Goal: Task Accomplishment & Management: Complete application form

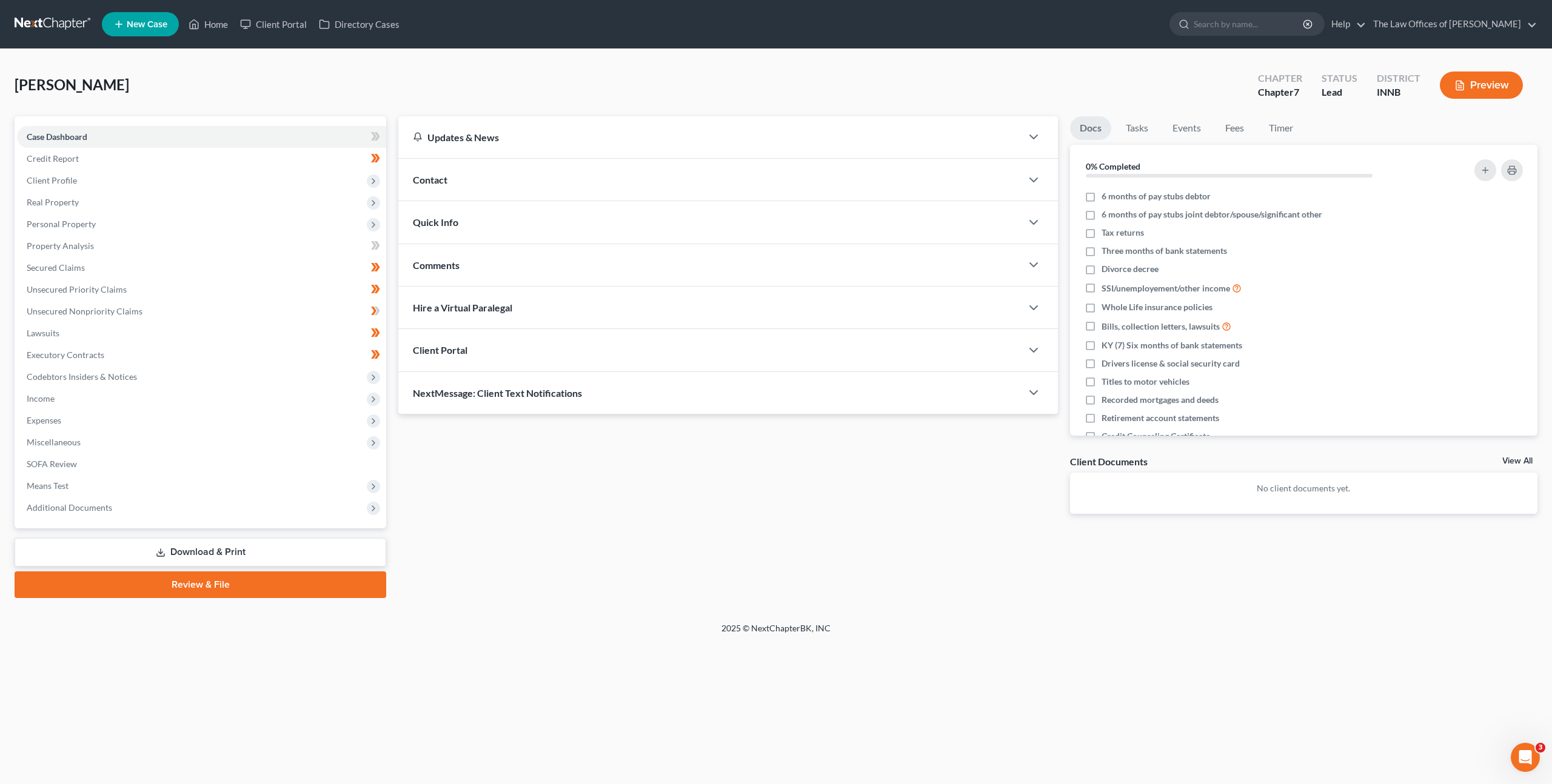
click at [537, 449] on div "Updates & News × [US_STATE] [GEOGRAPHIC_DATA] Notes: Take a look at NextChapter…" at bounding box center [728, 325] width 672 height 417
click at [220, 258] on link "Secured Claims" at bounding box center [201, 268] width 369 height 22
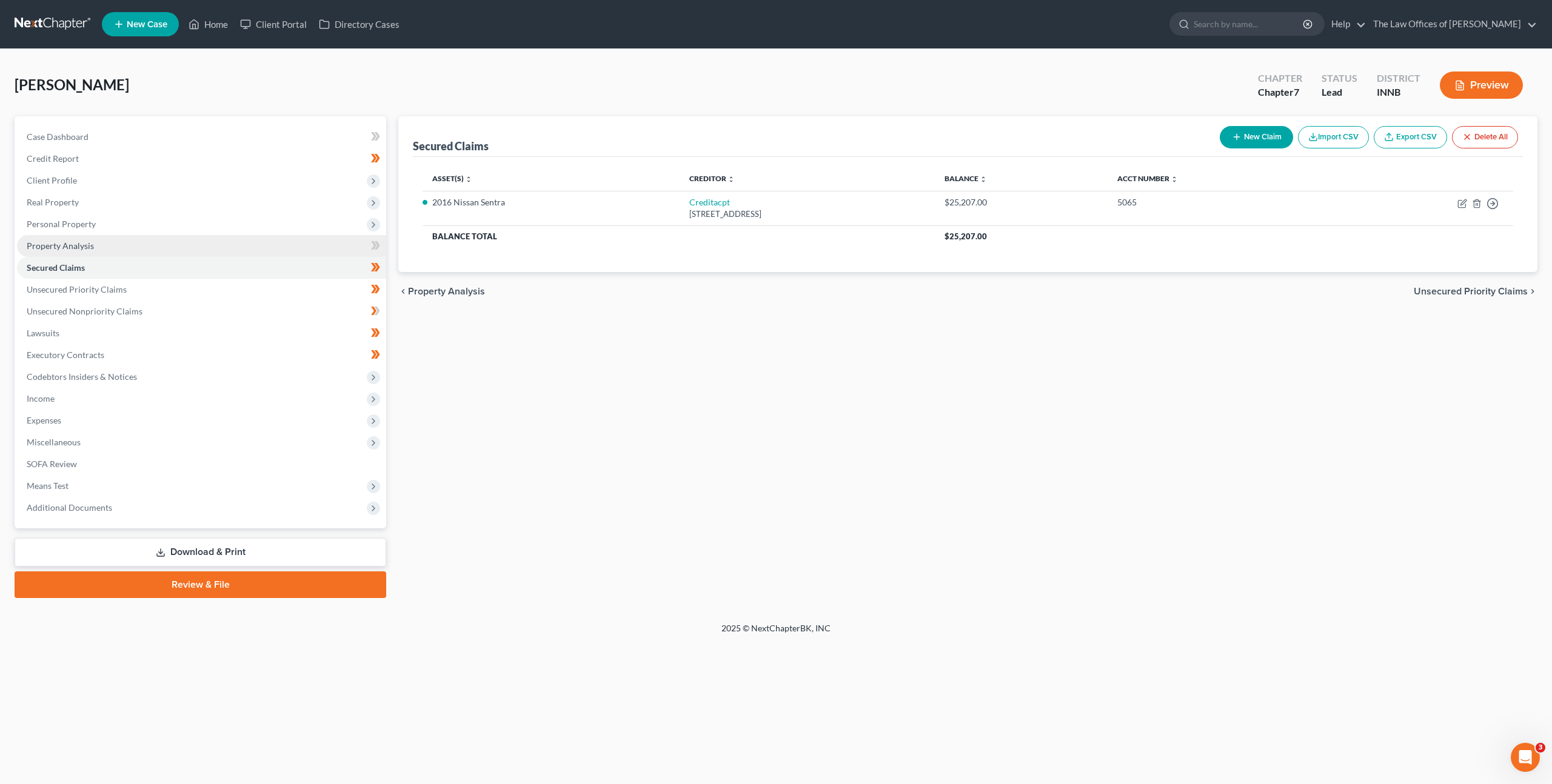
click at [217, 242] on link "Property Analysis" at bounding box center [201, 246] width 369 height 22
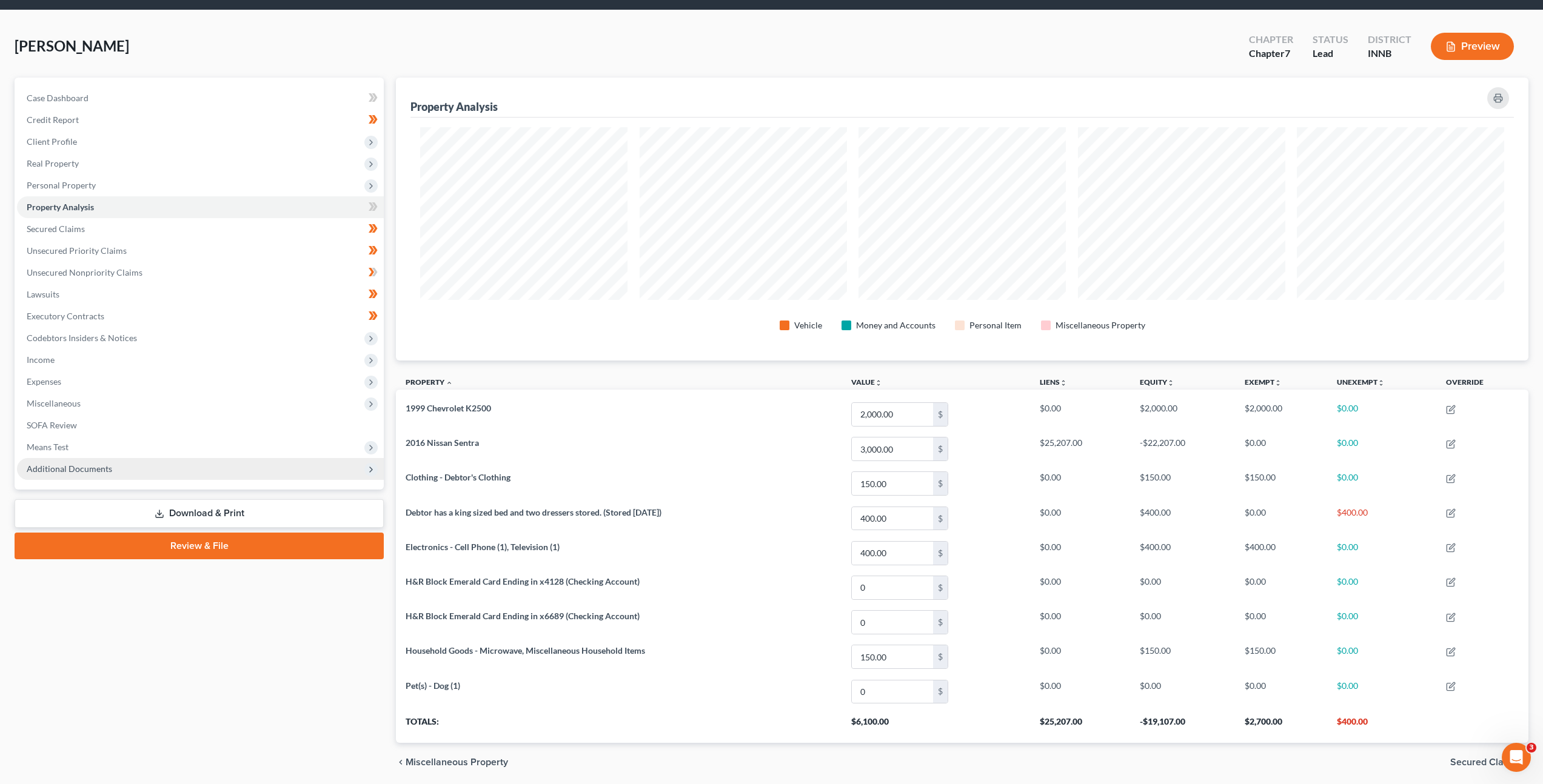
scroll to position [82, 0]
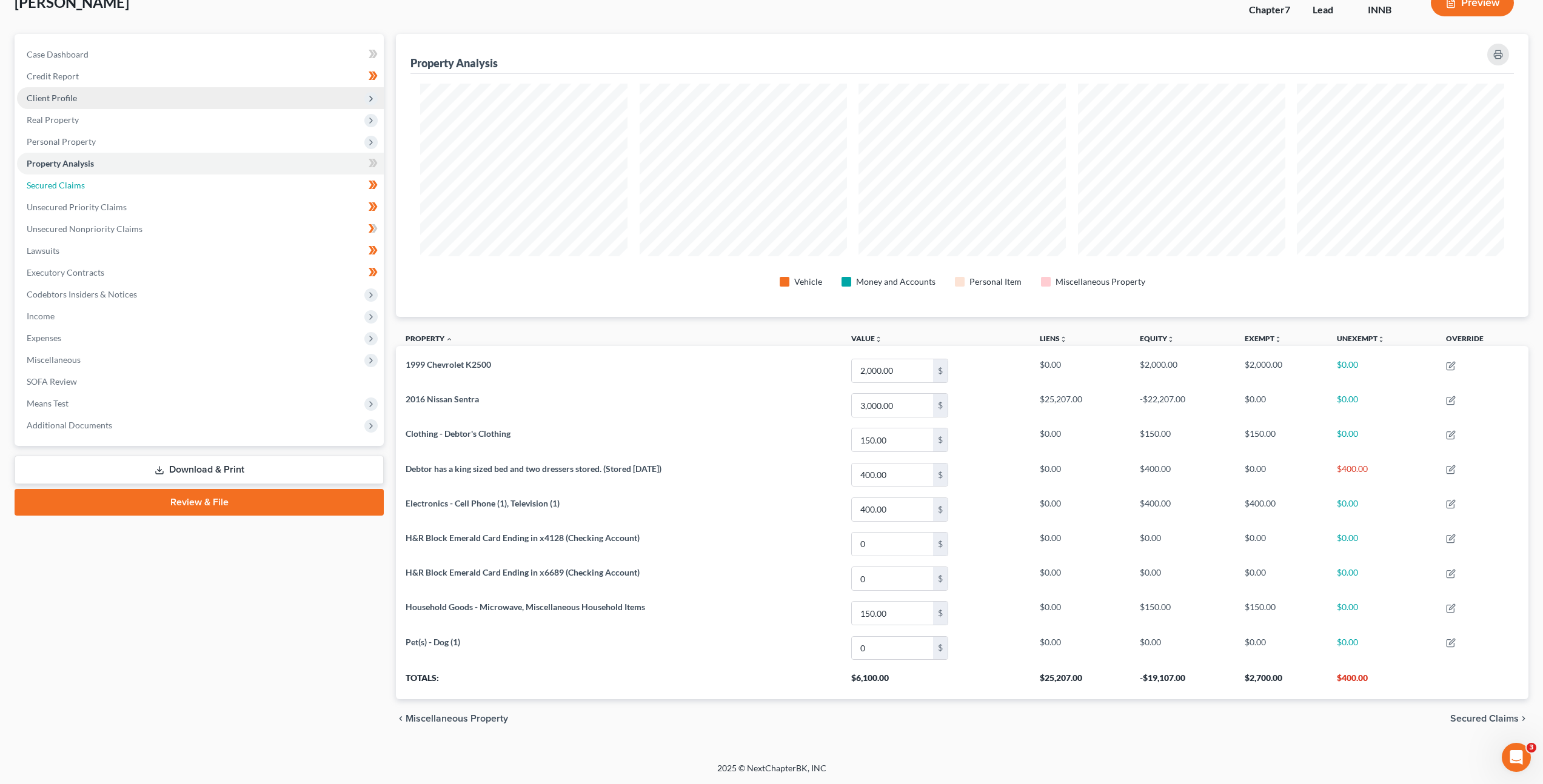
click at [242, 181] on link "Secured Claims" at bounding box center [200, 185] width 367 height 22
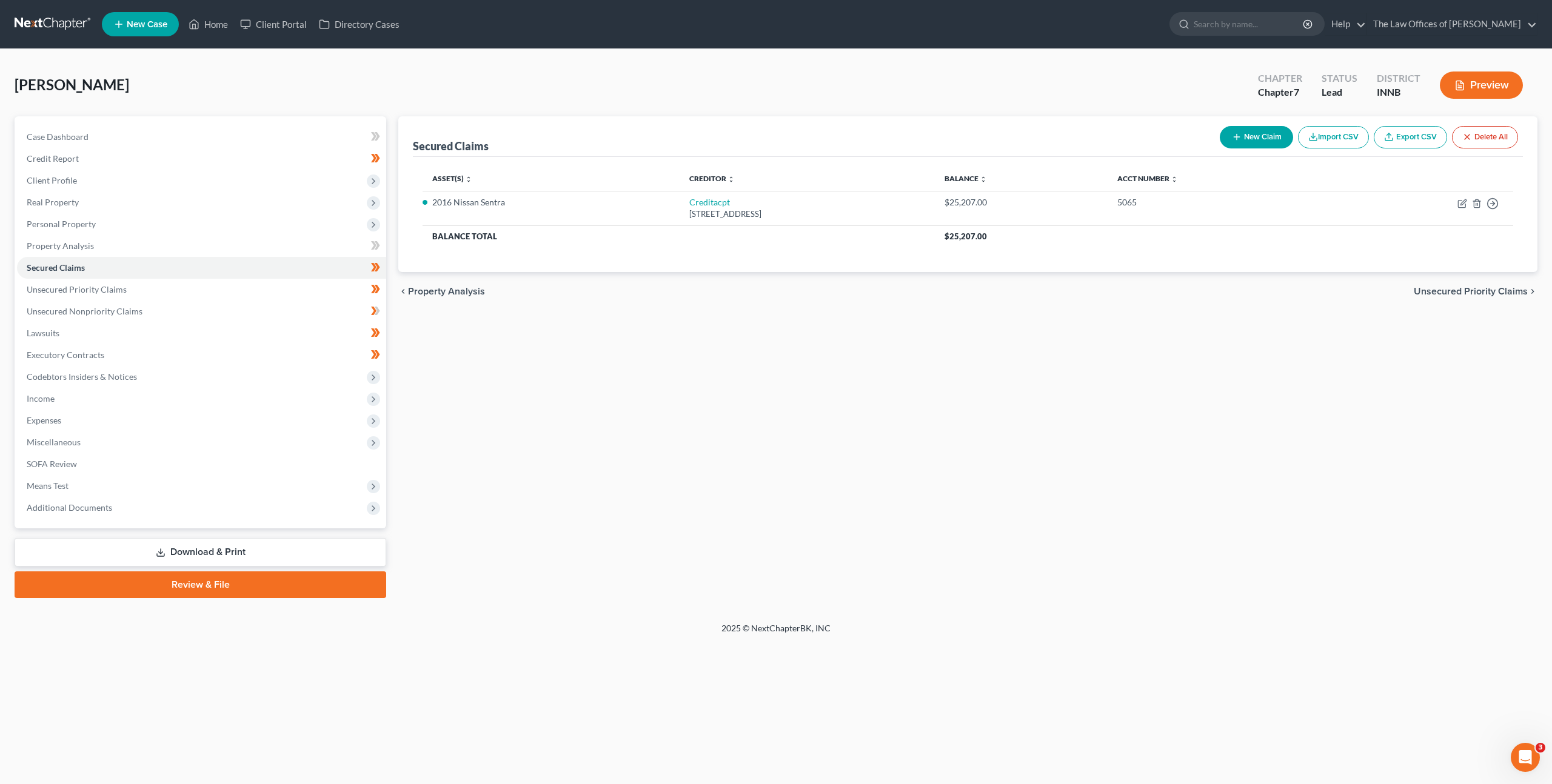
click at [334, 540] on link "Download & Print" at bounding box center [200, 552] width 372 height 28
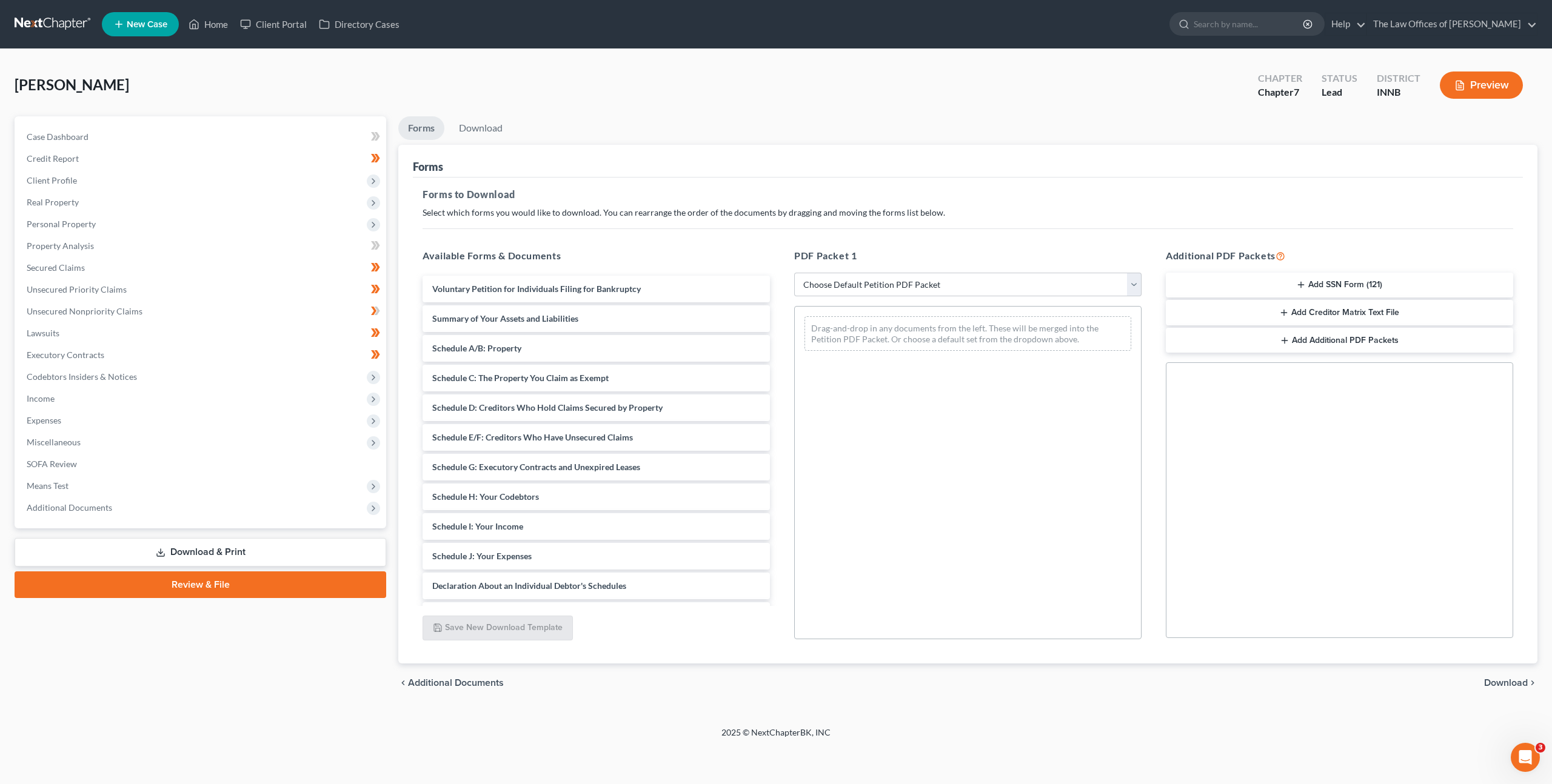
click at [877, 142] on ul "Forms Download" at bounding box center [968, 130] width 1139 height 28
click at [271, 235] on li "Property Analysis" at bounding box center [201, 246] width 369 height 22
click at [265, 263] on link "Secured Claims" at bounding box center [201, 268] width 369 height 22
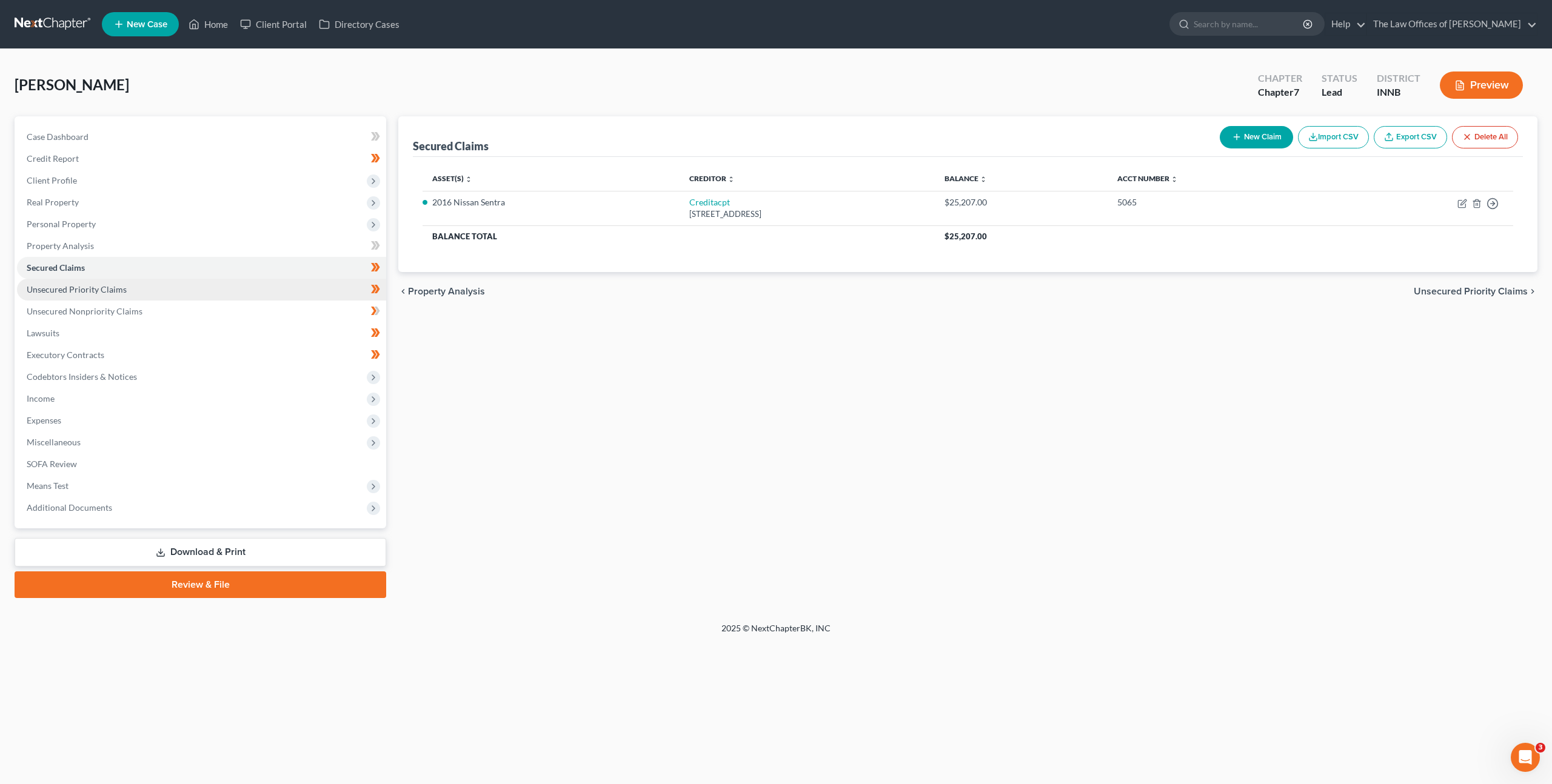
click at [262, 284] on link "Unsecured Priority Claims" at bounding box center [201, 290] width 369 height 22
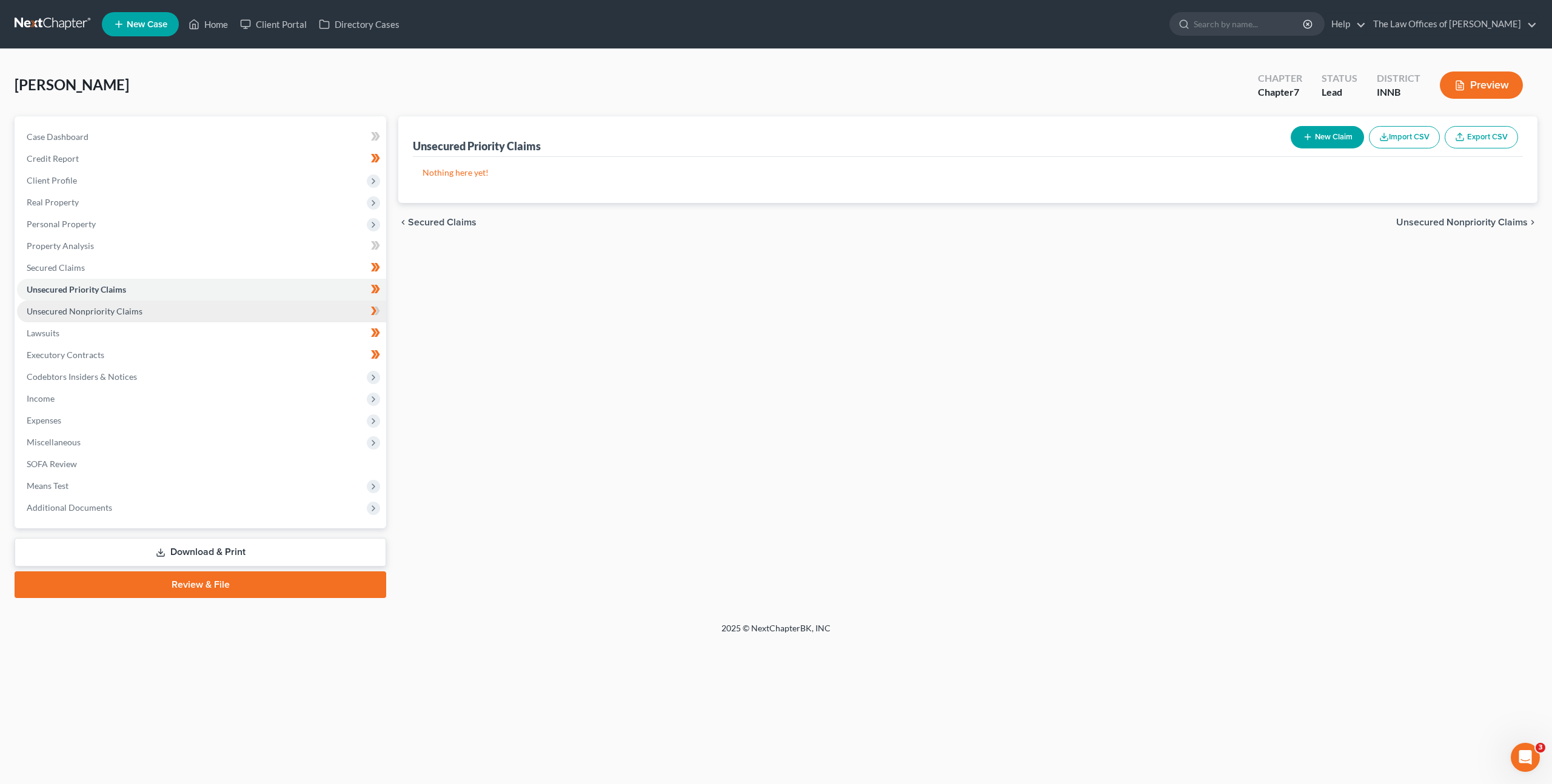
click at [258, 310] on link "Unsecured Nonpriority Claims" at bounding box center [201, 311] width 369 height 22
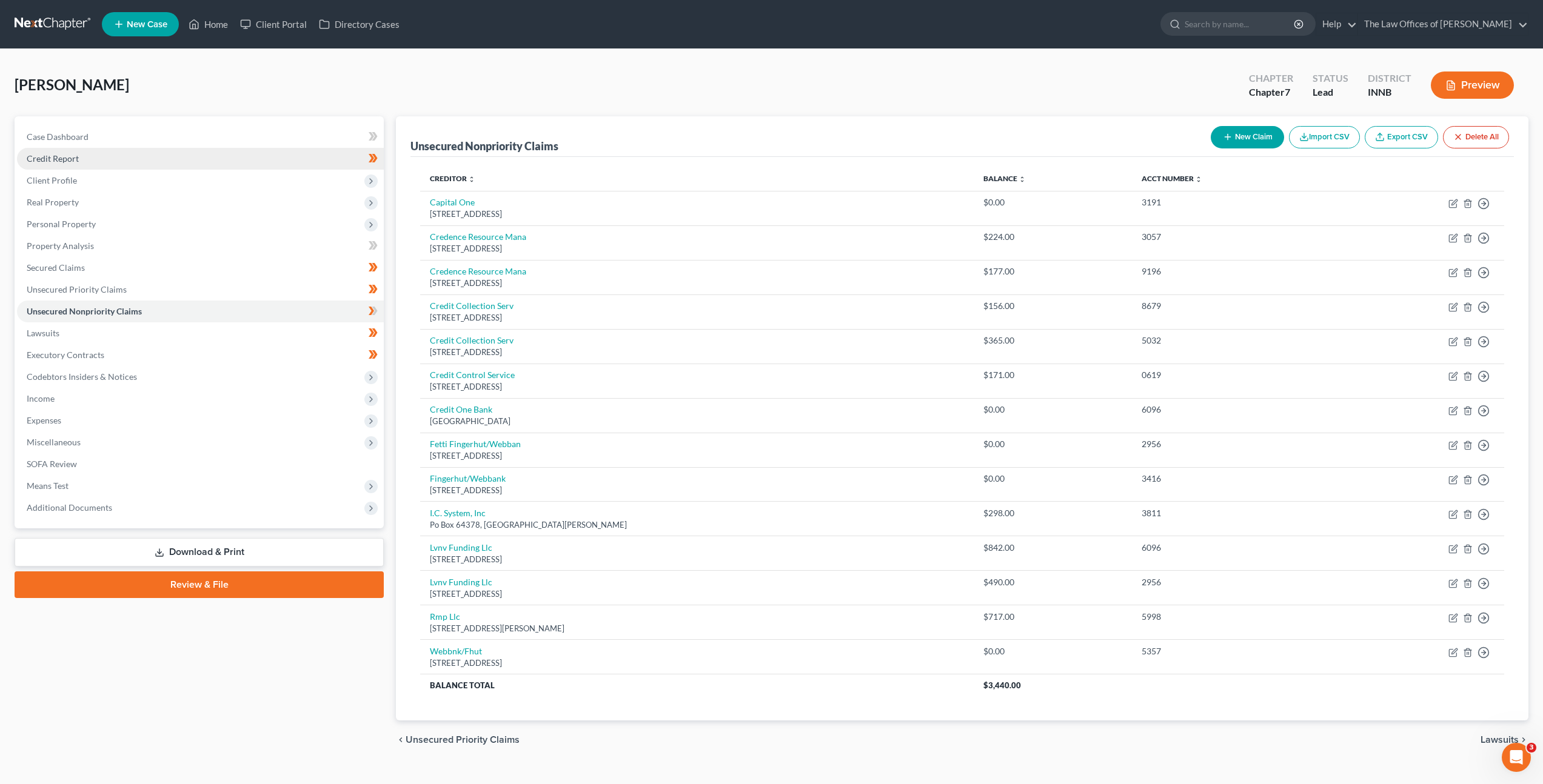
click at [227, 158] on link "Credit Report" at bounding box center [200, 159] width 367 height 22
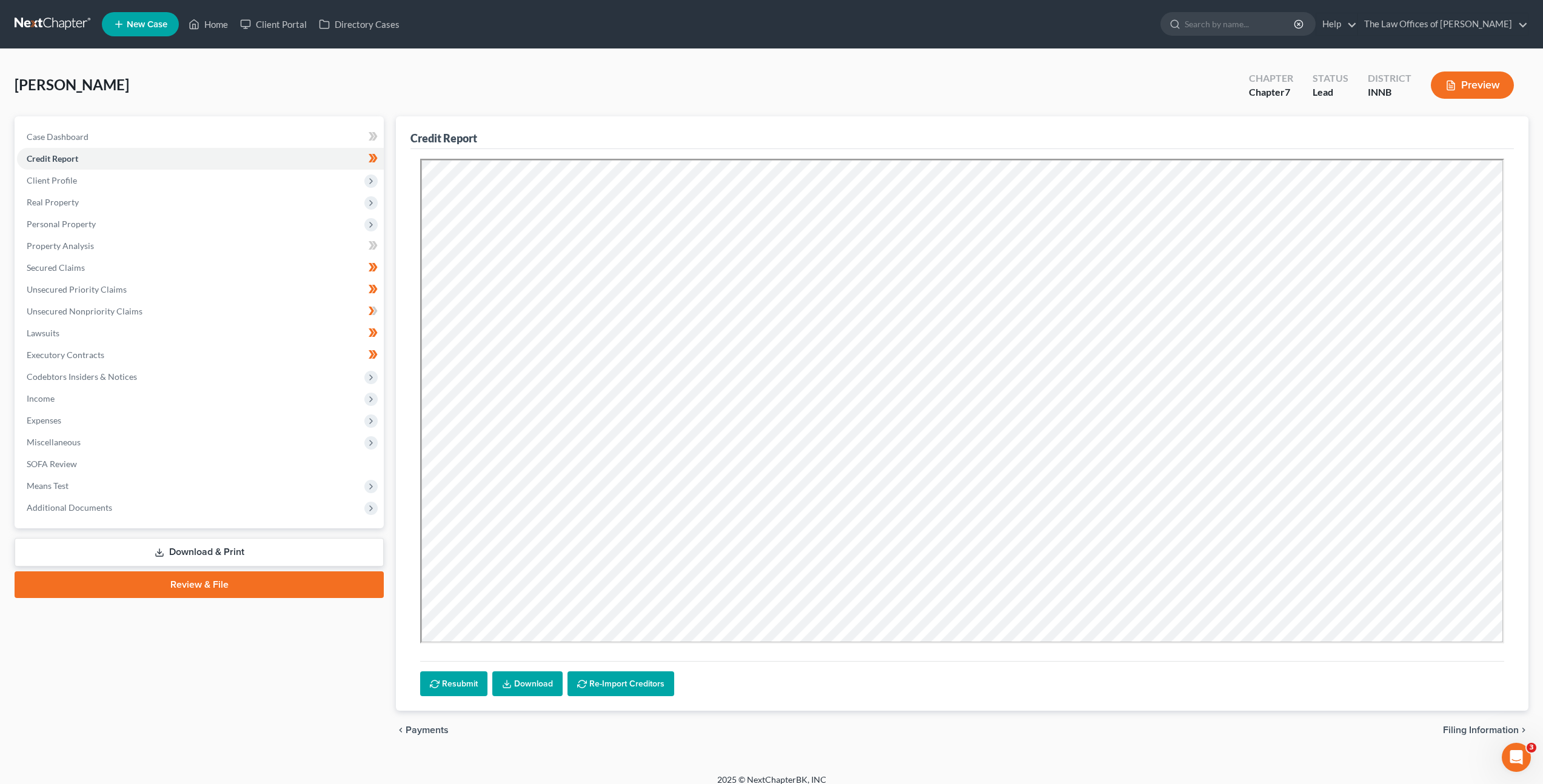
click at [536, 681] on link "Download" at bounding box center [527, 684] width 70 height 25
click at [218, 318] on link "Unsecured Nonpriority Claims" at bounding box center [200, 311] width 367 height 22
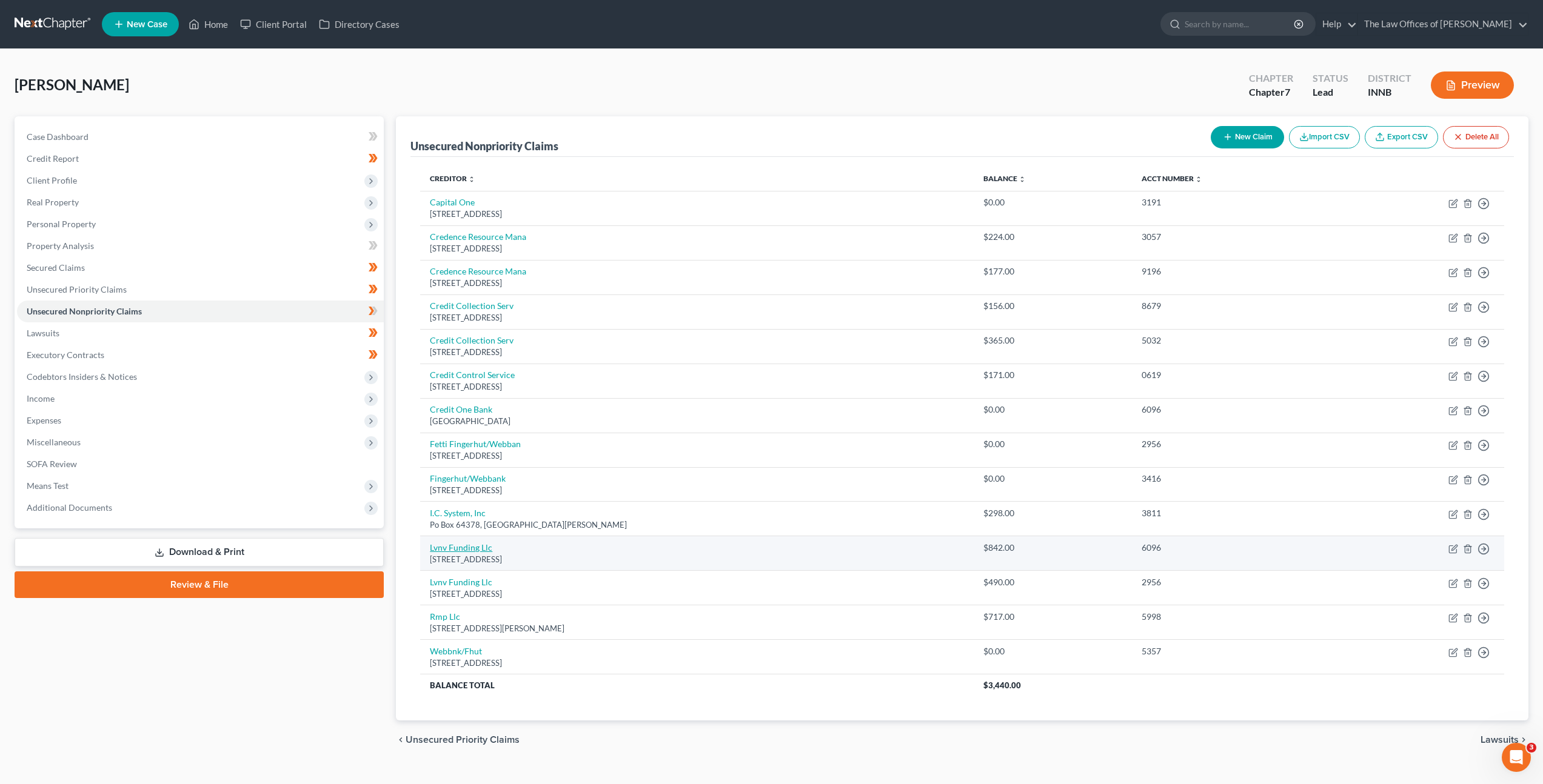
click at [468, 547] on link "Lvnv Funding Llc" at bounding box center [461, 547] width 63 height 10
select select "42"
select select "0"
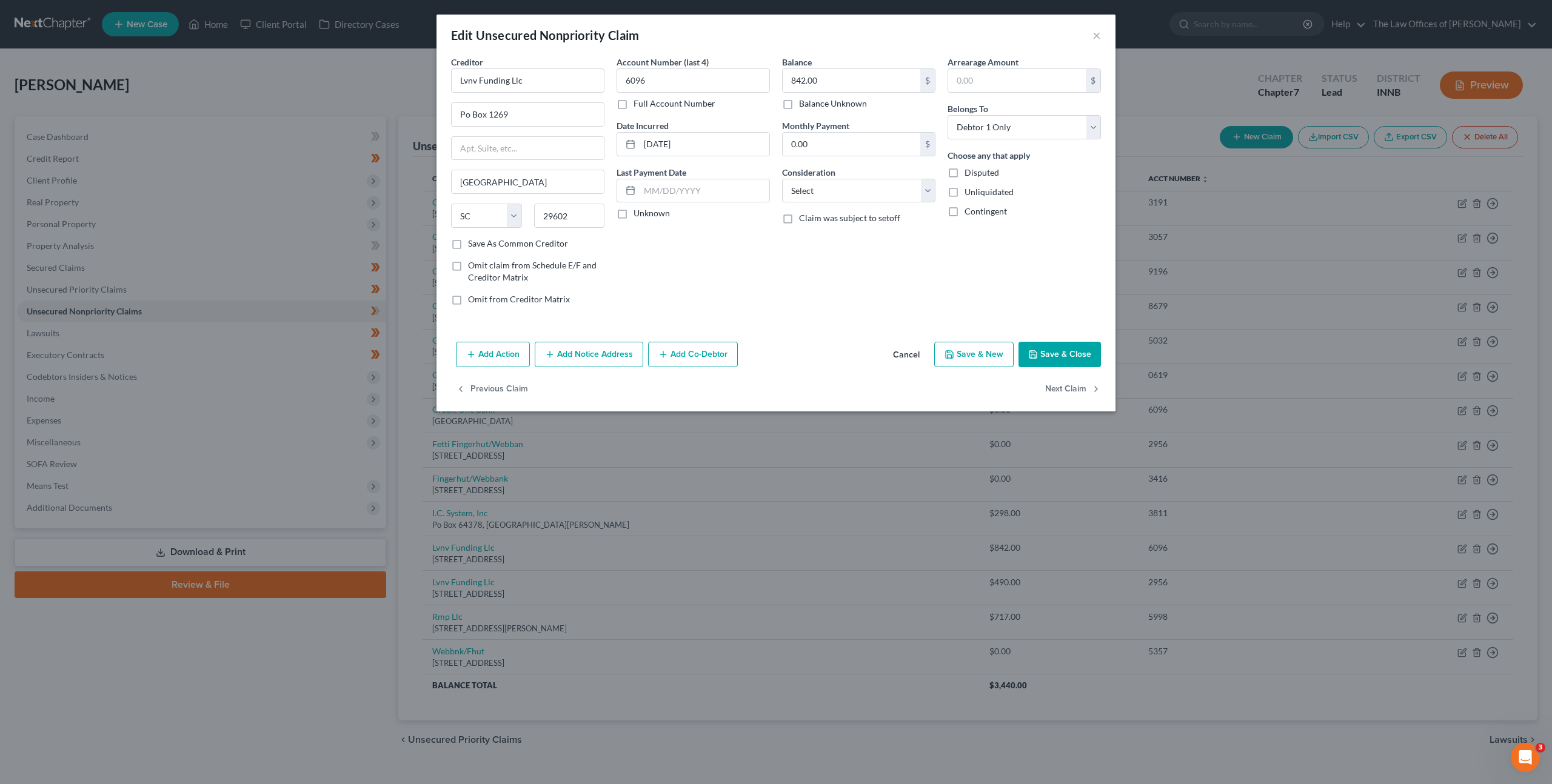
click at [904, 351] on button "Cancel" at bounding box center [906, 355] width 46 height 24
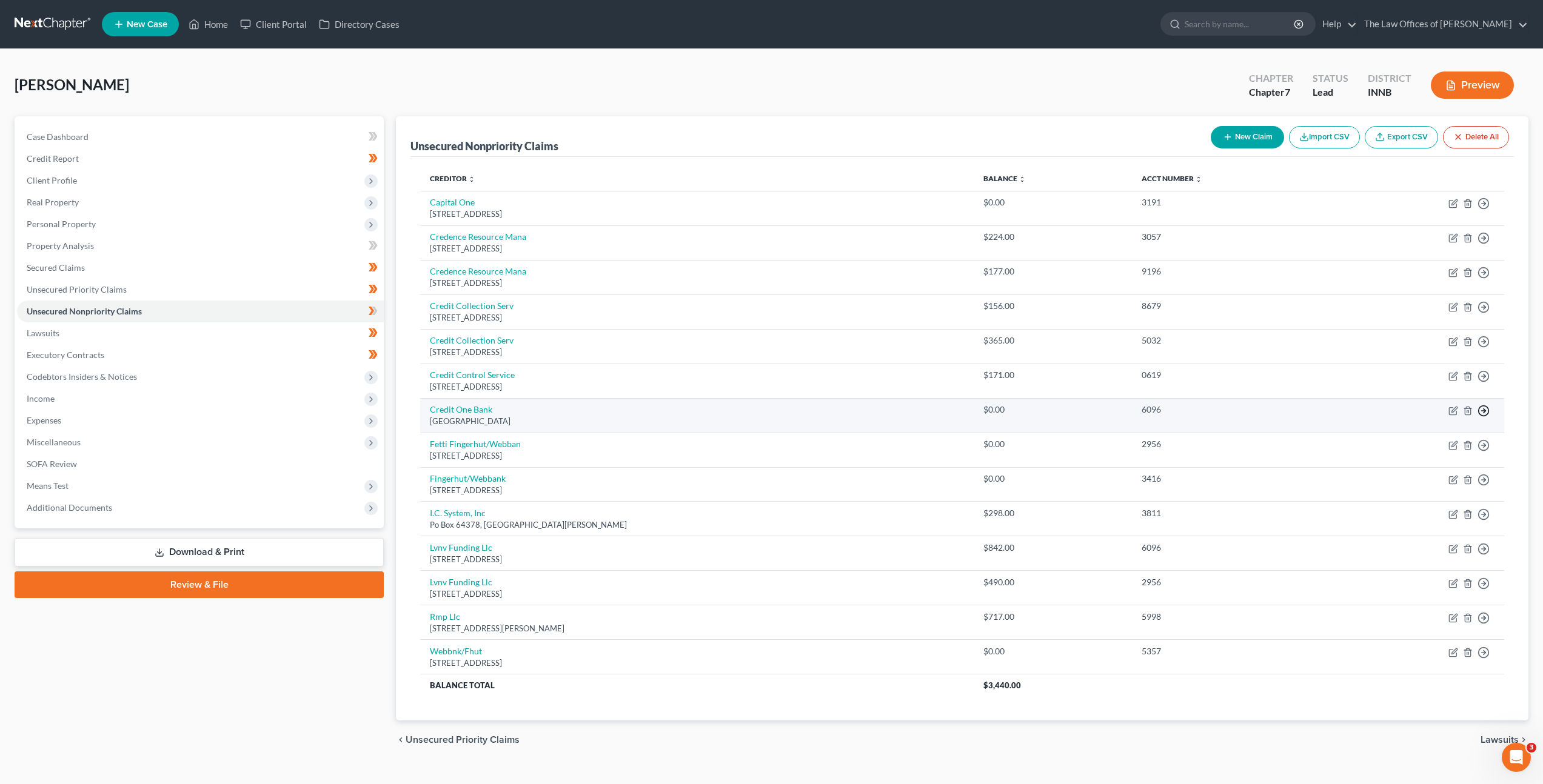
click at [1481, 209] on icon "button" at bounding box center [1483, 203] width 12 height 12
click at [1418, 472] on link "Move to Notice Only" at bounding box center [1428, 480] width 101 height 21
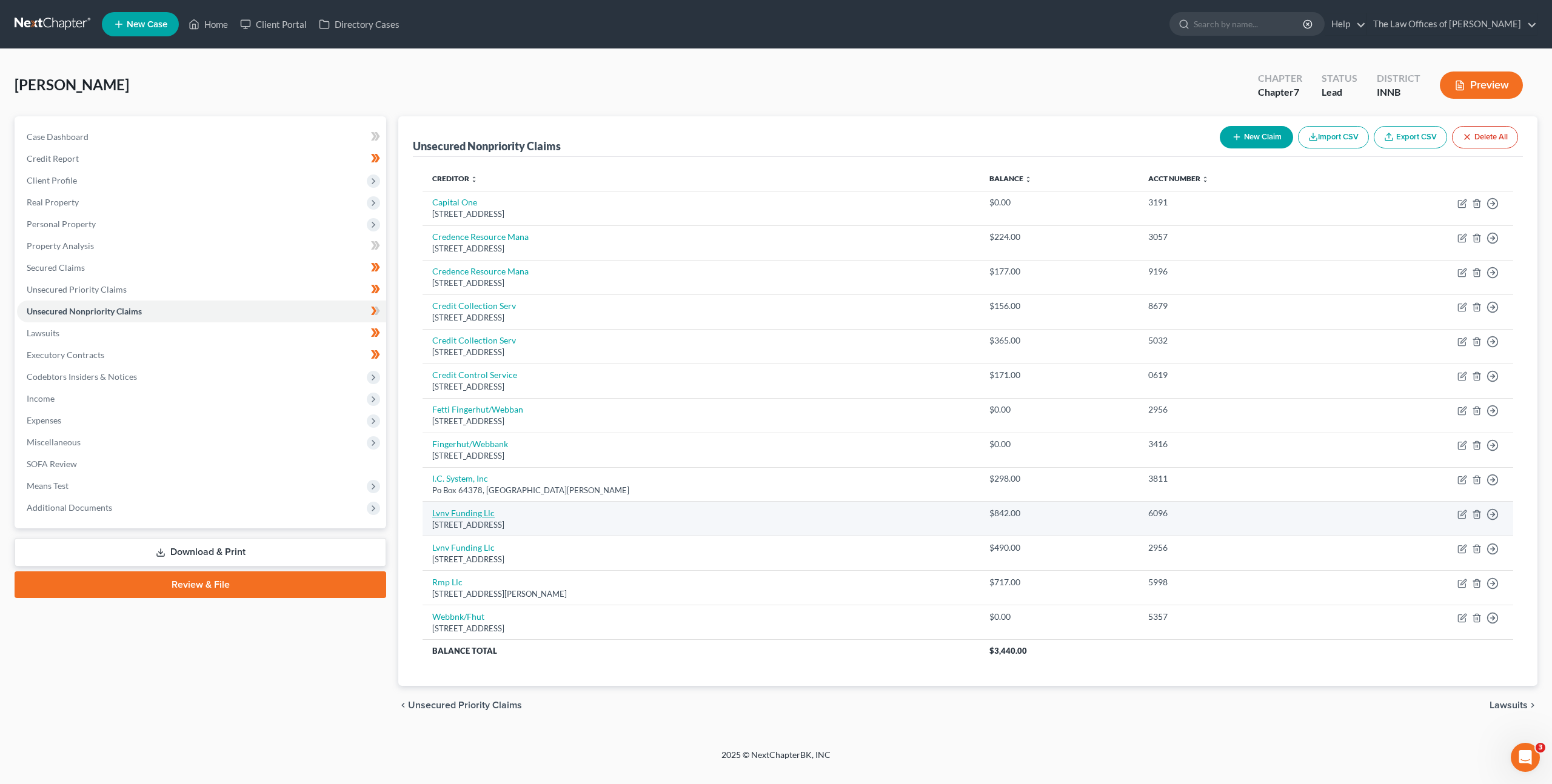
click at [477, 509] on link "Lvnv Funding Llc" at bounding box center [463, 513] width 63 height 10
select select "42"
select select "0"
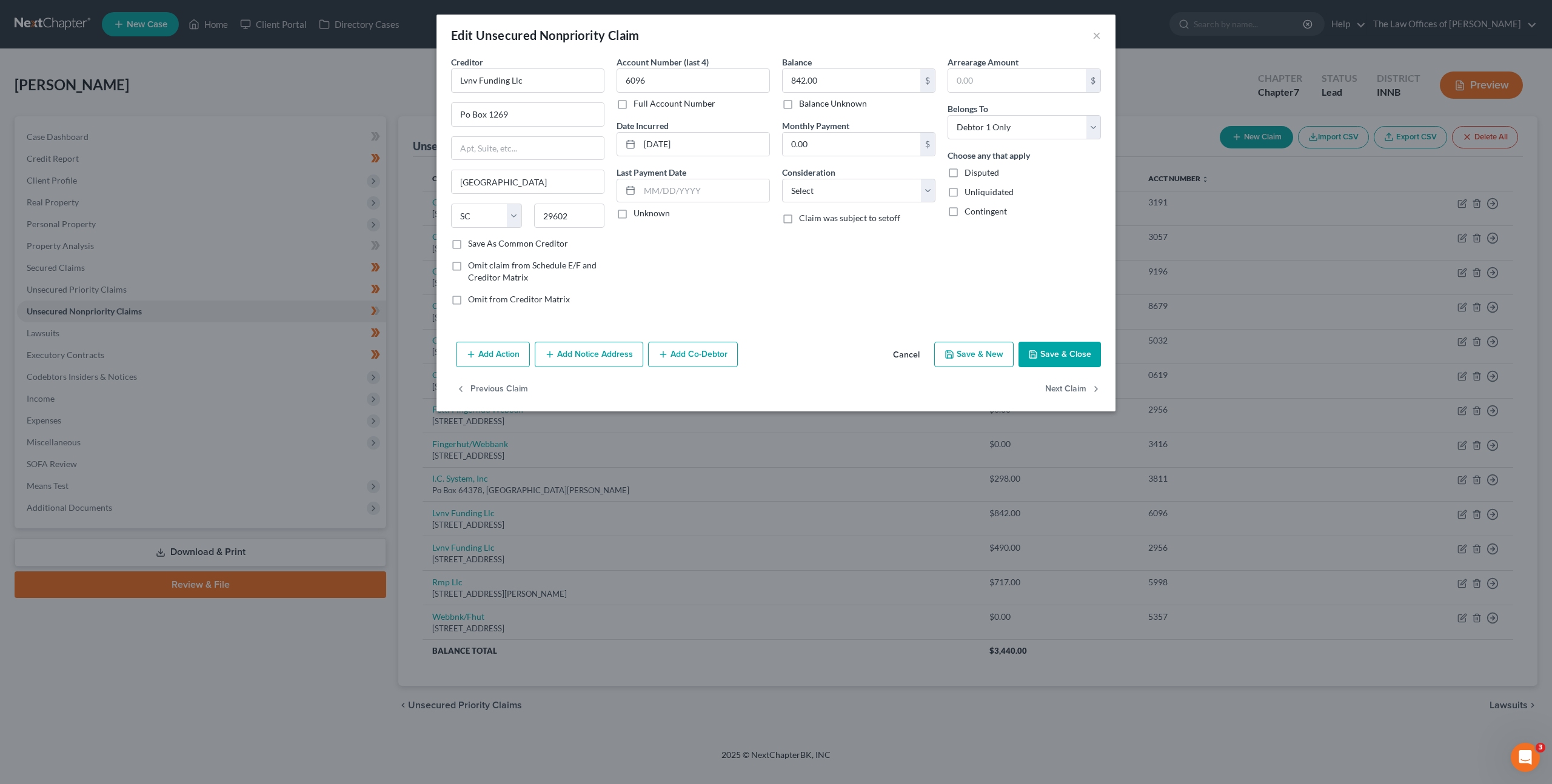
click at [608, 350] on button "Add Notice Address" at bounding box center [589, 354] width 108 height 25
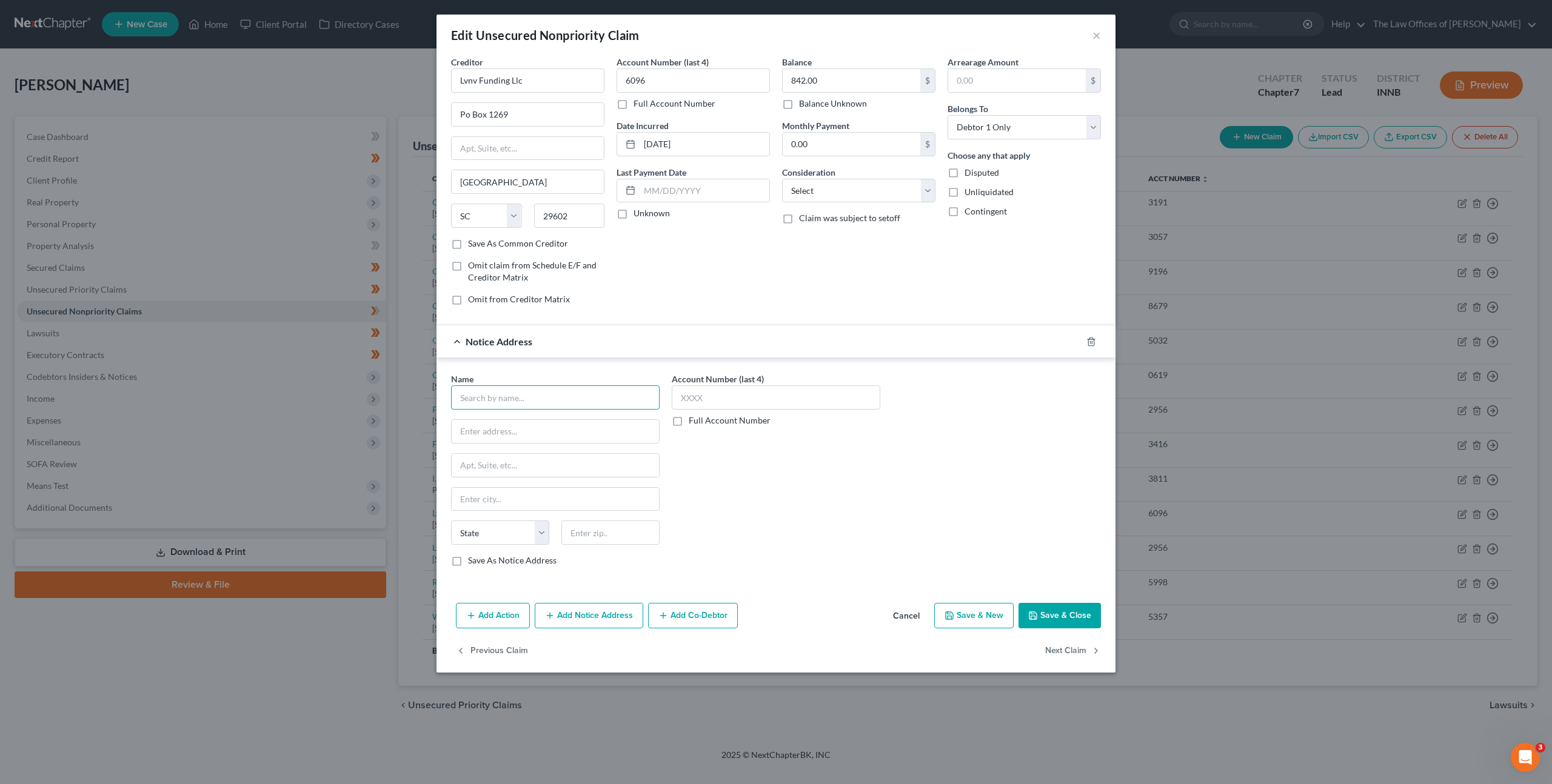
click at [544, 395] on input "text" at bounding box center [555, 397] width 208 height 24
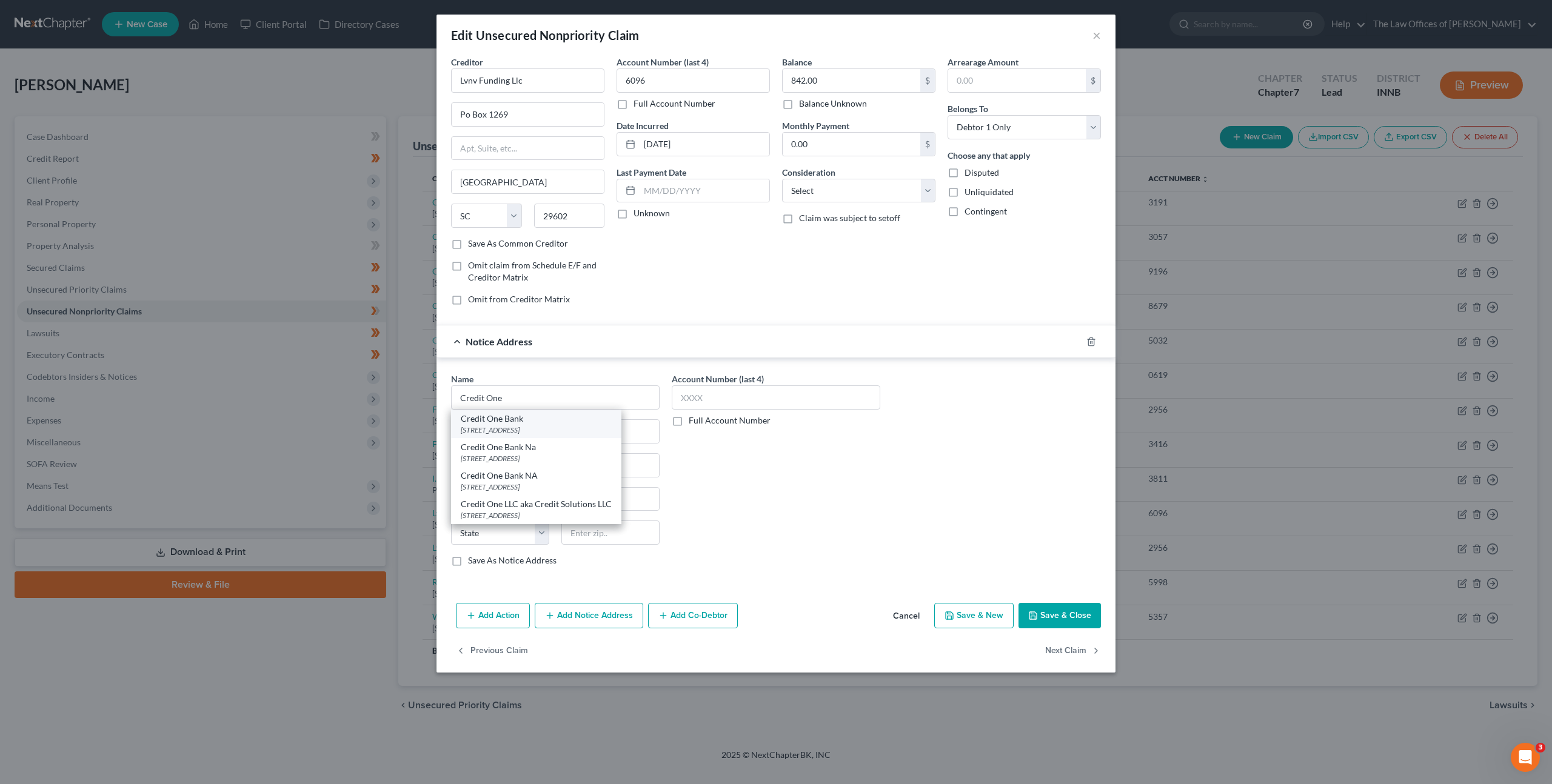
click at [506, 413] on div "Credit One Bank" at bounding box center [536, 418] width 151 height 12
type input "Credit One Bank"
type input "[STREET_ADDRESS]"
type input "[GEOGRAPHIC_DATA]"
select select "31"
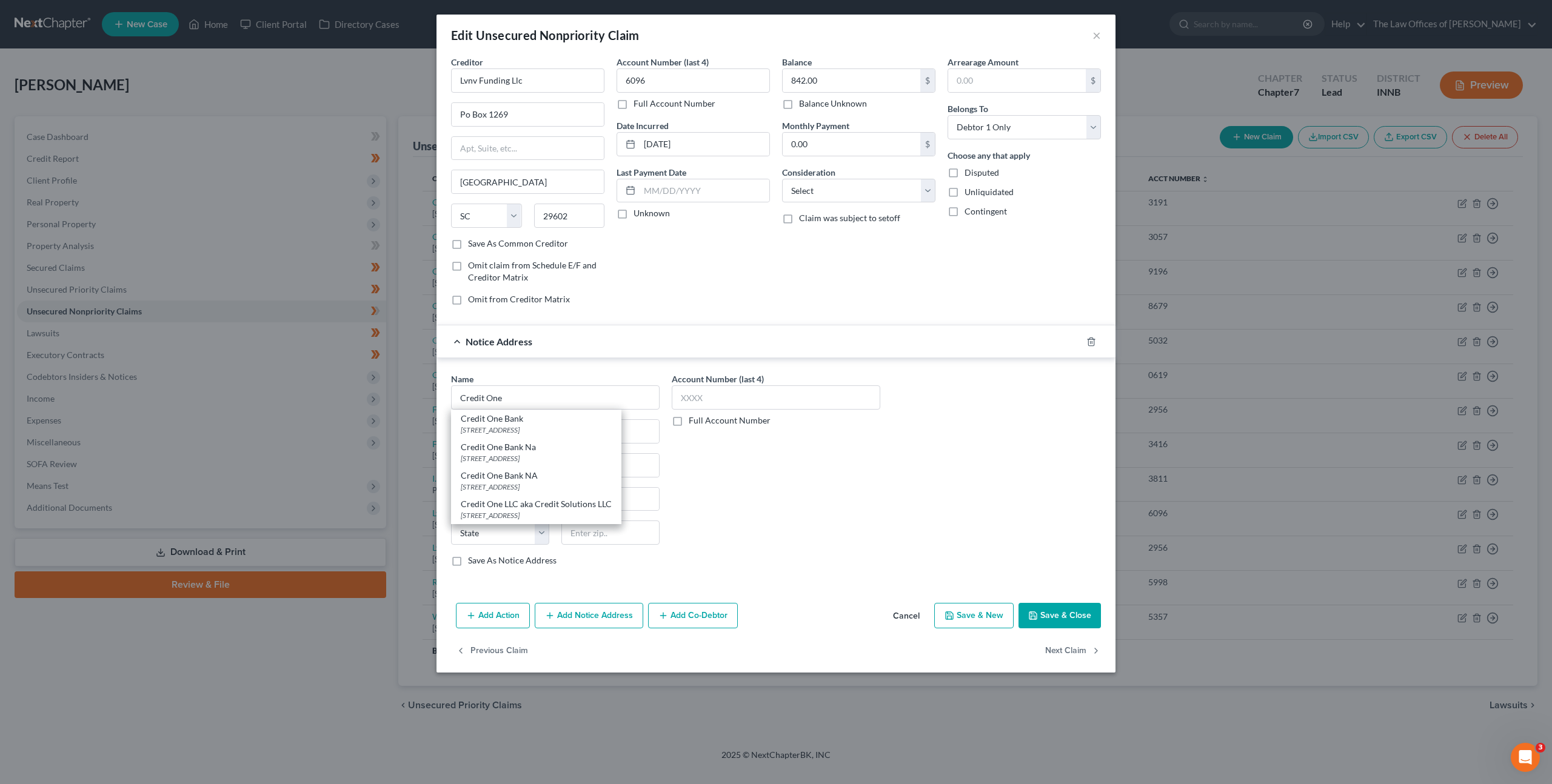
type input "89113"
drag, startPoint x: 871, startPoint y: 461, endPoint x: 888, endPoint y: 469, distance: 18.8
click at [871, 461] on div "Account Number (last 4) Full Account Number" at bounding box center [776, 475] width 221 height 204
drag, startPoint x: 1042, startPoint y: 607, endPoint x: 1130, endPoint y: 590, distance: 89.6
click at [1042, 607] on button "Save & Close" at bounding box center [1060, 616] width 82 height 25
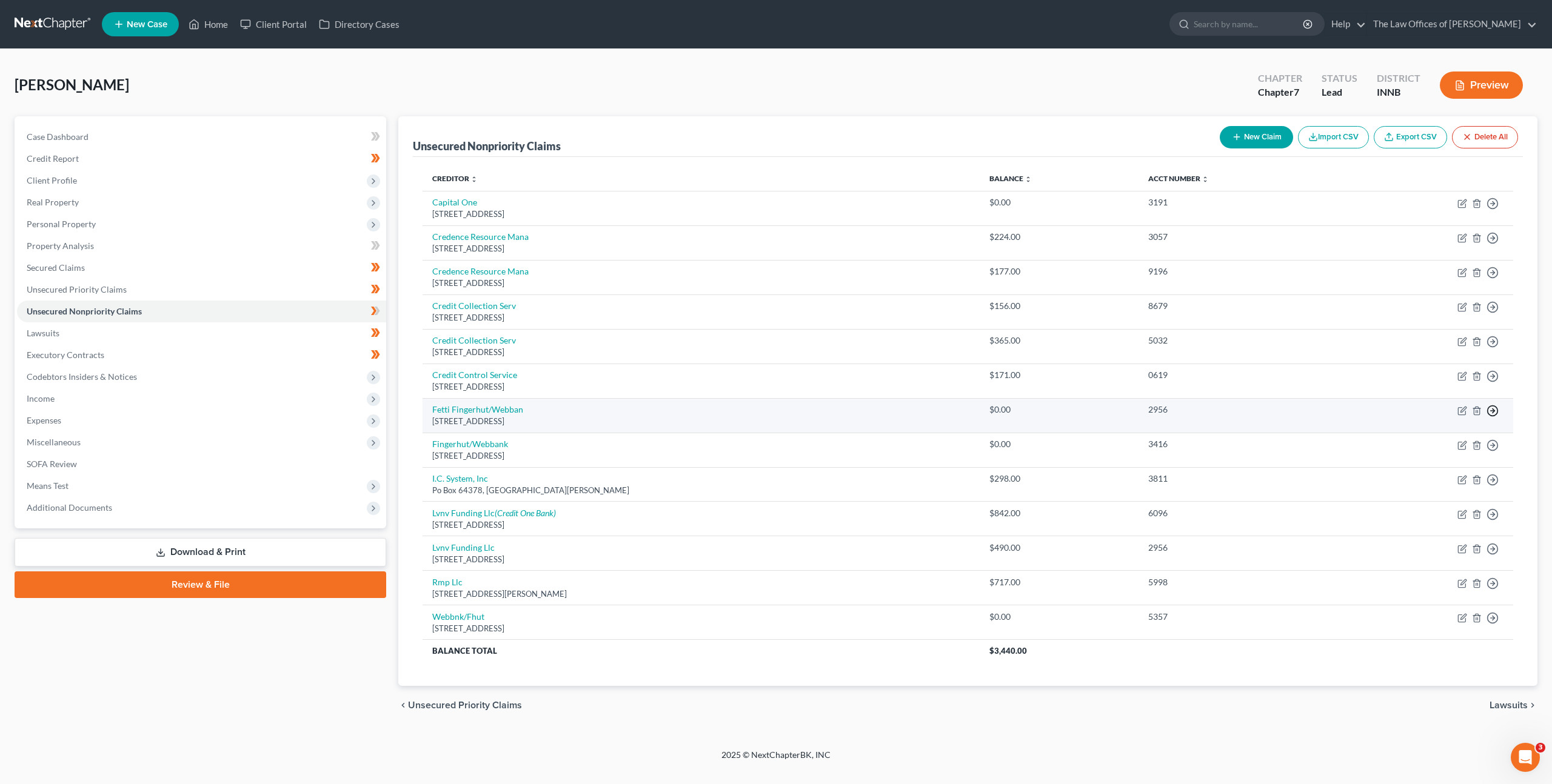
click at [1496, 209] on icon "button" at bounding box center [1492, 203] width 12 height 12
click at [1425, 473] on link "Move to Notice Only" at bounding box center [1437, 480] width 101 height 21
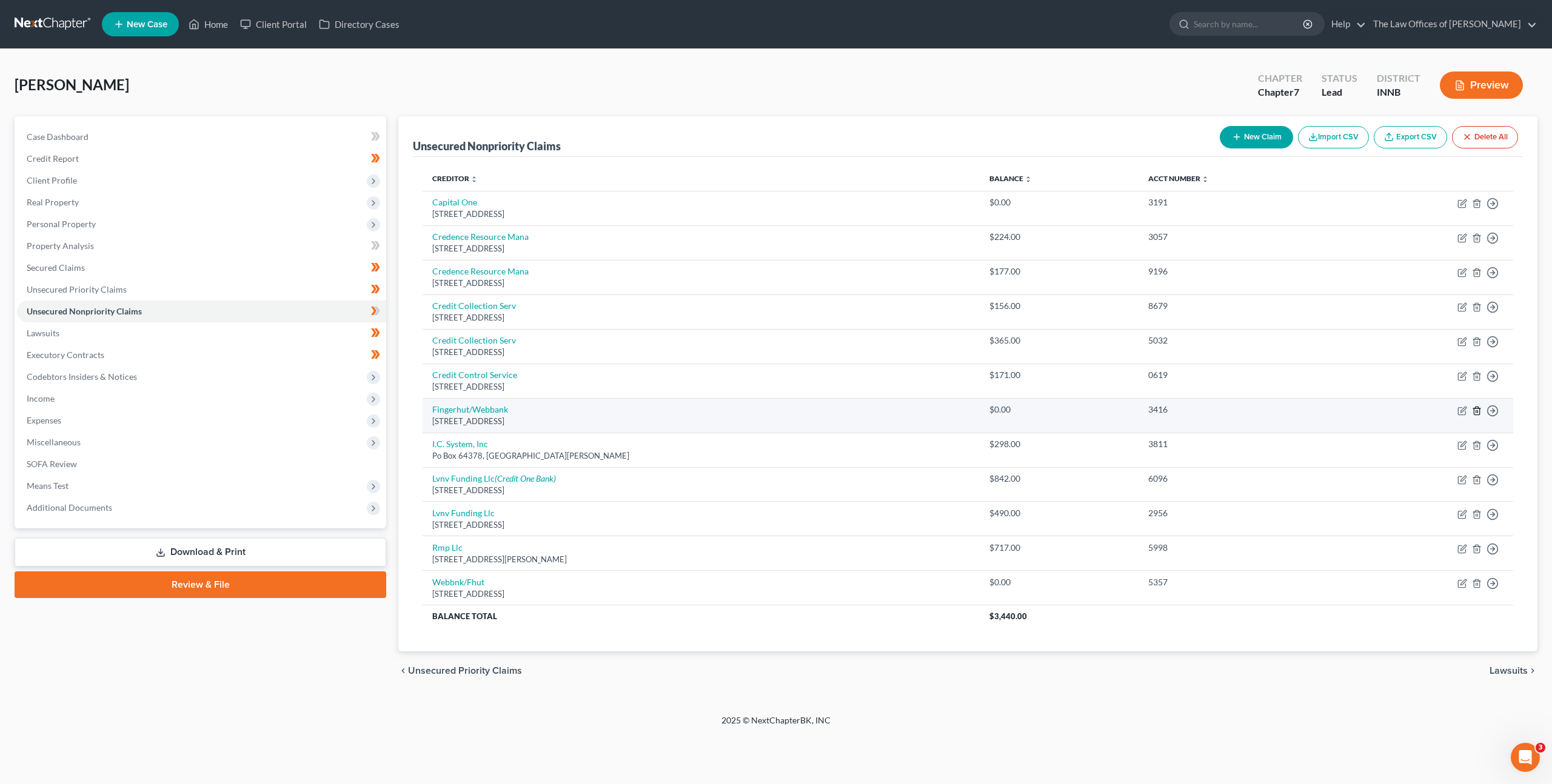
click at [1479, 410] on icon "button" at bounding box center [1476, 411] width 9 height 9
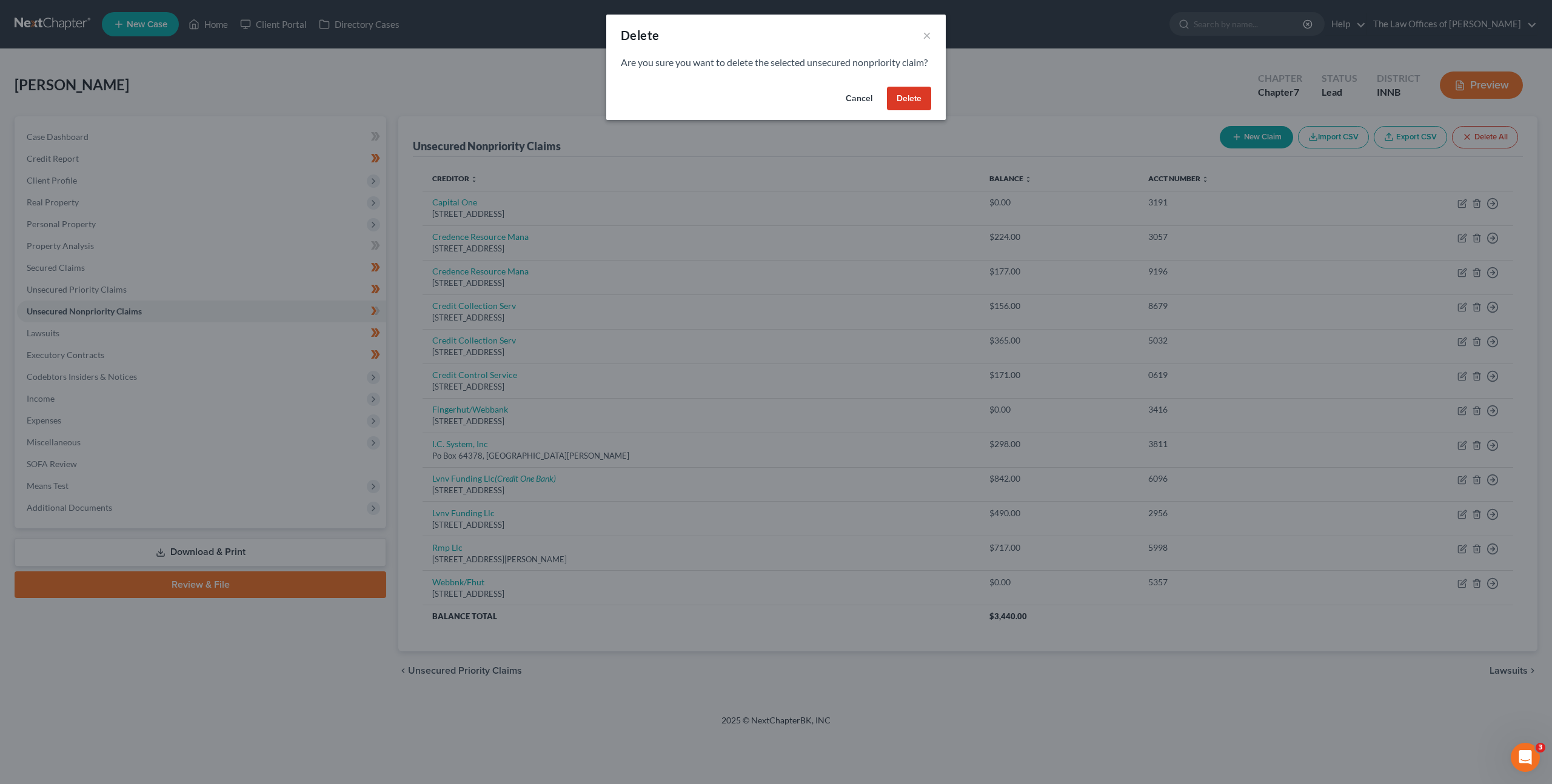
click at [920, 111] on button "Delete" at bounding box center [909, 99] width 44 height 24
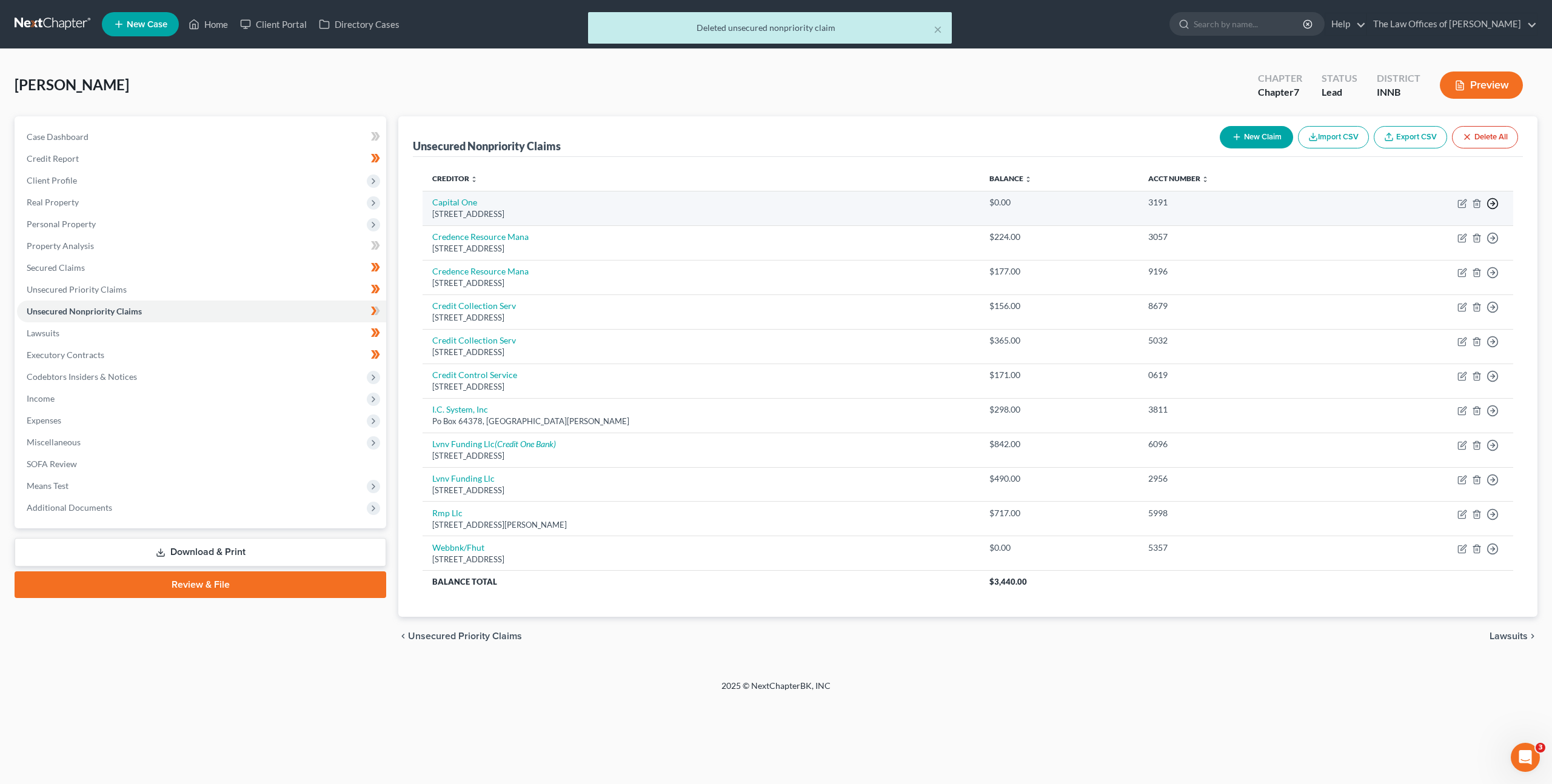
click at [1496, 206] on icon "button" at bounding box center [1492, 203] width 12 height 12
click at [1440, 271] on link "Move to Notice Only" at bounding box center [1437, 273] width 101 height 21
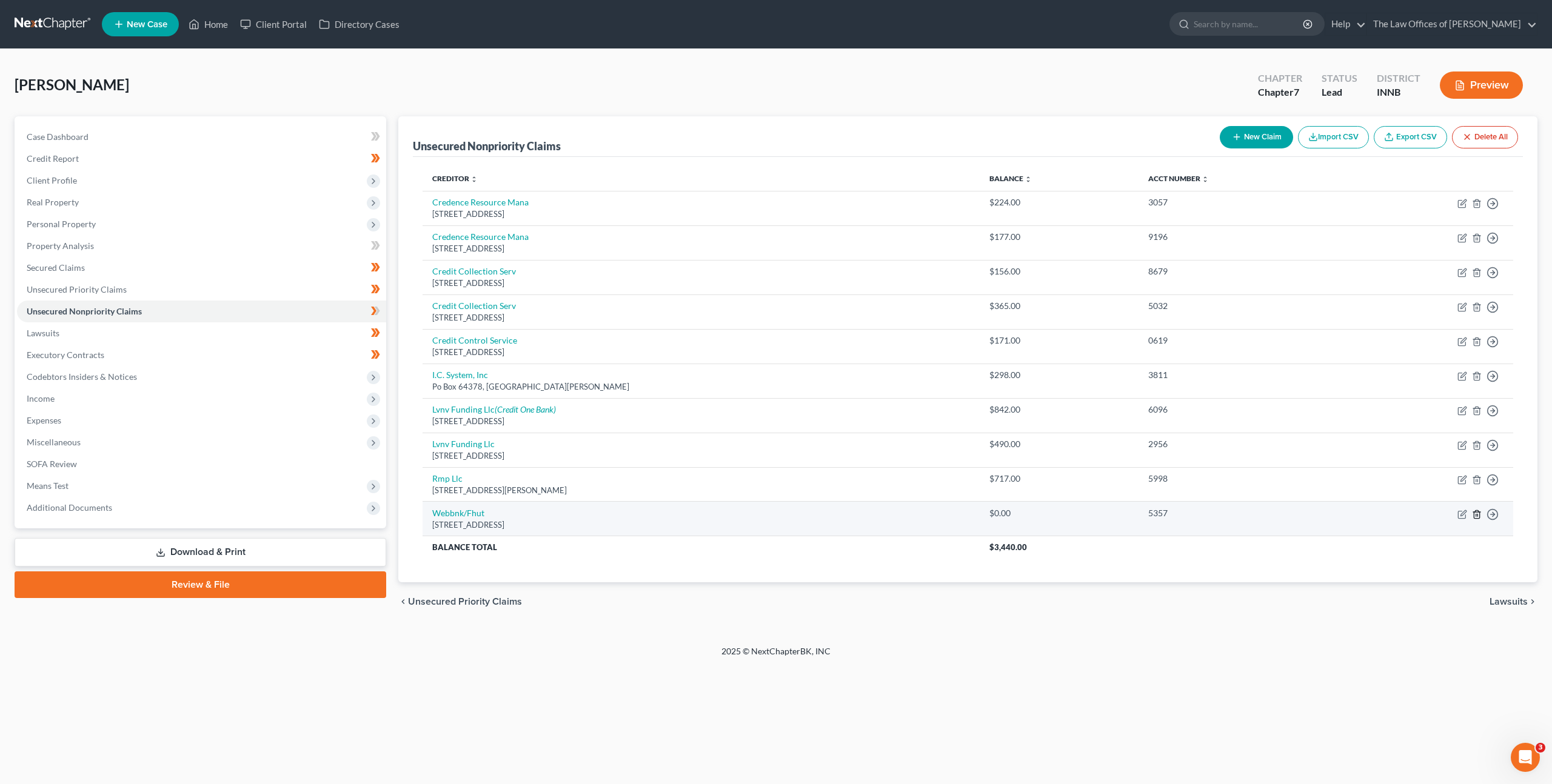
click at [1480, 516] on icon "button" at bounding box center [1476, 514] width 9 height 9
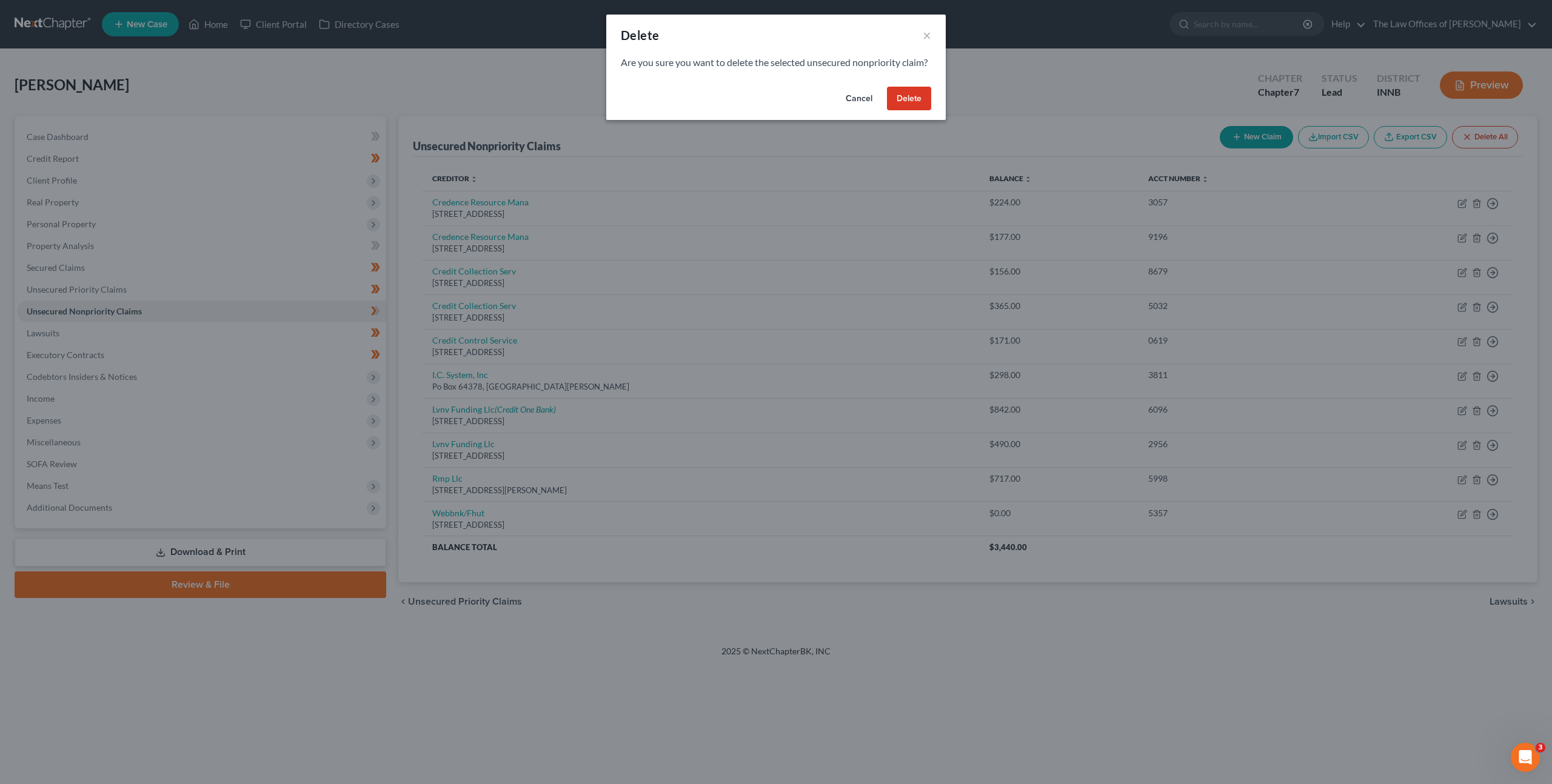
click at [854, 111] on button "Cancel" at bounding box center [859, 99] width 46 height 24
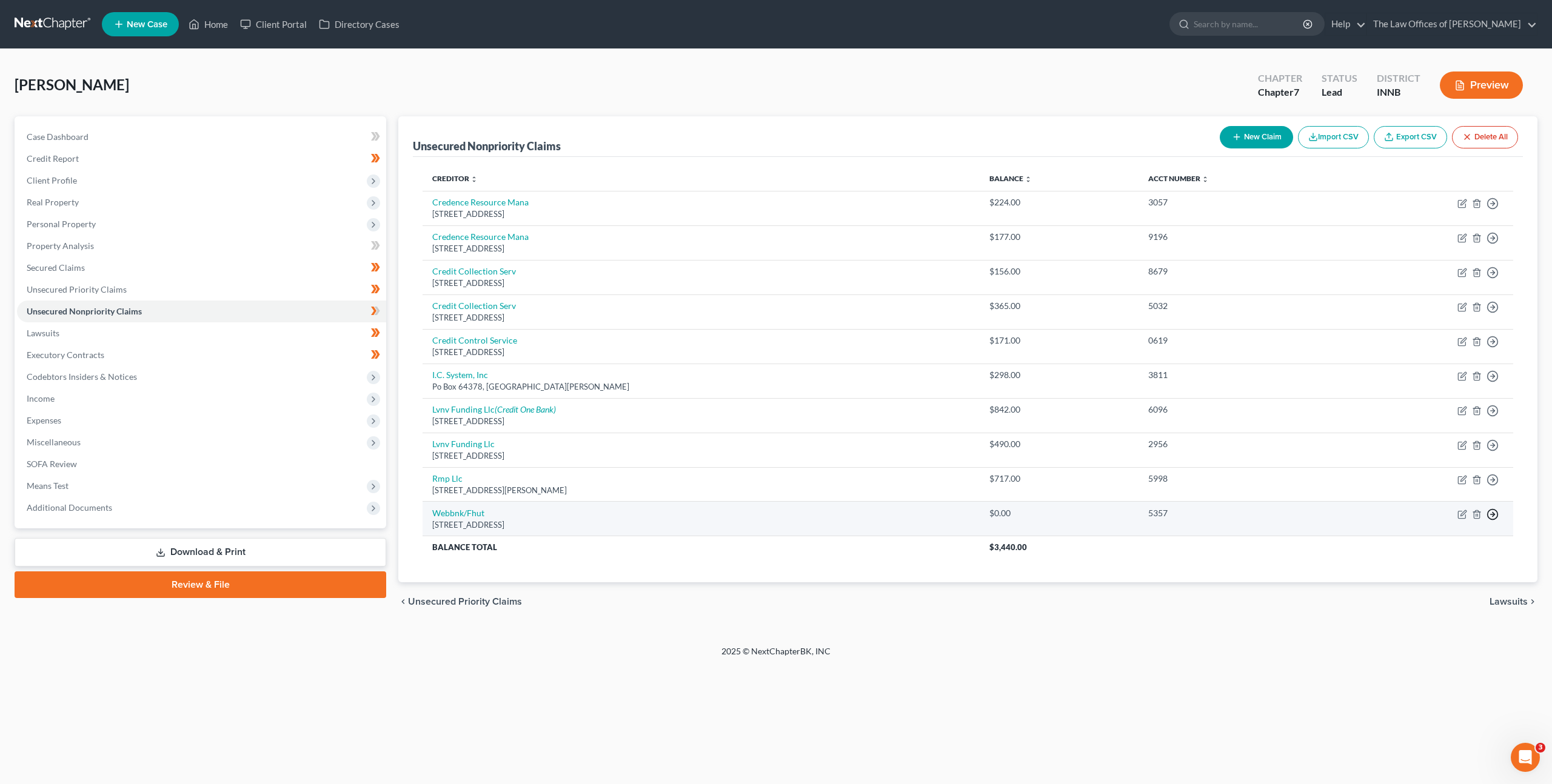
click at [1494, 209] on icon "button" at bounding box center [1492, 203] width 12 height 12
click at [1430, 587] on link "Move to Notice Only" at bounding box center [1437, 584] width 101 height 21
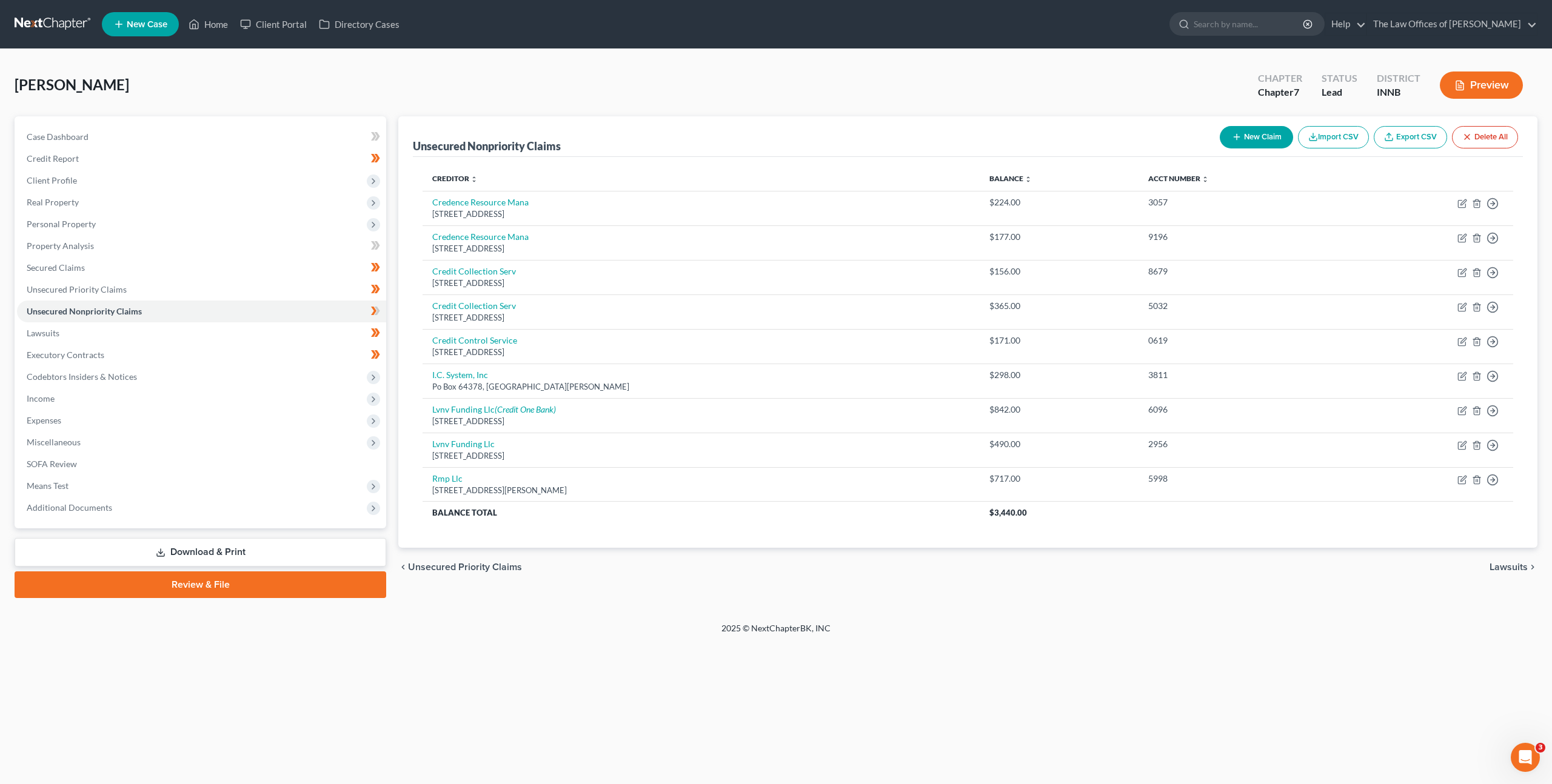
drag, startPoint x: 1331, startPoint y: 567, endPoint x: 1248, endPoint y: 548, distance: 85.1
click at [1329, 568] on div "chevron_left Unsecured Priority Claims Lawsuits chevron_right" at bounding box center [968, 567] width 1139 height 39
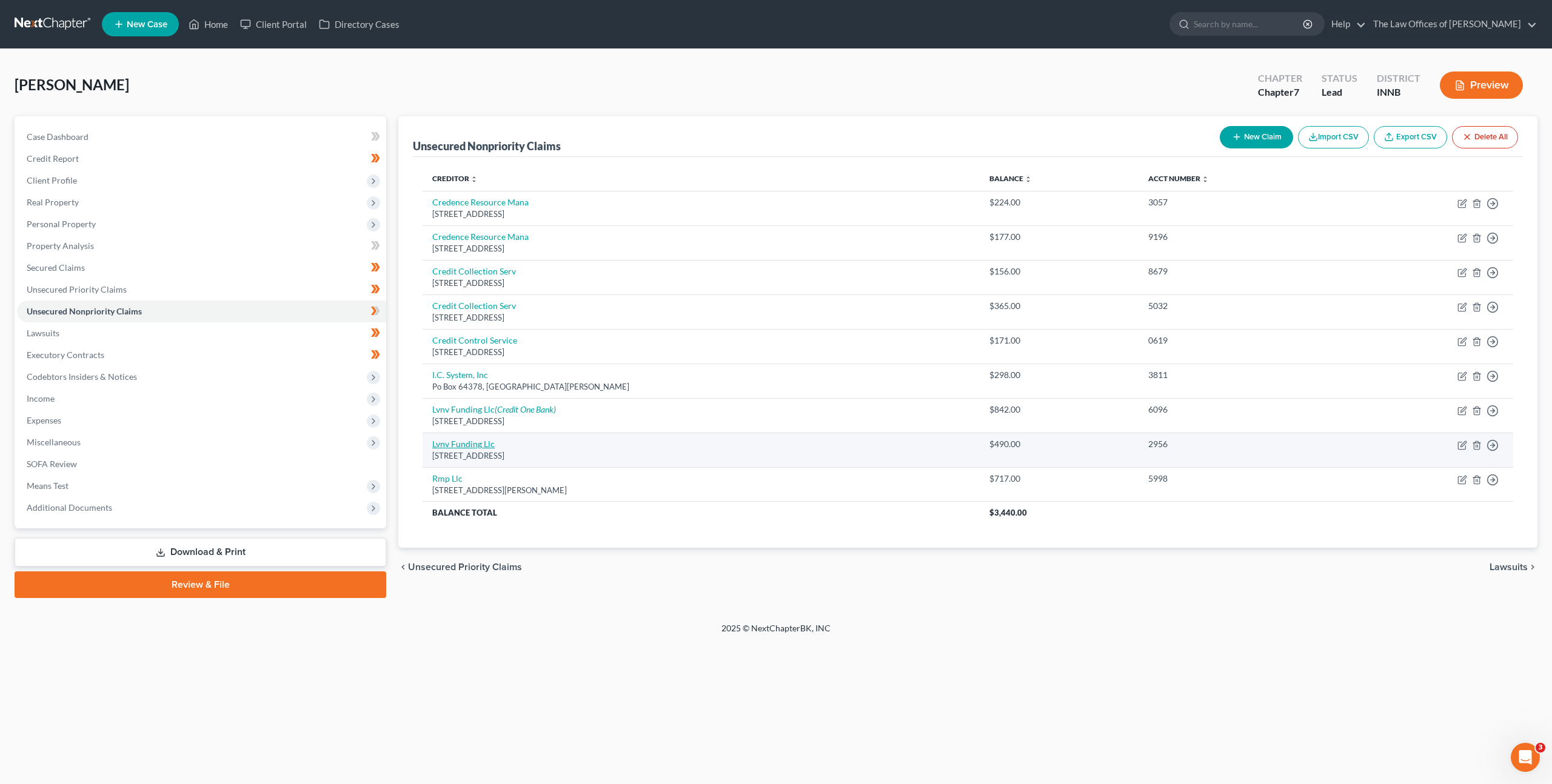
click at [454, 442] on link "Lvnv Funding Llc" at bounding box center [463, 444] width 63 height 10
select select "42"
select select "0"
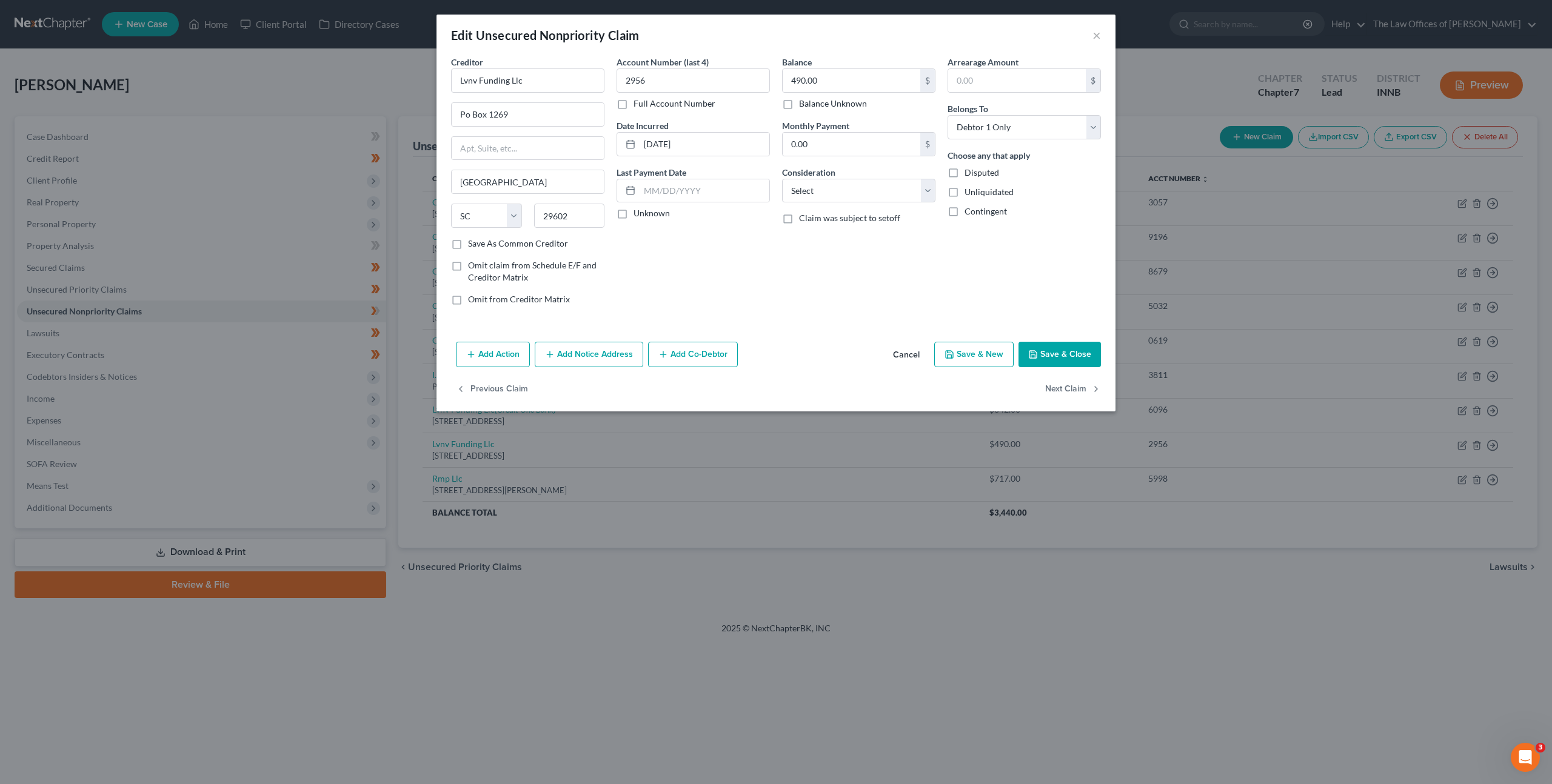
click at [610, 358] on button "Add Notice Address" at bounding box center [589, 354] width 108 height 25
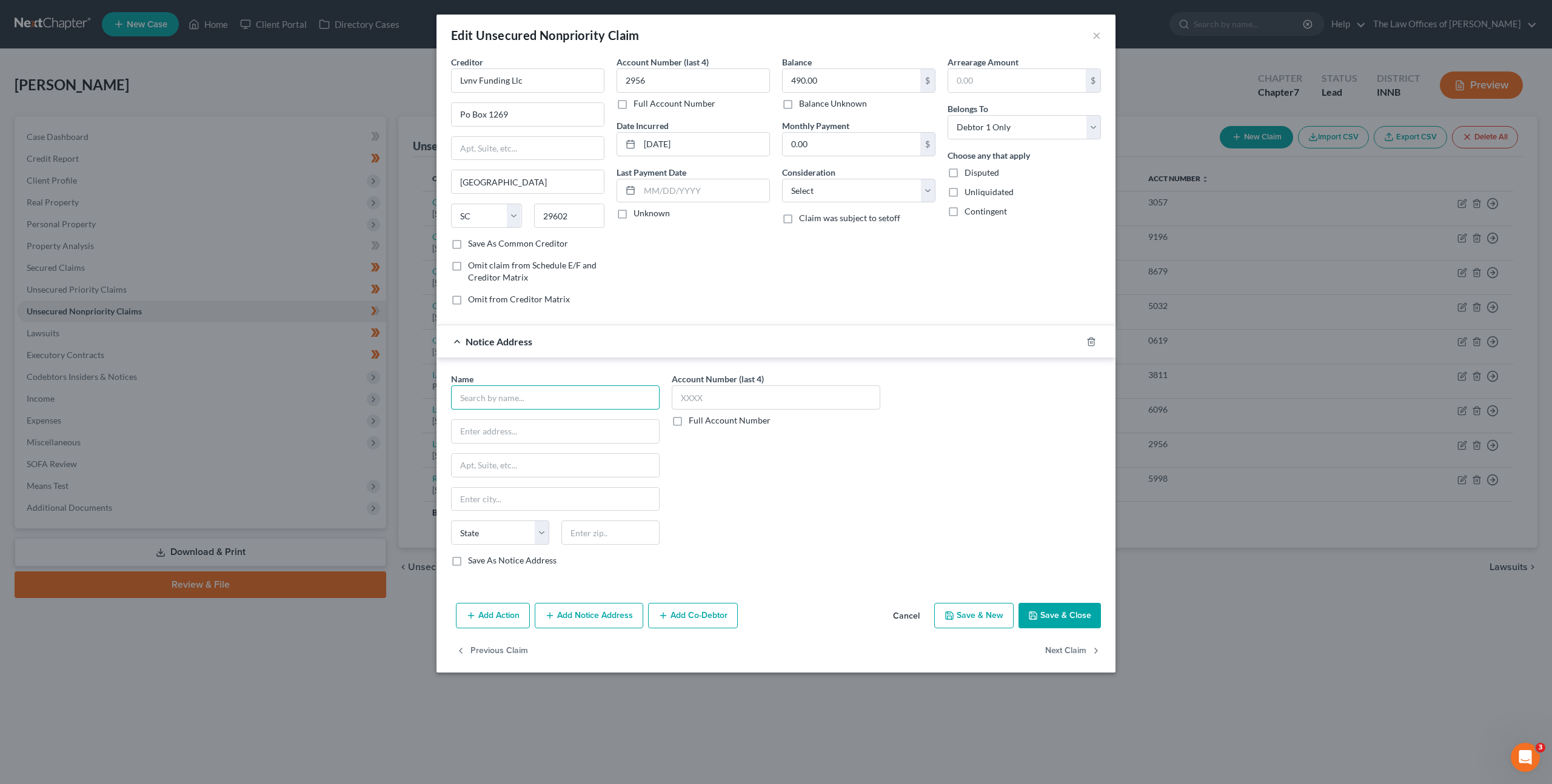
click at [586, 389] on input "text" at bounding box center [555, 397] width 208 height 24
type input "W"
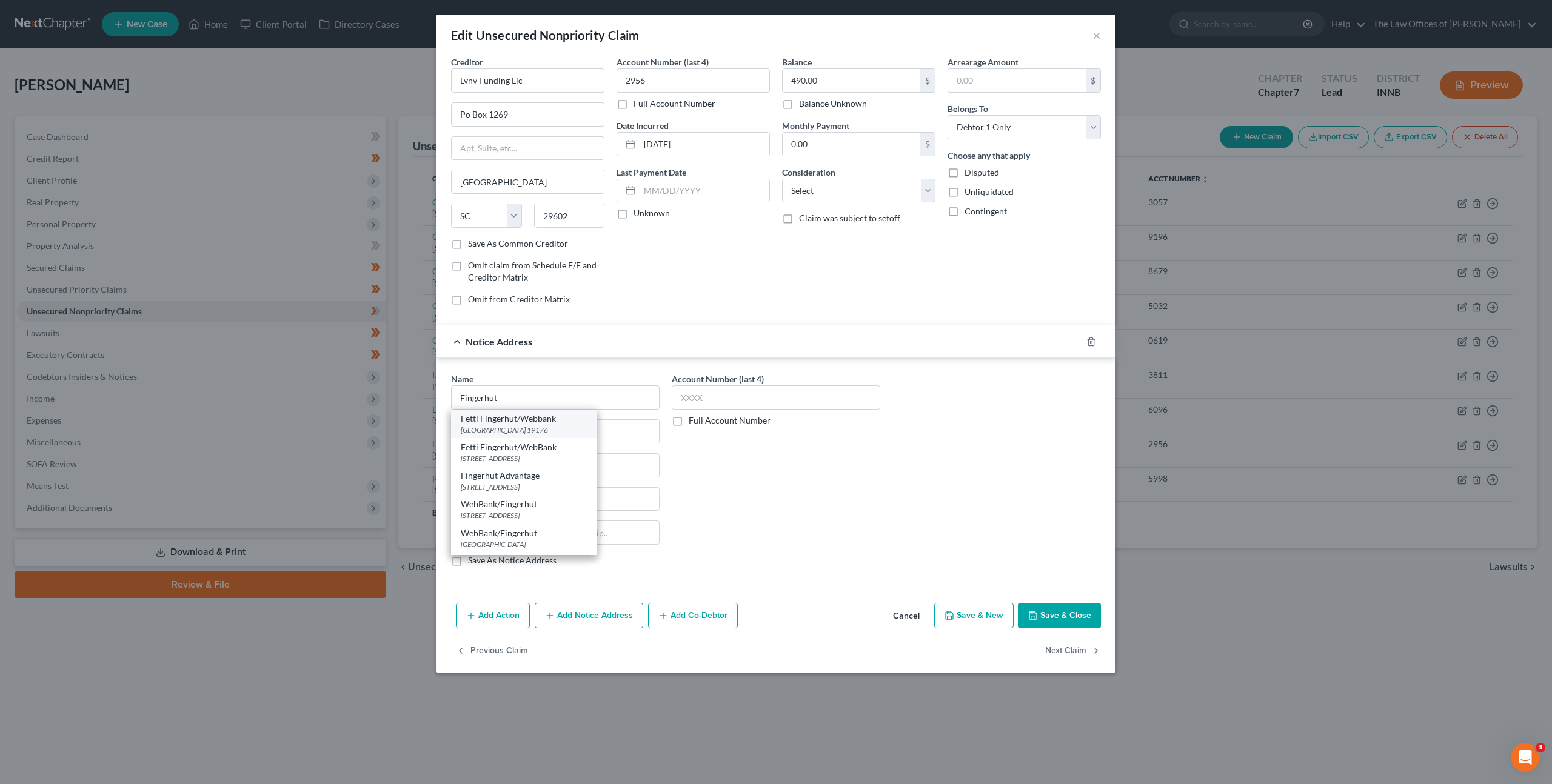
click at [552, 418] on div "Fetti Fingerhut/Webbank" at bounding box center [523, 418] width 126 height 12
type input "Fetti Fingerhut/Webbank"
type input "PO Box 70792"
type input "[GEOGRAPHIC_DATA]"
select select "39"
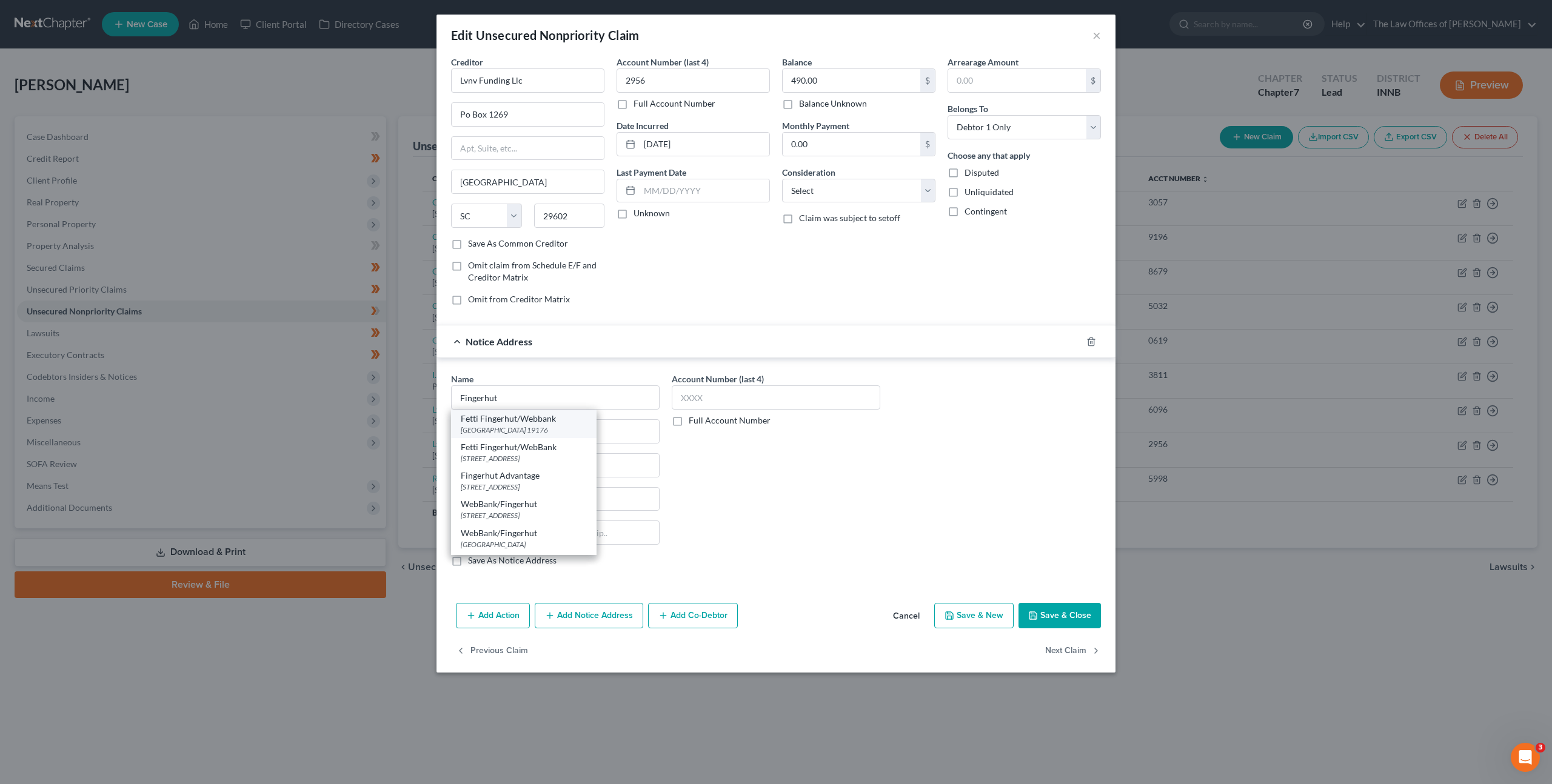
type input "19176"
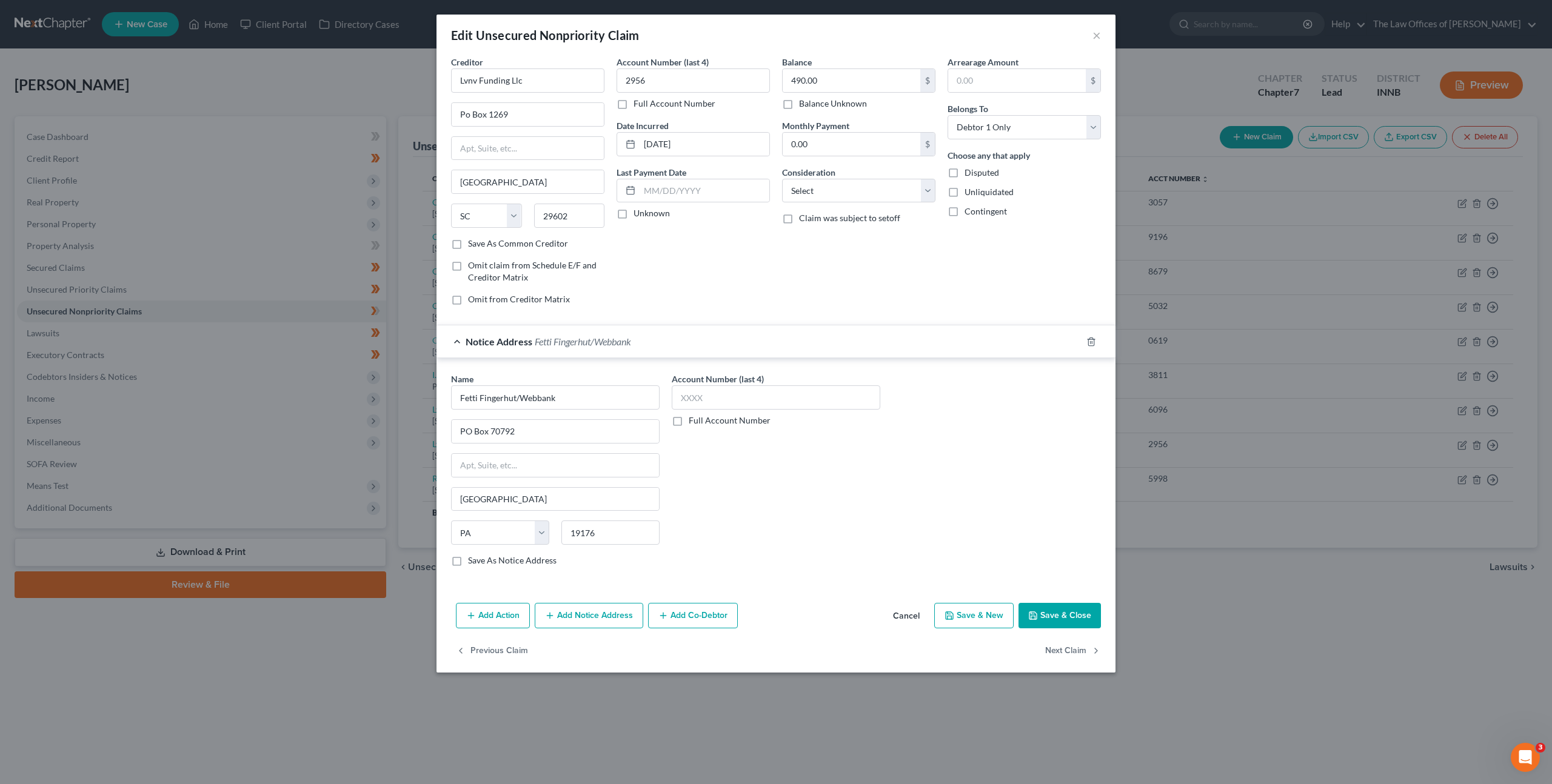
click at [784, 459] on div "Account Number (last 4) Full Account Number" at bounding box center [776, 475] width 221 height 204
drag, startPoint x: 1065, startPoint y: 613, endPoint x: 1076, endPoint y: 608, distance: 12.1
click at [1065, 613] on button "Save & Close" at bounding box center [1060, 616] width 82 height 25
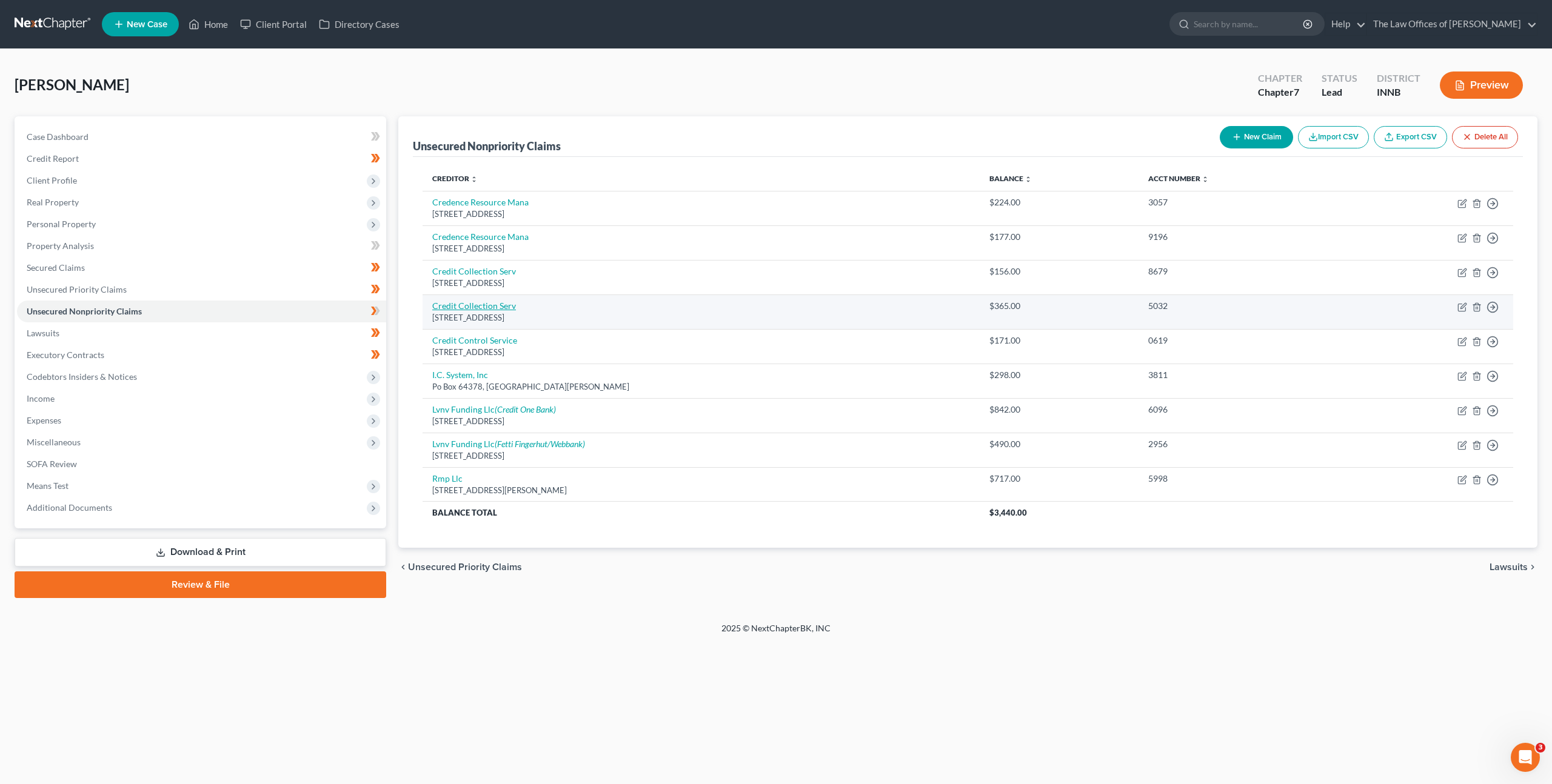
click at [441, 308] on link "Credit Collection Serv" at bounding box center [474, 306] width 84 height 10
select select "22"
select select "1"
select select "0"
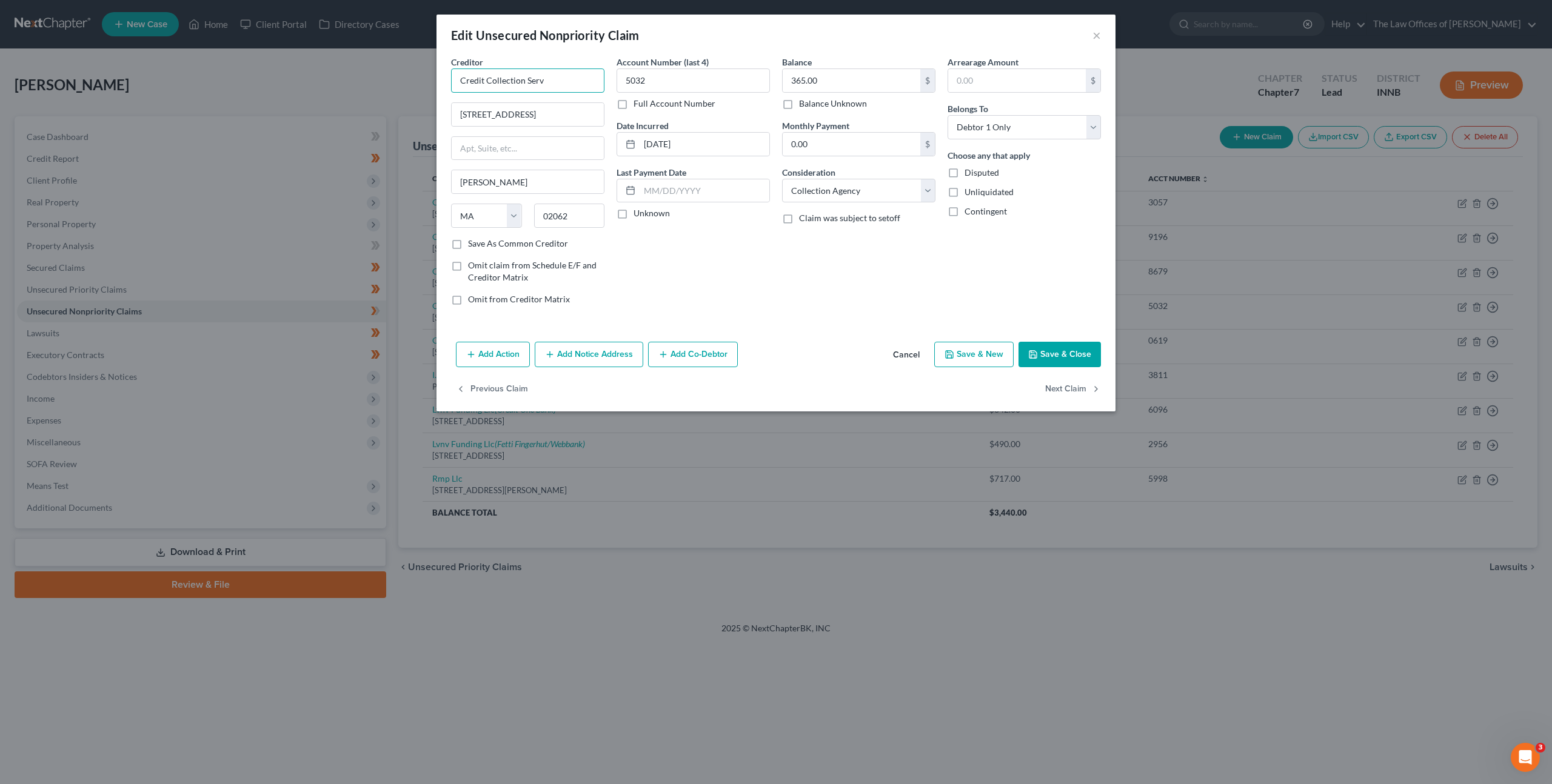
drag, startPoint x: 548, startPoint y: 83, endPoint x: 608, endPoint y: 82, distance: 60.0
click at [553, 80] on input "Credit Collection Serv" at bounding box center [528, 80] width 153 height 24
type input "Credit Collection Services"
click at [706, 251] on div "Account Number (last 4) 5032 Full Account Number Date Incurred [DATE] Last Paym…" at bounding box center [692, 185] width 165 height 259
click at [568, 358] on button "Add Notice Address" at bounding box center [589, 354] width 108 height 25
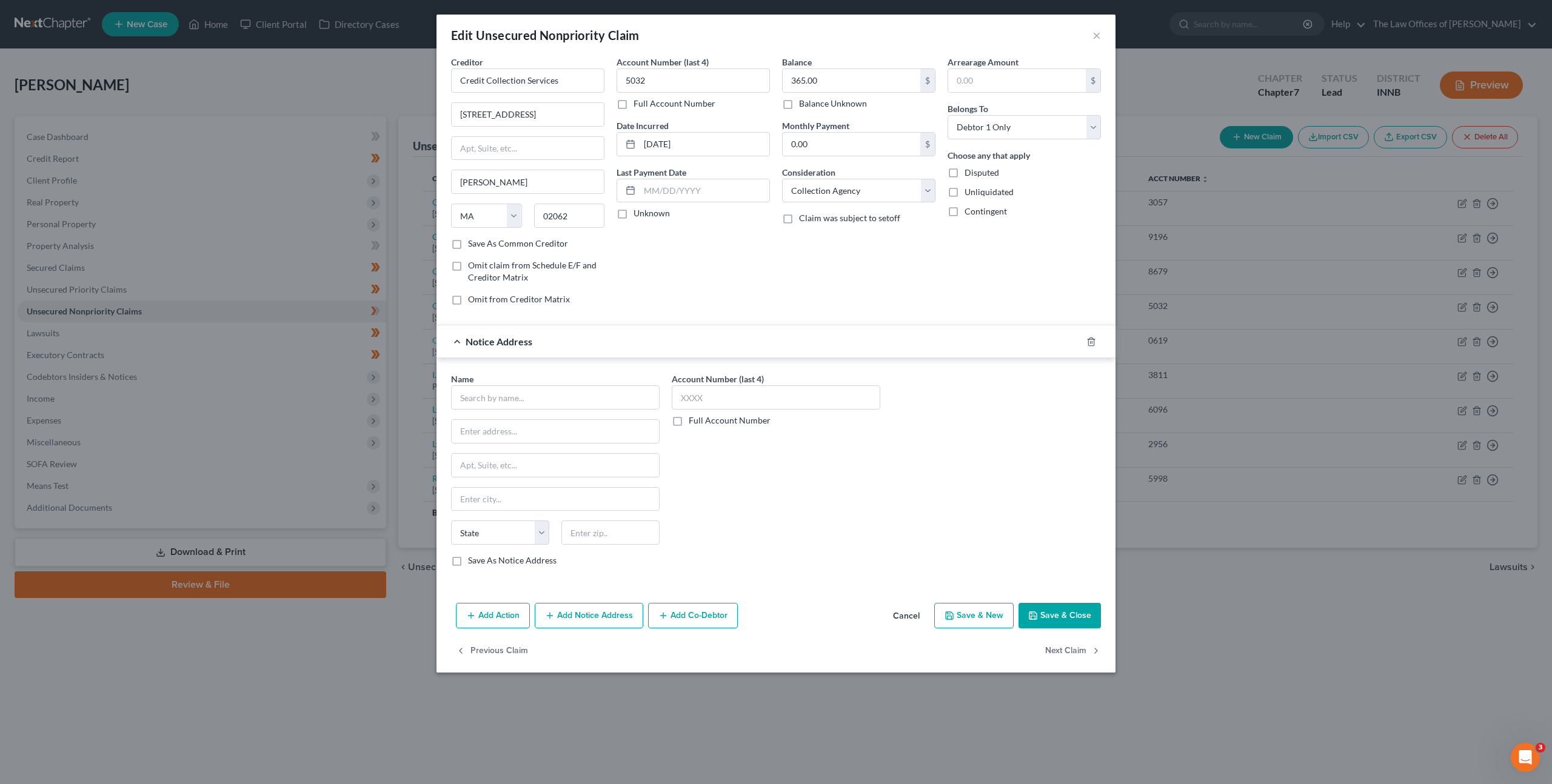
drag, startPoint x: 546, startPoint y: 383, endPoint x: 560, endPoint y: 382, distance: 14.0
click at [546, 383] on div "Name *" at bounding box center [555, 391] width 208 height 37
click at [597, 400] on input "text" at bounding box center [555, 397] width 208 height 24
click at [602, 420] on div "Safeco Insurance Company of [US_STATE]" at bounding box center [539, 418] width 156 height 12
type input "Safeco Insurance Company of [US_STATE]"
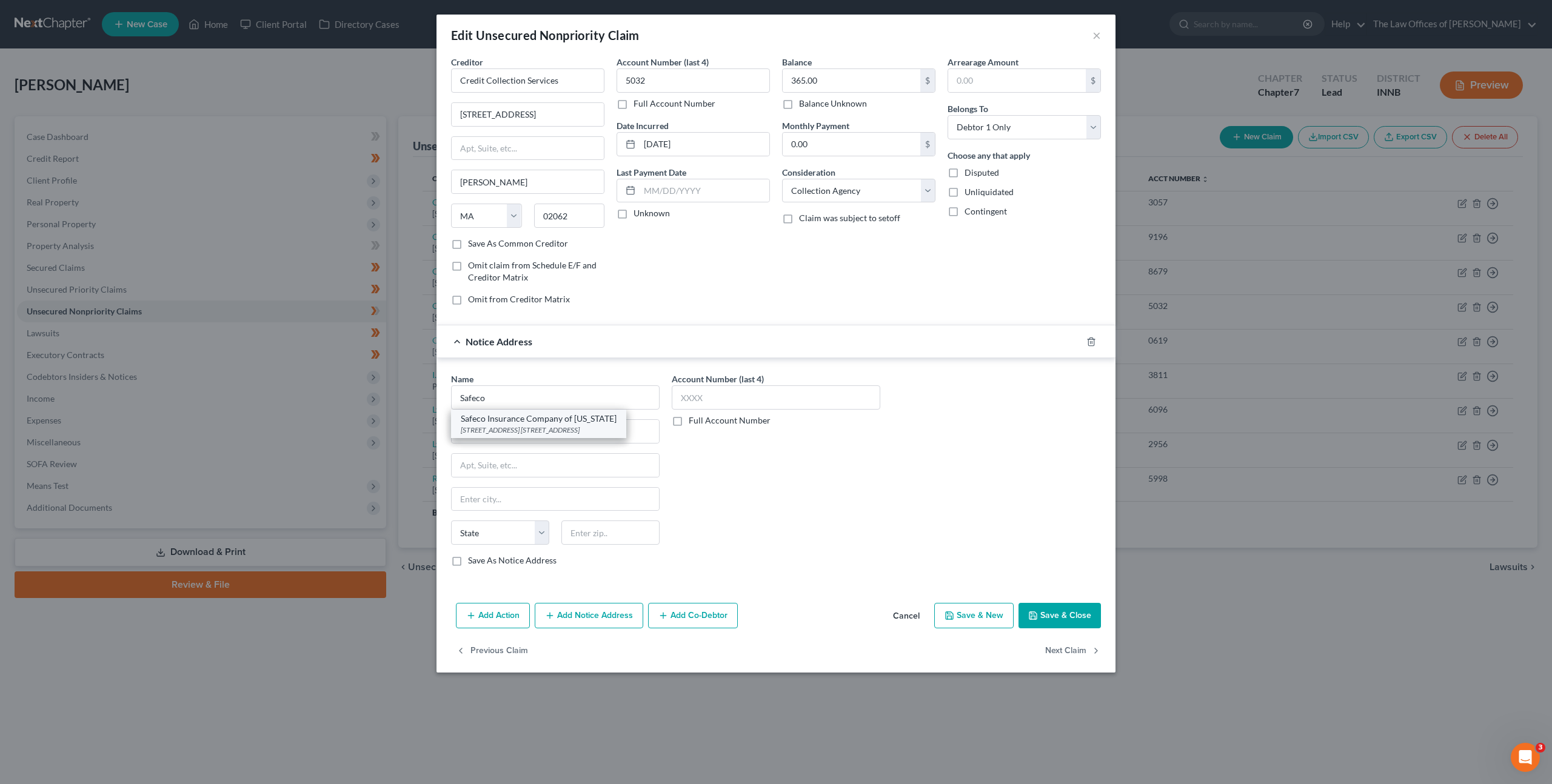
type input "[STREET_ADDRESS]"
type input "Ste. 300"
type input "[GEOGRAPHIC_DATA]"
select select "36"
type input "45242"
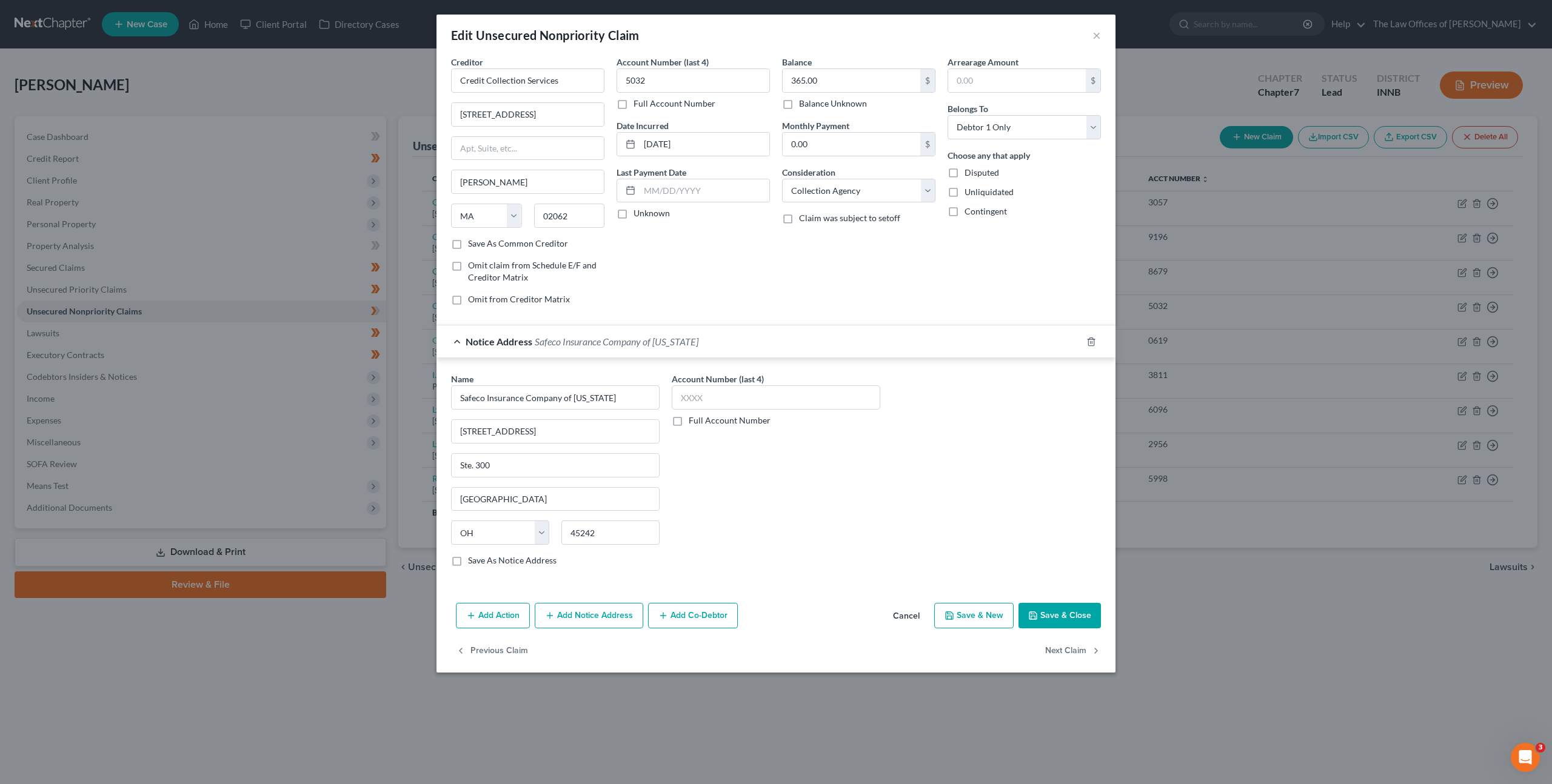
click at [869, 508] on div "Account Number (last 4) Full Account Number" at bounding box center [776, 475] width 221 height 204
click at [1051, 608] on button "Save & Close" at bounding box center [1060, 616] width 82 height 25
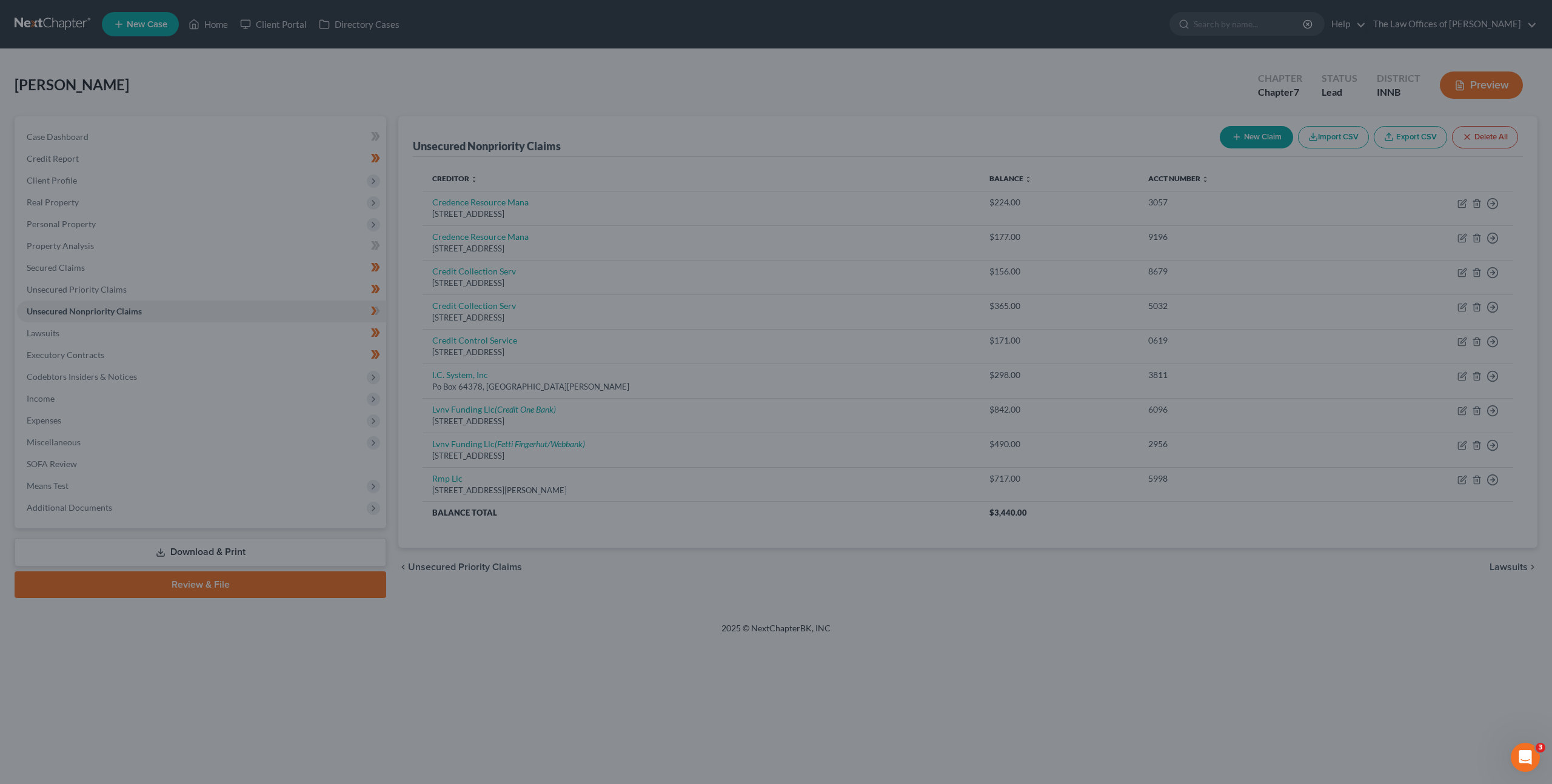
type input "0"
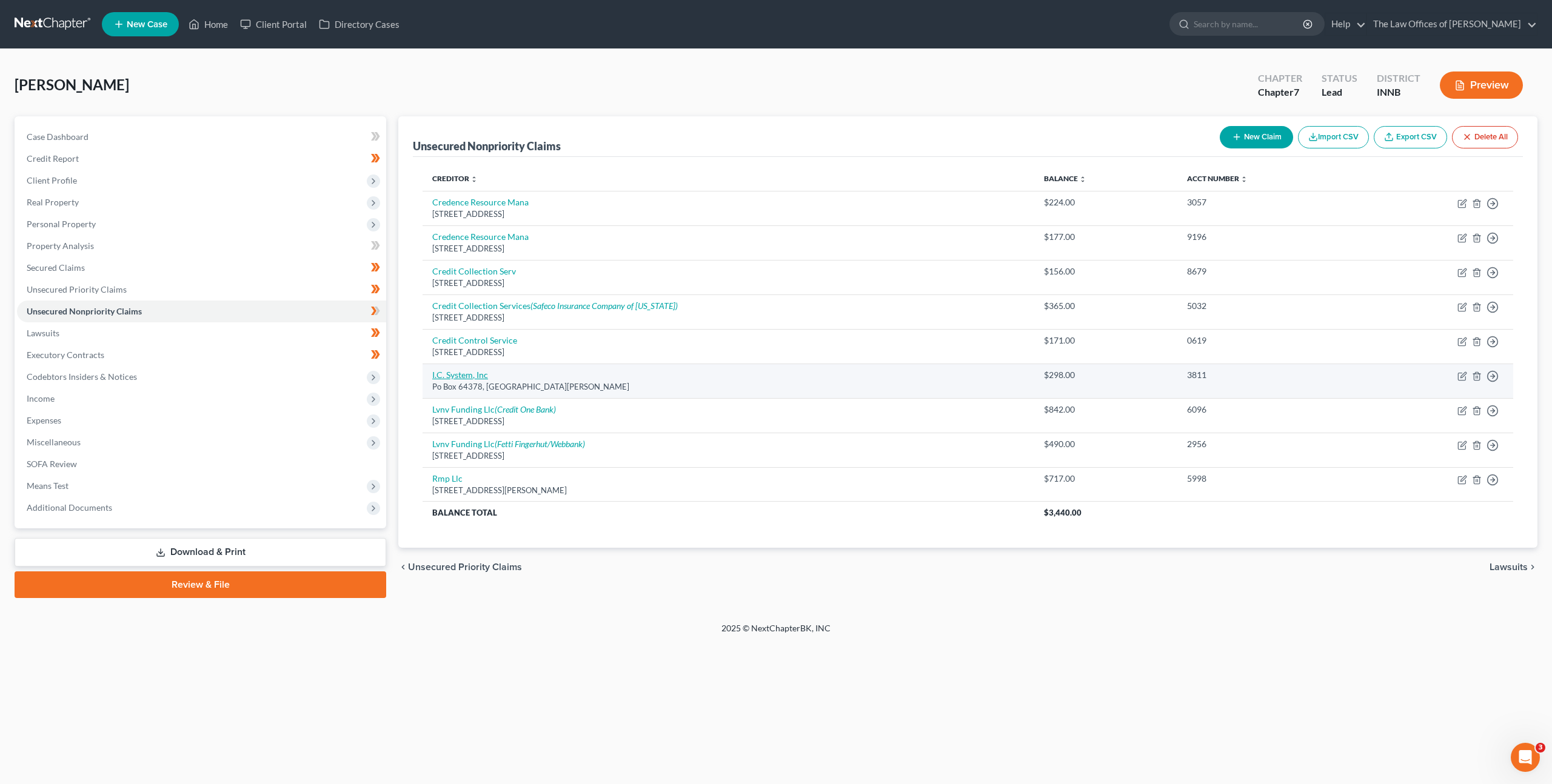
click at [462, 375] on link "I.C. System, Inc" at bounding box center [460, 375] width 56 height 10
select select "24"
select select "1"
select select "0"
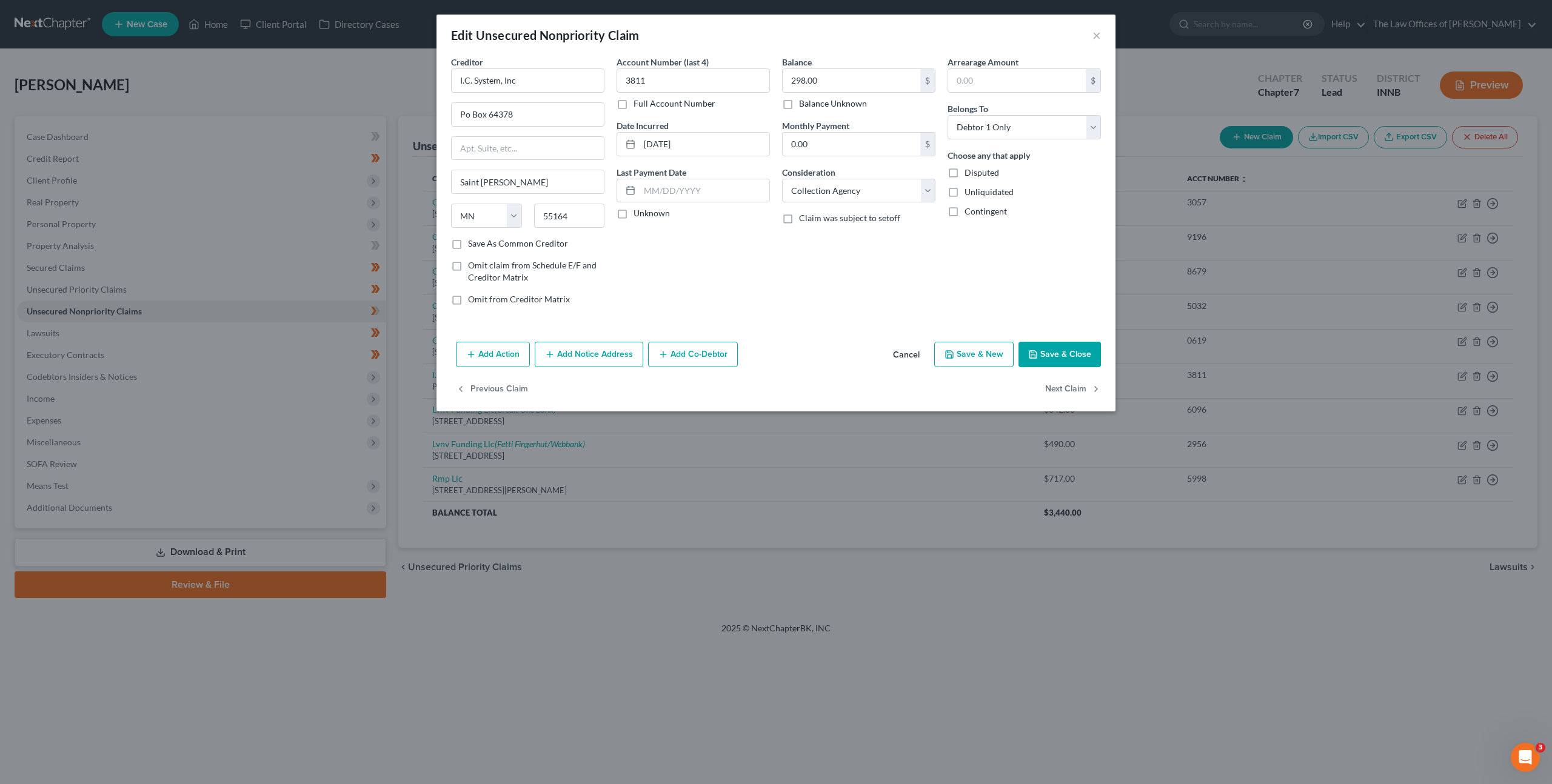
click at [589, 355] on button "Add Notice Address" at bounding box center [589, 354] width 108 height 25
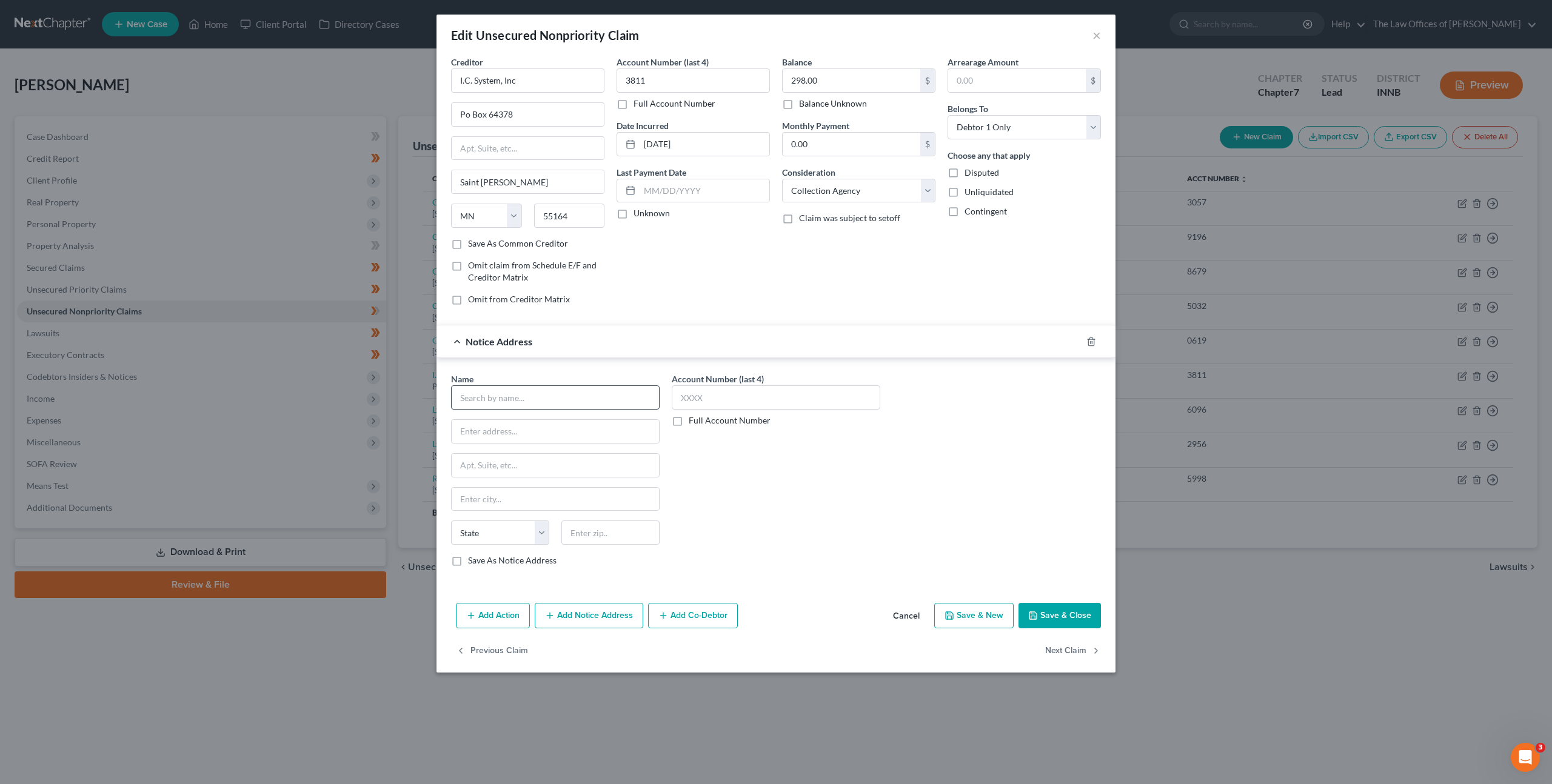
click at [498, 383] on div "Name *" at bounding box center [555, 391] width 208 height 37
drag, startPoint x: 496, startPoint y: 389, endPoint x: 591, endPoint y: 376, distance: 95.9
click at [496, 389] on input "text" at bounding box center [555, 397] width 208 height 24
click at [566, 415] on div "Comcast/Xfinity" at bounding box center [523, 418] width 126 height 12
type input "Comcast/Xfinity"
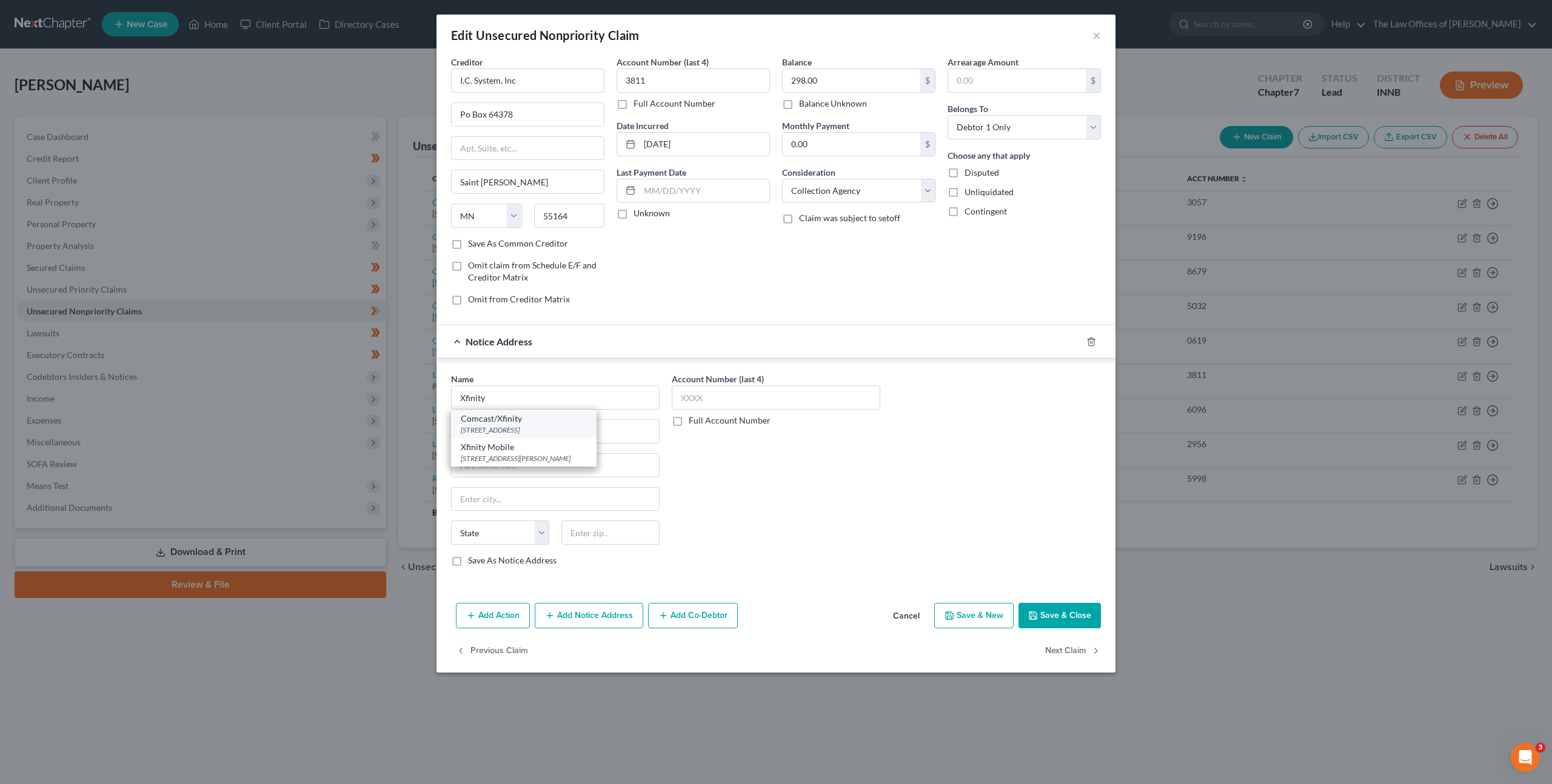
type input "PO Box 4089"
type input "[PERSON_NAME] Stream"
select select "14"
type input "60197"
drag, startPoint x: 846, startPoint y: 499, endPoint x: 937, endPoint y: 544, distance: 101.5
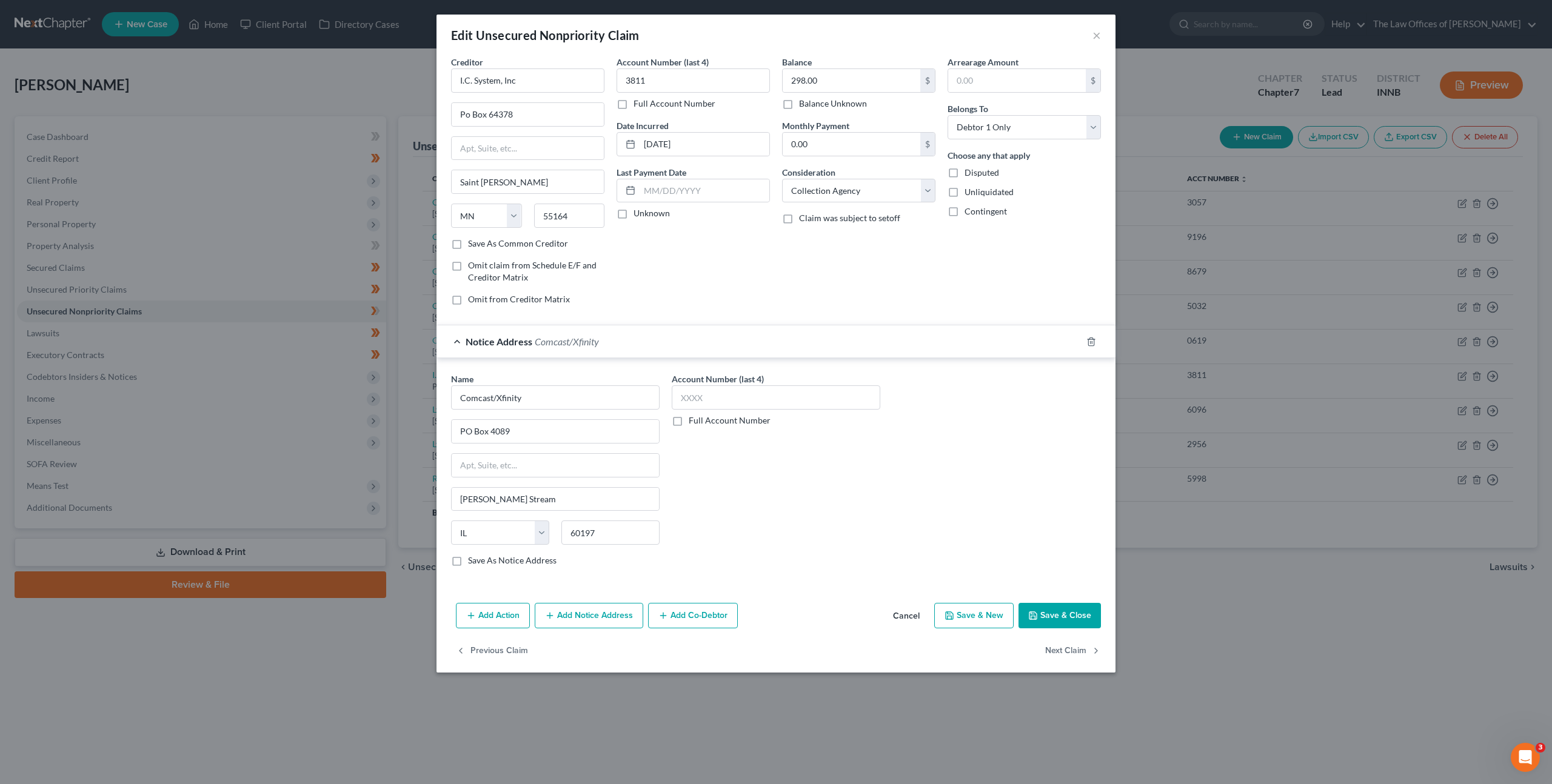
click at [848, 498] on div "Account Number (last 4) Full Account Number" at bounding box center [776, 475] width 221 height 204
drag, startPoint x: 1061, startPoint y: 619, endPoint x: 1549, endPoint y: 370, distance: 547.9
click at [1061, 618] on button "Save & Close" at bounding box center [1060, 616] width 82 height 25
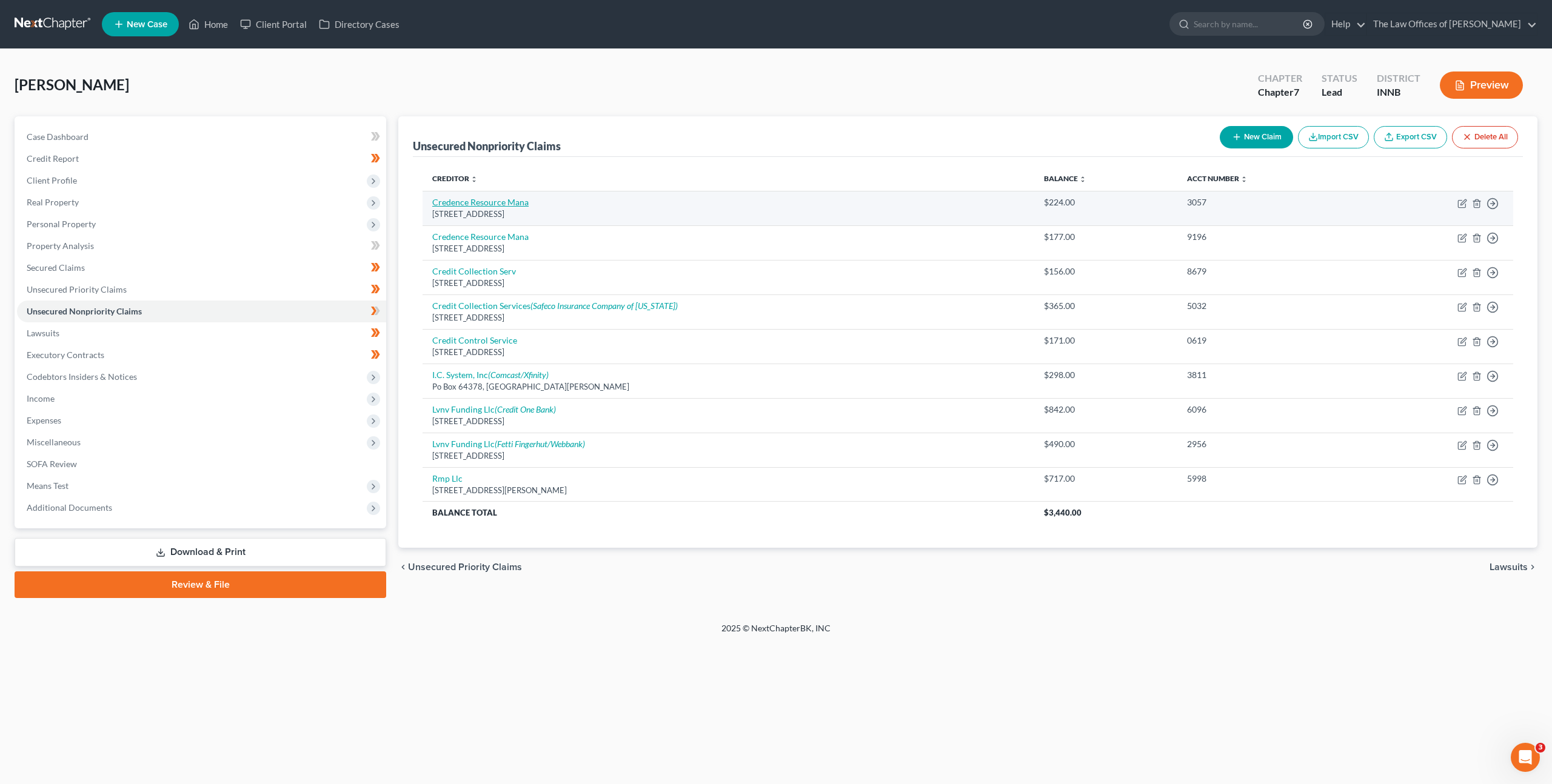
click at [476, 197] on link "Credence Resource Mana" at bounding box center [480, 202] width 96 height 10
select select "45"
select select "1"
select select "0"
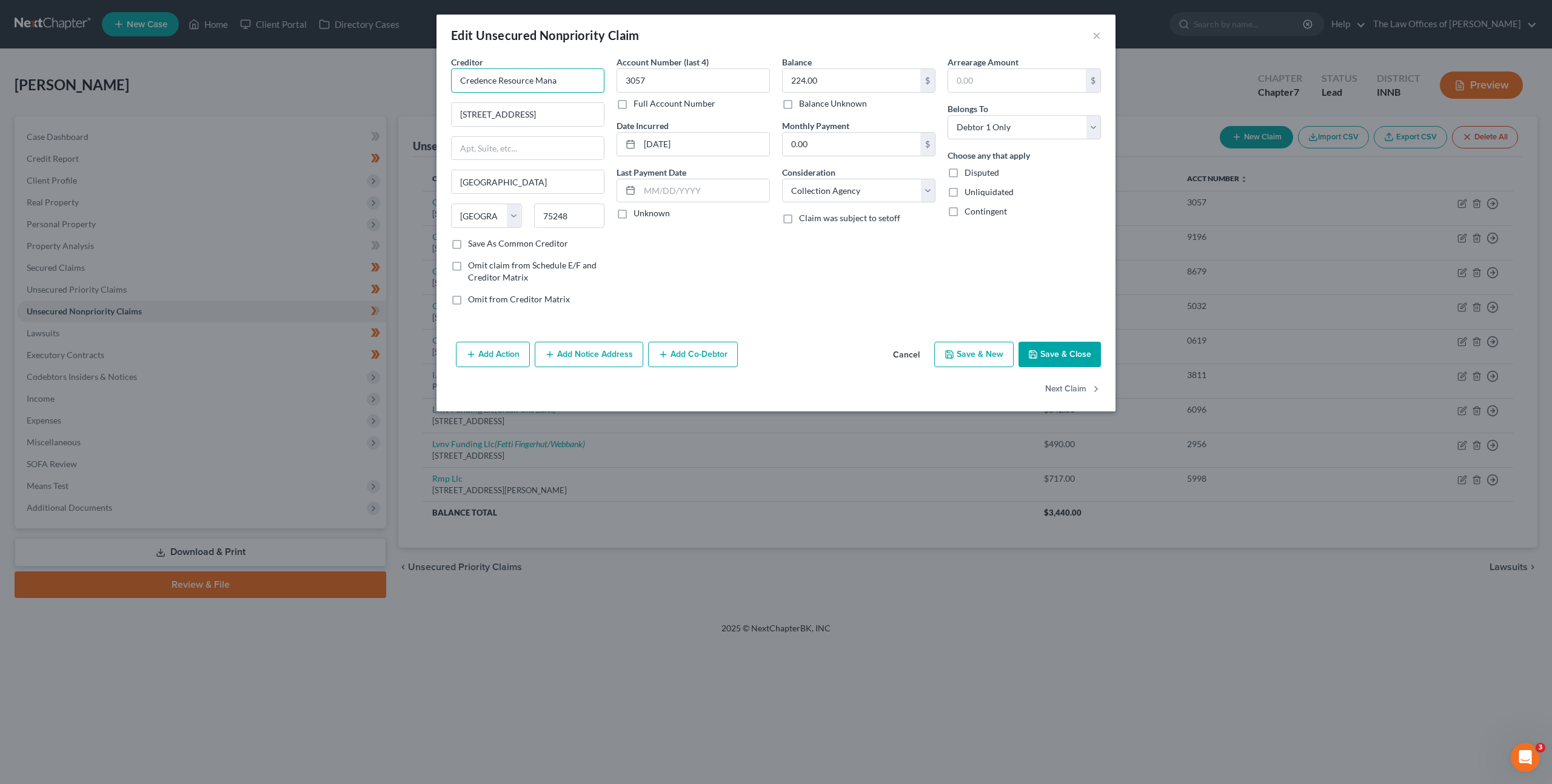
click at [572, 84] on input "Credence Resource Mana" at bounding box center [528, 80] width 153 height 24
type input "Credence Resource Management"
click at [730, 261] on div "Account Number (last 4) 3057 Full Account Number Date Incurred [DATE] Last Paym…" at bounding box center [692, 185] width 165 height 259
click at [588, 360] on button "Add Notice Address" at bounding box center [589, 354] width 108 height 25
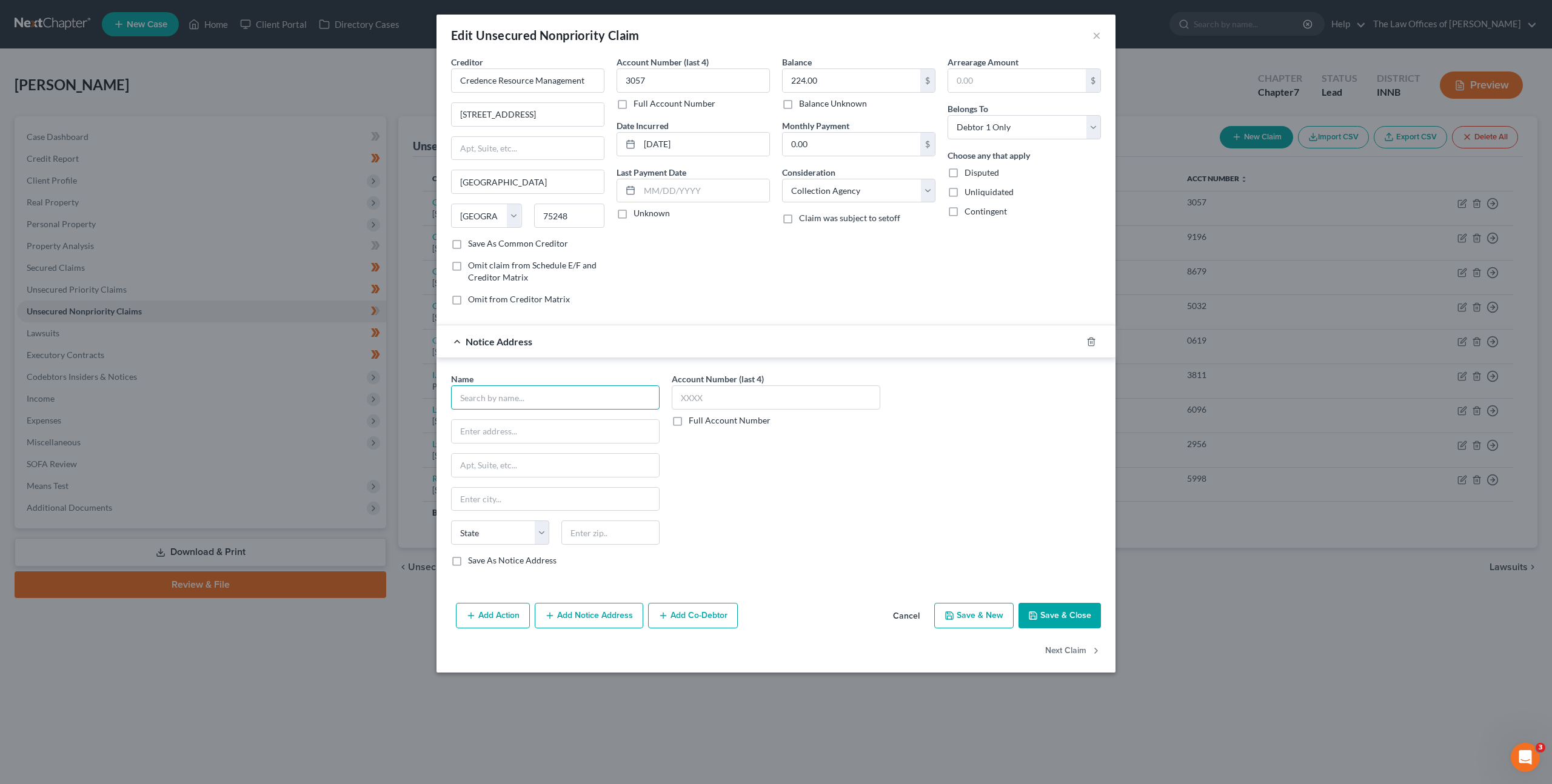
click at [527, 390] on input "text" at bounding box center [555, 397] width 208 height 24
click at [503, 420] on div "Dish Network" at bounding box center [523, 418] width 126 height 12
type input "Dish Network"
type input "PO Box 94063"
type input "Palatine"
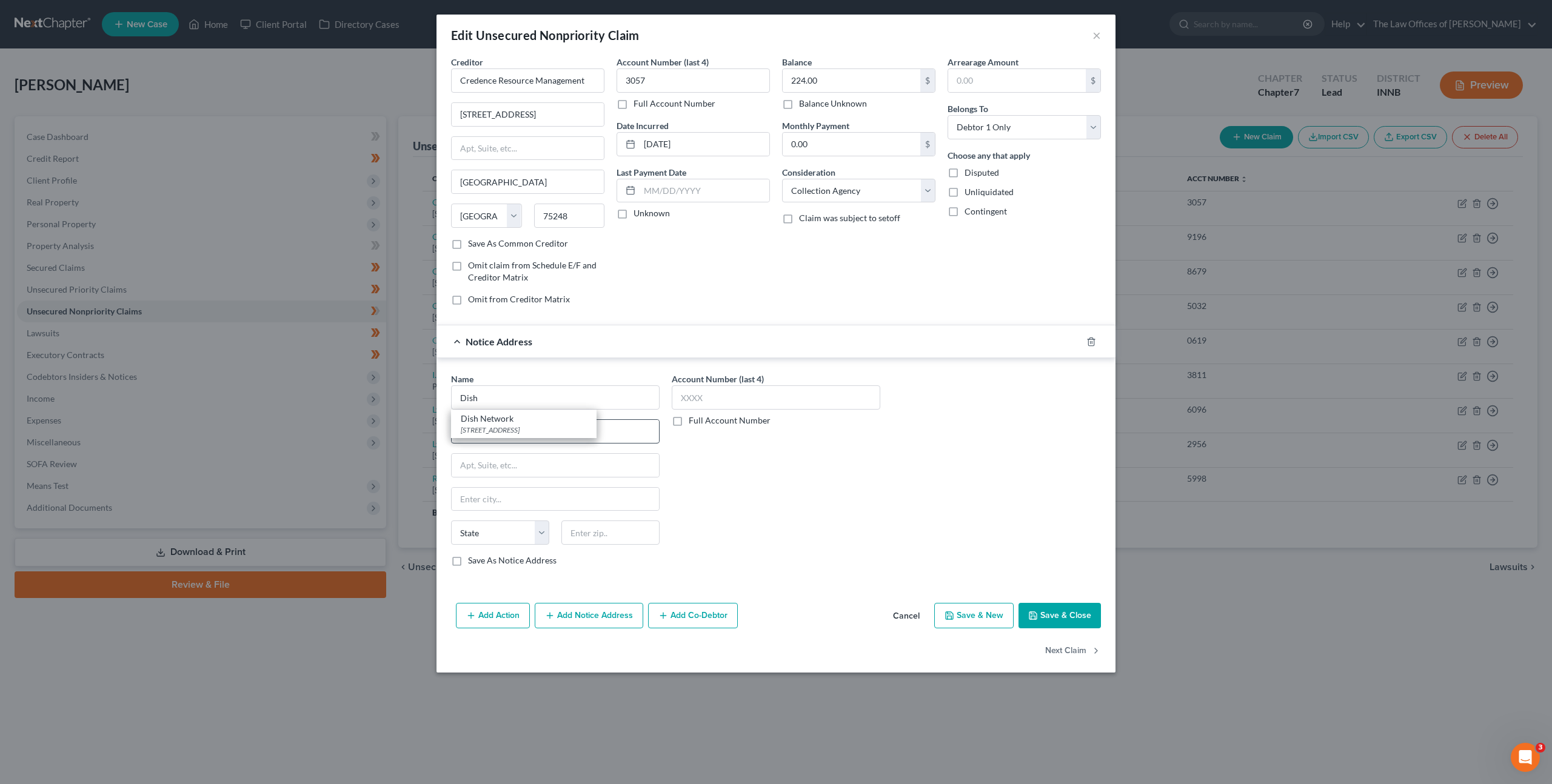
select select "14"
type input "60094"
drag, startPoint x: 1051, startPoint y: 610, endPoint x: 1061, endPoint y: 595, distance: 18.0
click at [1051, 610] on button "Save & Close" at bounding box center [1060, 616] width 82 height 25
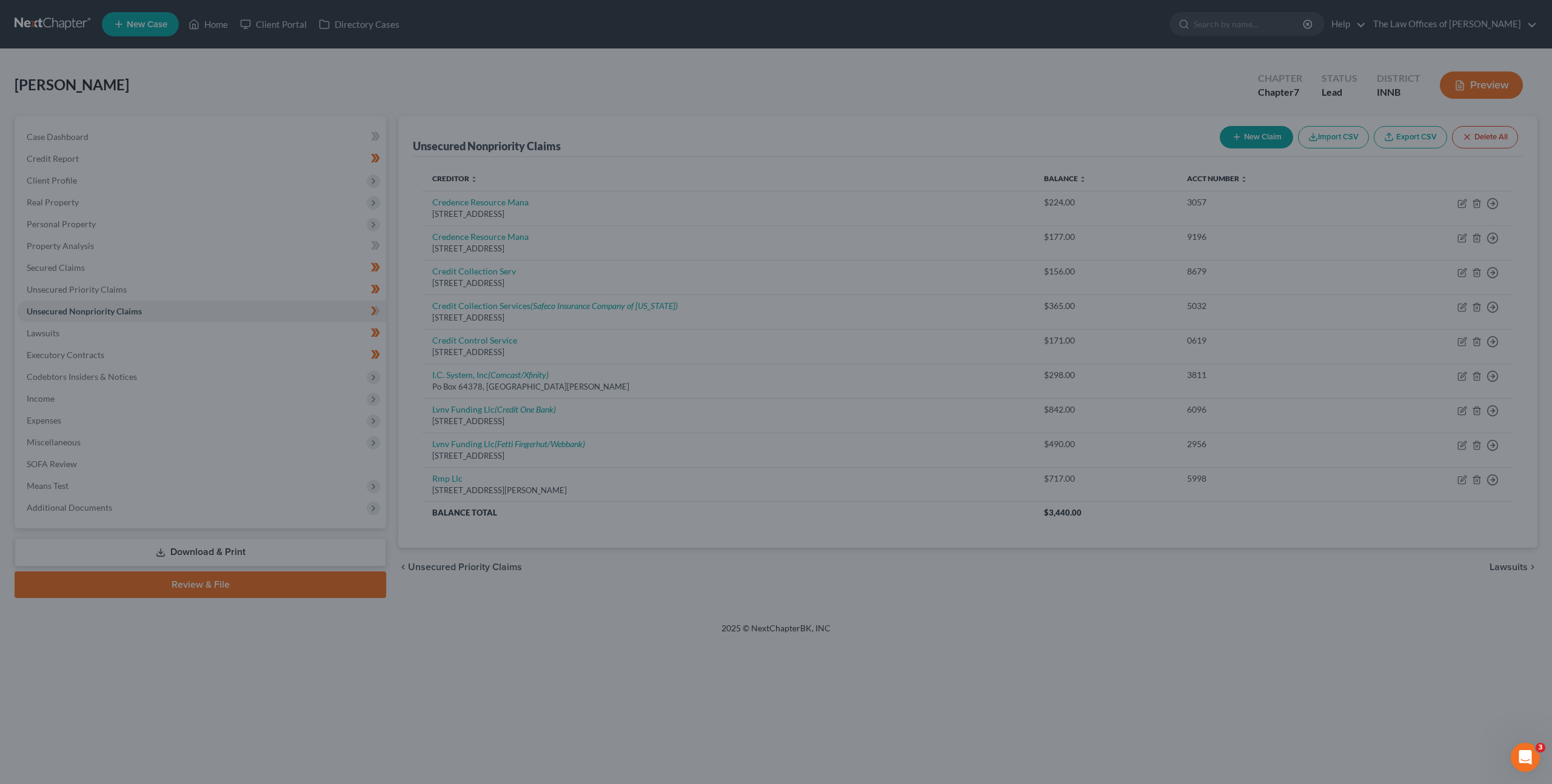
type input "0"
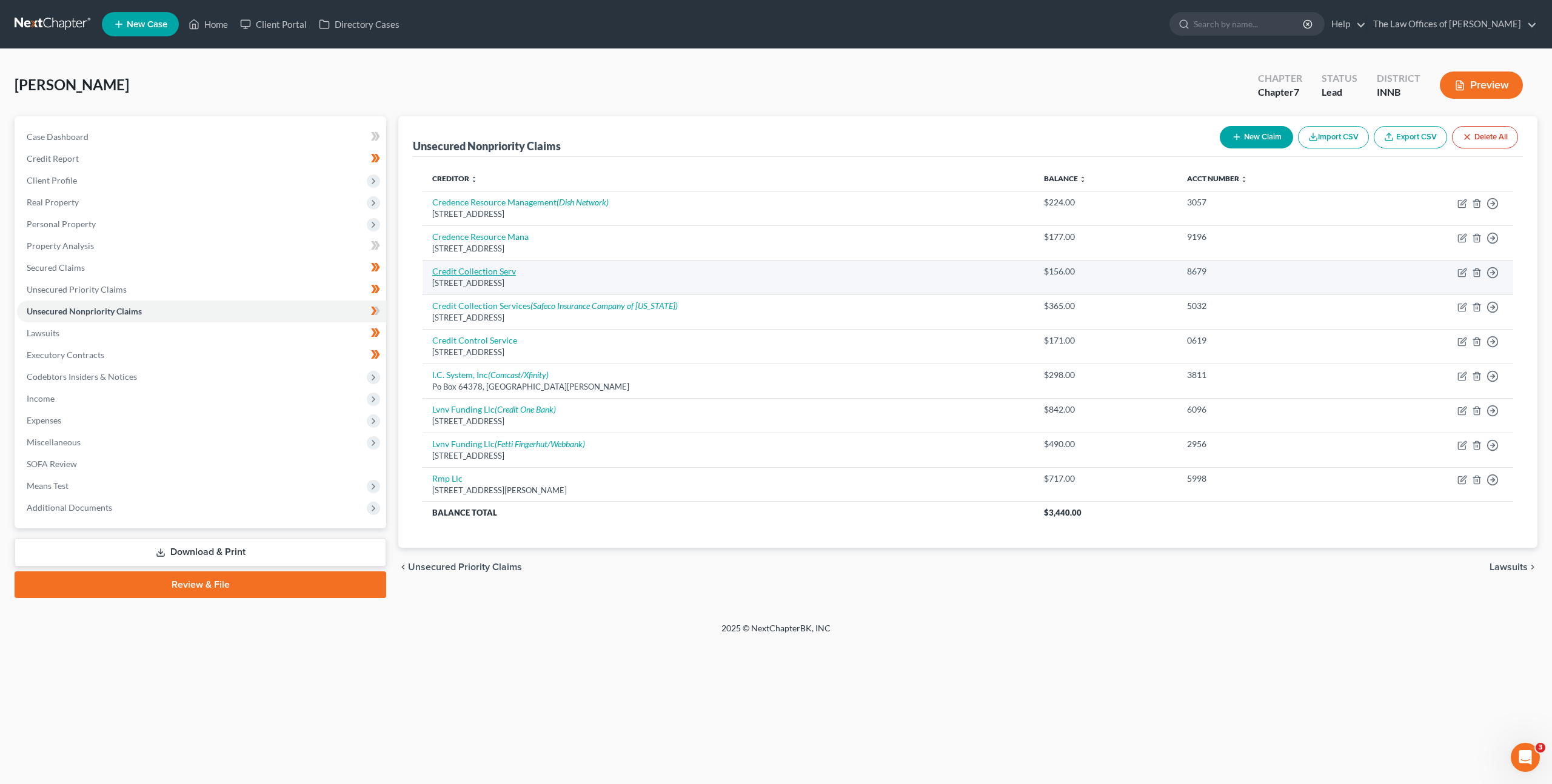
click at [466, 267] on link "Credit Collection Serv" at bounding box center [474, 271] width 84 height 10
select select "22"
select select "1"
select select "0"
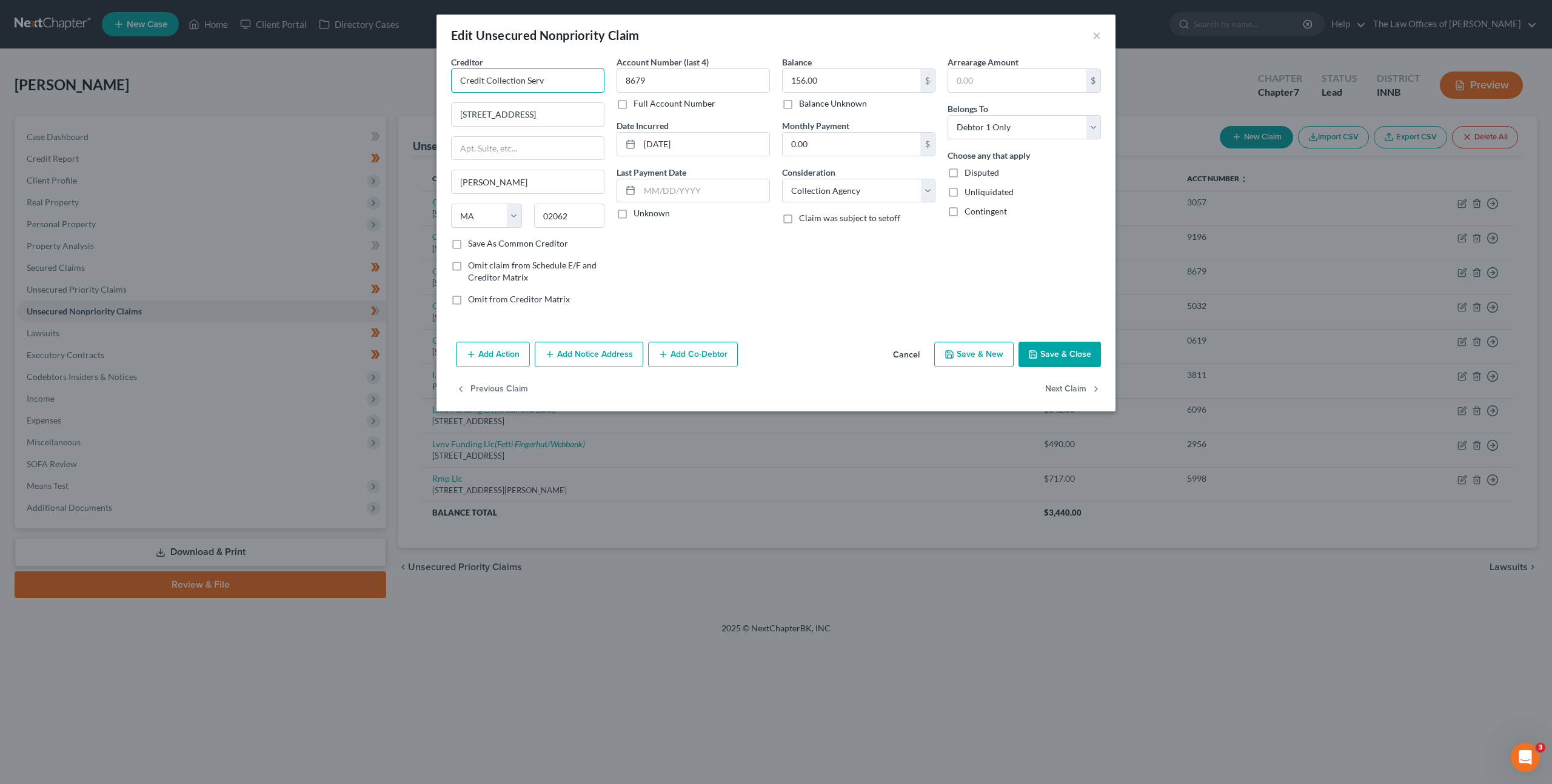
drag, startPoint x: 556, startPoint y: 80, endPoint x: 684, endPoint y: 102, distance: 129.9
click at [557, 80] on input "Credit Collection Serv" at bounding box center [528, 80] width 153 height 24
type input "Credit Collection Services"
drag, startPoint x: 825, startPoint y: 320, endPoint x: 835, endPoint y: 316, distance: 10.8
click at [825, 320] on div "Creditor * Credit Collection Services [GEOGRAPHIC_DATA][PERSON_NAME] [US_STATE]…" at bounding box center [776, 196] width 679 height 281
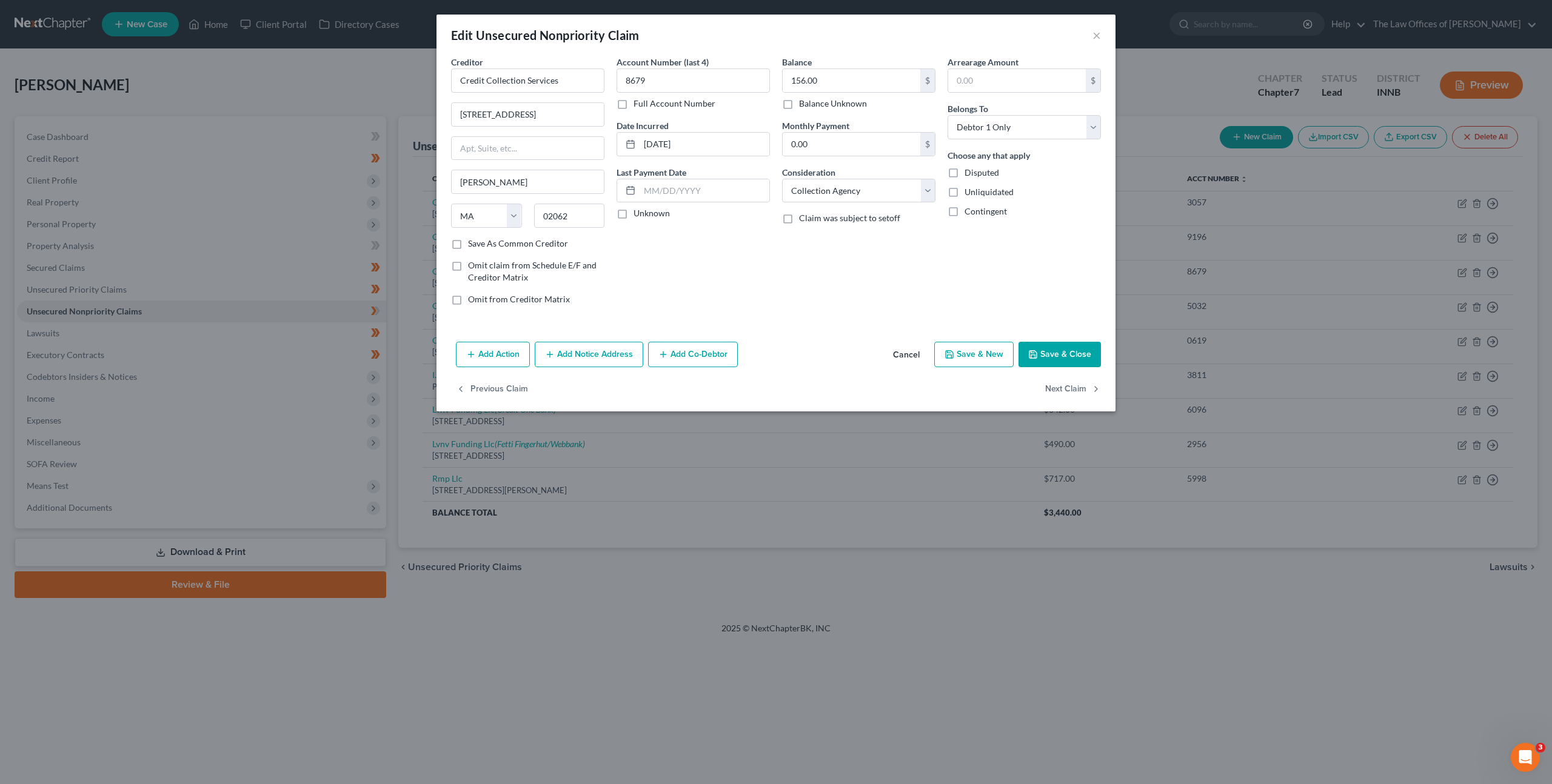
click at [1030, 350] on icon "button" at bounding box center [1032, 354] width 9 height 9
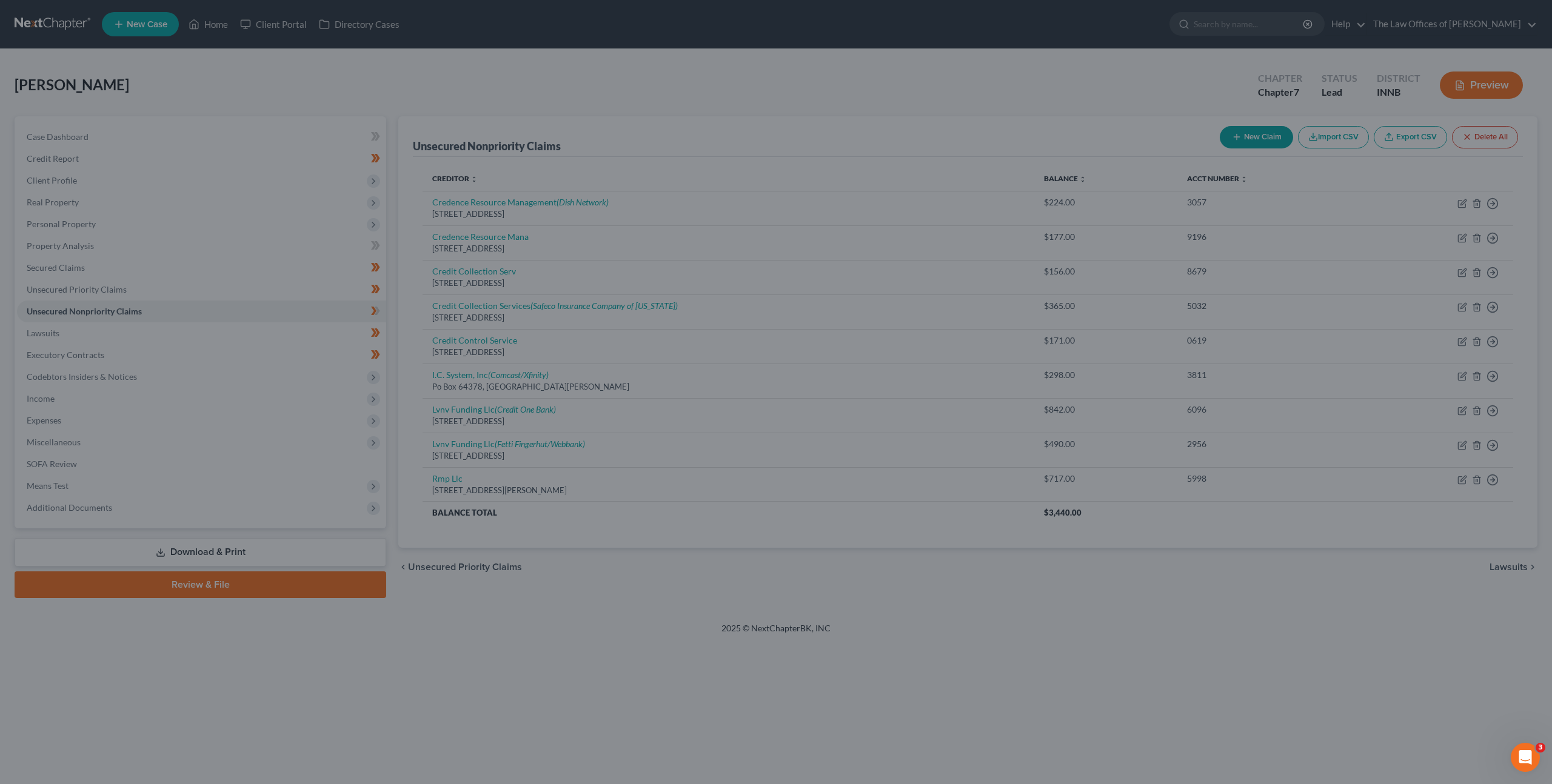
type input "0"
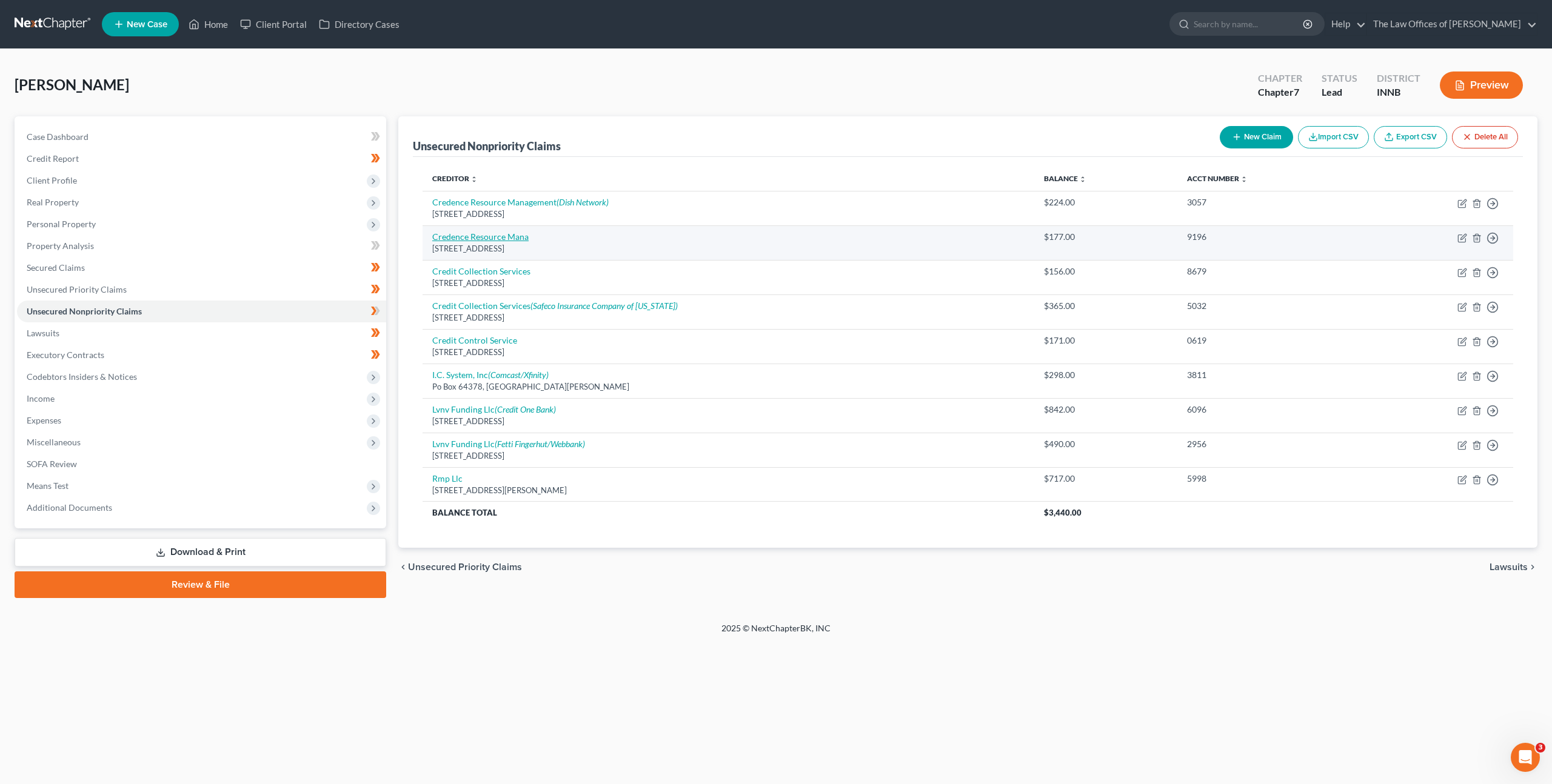
click at [478, 237] on link "Credence Resource Mana" at bounding box center [480, 237] width 96 height 10
select select "45"
select select "1"
select select "0"
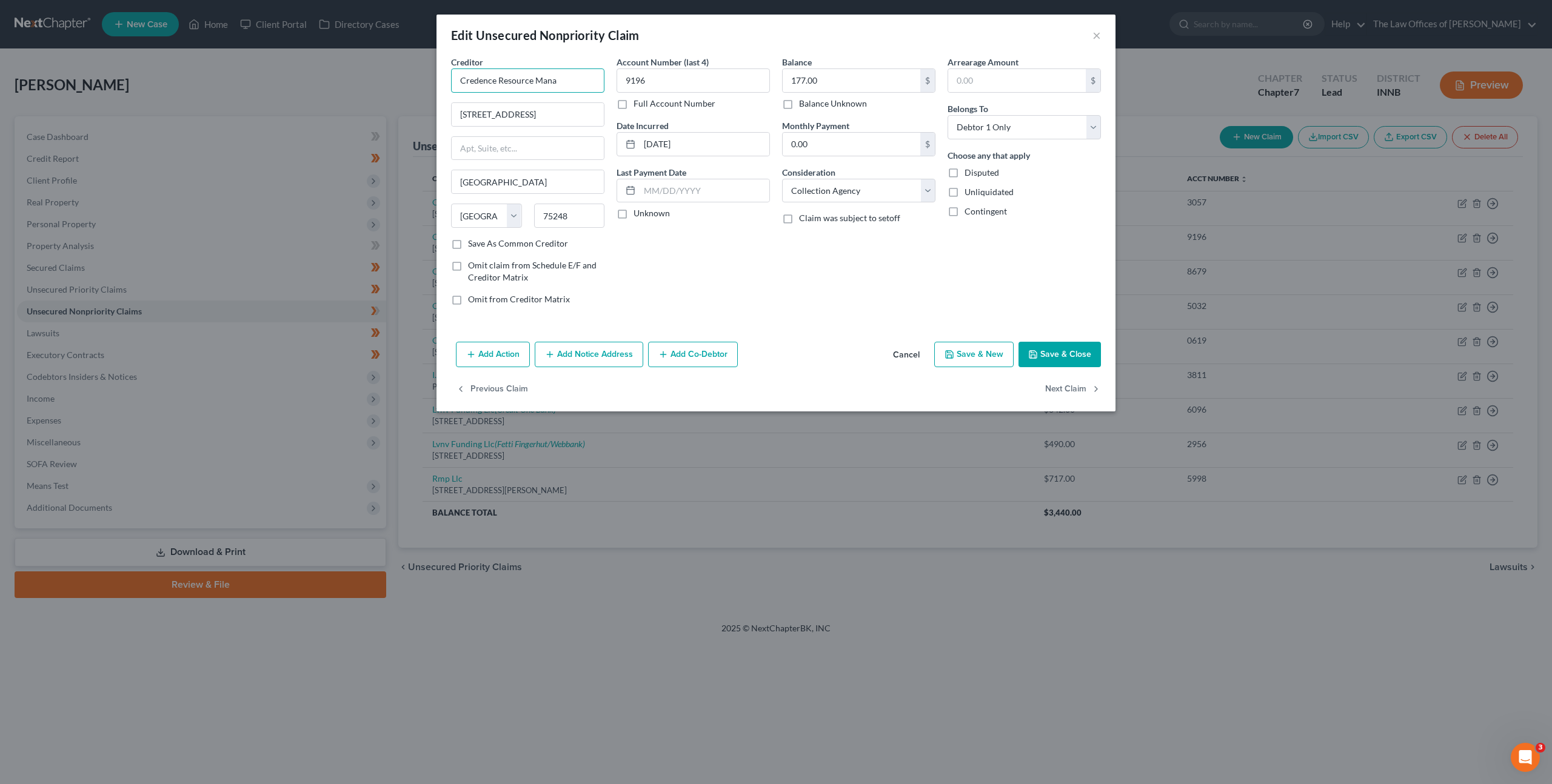
click at [580, 85] on input "Credence Resource Mana" at bounding box center [528, 80] width 153 height 24
type input "Credence Resource Management"
click at [722, 265] on div "Account Number (last 4) 9196 Full Account Number Date Incurred [DATE] Last Paym…" at bounding box center [692, 185] width 165 height 259
click at [557, 342] on button "Add Notice Address" at bounding box center [589, 354] width 108 height 25
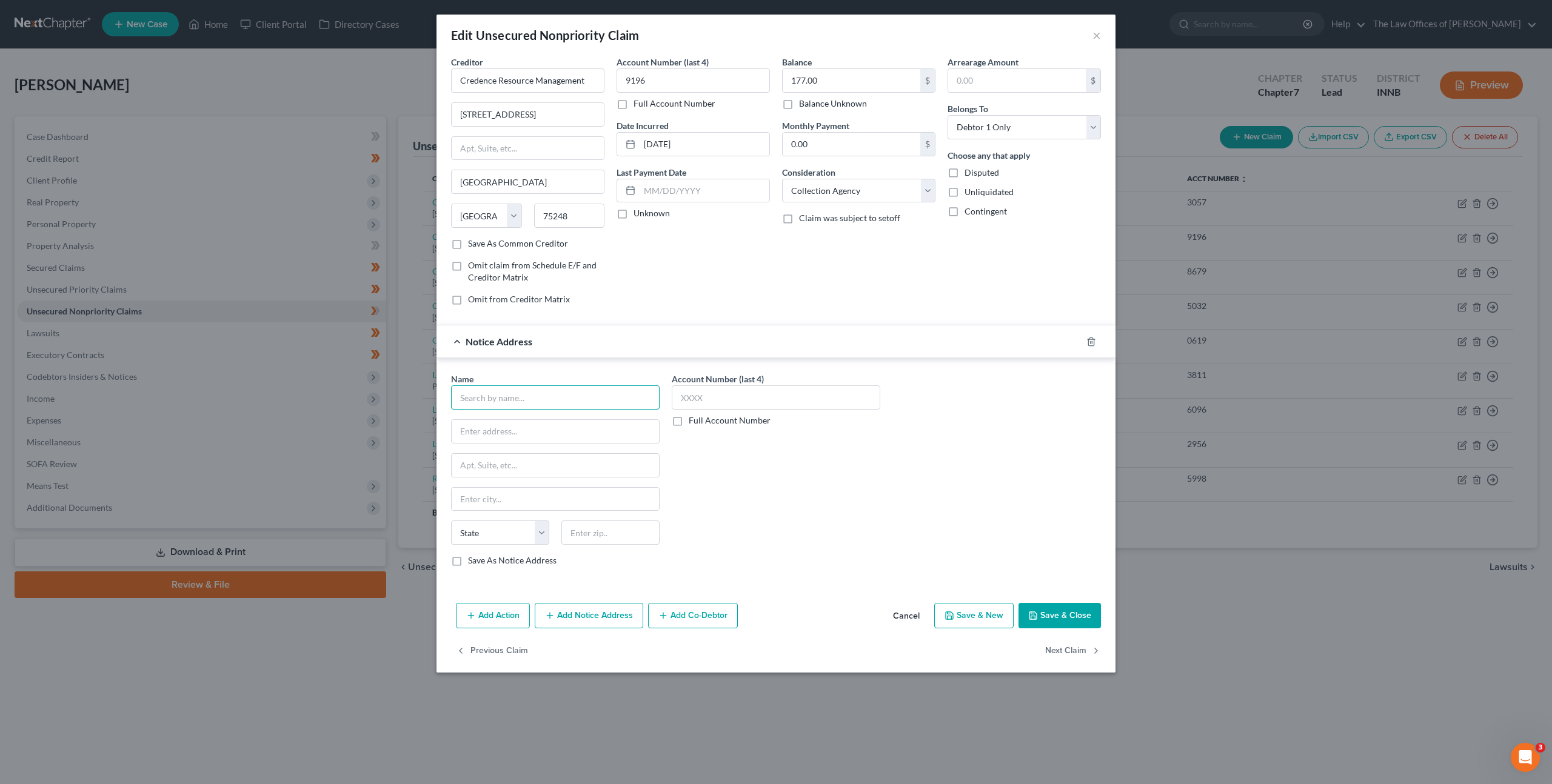
click at [537, 401] on input "text" at bounding box center [555, 397] width 208 height 24
type input "AT&T"
click at [587, 425] on div "[STREET_ADDRESS][PERSON_NAME]" at bounding box center [523, 430] width 126 height 10
type input "[STREET_ADDRESS][PERSON_NAME]"
type input "[GEOGRAPHIC_DATA]"
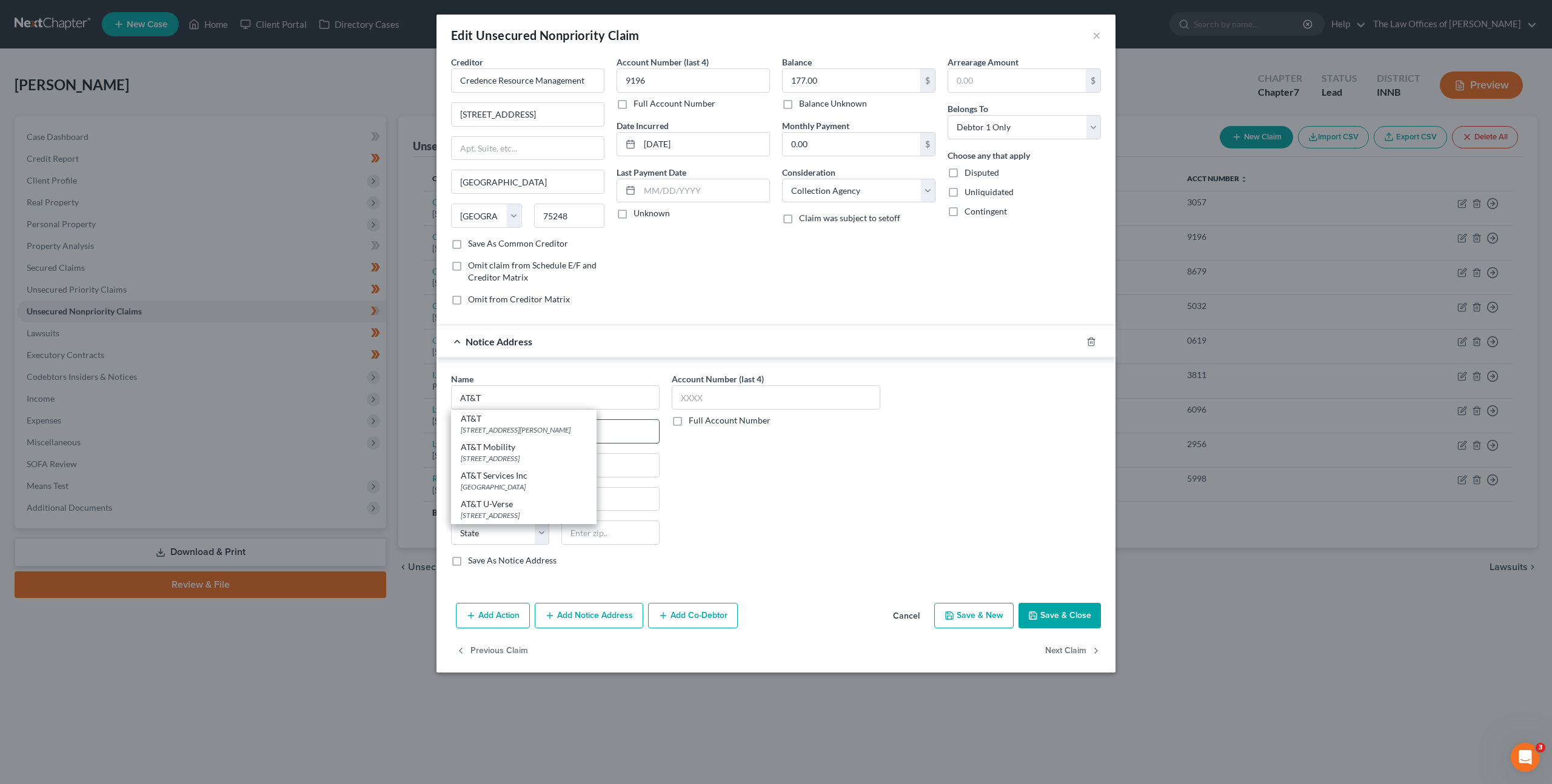
select select "45"
type input "75202"
click at [839, 492] on div "Account Number (last 4) Full Account Number" at bounding box center [776, 475] width 221 height 204
drag, startPoint x: 1048, startPoint y: 612, endPoint x: 1284, endPoint y: 466, distance: 277.5
click at [1048, 612] on button "Save & Close" at bounding box center [1060, 616] width 82 height 25
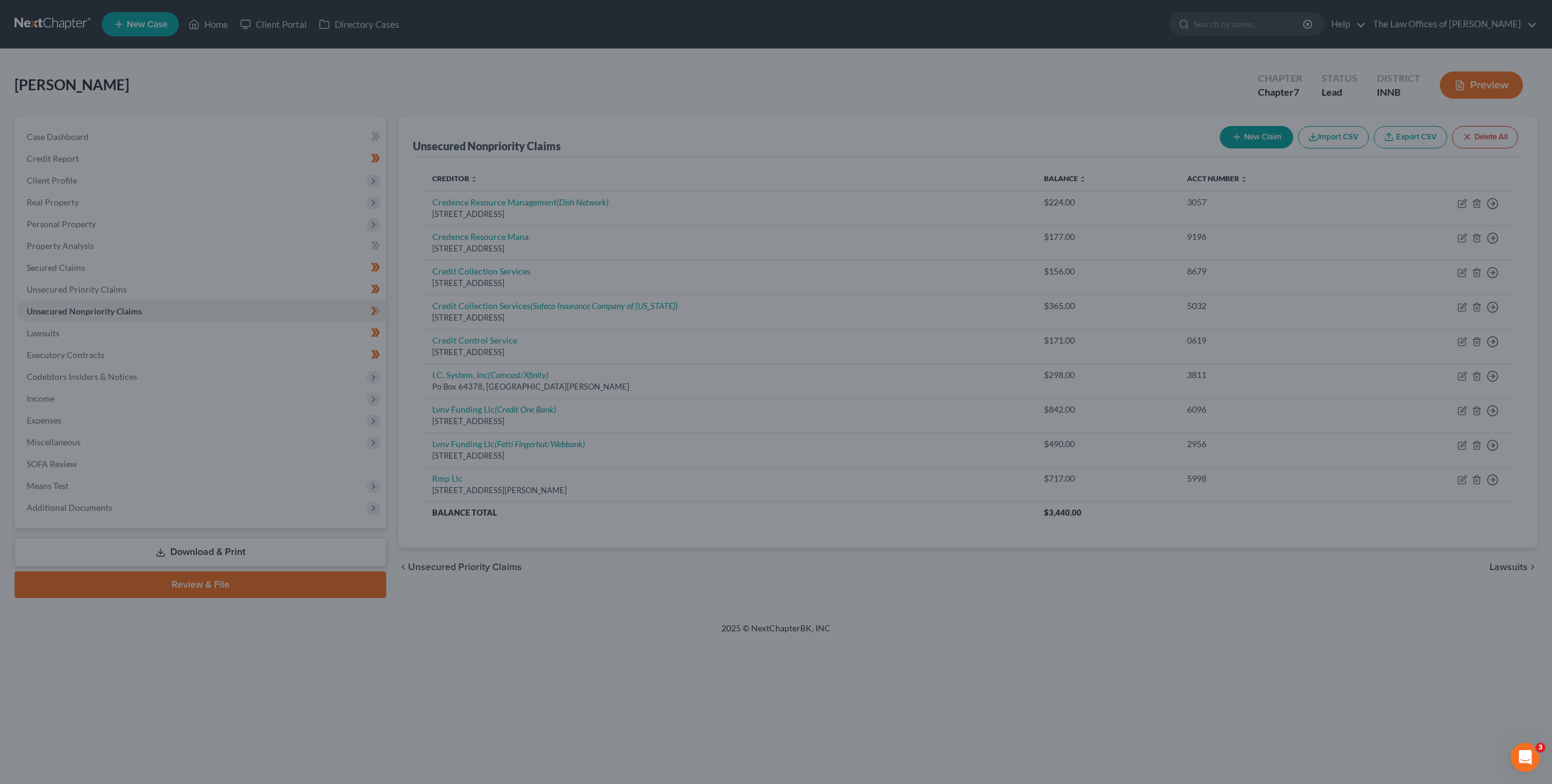
type input "0"
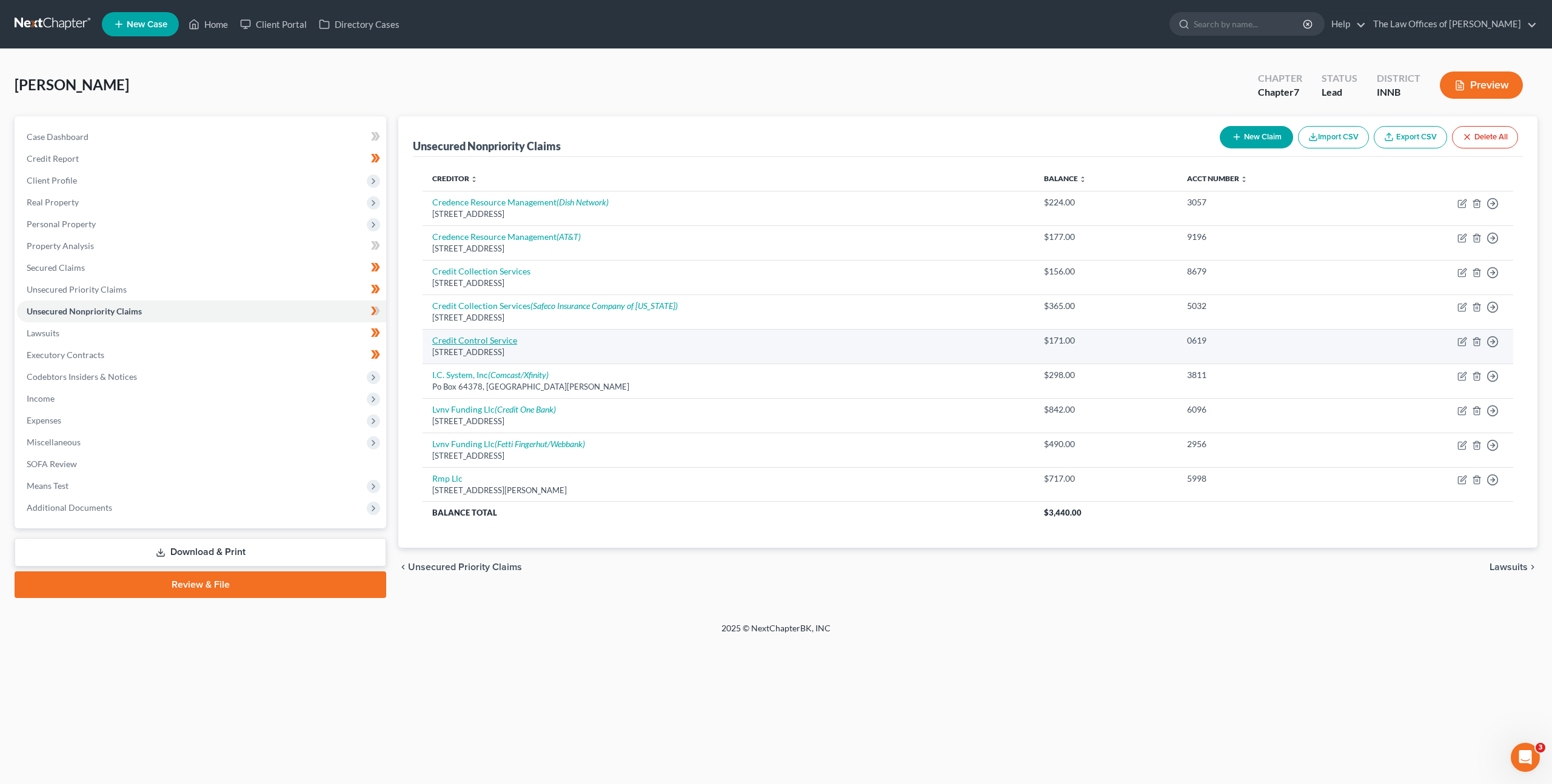
click at [485, 343] on link "Credit Control Service" at bounding box center [475, 340] width 85 height 10
select select "22"
select select "1"
select select "0"
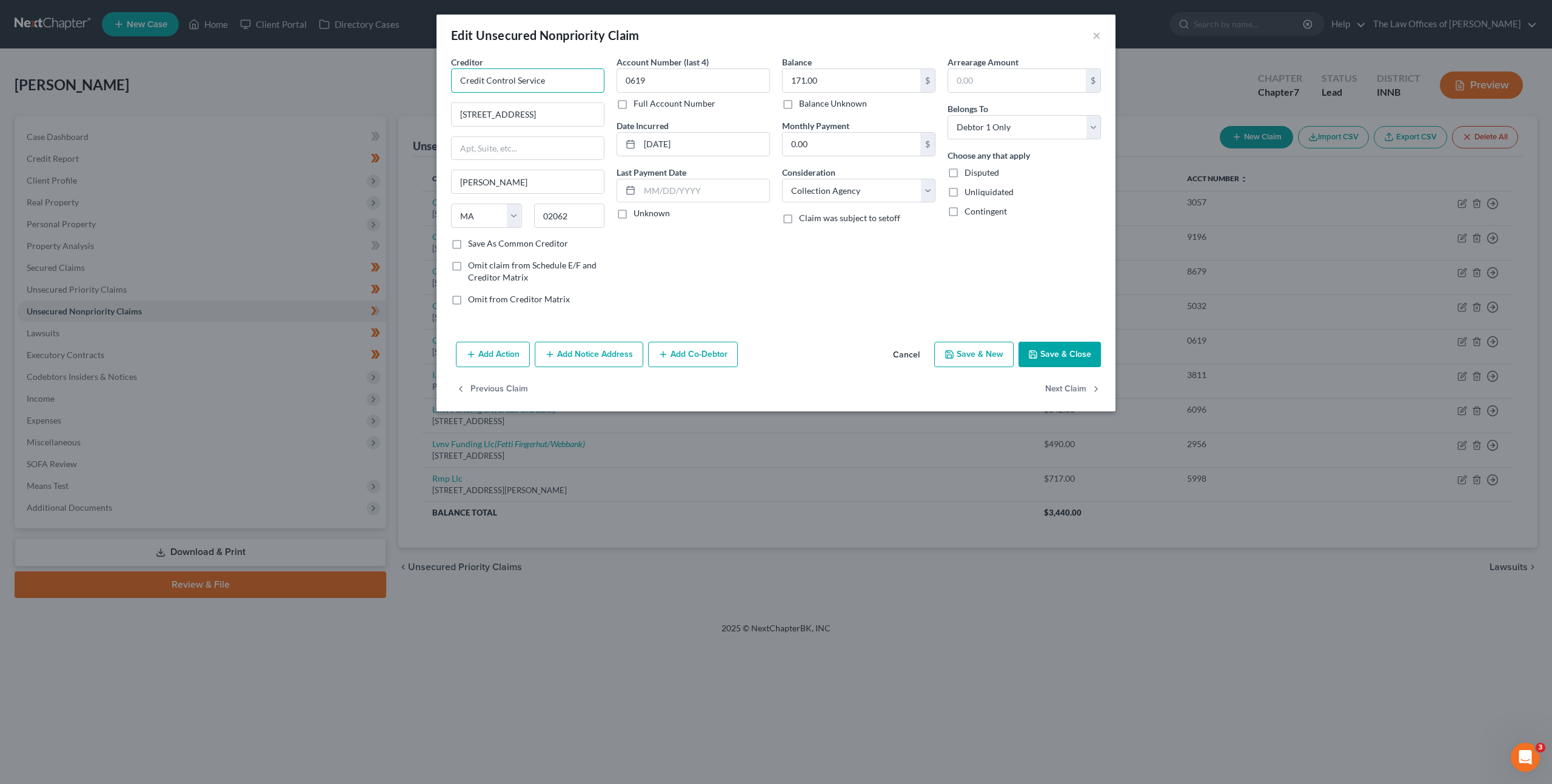
click at [563, 80] on input "Credit Control Service" at bounding box center [528, 80] width 153 height 24
type input "Credit Control Services"
drag, startPoint x: 694, startPoint y: 268, endPoint x: 690, endPoint y: 275, distance: 8.1
click at [694, 268] on div "Account Number (last 4) 0619 Full Account Number Date Incurred [DATE] Last Paym…" at bounding box center [692, 185] width 165 height 259
click at [584, 352] on button "Add Notice Address" at bounding box center [589, 354] width 108 height 25
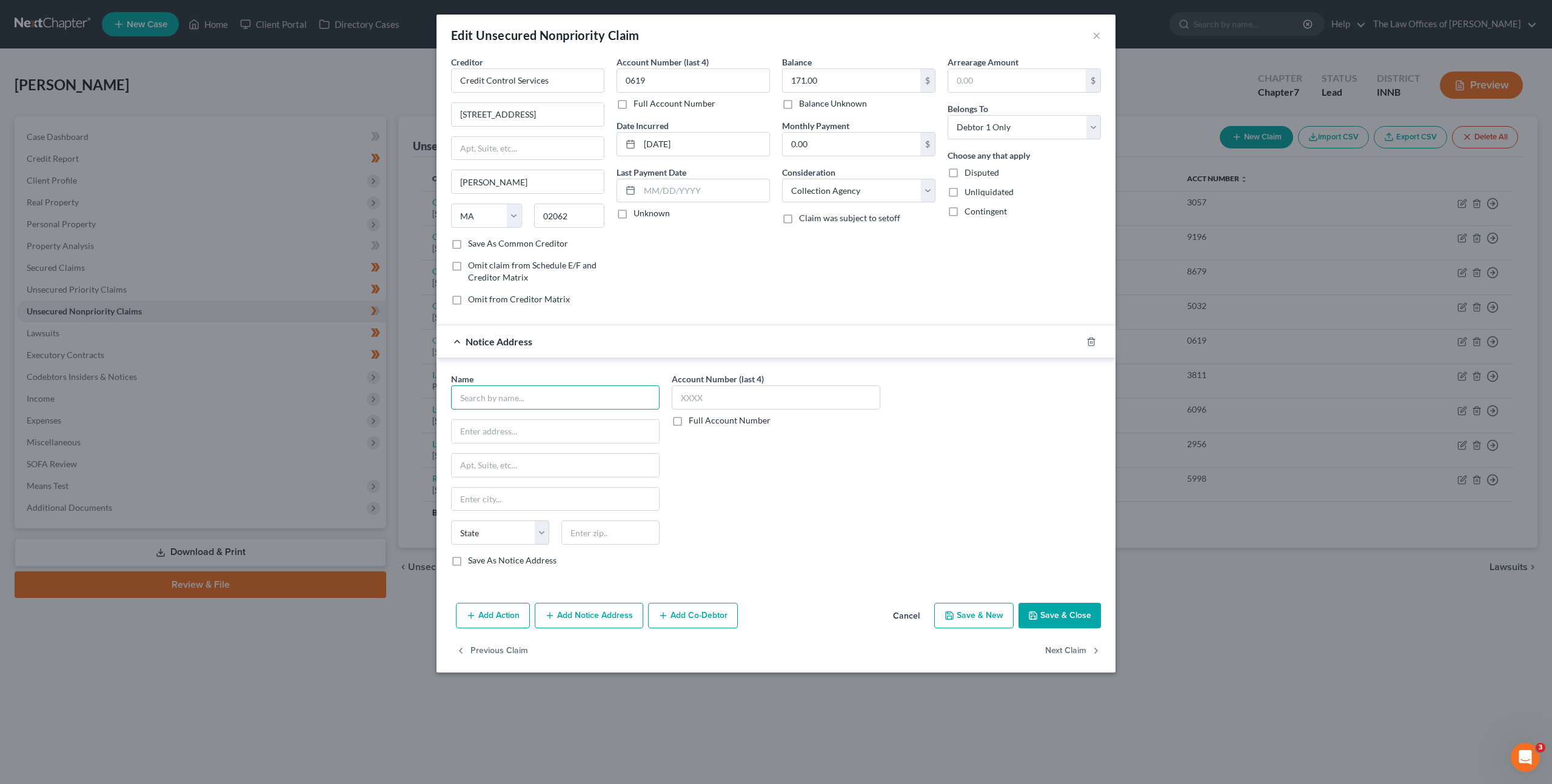
drag, startPoint x: 522, startPoint y: 404, endPoint x: 580, endPoint y: 387, distance: 60.4
click at [523, 403] on input "text" at bounding box center [555, 397] width 208 height 24
click at [566, 478] on div "Allstate Property Casualty Company" at bounding box center [529, 475] width 137 height 12
type input "Allstate Property Casualty Company"
type input "[STREET_ADDRESS][PERSON_NAME]"
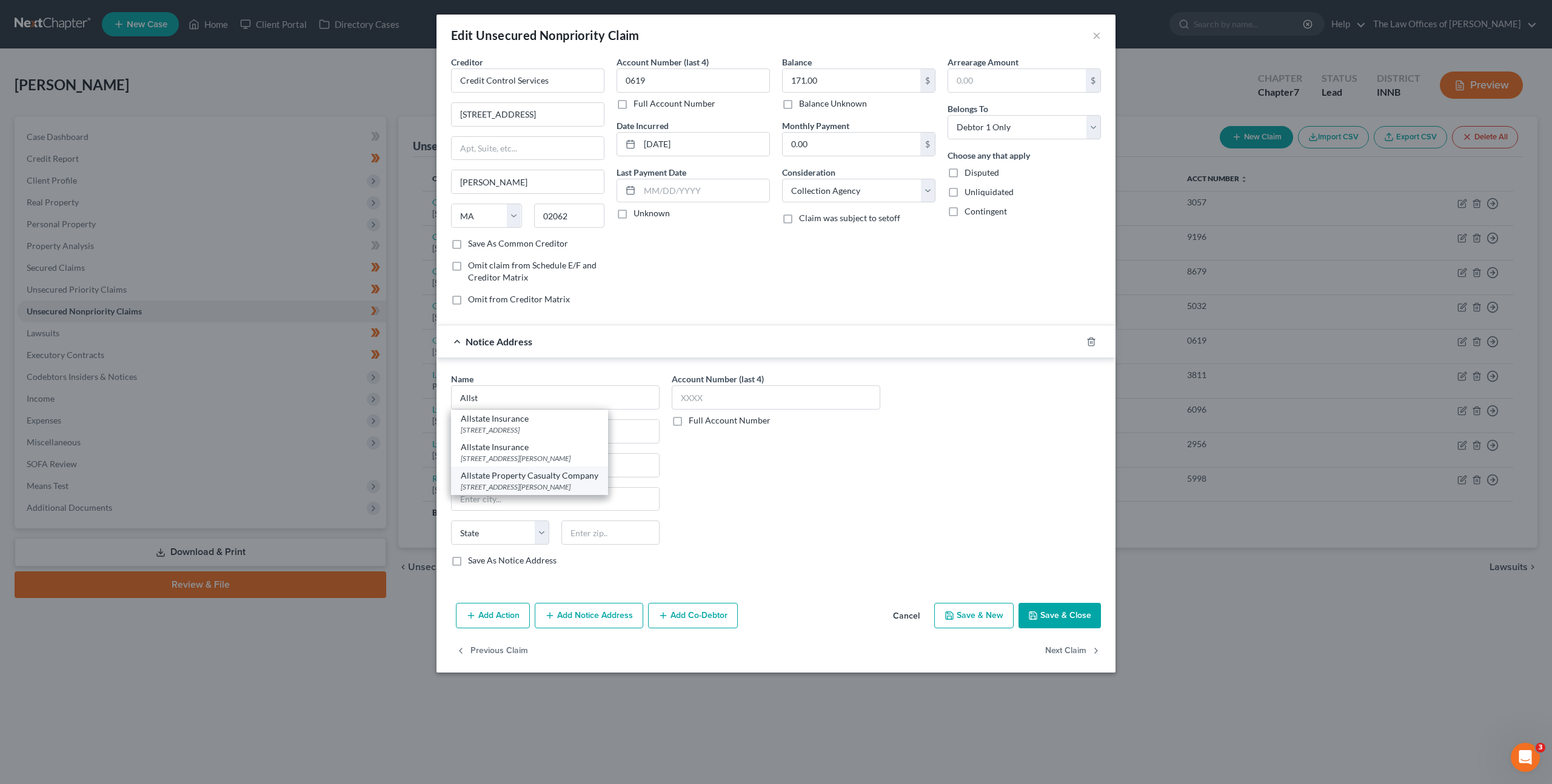
type input "[GEOGRAPHIC_DATA]"
select select "14"
type input "60062"
drag, startPoint x: 845, startPoint y: 471, endPoint x: 891, endPoint y: 494, distance: 51.4
click at [846, 471] on div "Account Number (last 4) Full Account Number" at bounding box center [776, 475] width 221 height 204
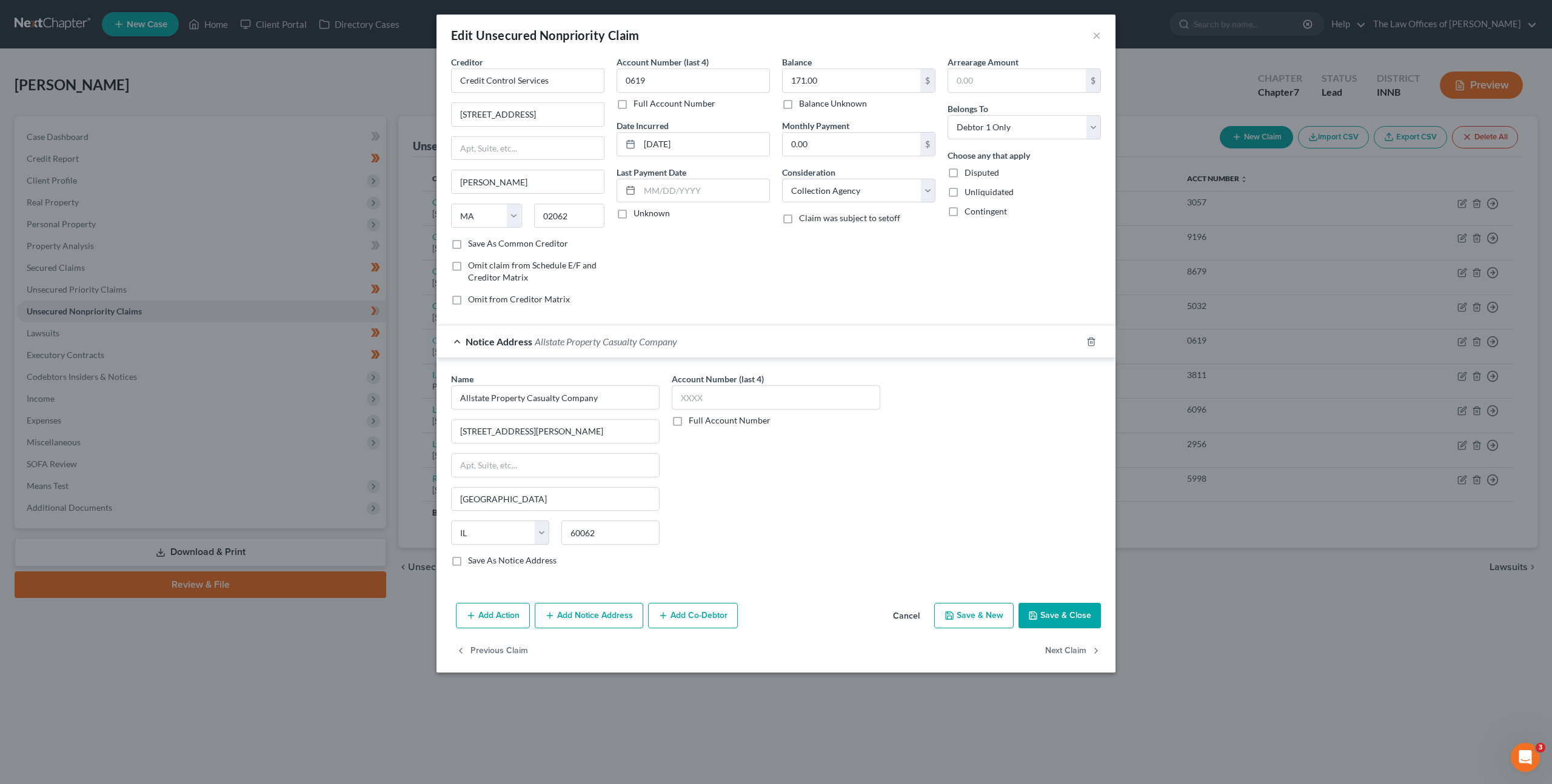
drag, startPoint x: 1054, startPoint y: 618, endPoint x: 1123, endPoint y: 586, distance: 76.1
click at [1054, 618] on button "Save & Close" at bounding box center [1060, 616] width 82 height 25
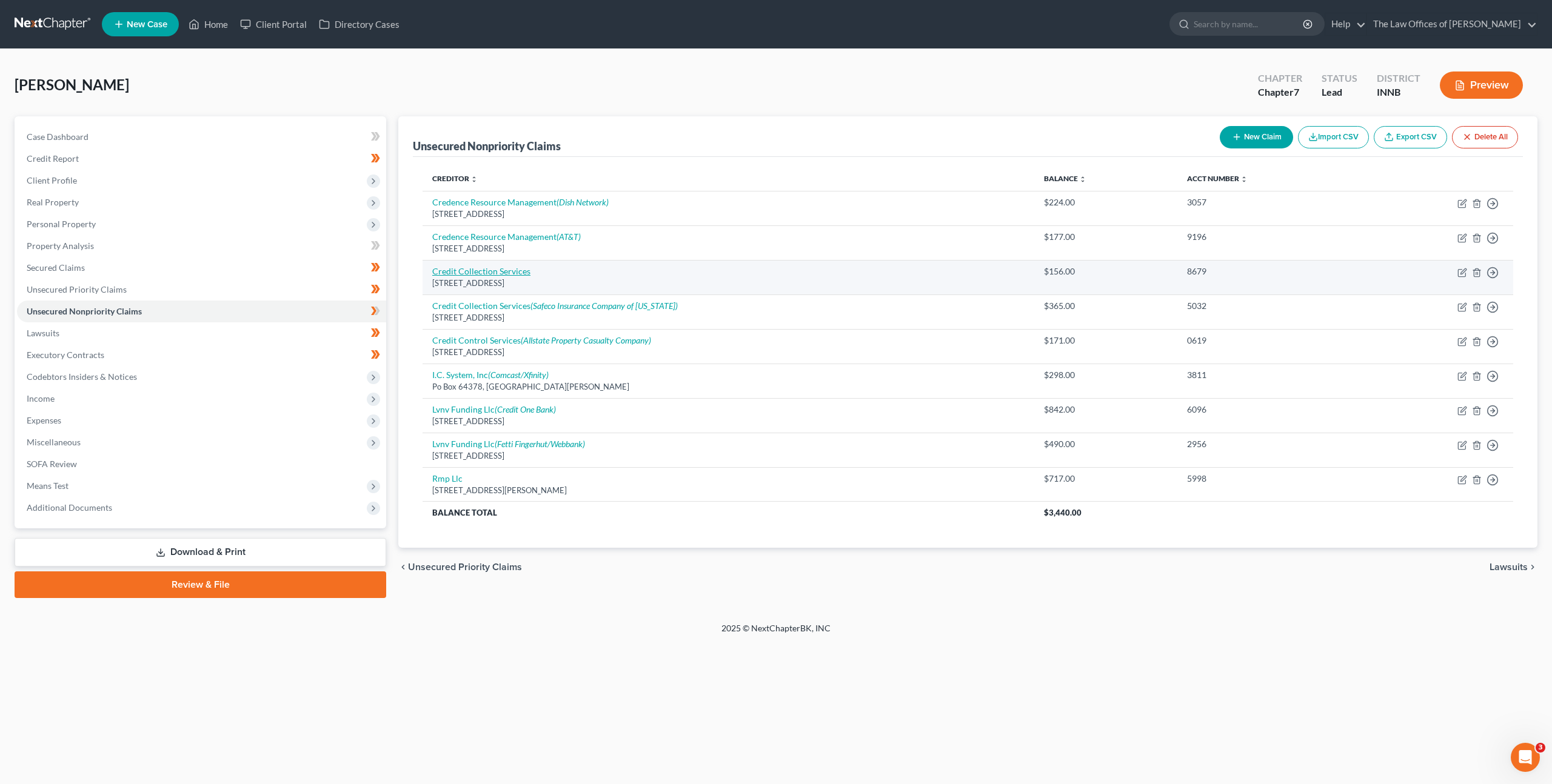
click at [498, 273] on link "Credit Collection Services" at bounding box center [481, 271] width 98 height 10
select select "22"
select select "1"
select select "0"
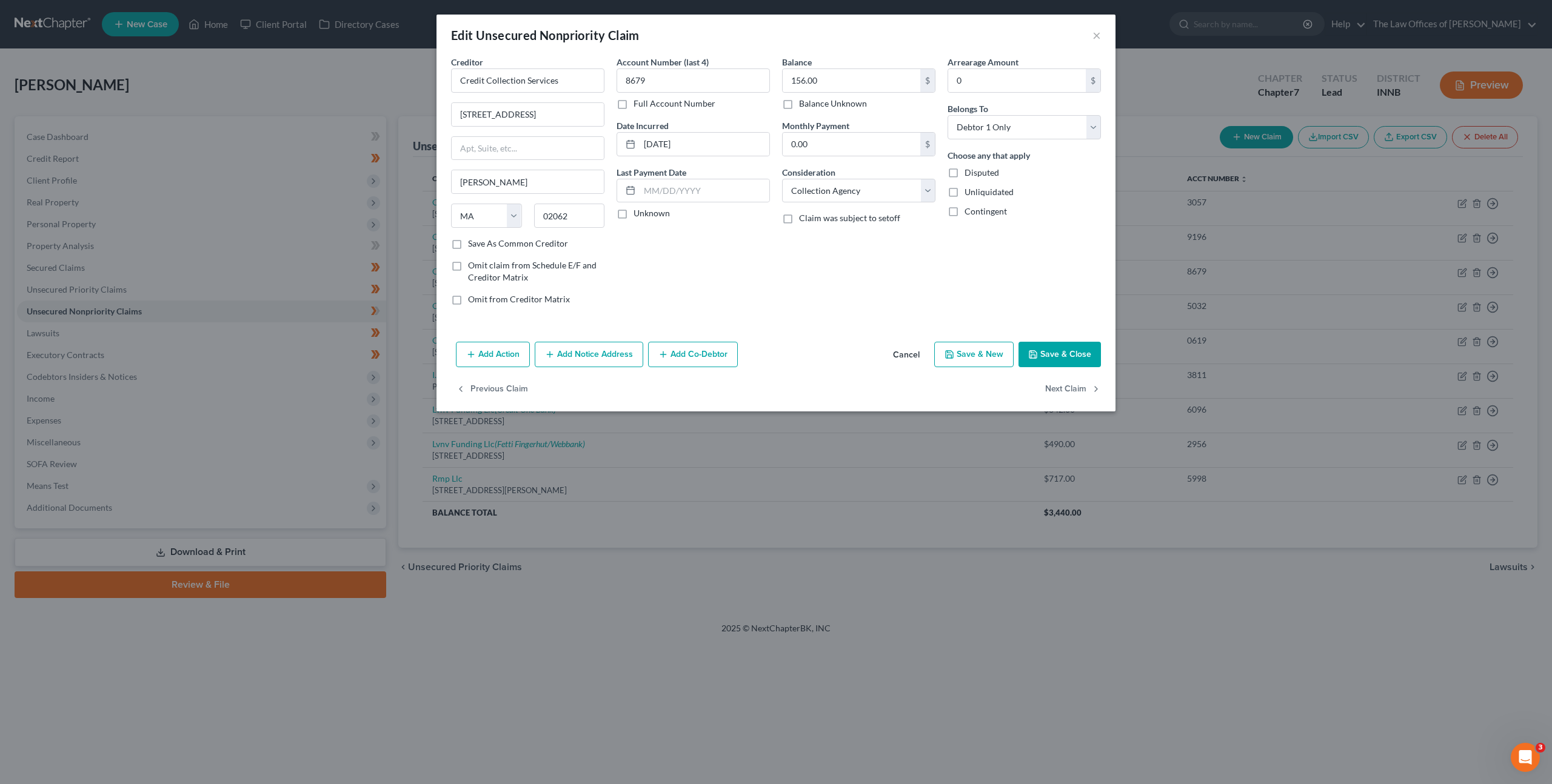
click at [568, 353] on button "Add Notice Address" at bounding box center [589, 354] width 108 height 25
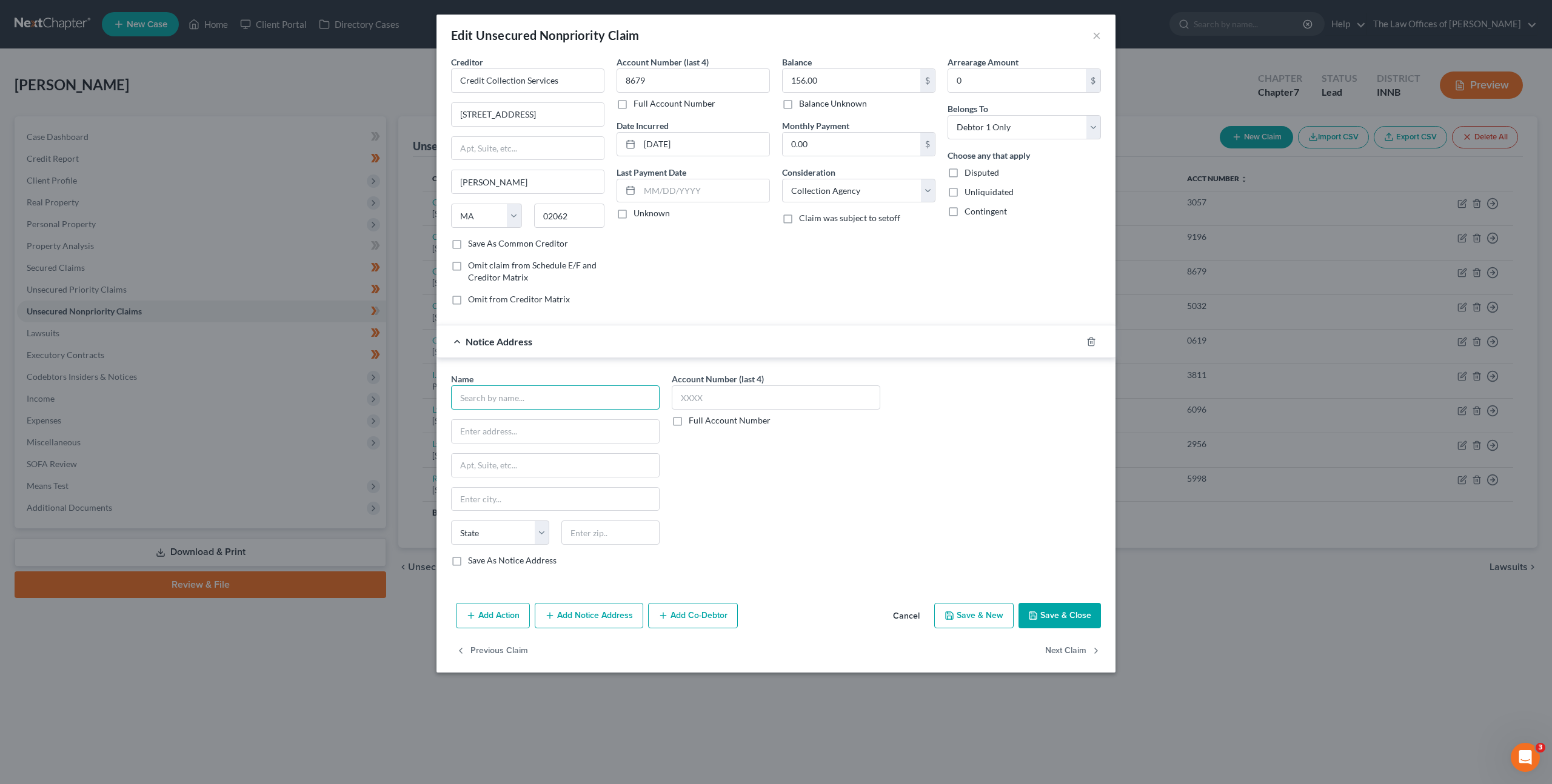
click at [560, 408] on input "text" at bounding box center [555, 397] width 208 height 24
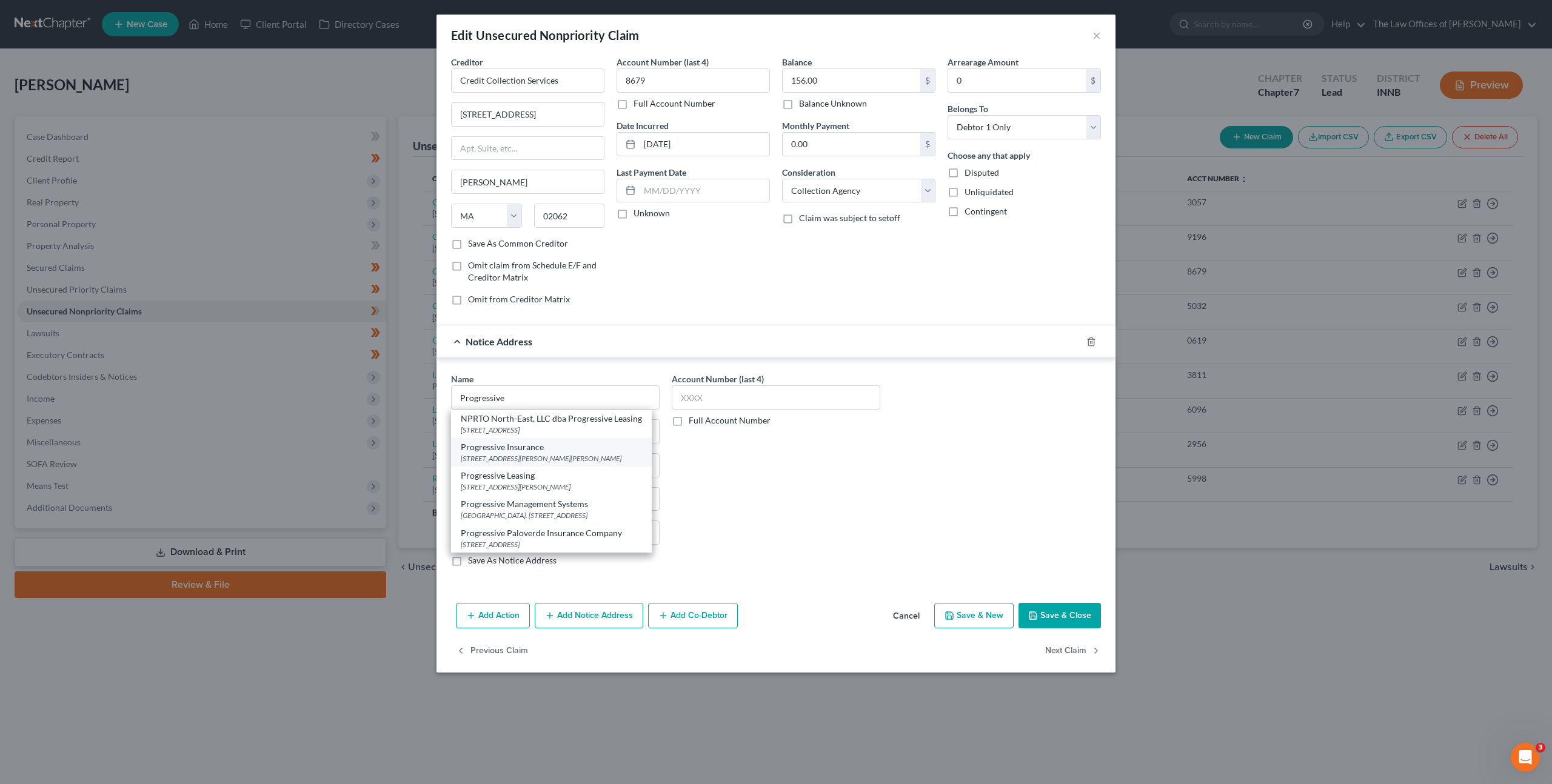
click at [541, 446] on div "Progressive Insurance" at bounding box center [551, 447] width 181 height 12
type input "Progressive Insurance"
type input "[STREET_ADDRESS][PERSON_NAME]"
type input "[PERSON_NAME][GEOGRAPHIC_DATA]"
select select "36"
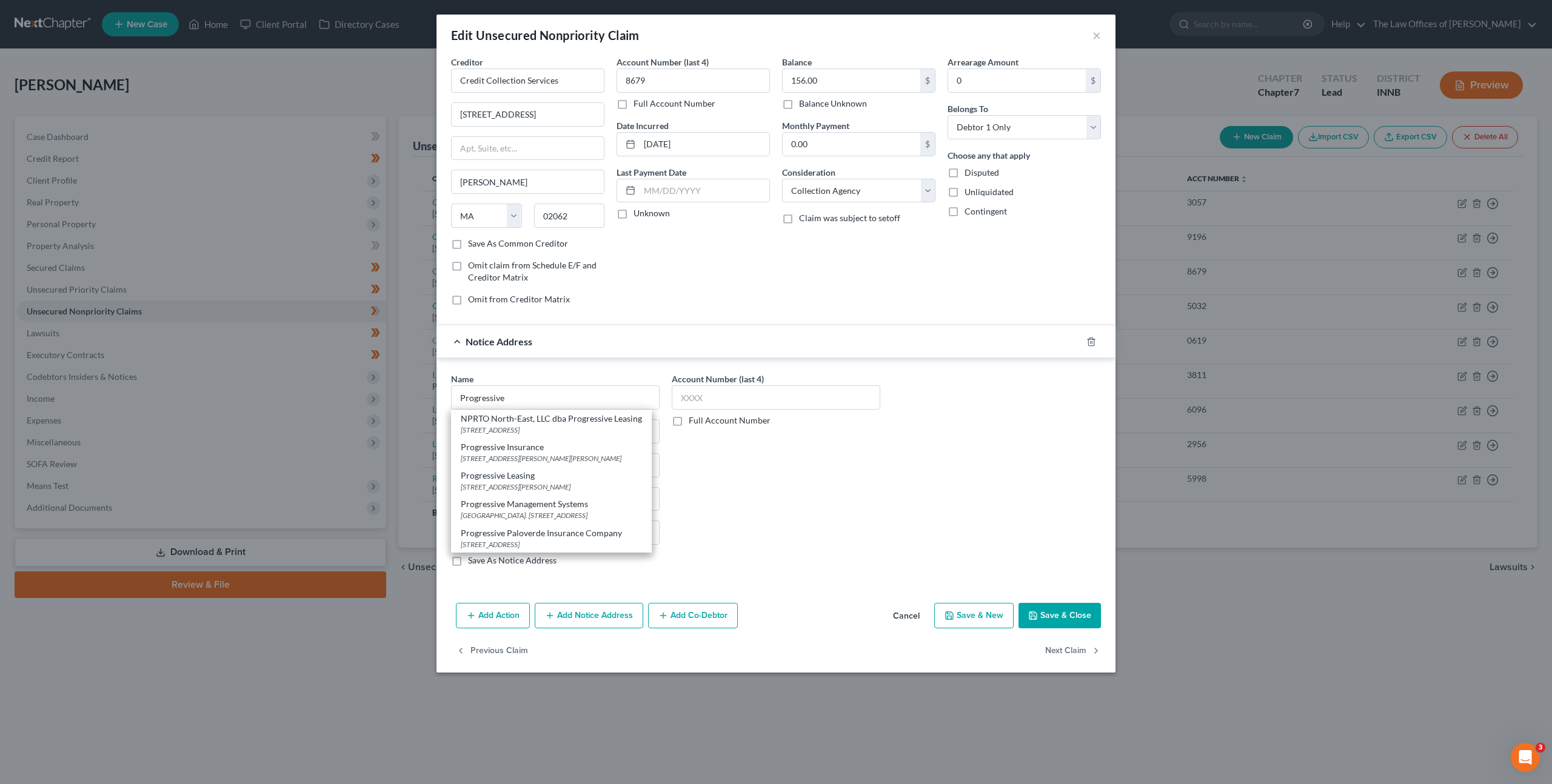
type input "44143"
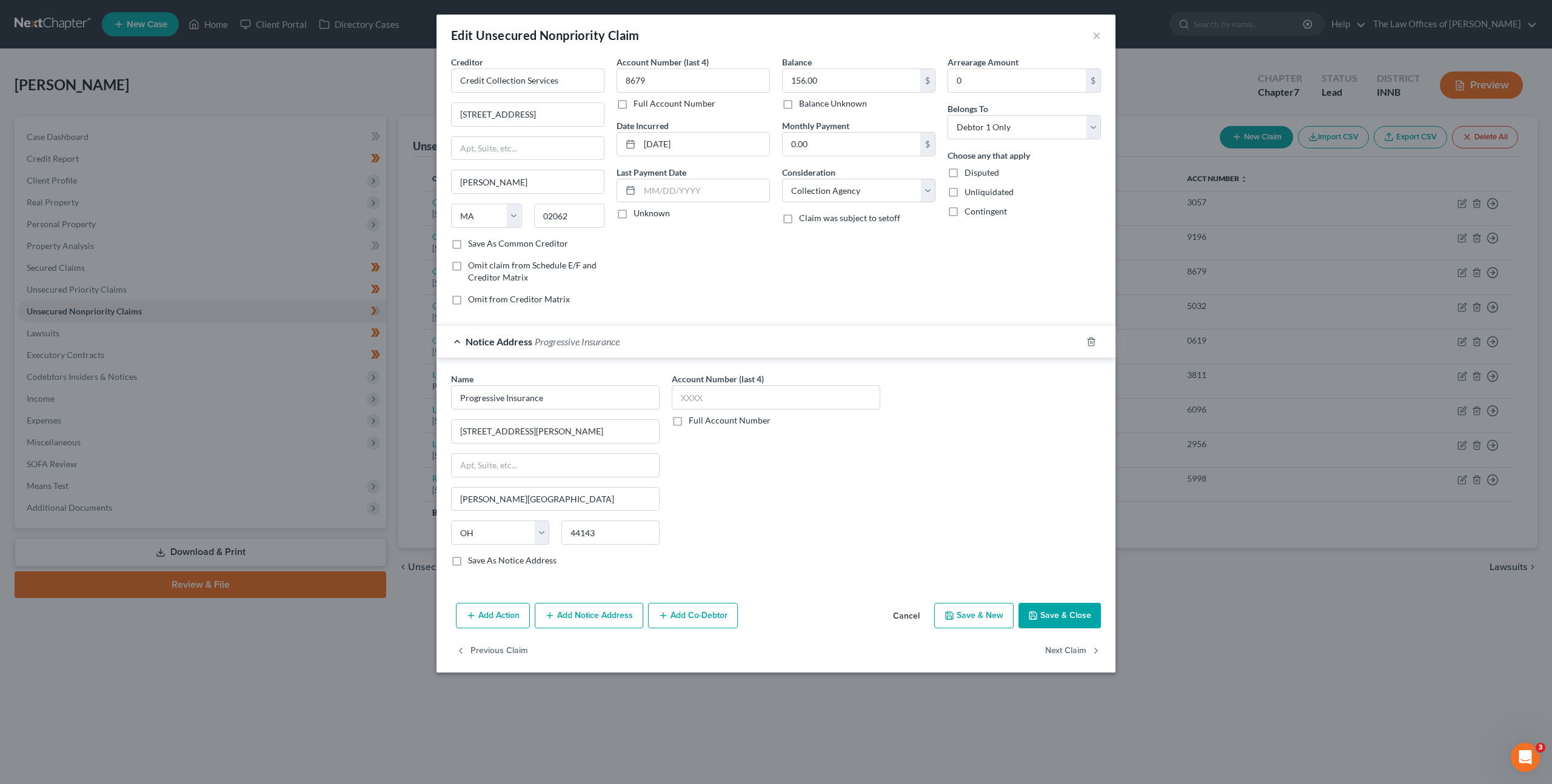
drag, startPoint x: 844, startPoint y: 505, endPoint x: 965, endPoint y: 537, distance: 125.2
click at [847, 506] on div "Account Number (last 4) Full Account Number" at bounding box center [776, 475] width 221 height 204
click at [1049, 623] on button "Save & Close" at bounding box center [1060, 616] width 82 height 25
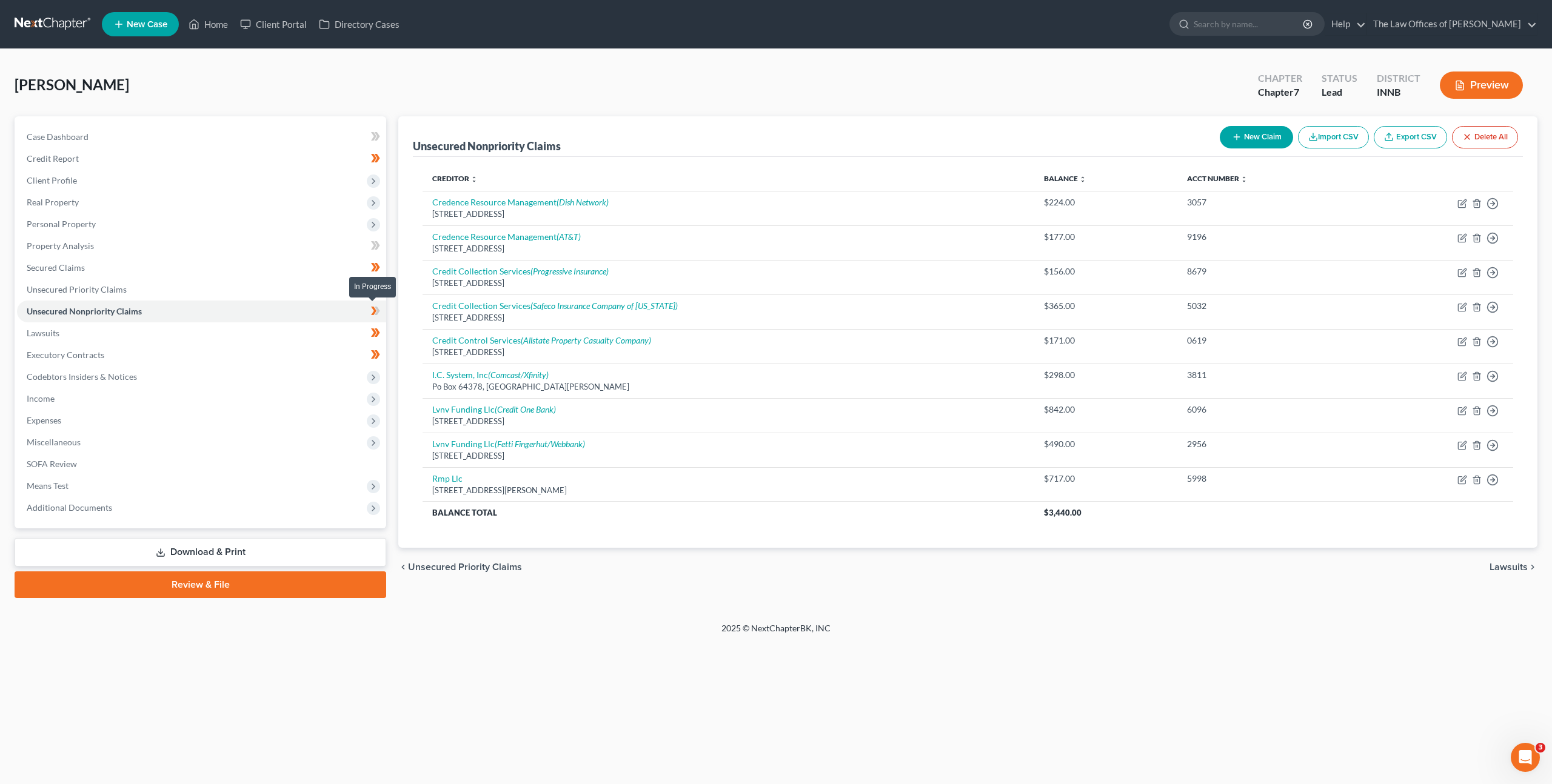
click at [371, 313] on icon at bounding box center [375, 311] width 9 height 15
click at [229, 339] on link "Lawsuits" at bounding box center [201, 333] width 369 height 22
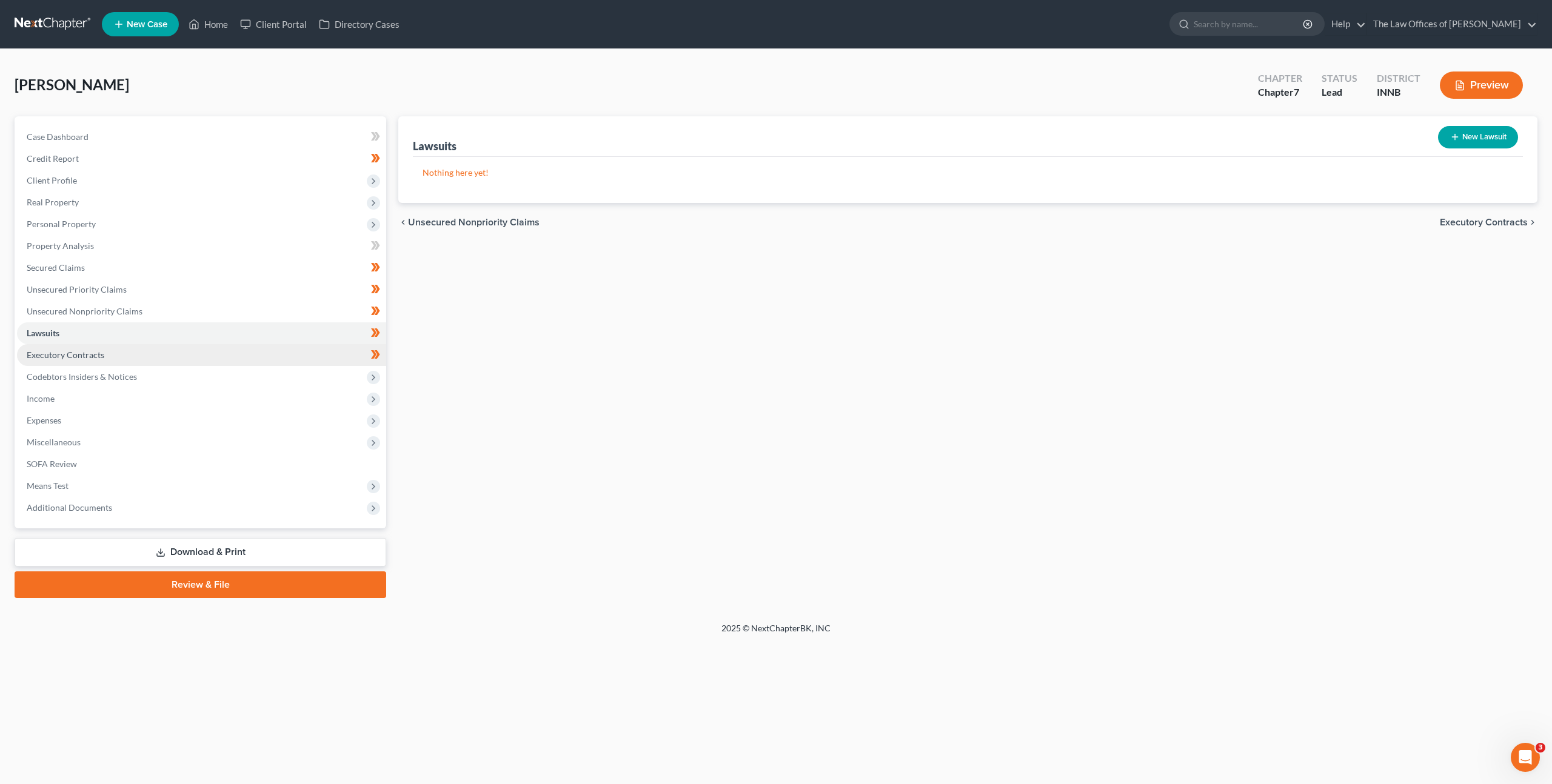
click at [220, 346] on link "Executory Contracts" at bounding box center [201, 355] width 369 height 22
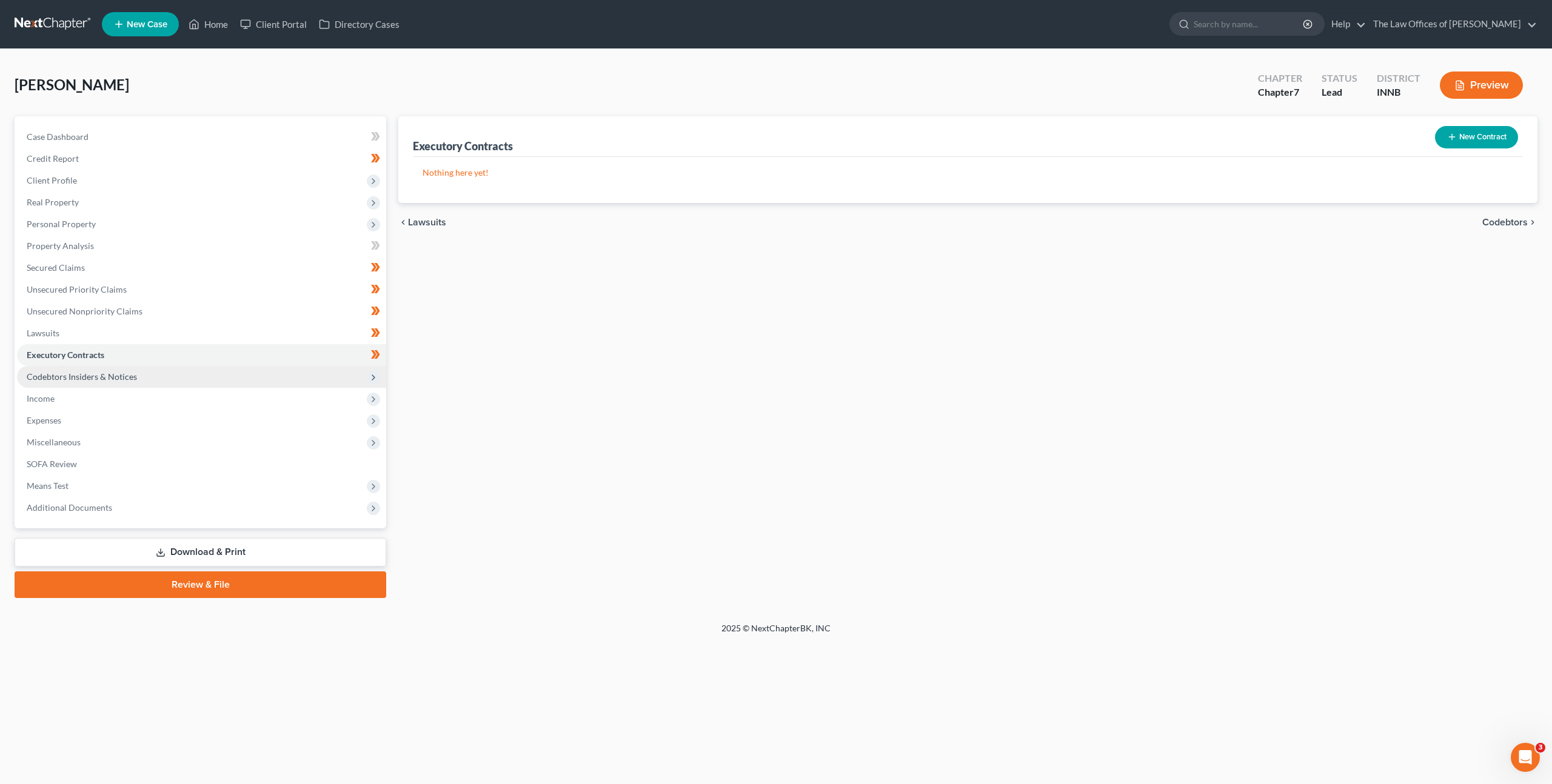
click at [219, 368] on span "Codebtors Insiders & Notices" at bounding box center [201, 376] width 369 height 22
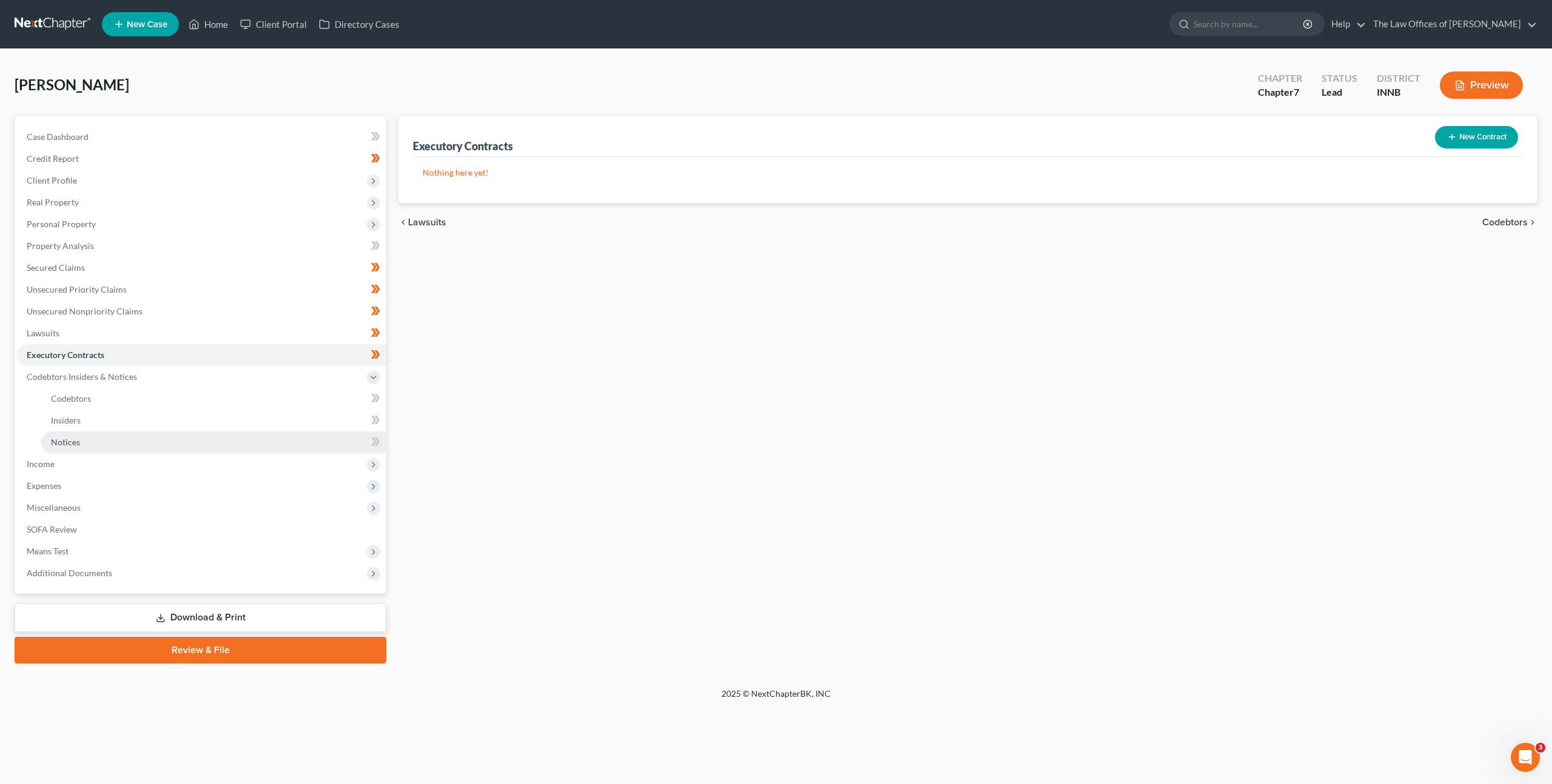
click at [189, 437] on link "Notices" at bounding box center [213, 442] width 345 height 22
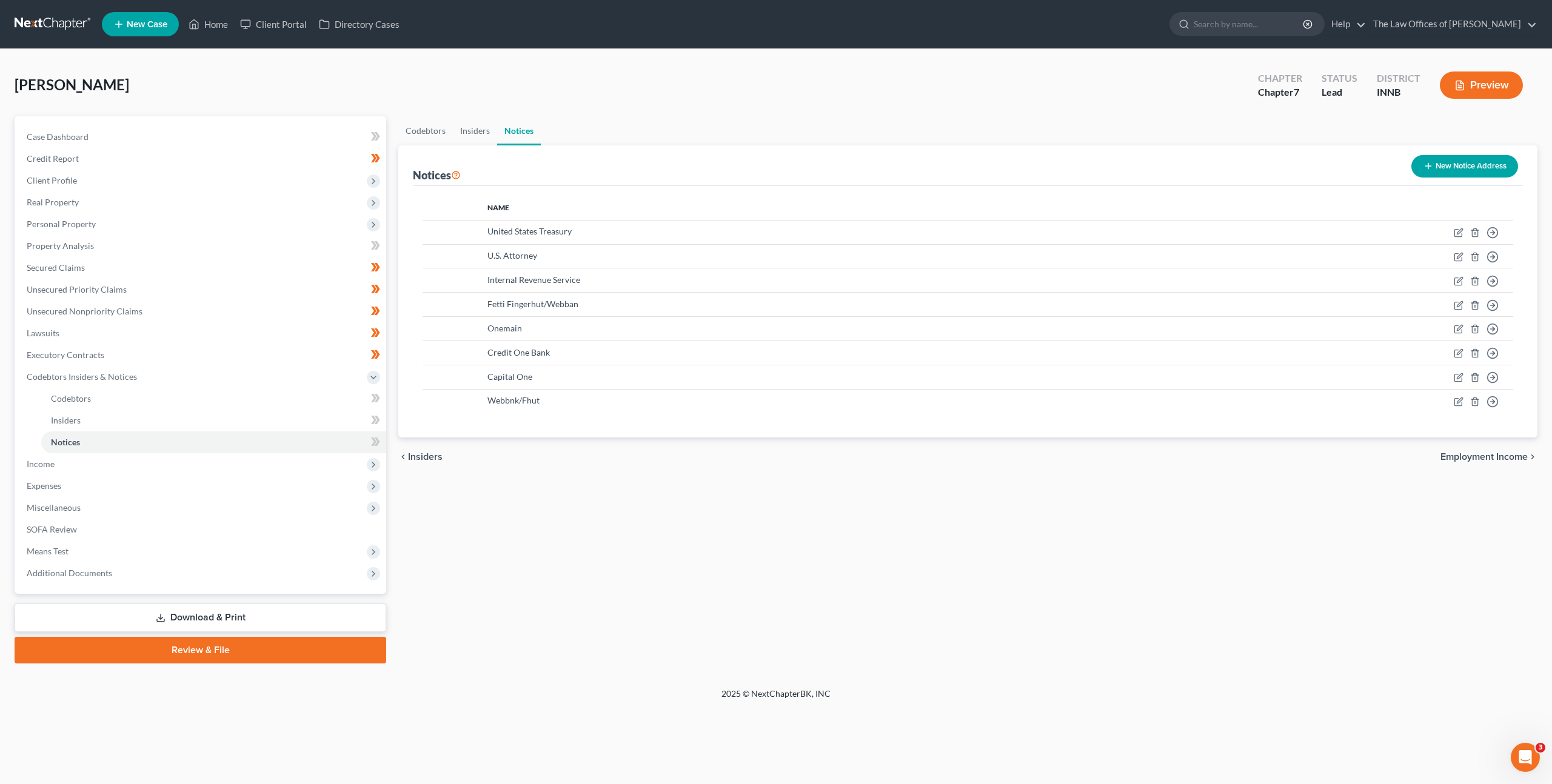
click at [1445, 171] on button "New Notice Address" at bounding box center [1465, 166] width 107 height 22
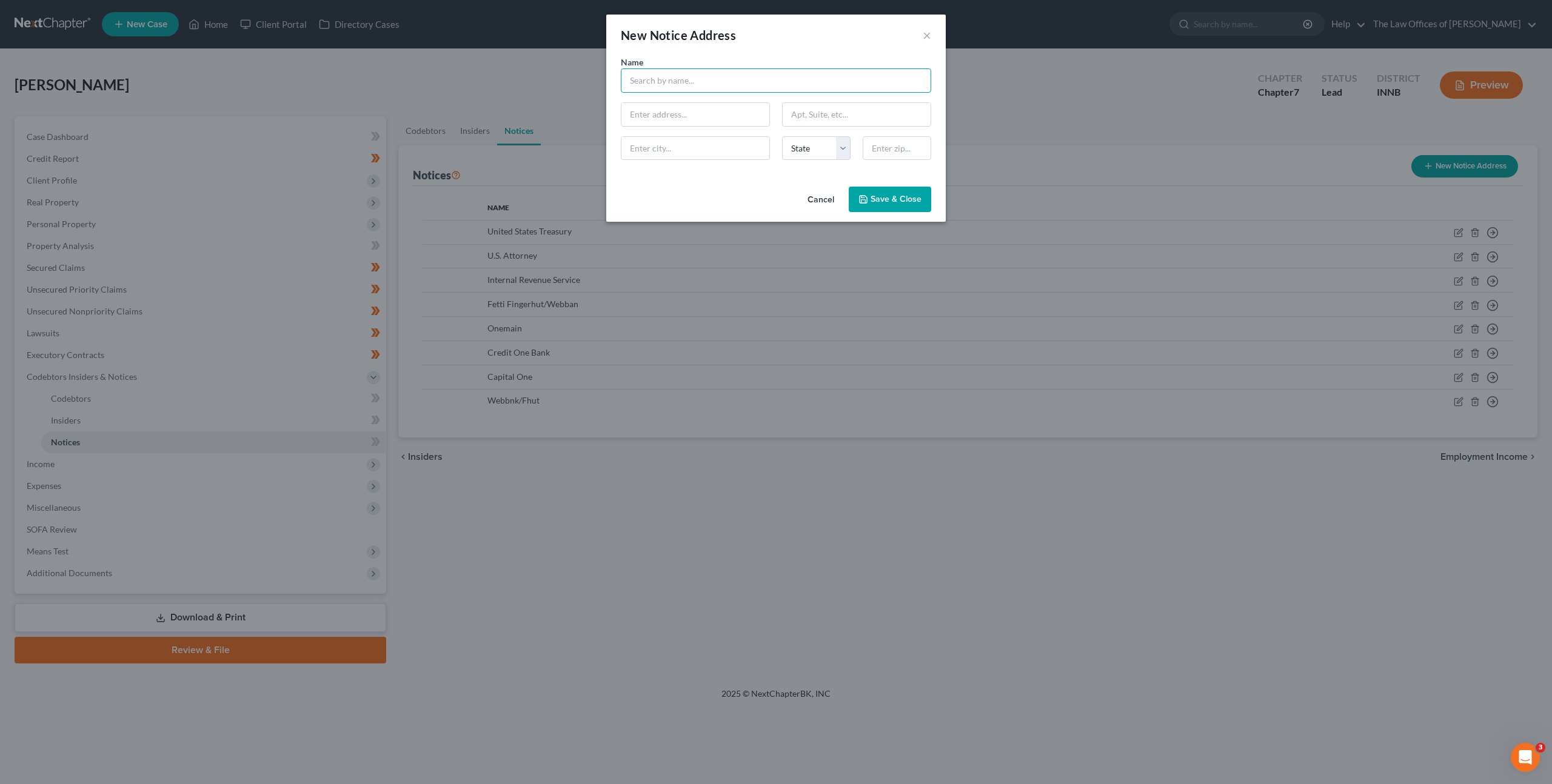
click at [795, 87] on input "text" at bounding box center [776, 80] width 310 height 24
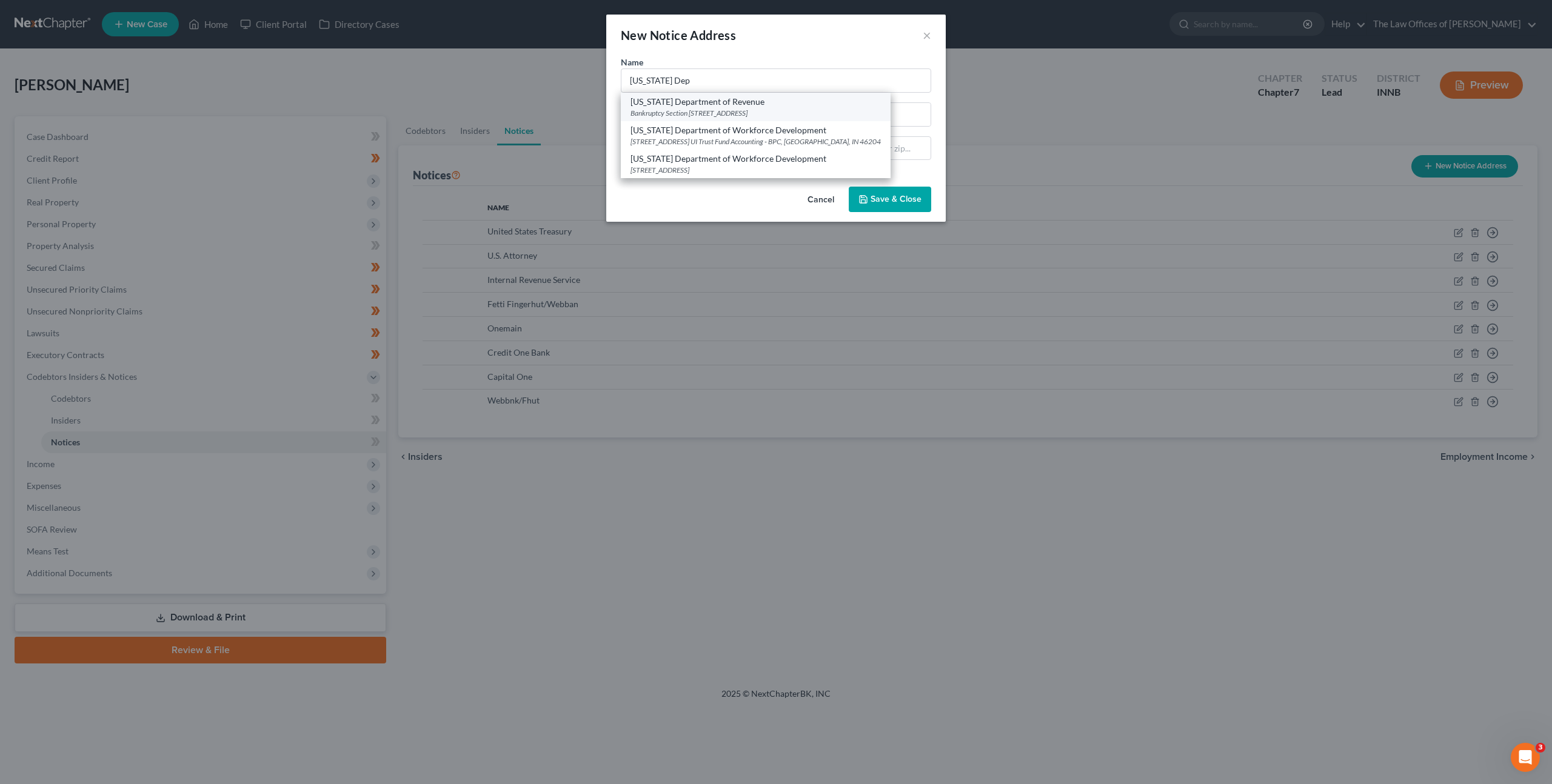
click at [727, 109] on div "Bankruptcy Section [STREET_ADDRESS]" at bounding box center [756, 113] width 251 height 10
type input "[US_STATE] Department of Revenue"
type input "Bankruptcy Section"
type input "[STREET_ADDRESS]"
type input "[GEOGRAPHIC_DATA]"
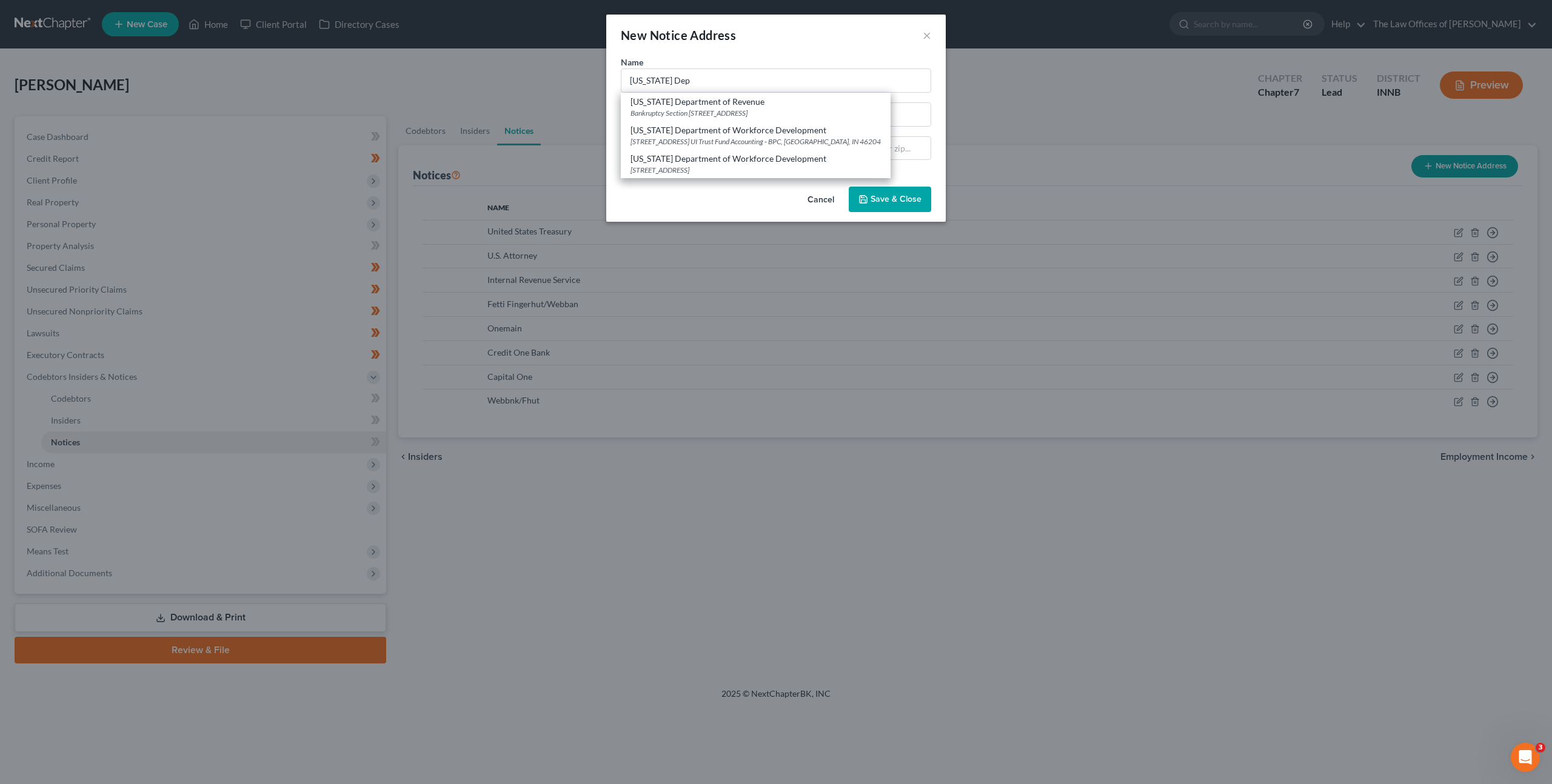
select select "15"
type input "46204"
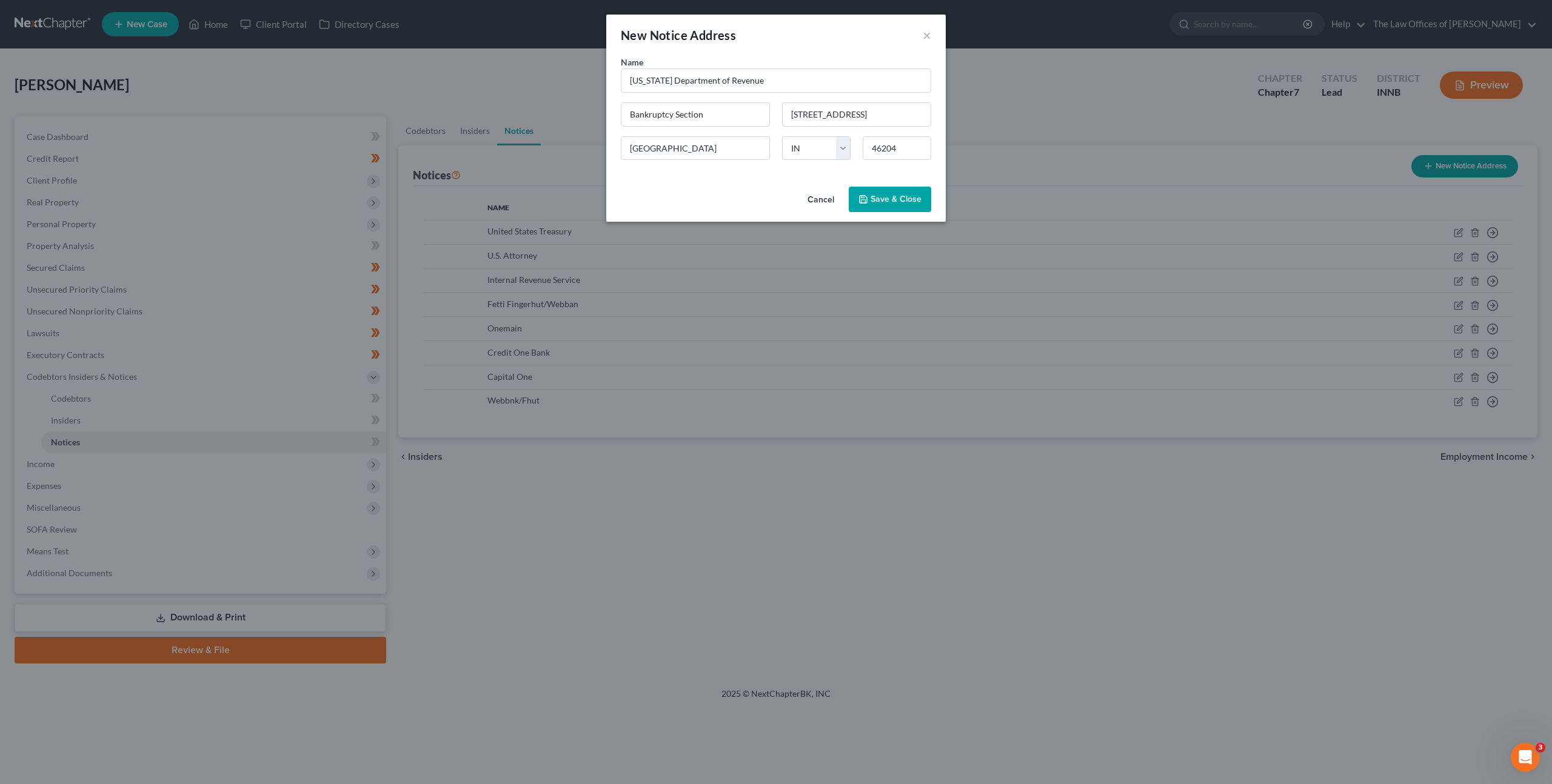
click at [879, 206] on button "Save & Close" at bounding box center [890, 199] width 82 height 25
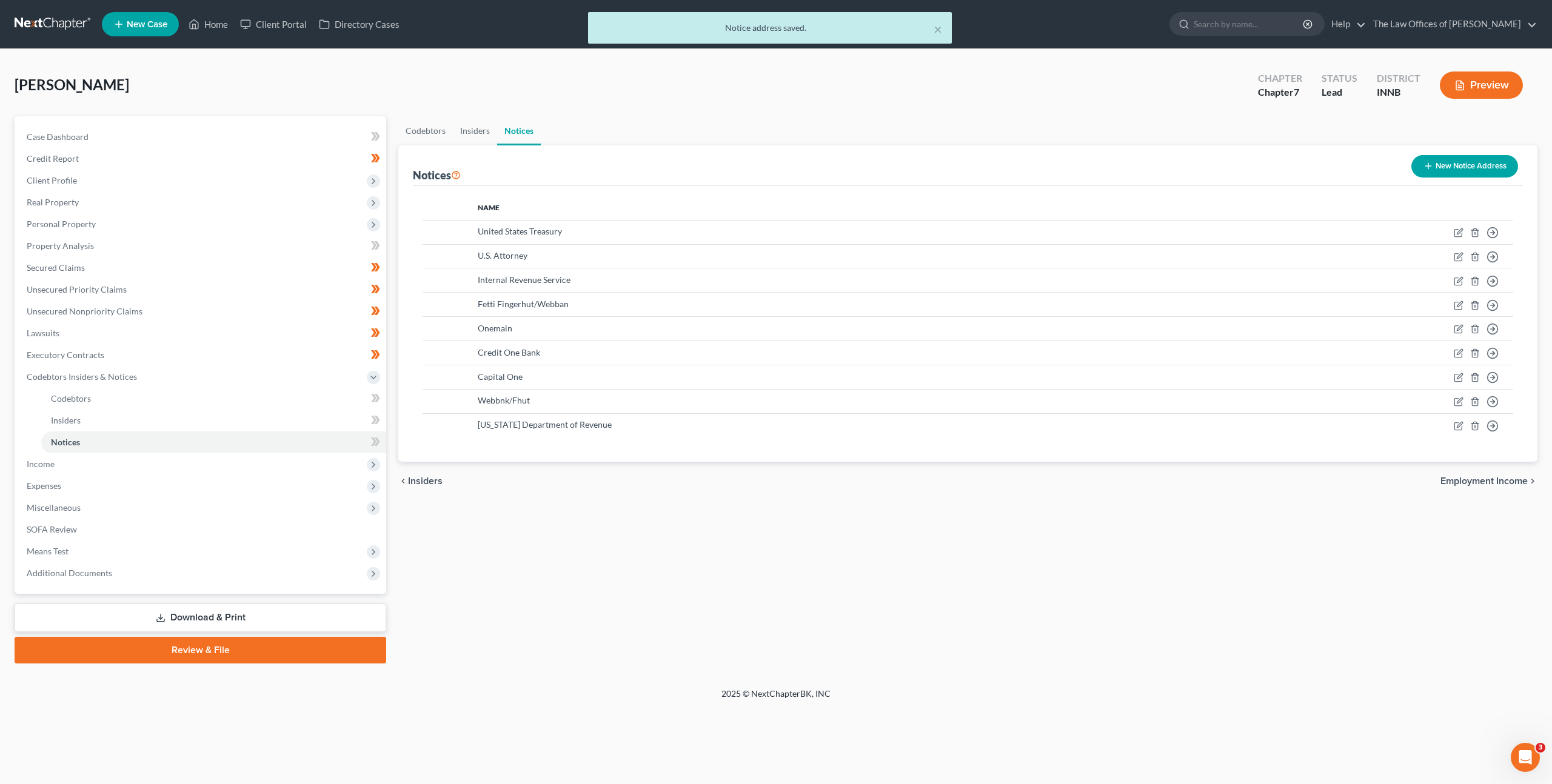
click at [1498, 163] on button "New Notice Address" at bounding box center [1465, 166] width 107 height 22
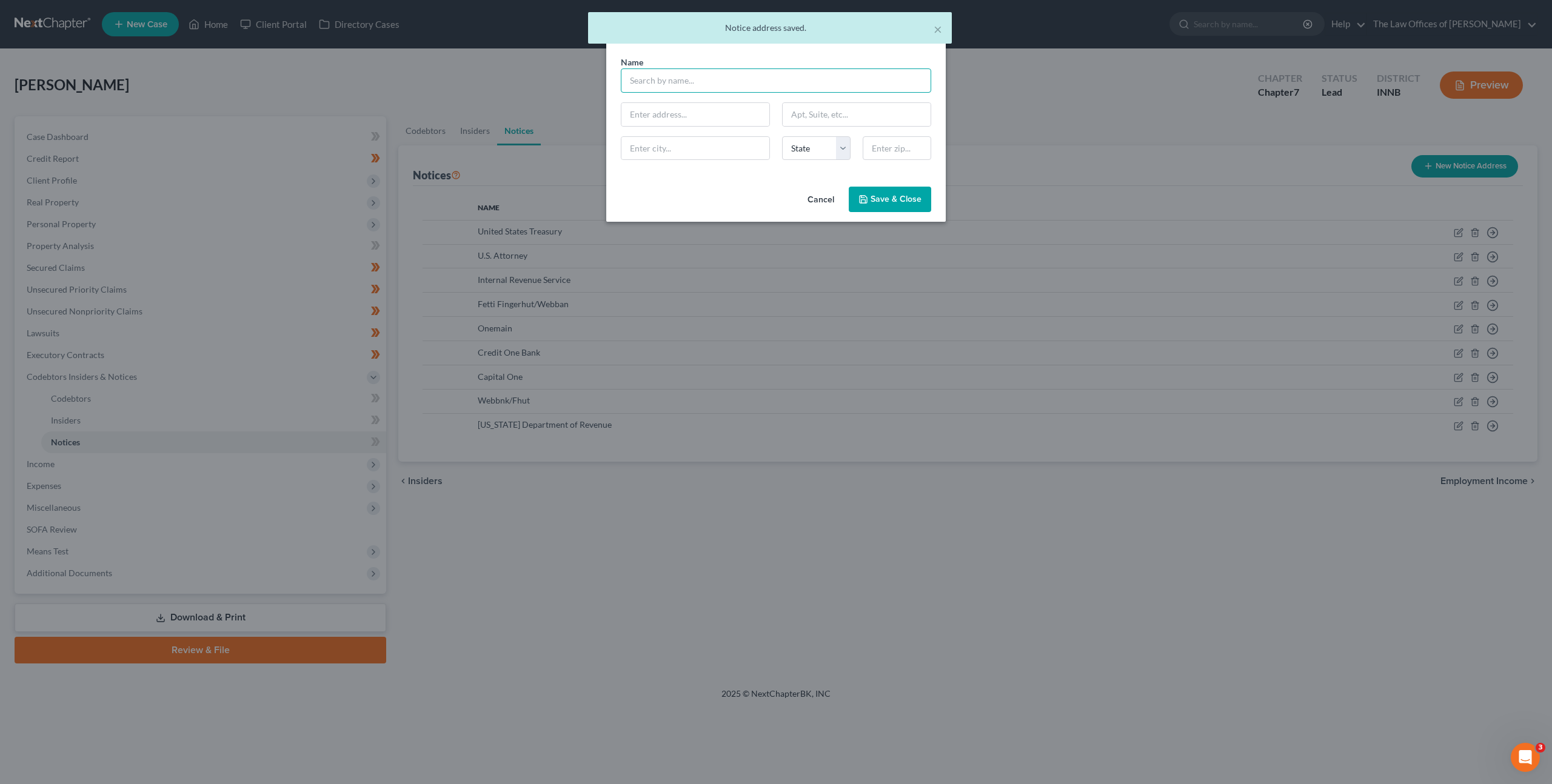
click at [724, 76] on input "text" at bounding box center [776, 80] width 310 height 24
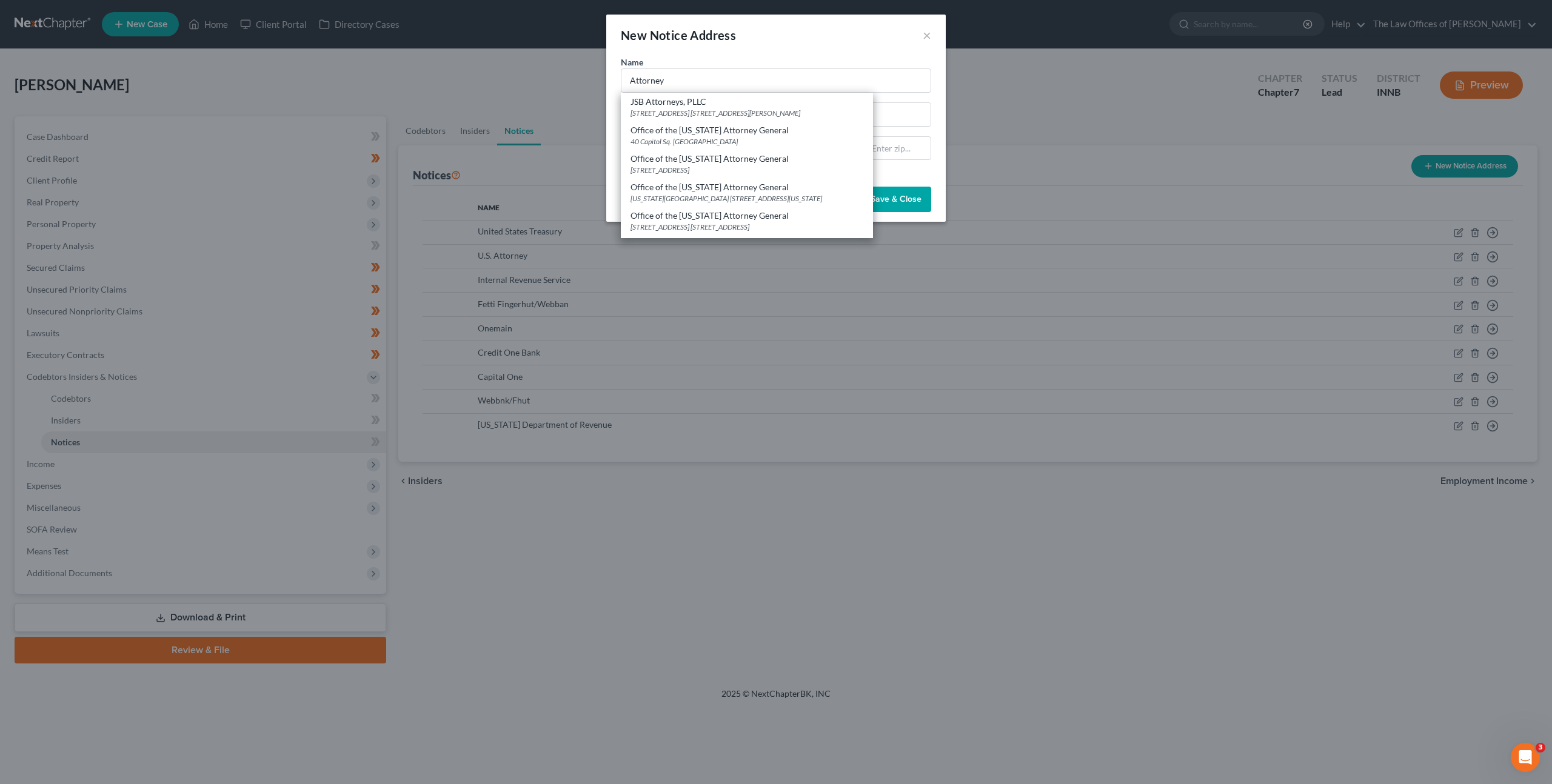
drag, startPoint x: 792, startPoint y: 185, endPoint x: 839, endPoint y: 187, distance: 47.0
click at [792, 185] on div "Office of the [US_STATE] Attorney General" at bounding box center [747, 187] width 233 height 12
type input "Office of the [US_STATE] Attorney General"
type input "[US_STATE][GEOGRAPHIC_DATA]"
type input "[STREET_ADDRESS][US_STATE]"
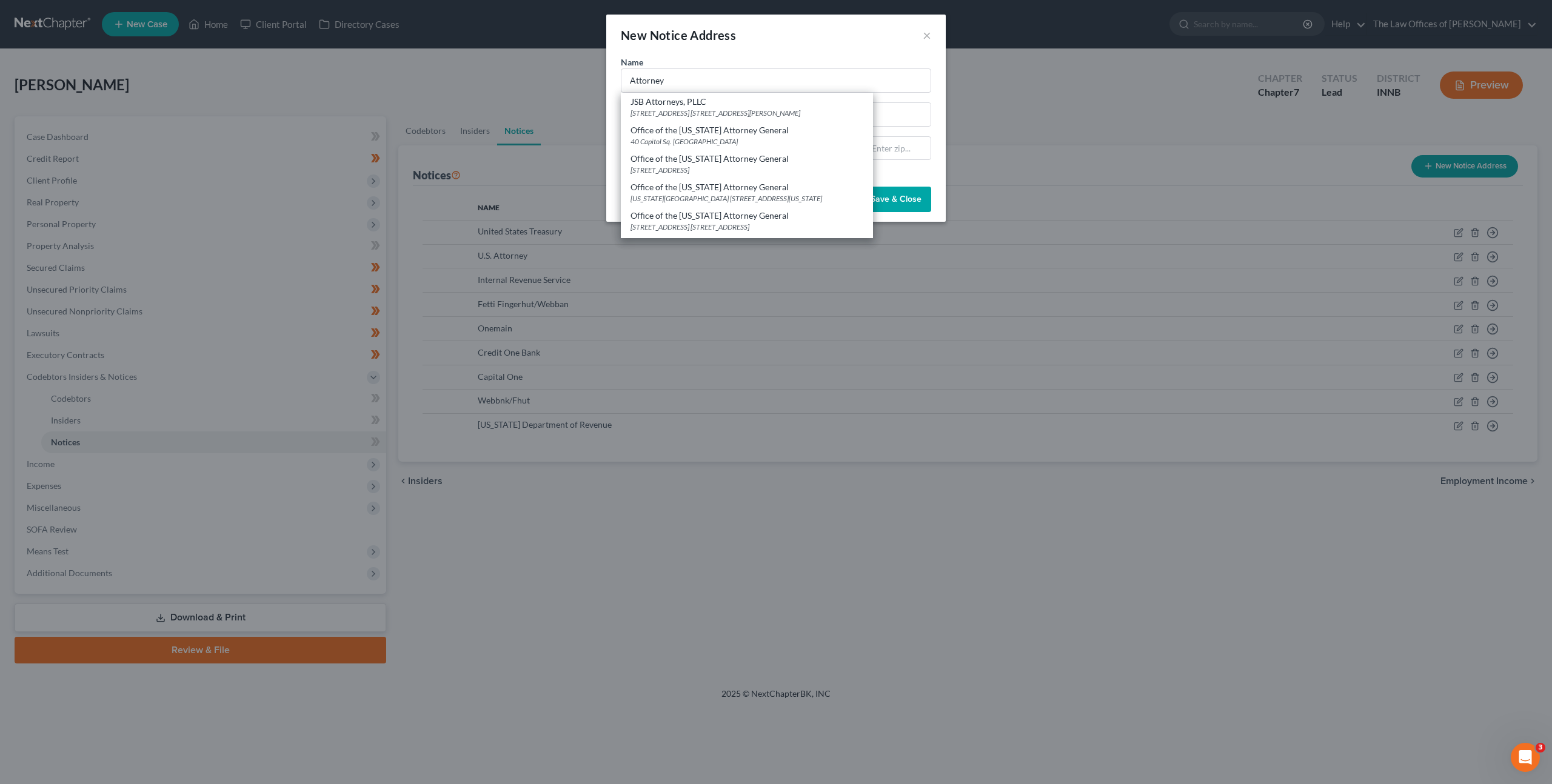
type input "[GEOGRAPHIC_DATA]"
select select "15"
type input "46204"
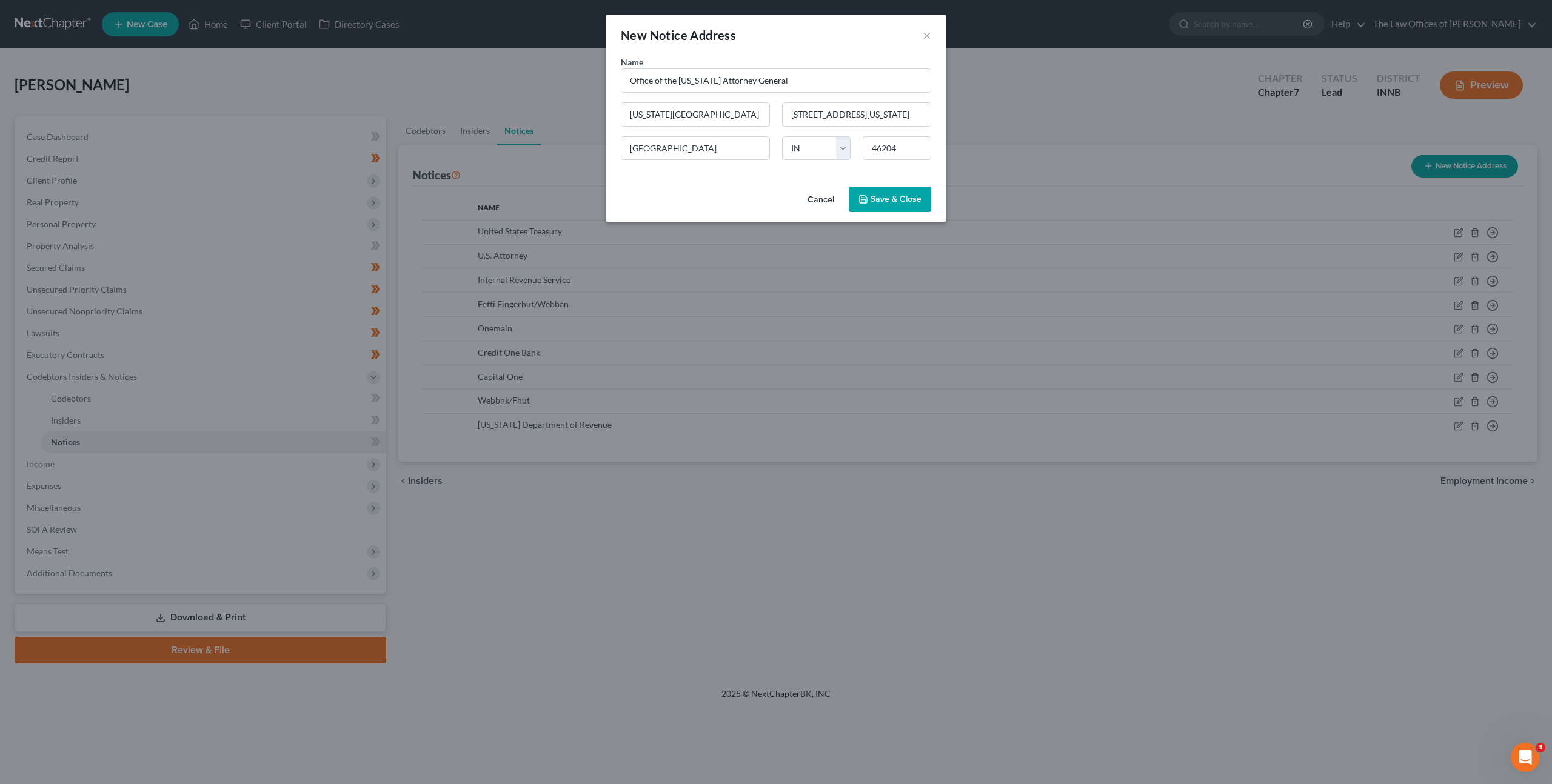
drag, startPoint x: 896, startPoint y: 199, endPoint x: 1099, endPoint y: 161, distance: 206.5
click at [896, 199] on span "Save & Close" at bounding box center [896, 199] width 51 height 10
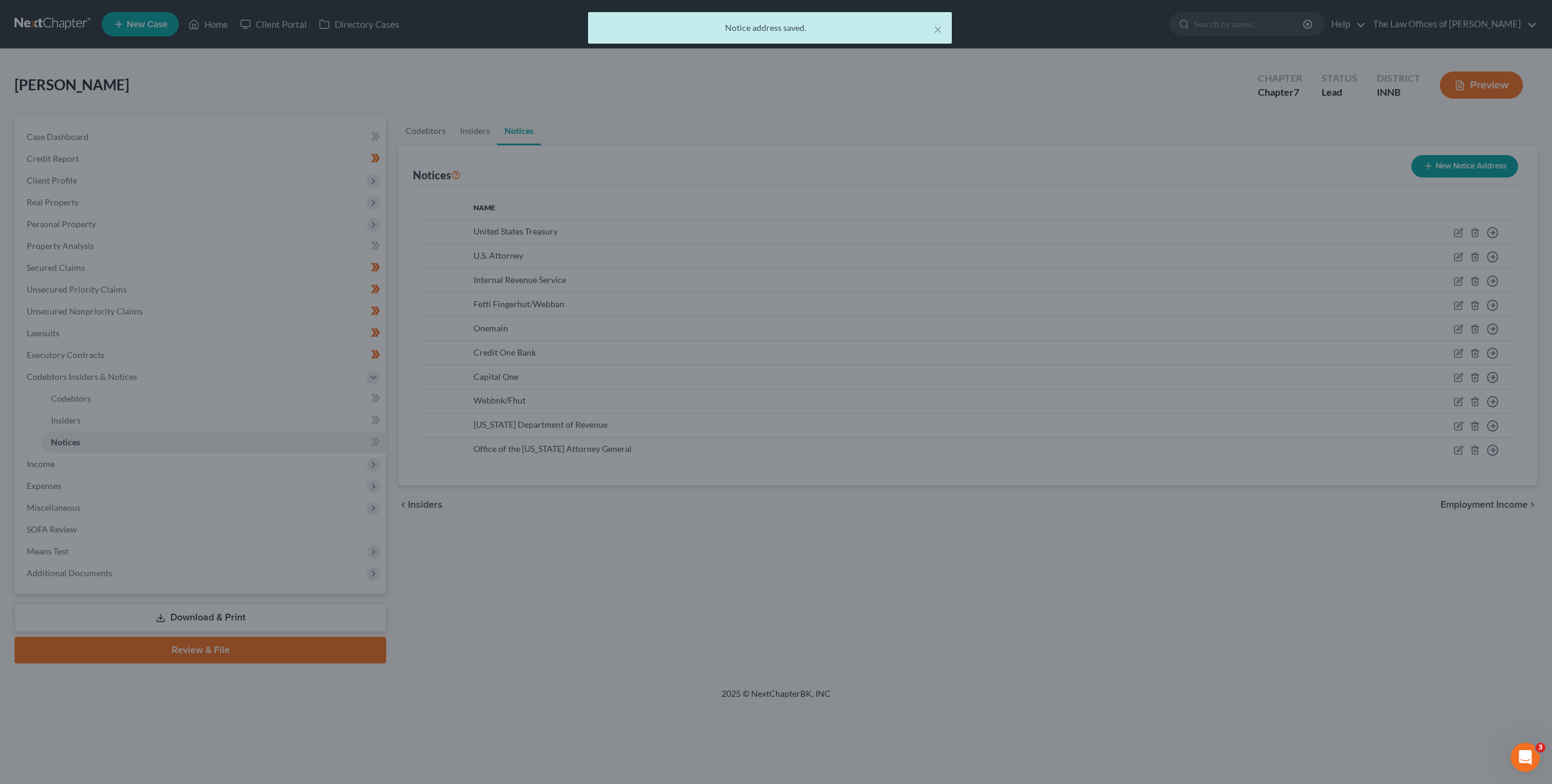
click at [1449, 165] on button "New Notice Address" at bounding box center [1465, 166] width 107 height 22
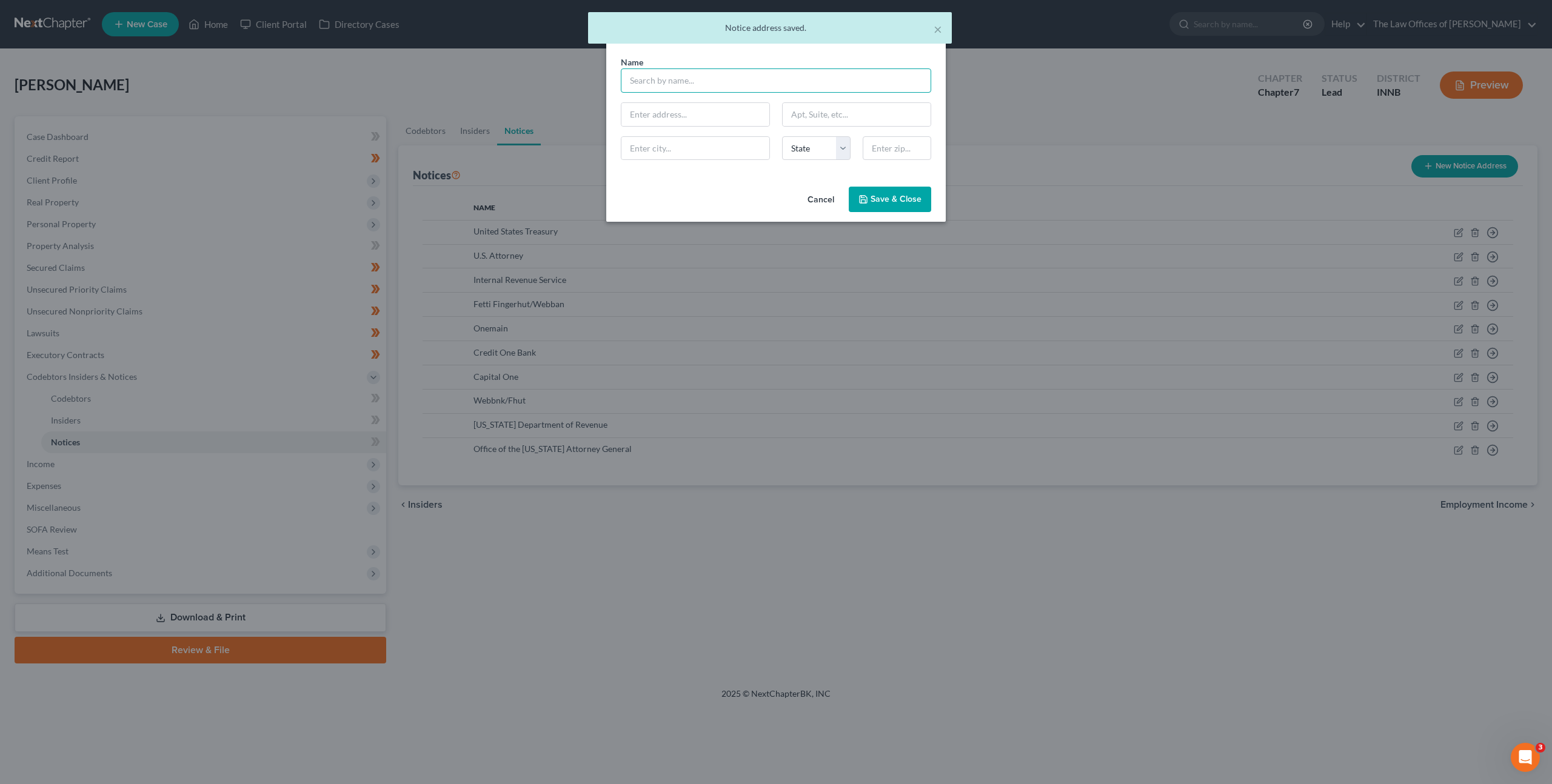
drag, startPoint x: 680, startPoint y: 80, endPoint x: 754, endPoint y: 80, distance: 74.0
click at [680, 80] on input "text" at bounding box center [776, 80] width 310 height 24
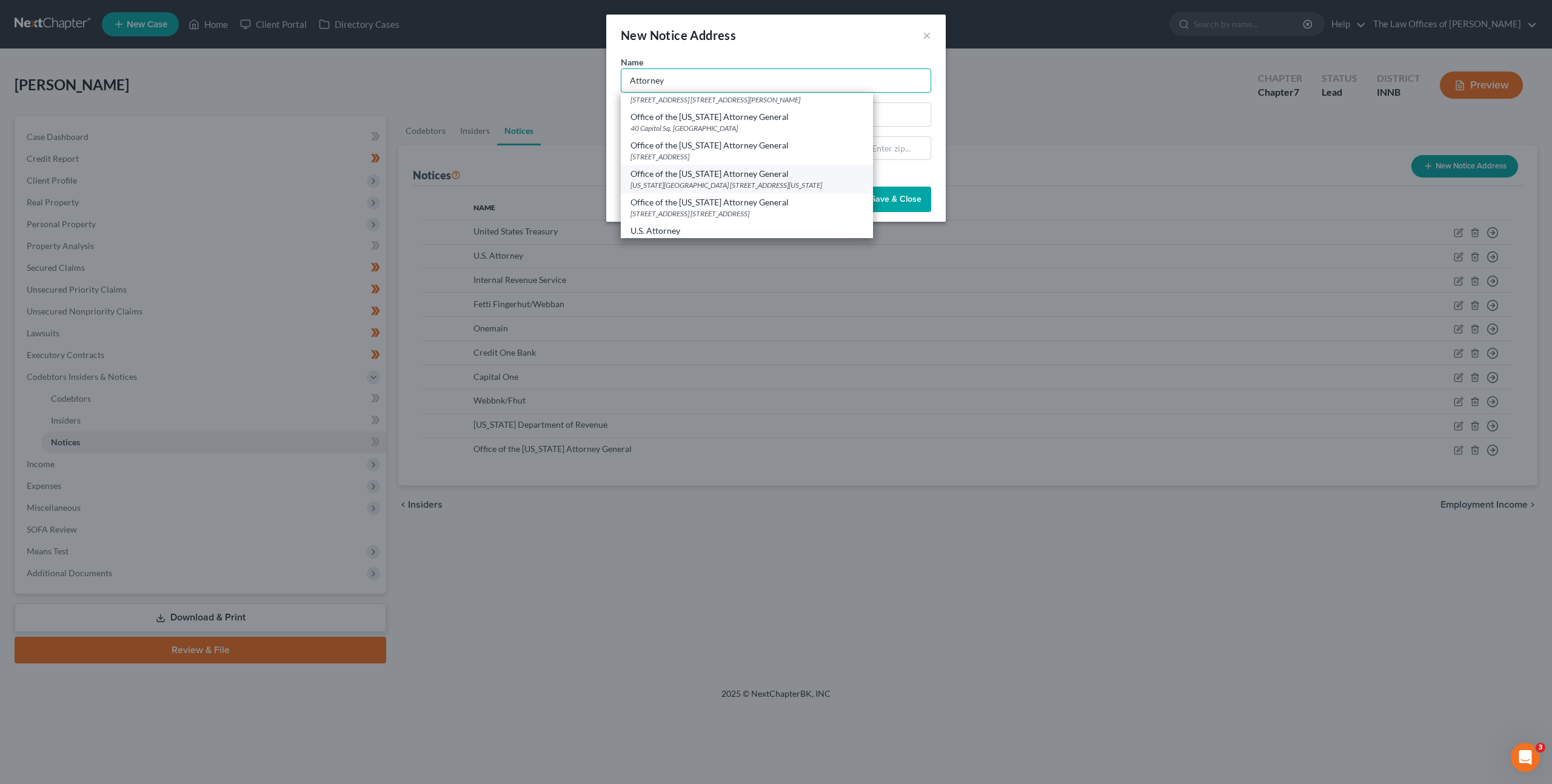
scroll to position [265, 0]
click at [772, 171] on div "[STREET_ADDRESS]" at bounding box center [747, 172] width 233 height 10
type input "U.S. Attorney's Office - [GEOGRAPHIC_DATA] of [US_STATE]"
type input "5400 Federal Plaze"
type input "Suite 1500"
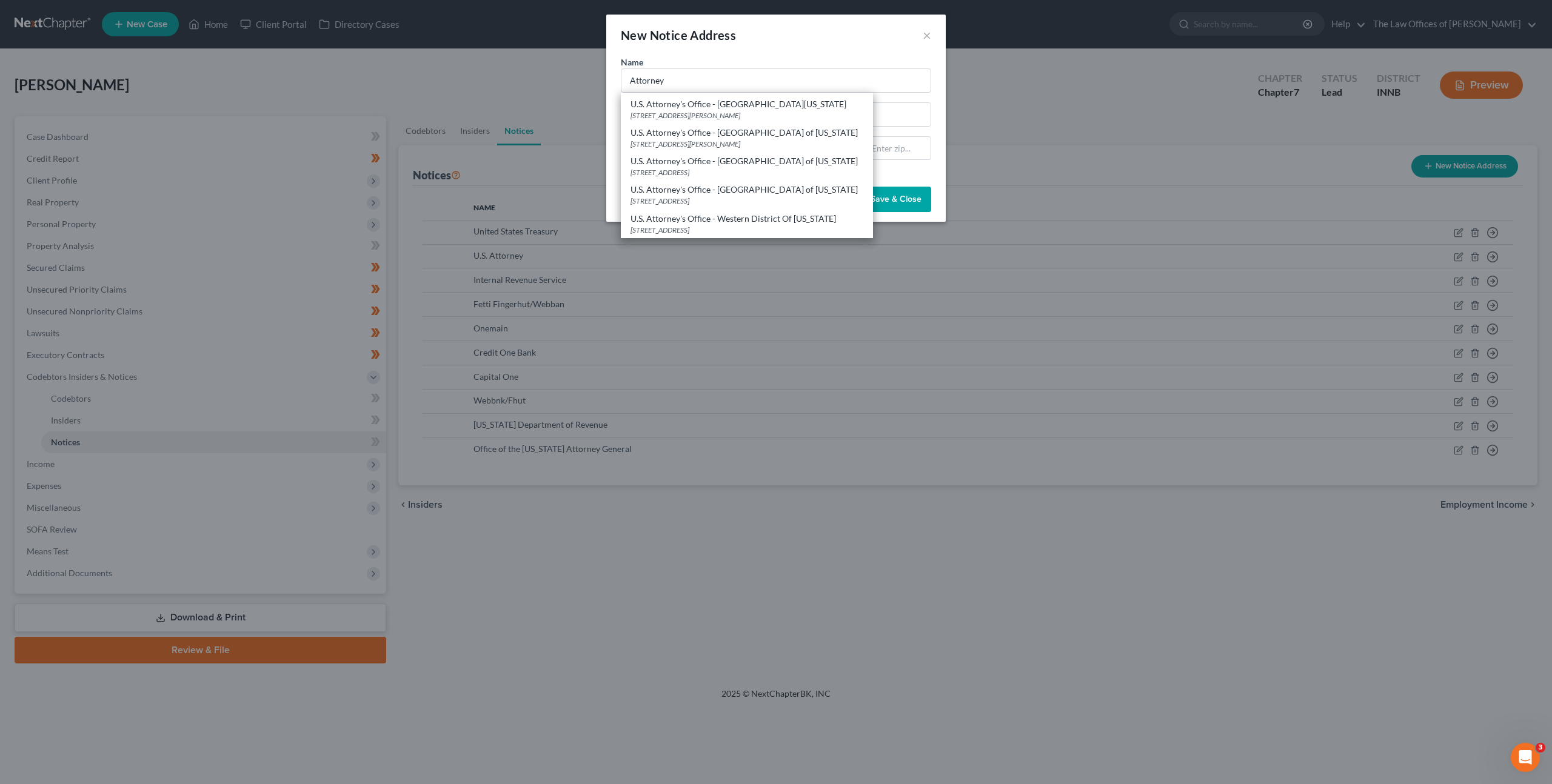
type input "[PERSON_NAME]"
select select "15"
type input "46320"
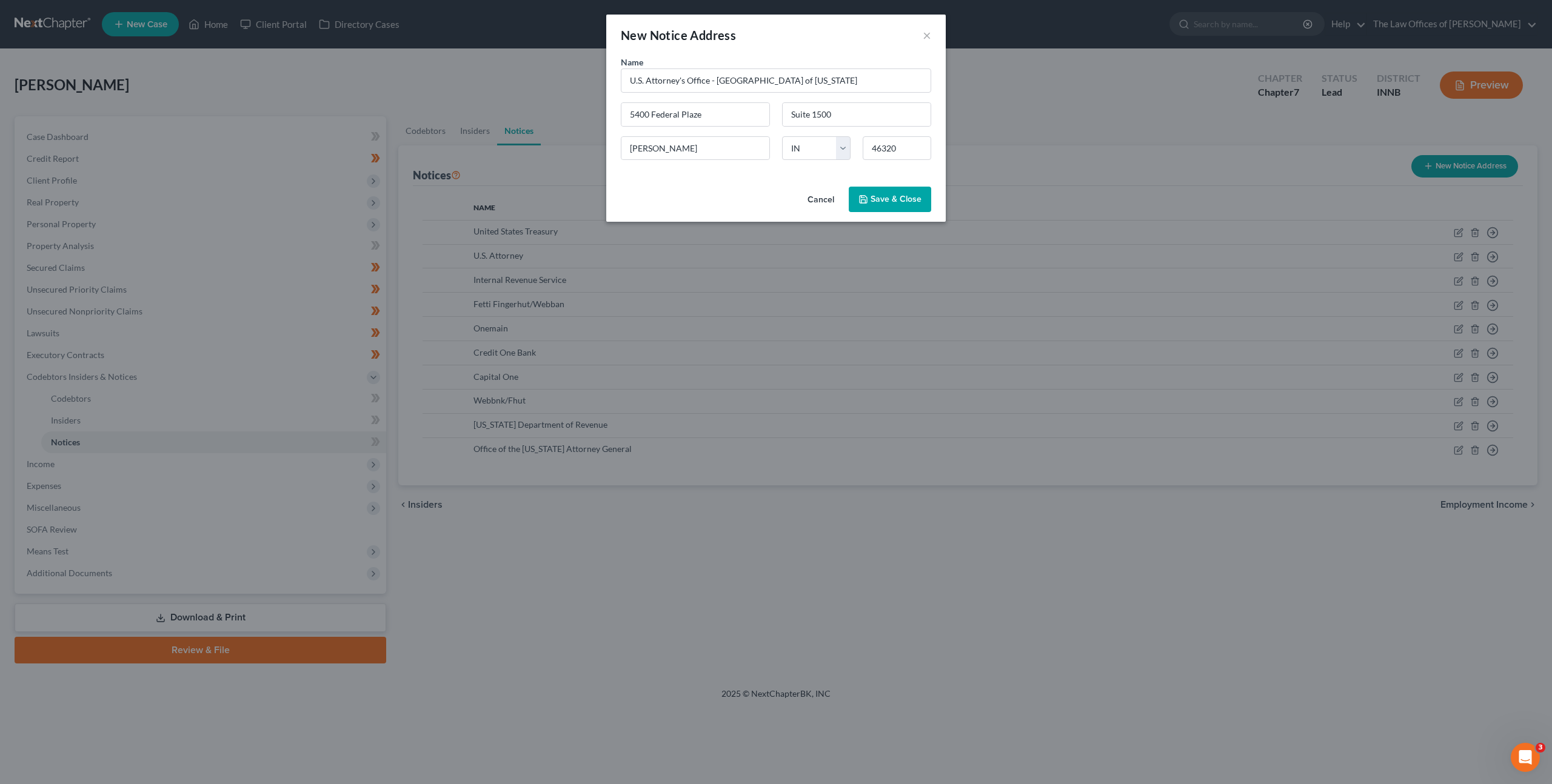
scroll to position [0, 0]
click at [894, 208] on button "Save & Close" at bounding box center [890, 199] width 82 height 25
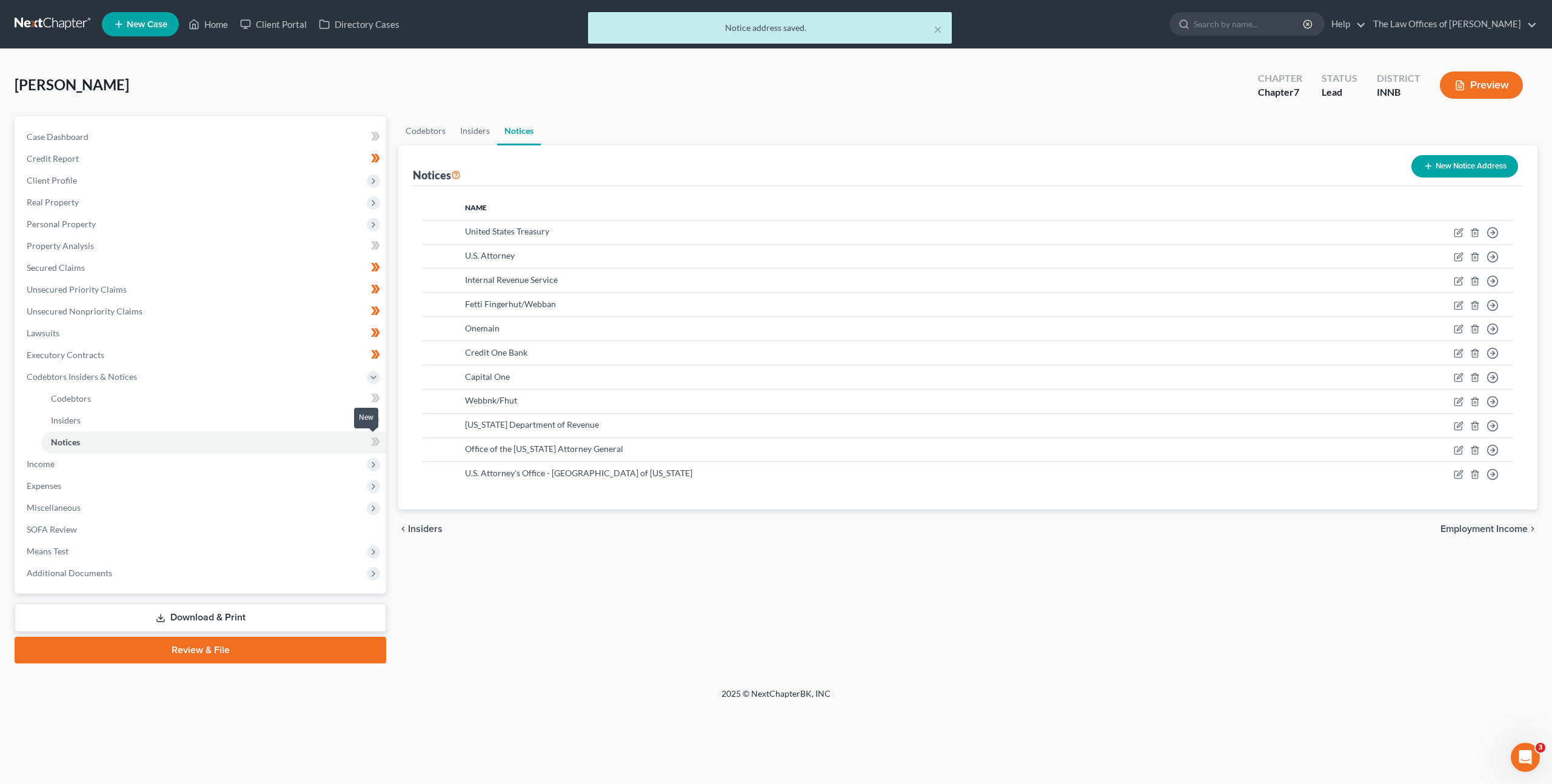
click at [366, 442] on span at bounding box center [376, 444] width 22 height 18
click at [366, 442] on span at bounding box center [376, 444] width 22 height 18
click at [283, 471] on span "Income" at bounding box center [201, 464] width 369 height 22
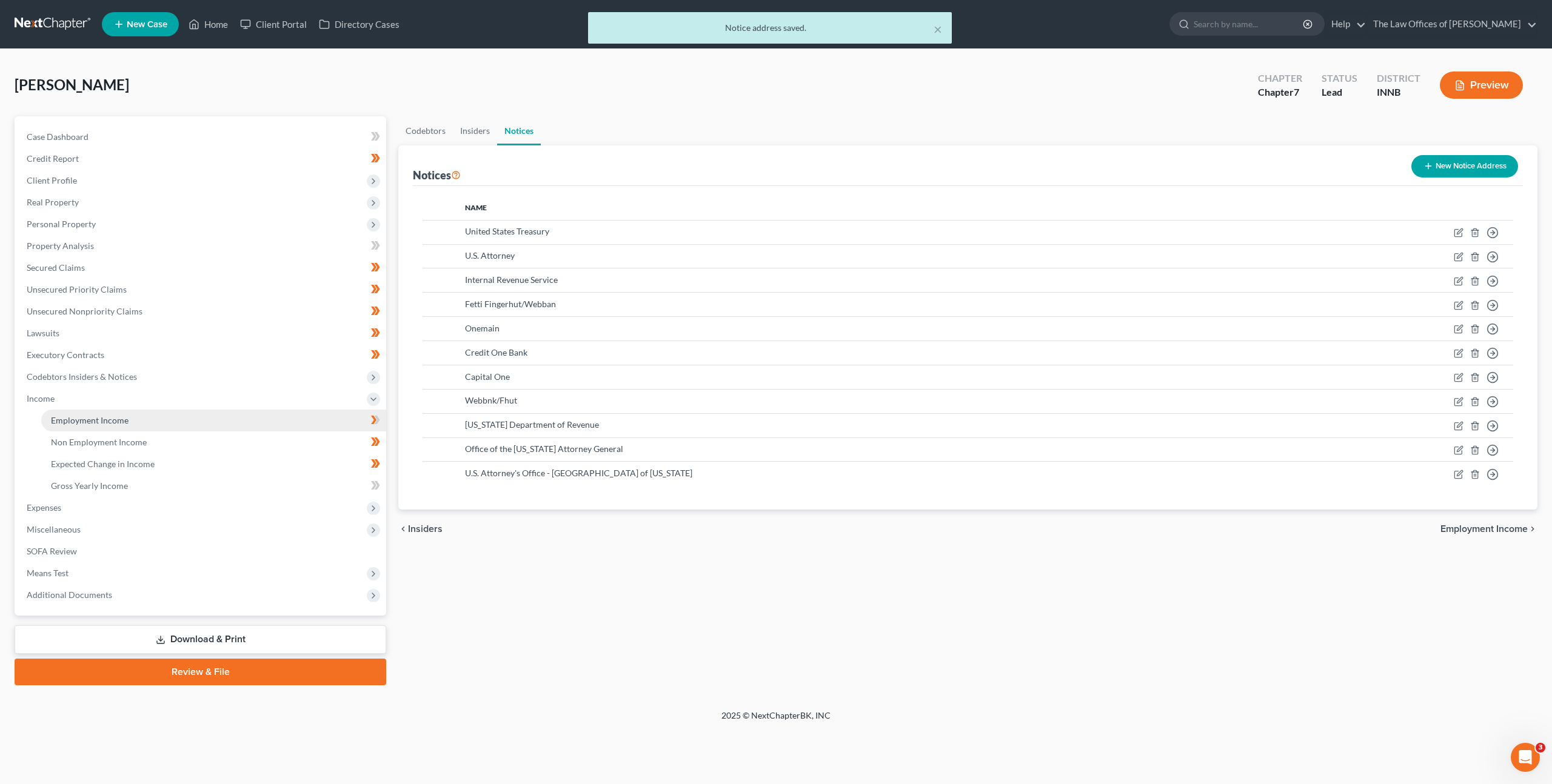
click at [237, 419] on link "Employment Income" at bounding box center [213, 420] width 345 height 22
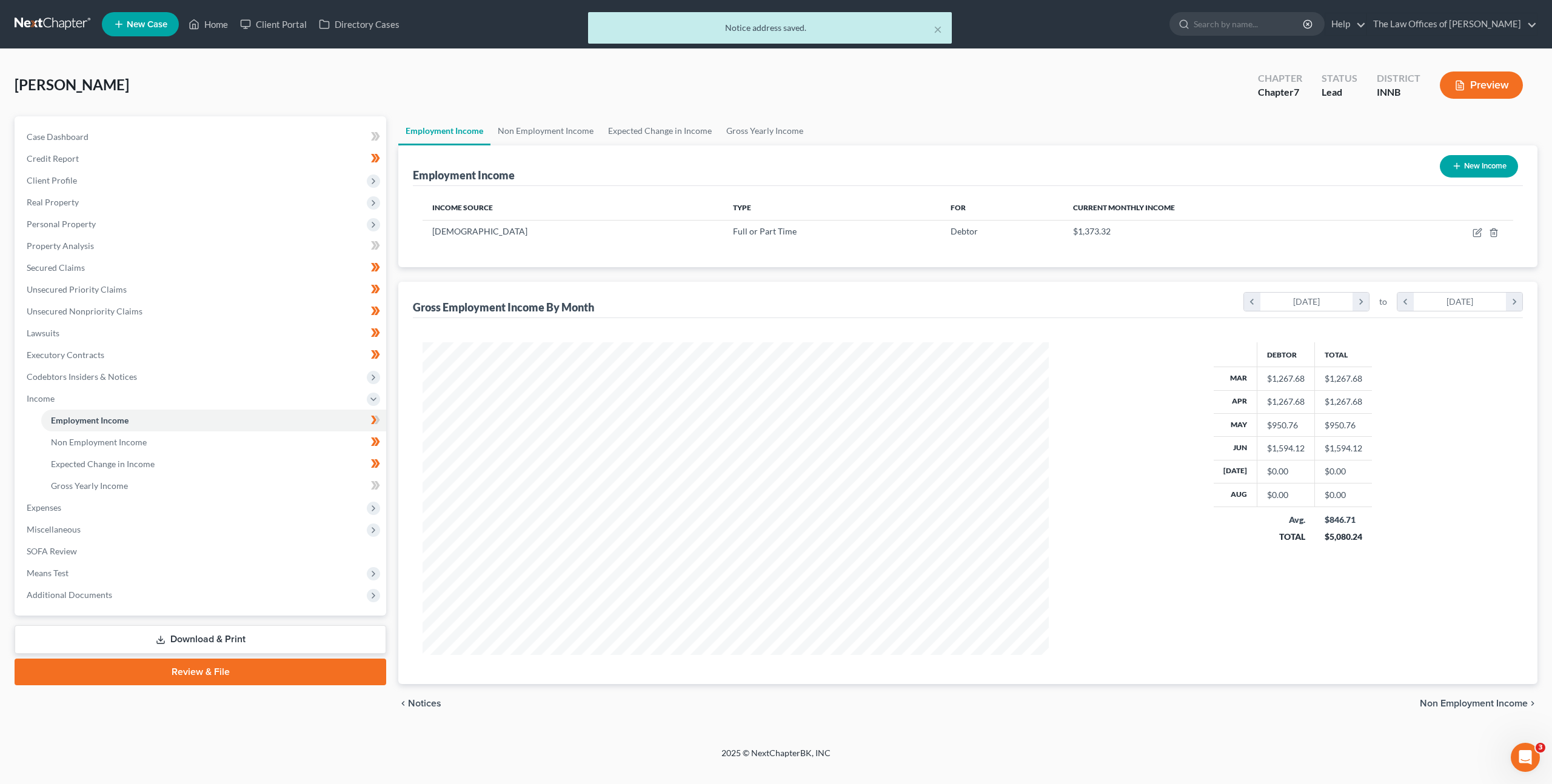
scroll to position [313, 651]
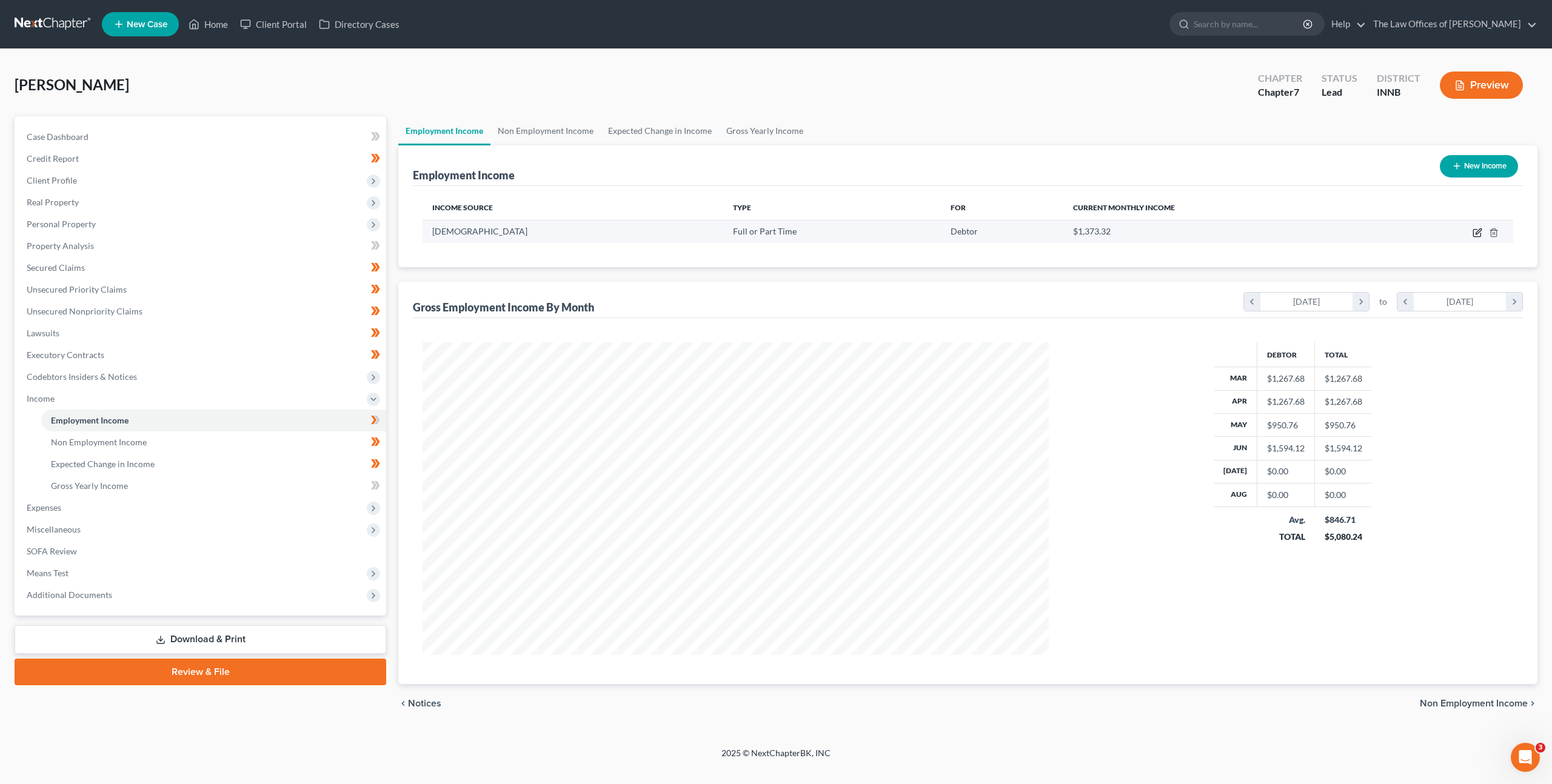
click at [1482, 233] on icon "button" at bounding box center [1477, 232] width 9 height 9
select select "0"
select select "15"
select select "3"
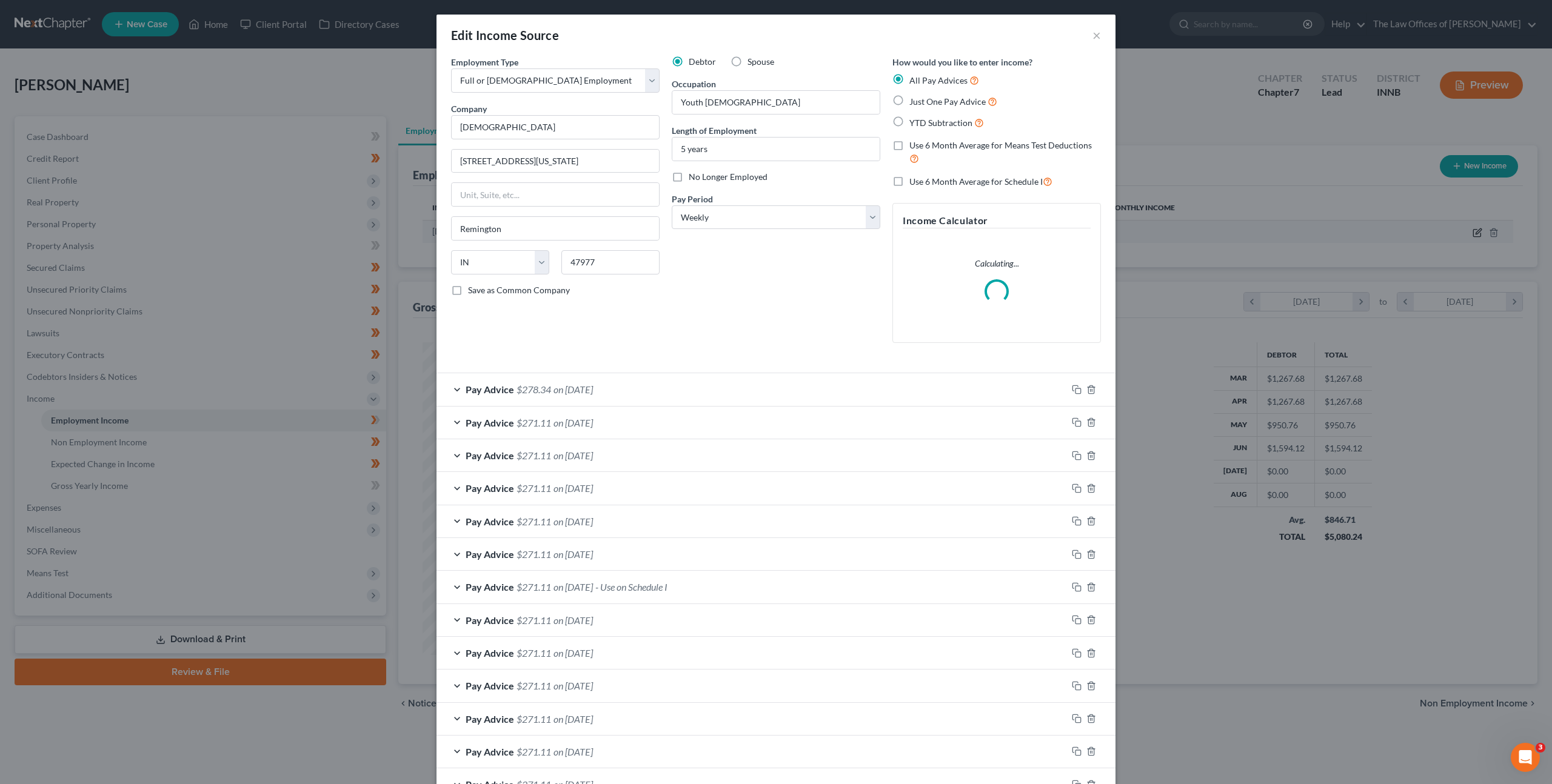
click at [1476, 233] on div "Edit Income Source × Employment Type * Select Full or [DEMOGRAPHIC_DATA] Employ…" at bounding box center [776, 392] width 1552 height 784
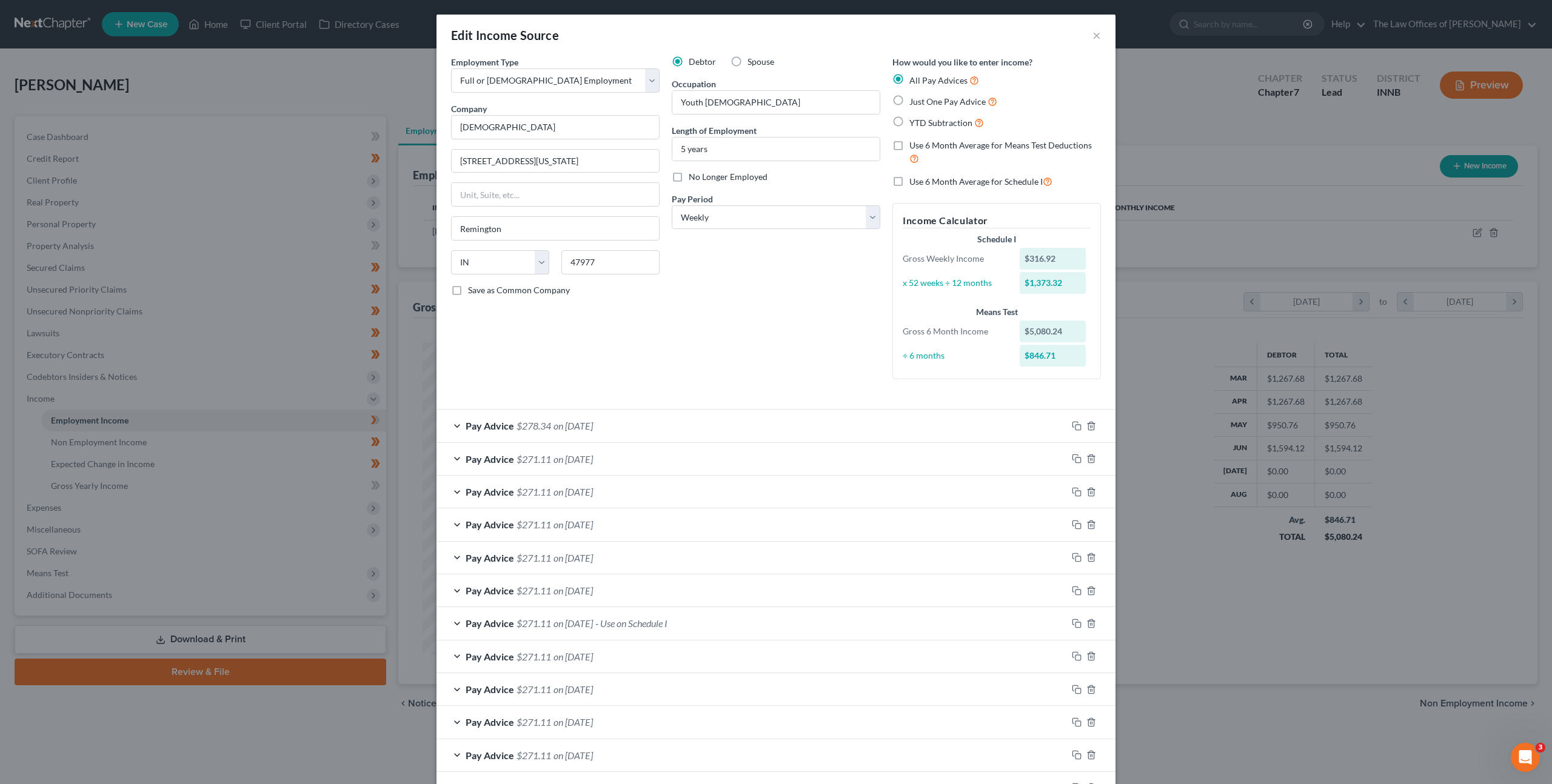
scroll to position [351, 0]
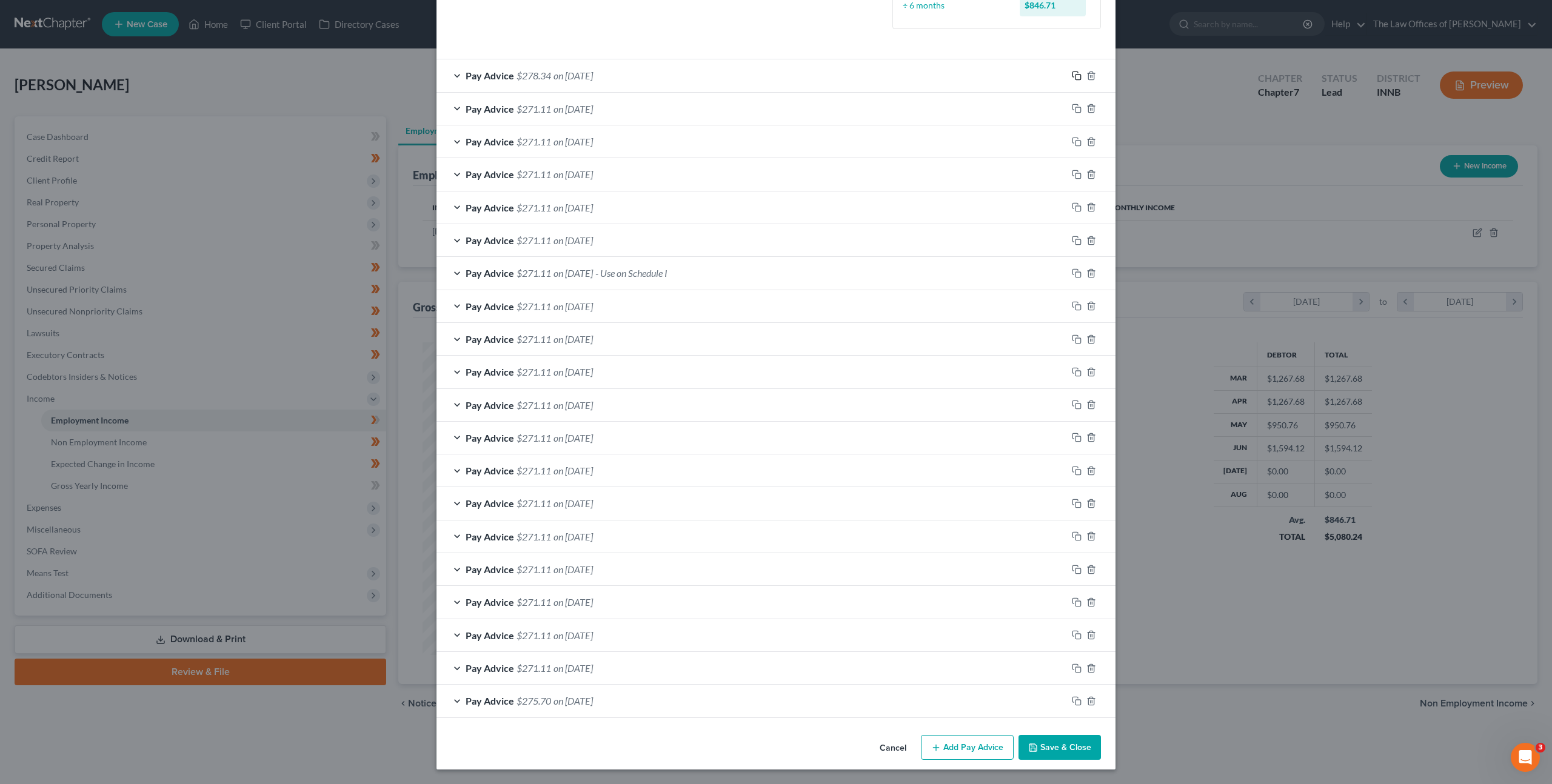
click at [1072, 76] on icon "button" at bounding box center [1076, 75] width 9 height 9
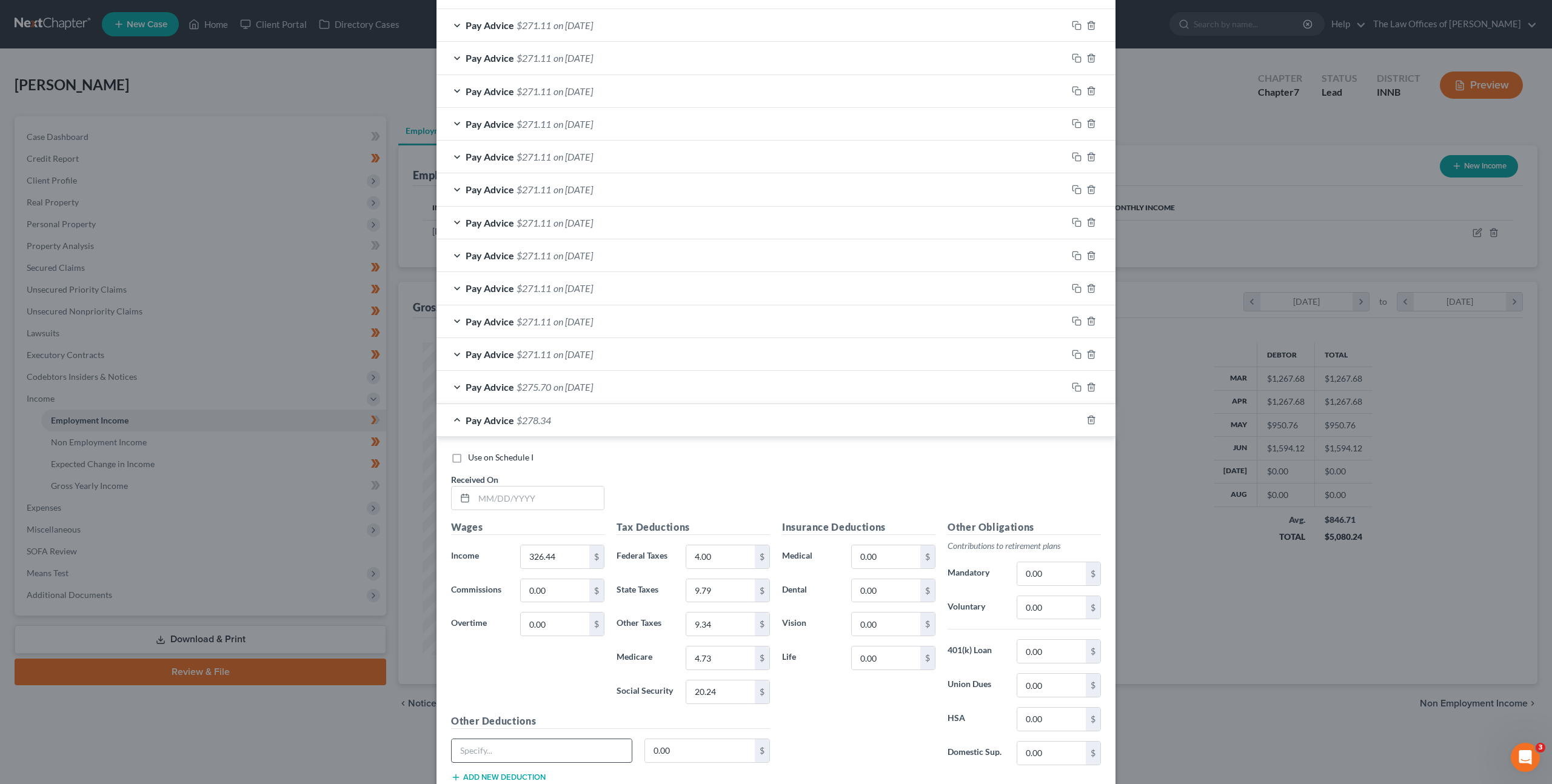
scroll to position [748, 0]
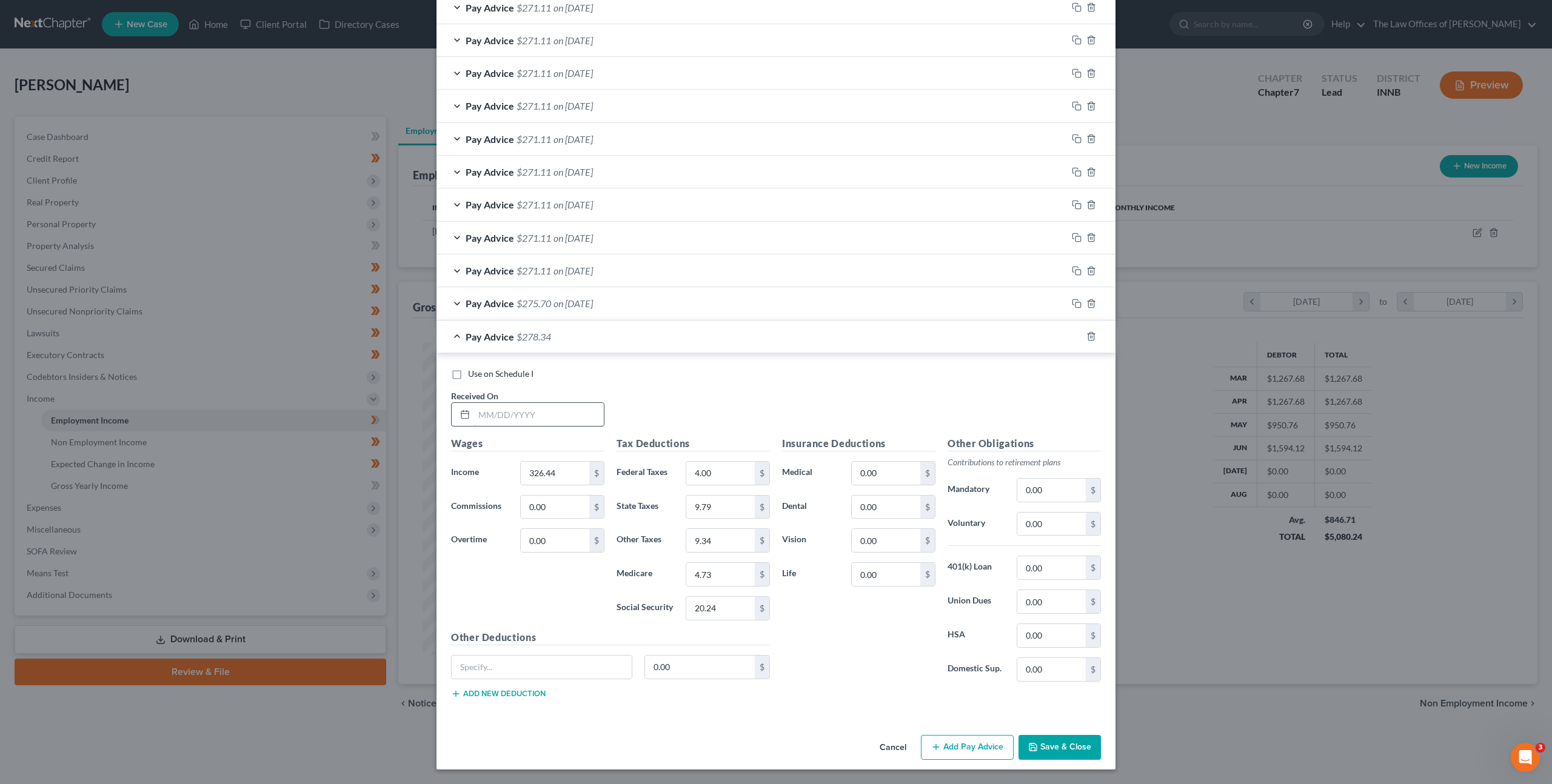
click at [529, 421] on input "text" at bounding box center [539, 414] width 130 height 23
type input "[DATE]"
click at [1075, 336] on rect "button" at bounding box center [1078, 338] width 6 height 6
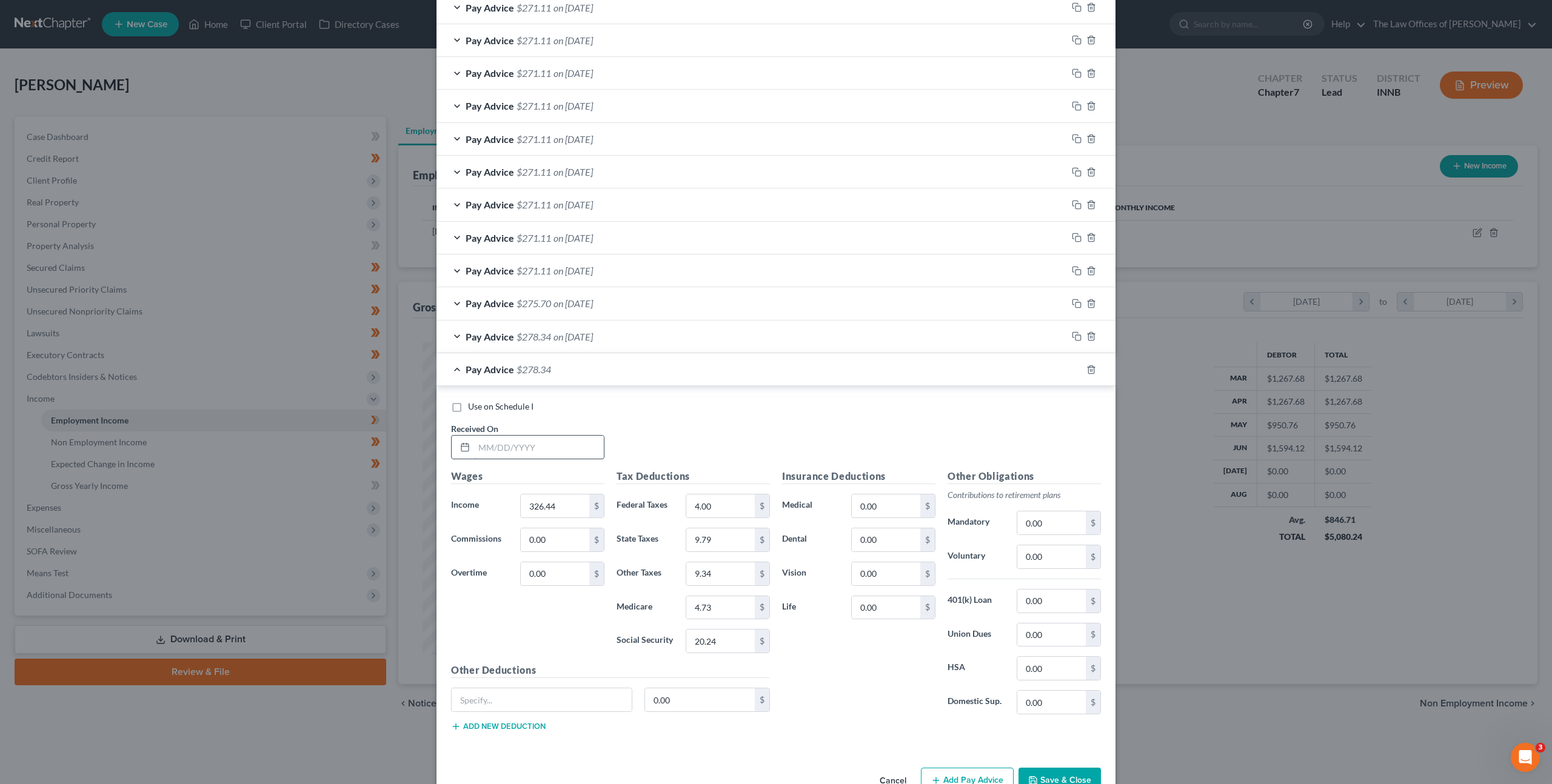
drag, startPoint x: 545, startPoint y: 445, endPoint x: 669, endPoint y: 435, distance: 124.4
click at [548, 445] on input "text" at bounding box center [539, 447] width 130 height 23
type input "[DATE]"
click at [1075, 371] on icon "button" at bounding box center [1076, 370] width 9 height 9
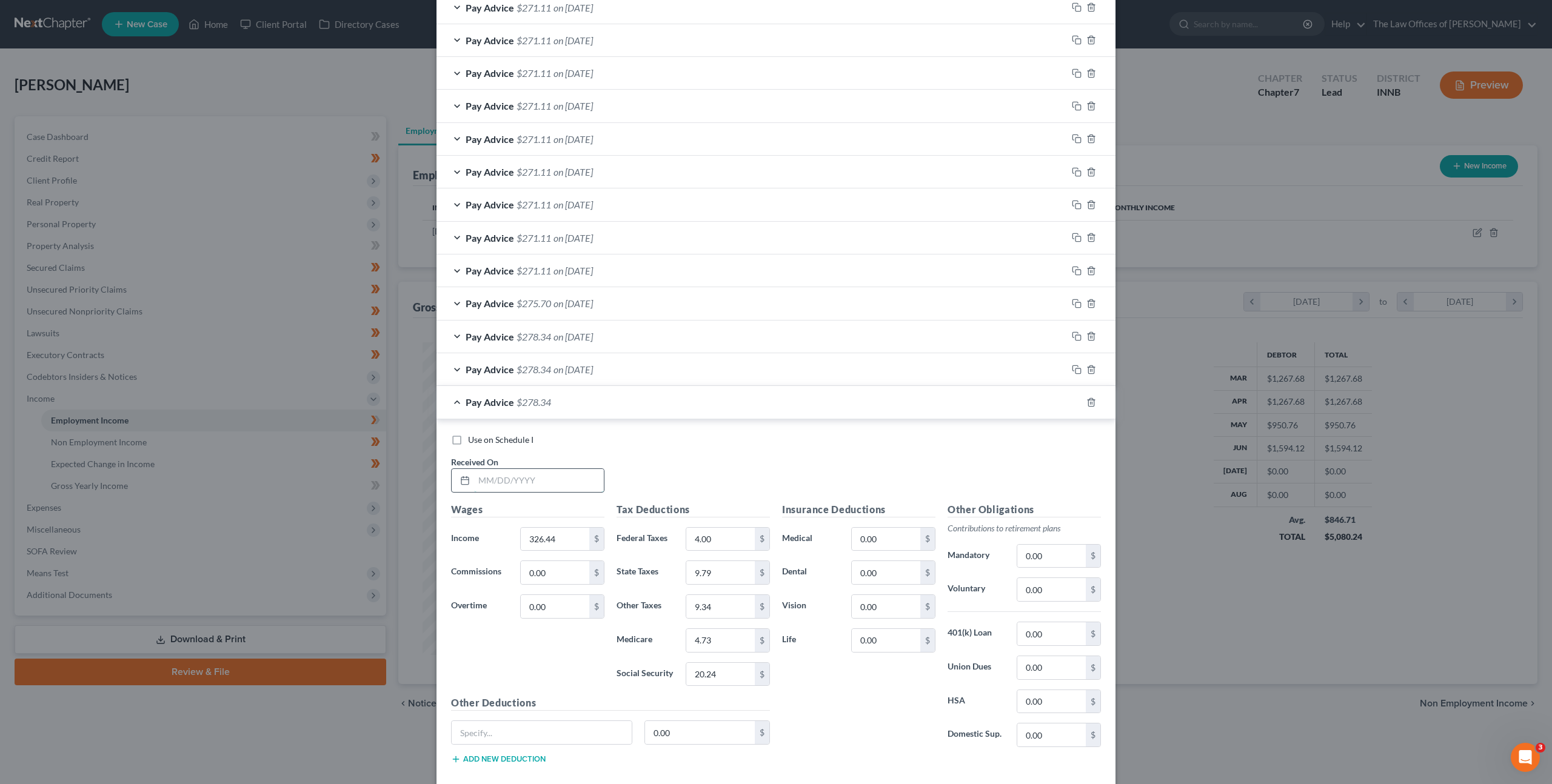
drag, startPoint x: 525, startPoint y: 470, endPoint x: 595, endPoint y: 468, distance: 70.0
click at [525, 470] on input "text" at bounding box center [539, 480] width 130 height 23
type input "[DATE]"
click at [1075, 399] on icon "button" at bounding box center [1076, 402] width 9 height 9
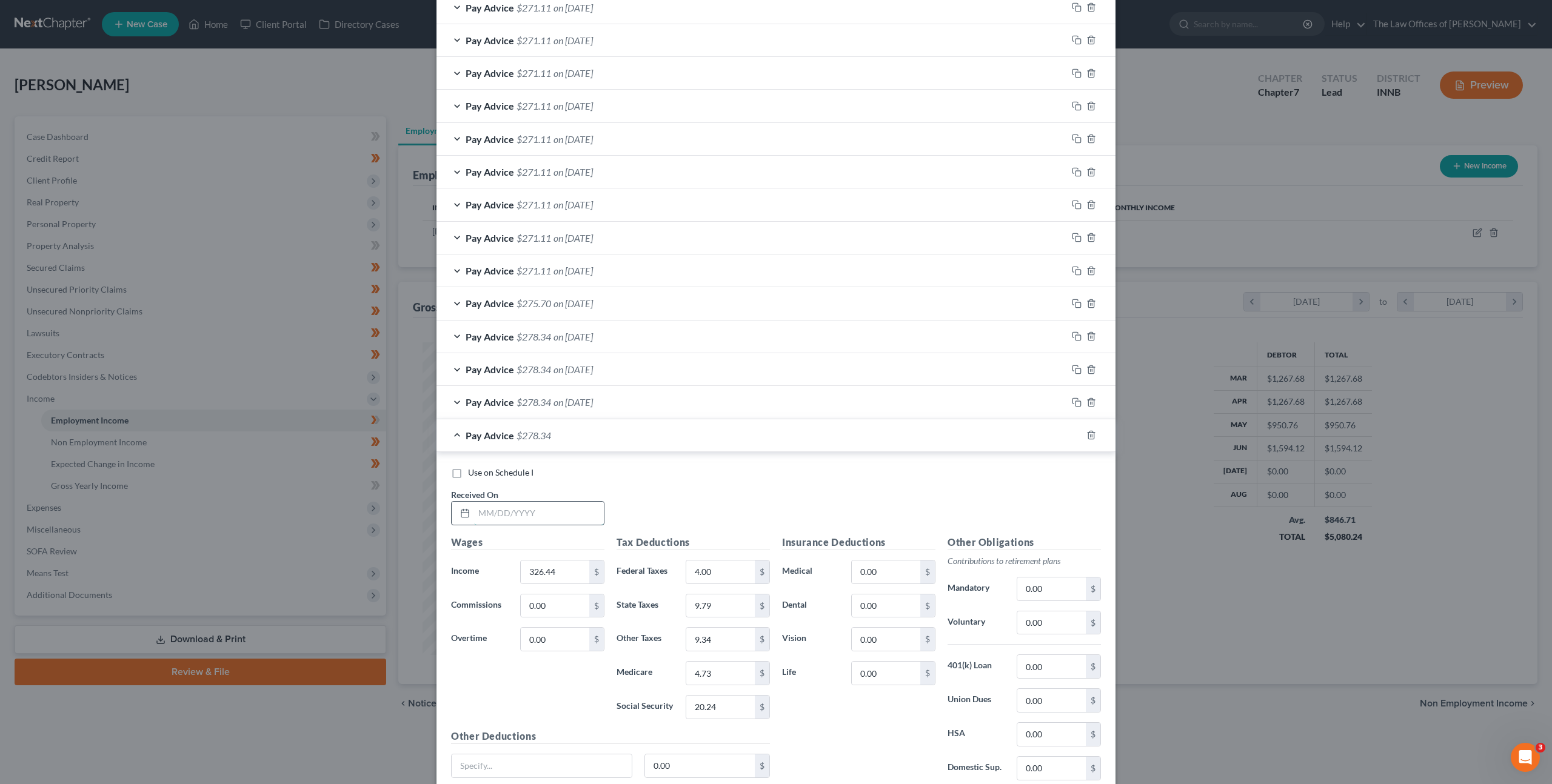
click at [549, 520] on input "text" at bounding box center [539, 513] width 130 height 23
type input "[DATE]"
click at [918, 486] on div "Use on Schedule I Received On * [DATE]" at bounding box center [776, 501] width 662 height 68
click at [1072, 438] on icon "button" at bounding box center [1076, 435] width 9 height 9
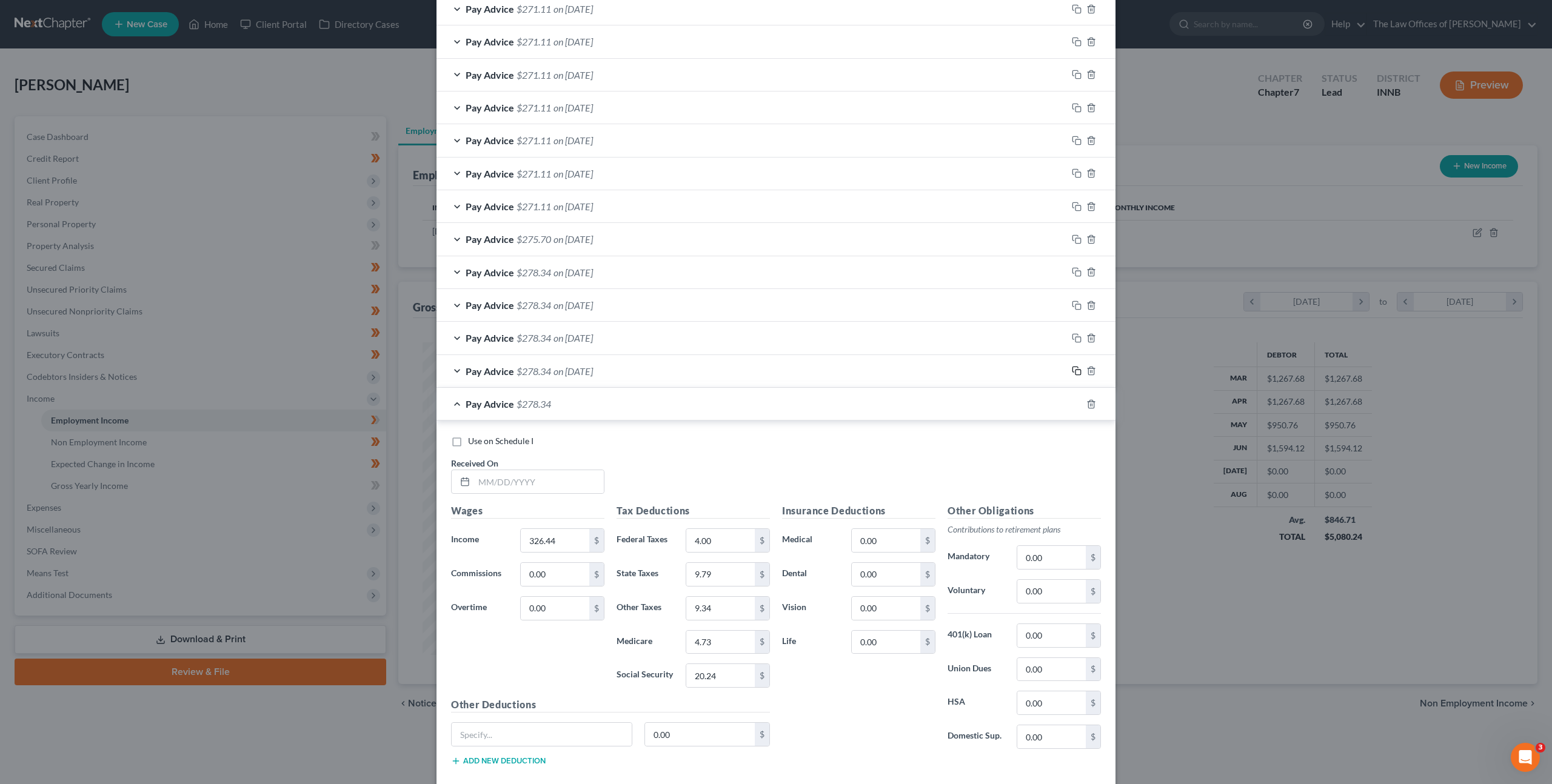
scroll to position [880, 0]
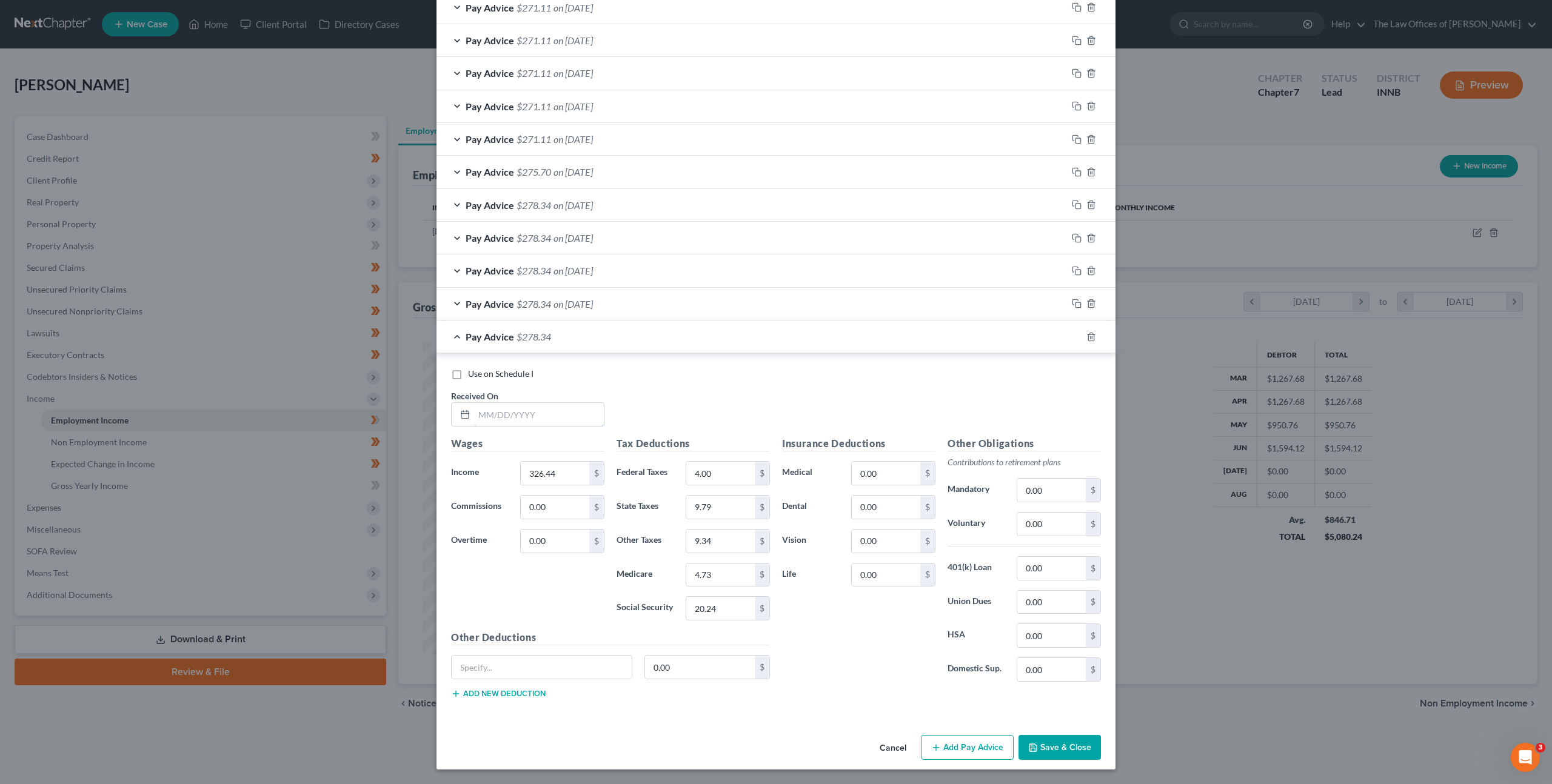
drag, startPoint x: 527, startPoint y: 420, endPoint x: 700, endPoint y: 406, distance: 173.6
click at [534, 418] on input "text" at bounding box center [539, 414] width 130 height 23
drag, startPoint x: 785, startPoint y: 396, endPoint x: 831, endPoint y: 410, distance: 48.1
click at [791, 397] on div "Use on Schedule I Received On *" at bounding box center [776, 402] width 662 height 68
click at [550, 409] on input "text" at bounding box center [539, 414] width 130 height 23
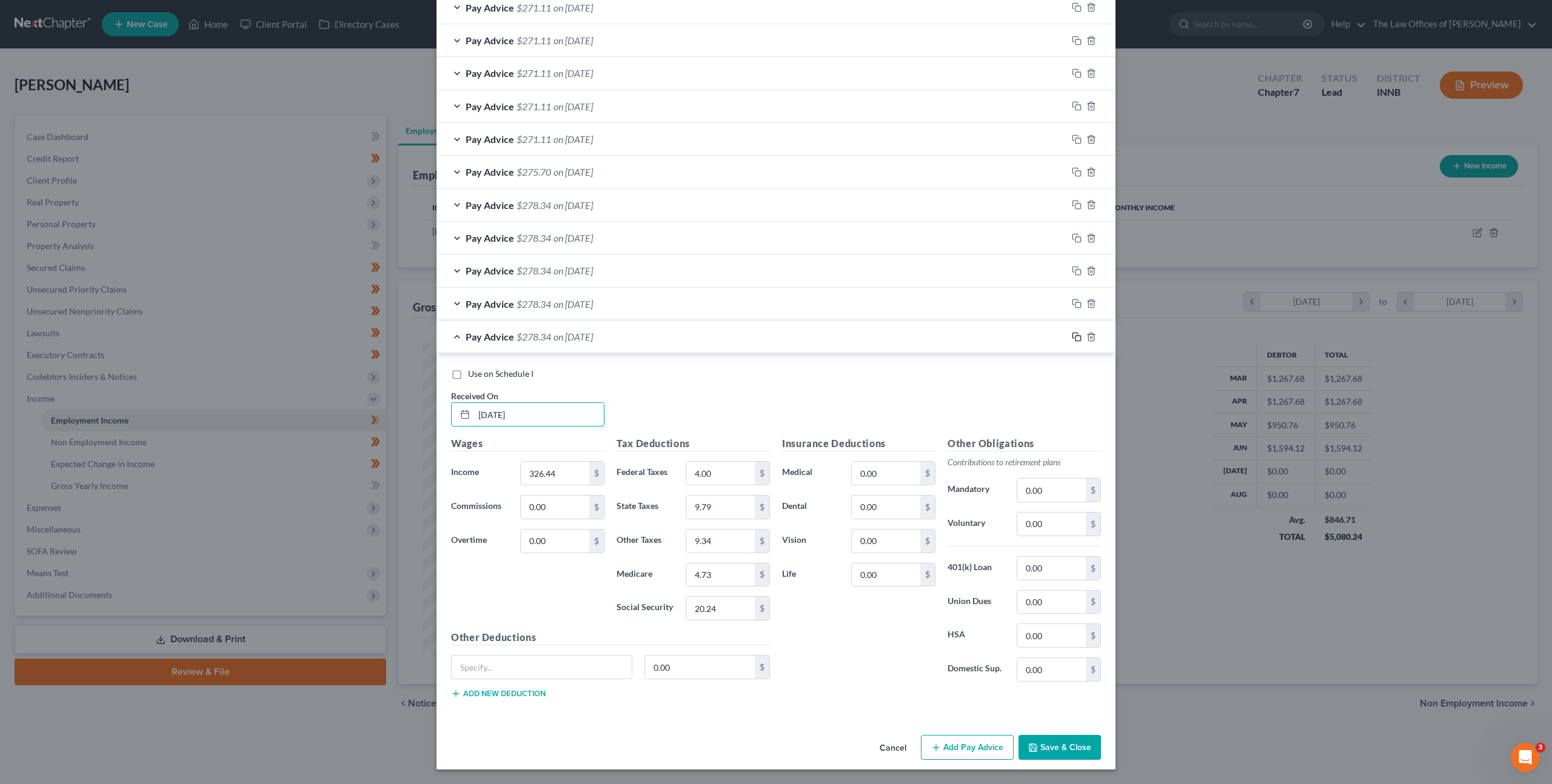
type input "[DATE]"
click at [1072, 335] on icon "button" at bounding box center [1076, 337] width 9 height 9
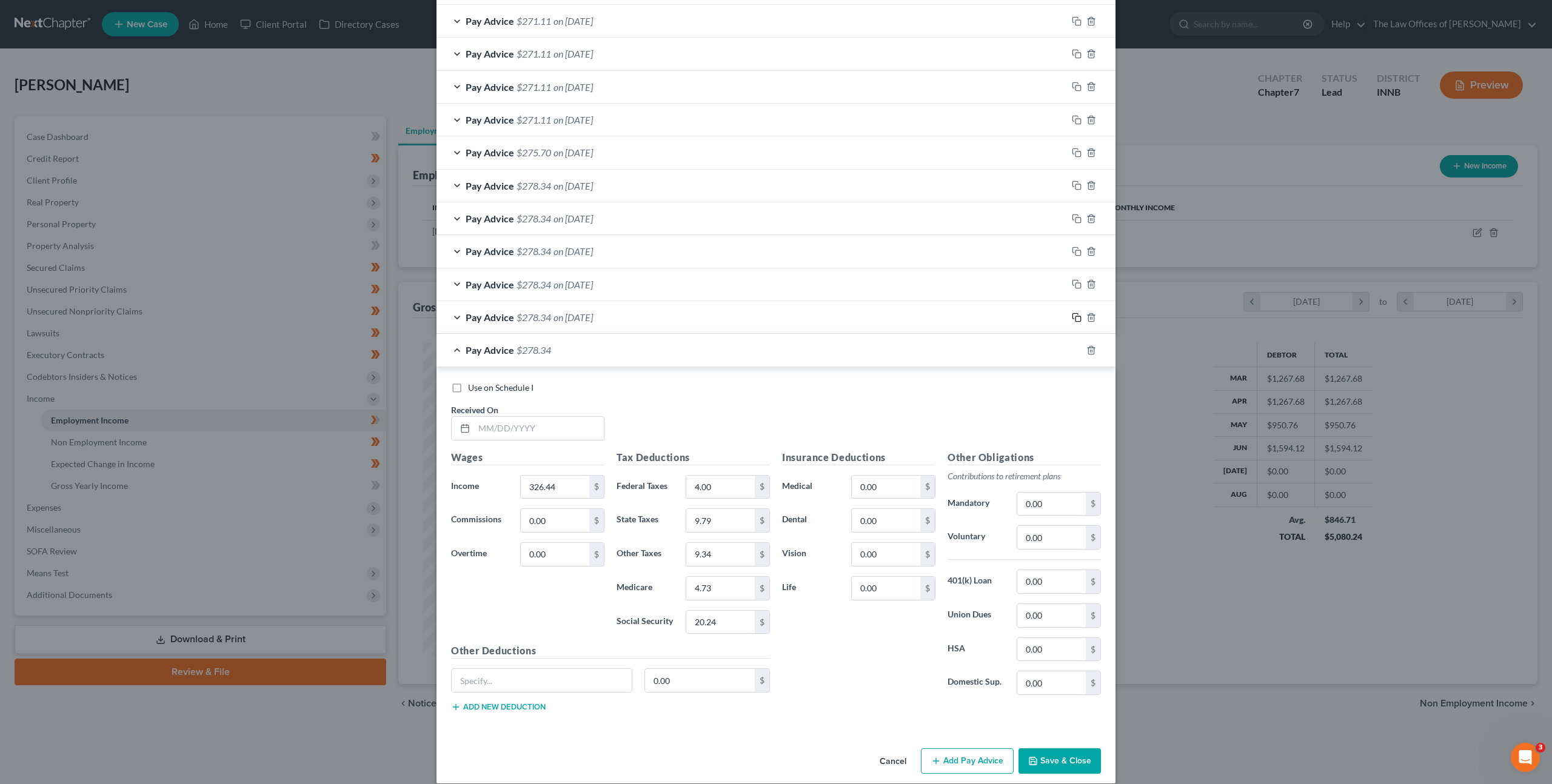
scroll to position [912, 0]
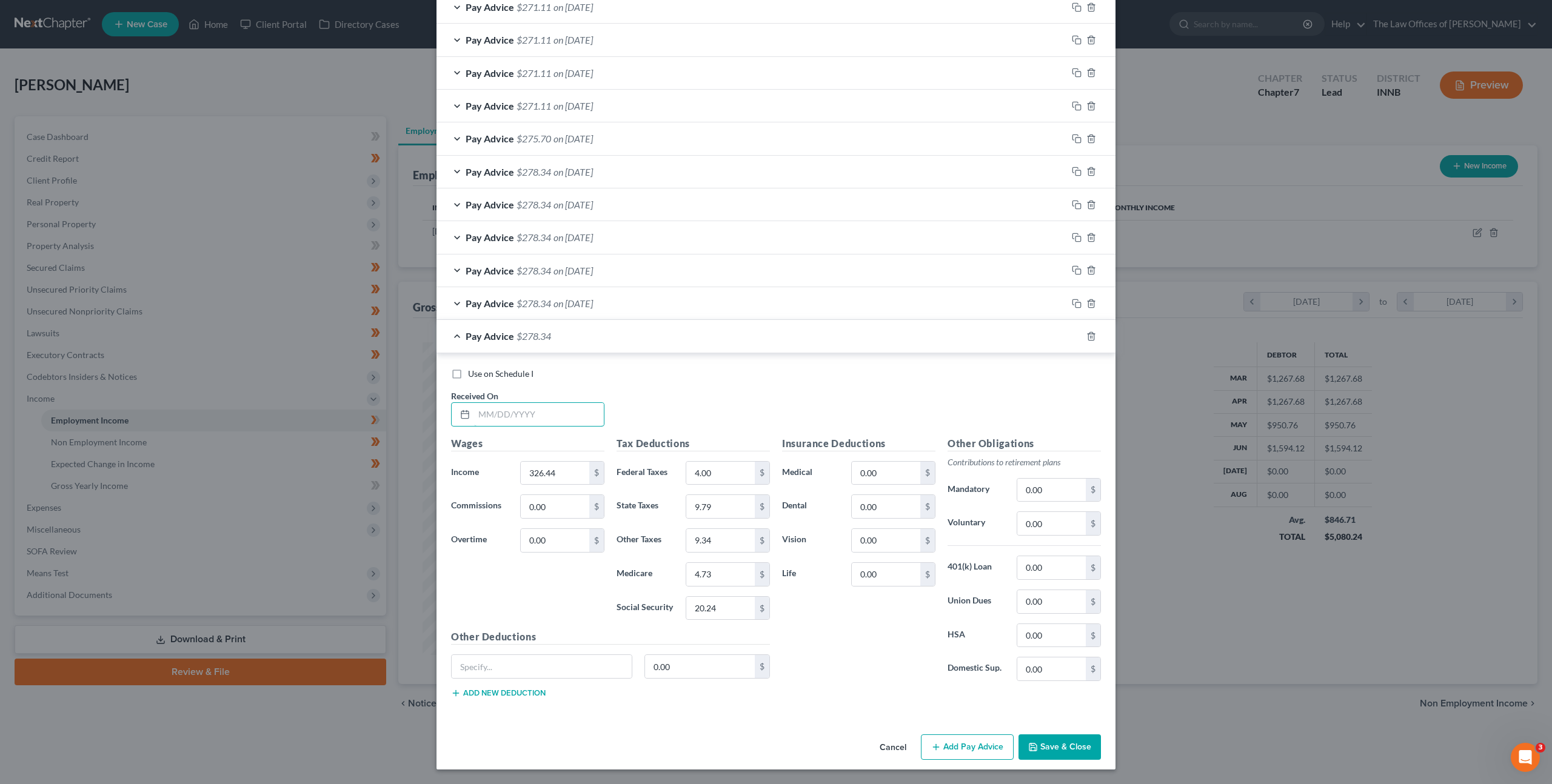
drag, startPoint x: 524, startPoint y: 416, endPoint x: 584, endPoint y: 397, distance: 62.9
click at [529, 416] on input "text" at bounding box center [539, 414] width 130 height 23
type input "[DATE]"
click at [1075, 337] on rect "button" at bounding box center [1078, 338] width 6 height 6
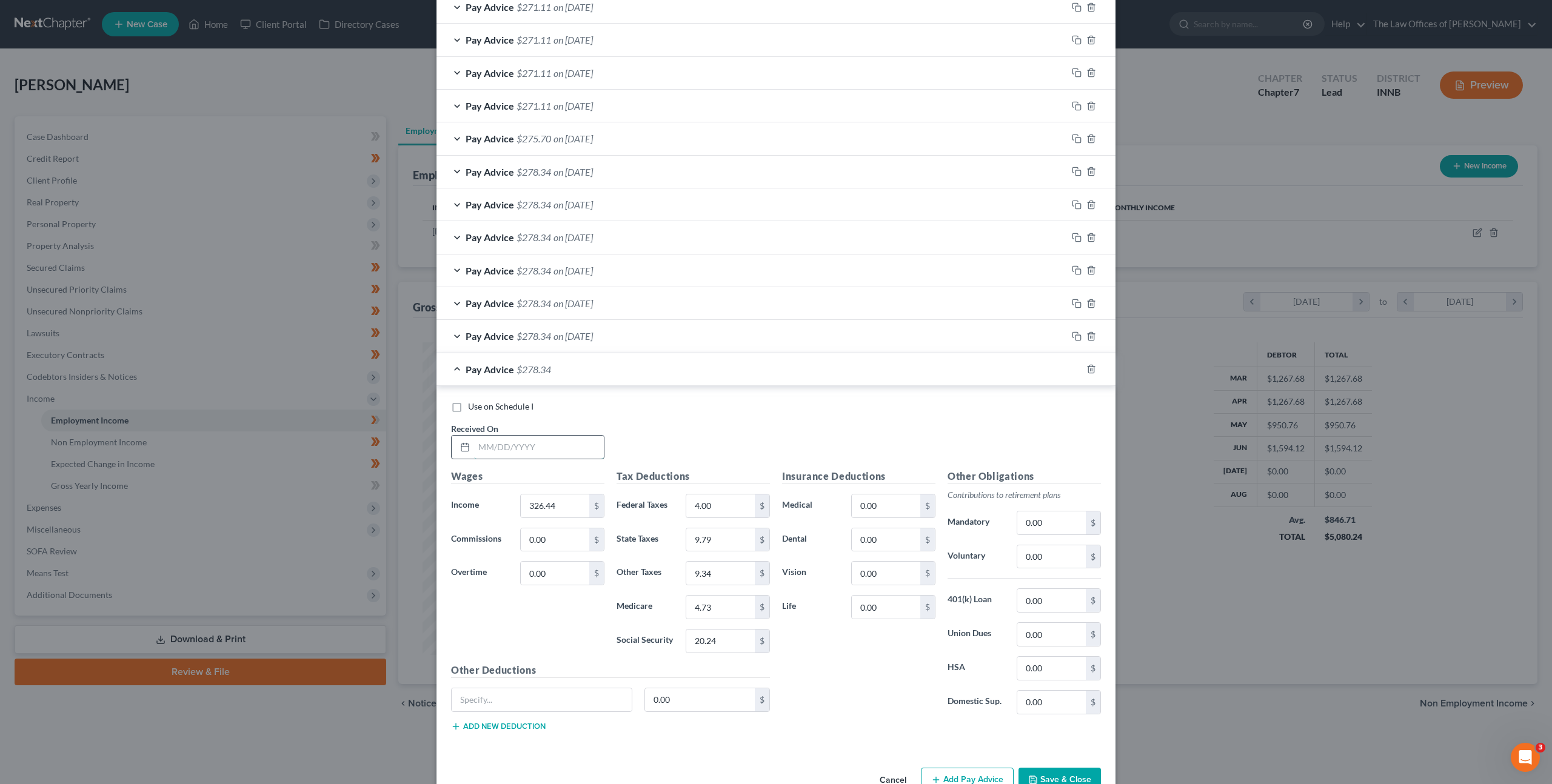
click at [566, 449] on input "text" at bounding box center [539, 447] width 130 height 23
type input "[DATE]"
click at [1081, 368] on div at bounding box center [1091, 369] width 49 height 20
drag, startPoint x: 1075, startPoint y: 370, endPoint x: 956, endPoint y: 479, distance: 161.4
click at [1075, 370] on rect "button" at bounding box center [1078, 370] width 6 height 6
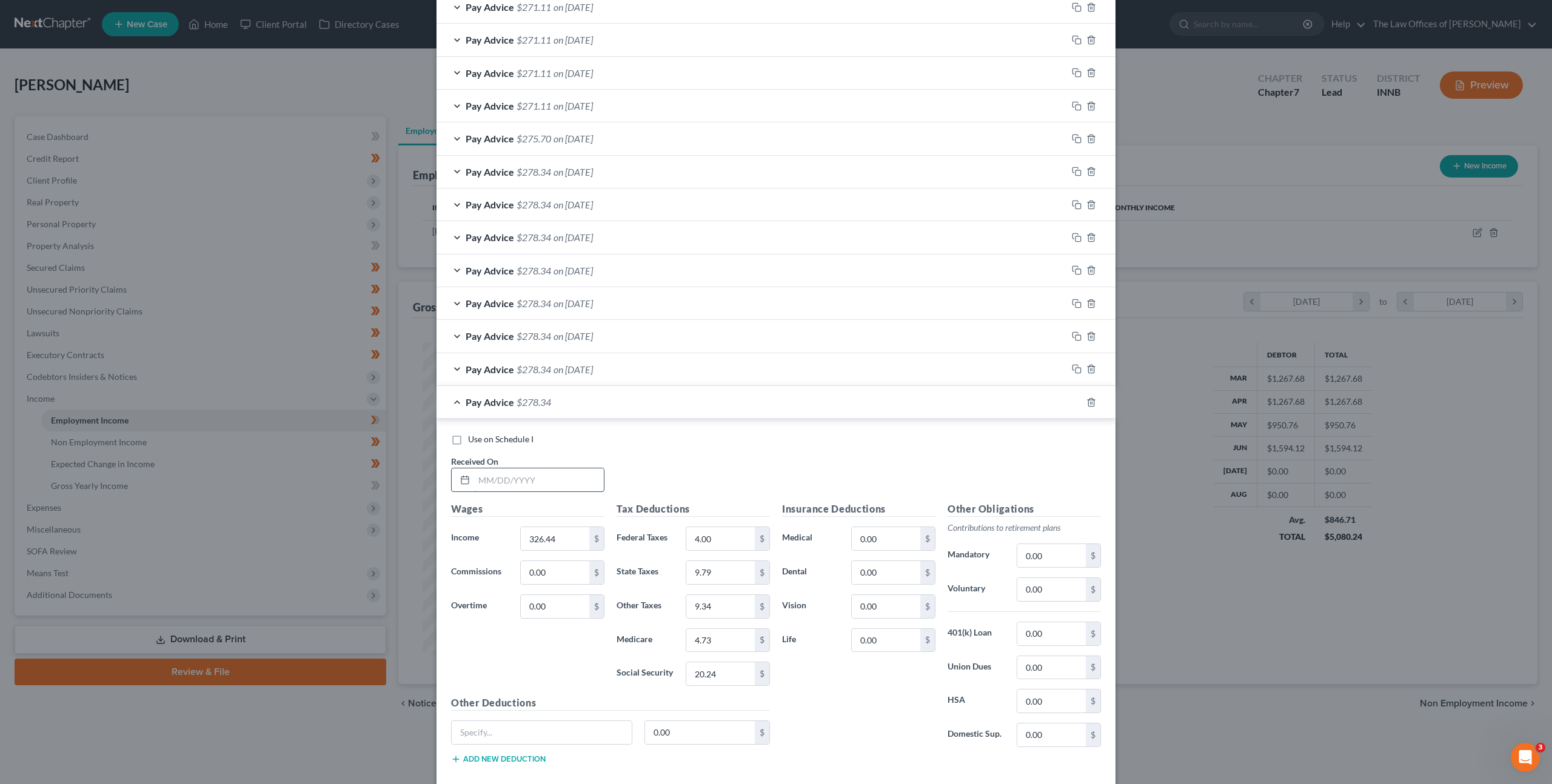
click at [564, 480] on input "text" at bounding box center [539, 480] width 130 height 23
click at [564, 480] on input "text" at bounding box center [539, 480] width 130 height 23
type input "[DATE]"
click at [693, 445] on div "Use on Schedule I" at bounding box center [776, 439] width 650 height 12
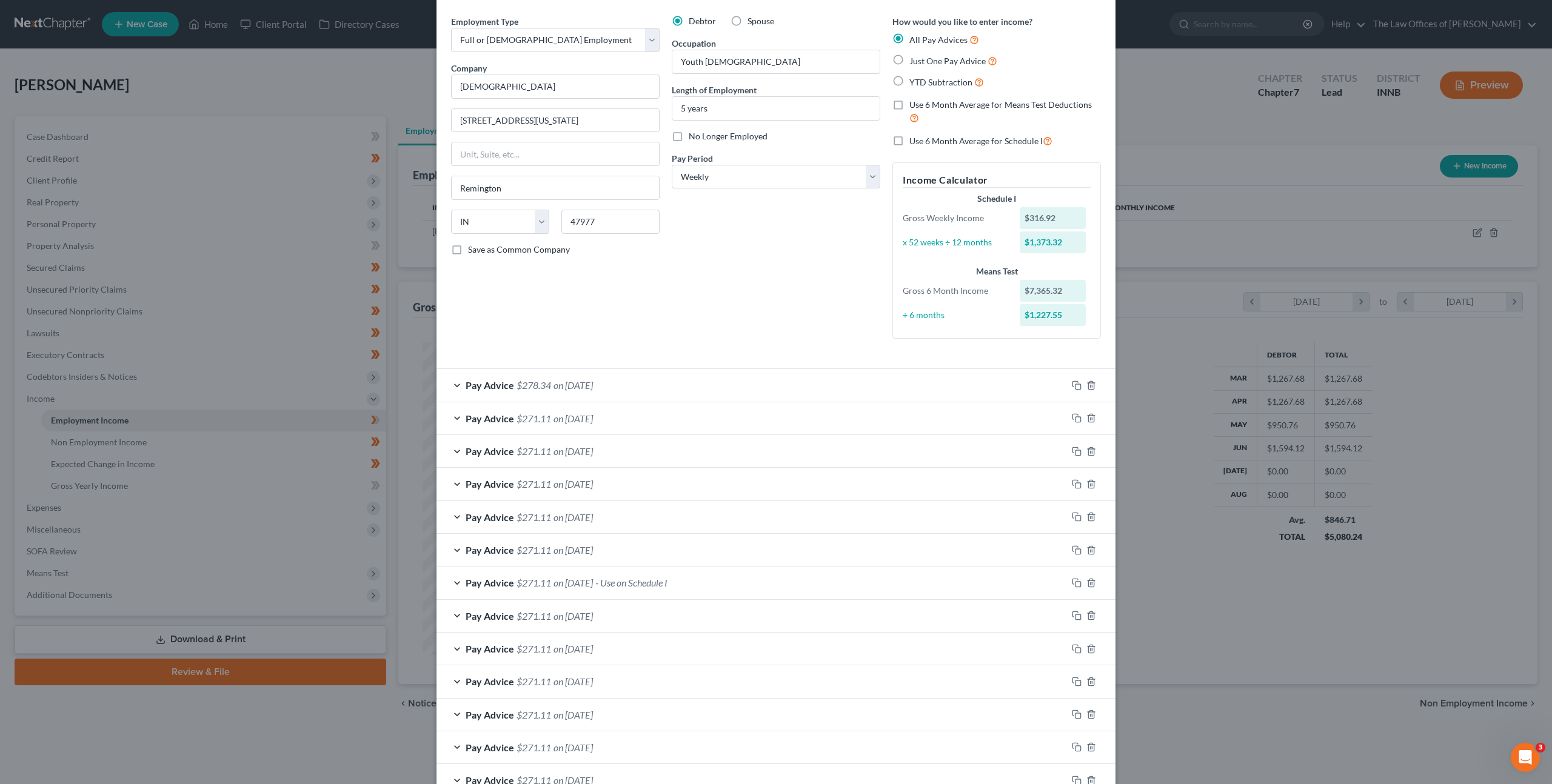
scroll to position [0, 0]
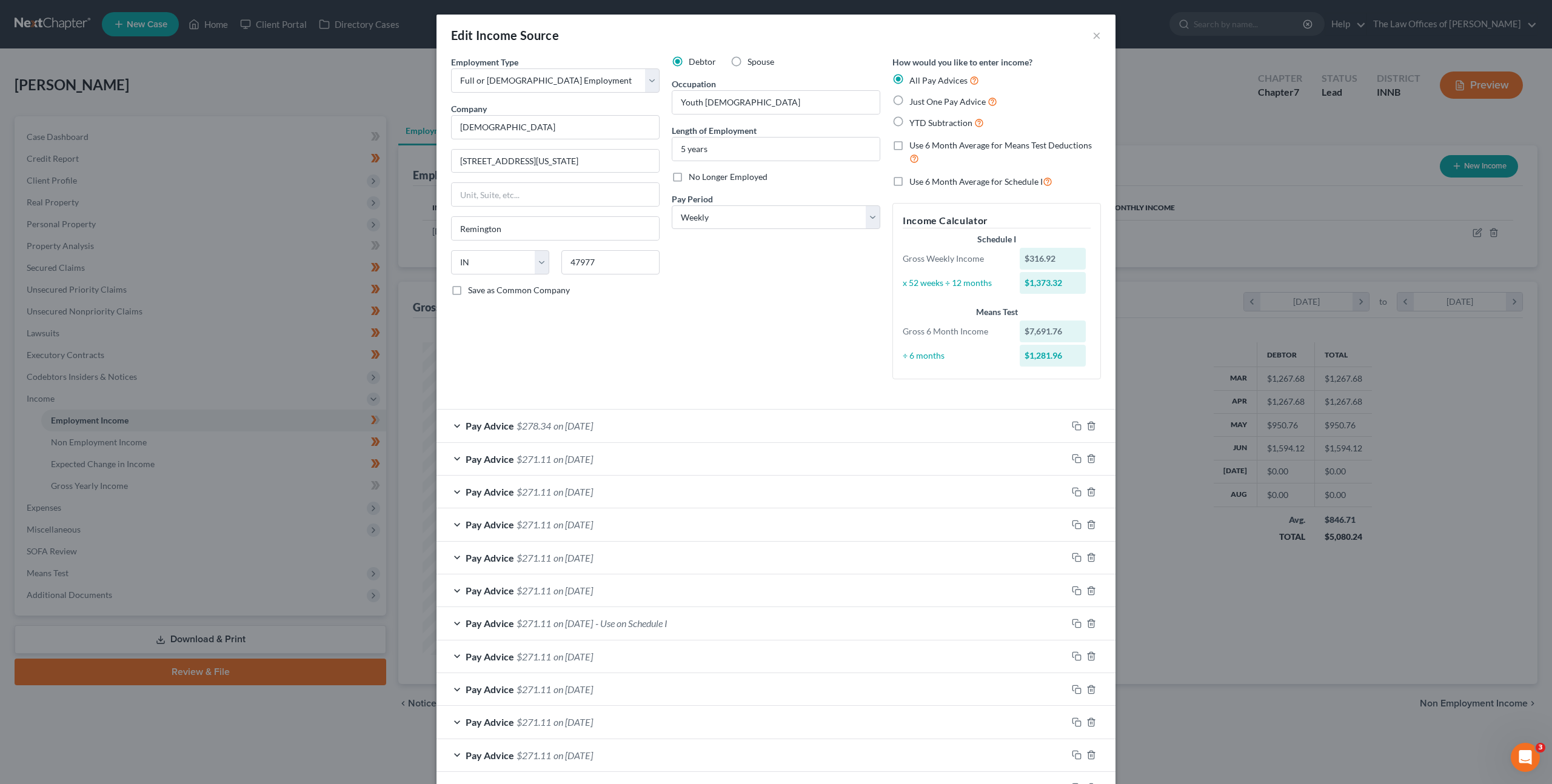
click at [910, 182] on label "Use 6 Month Average for Schedule I" at bounding box center [981, 182] width 143 height 14
click at [914, 182] on input "Use 6 Month Average for Schedule I" at bounding box center [918, 178] width 8 height 8
checkbox input "true"
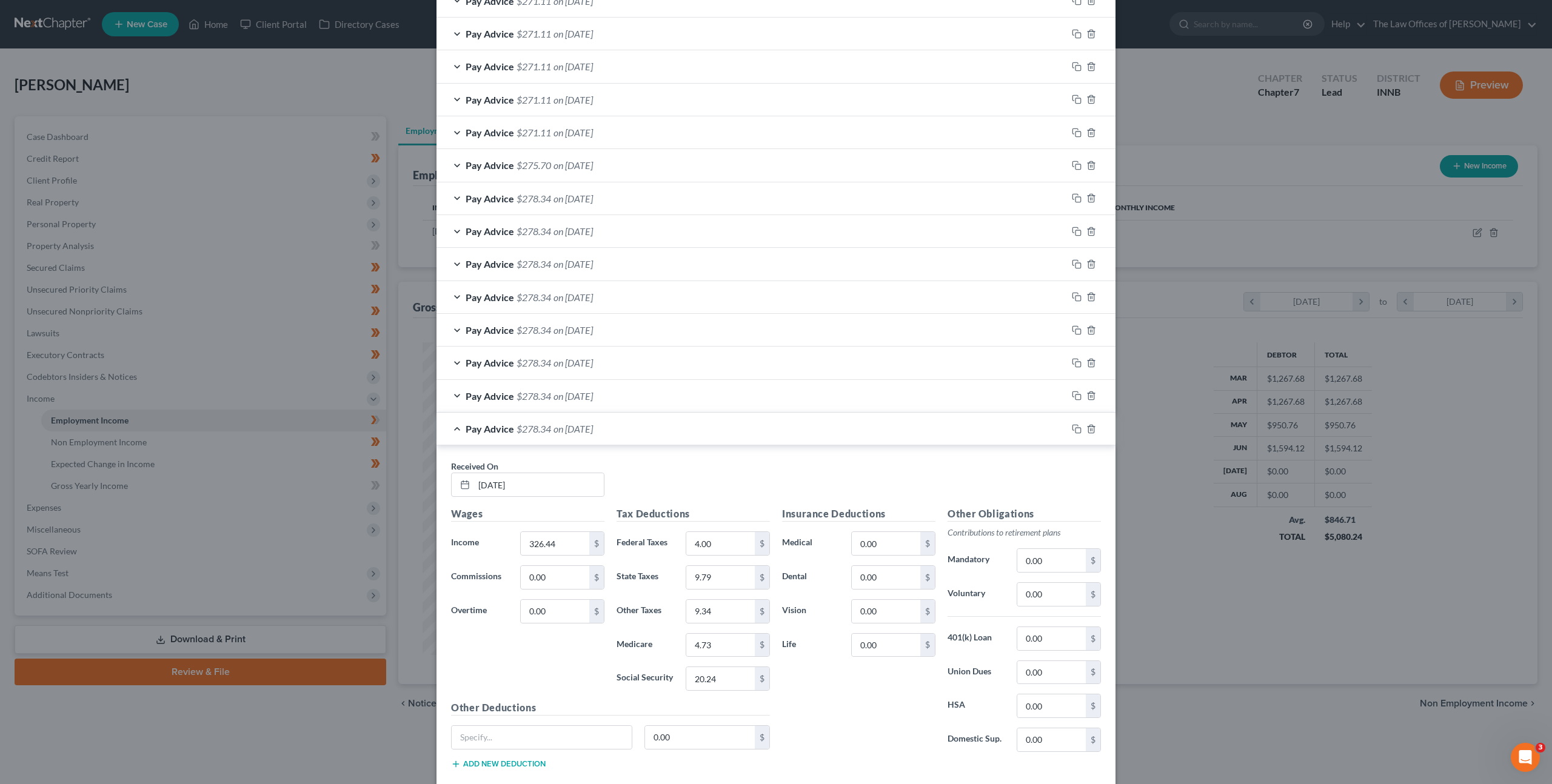
scroll to position [956, 0]
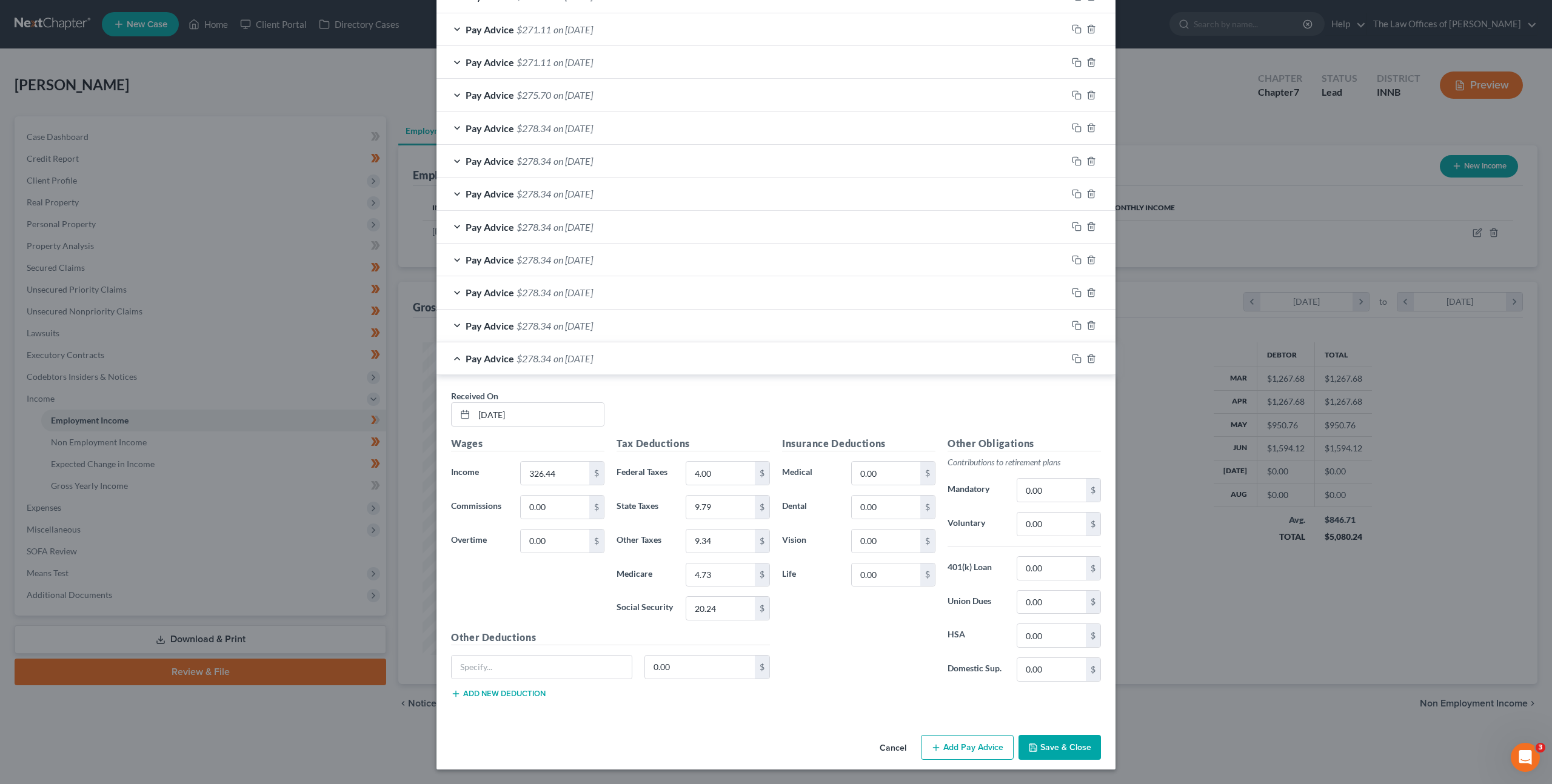
click at [1054, 742] on button "Save & Close" at bounding box center [1060, 748] width 82 height 25
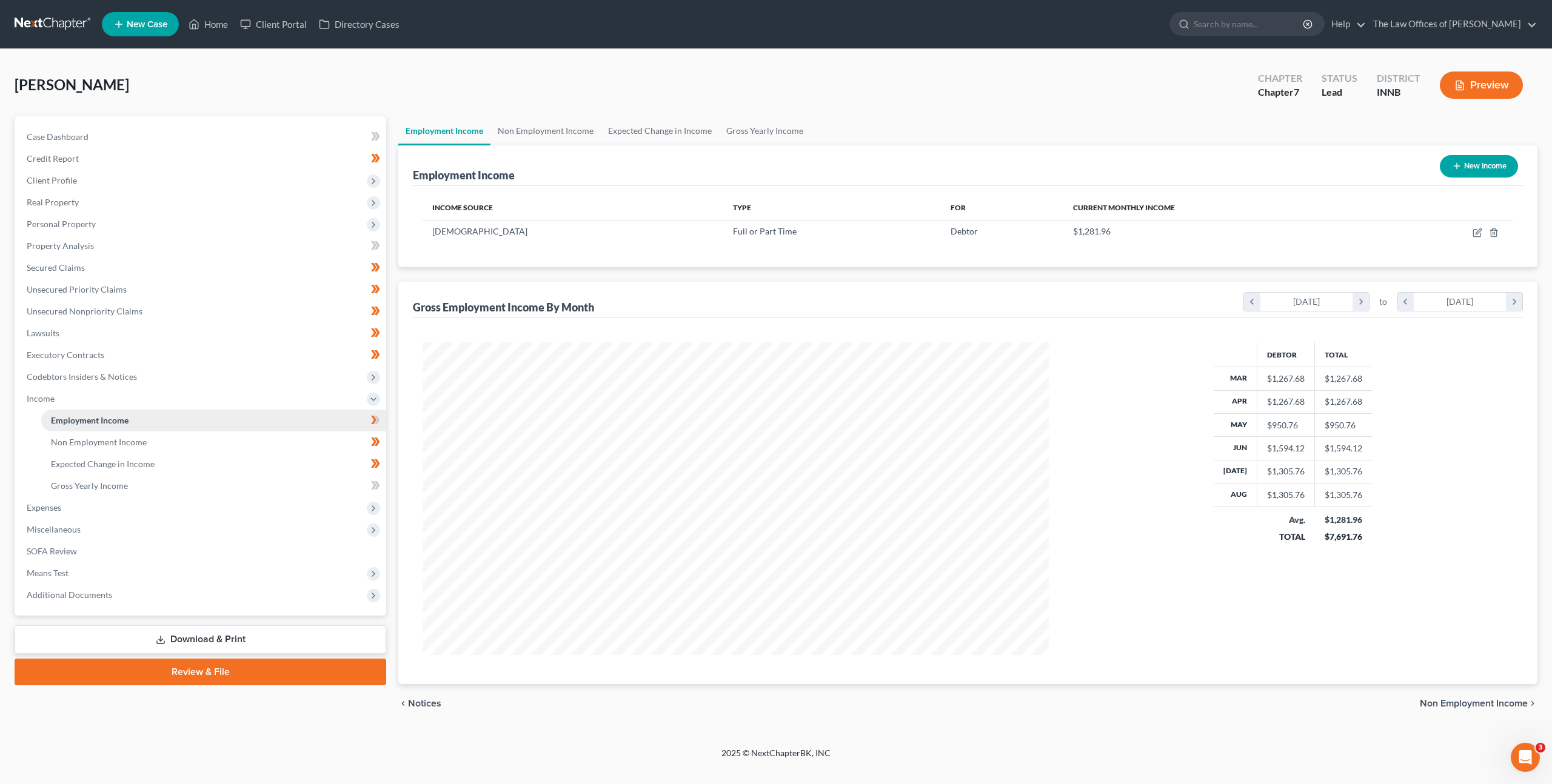
scroll to position [313, 651]
click at [374, 423] on icon at bounding box center [375, 420] width 9 height 15
click at [296, 473] on link "Expected Change in Income" at bounding box center [213, 464] width 345 height 22
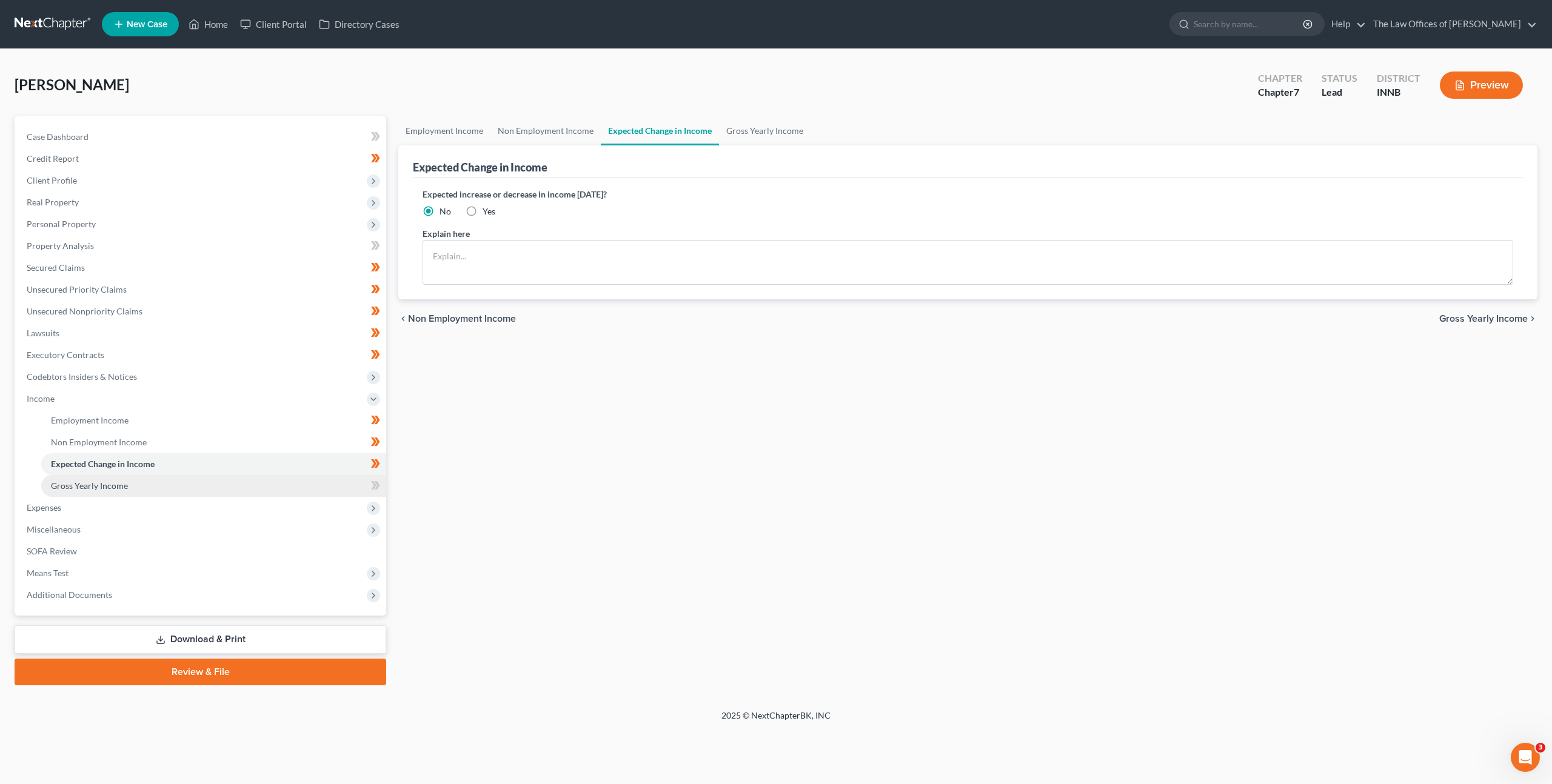
drag, startPoint x: 285, startPoint y: 482, endPoint x: 294, endPoint y: 481, distance: 9.1
click at [285, 482] on link "Gross Yearly Income" at bounding box center [213, 486] width 345 height 22
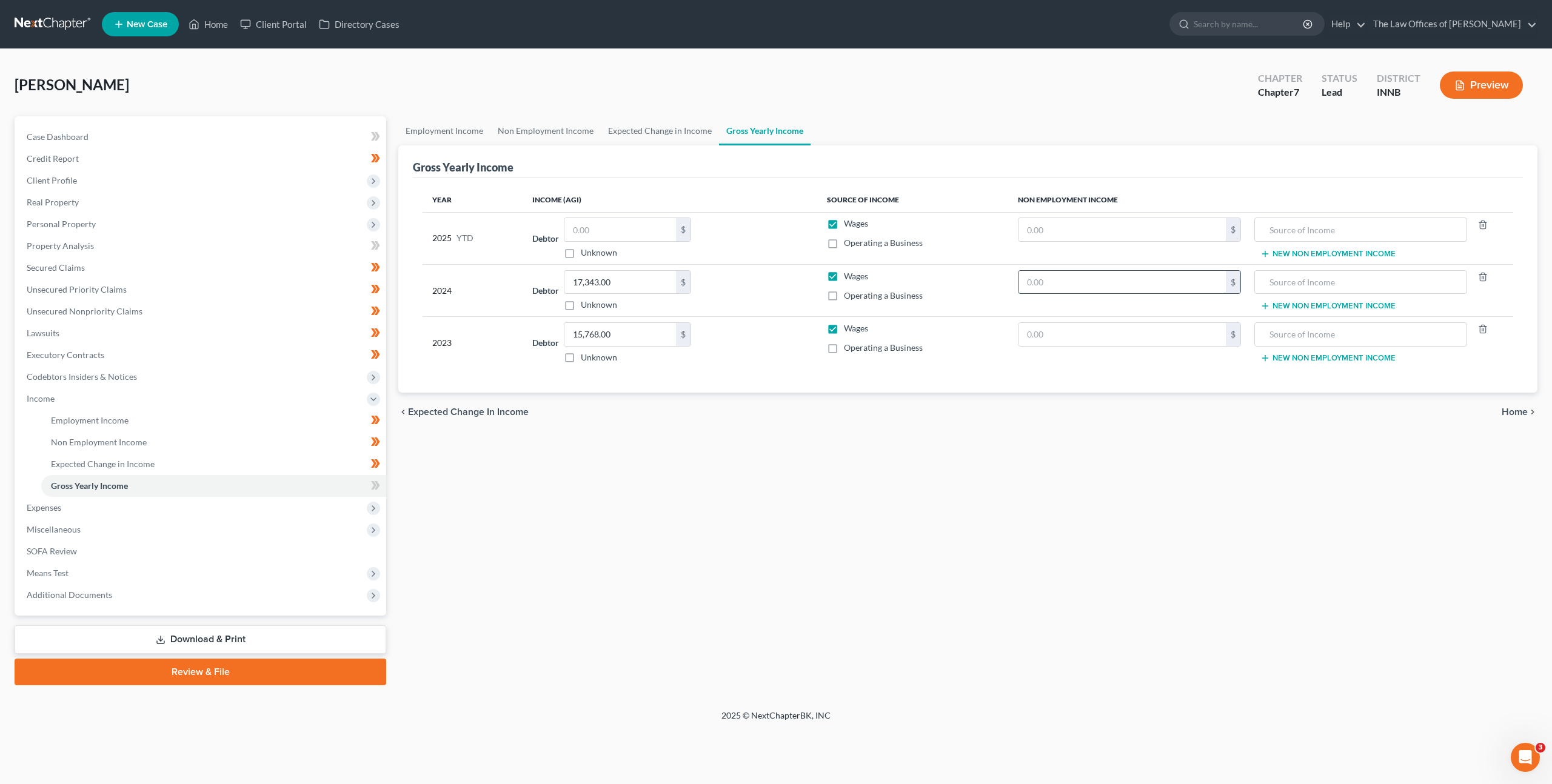
click at [1122, 278] on input "text" at bounding box center [1122, 282] width 208 height 23
type input "18,188"
click at [1294, 289] on input "text" at bounding box center [1360, 282] width 199 height 23
type input "Social Security Benefits"
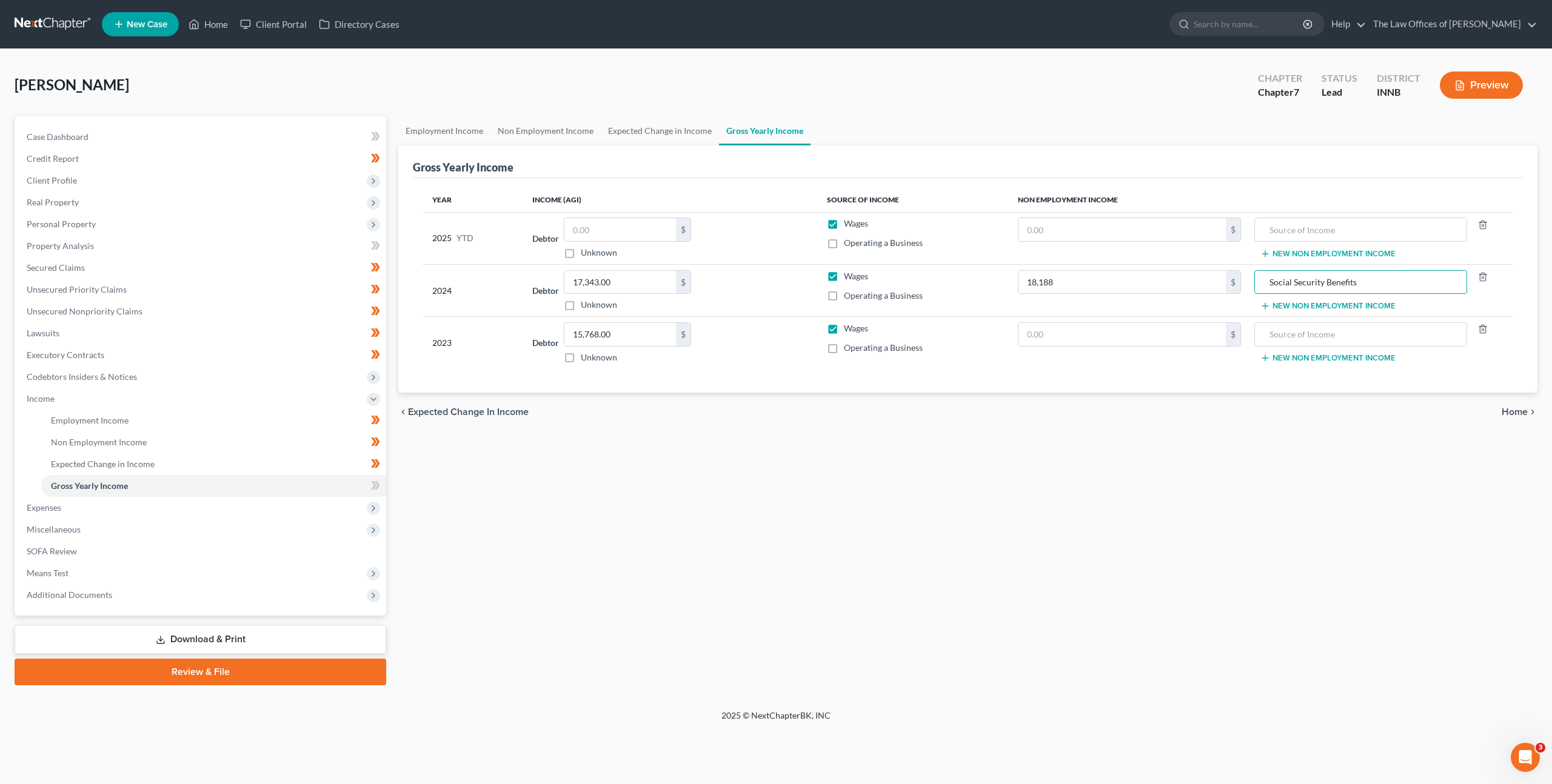
click at [1164, 469] on div "Employment Income Non Employment Income Expected Change in Income Gross Yearly …" at bounding box center [968, 401] width 1151 height 569
click at [1291, 302] on button "New Non Employment Income" at bounding box center [1328, 306] width 135 height 9
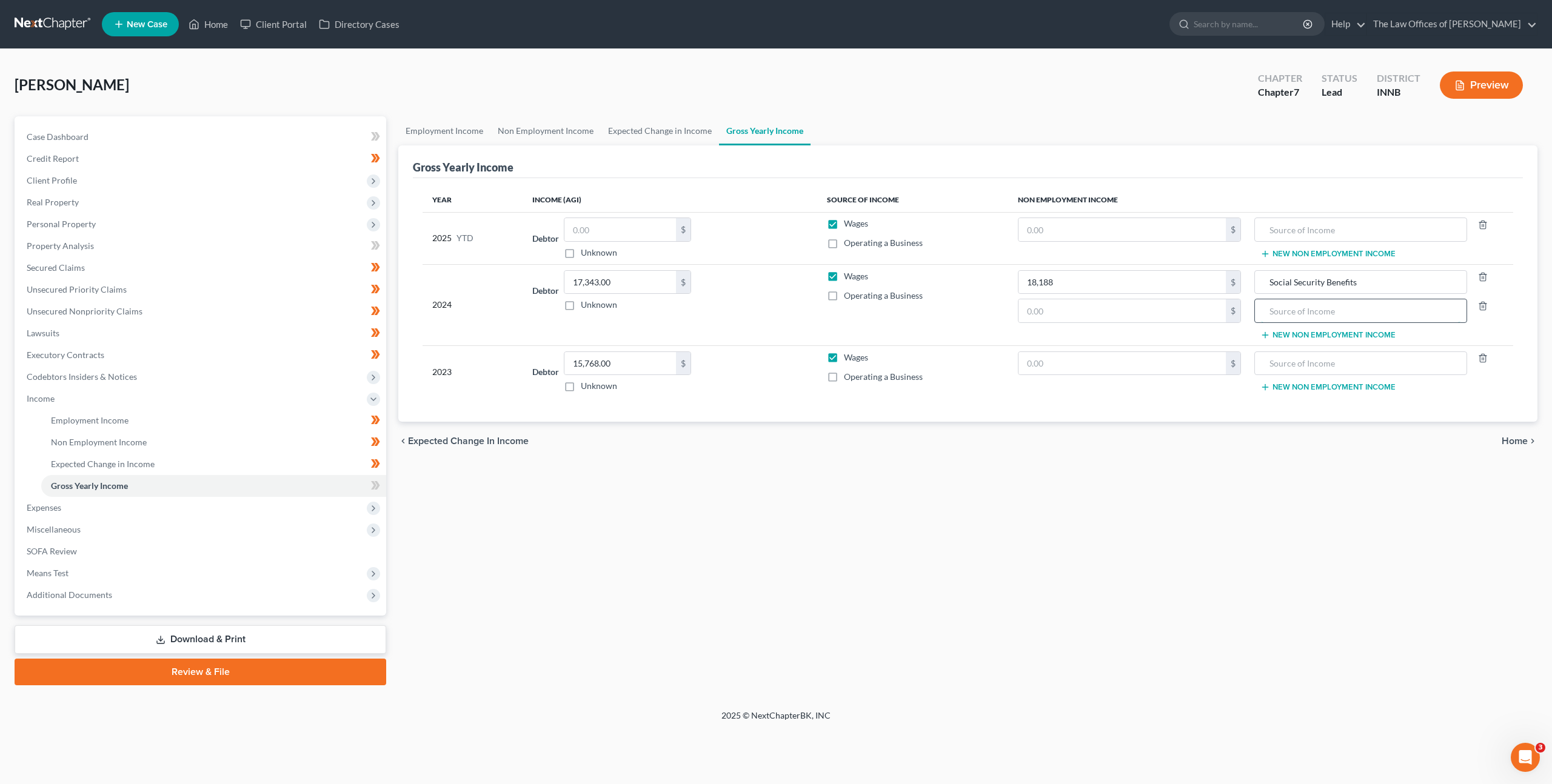
click at [1287, 316] on input "text" at bounding box center [1360, 311] width 199 height 23
type input "2023 Federal Income Tax Refund"
click at [1095, 311] on input "text" at bounding box center [1122, 311] width 208 height 23
type input "12"
click at [620, 222] on input "text" at bounding box center [620, 230] width 111 height 23
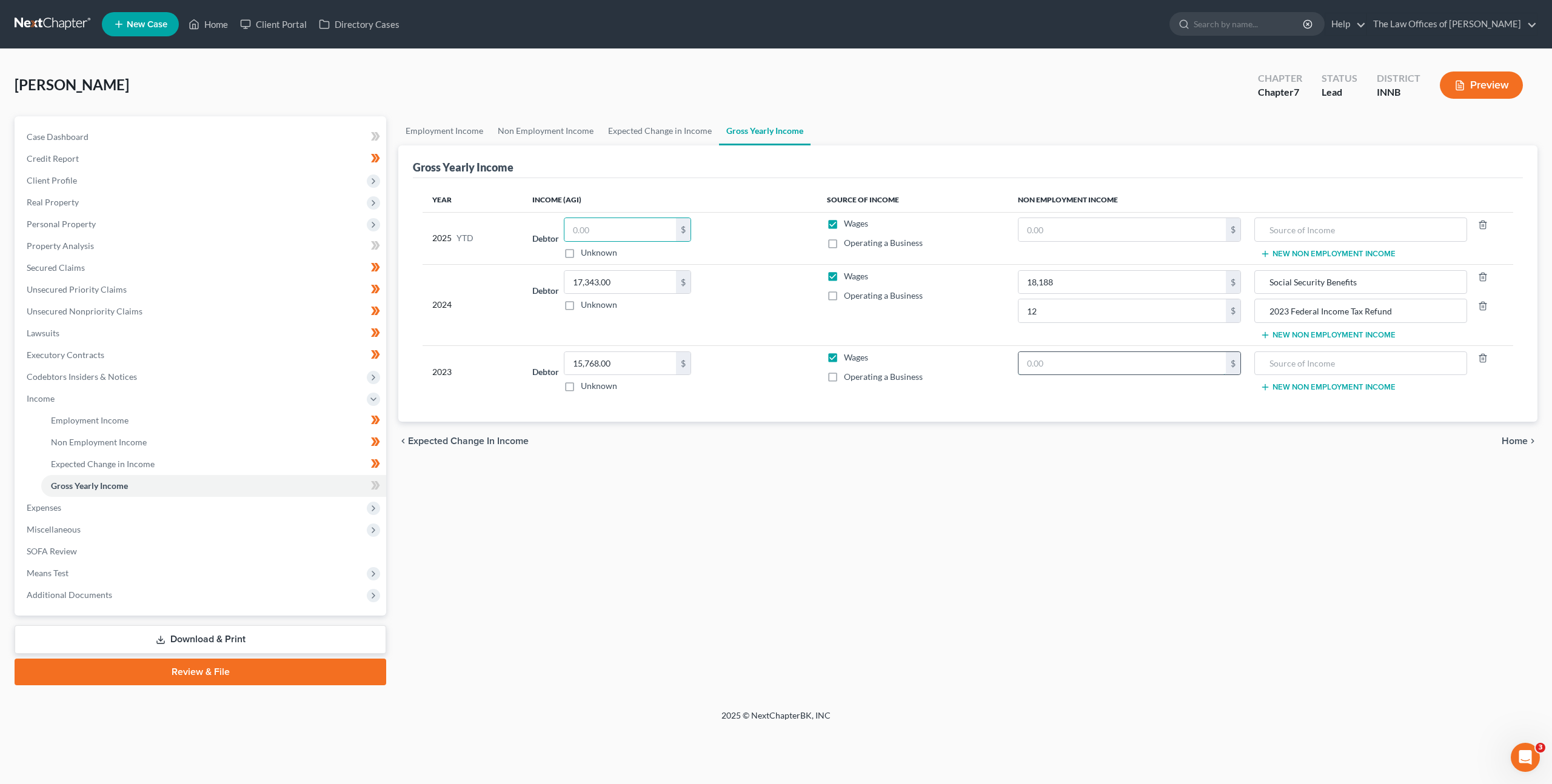
click at [1077, 362] on input "text" at bounding box center [1122, 363] width 208 height 23
click at [1111, 378] on td "$" at bounding box center [1129, 371] width 242 height 52
click at [1110, 375] on div "$" at bounding box center [1129, 363] width 223 height 24
type input "17,627"
click at [1284, 358] on input "text" at bounding box center [1360, 363] width 199 height 23
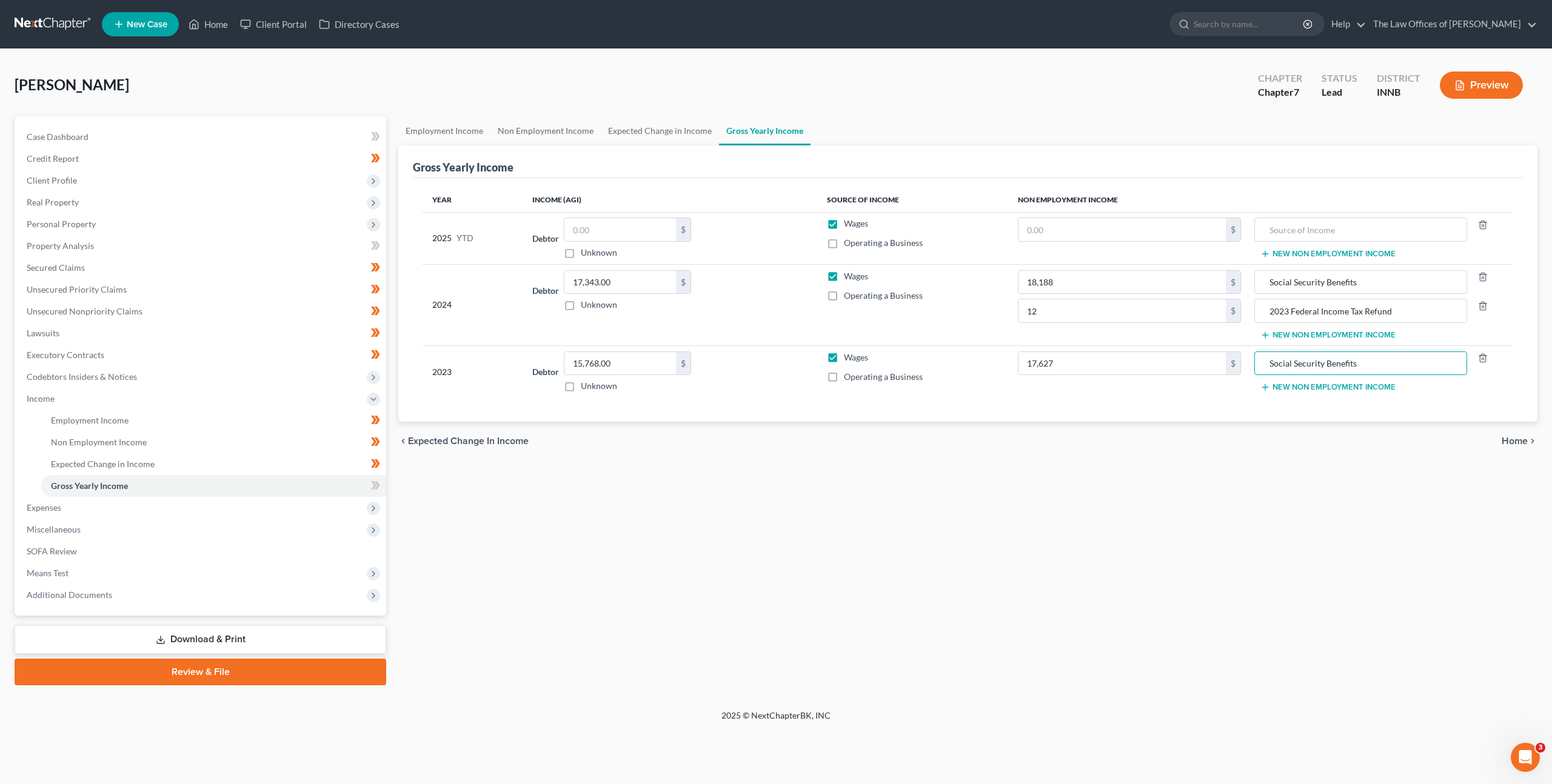
type input "Social Security Benefits"
click at [1356, 391] on button "New Non Employment Income" at bounding box center [1328, 387] width 135 height 9
click at [1167, 396] on input "text" at bounding box center [1122, 392] width 208 height 23
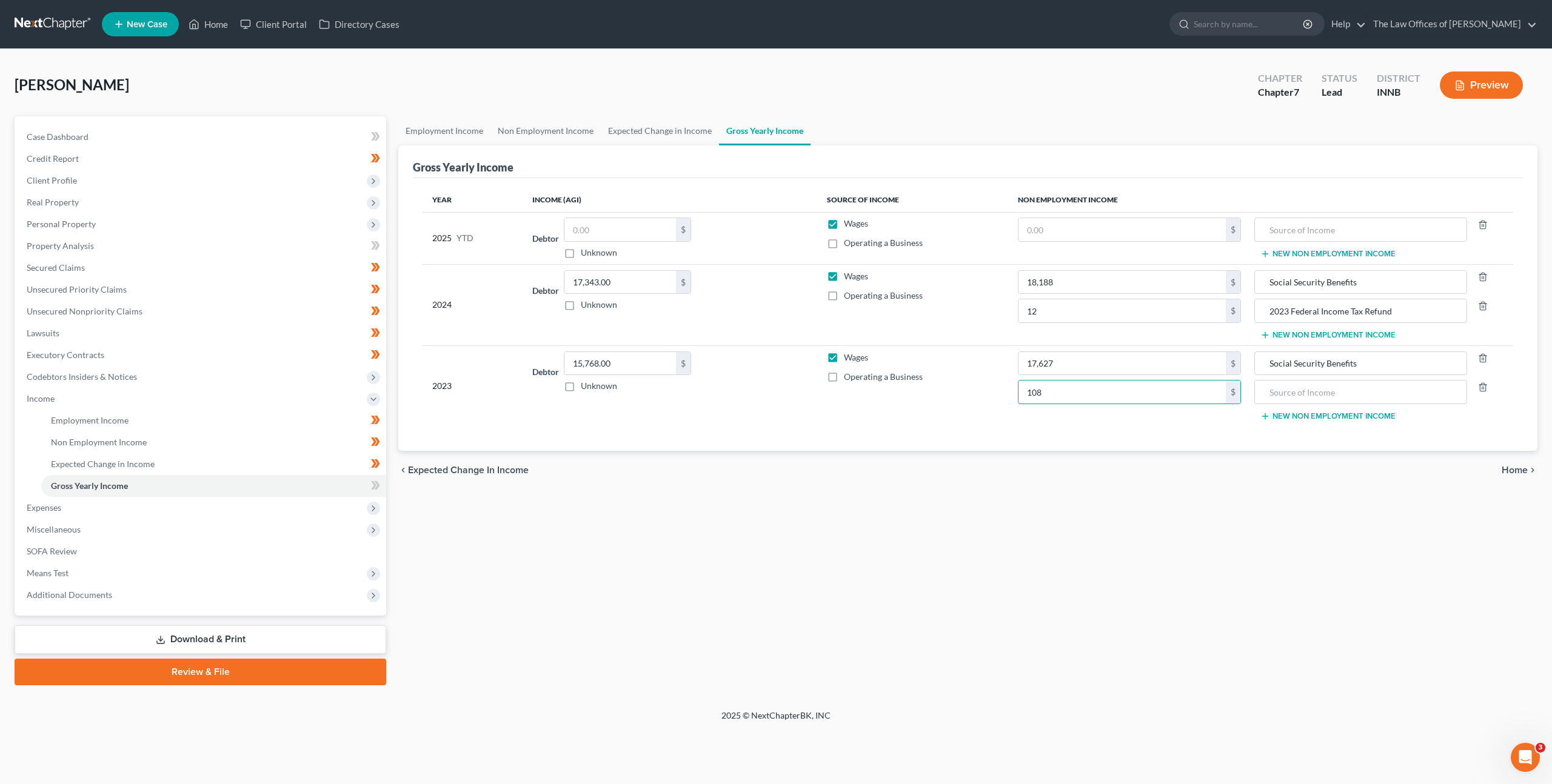
type input "108"
click at [1283, 394] on input "text" at bounding box center [1360, 392] width 199 height 23
drag, startPoint x: 1117, startPoint y: 316, endPoint x: 991, endPoint y: 308, distance: 126.3
click at [991, 308] on tr "2024 Debtor 17,343.00 $ Unknown Balance Undetermined 17,343.00 $ Unknown Wages …" at bounding box center [968, 305] width 1091 height 81
click at [1284, 249] on button "New Non Employment Income" at bounding box center [1328, 254] width 135 height 9
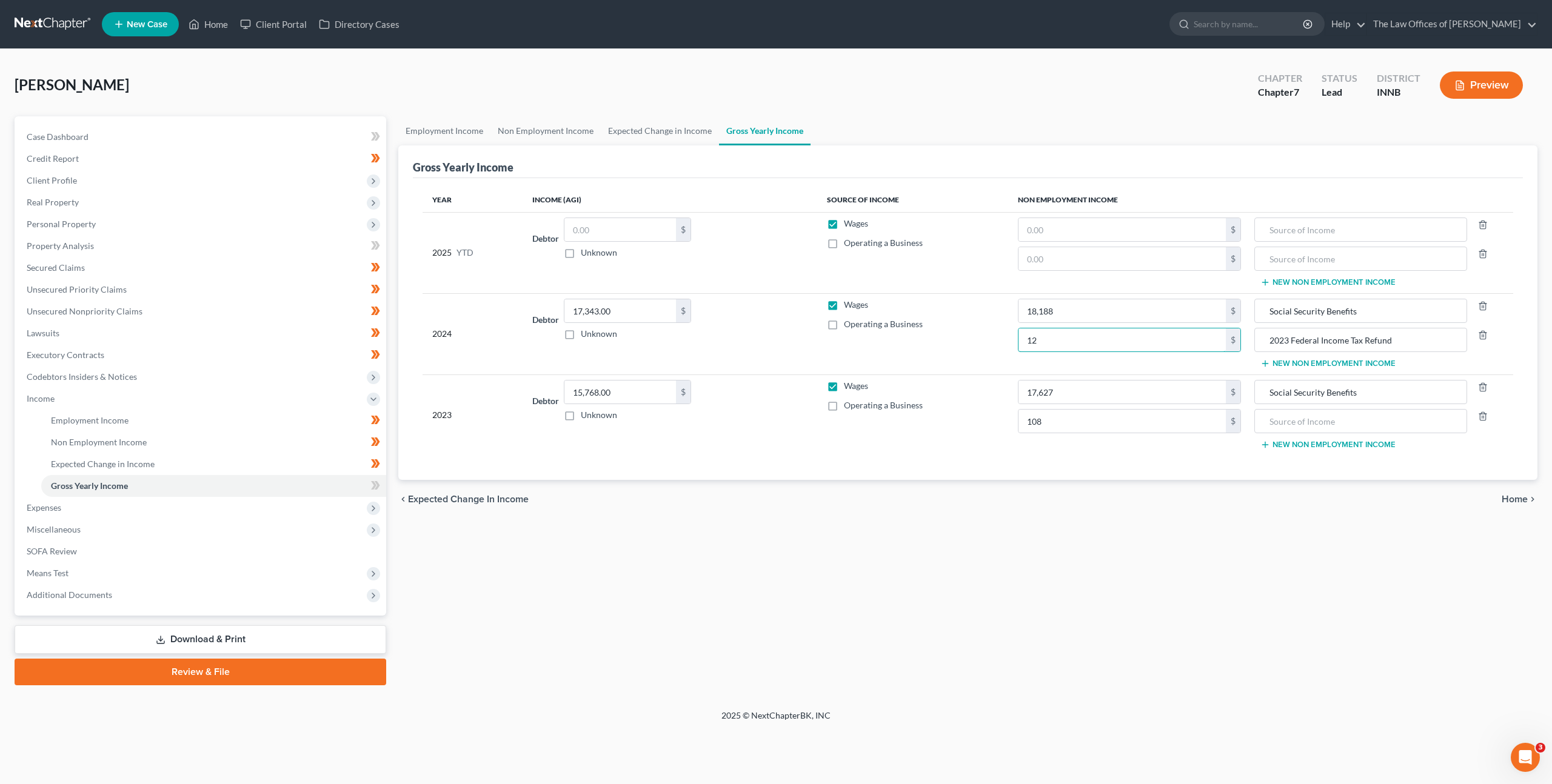
drag, startPoint x: 1039, startPoint y: 340, endPoint x: 973, endPoint y: 331, distance: 66.6
click at [973, 331] on tr "2024 Debtor 17,343.00 $ Unknown Balance Undetermined 17,343.00 $ Unknown Wages …" at bounding box center [968, 334] width 1091 height 81
click at [1079, 337] on input "12" at bounding box center [1122, 340] width 208 height 23
drag, startPoint x: 1030, startPoint y: 340, endPoint x: 956, endPoint y: 330, distance: 74.7
click at [955, 330] on tr "2024 Debtor 17,343.00 $ Unknown Balance Undetermined 17,343.00 $ Unknown Wages …" at bounding box center [968, 334] width 1091 height 81
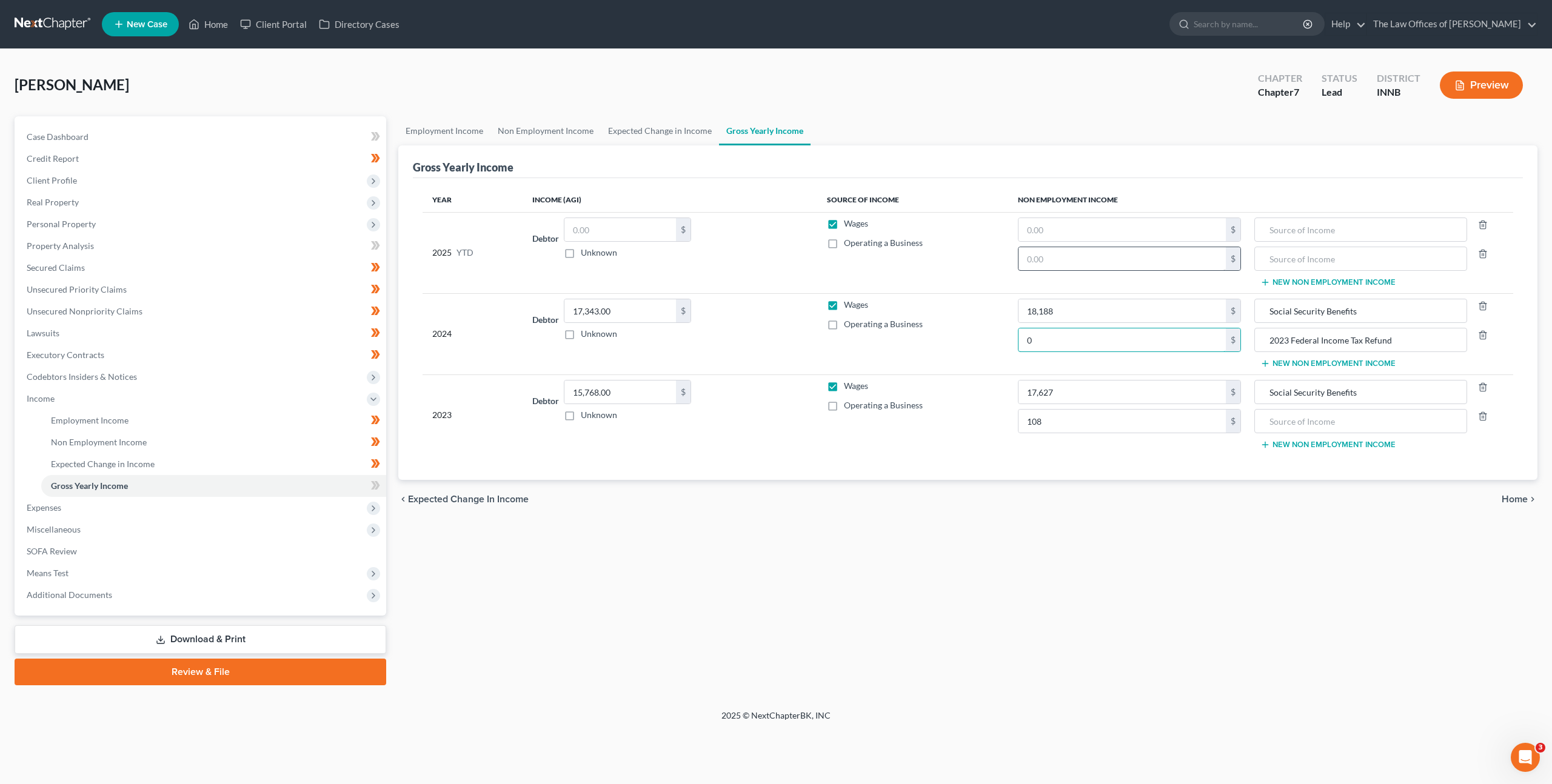
type input "0"
click at [1070, 264] on input "text" at bounding box center [1122, 259] width 208 height 23
paste input "12"
type input "12"
click at [1275, 259] on input "text" at bounding box center [1360, 259] width 199 height 23
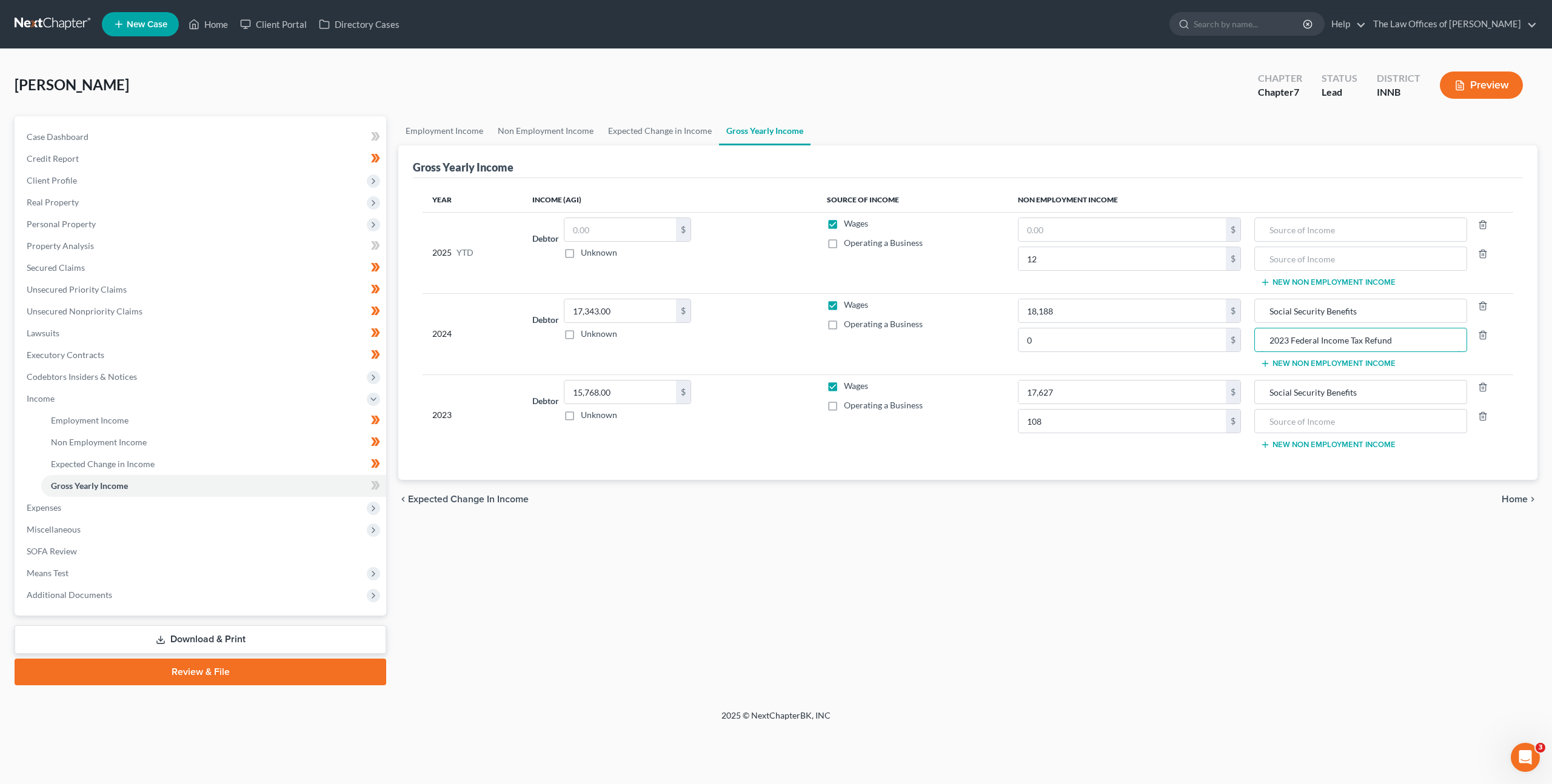
drag, startPoint x: 1361, startPoint y: 342, endPoint x: 1144, endPoint y: 323, distance: 217.8
click at [1144, 323] on tr "2024 Debtor 17,343.00 $ Unknown Balance Undetermined 17,343.00 $ Unknown Wages …" at bounding box center [968, 334] width 1091 height 81
click at [1298, 263] on input "text" at bounding box center [1360, 259] width 199 height 23
paste input "2023 Federal Income Tax Refund"
type input "2023 Federal Income Tax Refund"
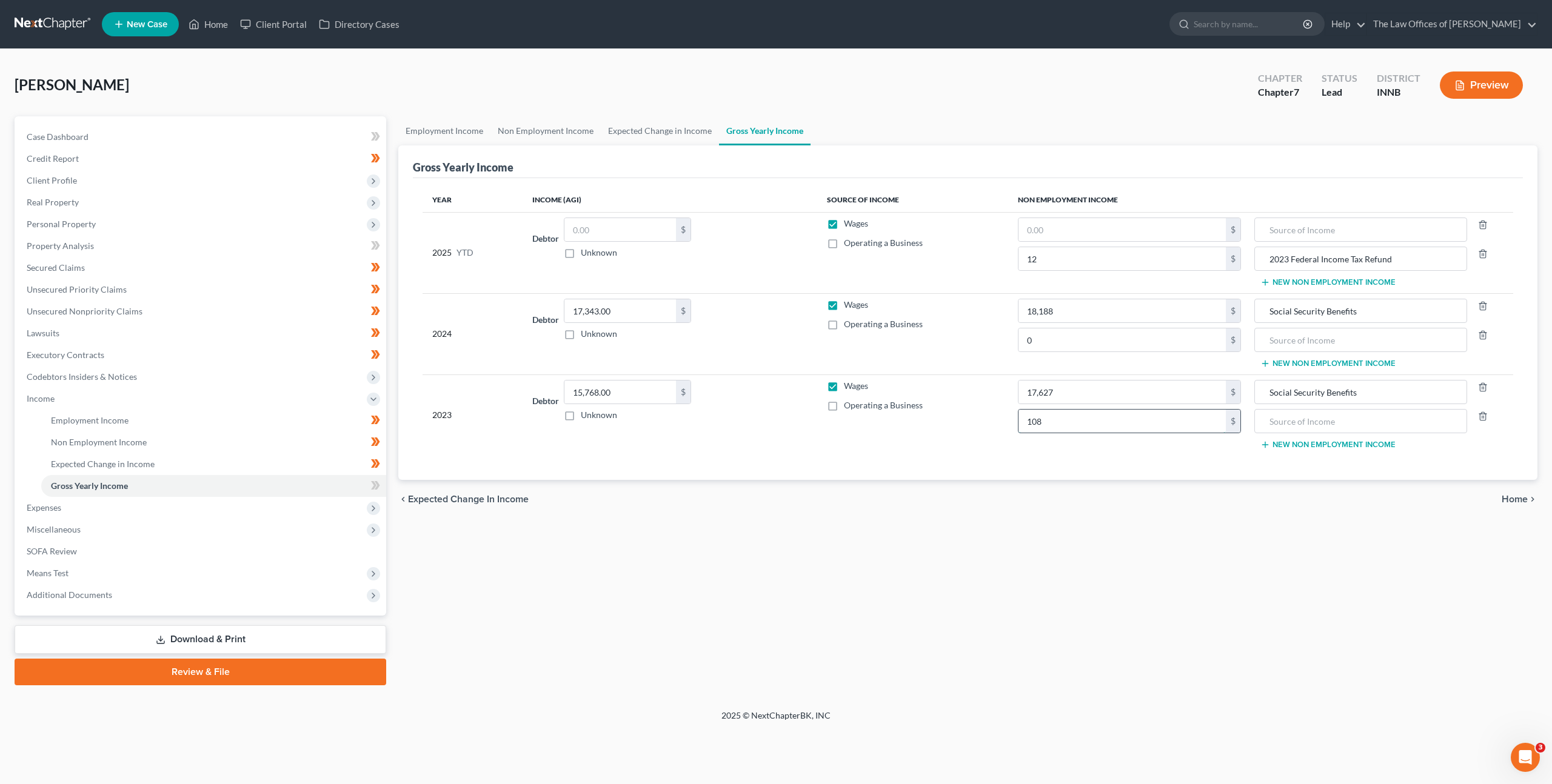
click at [1027, 421] on input "108" at bounding box center [1122, 421] width 208 height 23
drag, startPoint x: 1062, startPoint y: 424, endPoint x: 979, endPoint y: 414, distance: 83.6
click at [979, 414] on tr "2023 Debtor 15,768.00 $ Unknown Balance Undetermined 15,768.00 $ Unknown Wages …" at bounding box center [968, 414] width 1091 height 80
type input "0"
click at [1056, 345] on input "0" at bounding box center [1122, 340] width 208 height 23
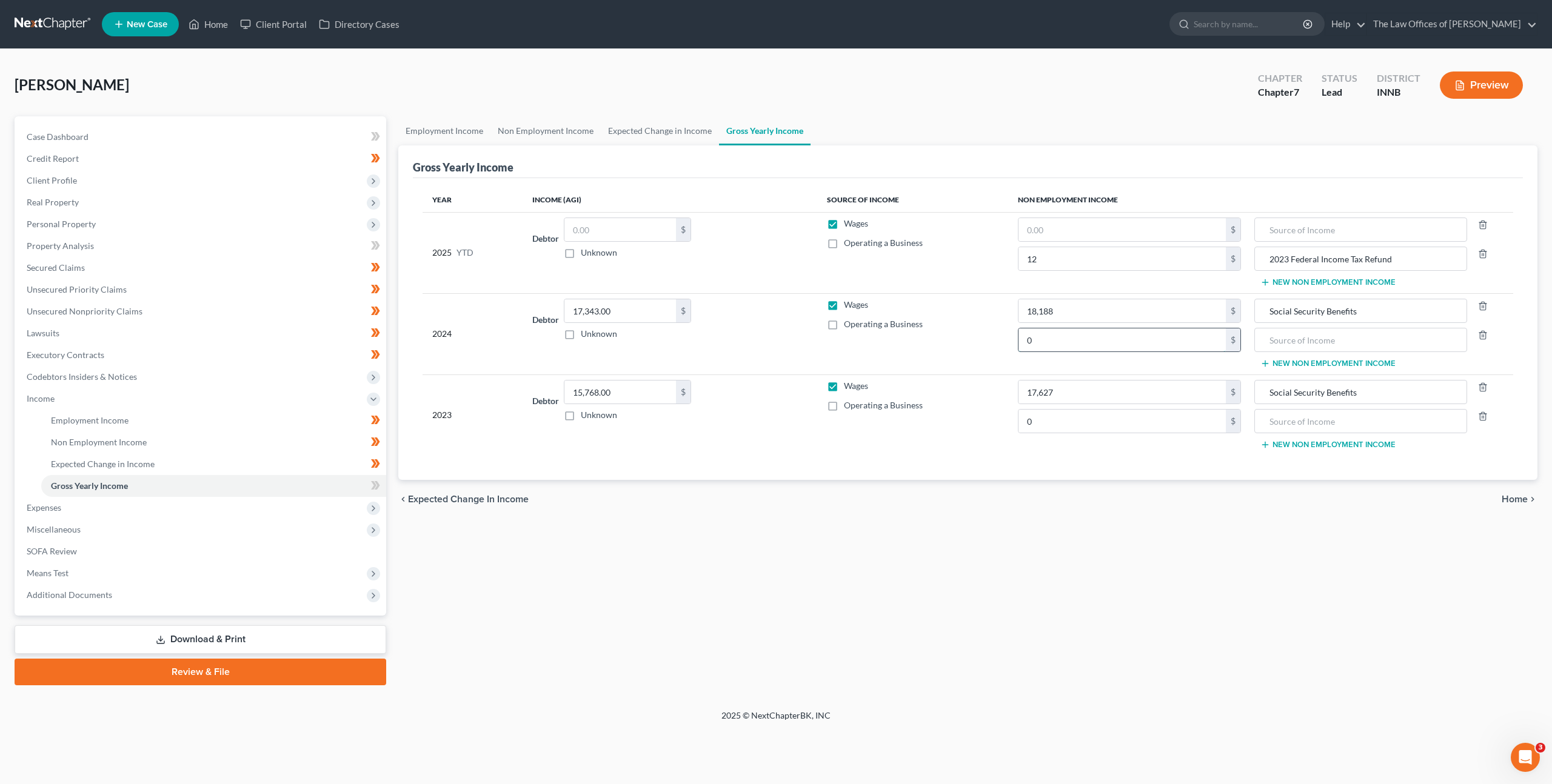
paste input "108"
type input "108"
click at [1291, 340] on input "text" at bounding box center [1360, 340] width 199 height 23
click at [1484, 416] on line "button" at bounding box center [1484, 417] width 0 height 3
click at [1275, 328] on input "text" at bounding box center [1360, 340] width 199 height 23
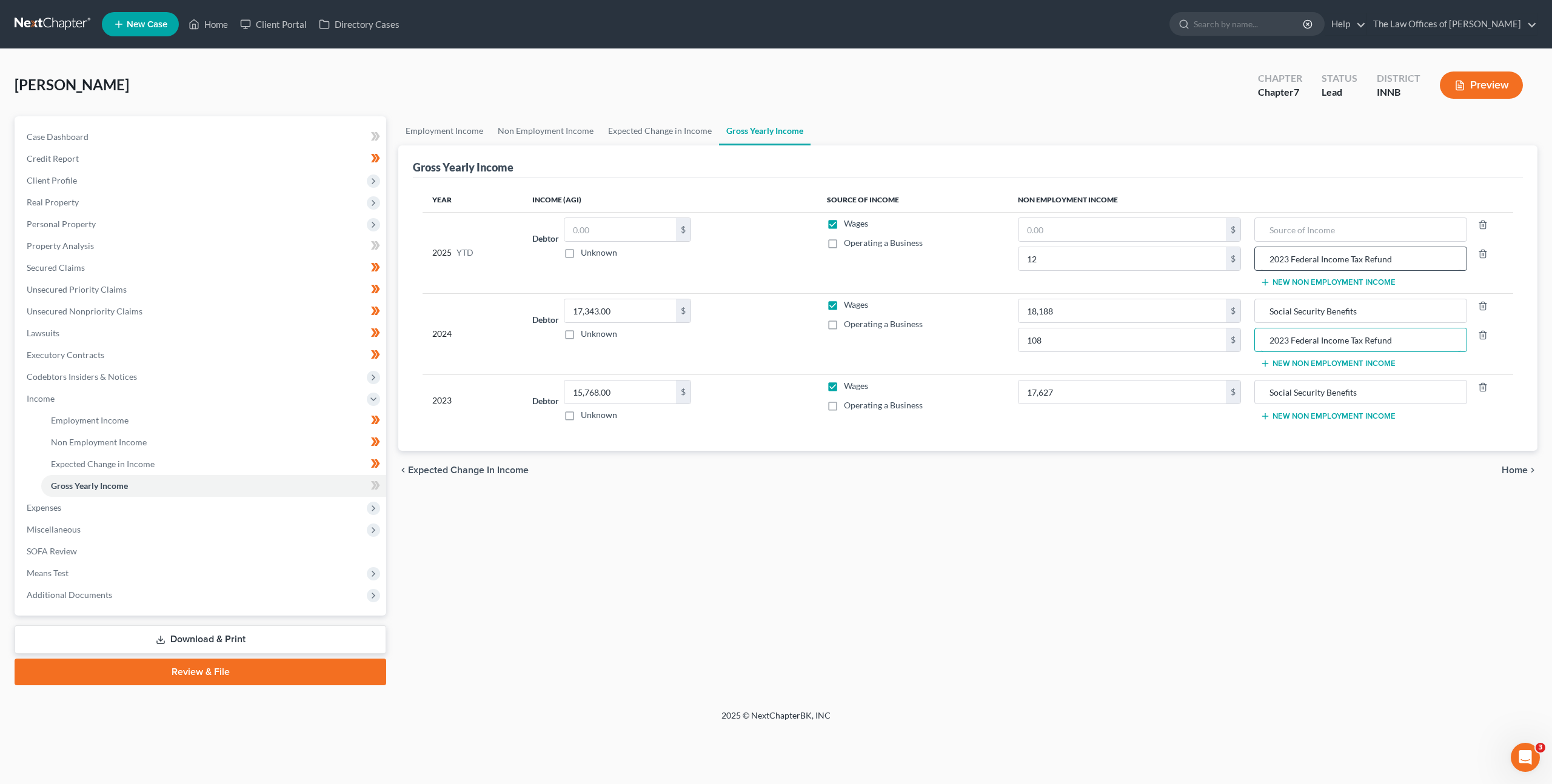
type input "2023 Federal Income Tax Refund"
click at [1291, 257] on input "2023 Federal Income Tax Refund" at bounding box center [1360, 259] width 199 height 23
type input "2024 Federal Income Tax Refund"
click at [1267, 518] on div "Employment Income Non Employment Income Expected Change in Income Gross Yearly …" at bounding box center [968, 401] width 1151 height 569
click at [1289, 230] on input "text" at bounding box center [1360, 230] width 199 height 23
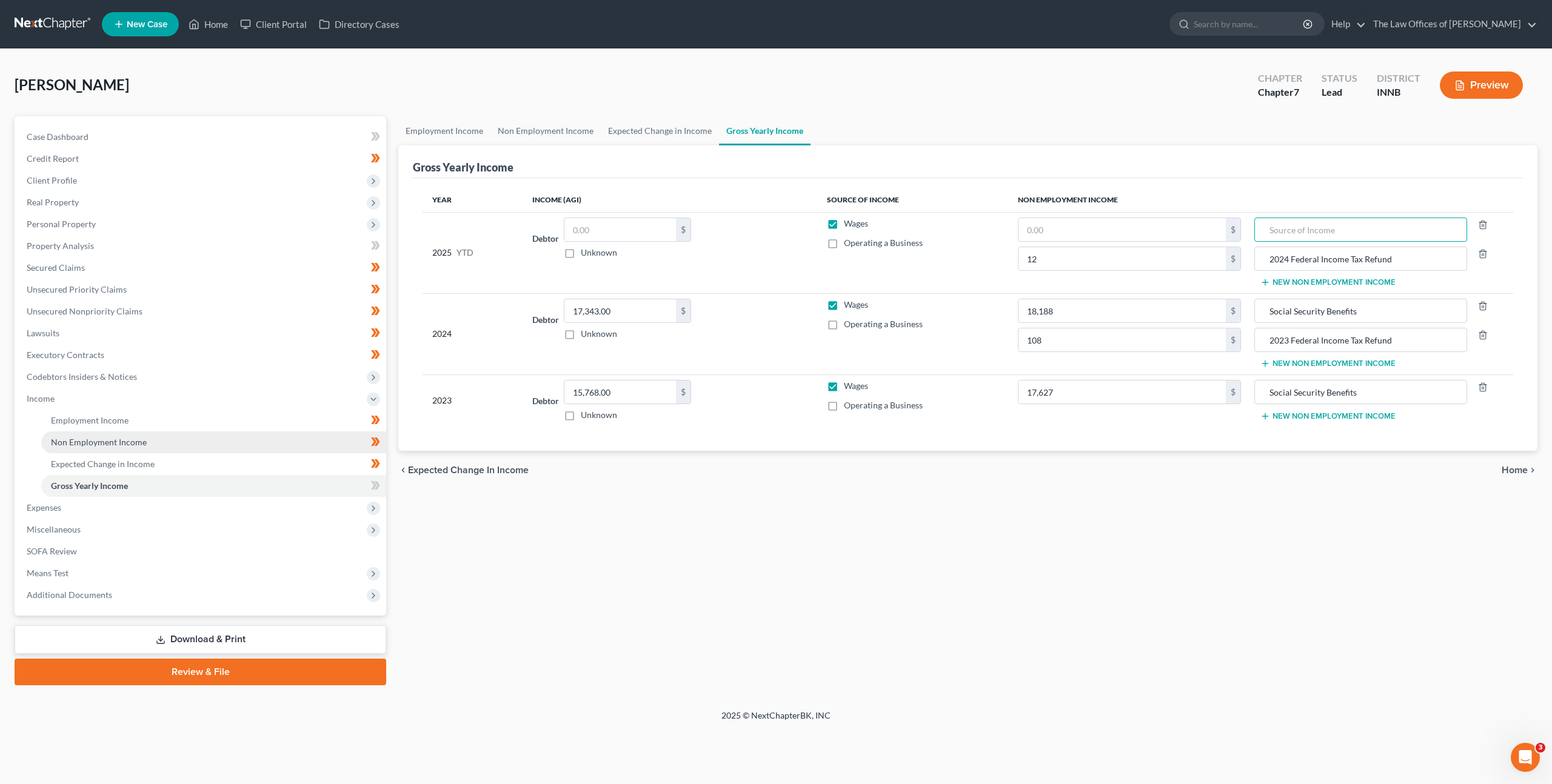
click at [183, 433] on link "Non Employment Income" at bounding box center [213, 442] width 345 height 22
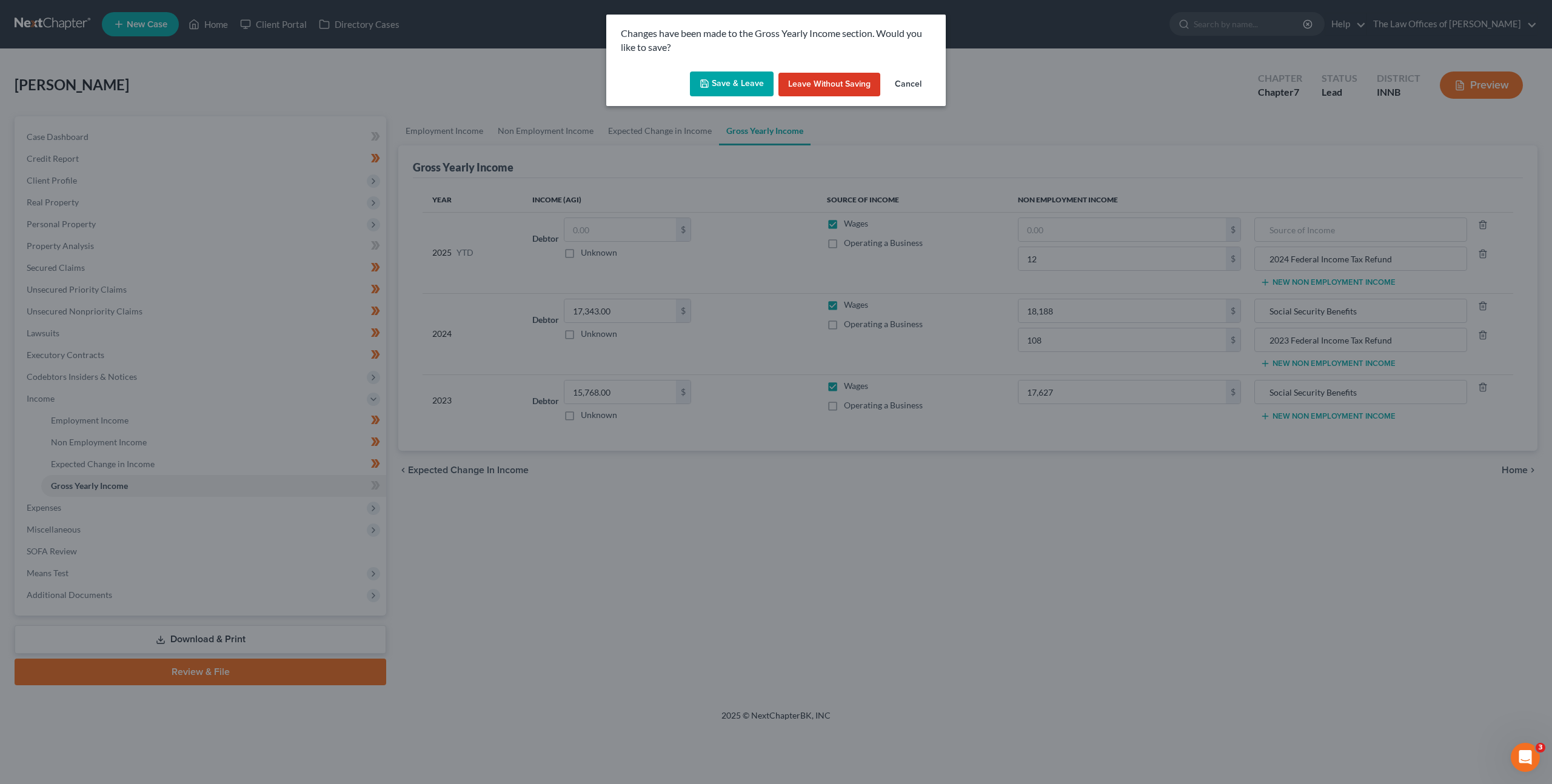
click at [717, 78] on button "Save & Leave" at bounding box center [732, 84] width 84 height 25
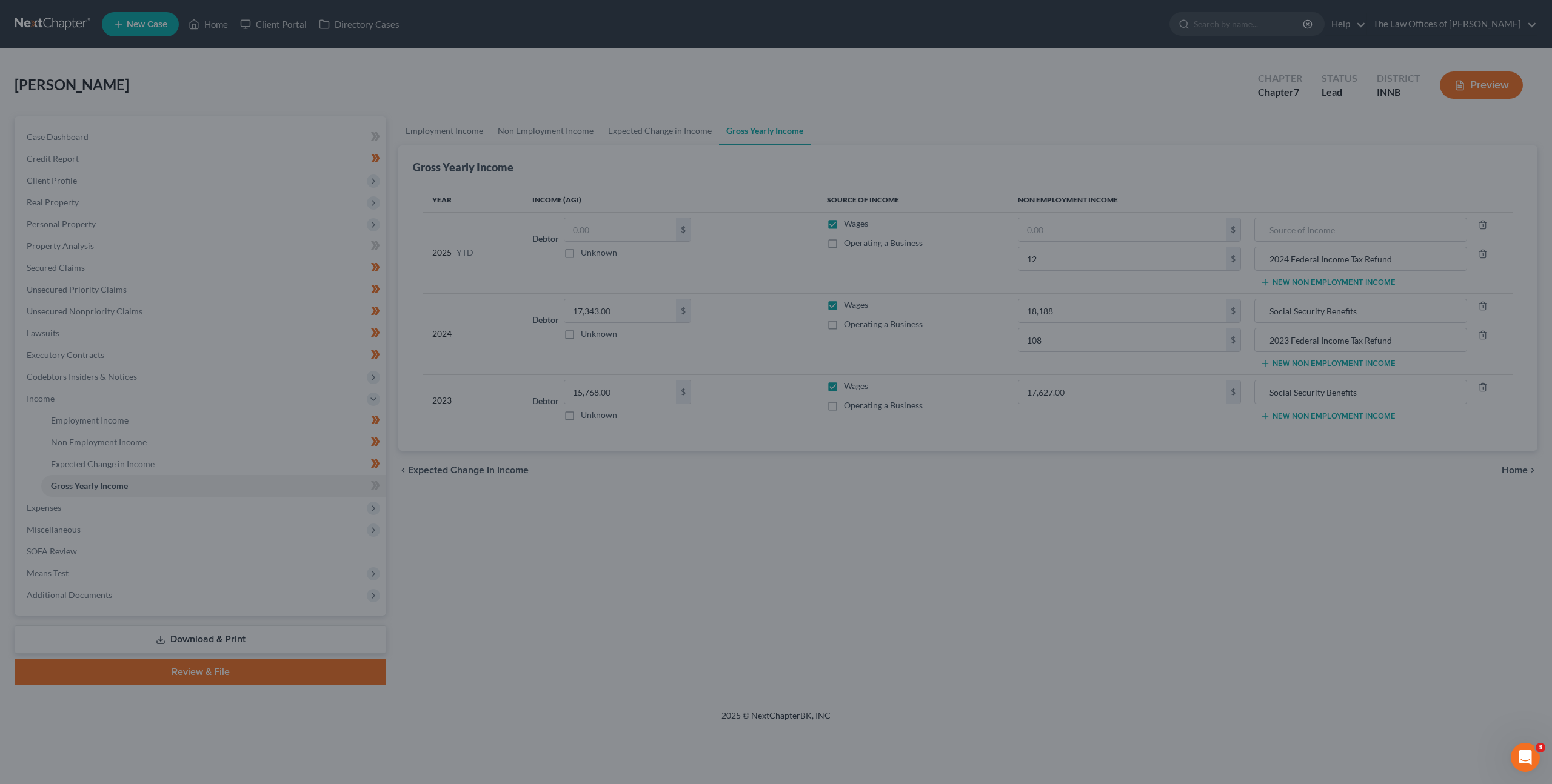
type input "108.00"
type input "2023 Federal Income Tax Refund"
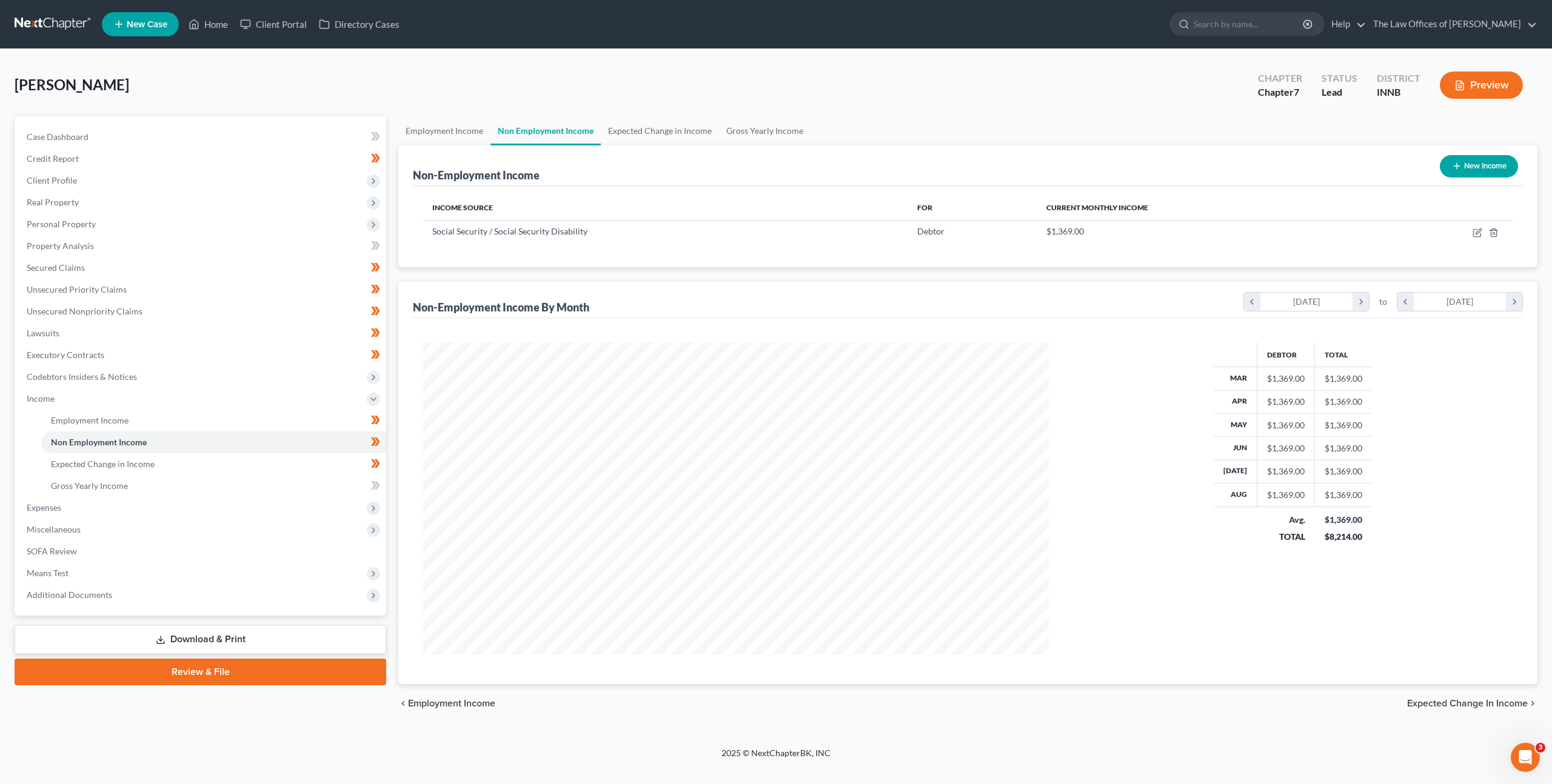
scroll to position [313, 651]
click at [768, 130] on link "Gross Yearly Income" at bounding box center [765, 131] width 92 height 29
click at [760, 134] on link "Gross Yearly Income" at bounding box center [765, 131] width 92 height 29
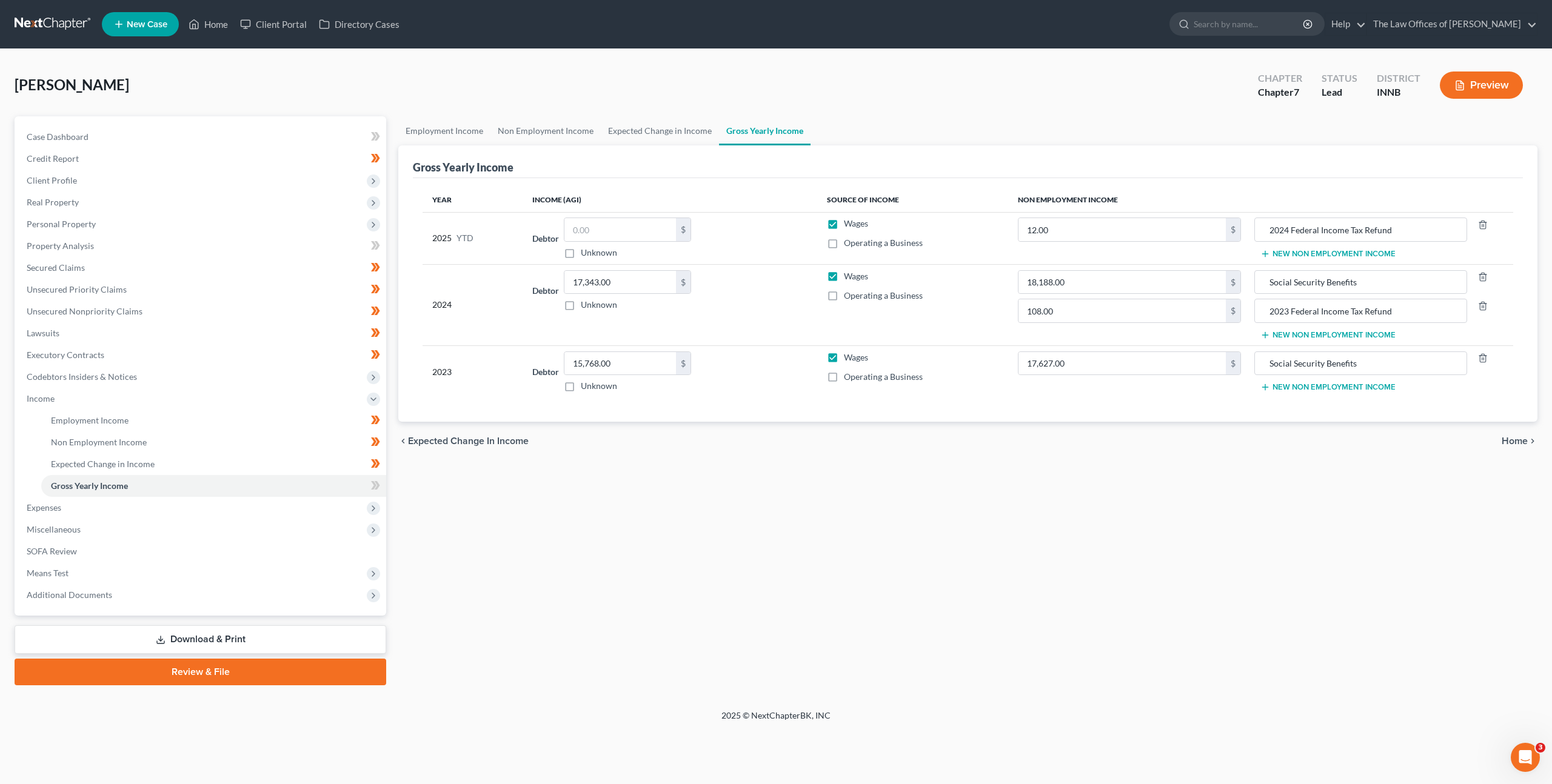
click at [963, 190] on th "Source of Income" at bounding box center [912, 200] width 191 height 24
click at [1288, 247] on td "2024 Federal Income Tax Refund New Non Employment Income" at bounding box center [1382, 238] width 263 height 52
click at [1288, 249] on button "New Non Employment Income" at bounding box center [1328, 254] width 135 height 9
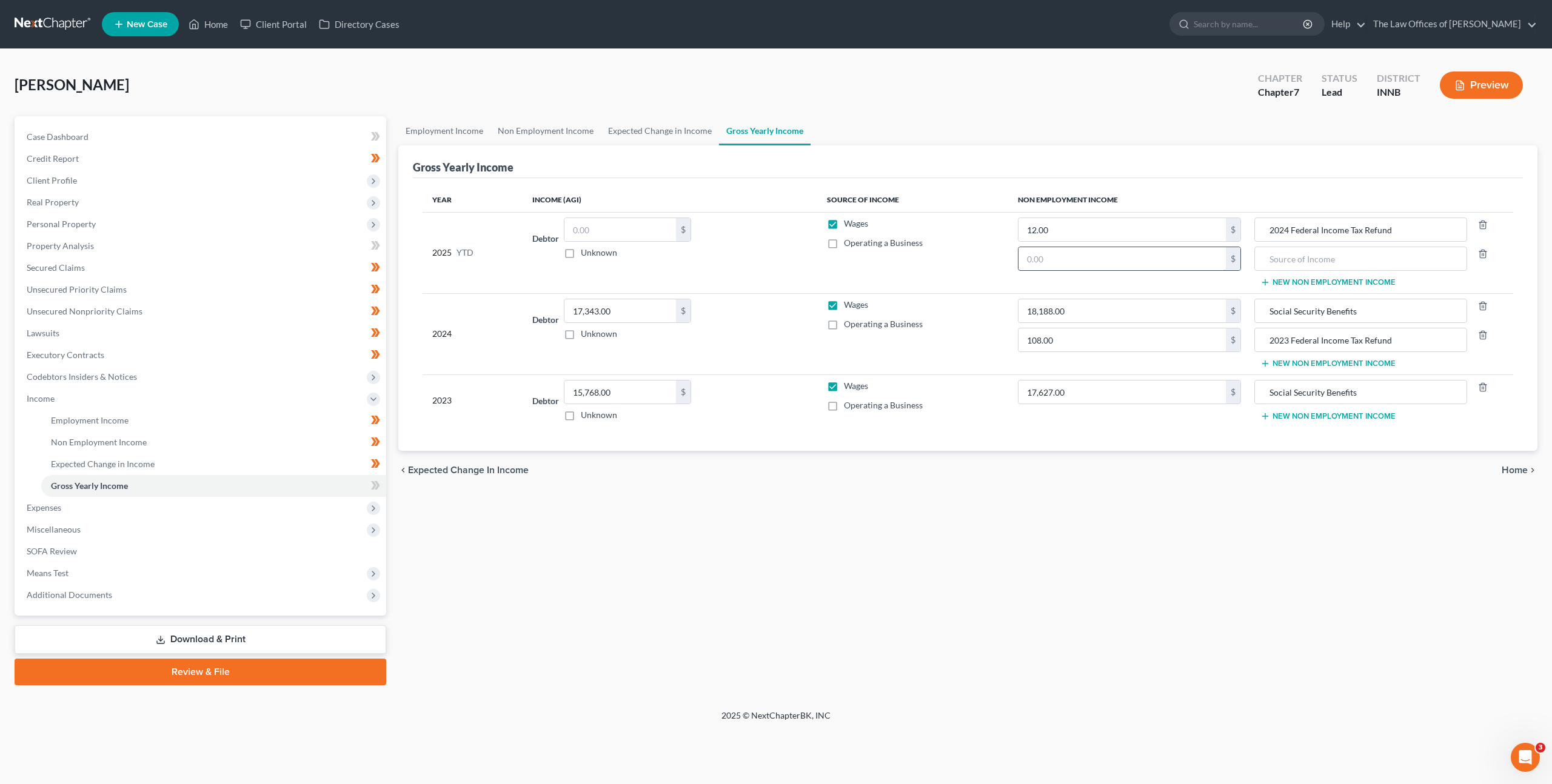
click at [1028, 264] on input "text" at bounding box center [1122, 259] width 208 height 23
type input "12,321"
drag, startPoint x: 1306, startPoint y: 258, endPoint x: 1311, endPoint y: 263, distance: 7.1
click at [1306, 258] on input "text" at bounding box center [1360, 259] width 199 height 23
type input "Social Security Benefits"
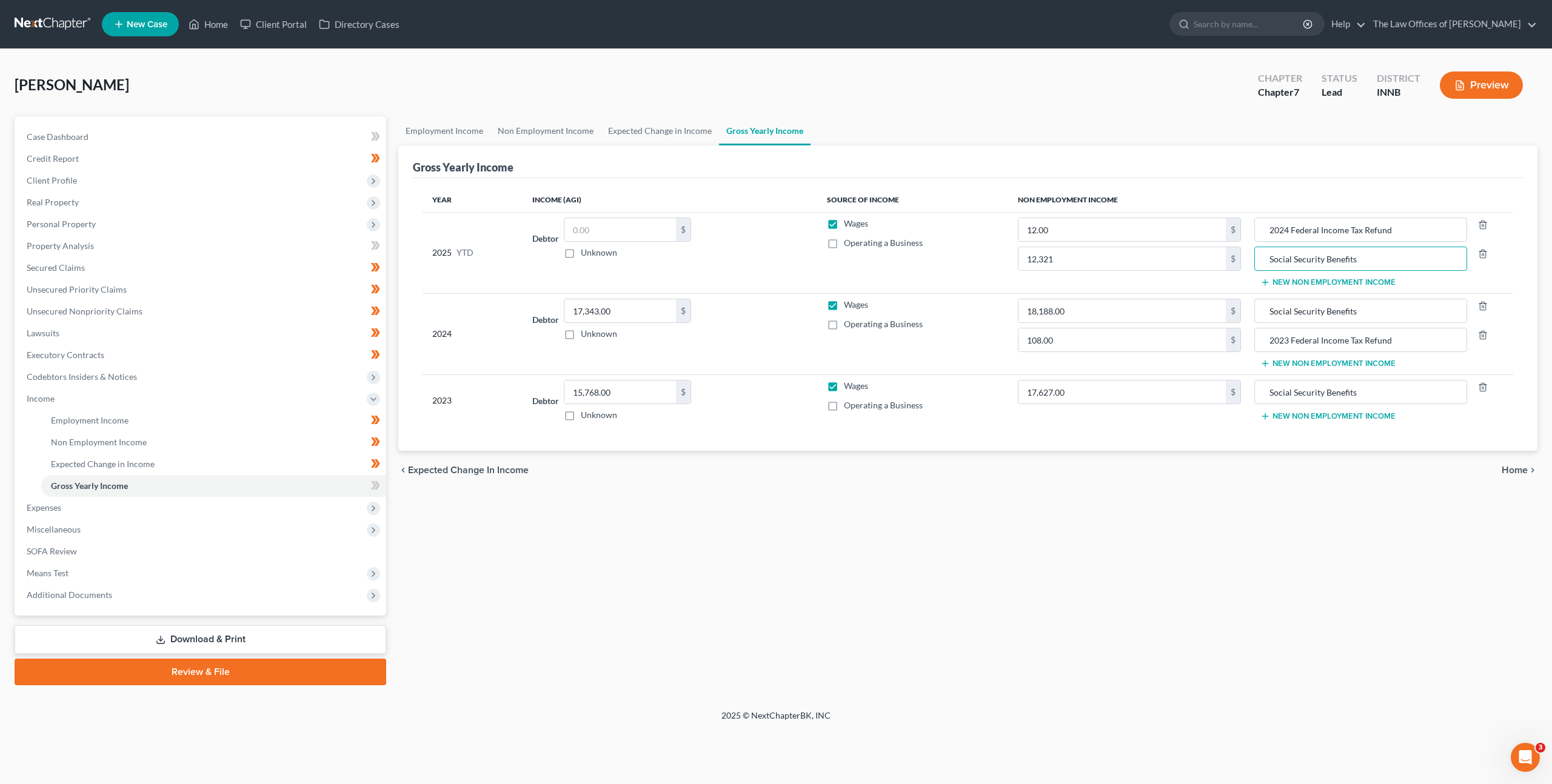
click at [861, 611] on div "Employment Income Non Employment Income Expected Change in Income Gross Yearly …" at bounding box center [968, 401] width 1151 height 569
click at [615, 236] on input "text" at bounding box center [620, 230] width 111 height 23
click at [638, 228] on input "text" at bounding box center [620, 230] width 111 height 23
type input "10,208"
click at [795, 202] on th "Income (AGI)" at bounding box center [670, 200] width 294 height 24
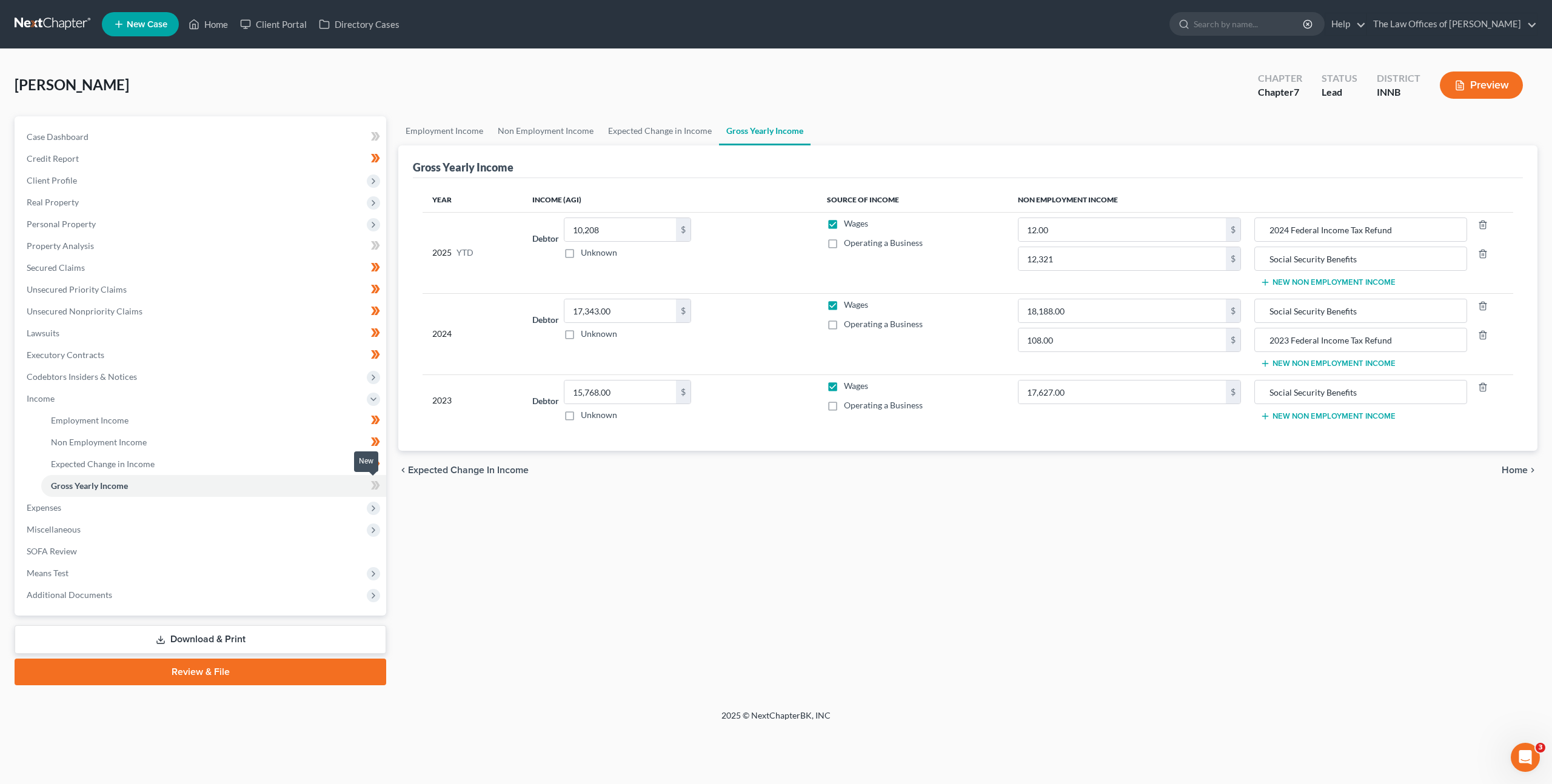
click at [371, 487] on icon at bounding box center [375, 486] width 9 height 15
click at [304, 509] on span "Expenses" at bounding box center [201, 507] width 369 height 22
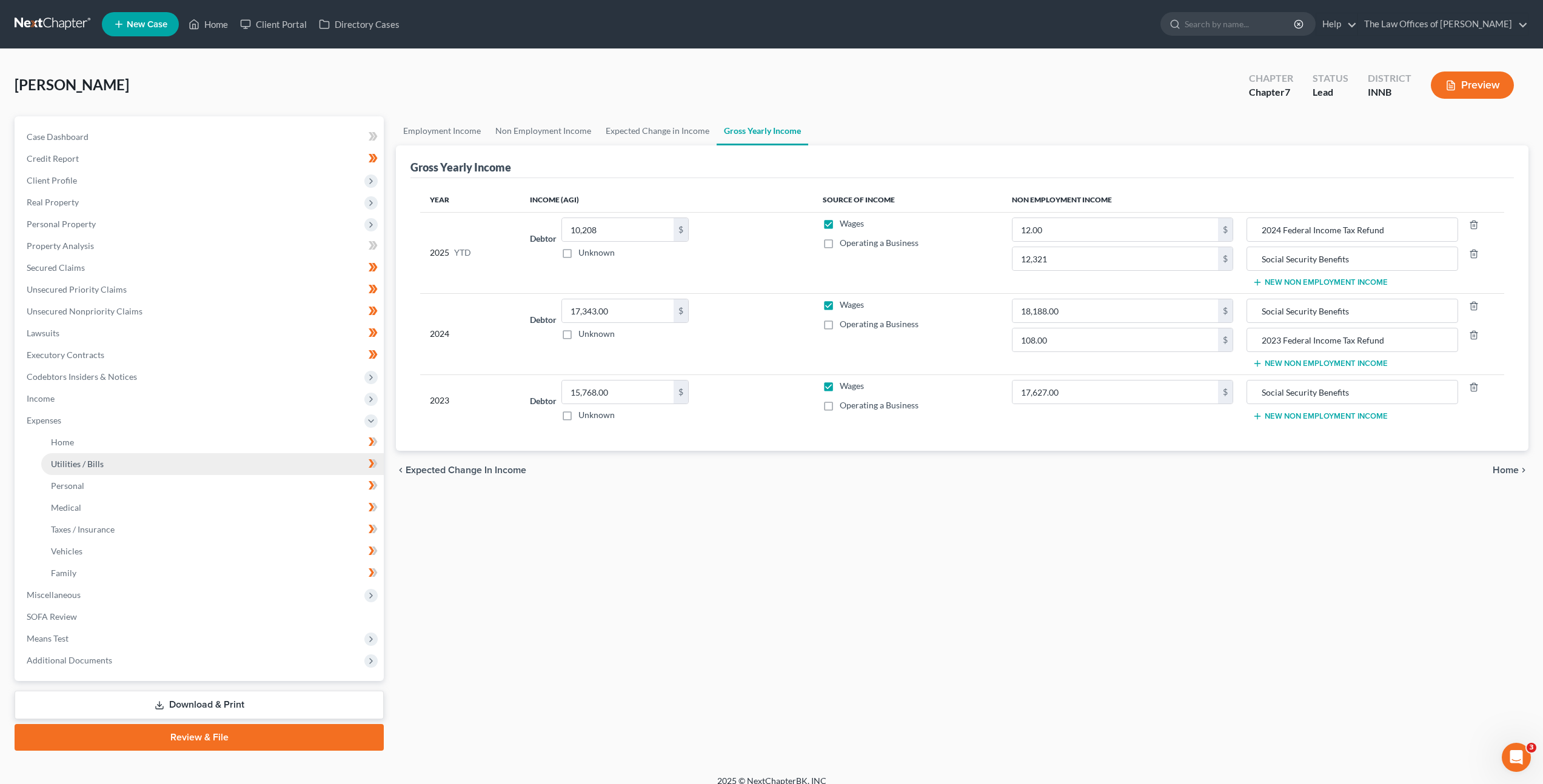
click at [309, 462] on link "Utilities / Bills" at bounding box center [212, 464] width 343 height 22
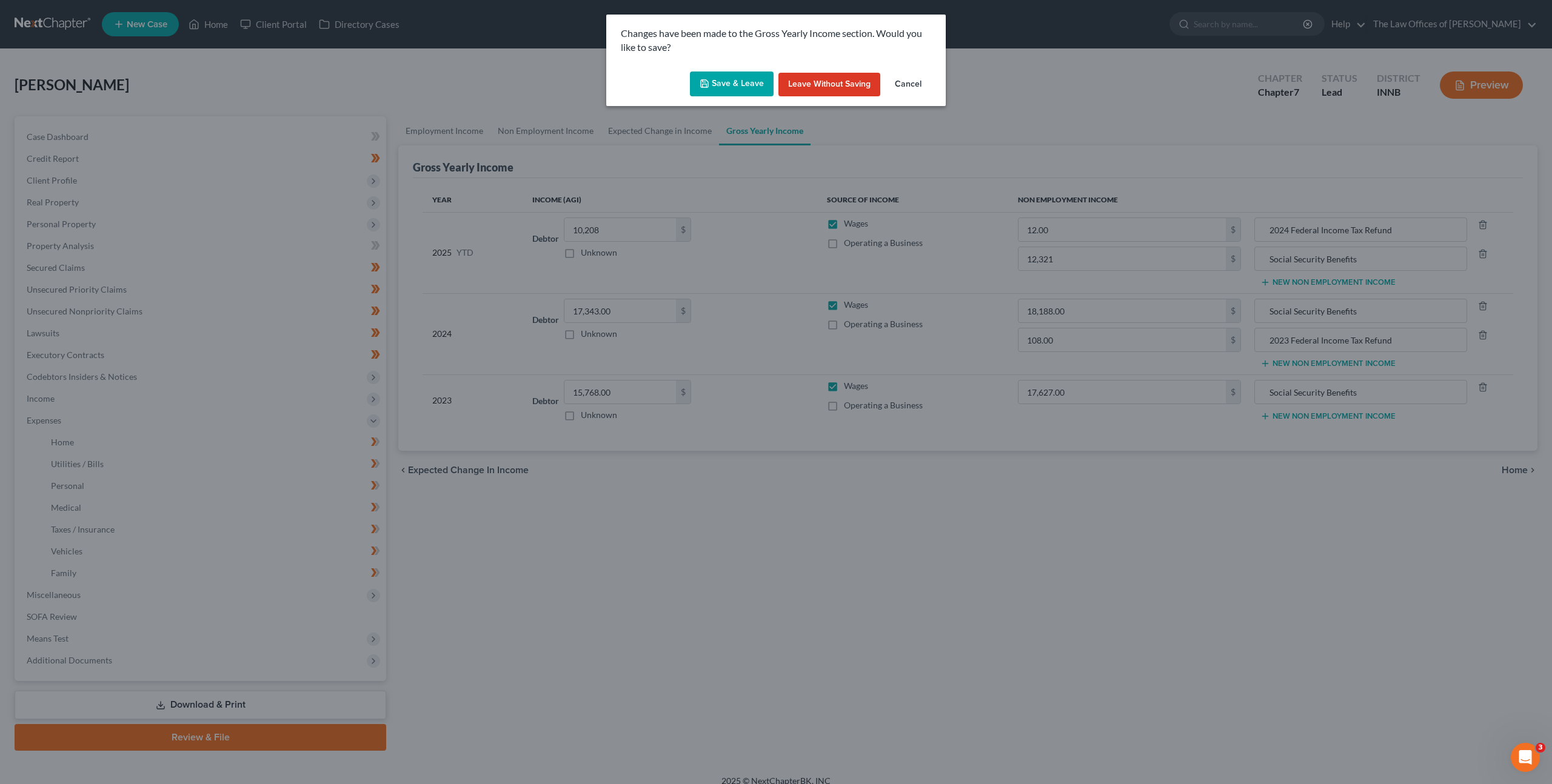
click at [737, 79] on button "Save & Leave" at bounding box center [732, 84] width 84 height 25
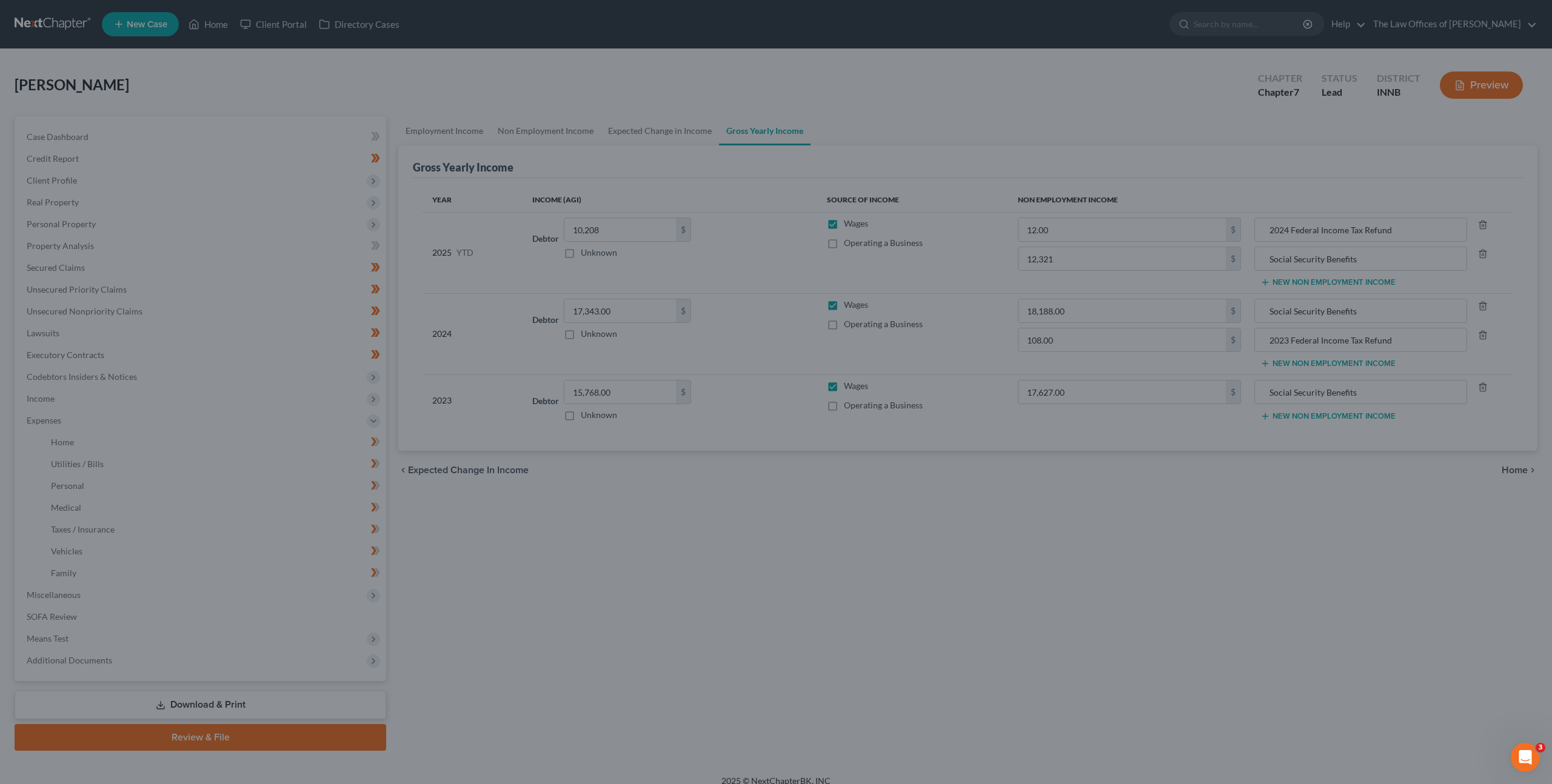
type input "12,321.00"
type input "Social Security Benefits"
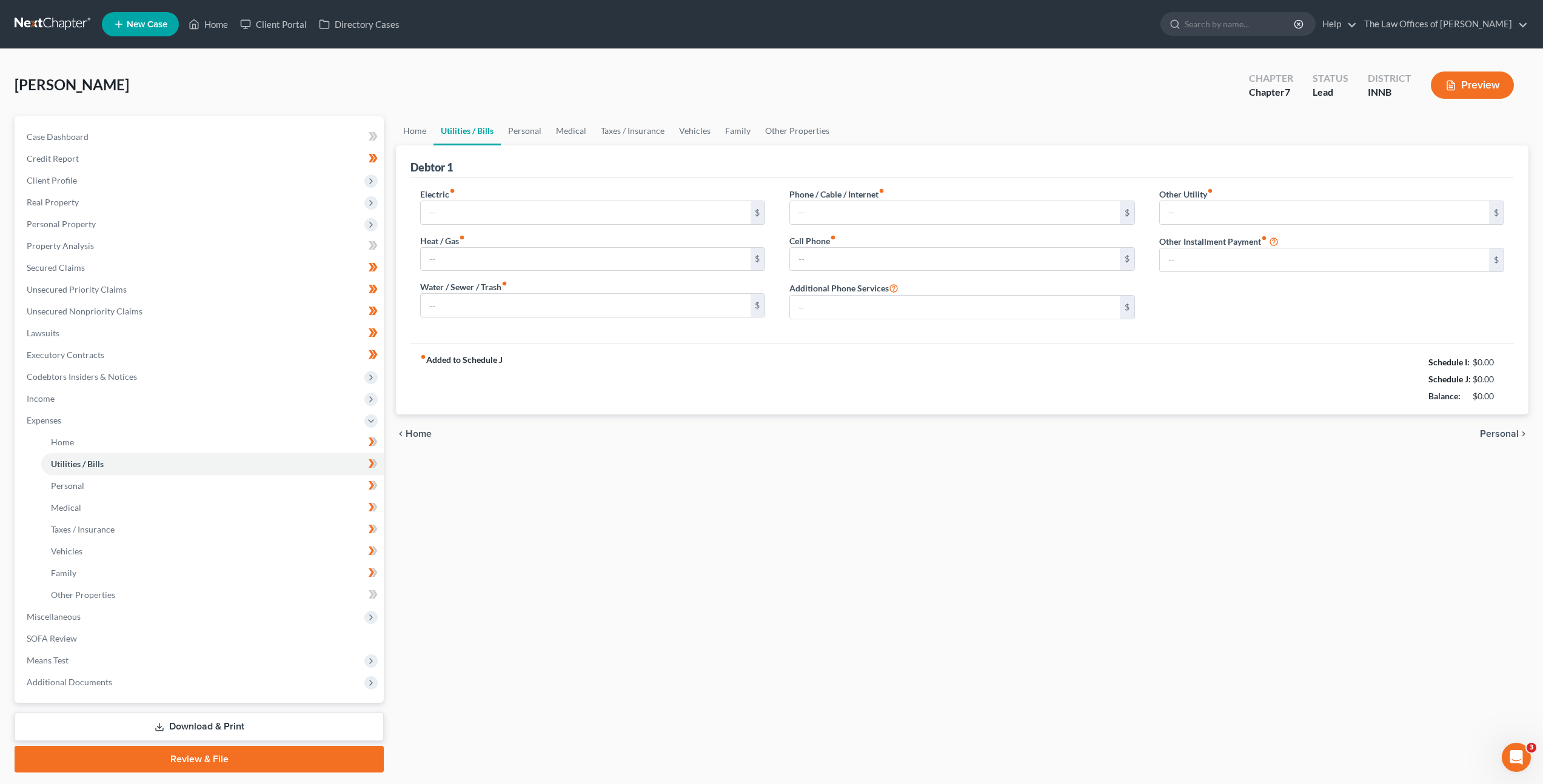
type input "160.00"
type input "0.00"
type input "50.00"
type input "20.00"
type input "200.00"
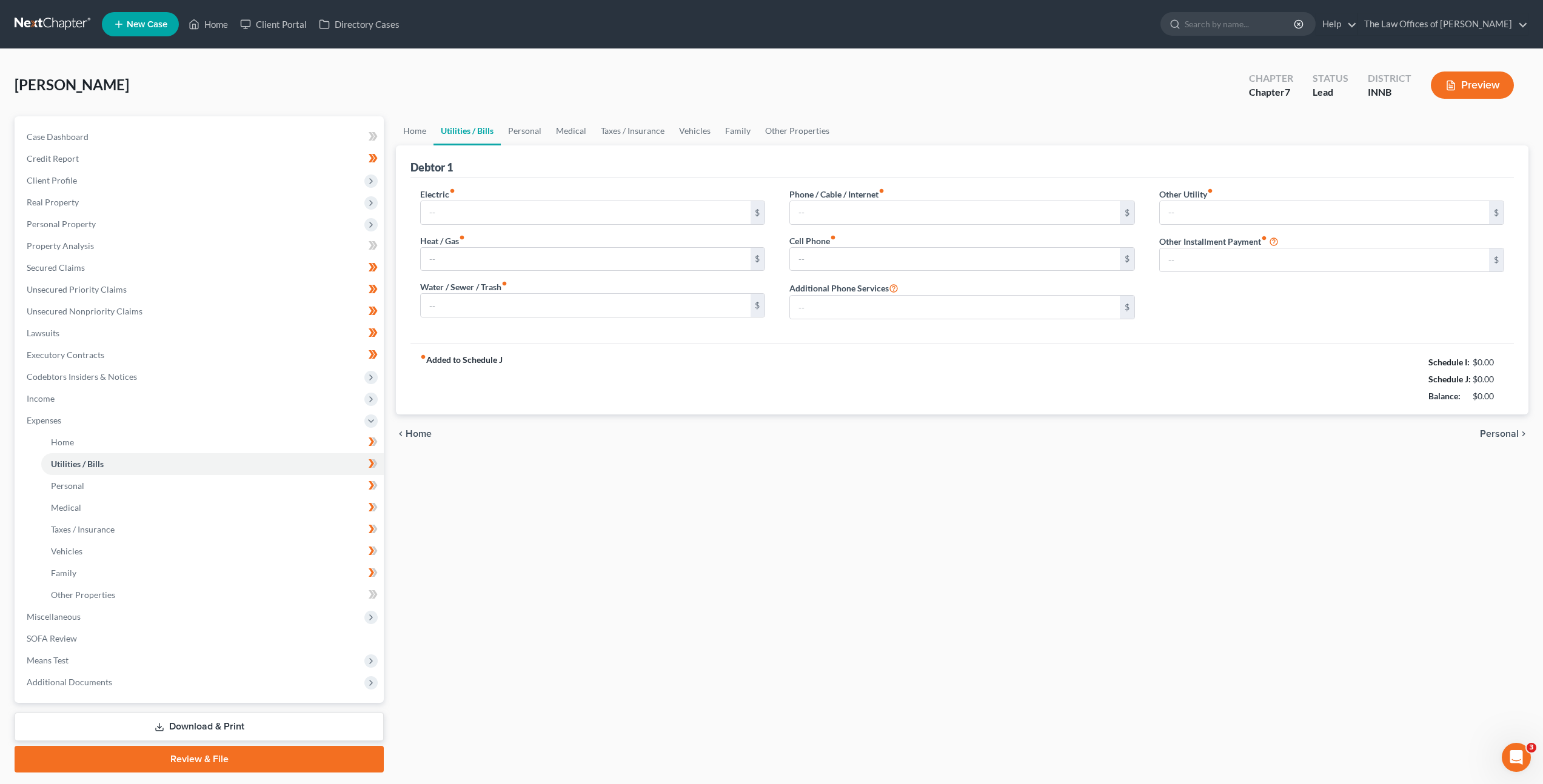
type input "0.00"
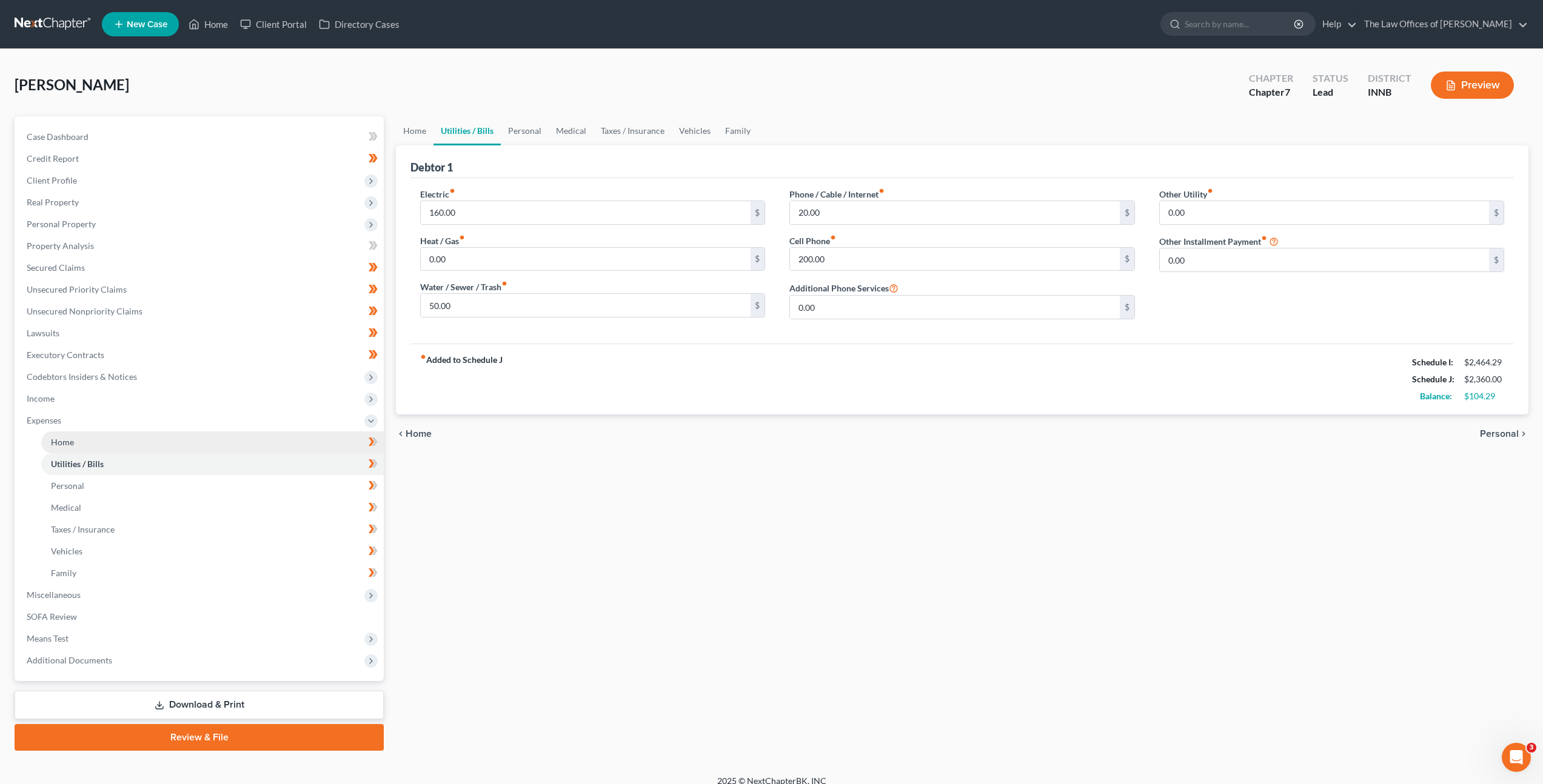
click at [296, 445] on link "Home" at bounding box center [212, 442] width 343 height 22
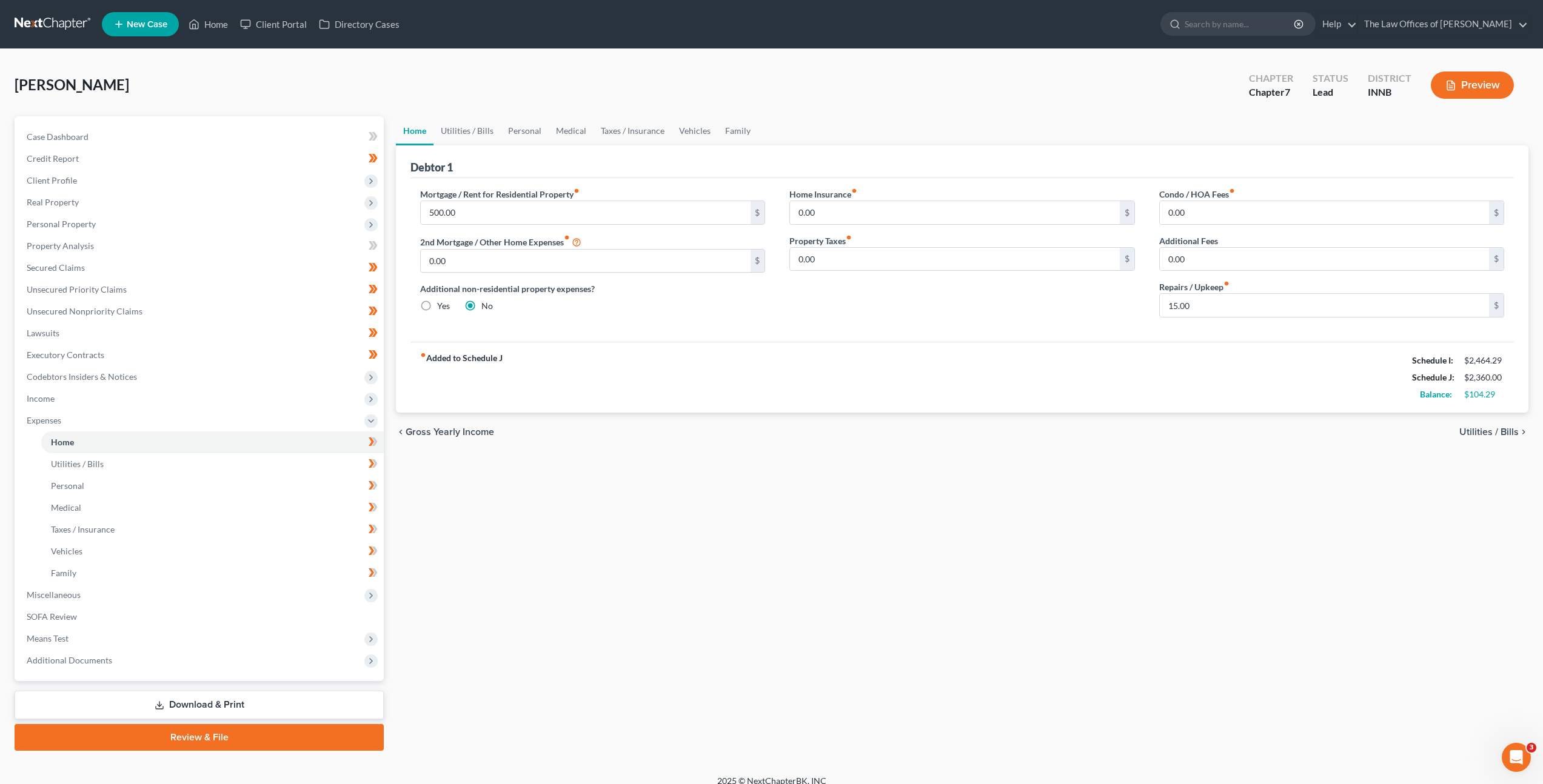
click at [906, 450] on div "chevron_left Gross Yearly Income Utilities / Bills chevron_right" at bounding box center [962, 432] width 1133 height 39
click at [732, 130] on link "Family" at bounding box center [738, 131] width 40 height 29
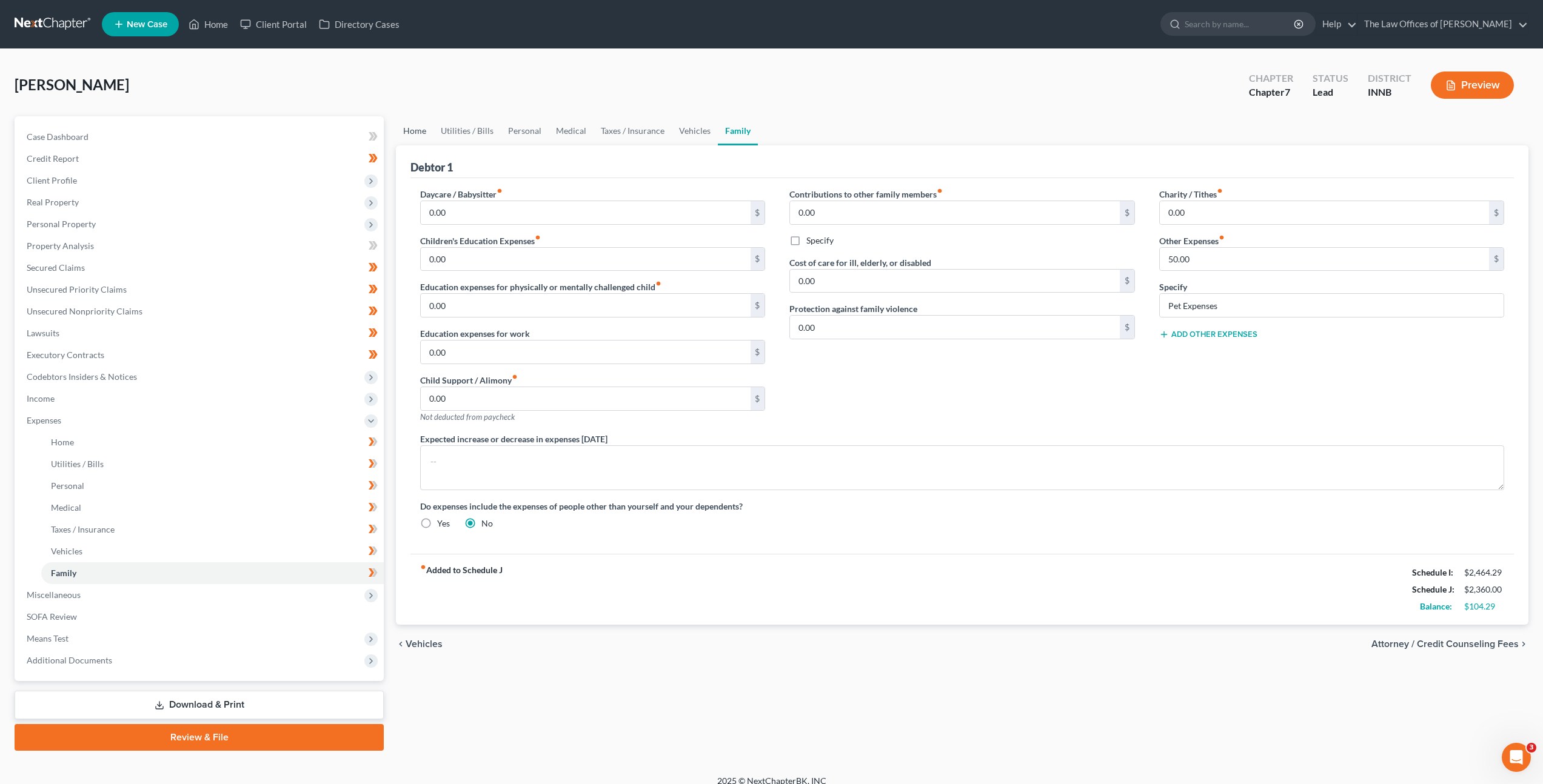
click at [404, 130] on link "Home" at bounding box center [414, 131] width 37 height 29
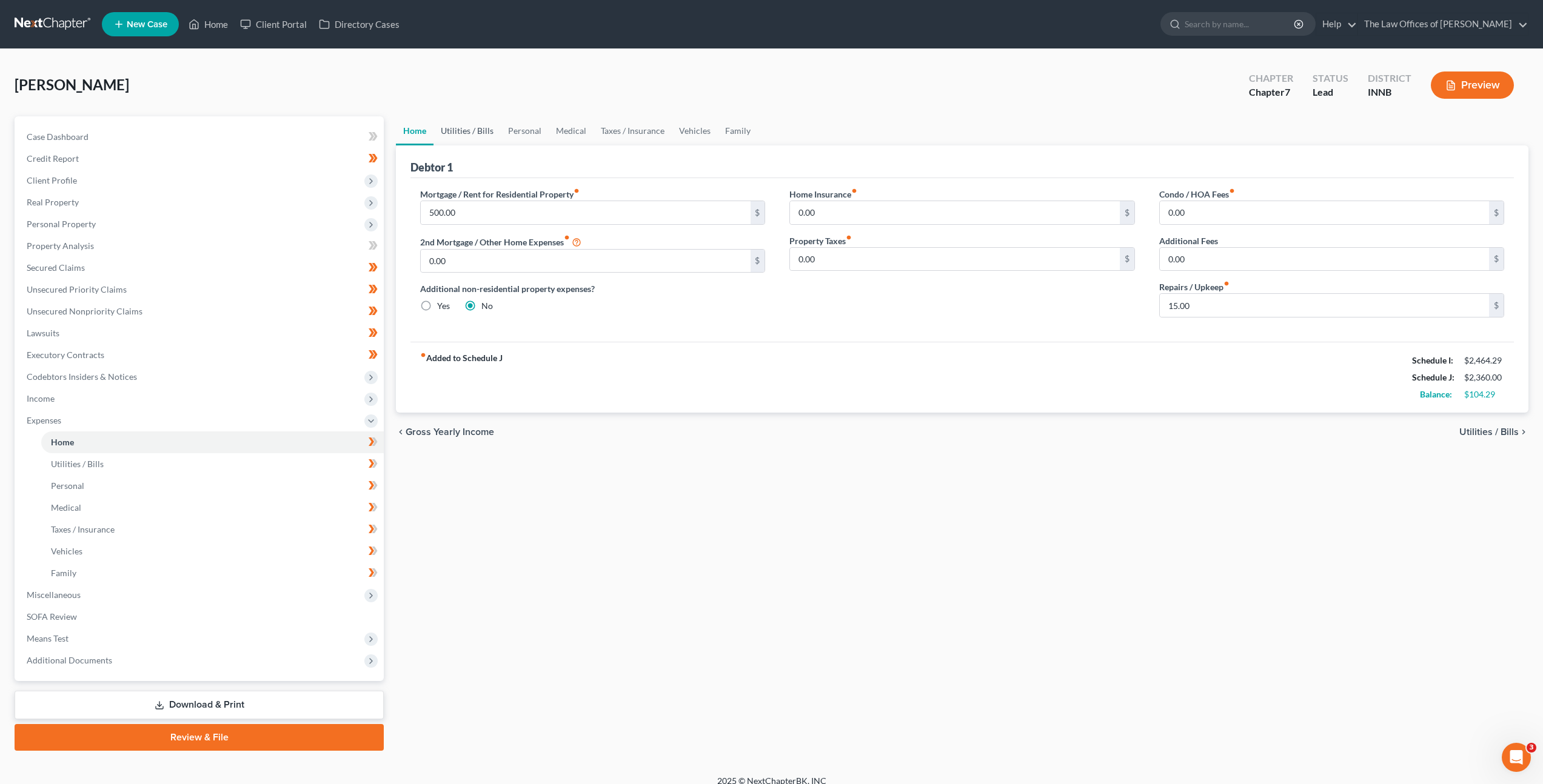
click at [488, 144] on link "Utilities / Bills" at bounding box center [467, 131] width 67 height 29
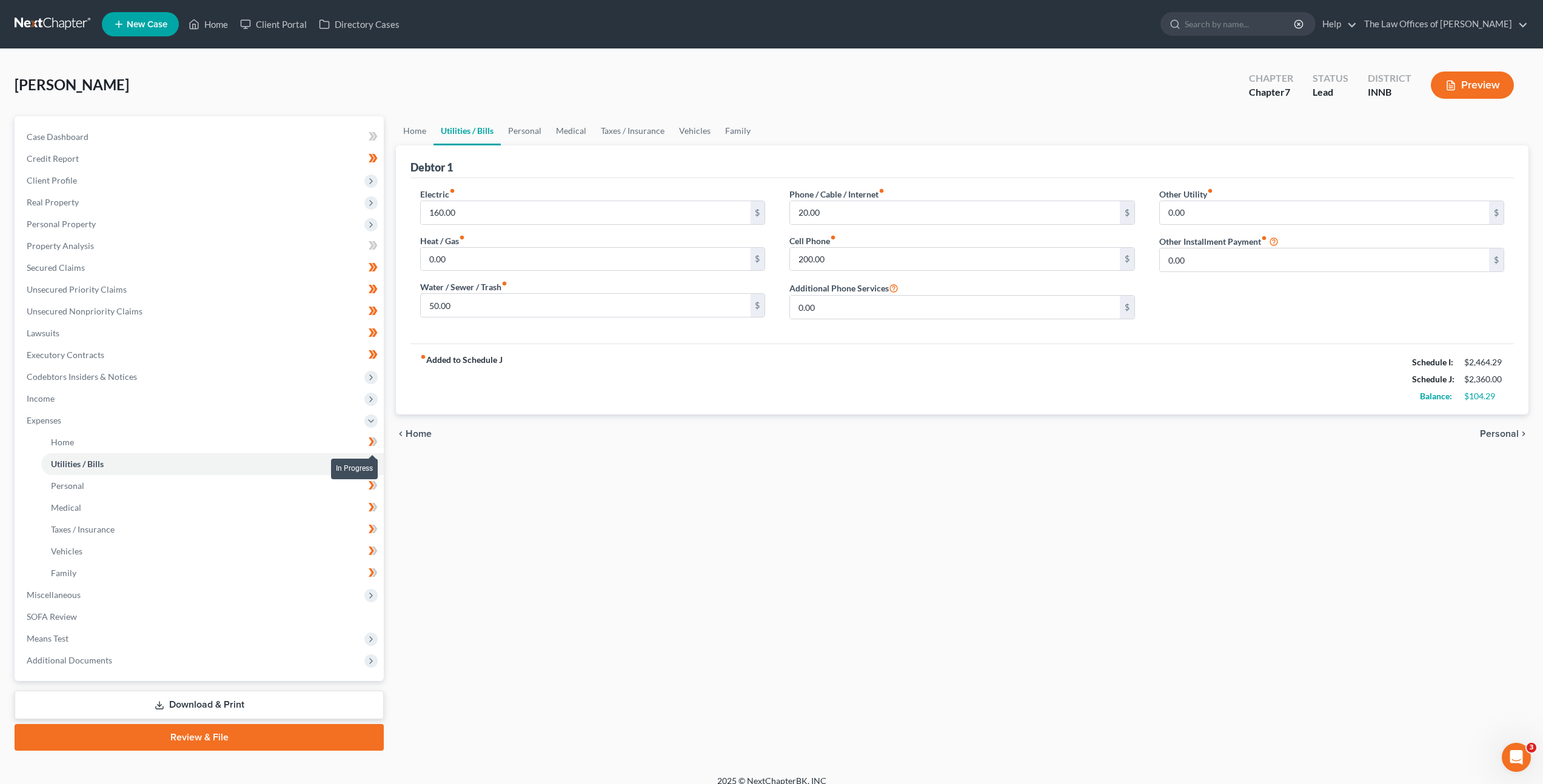
click at [374, 444] on icon at bounding box center [375, 441] width 6 height 8
click at [372, 464] on icon at bounding box center [371, 463] width 6 height 8
click at [375, 490] on icon at bounding box center [373, 486] width 9 height 15
drag, startPoint x: 372, startPoint y: 504, endPoint x: 372, endPoint y: 521, distance: 17.0
click at [372, 505] on icon at bounding box center [371, 507] width 6 height 8
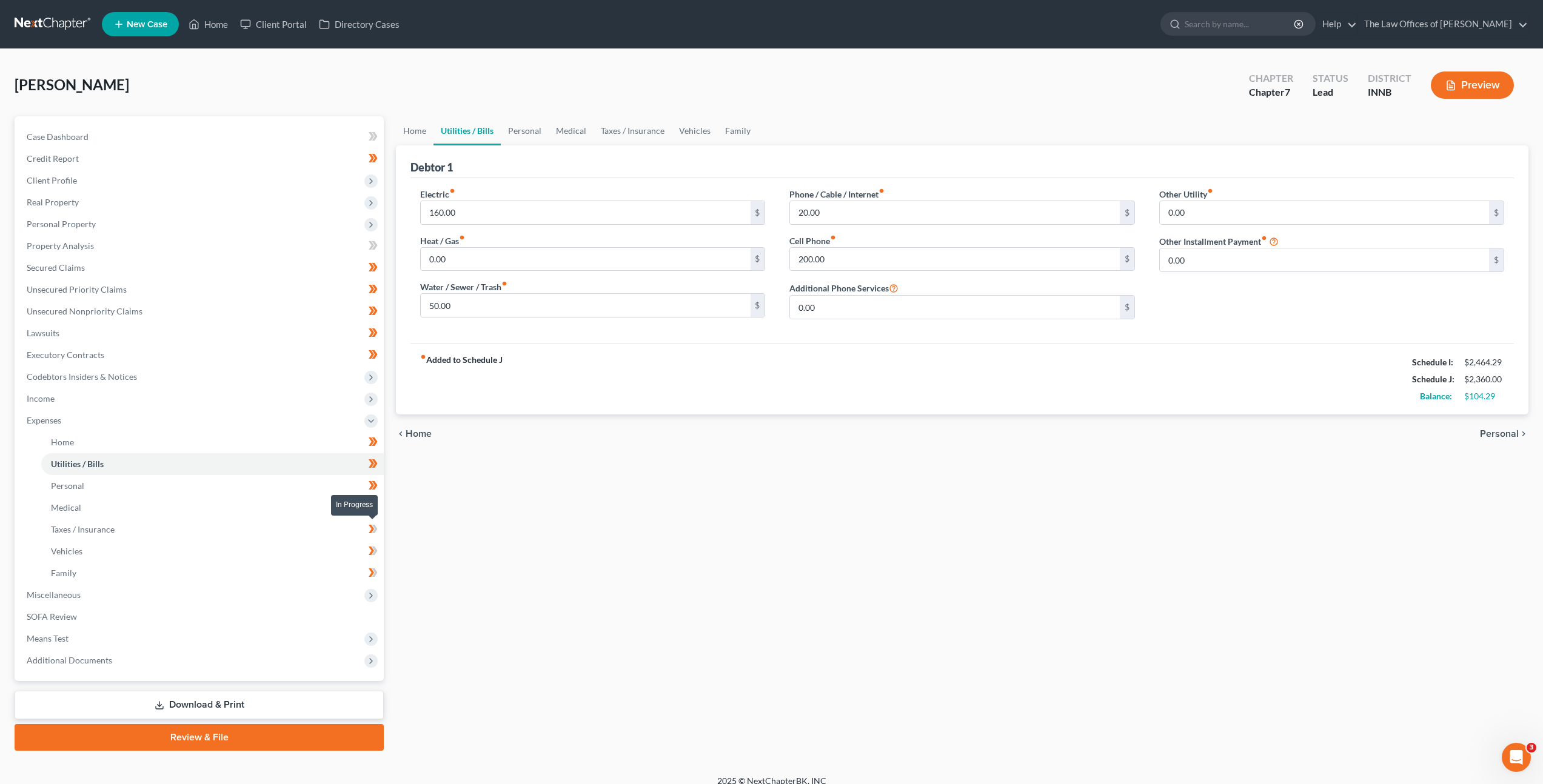
drag, startPoint x: 371, startPoint y: 523, endPoint x: 372, endPoint y: 533, distance: 10.0
click at [371, 523] on icon at bounding box center [373, 530] width 9 height 15
click at [372, 544] on icon at bounding box center [373, 551] width 9 height 15
click at [371, 570] on icon at bounding box center [371, 572] width 6 height 8
click at [552, 563] on div "Home Utilities / Bills Personal Medical Taxes / Insurance Vehicles Family Debto…" at bounding box center [962, 433] width 1145 height 635
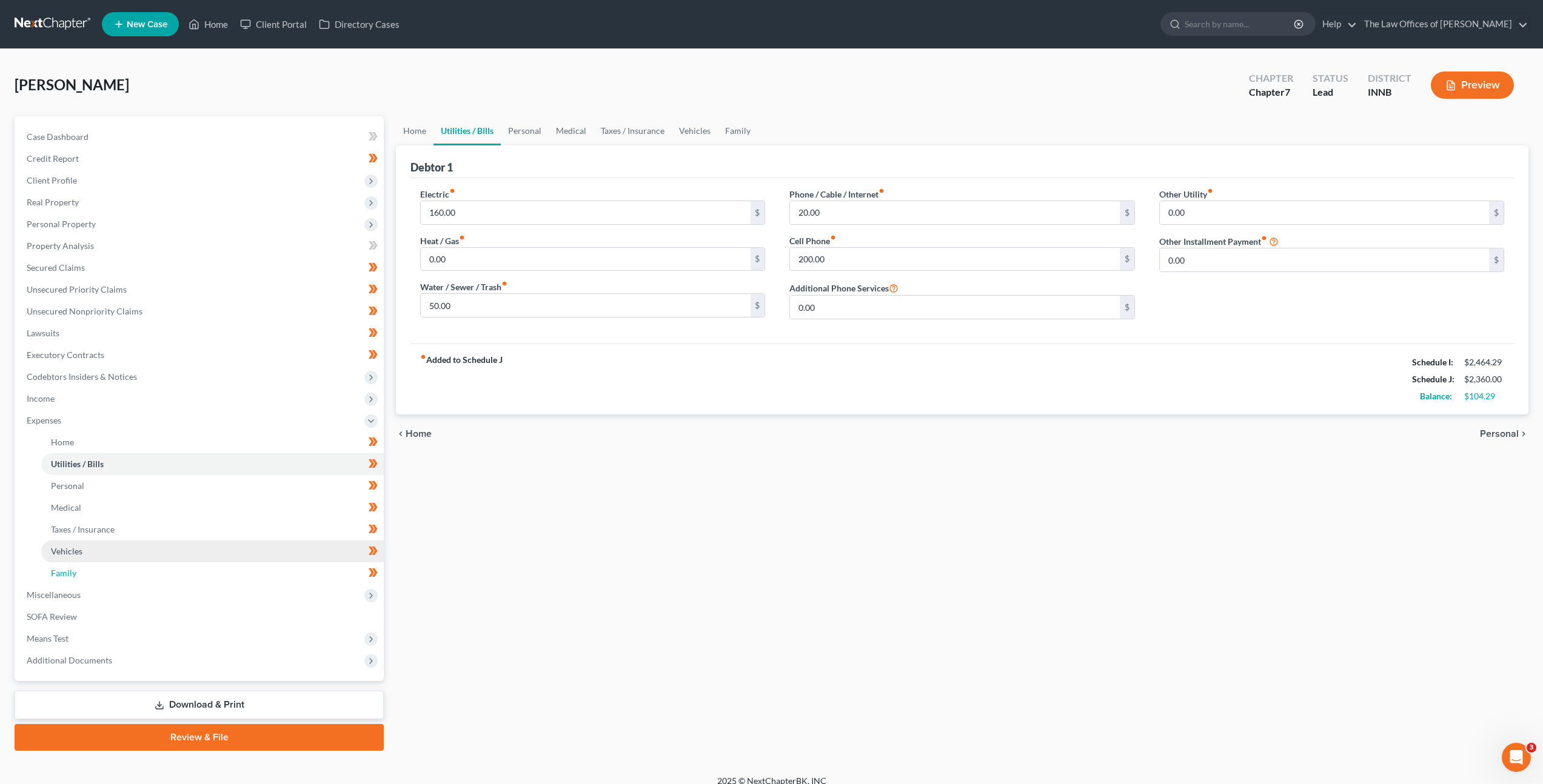
click at [324, 568] on link "Family" at bounding box center [212, 573] width 343 height 22
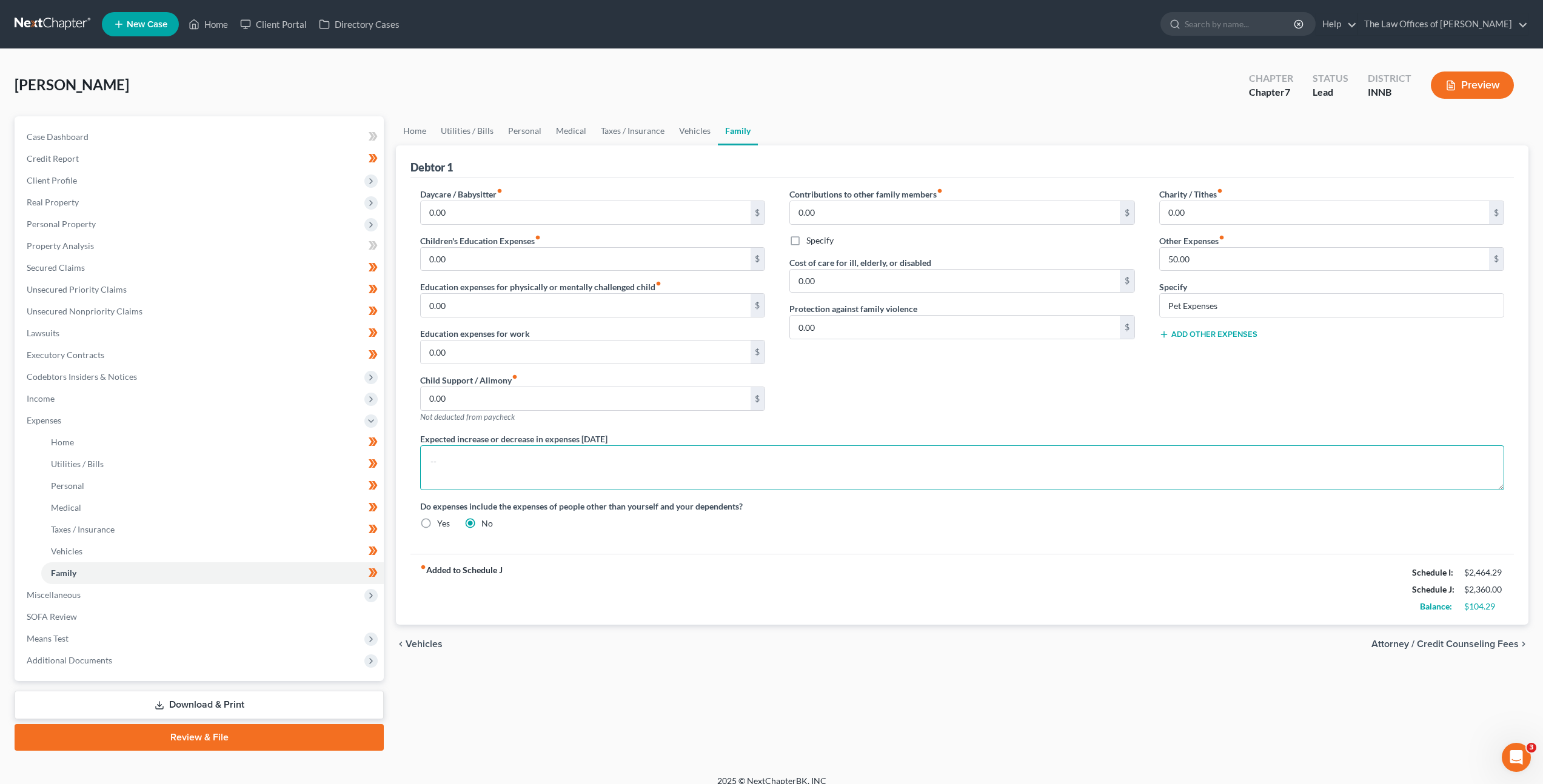
click at [912, 455] on textarea at bounding box center [962, 468] width 1084 height 45
paste textarea "Subject to Debtor's acceptance of a Chapter 7 Bankruptcy Post-petition Retainer…"
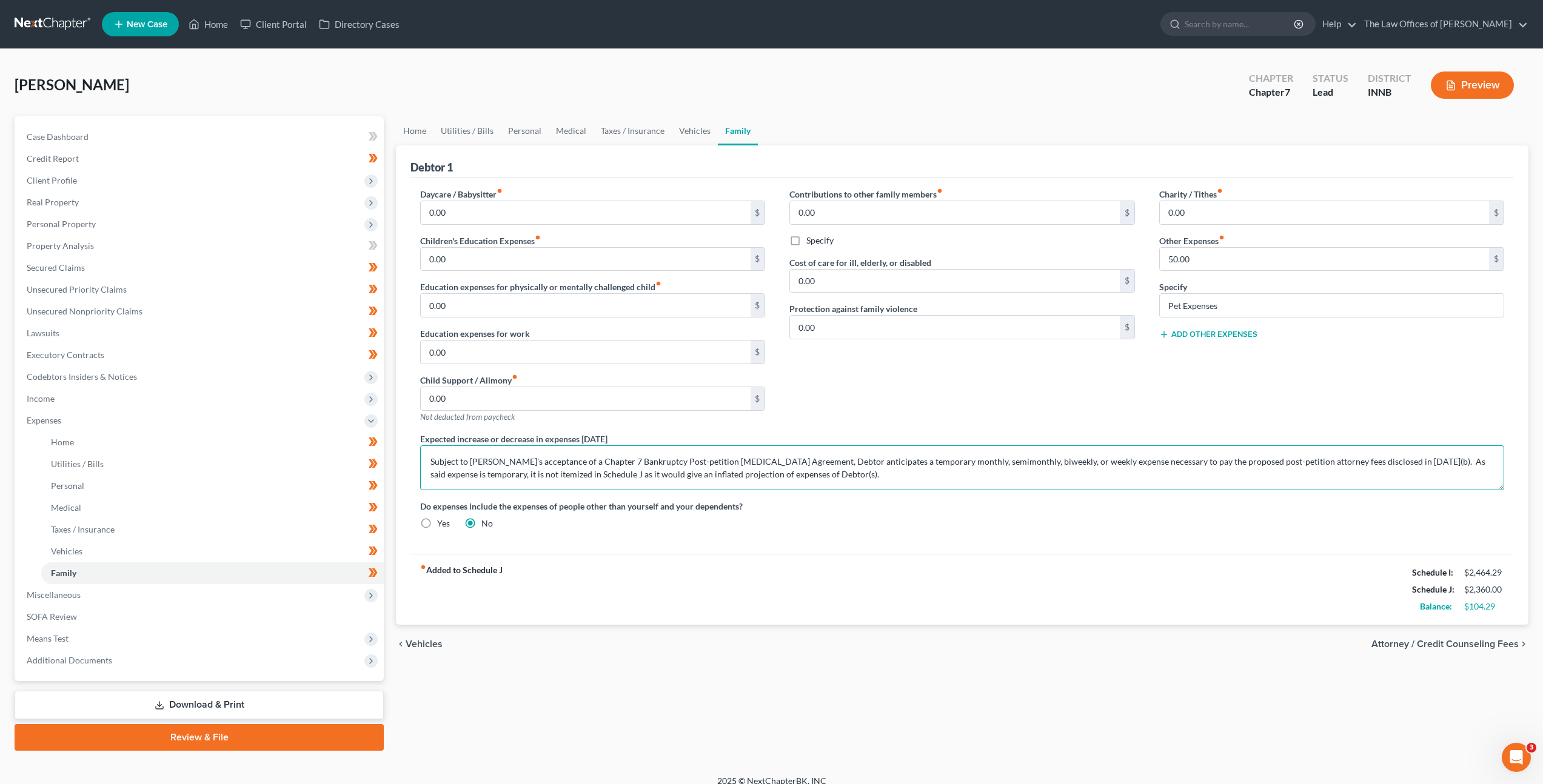
click at [429, 462] on textarea "Subject to Debtor's acceptance of a Chapter 7 Bankruptcy Post-petition Retainer…" at bounding box center [962, 468] width 1084 height 45
paste textarea "Debtor has increased medical expenses due to a chronic medical condition."
type textarea "Debtor has increased medical expenses due to a chronic medical condition. Subje…"
click at [787, 624] on div "fiber_manual_record Added to Schedule J Schedule I: $2,464.29 Schedule J: $2,36…" at bounding box center [962, 589] width 1104 height 71
drag, startPoint x: 280, startPoint y: 593, endPoint x: 315, endPoint y: 582, distance: 36.7
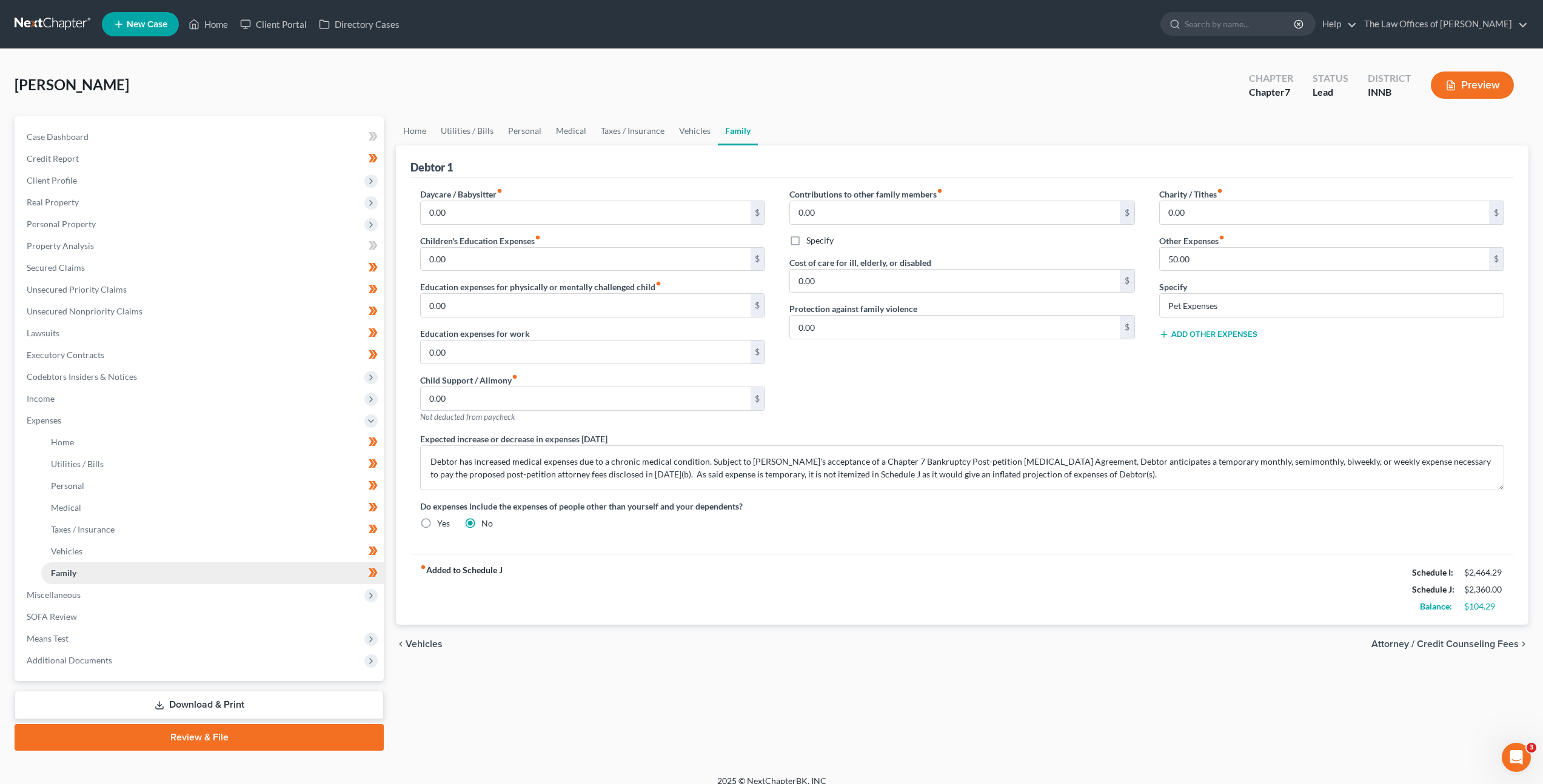
click at [280, 593] on span "Miscellaneous" at bounding box center [200, 595] width 367 height 22
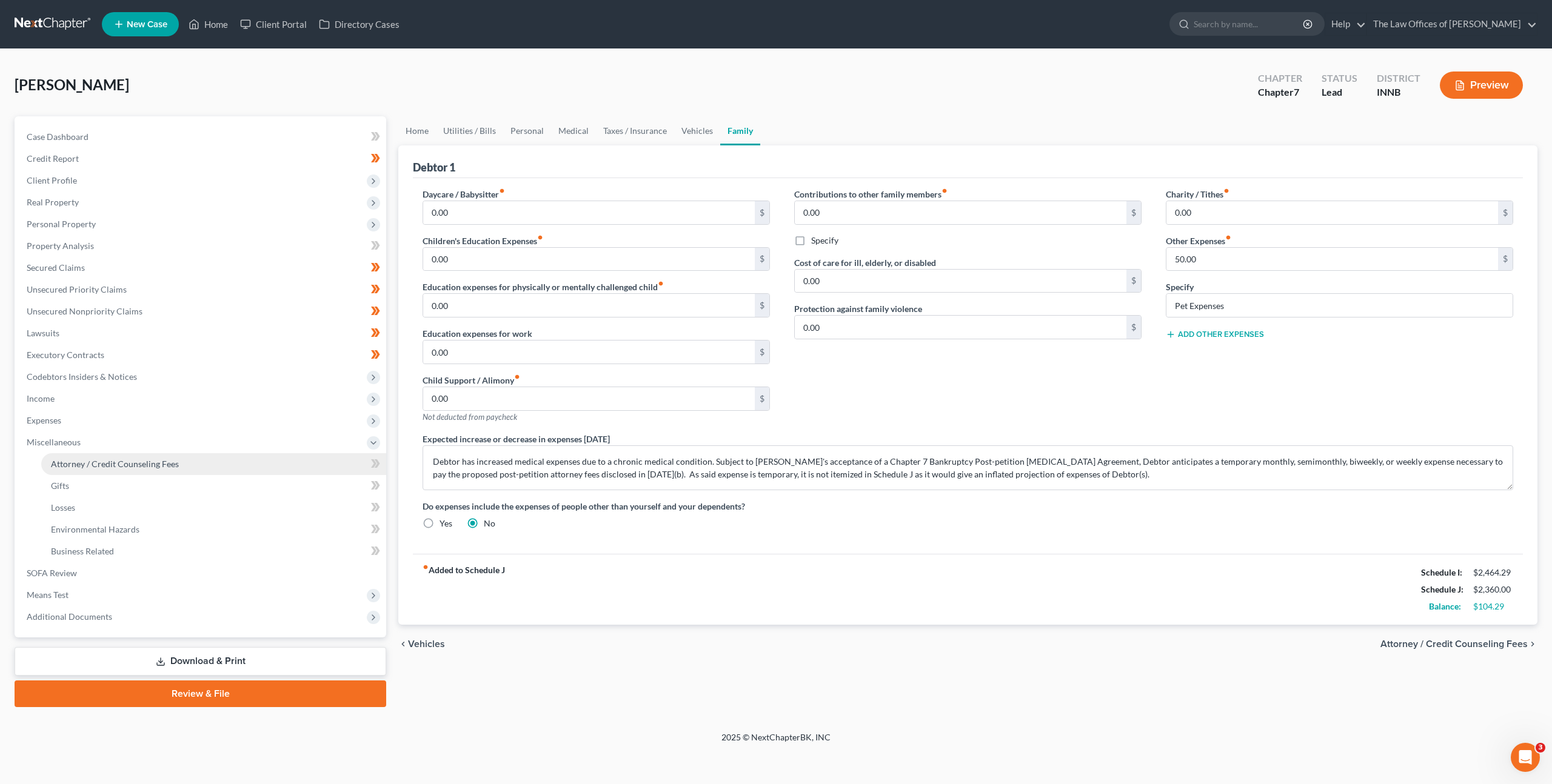
click at [261, 461] on link "Attorney / Credit Counseling Fees" at bounding box center [213, 464] width 345 height 22
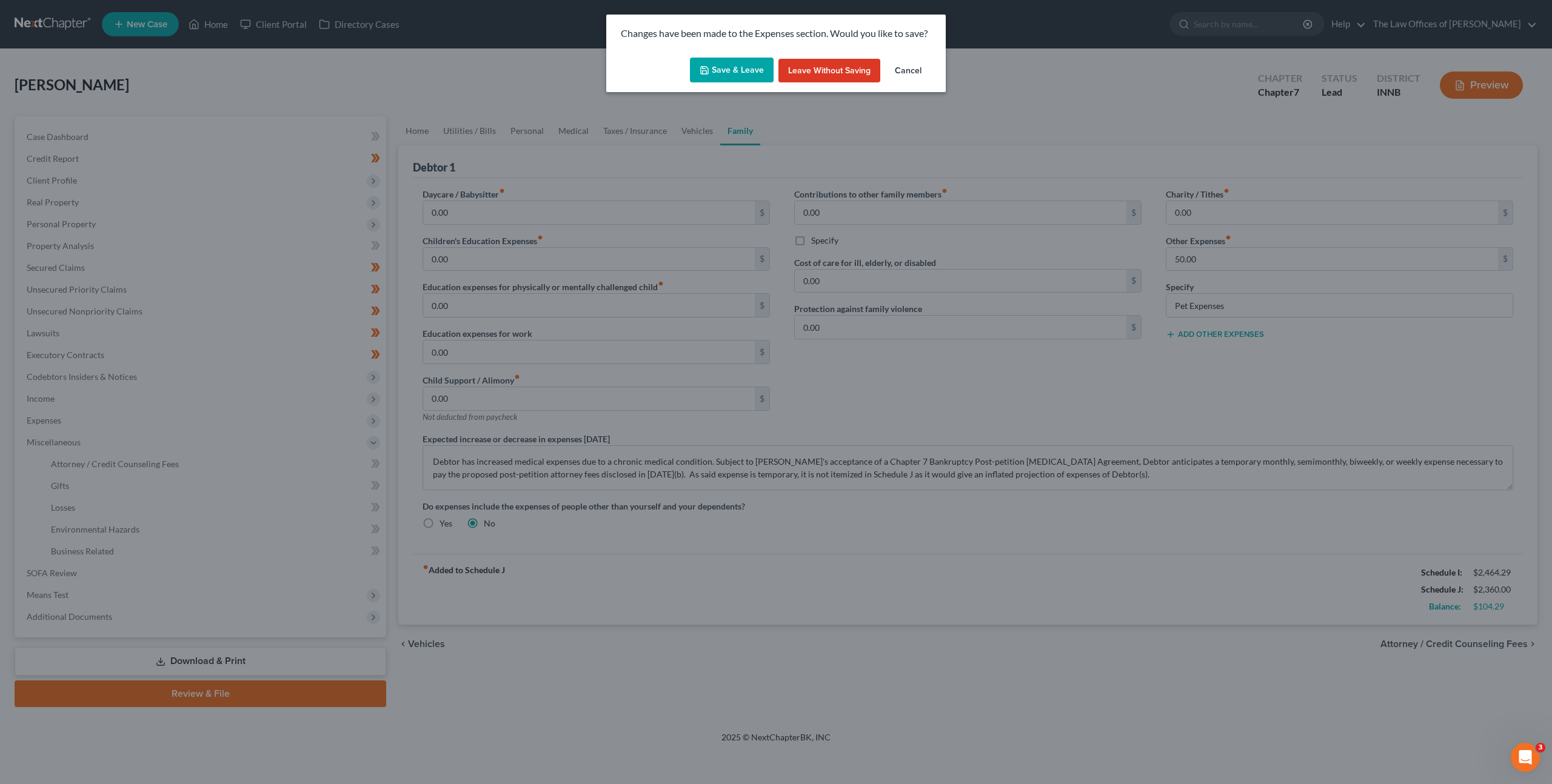
click at [718, 75] on button "Save & Leave" at bounding box center [732, 70] width 84 height 25
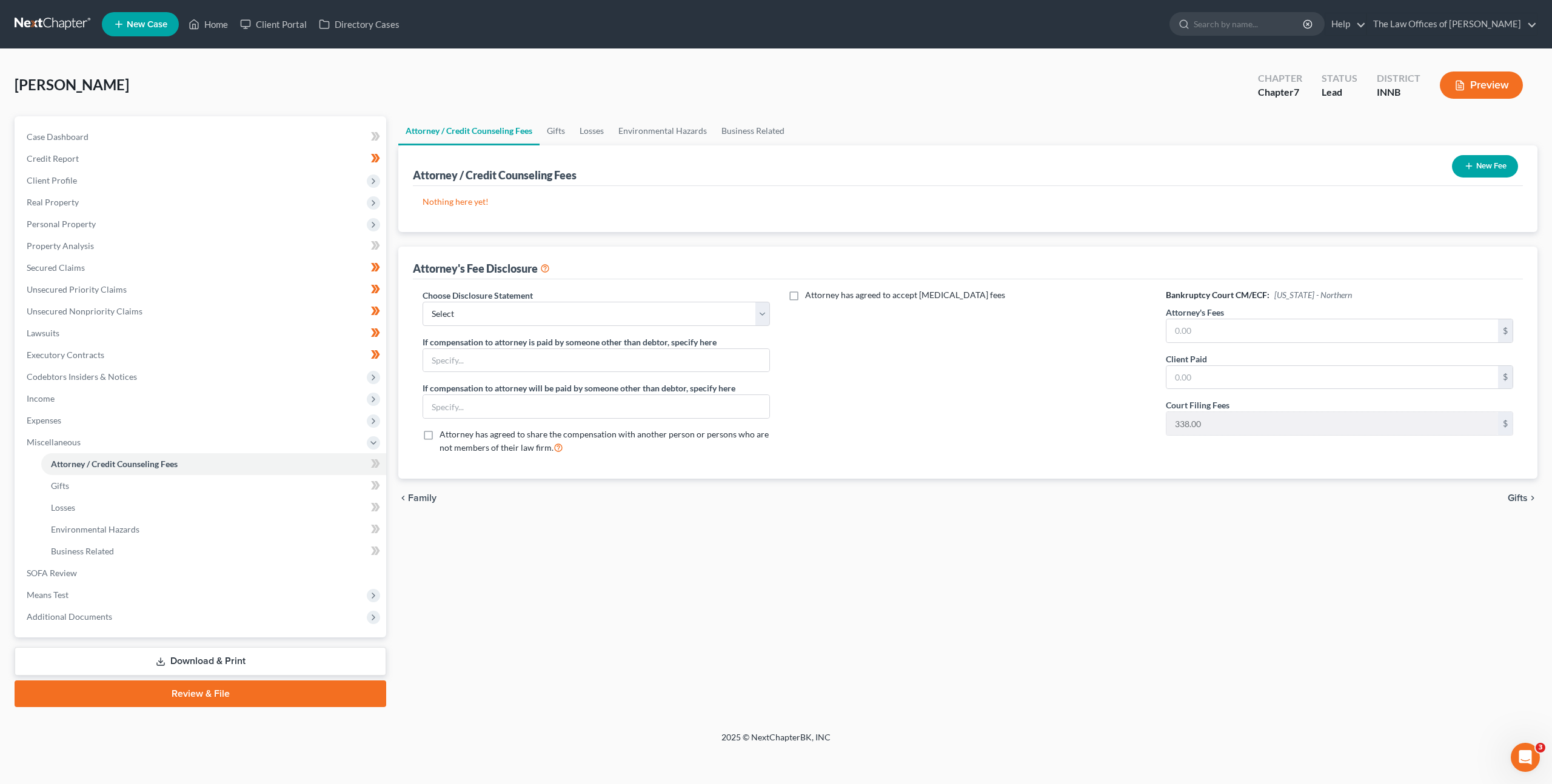
click at [1464, 165] on icon "button" at bounding box center [1468, 166] width 9 height 9
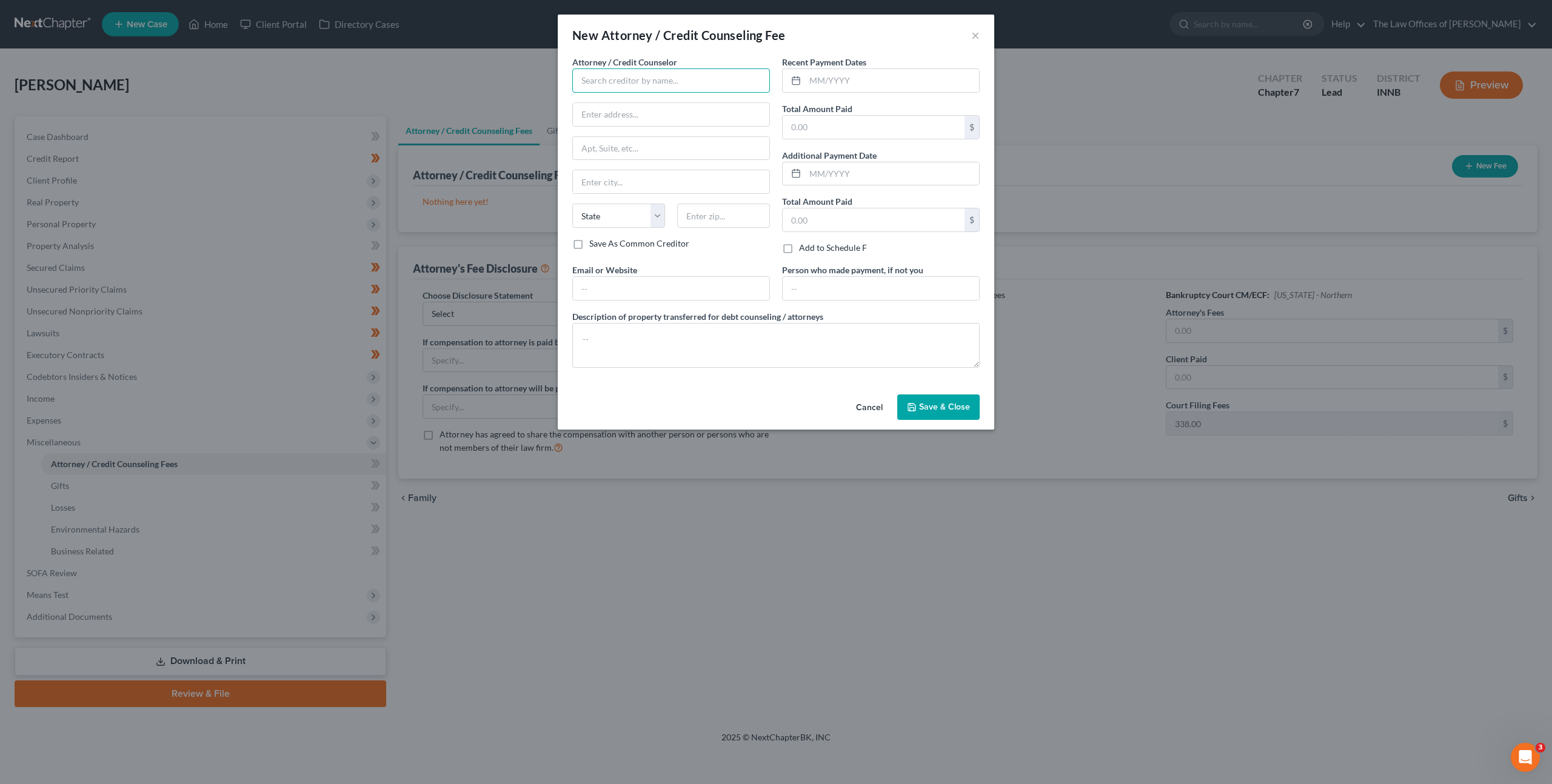
click at [606, 75] on input "text" at bounding box center [671, 80] width 197 height 24
type input "D"
type input "a"
click at [685, 105] on div "The Law Office of Dax J. Miller, LLC" at bounding box center [660, 101] width 156 height 12
type input "The Law Office of Dax J. Miller, LLC"
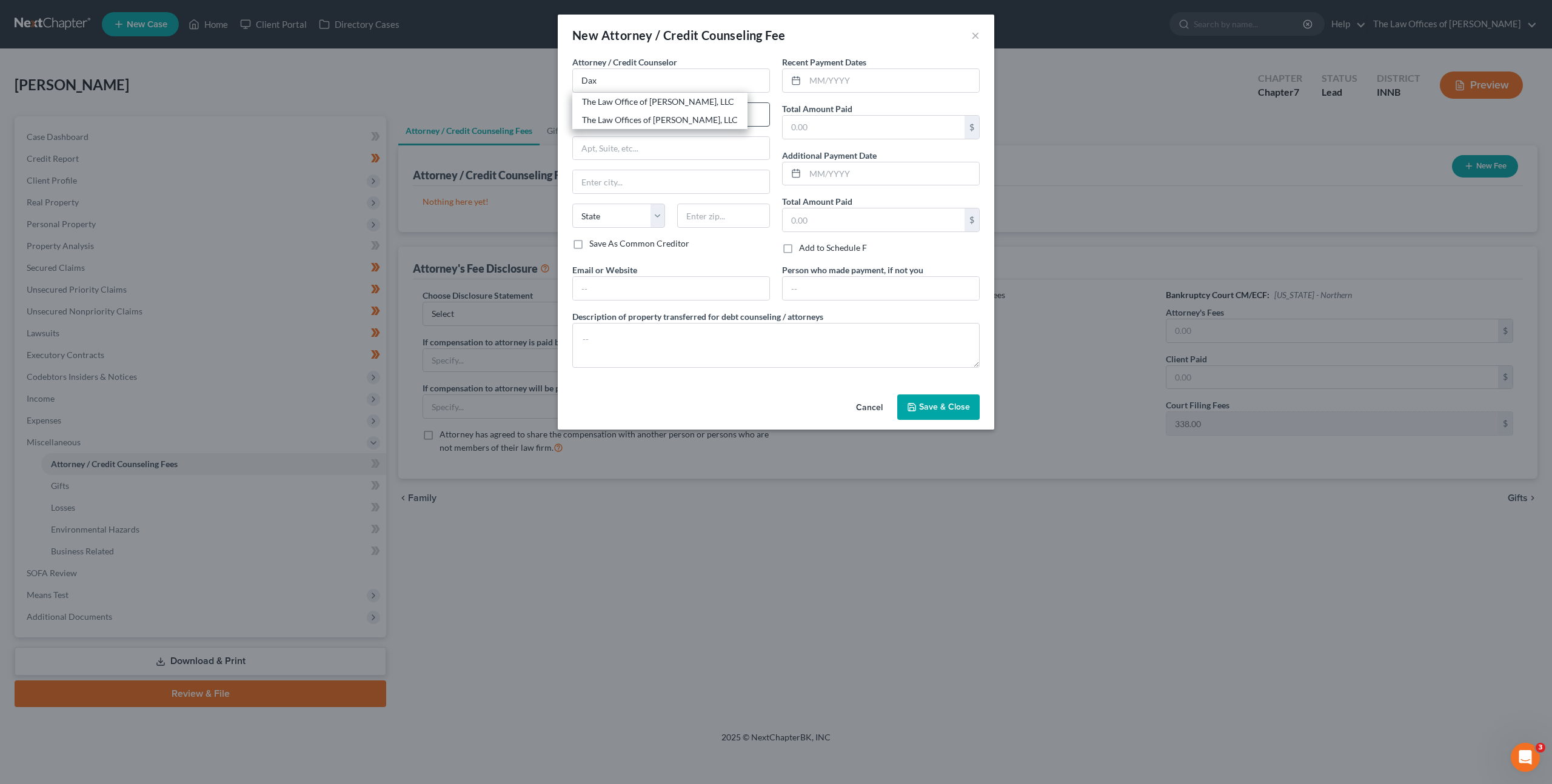
type input "201 NW 4th St"
type input "Suite 111"
type input "Evansville"
select select "15"
type input "47708"
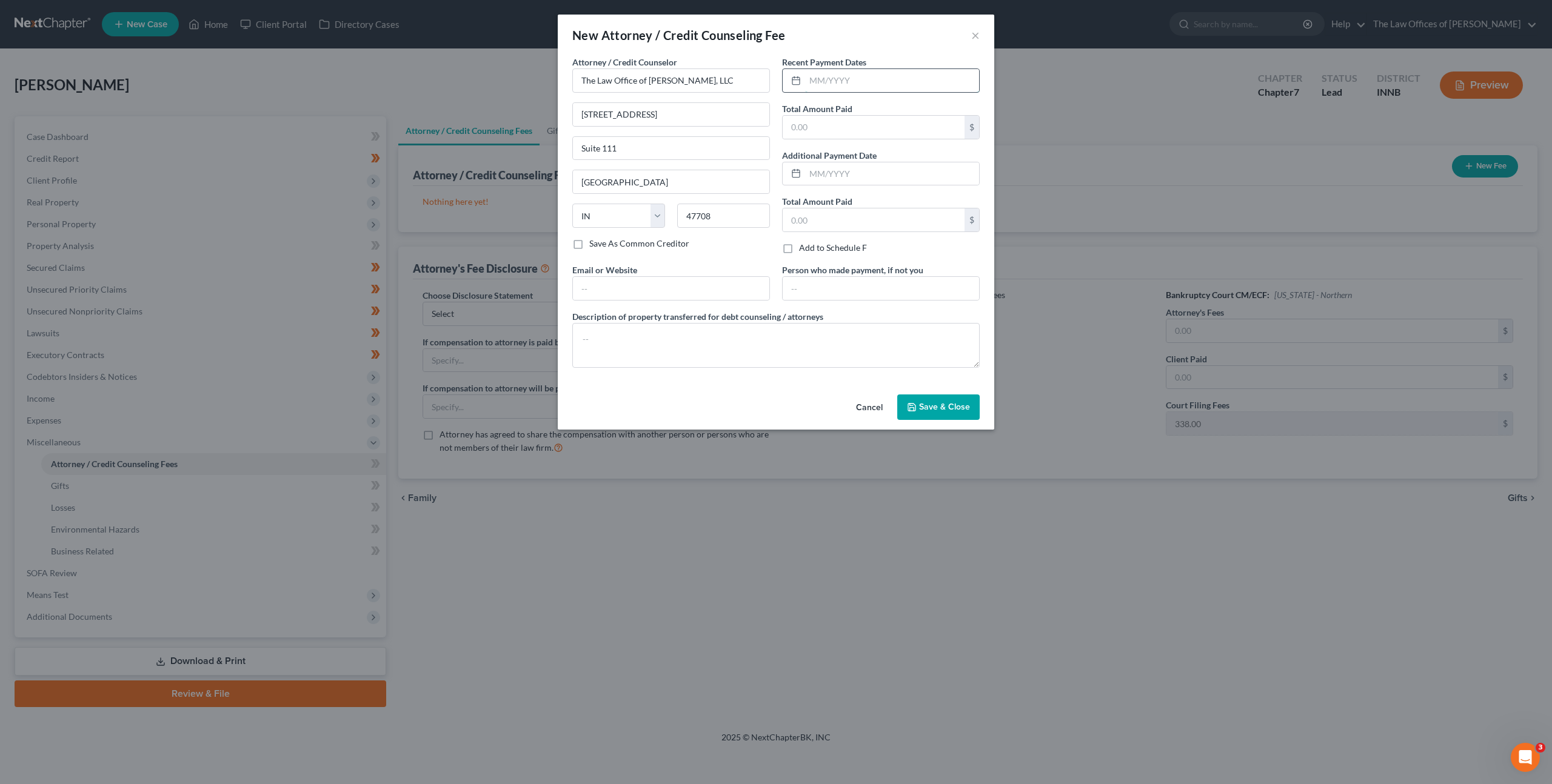
click at [842, 79] on input "text" at bounding box center [892, 80] width 174 height 23
type input "08/14/2025"
type input "399"
click at [832, 163] on input "text" at bounding box center [892, 174] width 174 height 23
type input "08/21/2025"
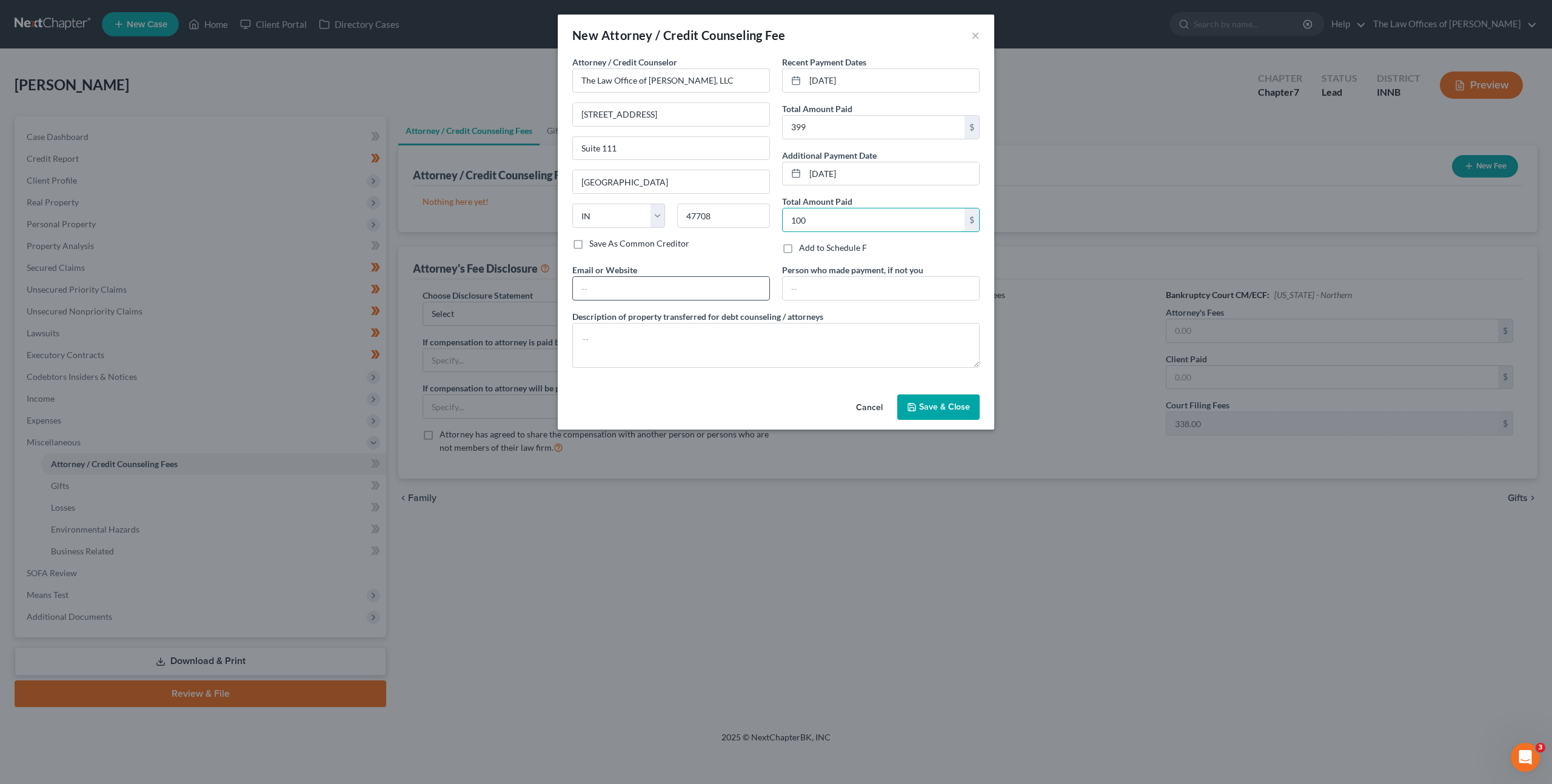
type input "100"
click at [723, 282] on input "text" at bounding box center [671, 289] width 196 height 23
type input "dax@daxjmiller.com"
paste textarea "$499.00 - Court Filing Fee $338.00, Credit Reports $38.25, Credit Counseling $1…"
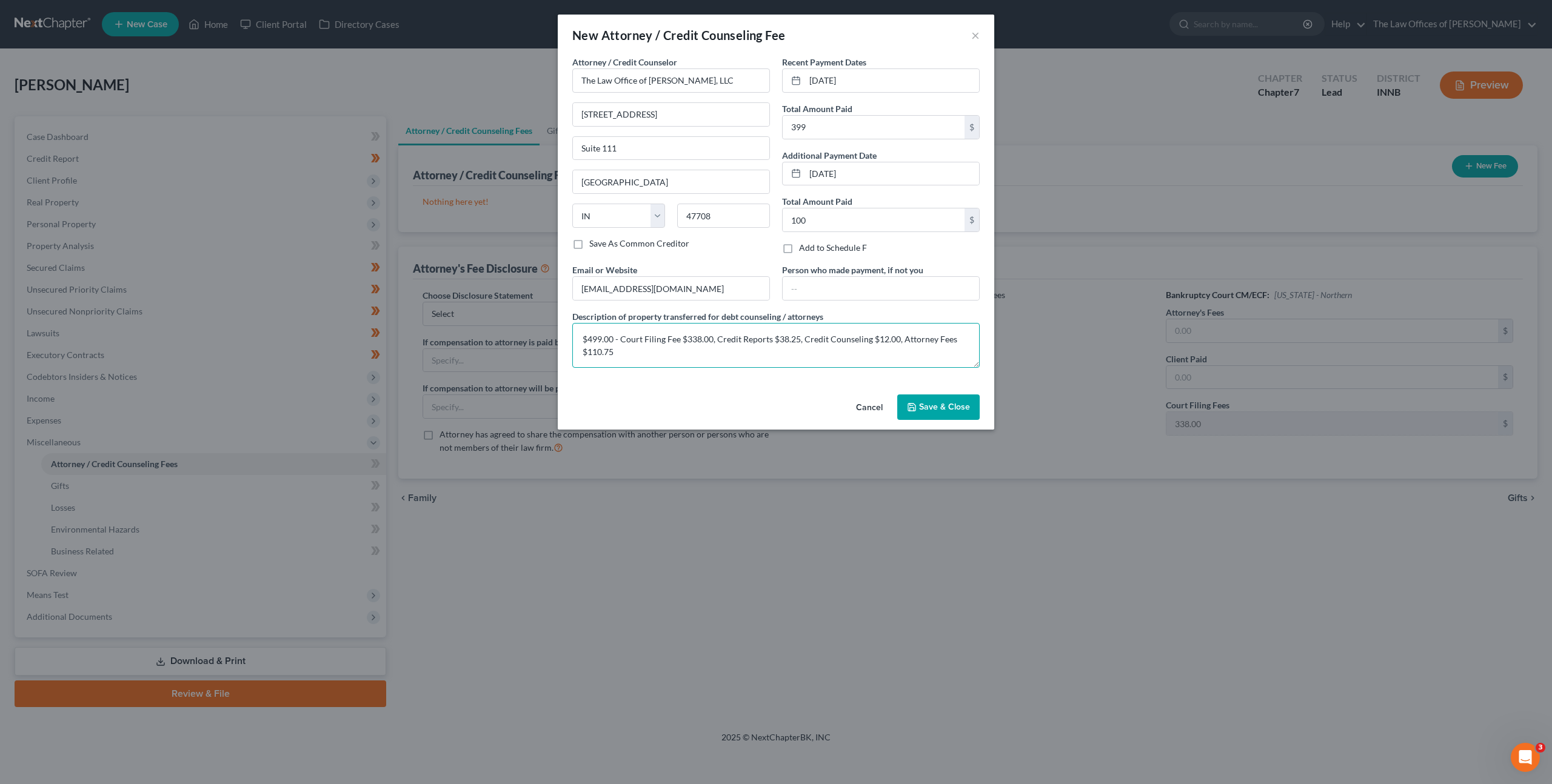
type textarea "$499.00 - Court Filing Fee $338.00, Credit Reports $38.25, Credit Counseling $1…"
click at [712, 389] on div "Attorney / Credit Counselor * The Law Office of Dax J. Miller, LLC 201 NW 4th S…" at bounding box center [776, 223] width 437 height 334
drag, startPoint x: 923, startPoint y: 408, endPoint x: 998, endPoint y: 405, distance: 75.1
click at [923, 408] on span "Save & Close" at bounding box center [944, 407] width 51 height 10
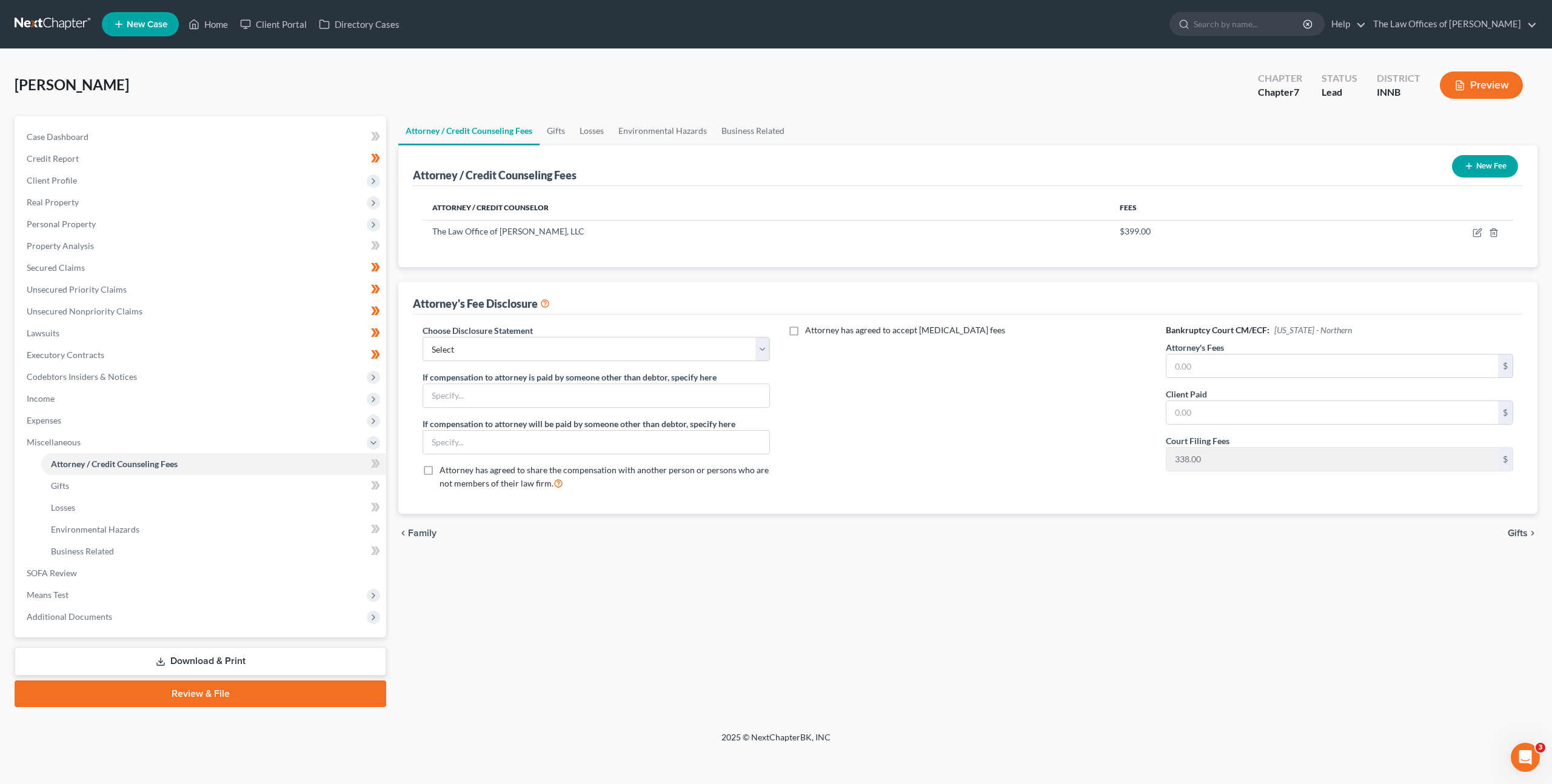
click at [1001, 383] on div "Attorney has agreed to accept retainer fees" at bounding box center [967, 411] width 372 height 175
click at [1182, 408] on input "text" at bounding box center [1332, 413] width 332 height 23
type input "110.75"
click at [1215, 352] on label "Attorney's Fees" at bounding box center [1195, 347] width 58 height 13
click at [1212, 354] on input "text" at bounding box center [1332, 366] width 332 height 23
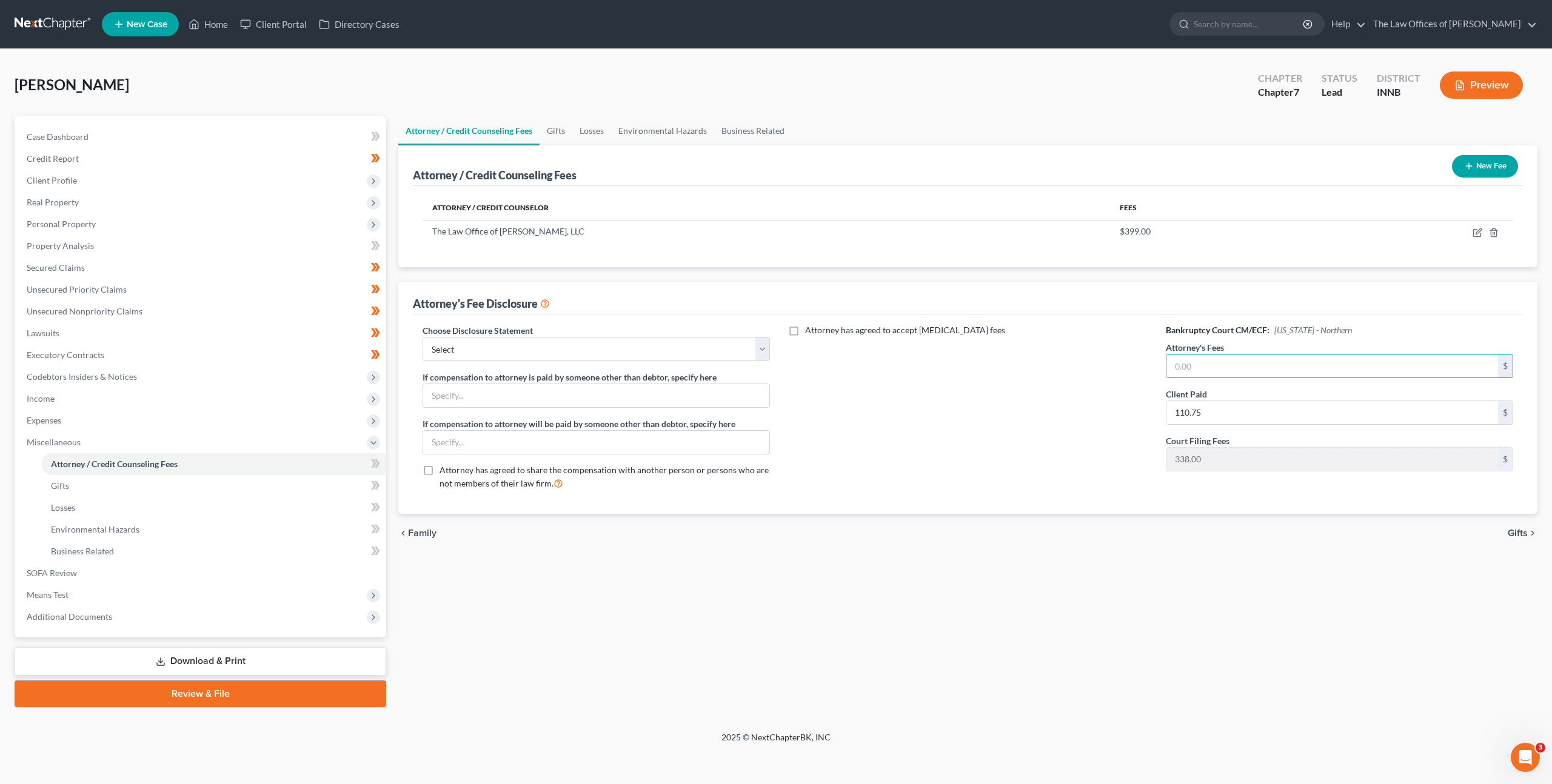
click at [1014, 380] on div "Attorney has agreed to accept retainer fees" at bounding box center [967, 411] width 372 height 175
click at [1205, 361] on input "text" at bounding box center [1332, 366] width 332 height 23
paste input "1860.75"
type input "1,860.75"
click at [1043, 386] on div "Attorney has agreed to accept retainer fees" at bounding box center [967, 411] width 372 height 175
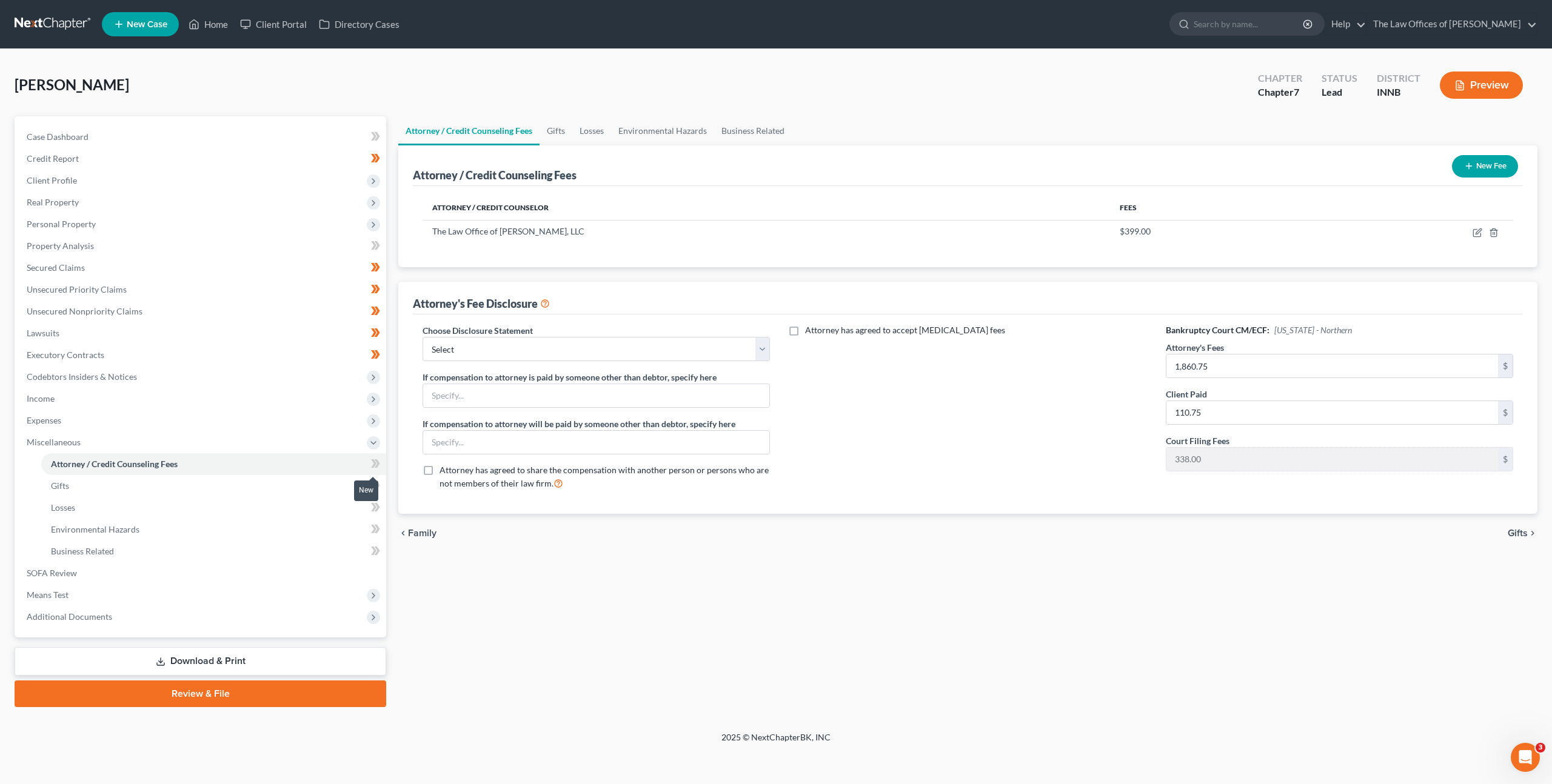
click at [373, 465] on icon at bounding box center [373, 463] width 6 height 8
click at [332, 487] on link "Gifts" at bounding box center [213, 486] width 345 height 22
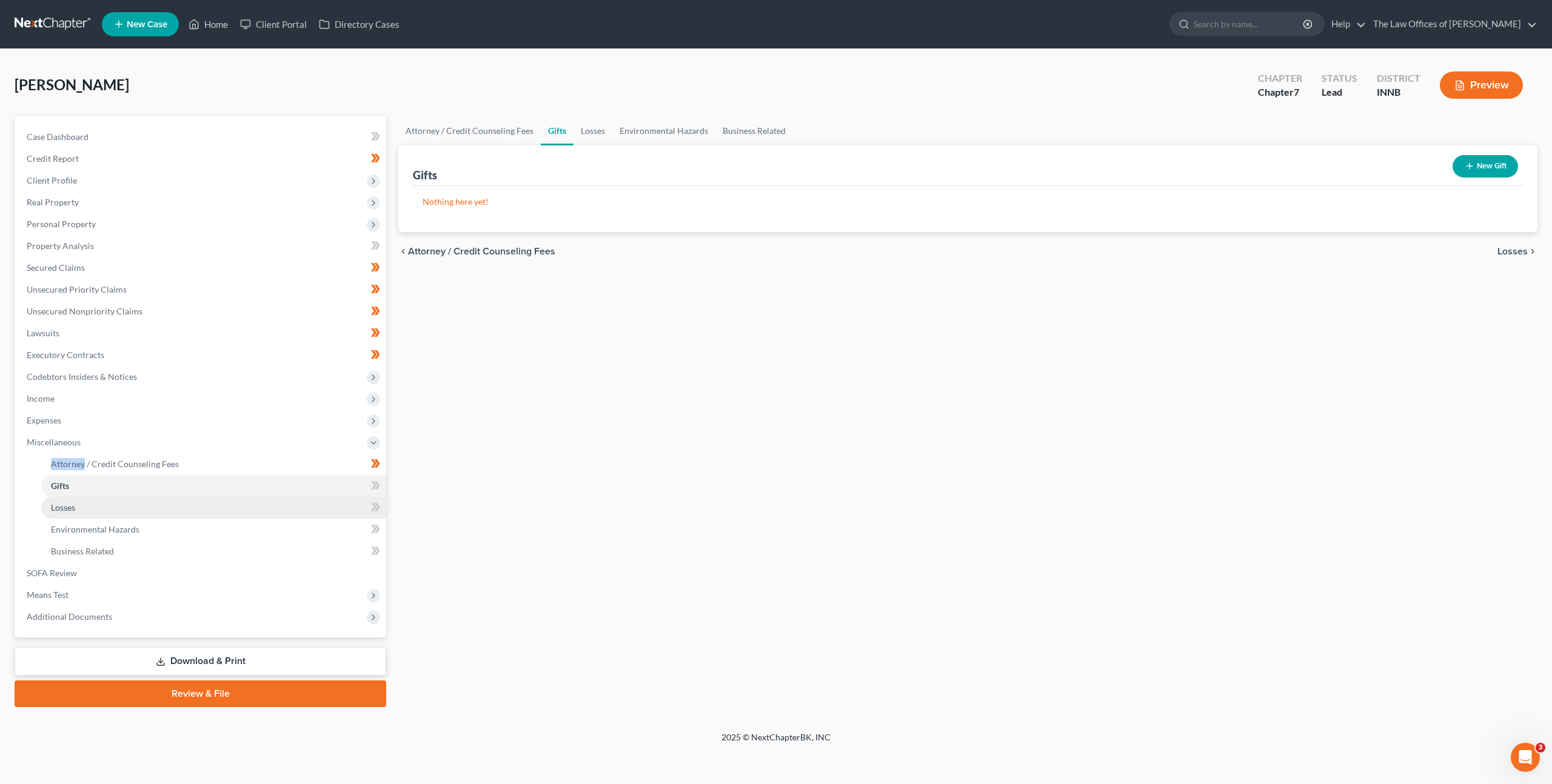
click at [318, 507] on link "Losses" at bounding box center [213, 507] width 345 height 22
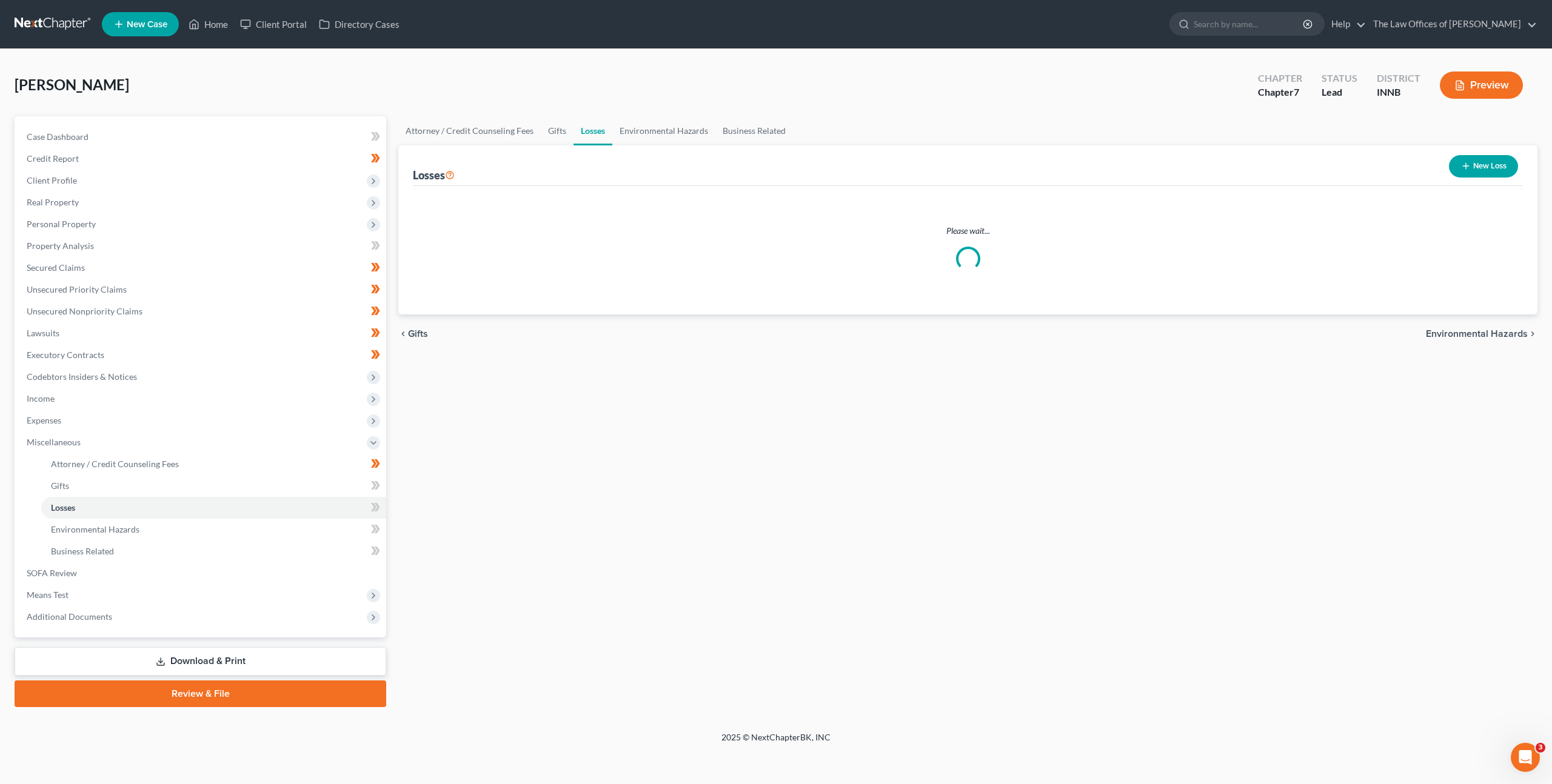
click at [557, 516] on div "Attorney / Credit Counseling Fees Gifts Losses Environmental Hazards Business R…" at bounding box center [968, 412] width 1151 height 591
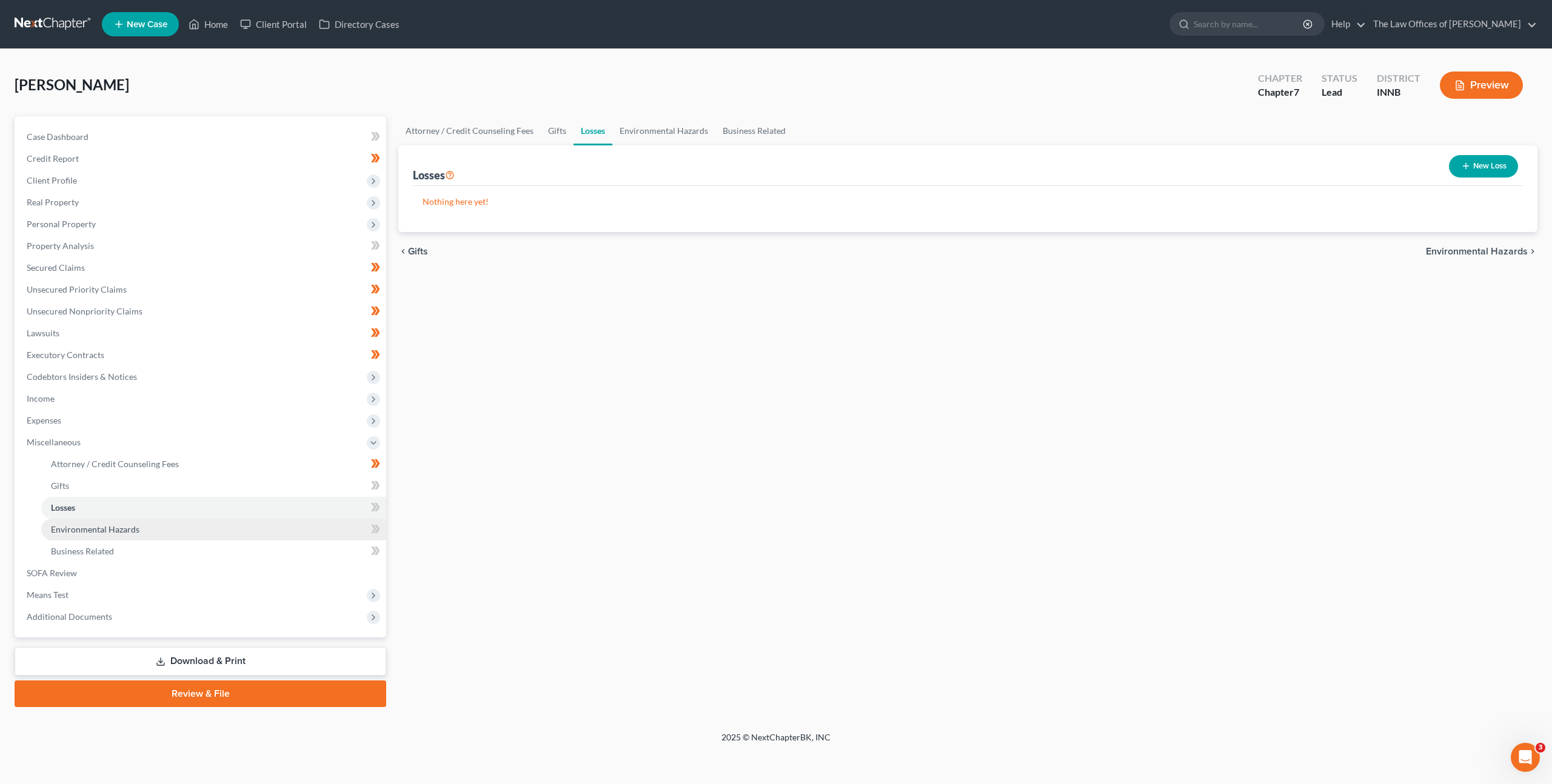
click at [292, 526] on link "Environmental Hazards" at bounding box center [213, 530] width 345 height 22
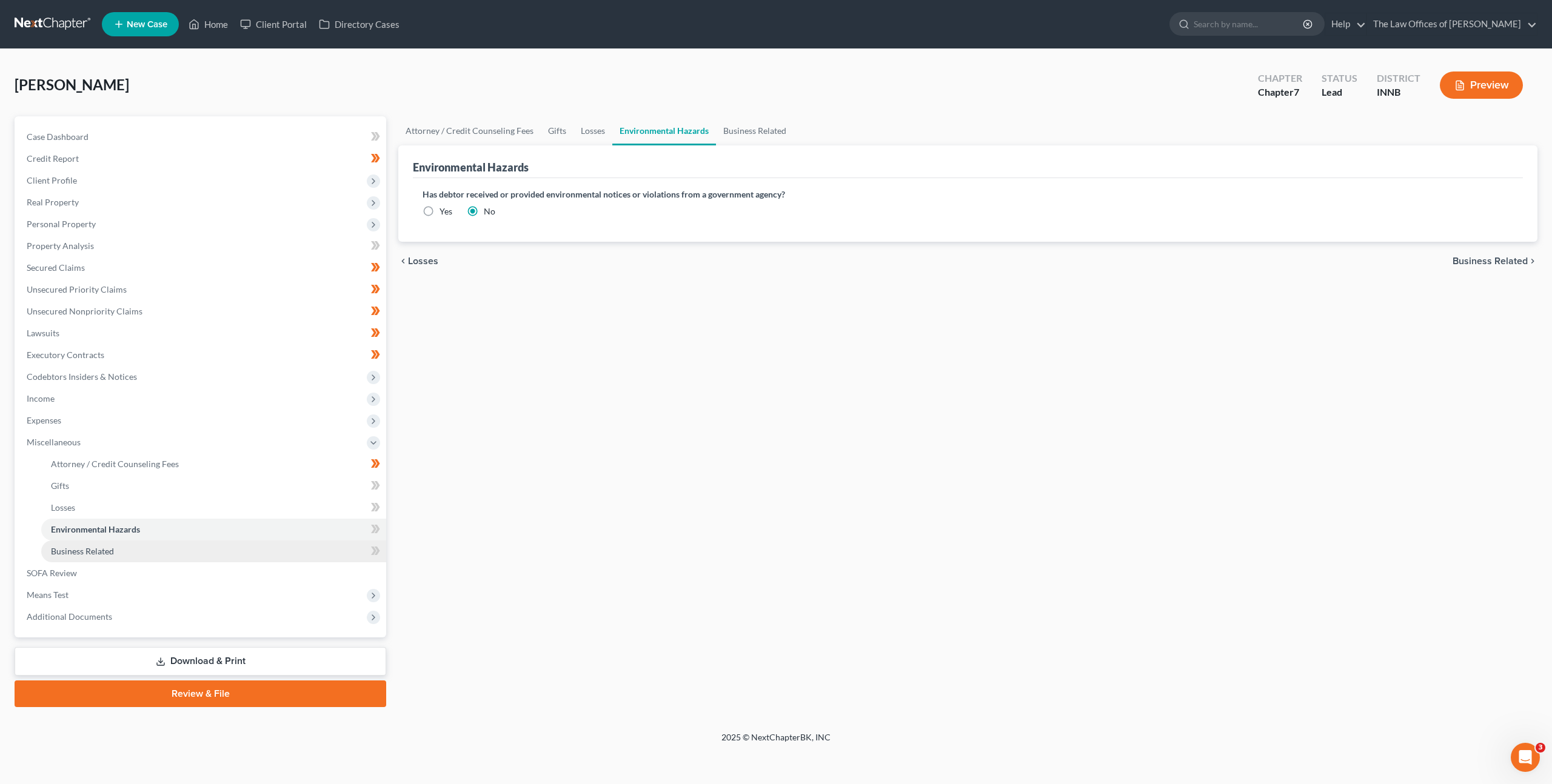
click at [271, 556] on link "Business Related" at bounding box center [213, 551] width 345 height 22
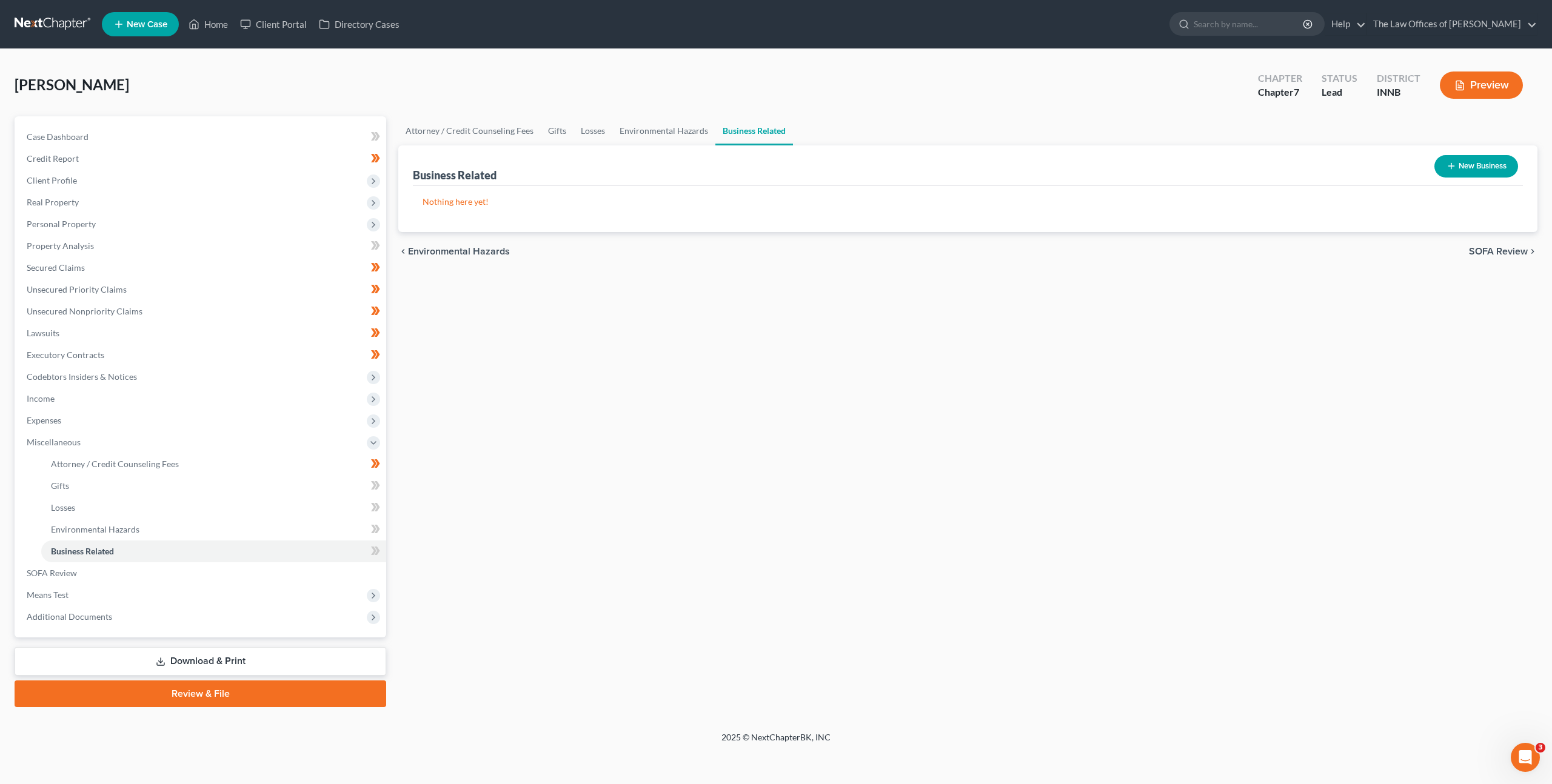
click at [567, 512] on div "Attorney / Credit Counseling Fees Gifts Losses Environmental Hazards Business R…" at bounding box center [968, 412] width 1151 height 591
click at [241, 590] on span "Means Test" at bounding box center [201, 595] width 369 height 22
click at [247, 523] on link "Means Test Qualifier" at bounding box center [213, 530] width 345 height 22
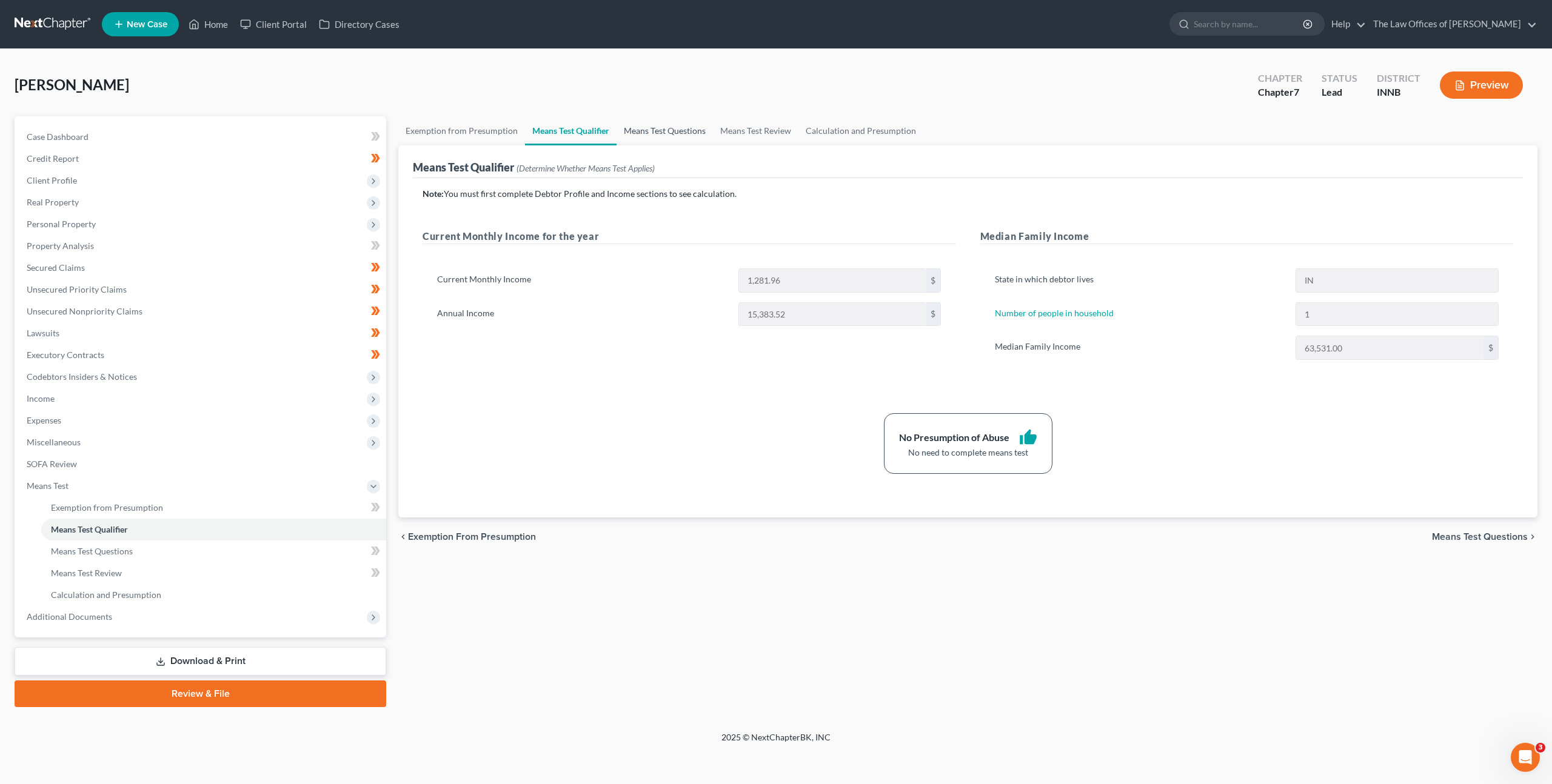
click at [650, 136] on link "Means Test Questions" at bounding box center [665, 131] width 96 height 29
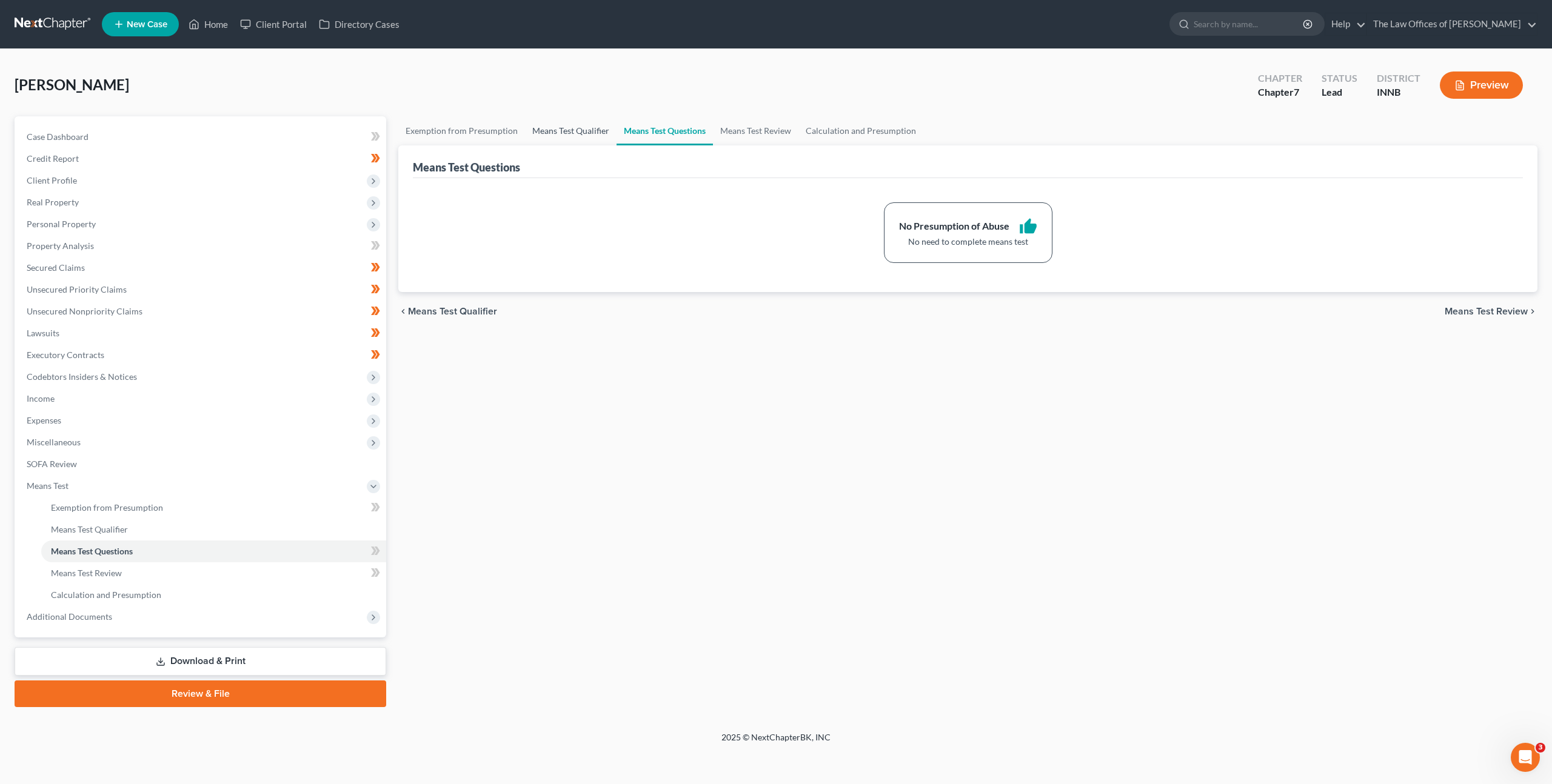
click at [525, 127] on link "Means Test Qualifier" at bounding box center [570, 131] width 92 height 29
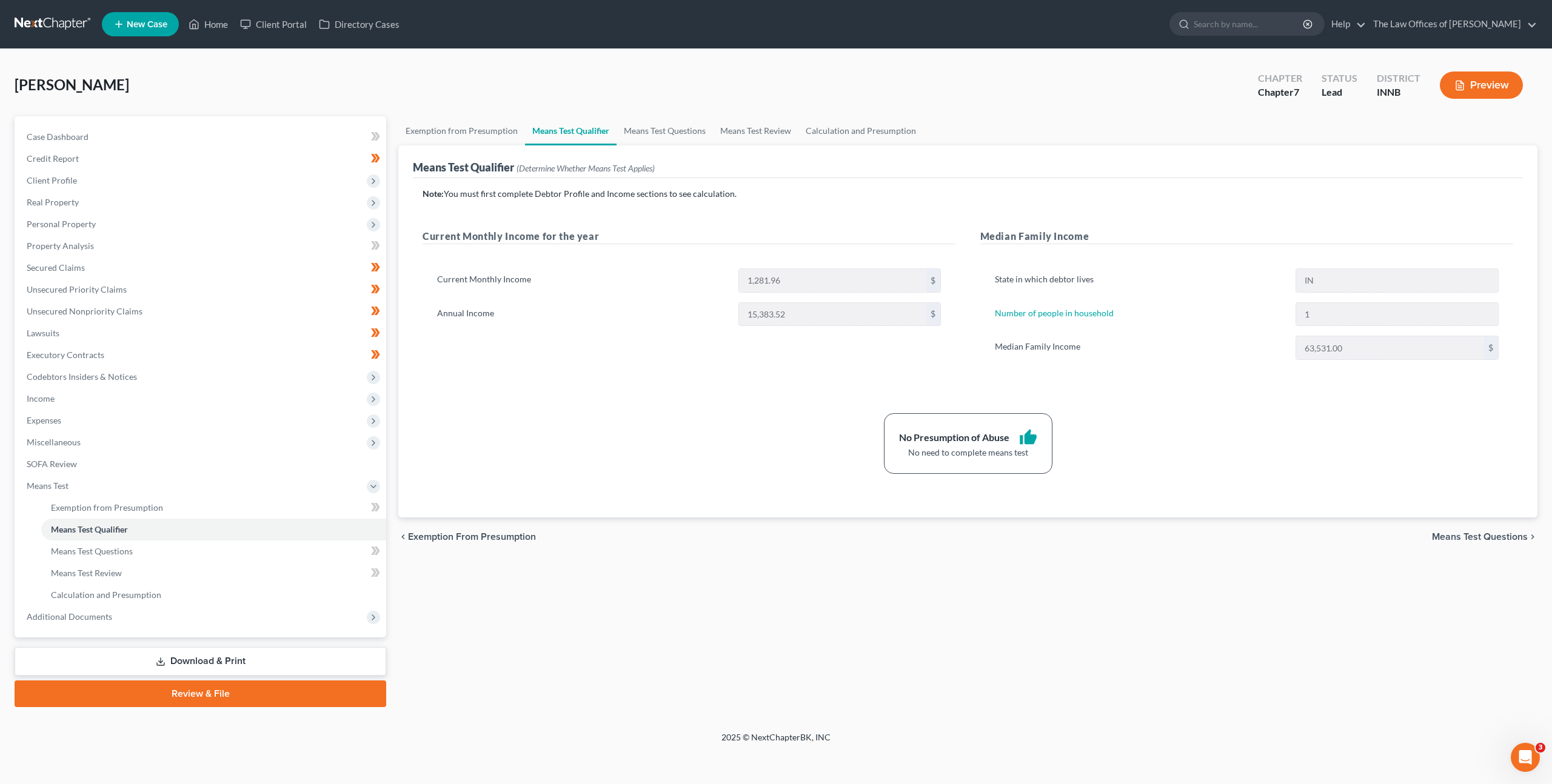
click at [566, 333] on div "Current Monthly Income 1,281.96 $ Annual Income 15,383.52 $" at bounding box center [689, 302] width 534 height 97
click at [273, 608] on span "Additional Documents" at bounding box center [201, 617] width 369 height 22
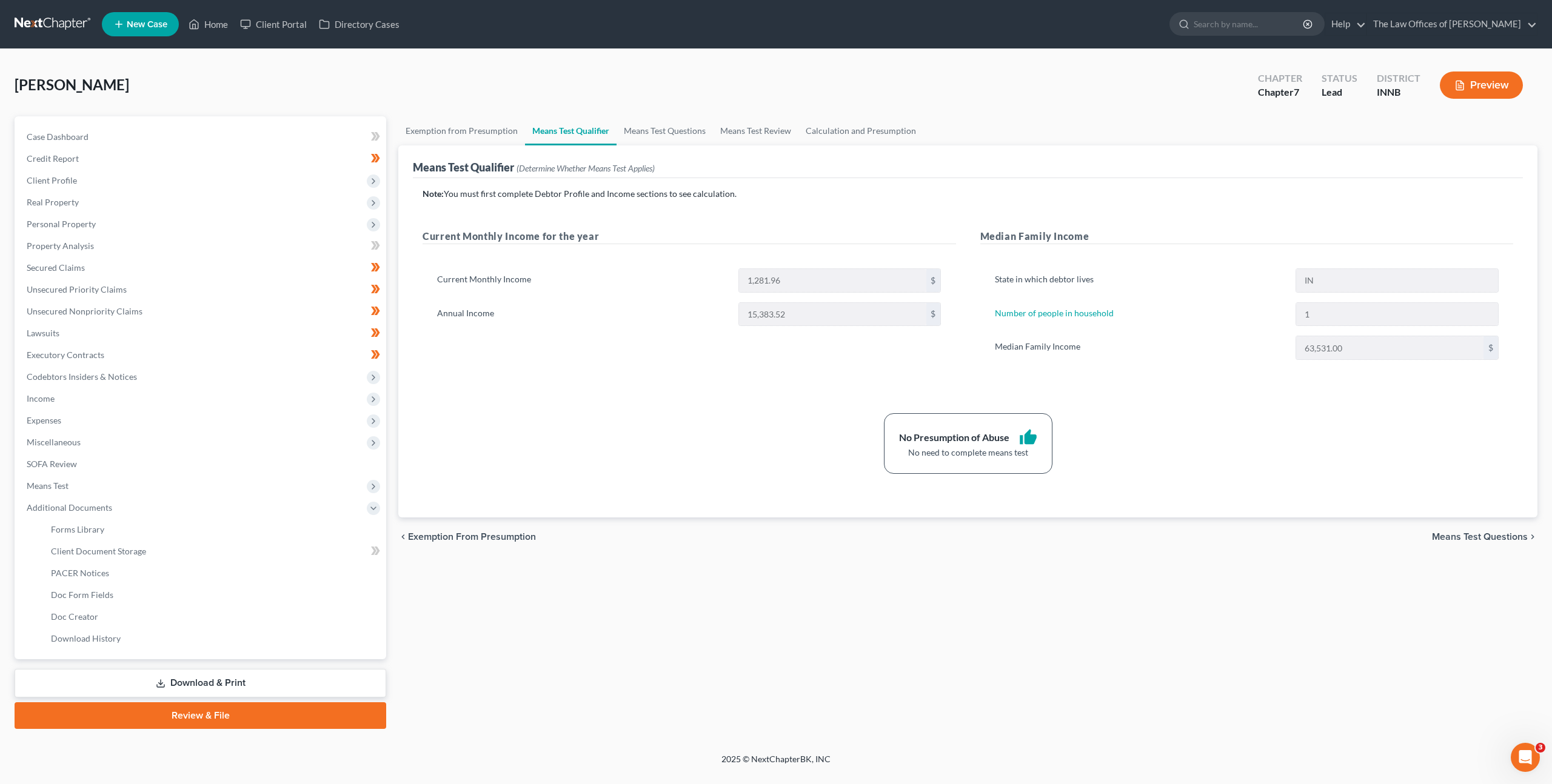
click at [238, 678] on link "Download & Print" at bounding box center [200, 683] width 372 height 28
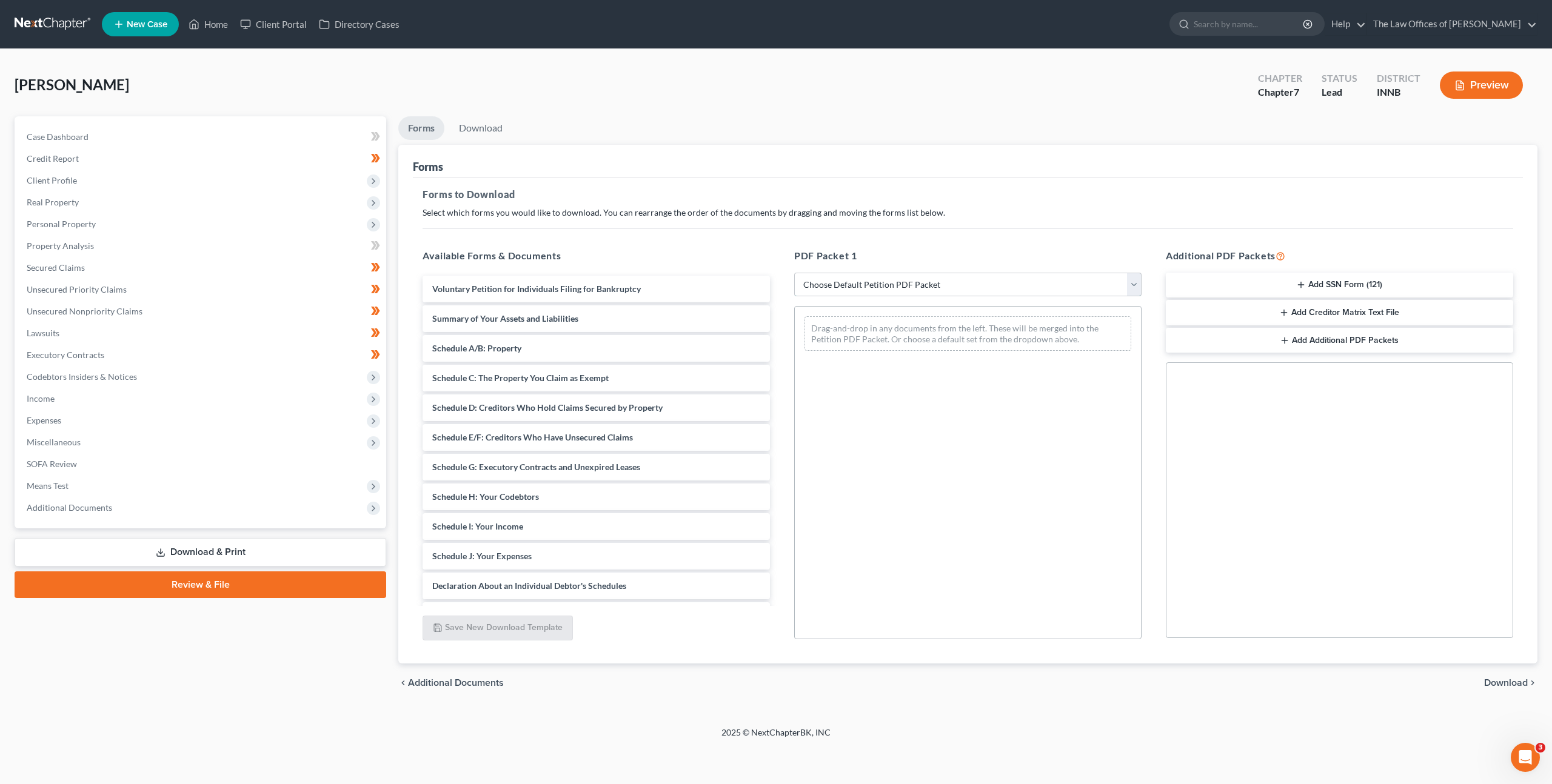
click at [881, 287] on select "Choose Default Petition PDF Packet Complete Bankruptcy Petition (all forms and …" at bounding box center [968, 285] width 347 height 24
select select "0"
click at [794, 273] on select "Choose Default Petition PDF Packet Complete Bankruptcy Petition (all forms and …" at bounding box center [968, 285] width 347 height 24
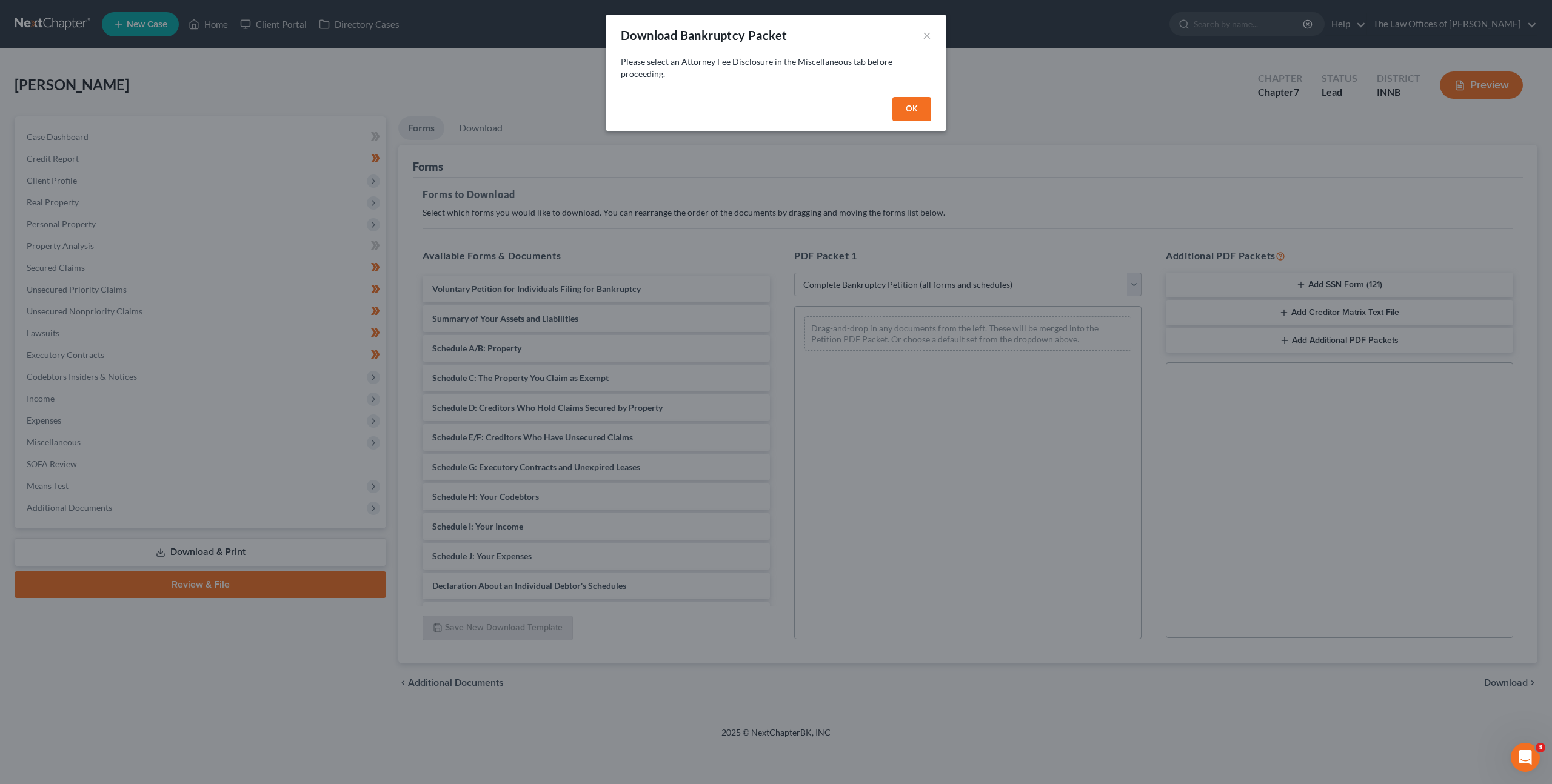
click at [898, 104] on button "OK" at bounding box center [911, 109] width 39 height 24
select select
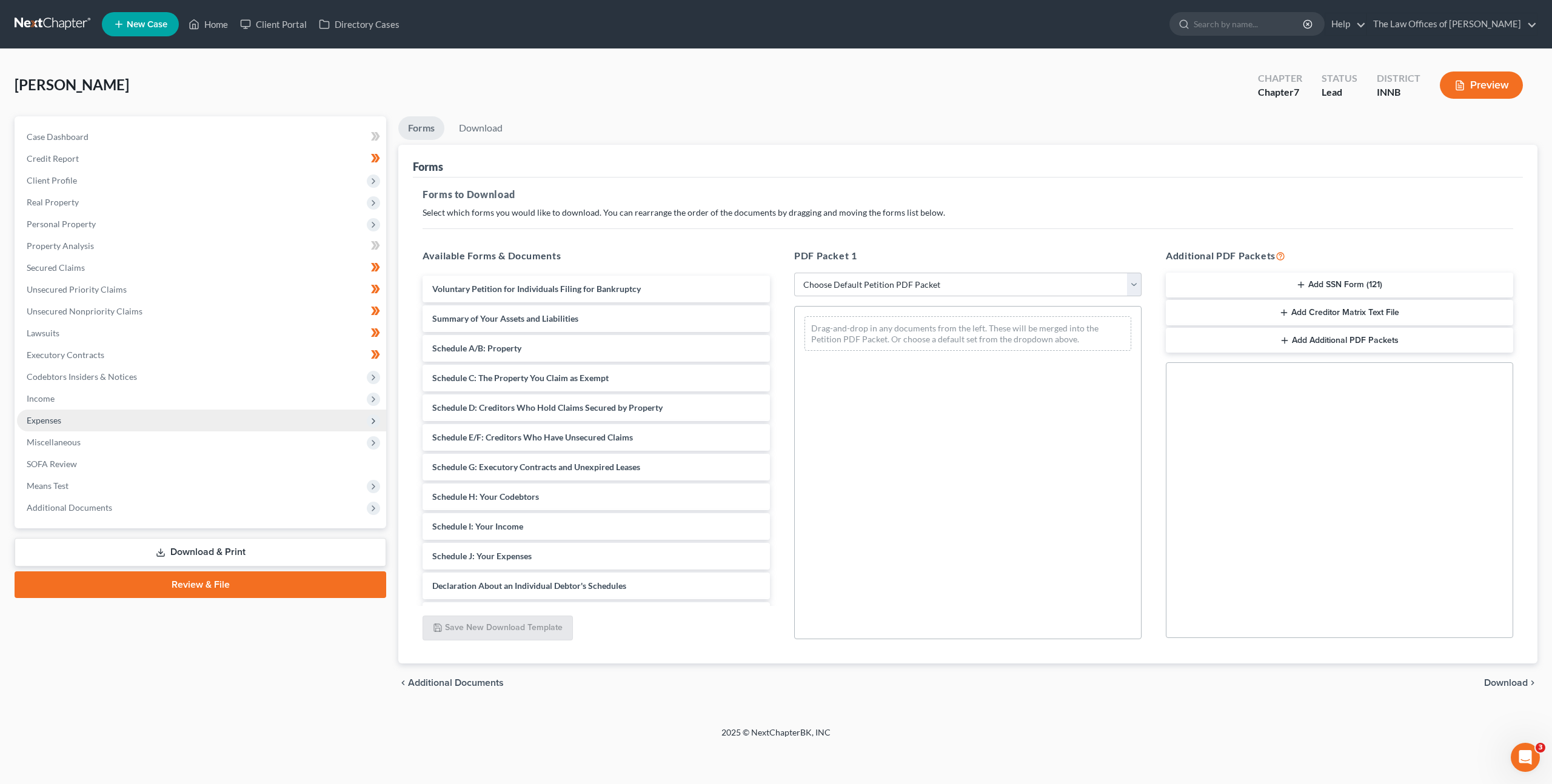
click at [166, 428] on span "Expenses" at bounding box center [201, 420] width 369 height 22
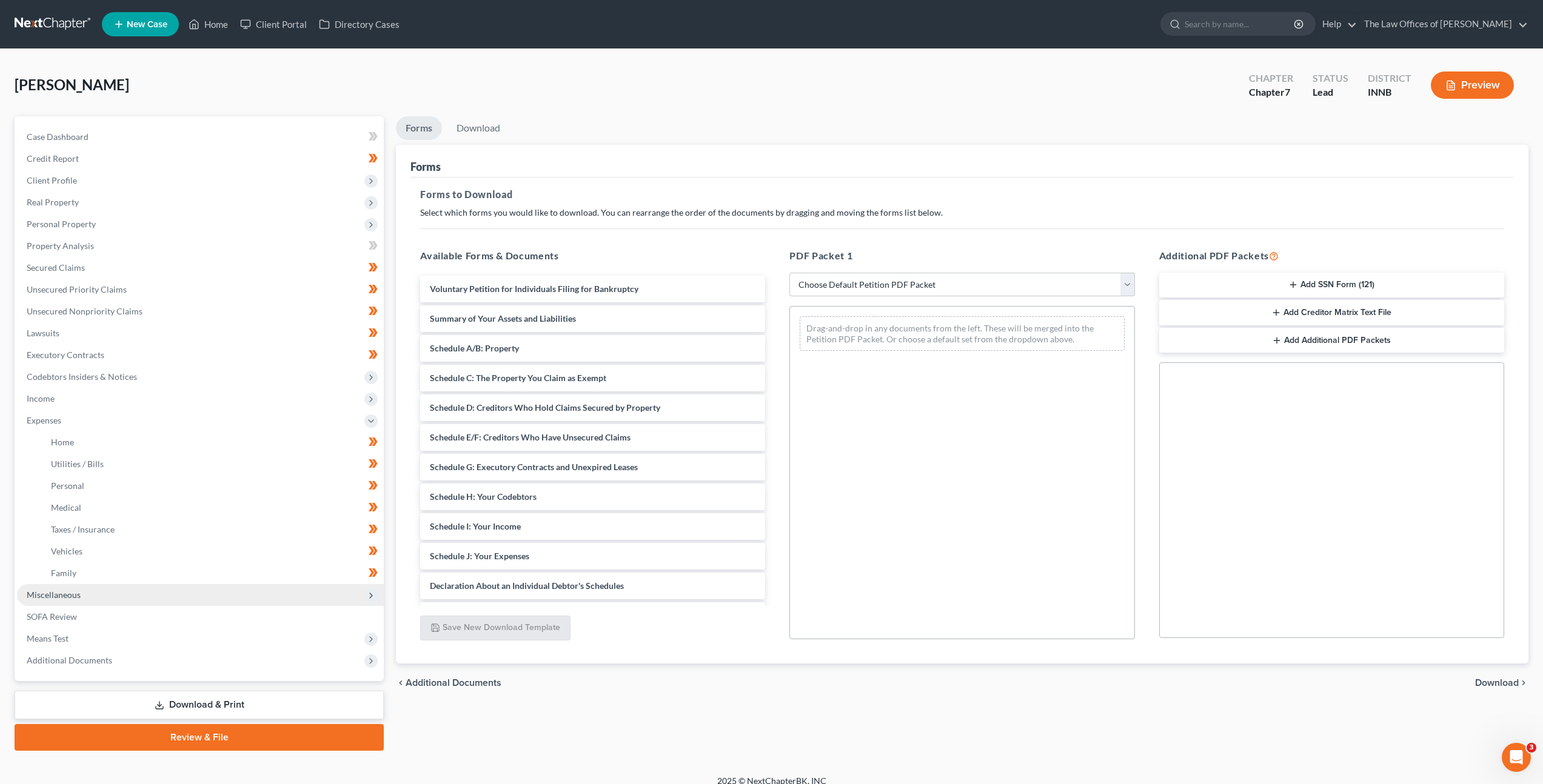
click at [99, 604] on span "Miscellaneous" at bounding box center [200, 595] width 367 height 22
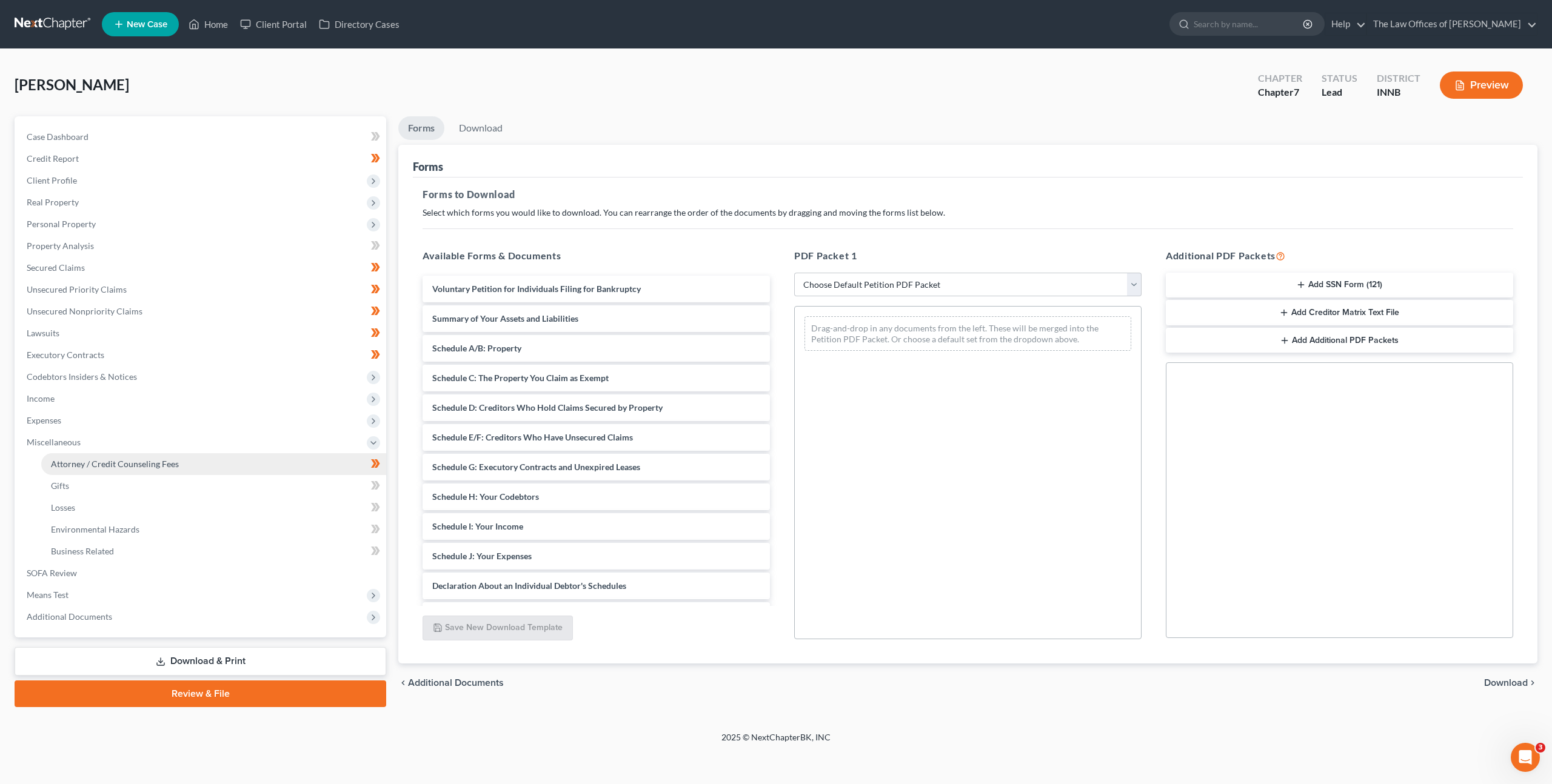
click at [166, 470] on link "Attorney / Credit Counseling Fees" at bounding box center [213, 464] width 345 height 22
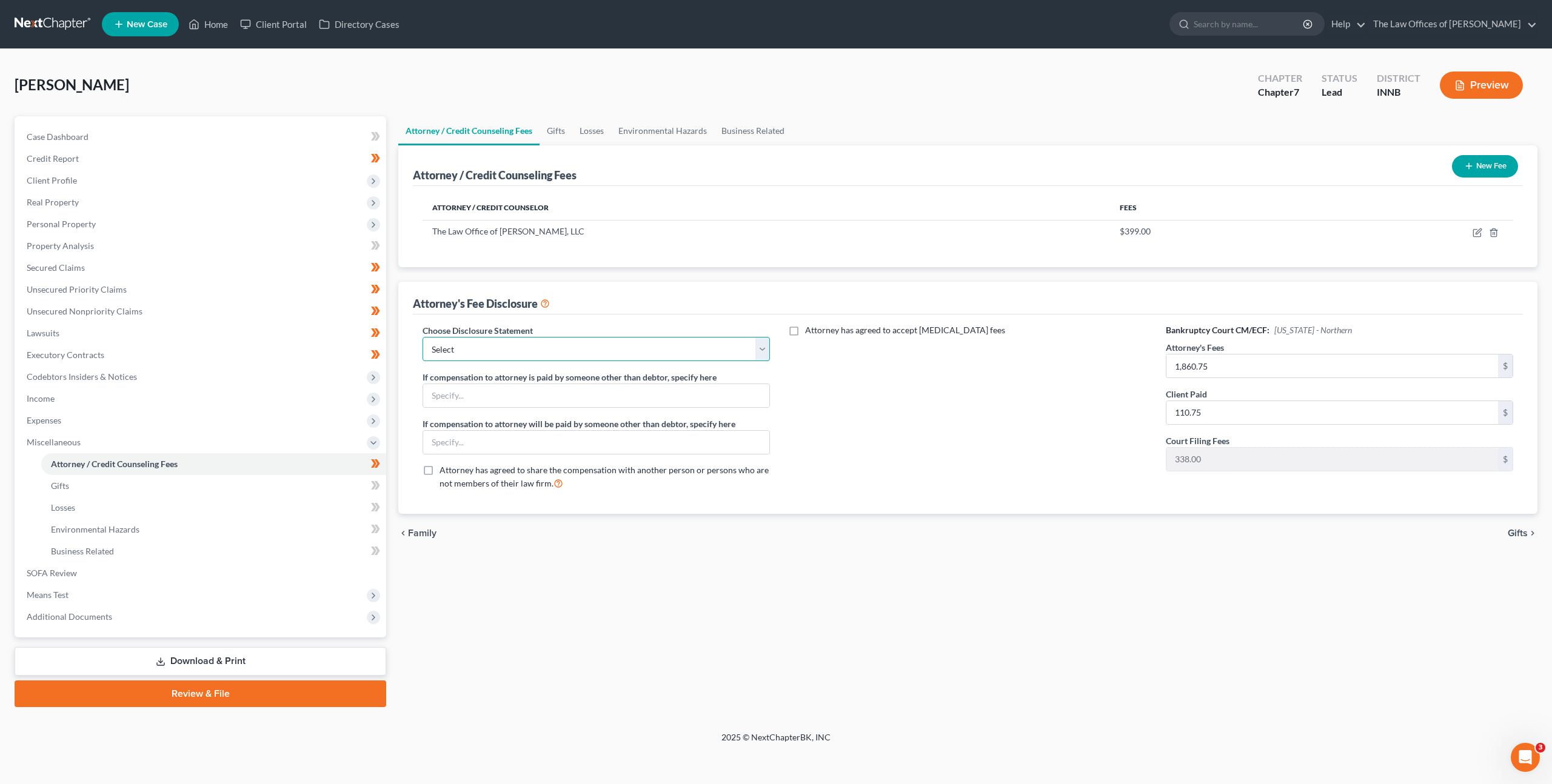
click at [551, 346] on select "Select INNB - $0.00 Down, Recoup $313.00 outside plan KYWB - Ch. 13 - $313.00+ …" at bounding box center [596, 349] width 347 height 24
select select "18"
click at [423, 337] on select "Select INNB - $0.00 Down, Recoup $313.00 outside plan KYWB - Ch. 13 - $313.00+ …" at bounding box center [596, 349] width 347 height 24
click at [992, 404] on div "Attorney has agreed to accept retainer fees" at bounding box center [967, 411] width 372 height 175
click at [208, 655] on link "Download & Print" at bounding box center [200, 661] width 372 height 28
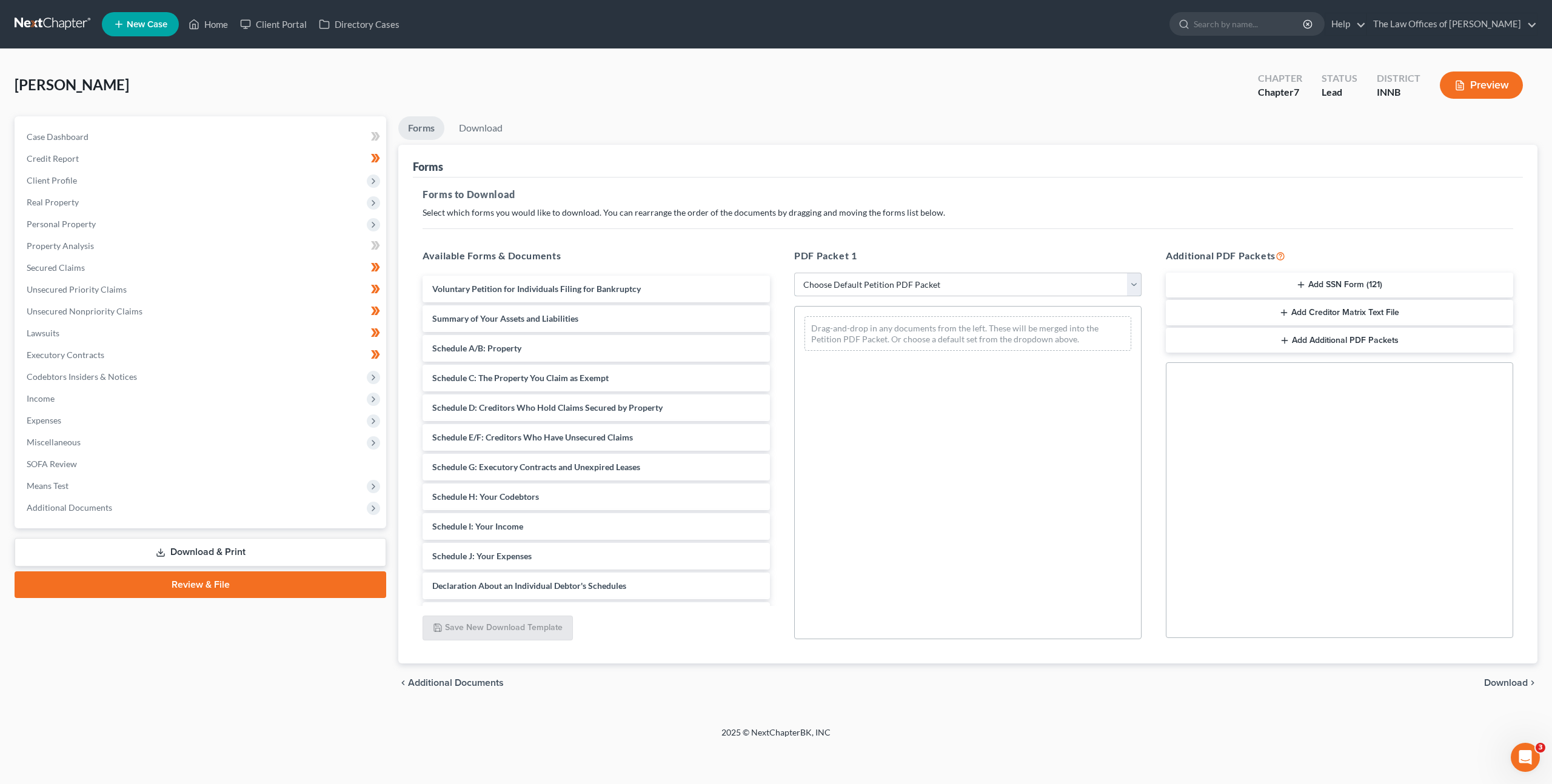
click at [965, 275] on select "Choose Default Petition PDF Packet Complete Bankruptcy Petition (all forms and …" at bounding box center [968, 285] width 347 height 24
select select "0"
click at [794, 273] on select "Choose Default Petition PDF Packet Complete Bankruptcy Petition (all forms and …" at bounding box center [968, 285] width 347 height 24
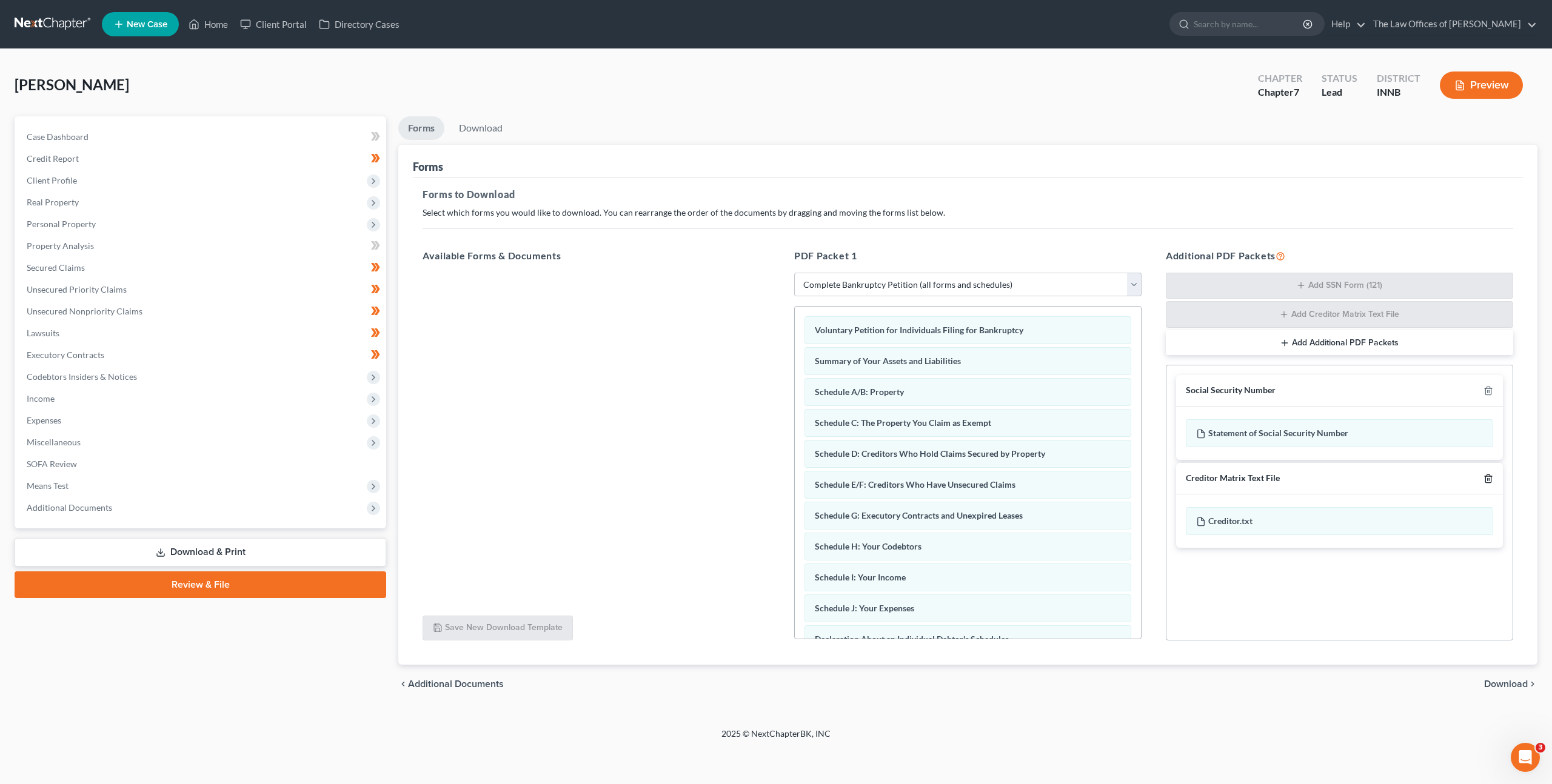
click at [1490, 479] on icon "button" at bounding box center [1488, 478] width 9 height 9
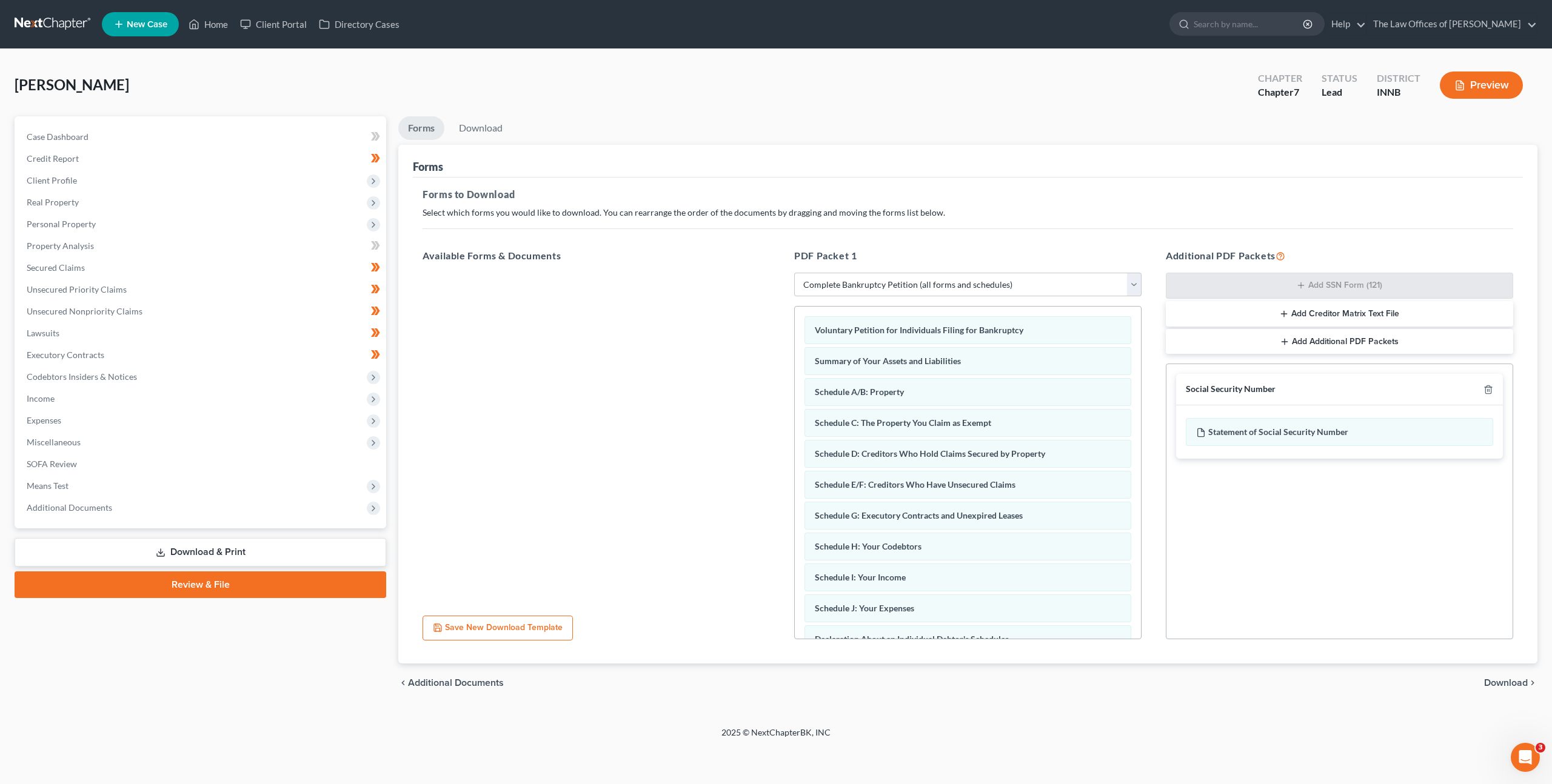
click at [1501, 685] on span "Download" at bounding box center [1505, 683] width 44 height 9
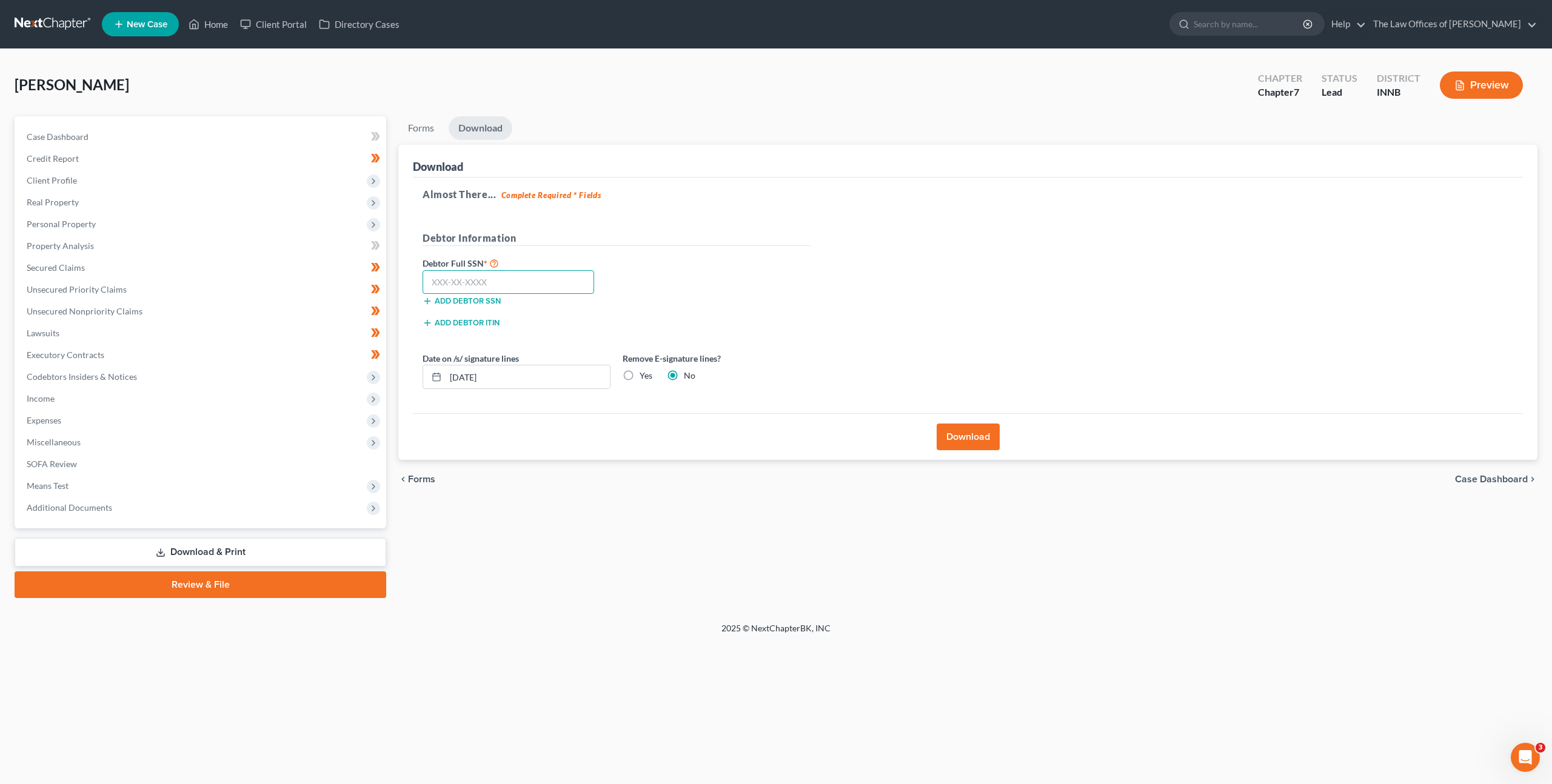
click at [534, 278] on input "text" at bounding box center [508, 282] width 172 height 24
click at [522, 280] on input "text" at bounding box center [508, 282] width 172 height 24
paste input "343-72-8367"
type input "343-72-8367"
drag, startPoint x: 676, startPoint y: 294, endPoint x: 667, endPoint y: 308, distance: 16.6
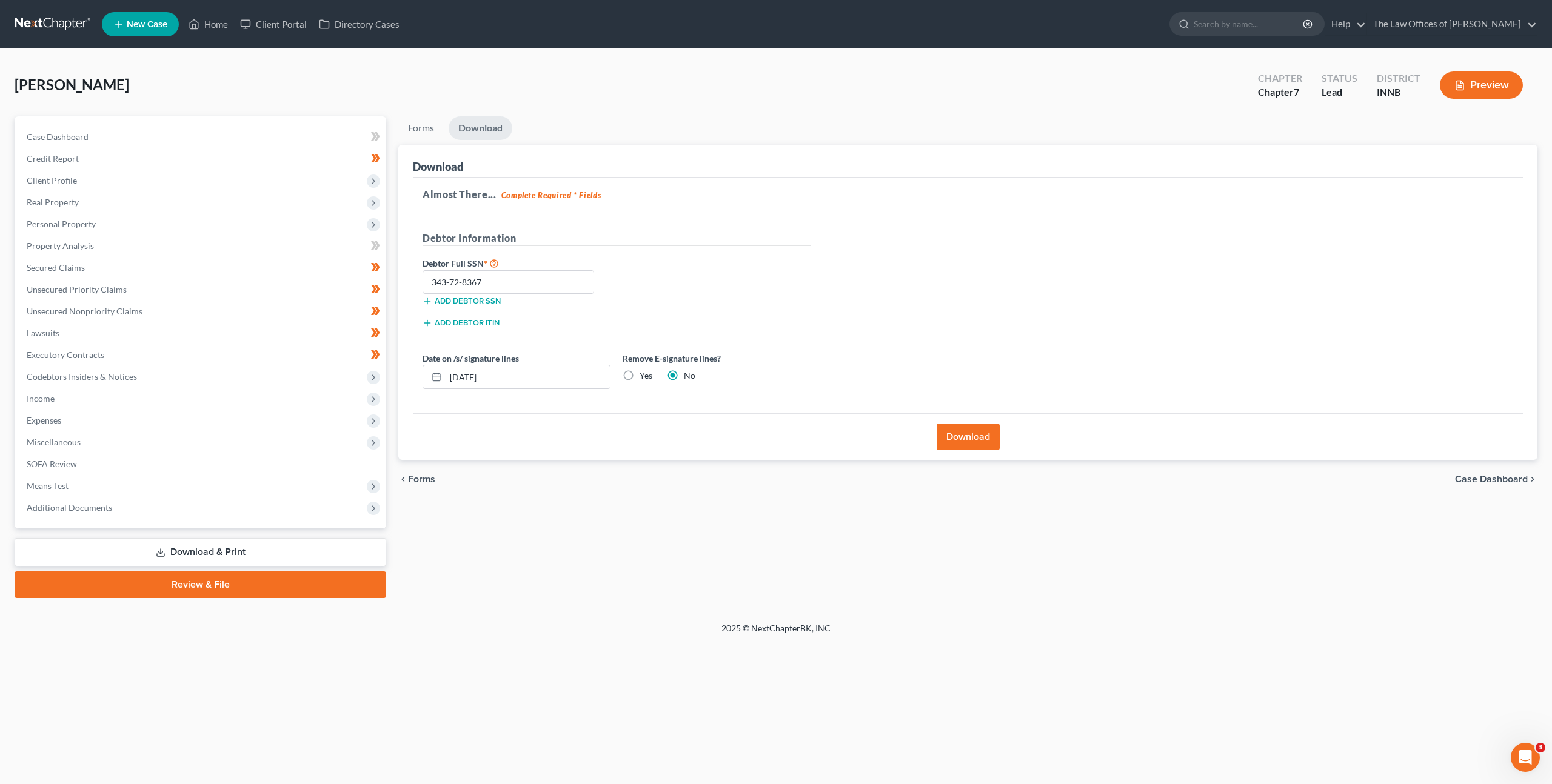
click at [676, 297] on div "Debtor Full SSN * 343-72-8367 Add debtor SSN" at bounding box center [616, 286] width 400 height 61
drag, startPoint x: 628, startPoint y: 375, endPoint x: 644, endPoint y: 364, distance: 19.4
click at [639, 375] on label "Yes" at bounding box center [646, 375] width 13 height 12
click at [644, 375] on input "Yes" at bounding box center [648, 373] width 8 height 8
radio input "true"
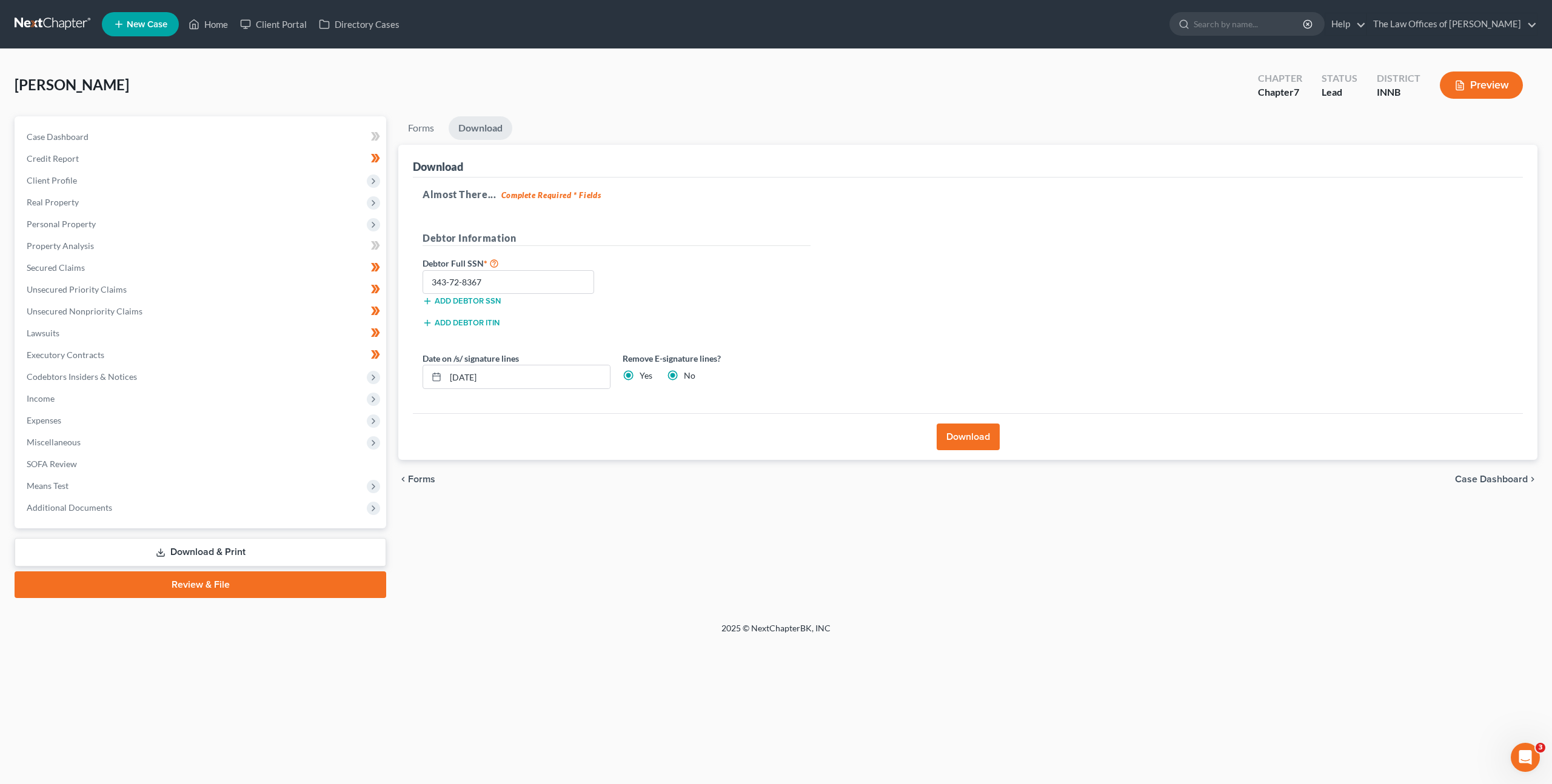
radio input "false"
click at [815, 283] on div "Debtor Full SSN * 343-72-8367 Add debtor SSN" at bounding box center [616, 286] width 400 height 61
click at [957, 431] on button "Download" at bounding box center [968, 437] width 63 height 27
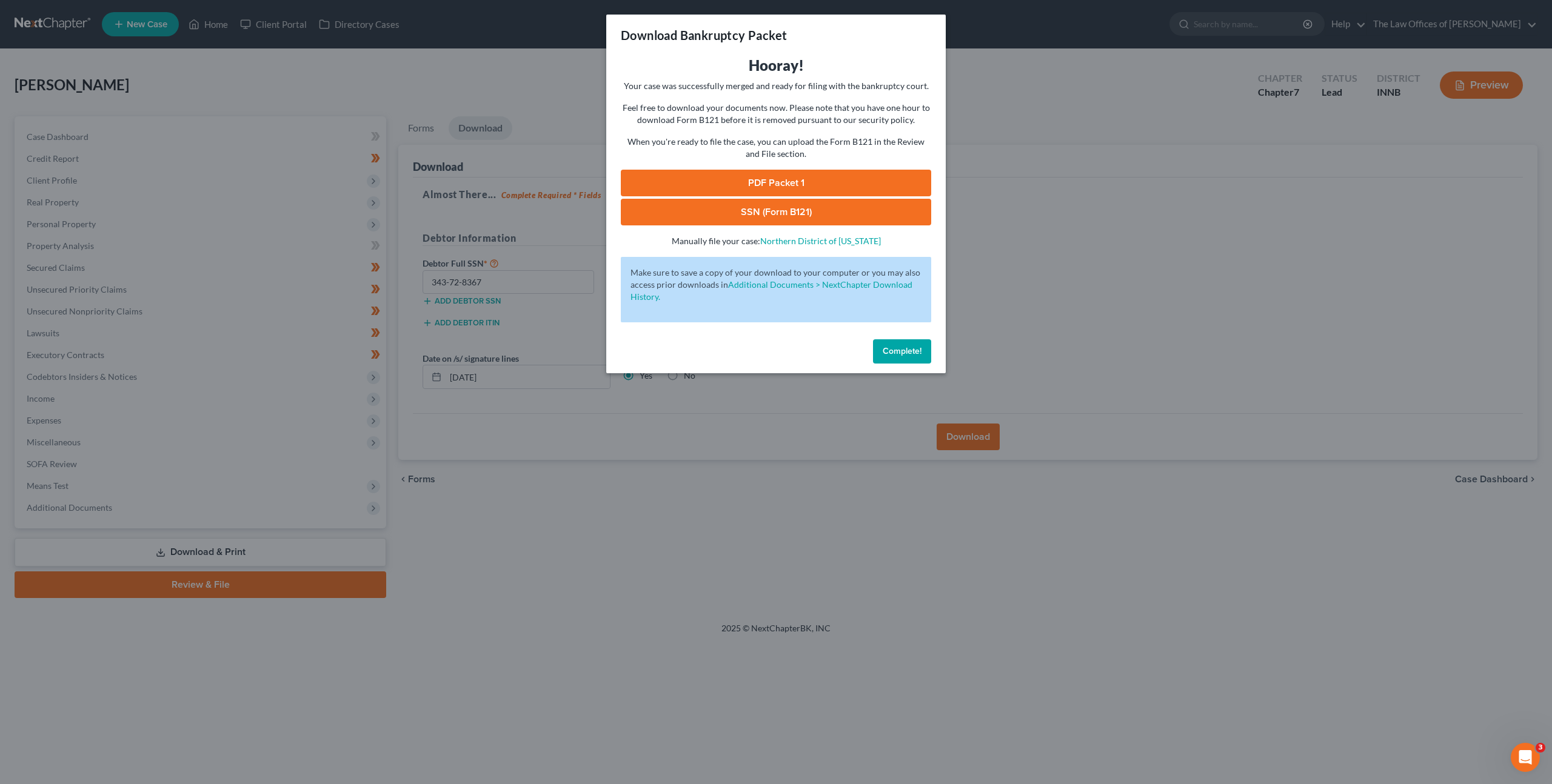
click at [803, 190] on link "PDF Packet 1" at bounding box center [776, 183] width 310 height 27
click at [767, 208] on link "SSN (Form B121)" at bounding box center [776, 212] width 310 height 27
click at [906, 352] on span "Complete!" at bounding box center [901, 351] width 39 height 10
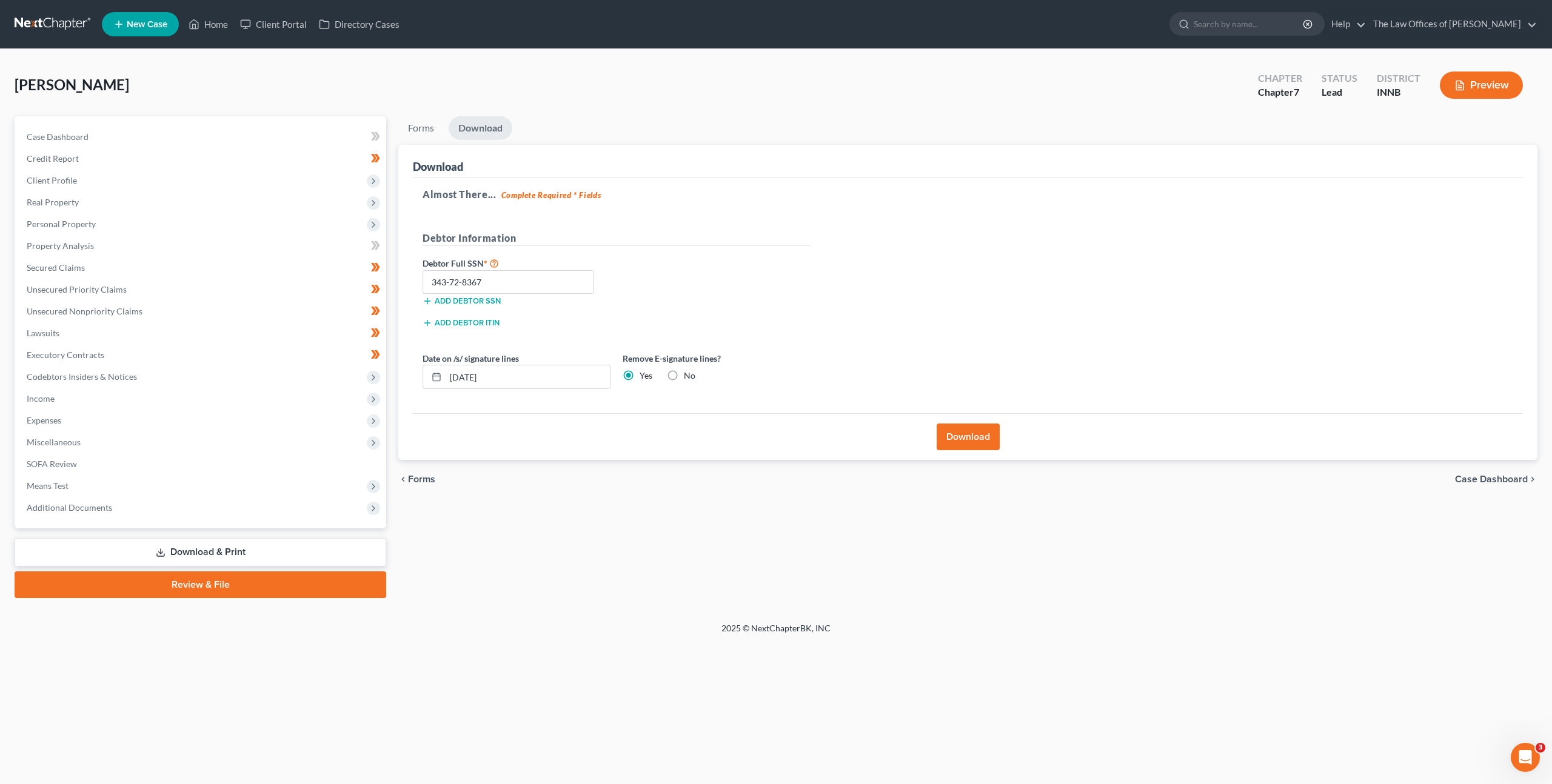
click at [419, 475] on span "Forms" at bounding box center [422, 479] width 27 height 9
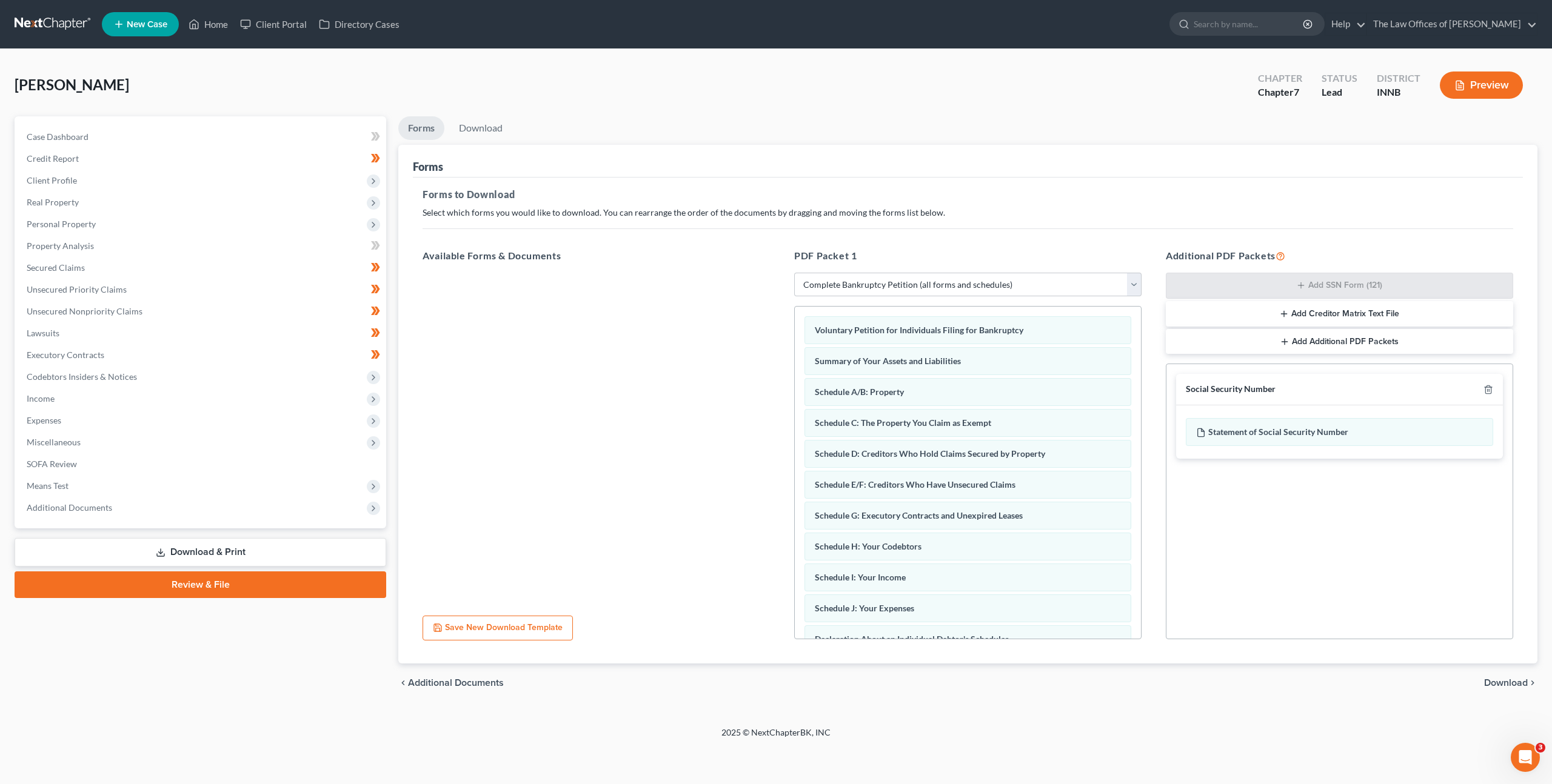
click at [1001, 271] on div "PDF Packet 1 Choose Default Petition PDF Packet Complete Bankruptcy Petition (a…" at bounding box center [967, 444] width 372 height 411
click at [994, 278] on select "Choose Default Petition PDF Packet Complete Bankruptcy Petition (all forms and …" at bounding box center [968, 285] width 347 height 24
select select "3"
click at [794, 273] on select "Choose Default Petition PDF Packet Complete Bankruptcy Petition (all forms and …" at bounding box center [968, 285] width 347 height 24
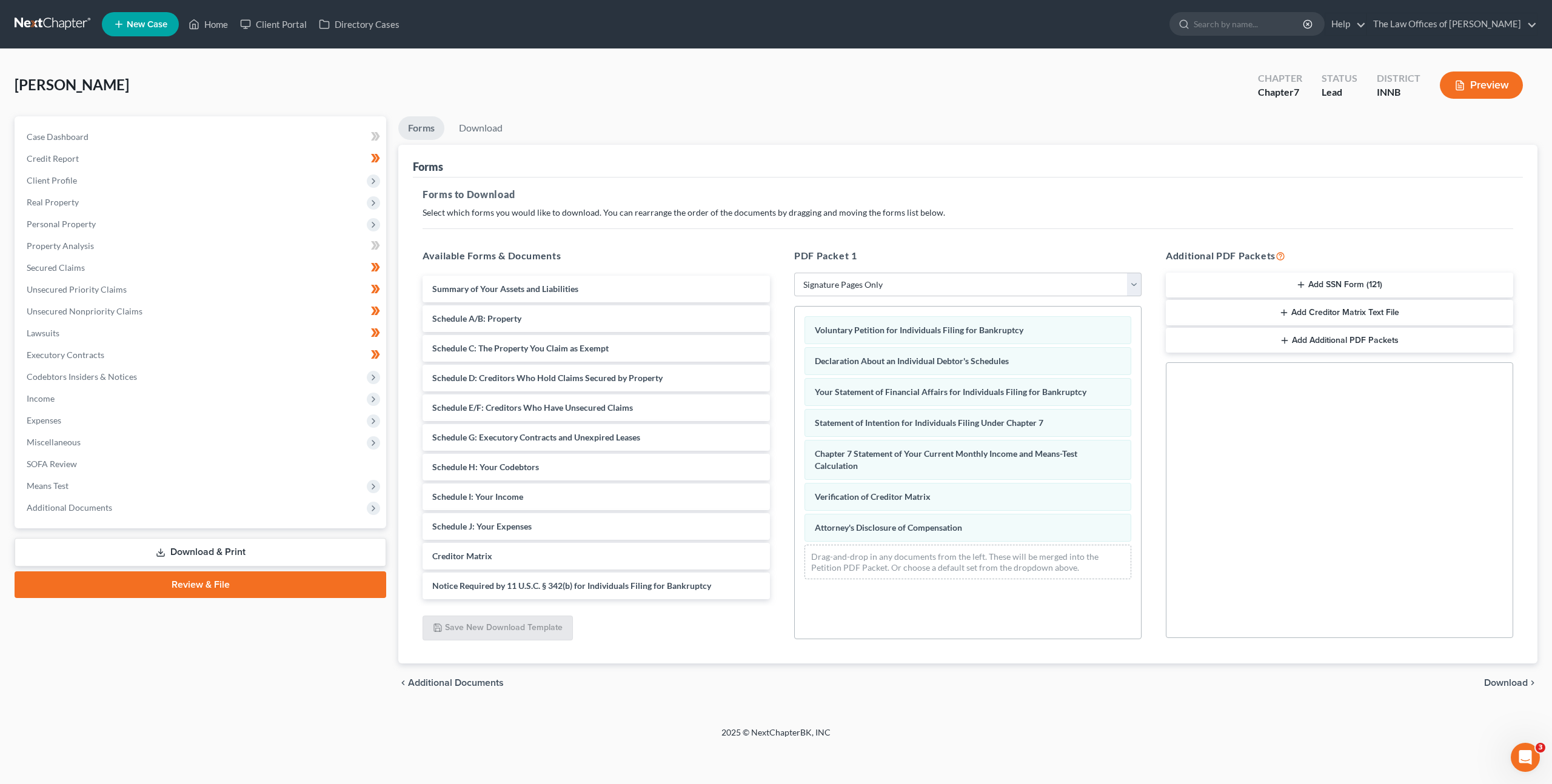
drag, startPoint x: 1312, startPoint y: 282, endPoint x: 1325, endPoint y: 309, distance: 30.0
click at [1312, 282] on button "Add SSN Form (121)" at bounding box center [1339, 285] width 347 height 25
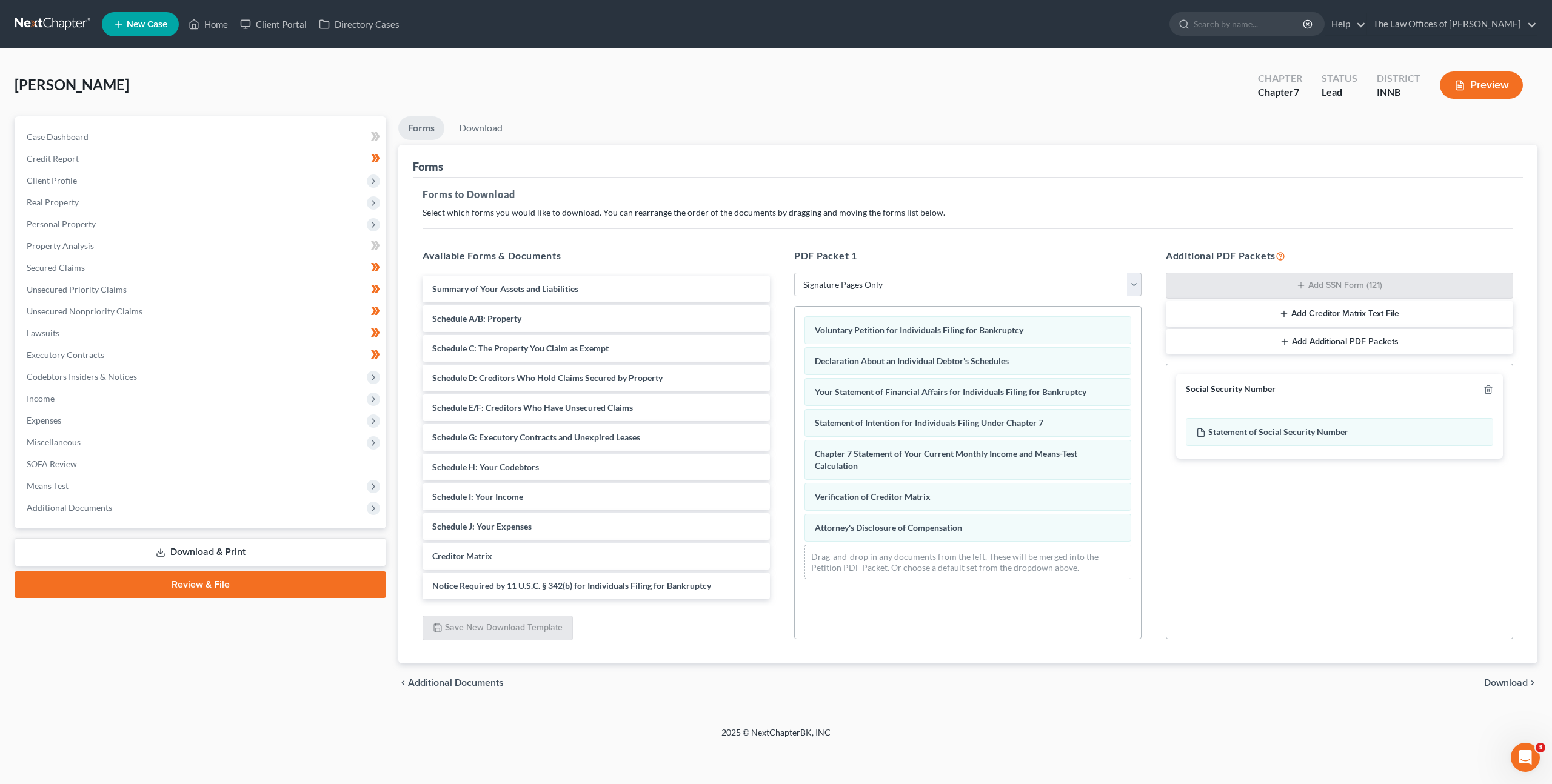
click at [1497, 685] on span "Download" at bounding box center [1505, 683] width 44 height 9
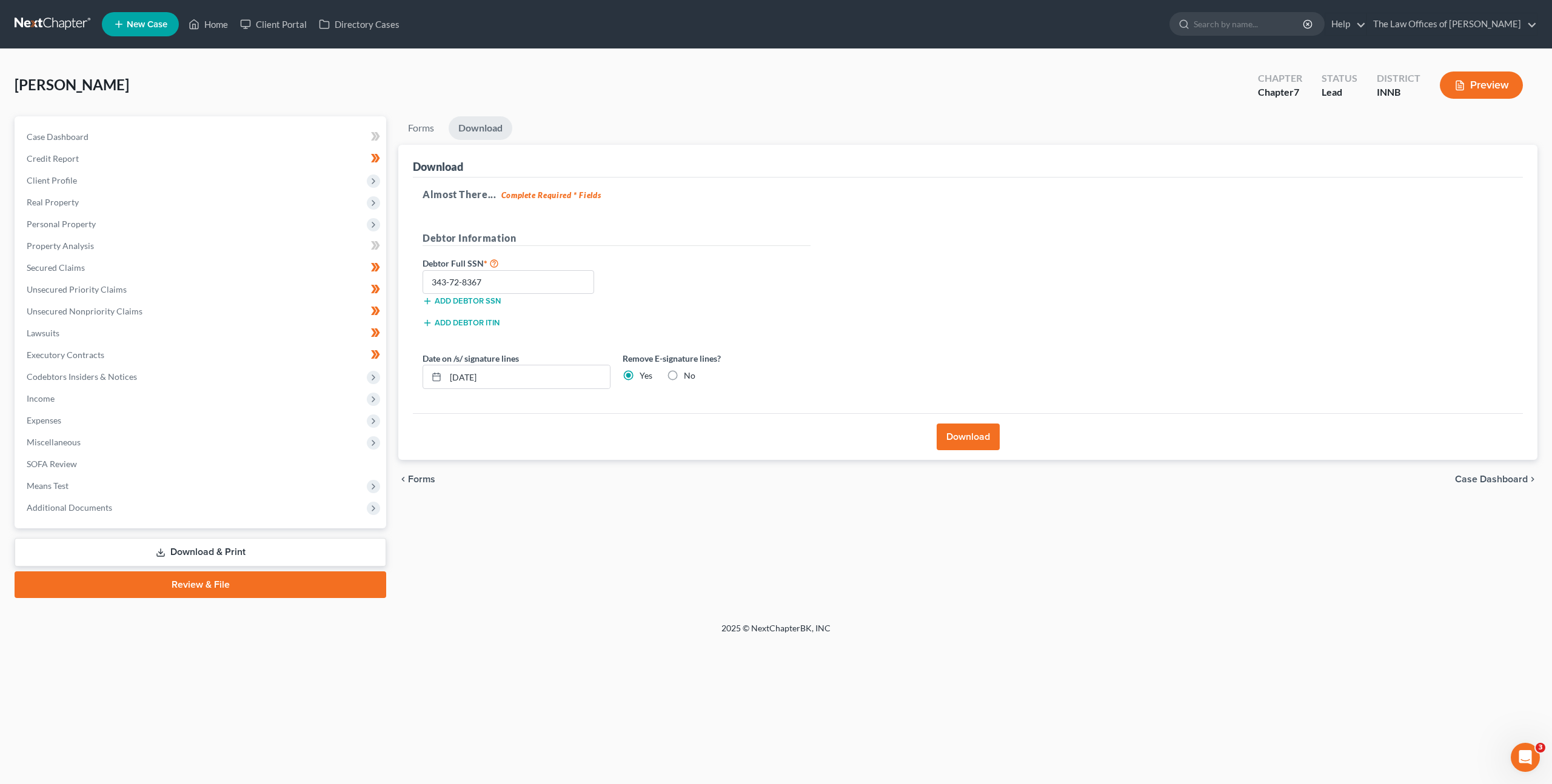
click at [971, 434] on button "Download" at bounding box center [968, 437] width 63 height 27
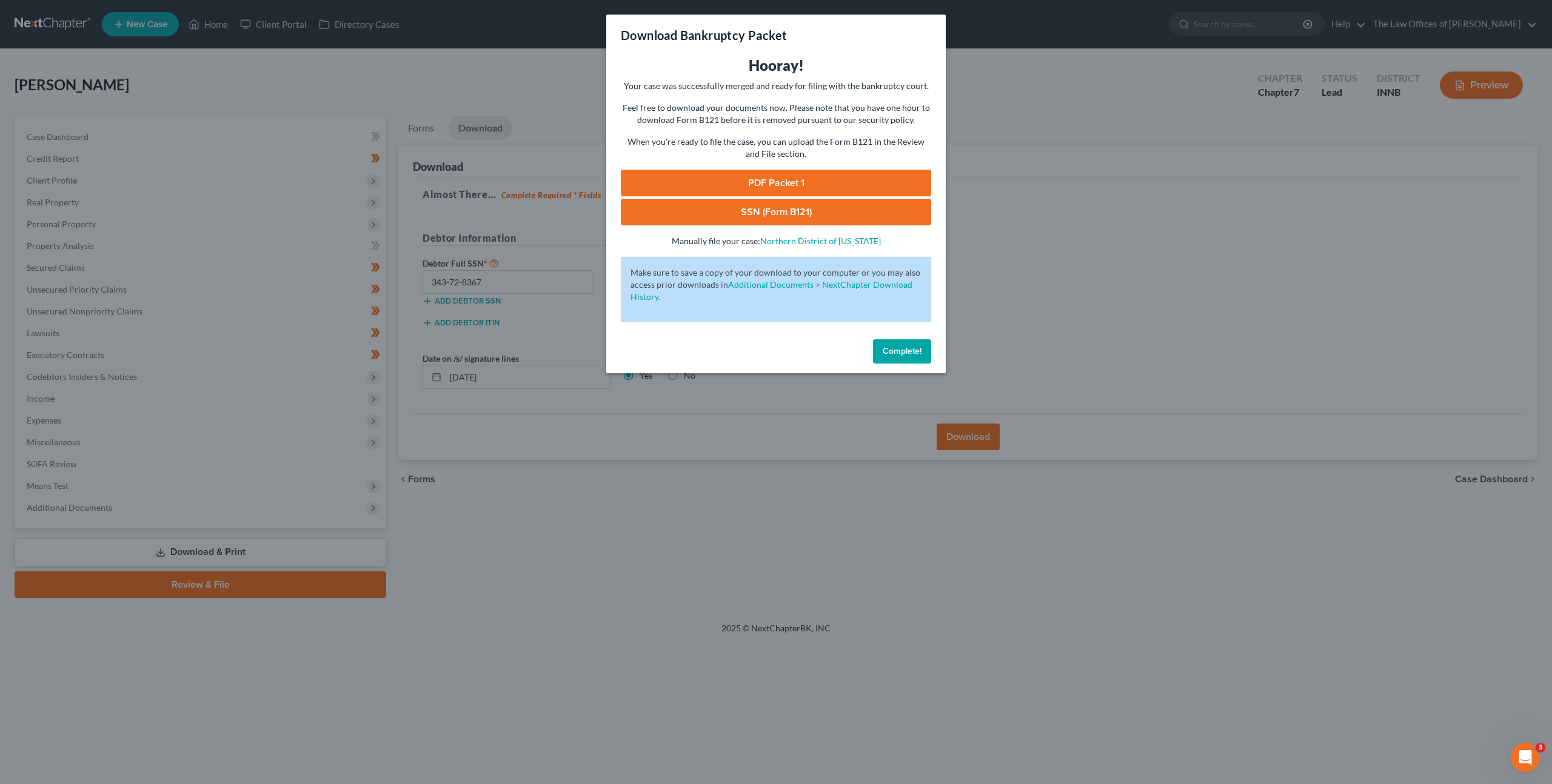
click at [767, 186] on link "PDF Packet 1" at bounding box center [776, 183] width 310 height 27
click at [775, 205] on link "SSN (Form B121)" at bounding box center [776, 212] width 310 height 27
click at [899, 356] on button "Complete!" at bounding box center [902, 351] width 58 height 24
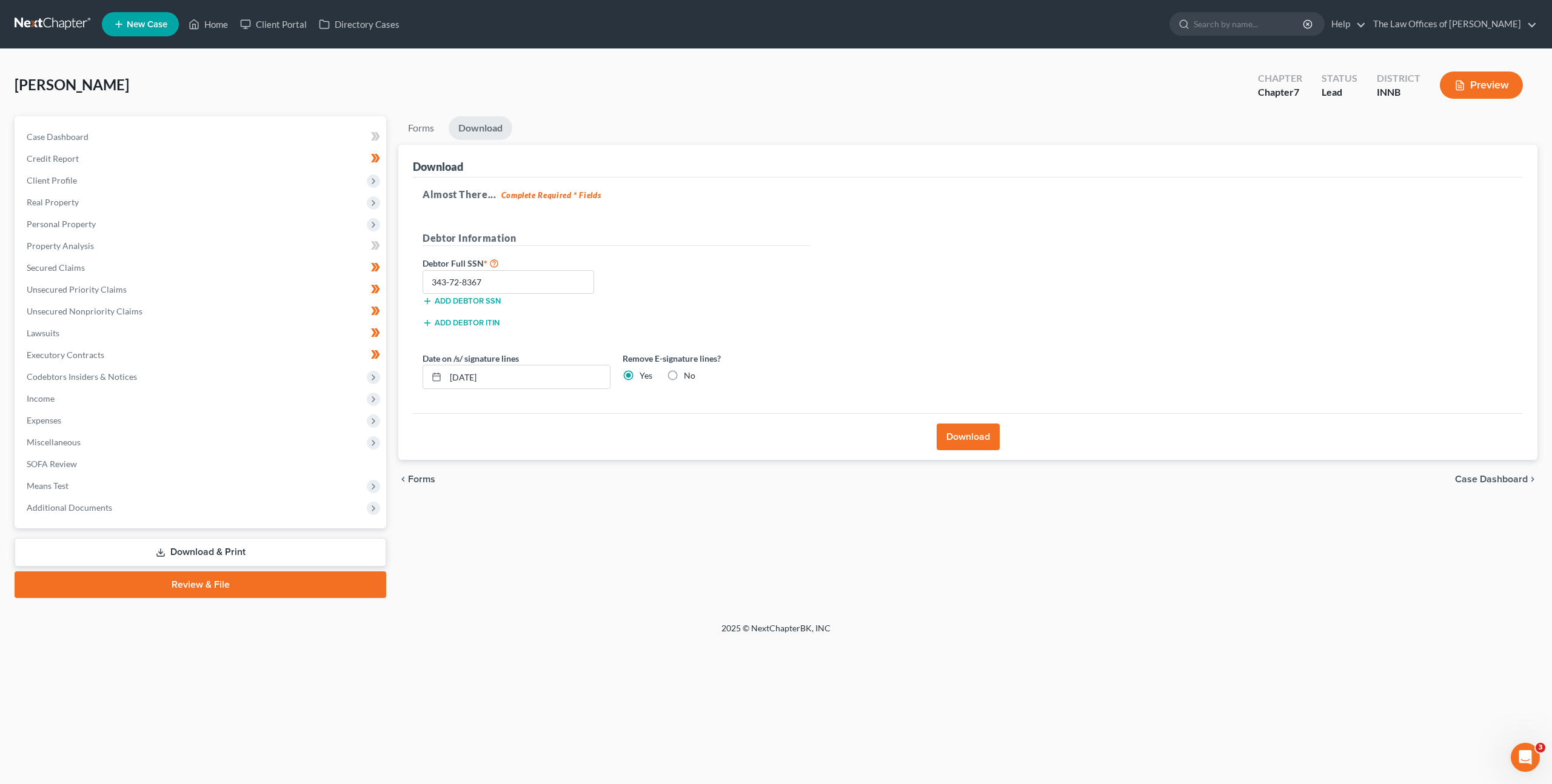
click at [40, 22] on link at bounding box center [53, 24] width 78 height 22
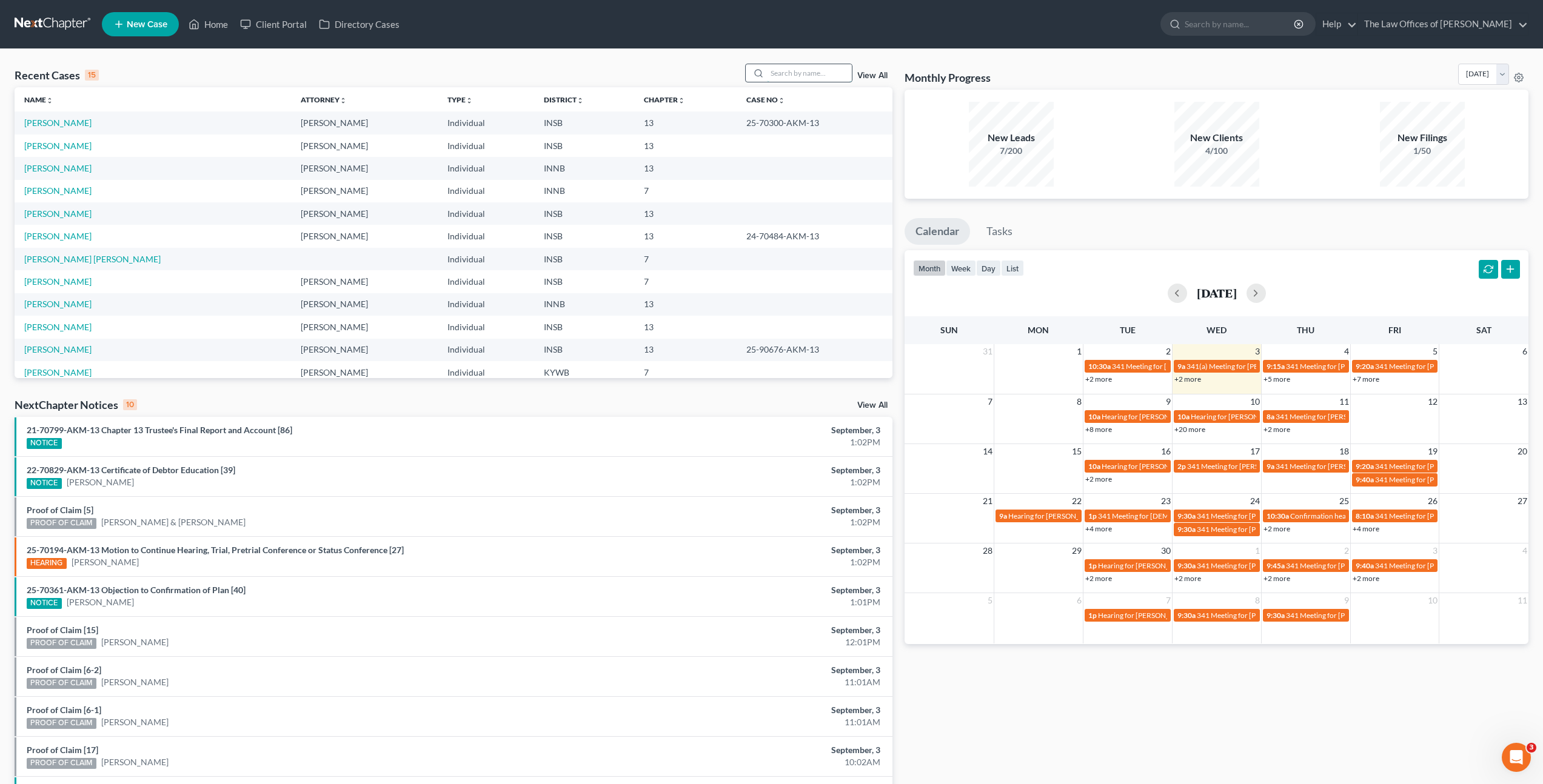
click at [806, 73] on input "search" at bounding box center [810, 73] width 85 height 18
type input "Carney"
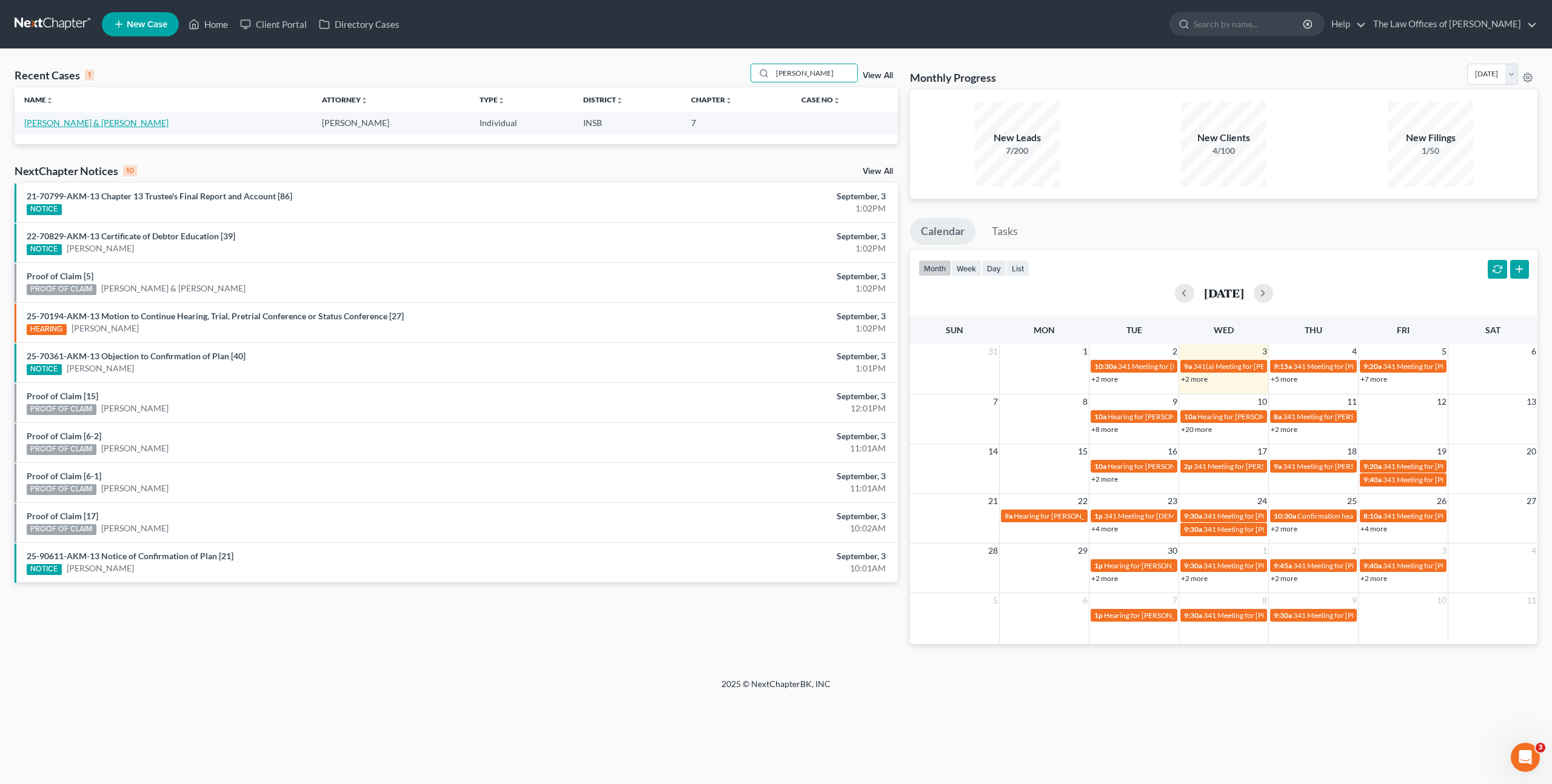
click at [65, 118] on link "Carney, John & Hirschauer, Arianna" at bounding box center [96, 123] width 144 height 10
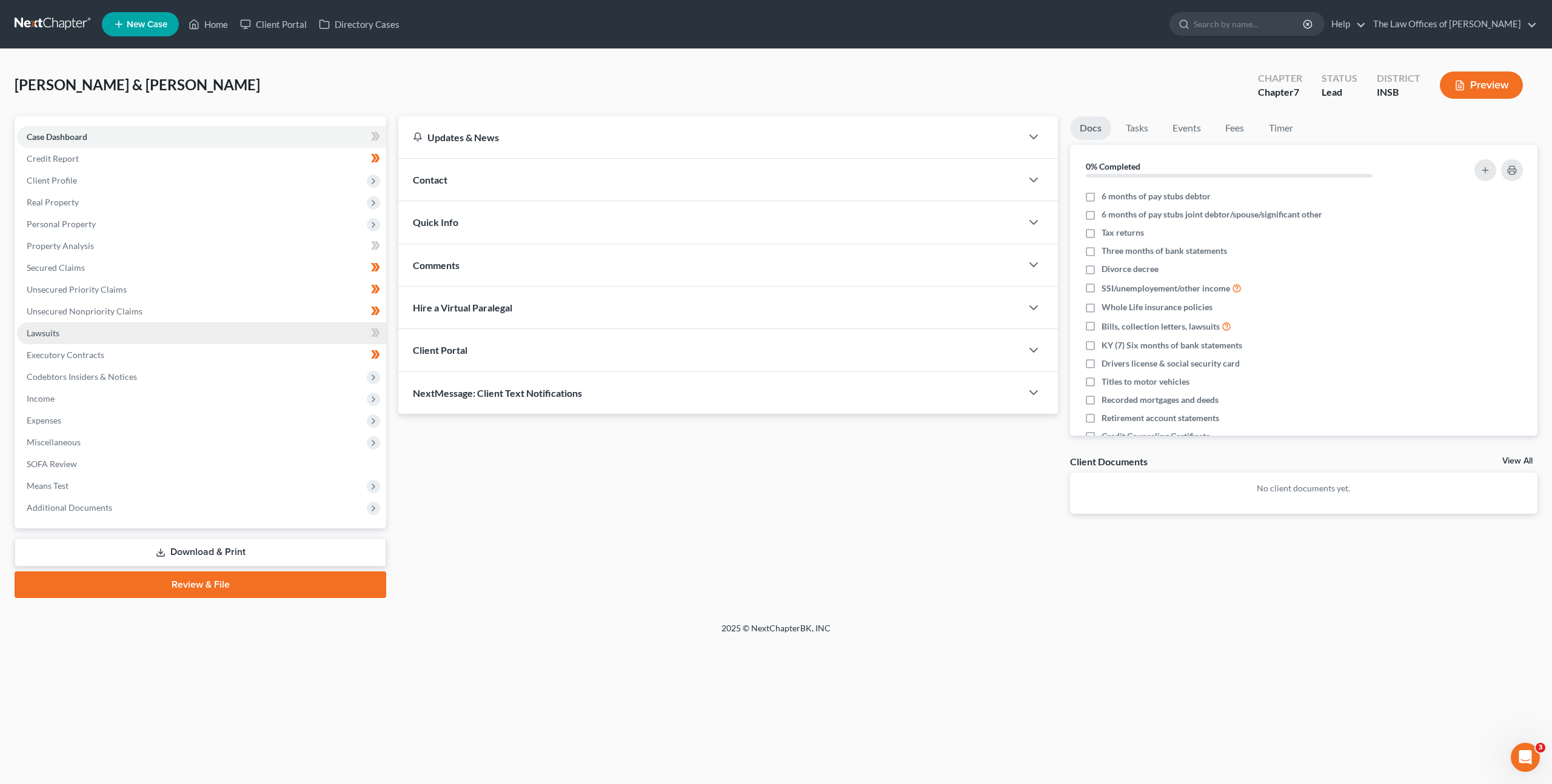
click at [162, 328] on link "Lawsuits" at bounding box center [201, 333] width 369 height 22
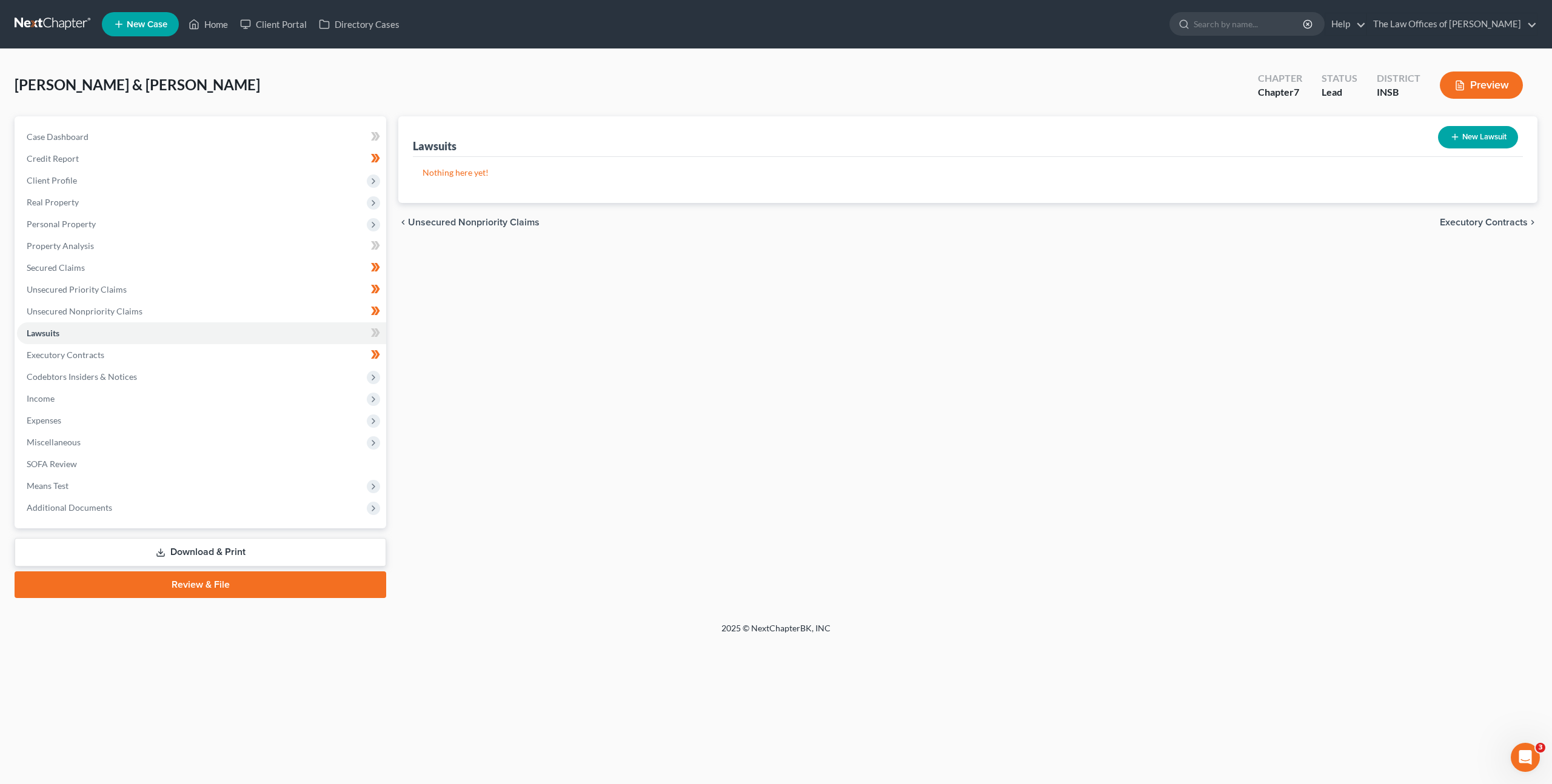
click at [1488, 134] on button "New Lawsuit" at bounding box center [1478, 137] width 80 height 22
select select "0"
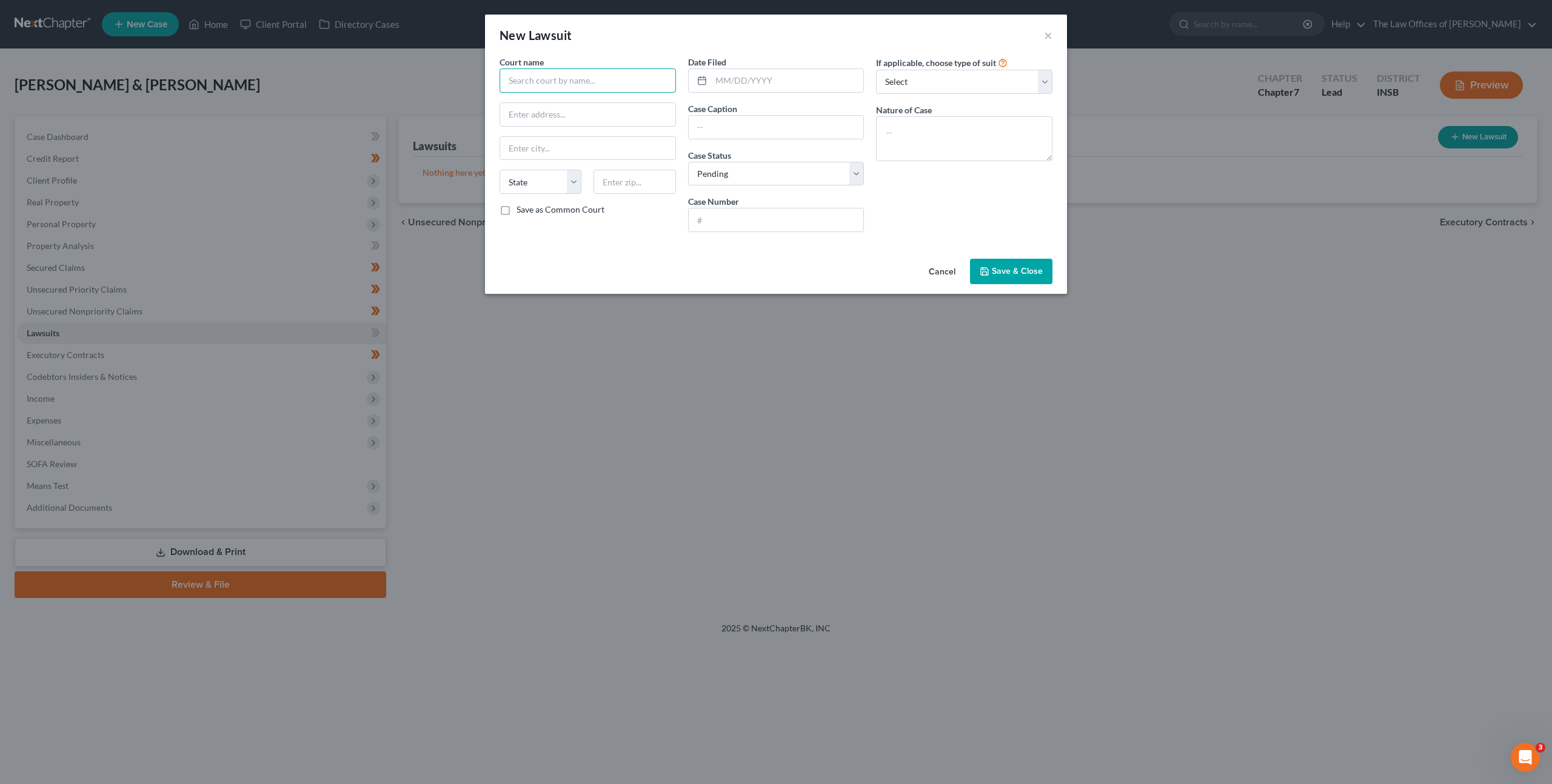
click at [591, 80] on input "text" at bounding box center [587, 80] width 177 height 24
drag, startPoint x: 553, startPoint y: 106, endPoint x: 578, endPoint y: 109, distance: 25.2
click at [553, 106] on div "Floyd Superior Court" at bounding box center [591, 101] width 163 height 12
type input "Floyd Superior Court"
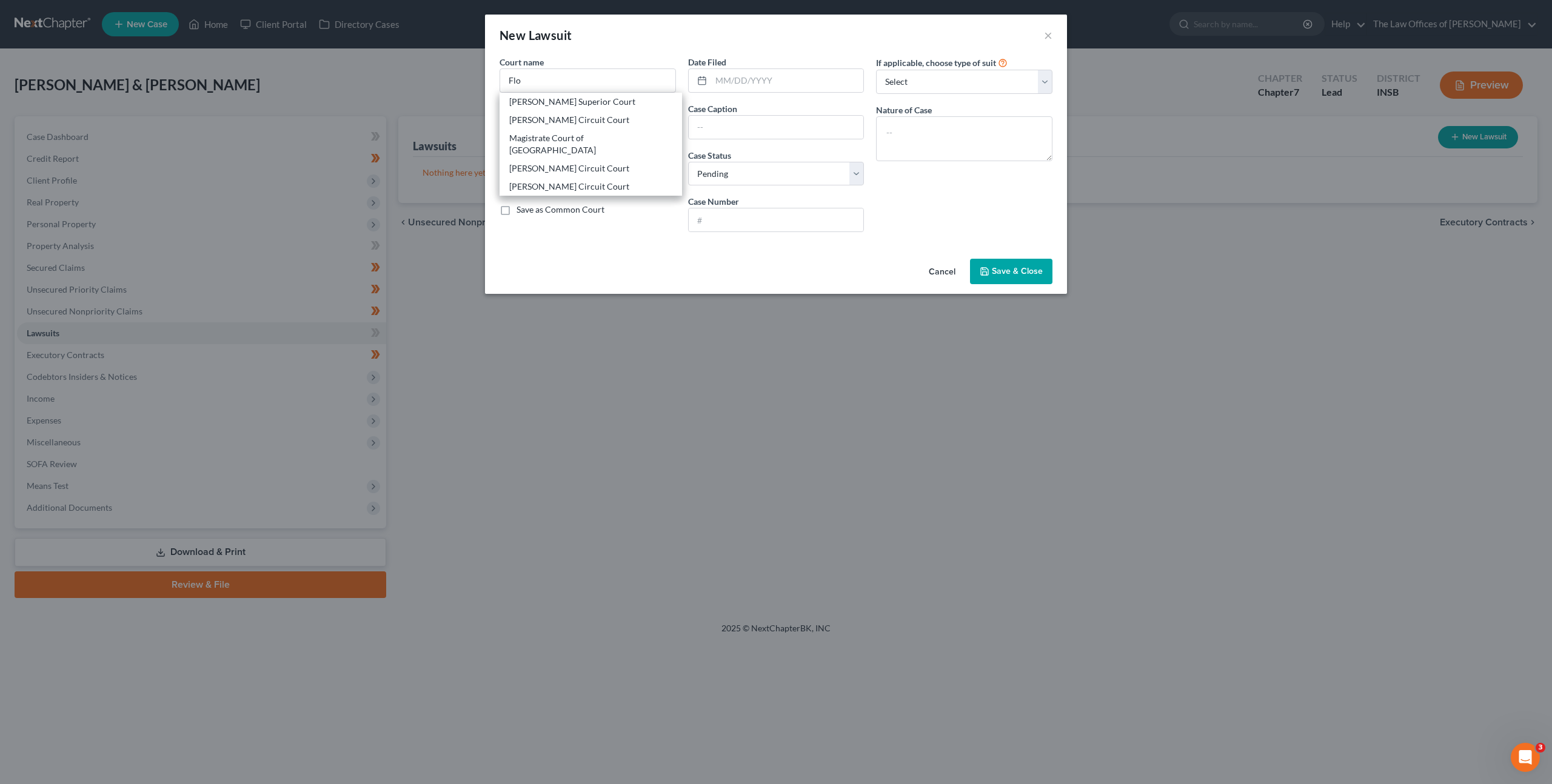
type input "311 Hauss Square"
type input "New Albany"
select select "15"
type input "47150"
click at [771, 78] on input "text" at bounding box center [787, 80] width 153 height 23
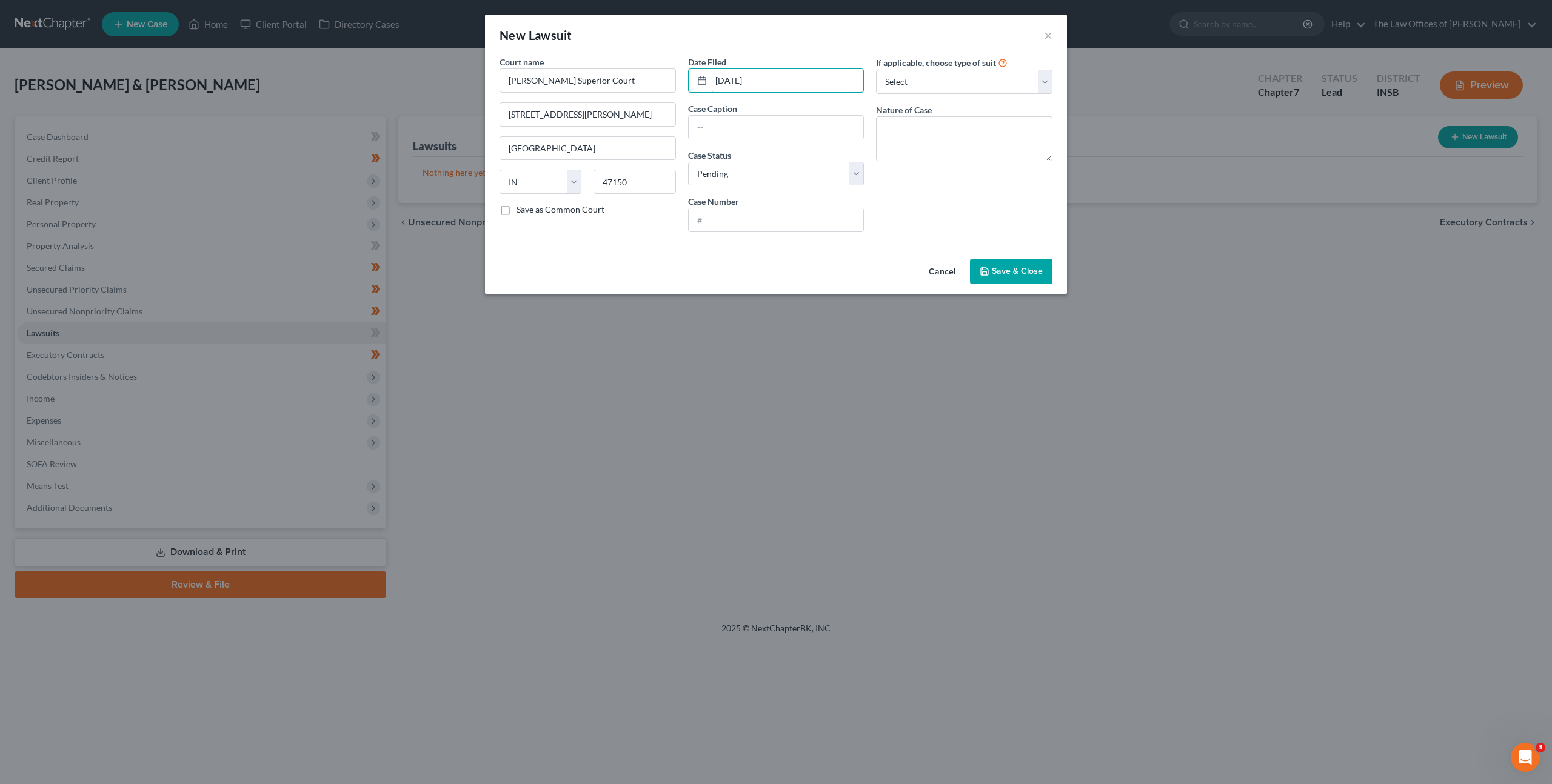
type input "05/30/2025"
drag, startPoint x: 779, startPoint y: 113, endPoint x: 769, endPoint y: 128, distance: 18.0
click at [772, 126] on div "Case Caption" at bounding box center [776, 121] width 177 height 37
click at [758, 136] on input "text" at bounding box center [776, 127] width 175 height 23
paste input "LVNV Funding LLC v. John Carney"
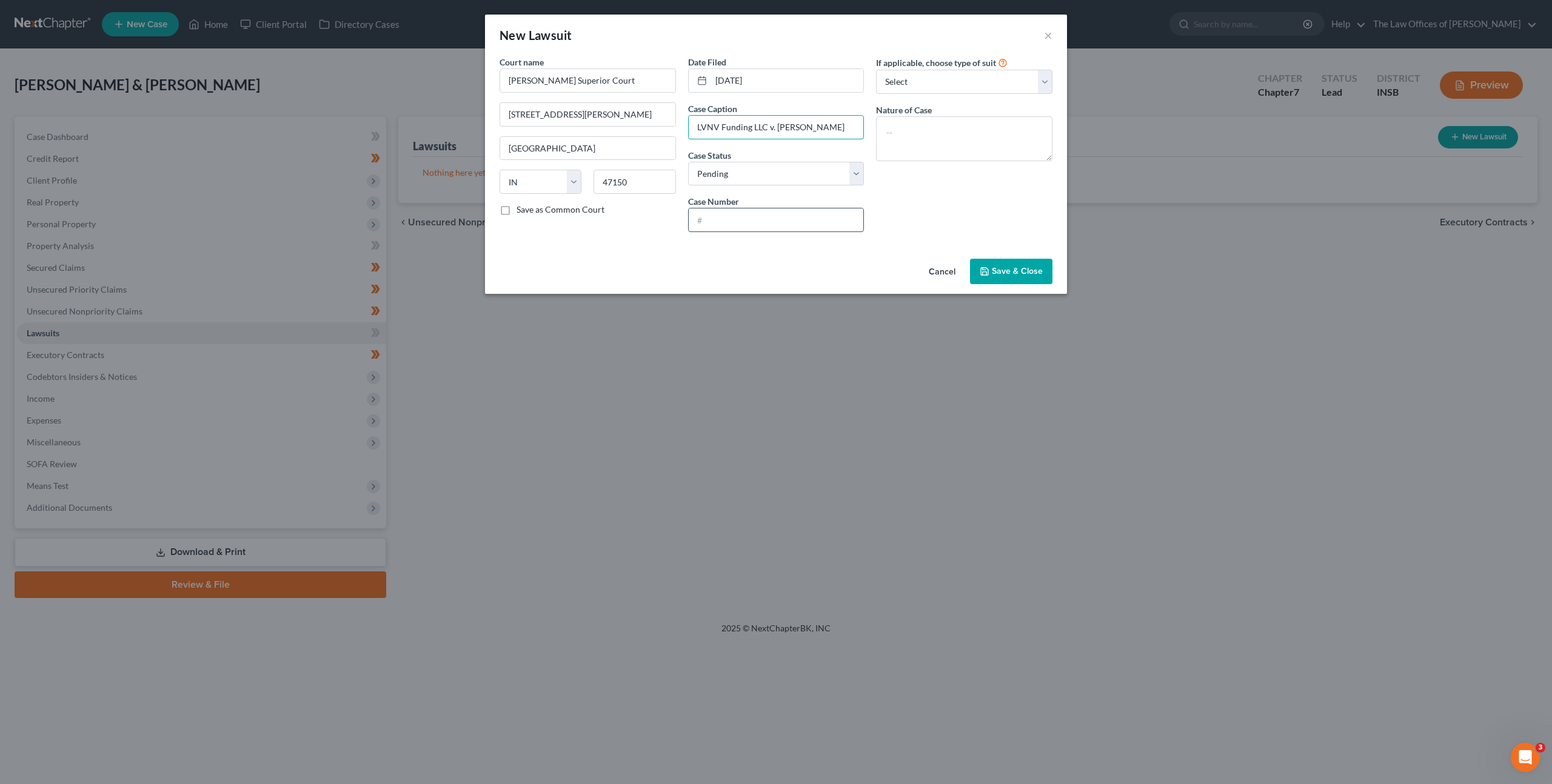
type input "LVNV Funding LLC v. John Carney"
click at [746, 216] on input "text" at bounding box center [776, 220] width 175 height 23
click at [773, 224] on input "text" at bounding box center [776, 220] width 175 height 23
paste input "22D03-2505-CC-000918"
type input "22D03-2505-CC-000918"
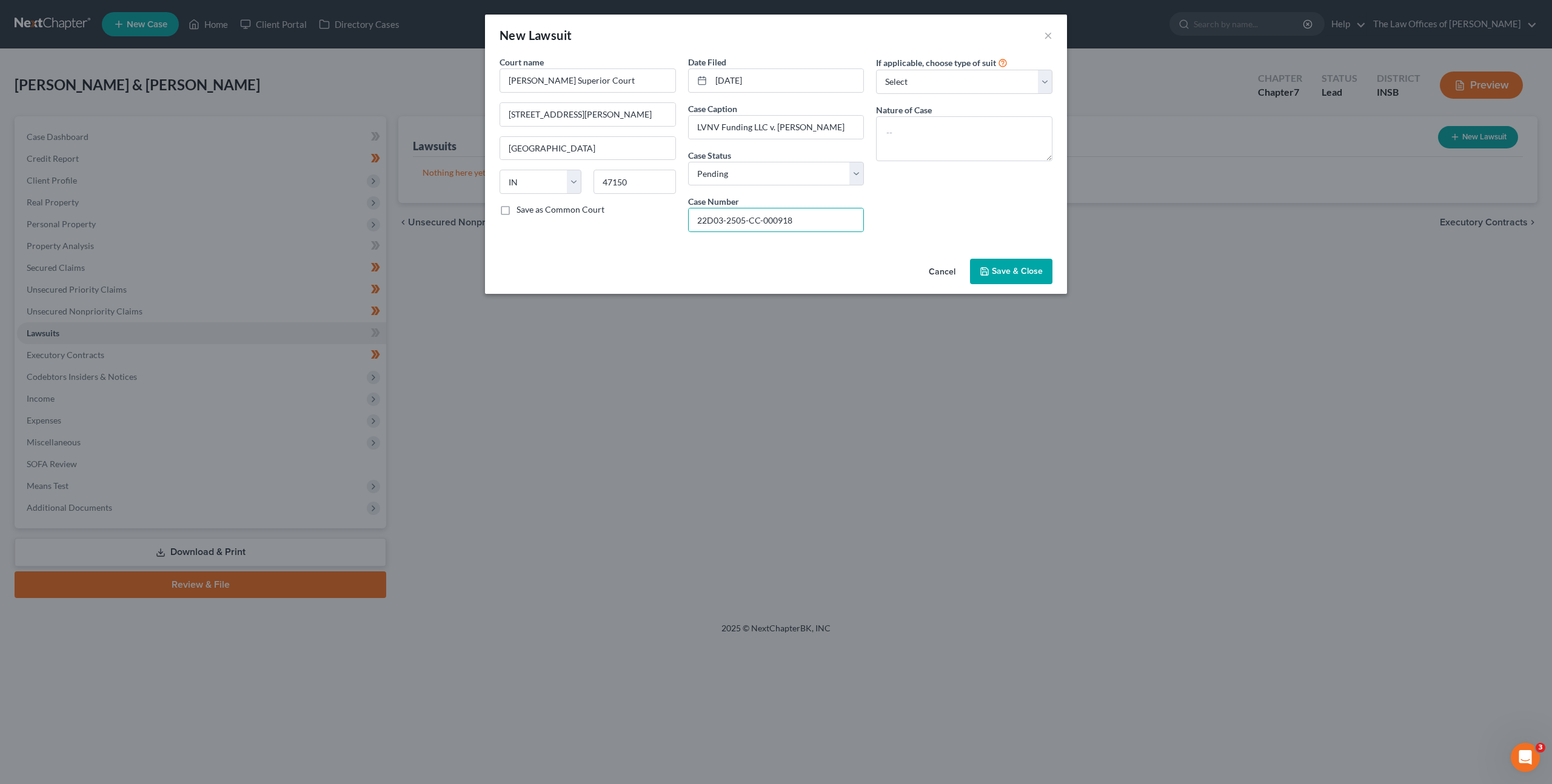
click at [921, 211] on div "If applicable, choose type of suit Select Repossession Garnishment Foreclosure …" at bounding box center [964, 149] width 189 height 186
click at [939, 138] on textarea at bounding box center [964, 139] width 177 height 45
type textarea "Civil Collection"
drag, startPoint x: 813, startPoint y: 220, endPoint x: 670, endPoint y: 219, distance: 143.0
click at [670, 219] on div "Court name * Floyd Superior Court 311 Hauss Square New Albany State AL AK AR AZ…" at bounding box center [776, 149] width 565 height 186
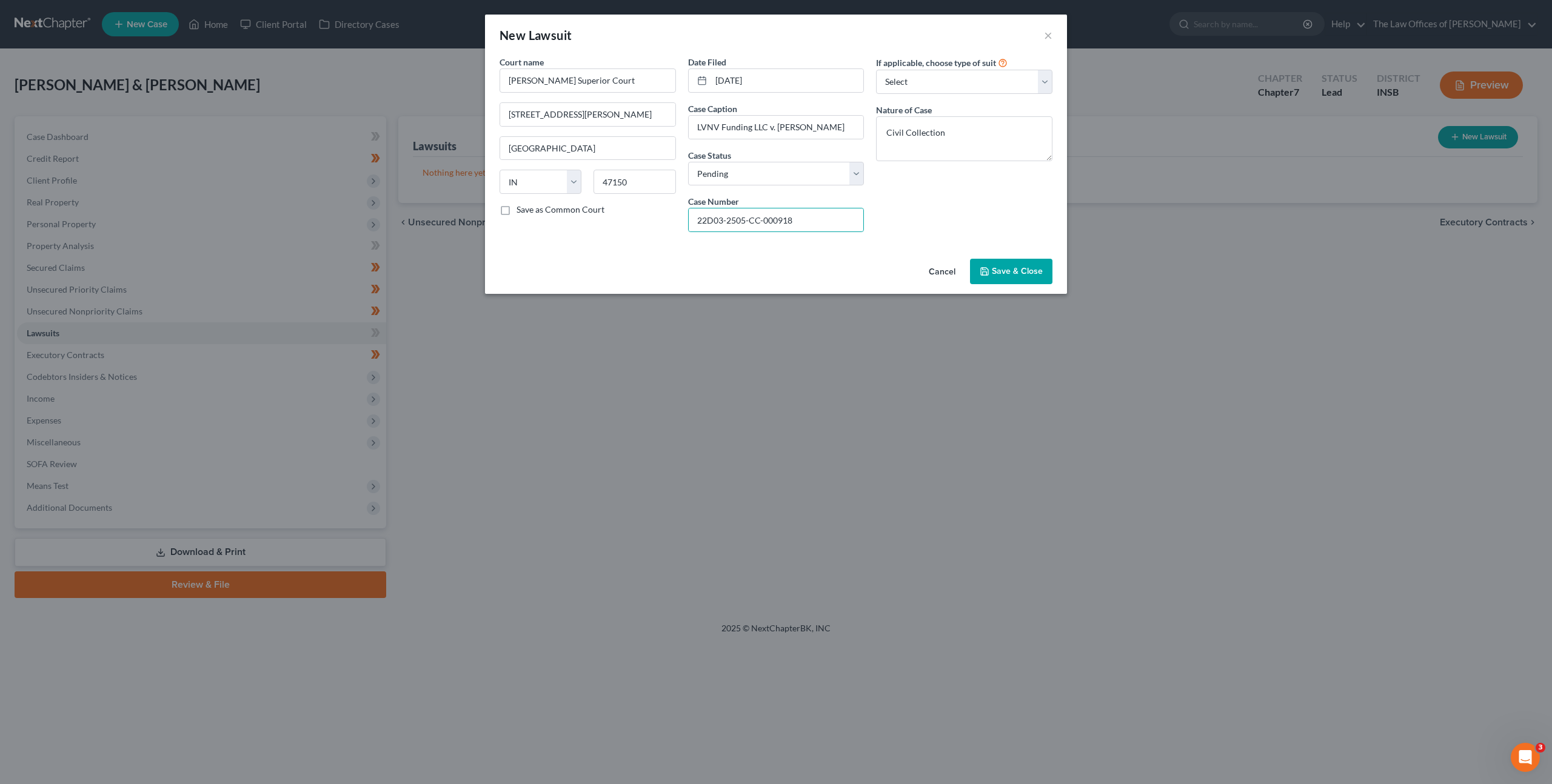
click at [1006, 207] on div "If applicable, choose type of suit Select Repossession Garnishment Foreclosure …" at bounding box center [964, 149] width 189 height 186
click at [1022, 270] on span "Save & Close" at bounding box center [1017, 271] width 51 height 10
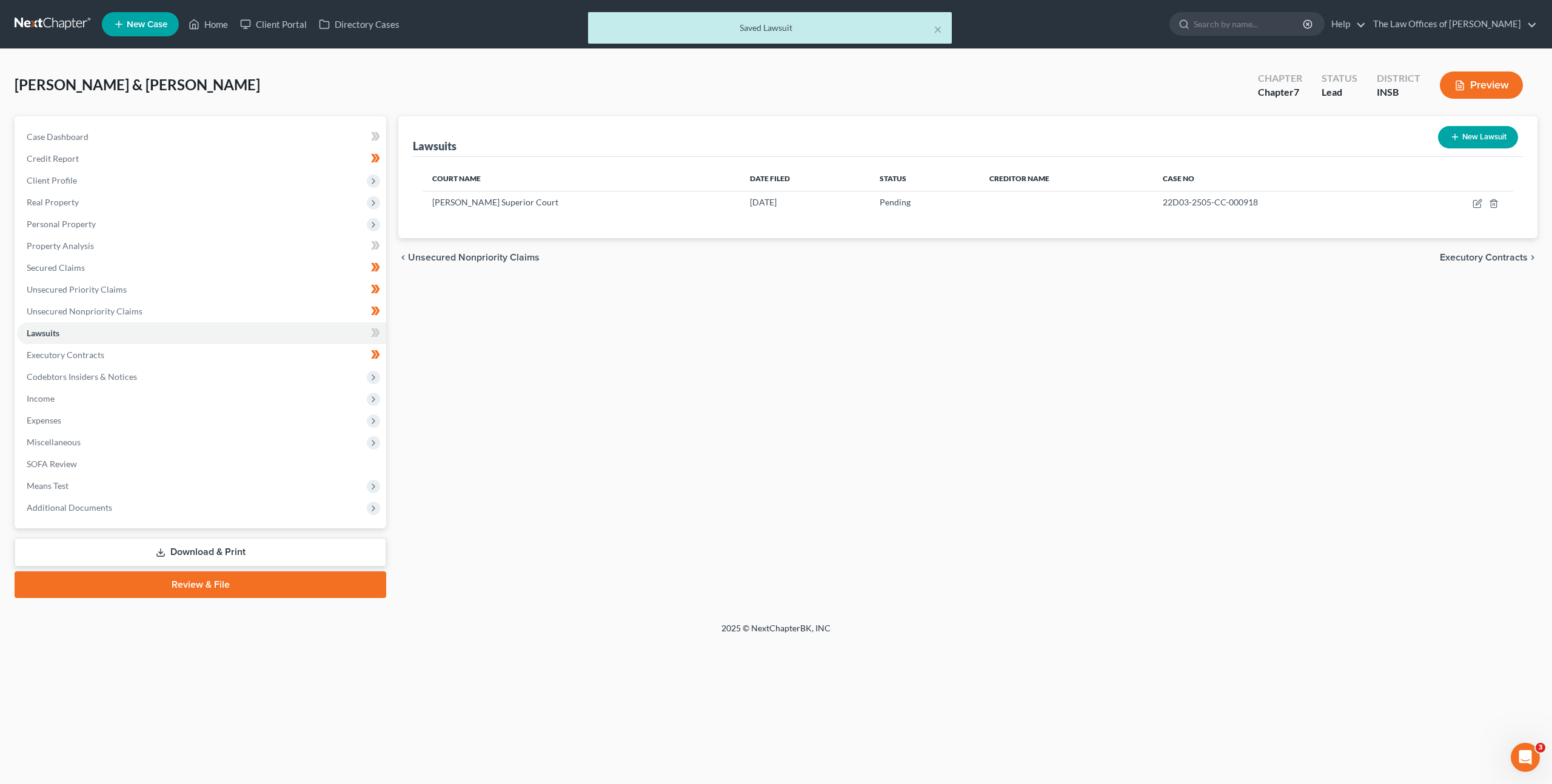
drag, startPoint x: 717, startPoint y: 361, endPoint x: 596, endPoint y: 349, distance: 121.6
click at [701, 363] on div "Lawsuits New Lawsuit Court Name Date Filed Status Creditor Name Case No Floyd S…" at bounding box center [968, 357] width 1151 height 482
click at [267, 320] on link "Unsecured Nonpriority Claims" at bounding box center [201, 311] width 369 height 22
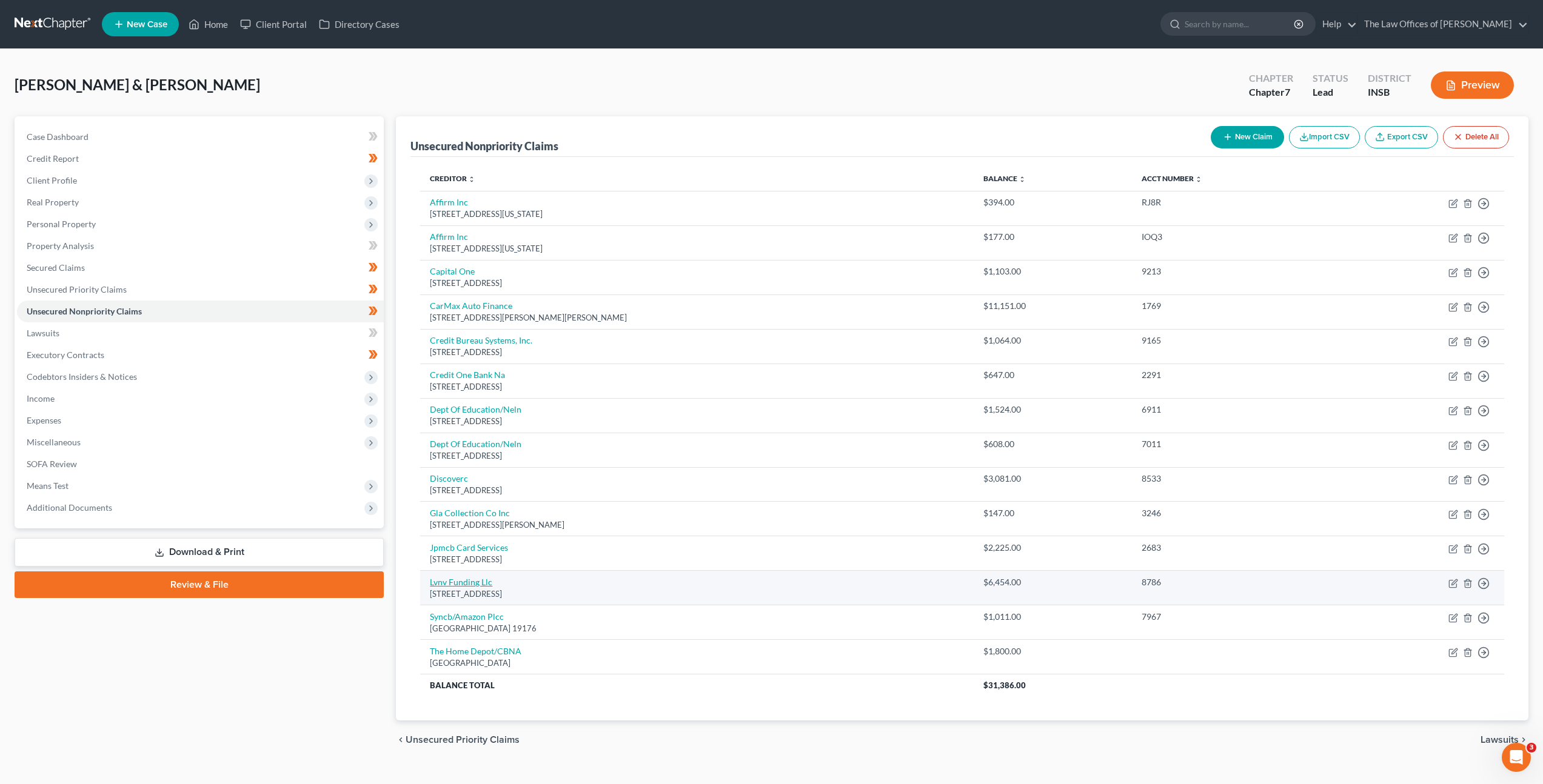
click at [446, 581] on link "Lvnv Funding Llc" at bounding box center [461, 582] width 63 height 10
select select "42"
select select "0"
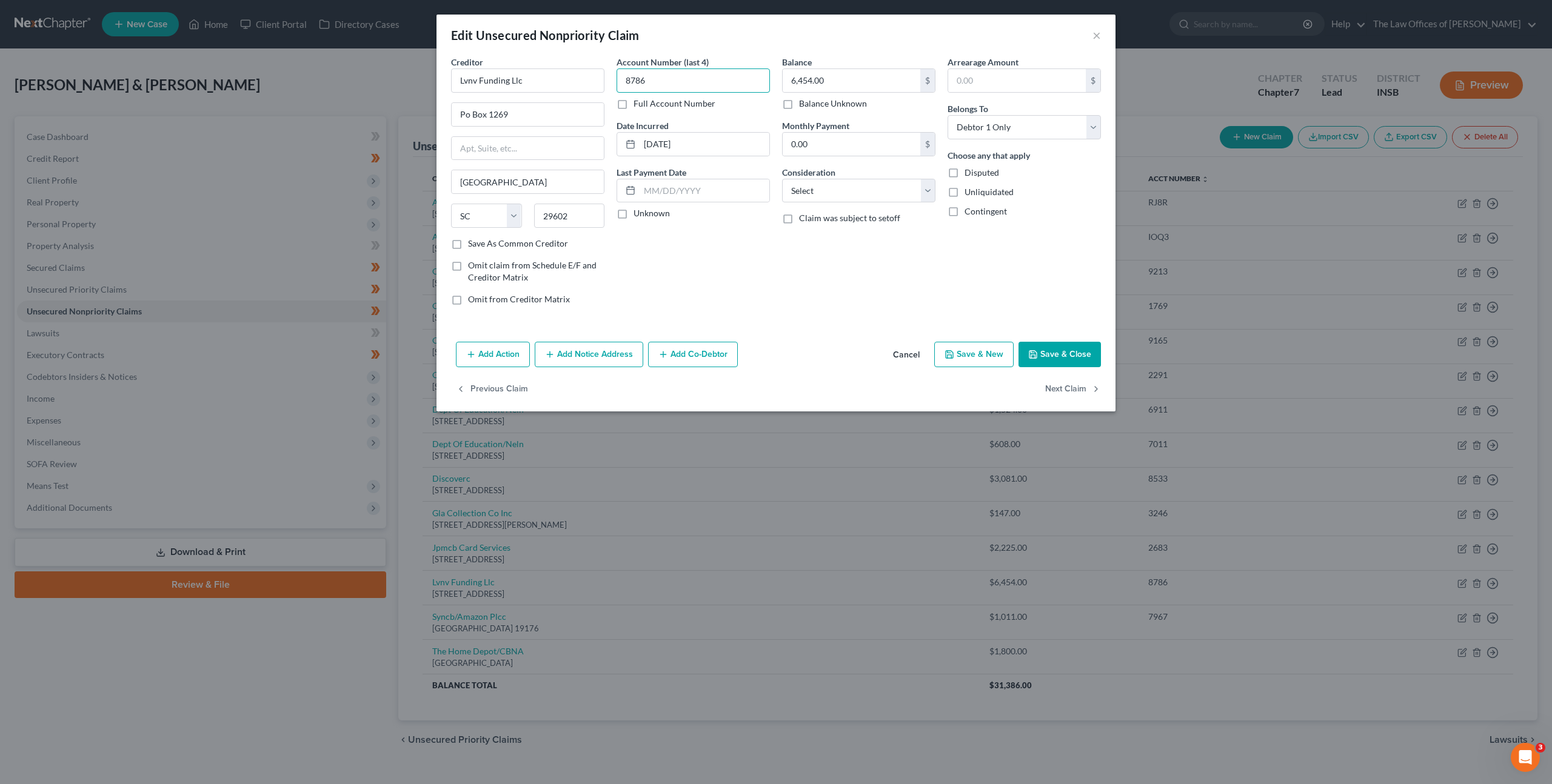
click at [664, 82] on input "8786" at bounding box center [693, 80] width 153 height 24
click at [819, 77] on input "6,454.00" at bounding box center [851, 80] width 137 height 23
click at [728, 229] on div "Account Number (last 4) 8786 Full Account Number Date Incurred 01-09-2025 Last …" at bounding box center [692, 185] width 165 height 259
click at [817, 190] on select "Select Cable / Satellite Services Collection Agency Credit Card Debt Debt Couns…" at bounding box center [858, 191] width 153 height 24
select select "1"
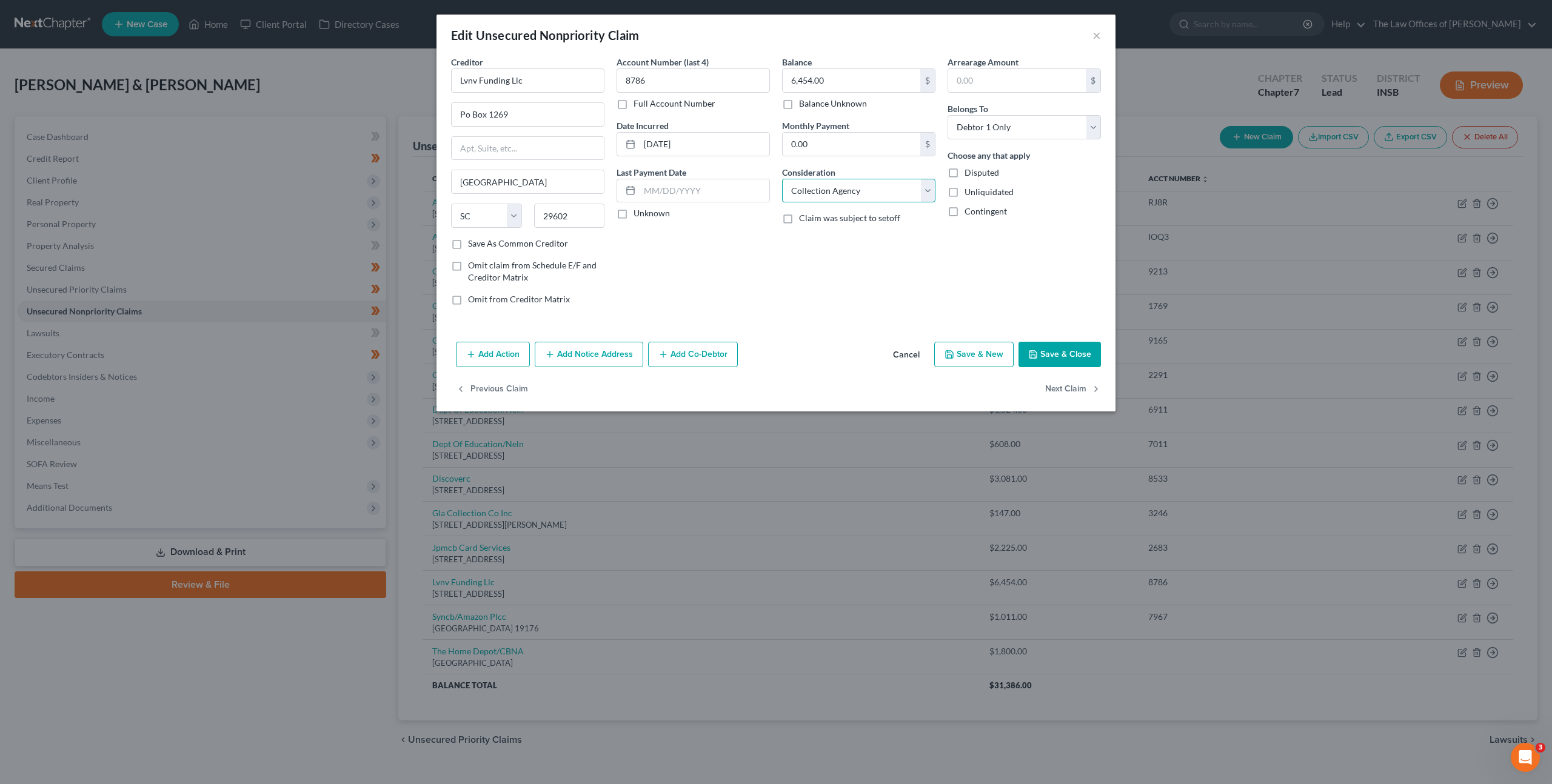
click at [782, 179] on select "Select Cable / Satellite Services Collection Agency Credit Card Debt Debt Couns…" at bounding box center [858, 191] width 153 height 24
click at [723, 279] on div "Account Number (last 4) 8786 Full Account Number Date Incurred 01-09-2025 Last …" at bounding box center [692, 185] width 165 height 259
click at [680, 80] on input "8786" at bounding box center [693, 80] width 153 height 24
click at [634, 108] on label "Full Account Number" at bounding box center [674, 103] width 82 height 12
click at [638, 106] on input "Full Account Number" at bounding box center [642, 101] width 8 height 8
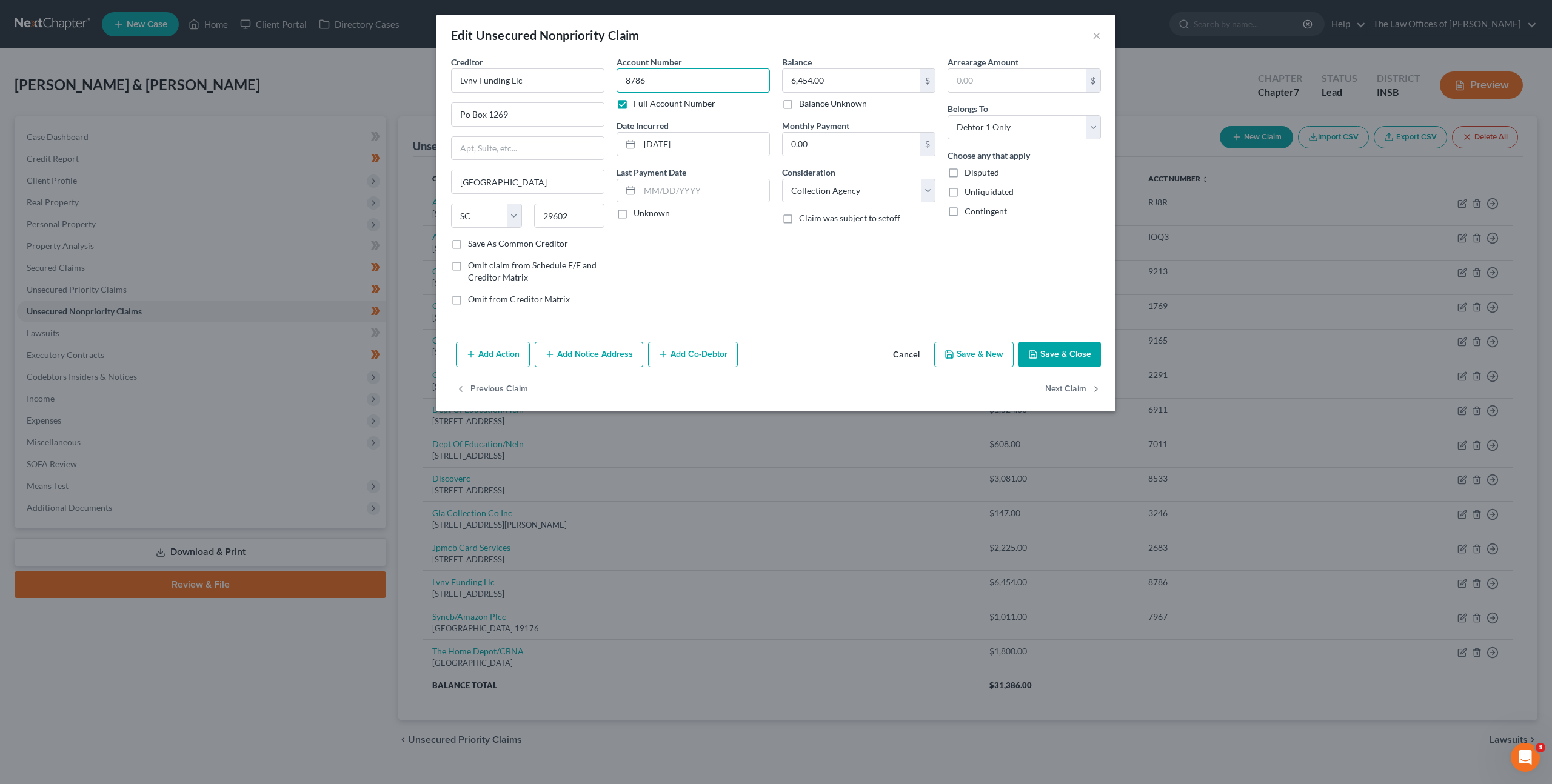
drag, startPoint x: 653, startPoint y: 82, endPoint x: 646, endPoint y: 79, distance: 7.6
click at [646, 79] on input "8786" at bounding box center [693, 80] width 153 height 24
click at [625, 80] on input "8786" at bounding box center [693, 80] width 153 height 24
drag, startPoint x: 625, startPoint y: 80, endPoint x: 632, endPoint y: 80, distance: 7.0
click at [625, 80] on input "8786" at bounding box center [693, 80] width 153 height 24
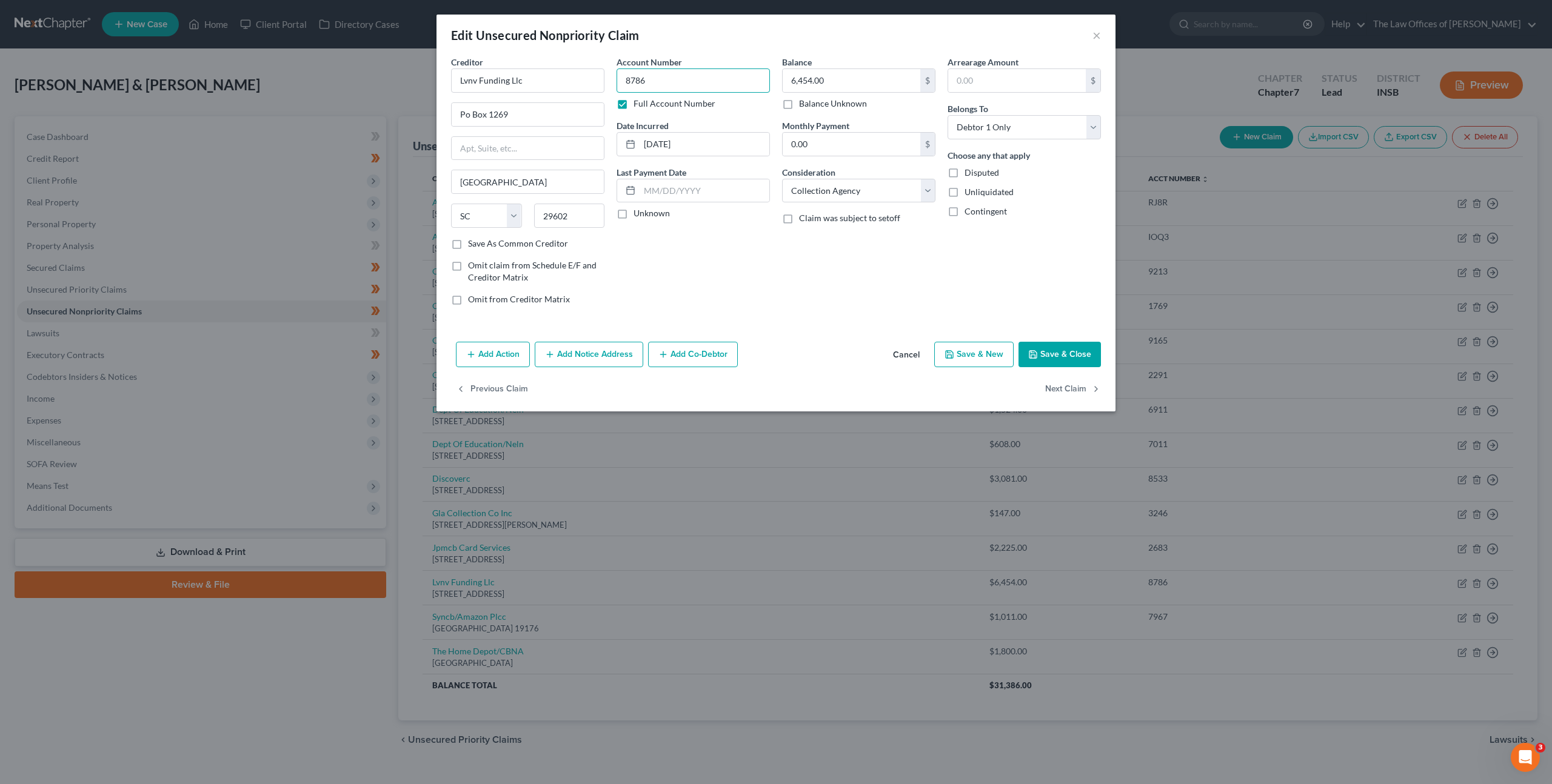
paste input "22D03-2505-CC-000918"
type input "22D03-2505-CC-000918"
click at [708, 287] on div "Account Number 22D03-2505-CC-000918 Full Account Number Date Incurred 01-09-202…" at bounding box center [692, 185] width 165 height 259
click at [610, 351] on button "Add Notice Address" at bounding box center [589, 354] width 108 height 25
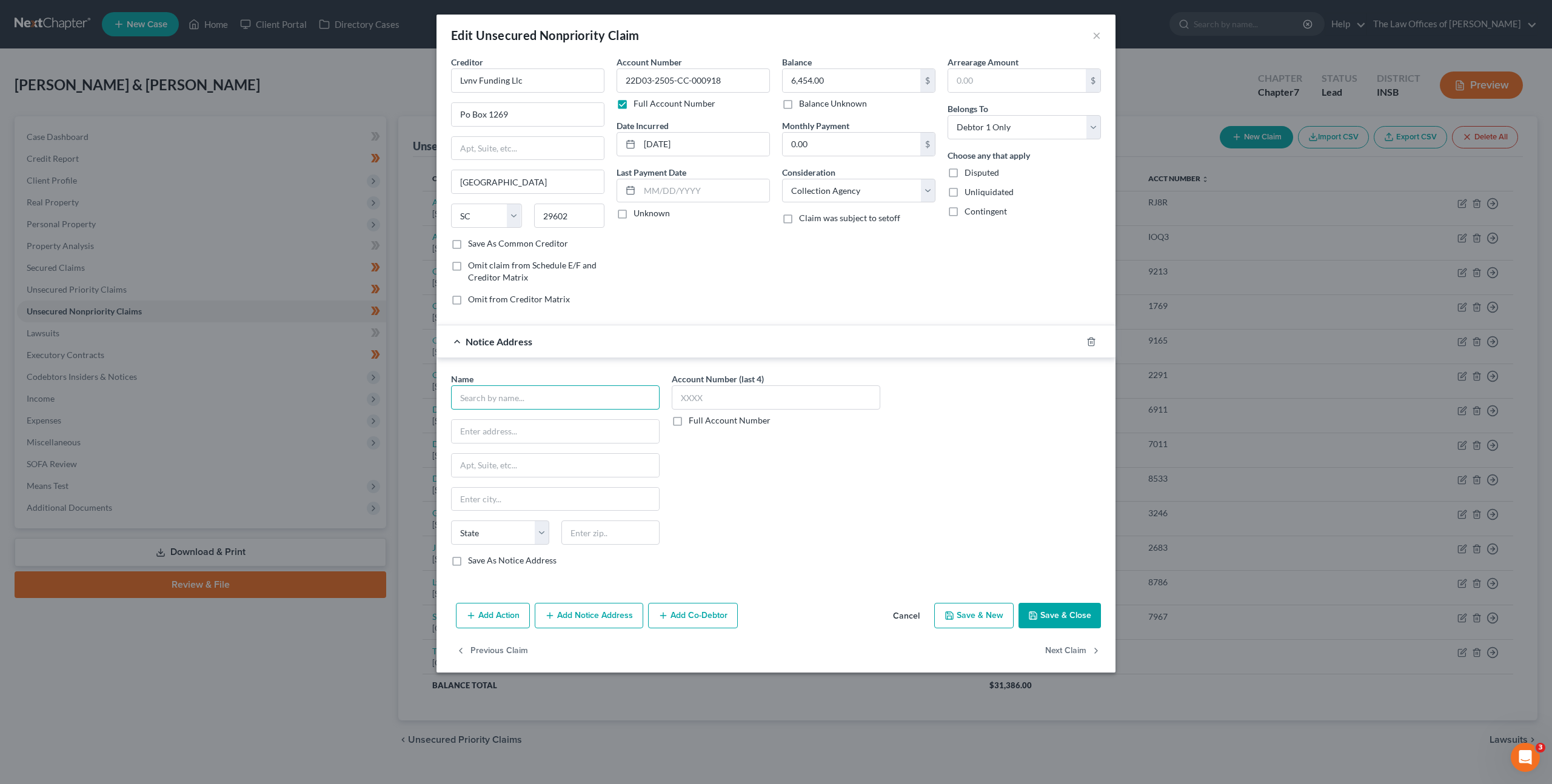
click at [568, 387] on input "text" at bounding box center [555, 397] width 208 height 24
click at [535, 423] on div "Stenger & Stenger, PC" at bounding box center [541, 418] width 160 height 12
type input "Stenger & Stenger, PC"
type input "2618 East Paris Ave. SE"
type input "Grand Rapids"
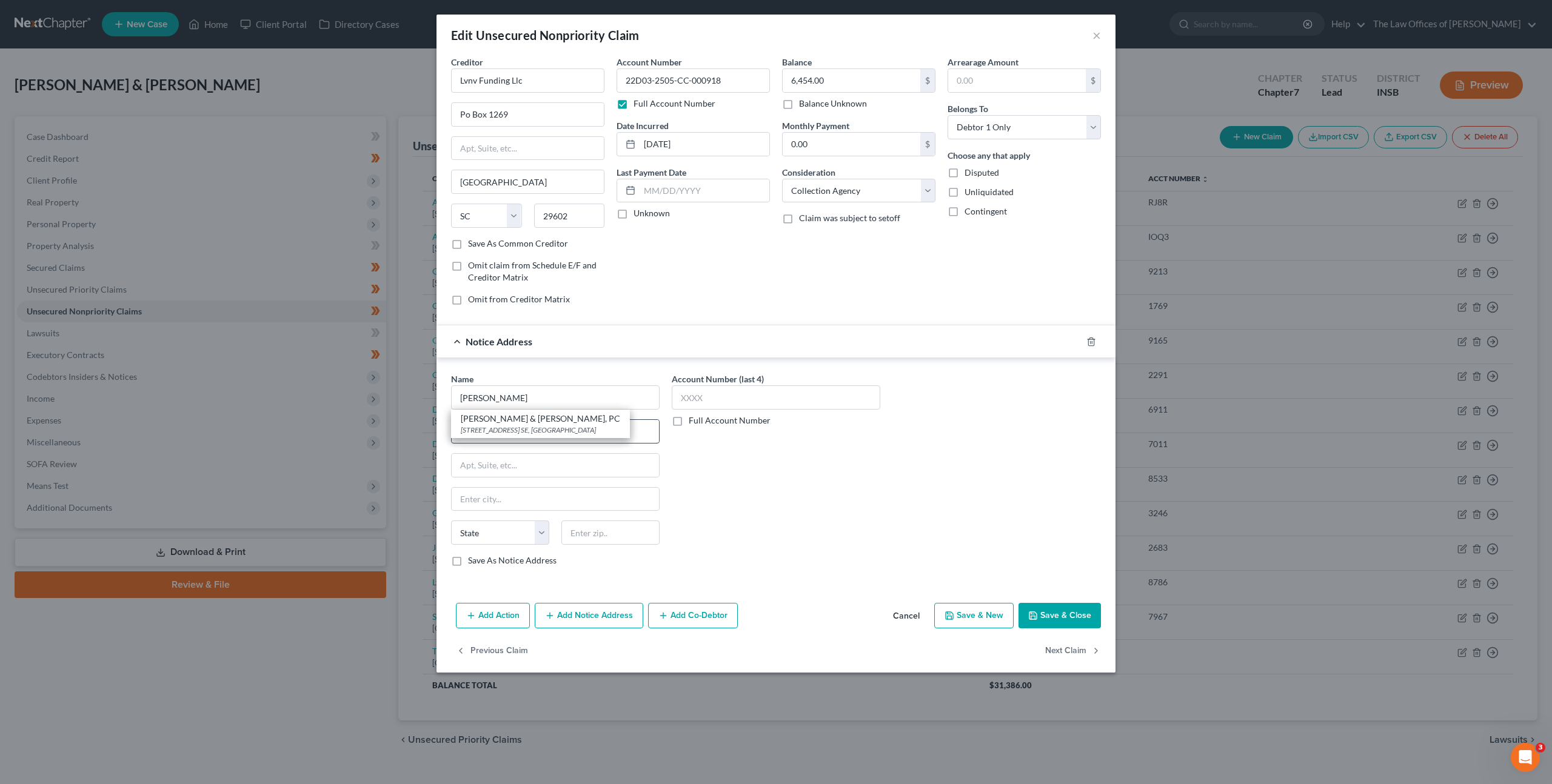
select select "23"
type input "49546"
click at [796, 482] on div "Account Number (last 4) Full Account Number" at bounding box center [776, 475] width 221 height 204
click at [1044, 614] on button "Save & Close" at bounding box center [1060, 616] width 82 height 25
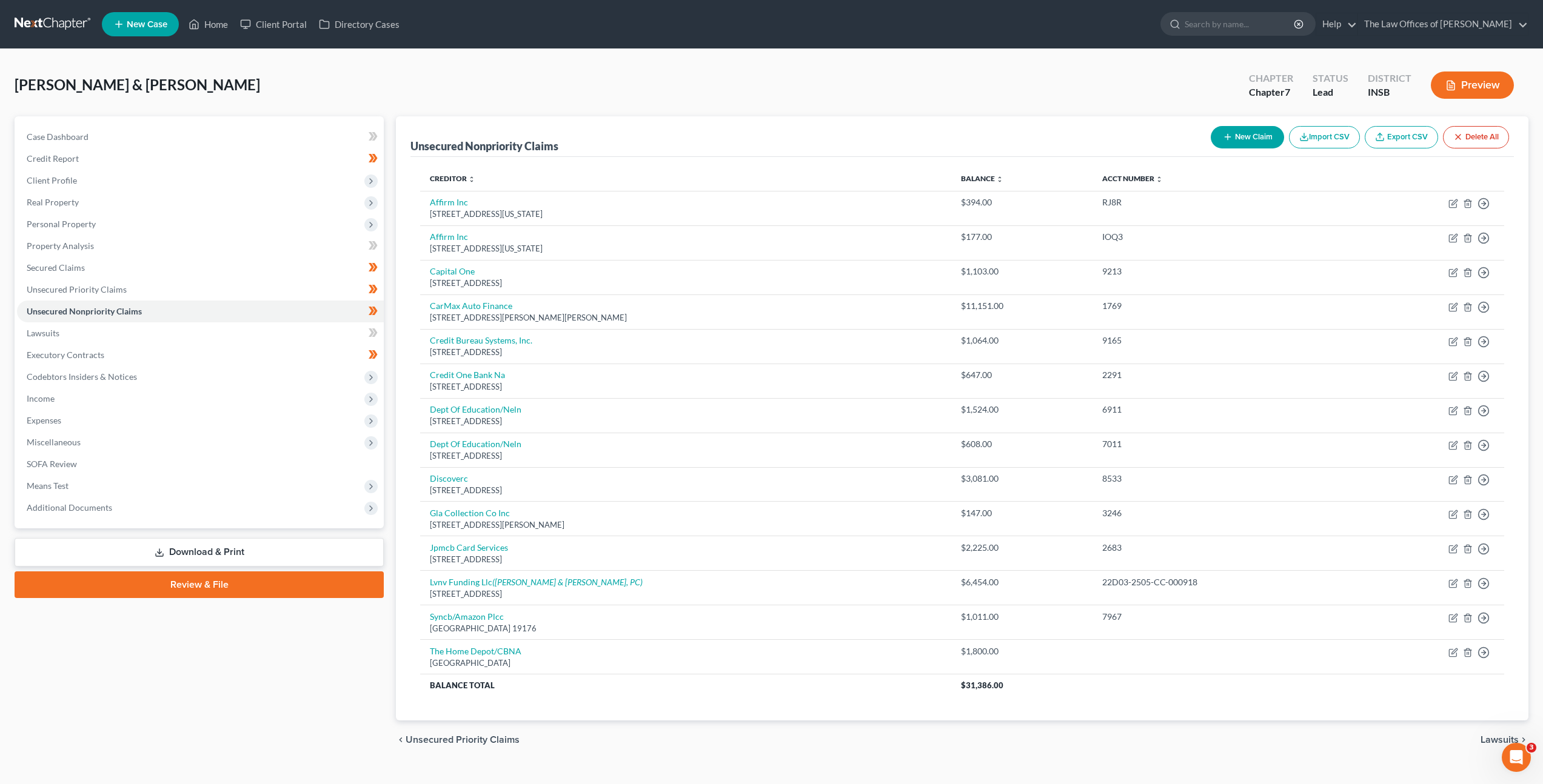
click at [53, 22] on link at bounding box center [53, 24] width 78 height 22
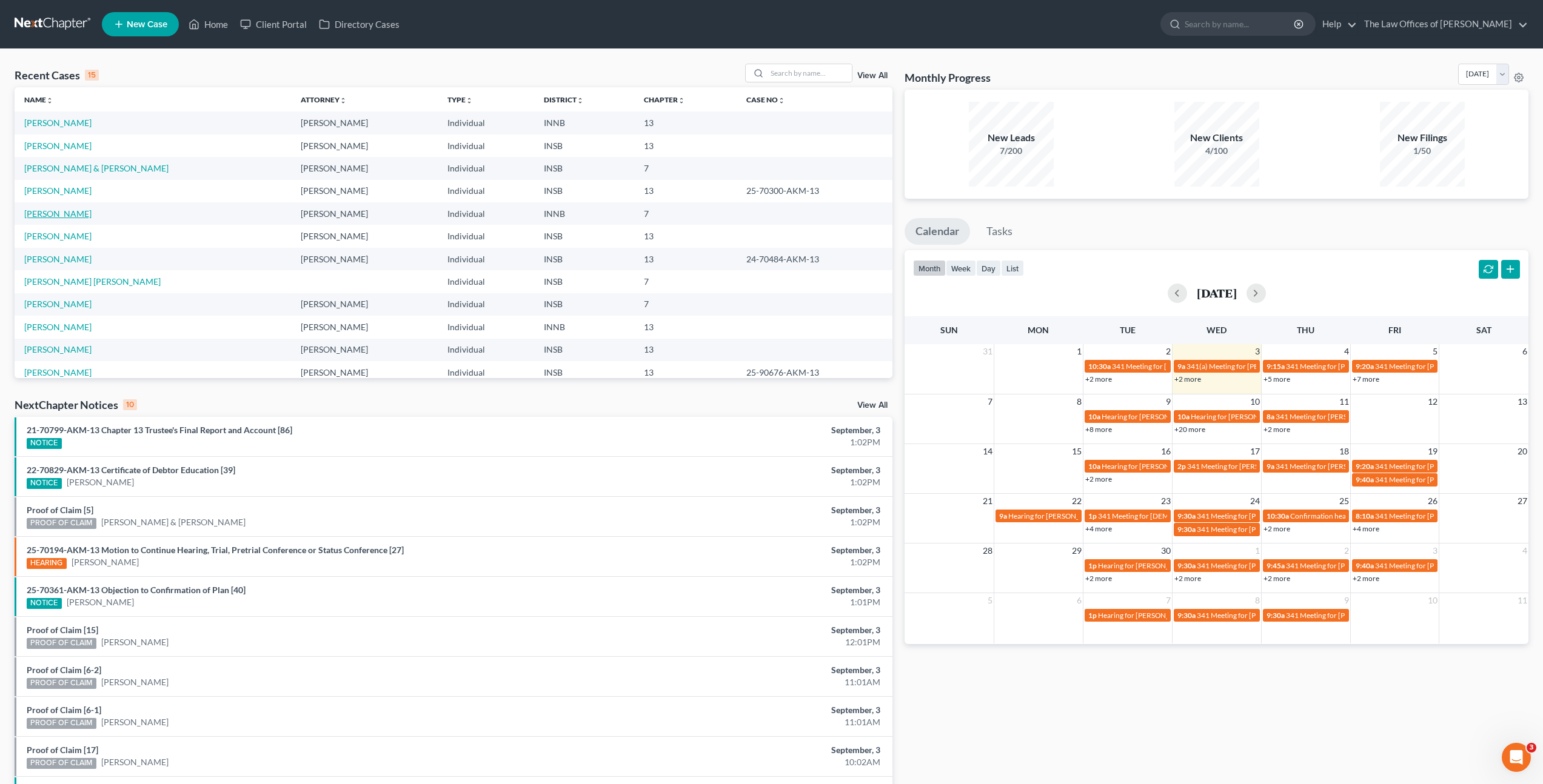
click at [65, 208] on link "[PERSON_NAME]" at bounding box center [58, 213] width 67 height 10
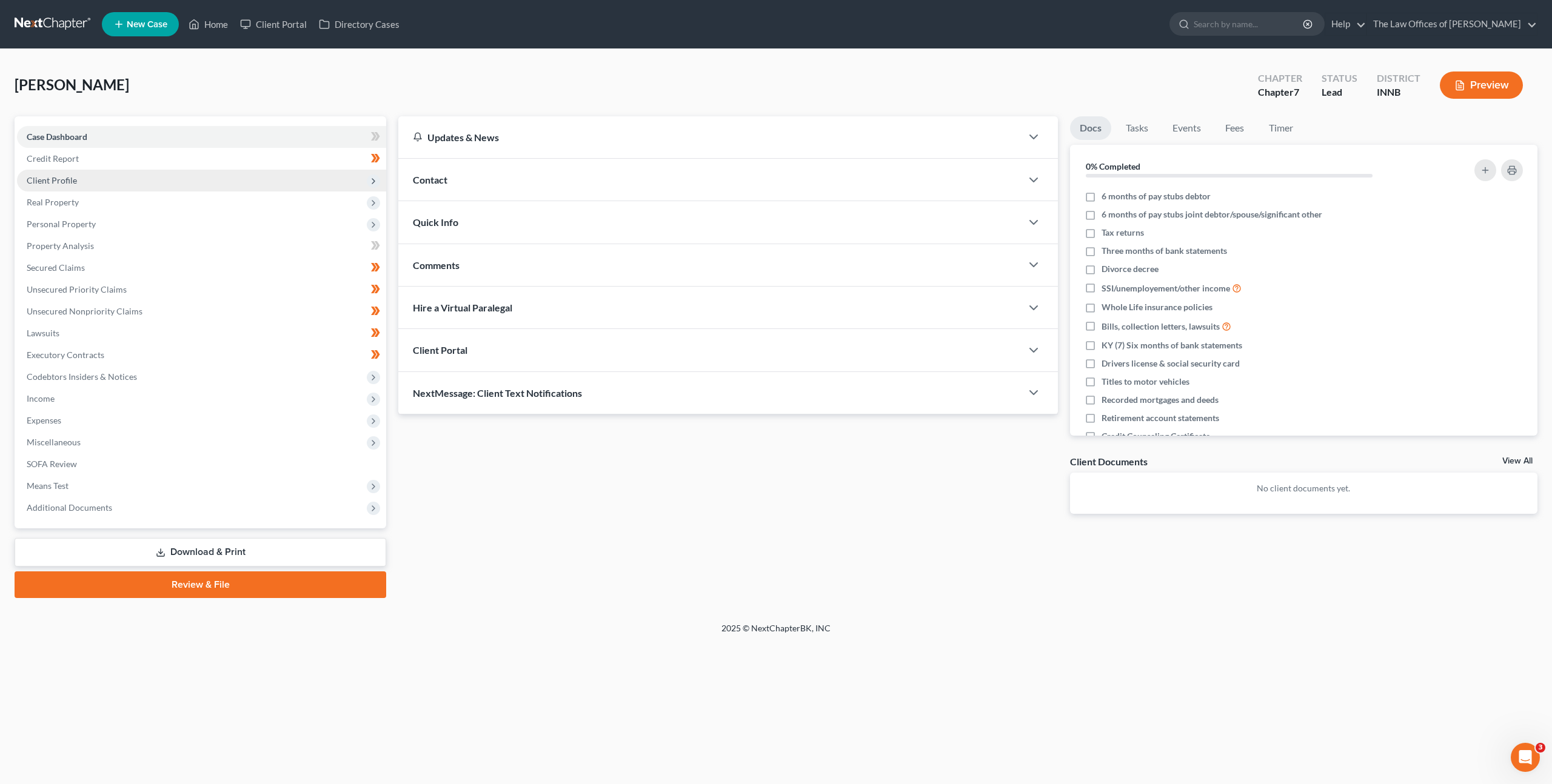
click at [279, 182] on span "Client Profile" at bounding box center [201, 180] width 369 height 22
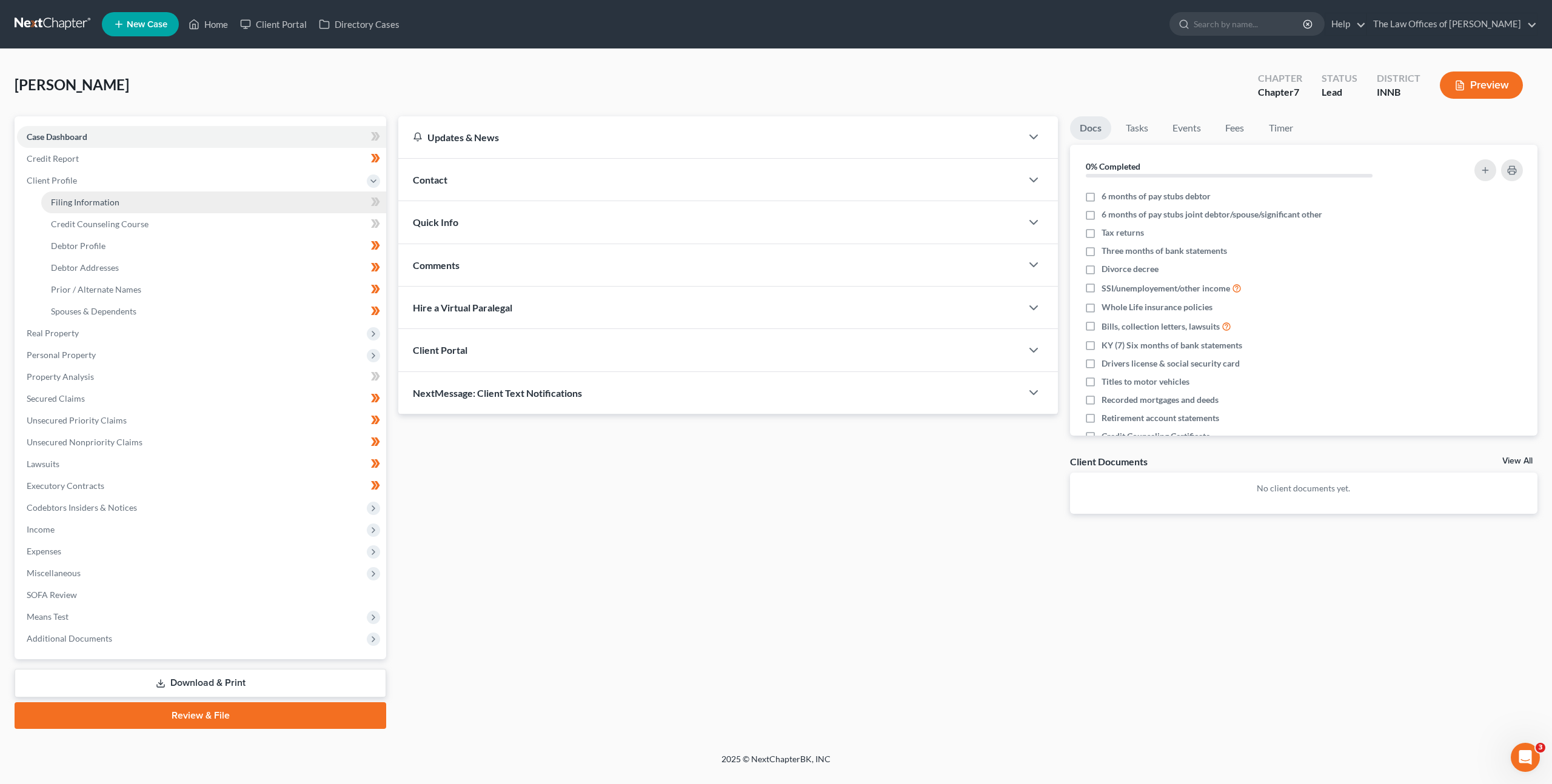
click at [254, 199] on link "Filing Information" at bounding box center [213, 202] width 345 height 22
select select "1"
select select "0"
select select "15"
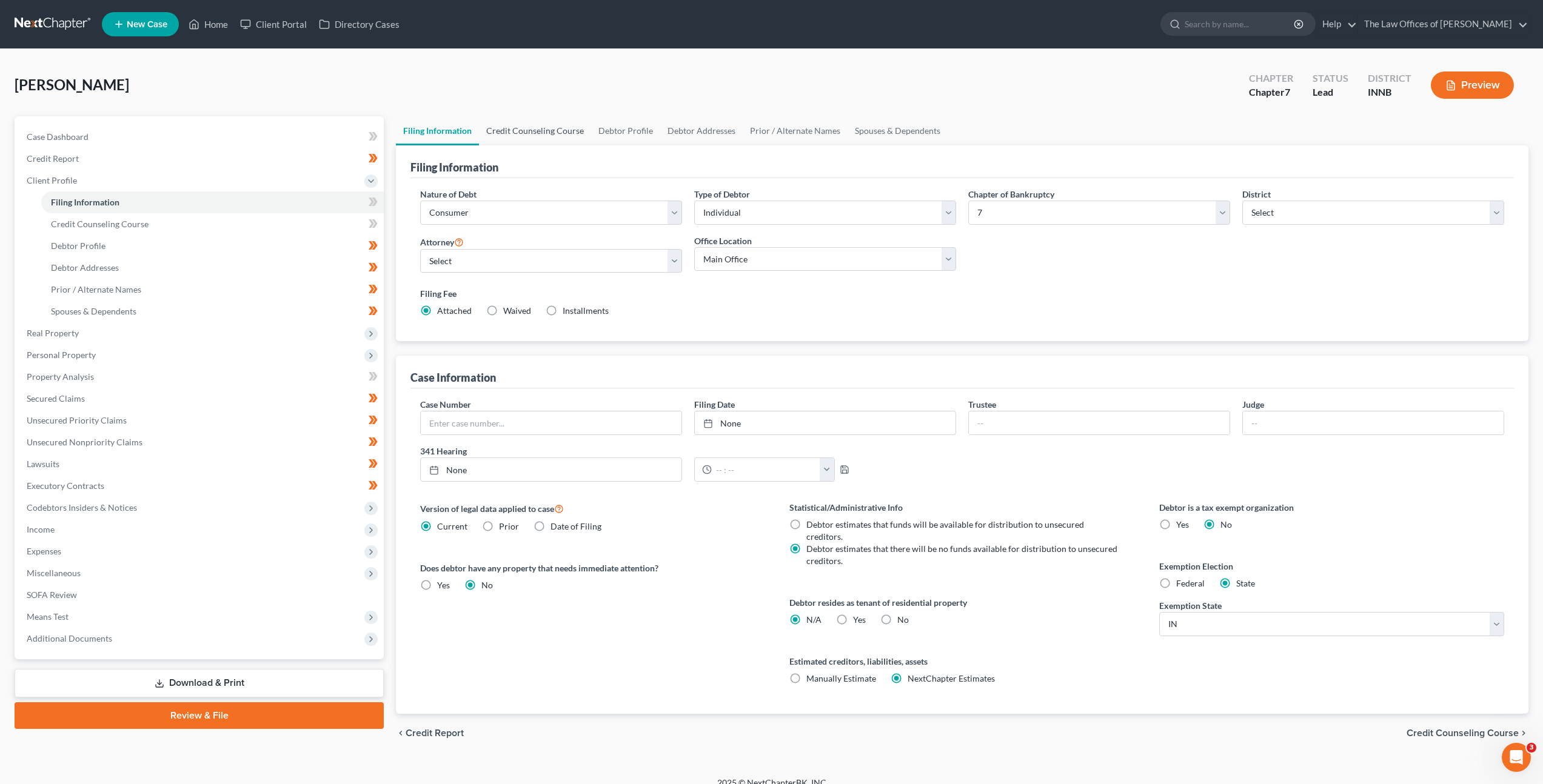
click at [532, 137] on link "Credit Counseling Course" at bounding box center [535, 131] width 112 height 29
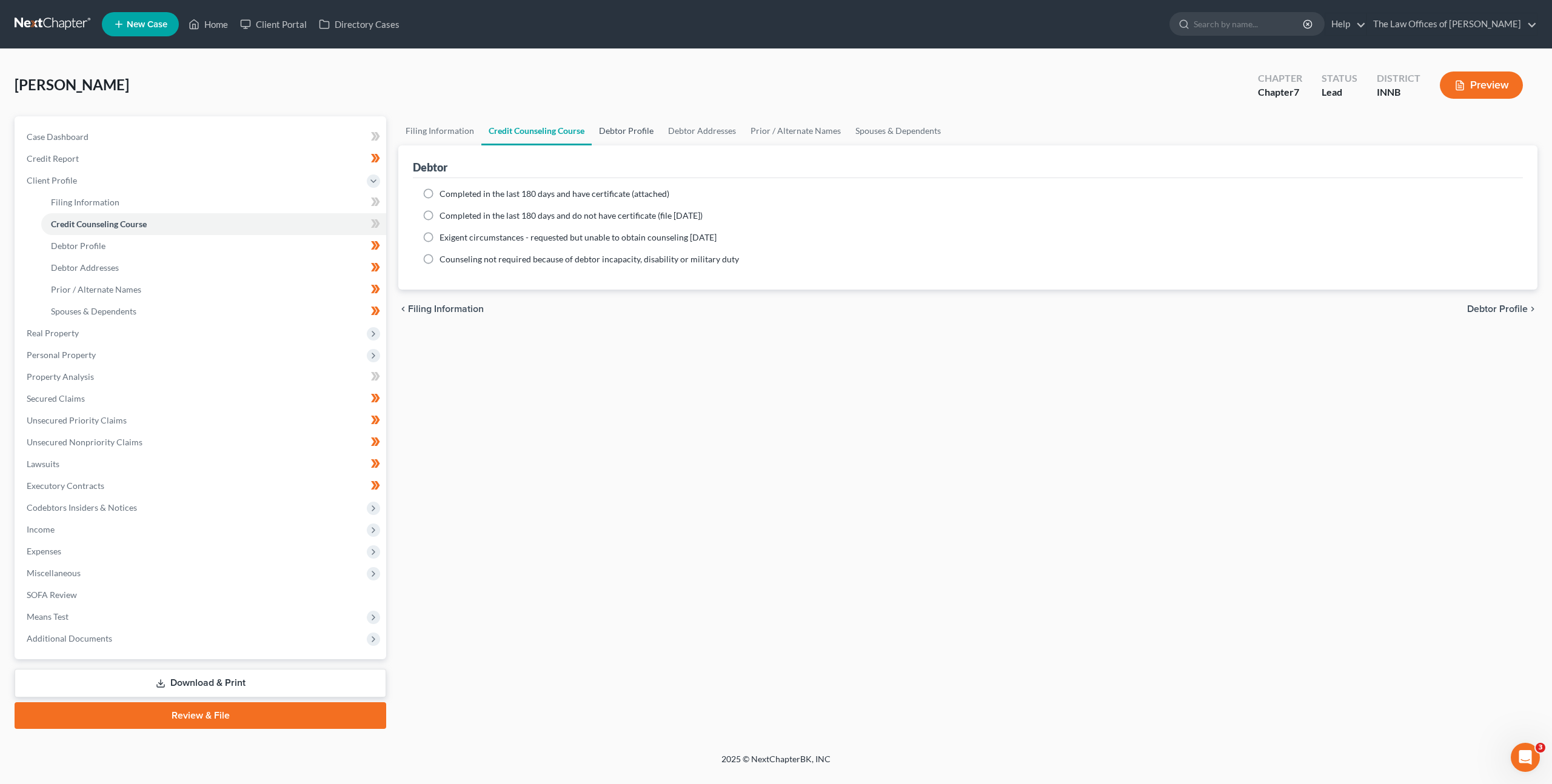
click at [614, 125] on link "Debtor Profile" at bounding box center [626, 131] width 69 height 29
select select "3"
select select "0"
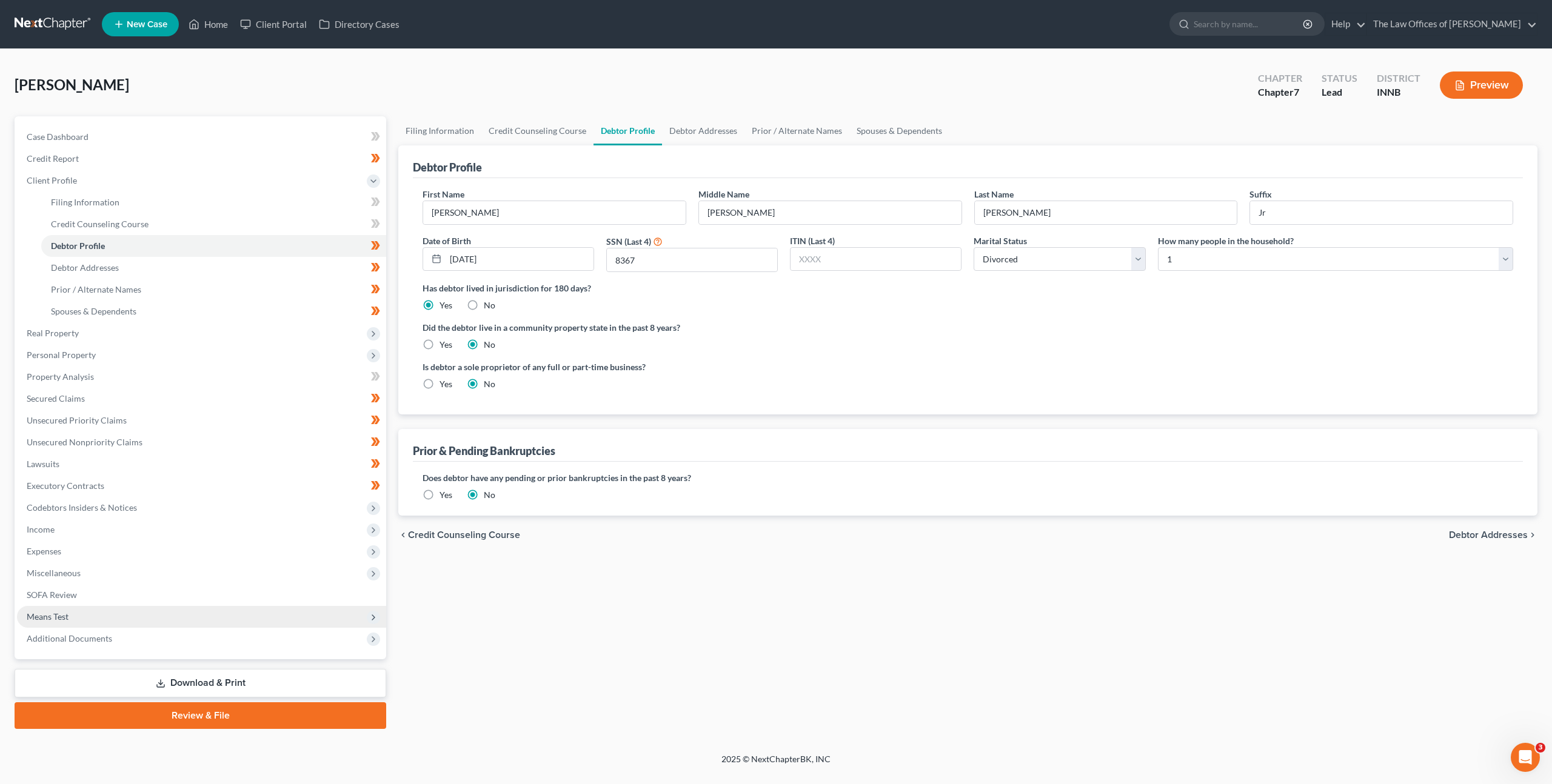
click at [154, 622] on span "Means Test" at bounding box center [201, 617] width 369 height 22
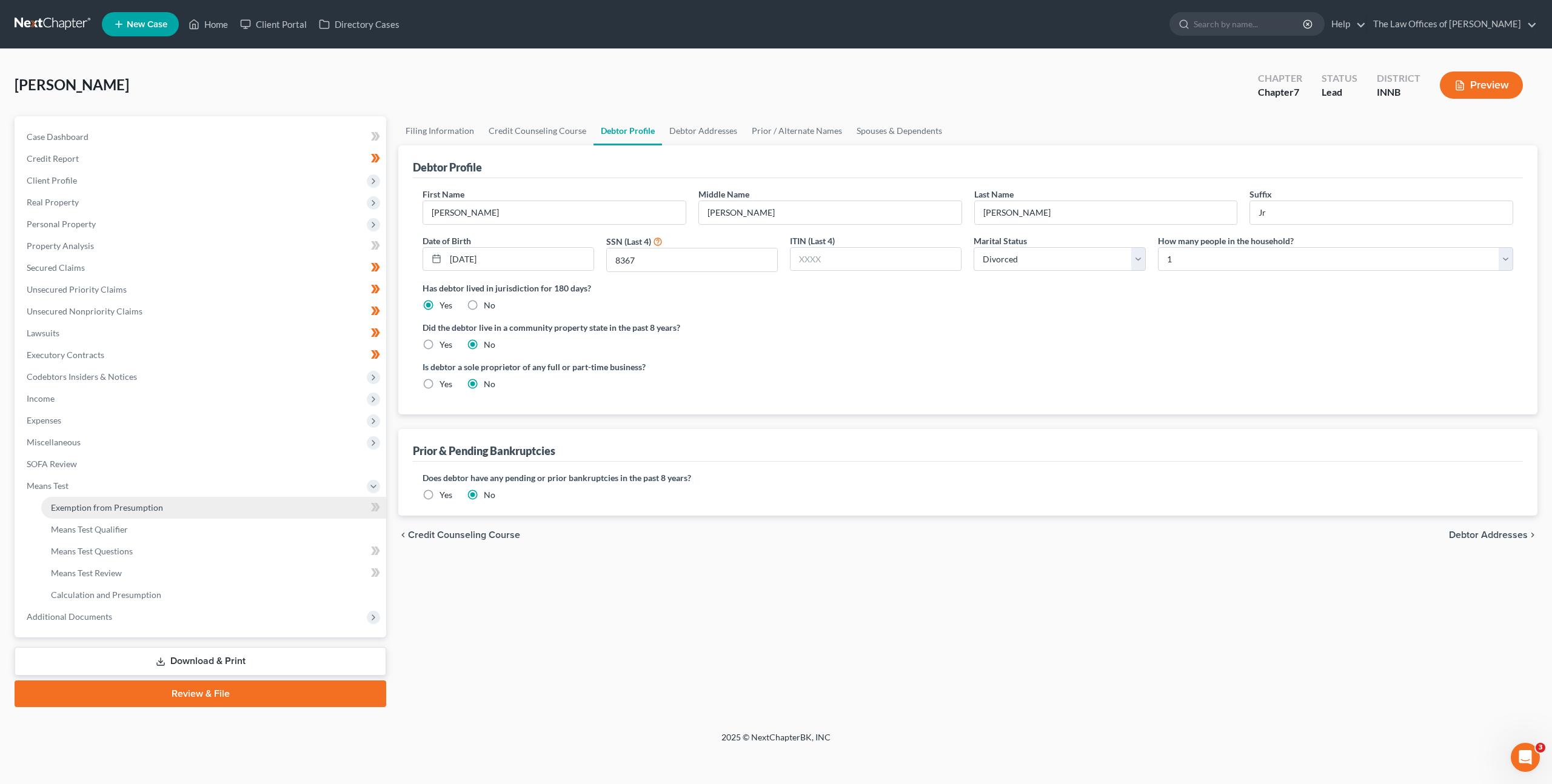
click at [252, 517] on link "Exemption from Presumption" at bounding box center [213, 507] width 345 height 22
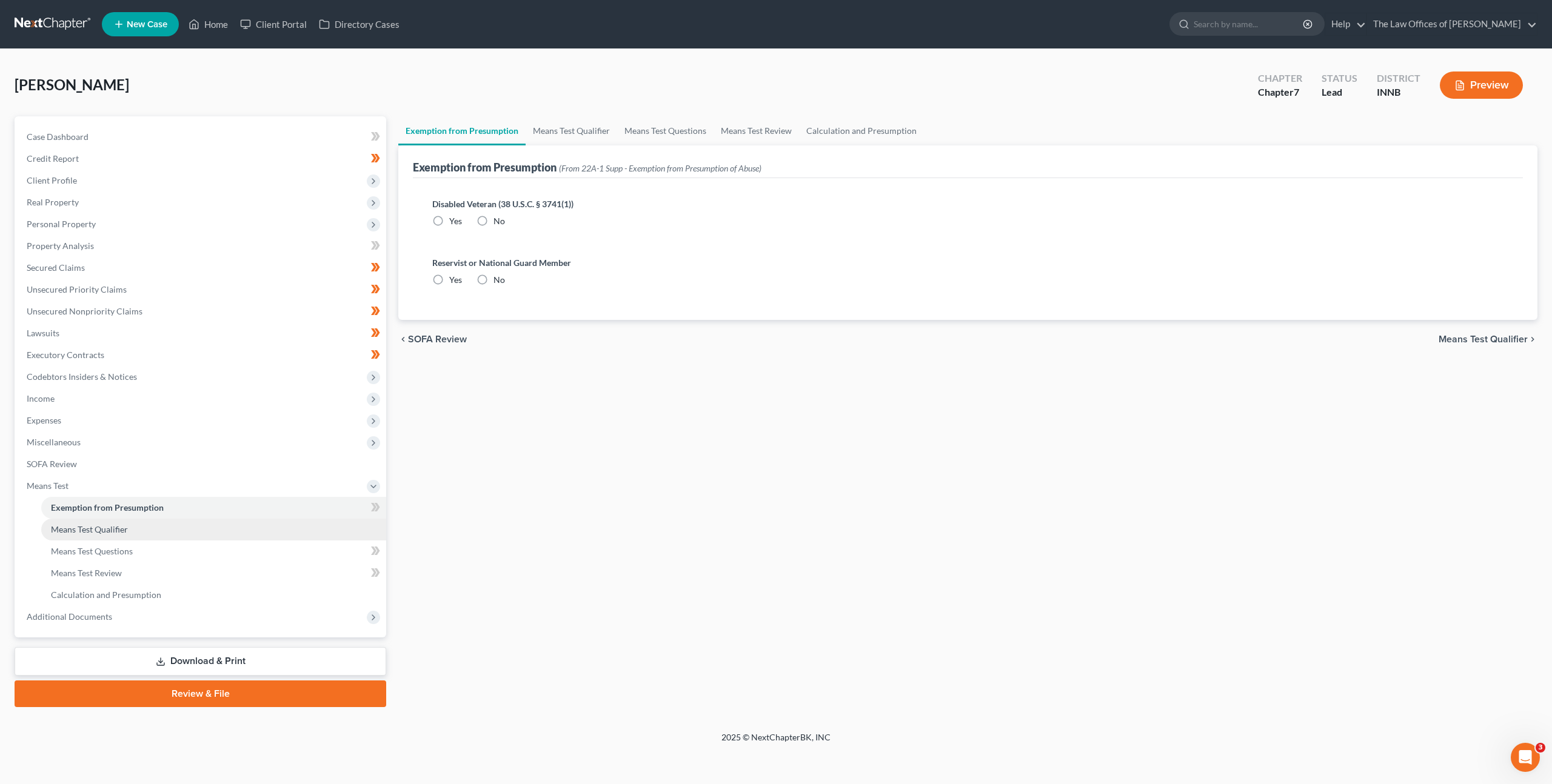
click at [244, 529] on link "Means Test Qualifier" at bounding box center [213, 530] width 345 height 22
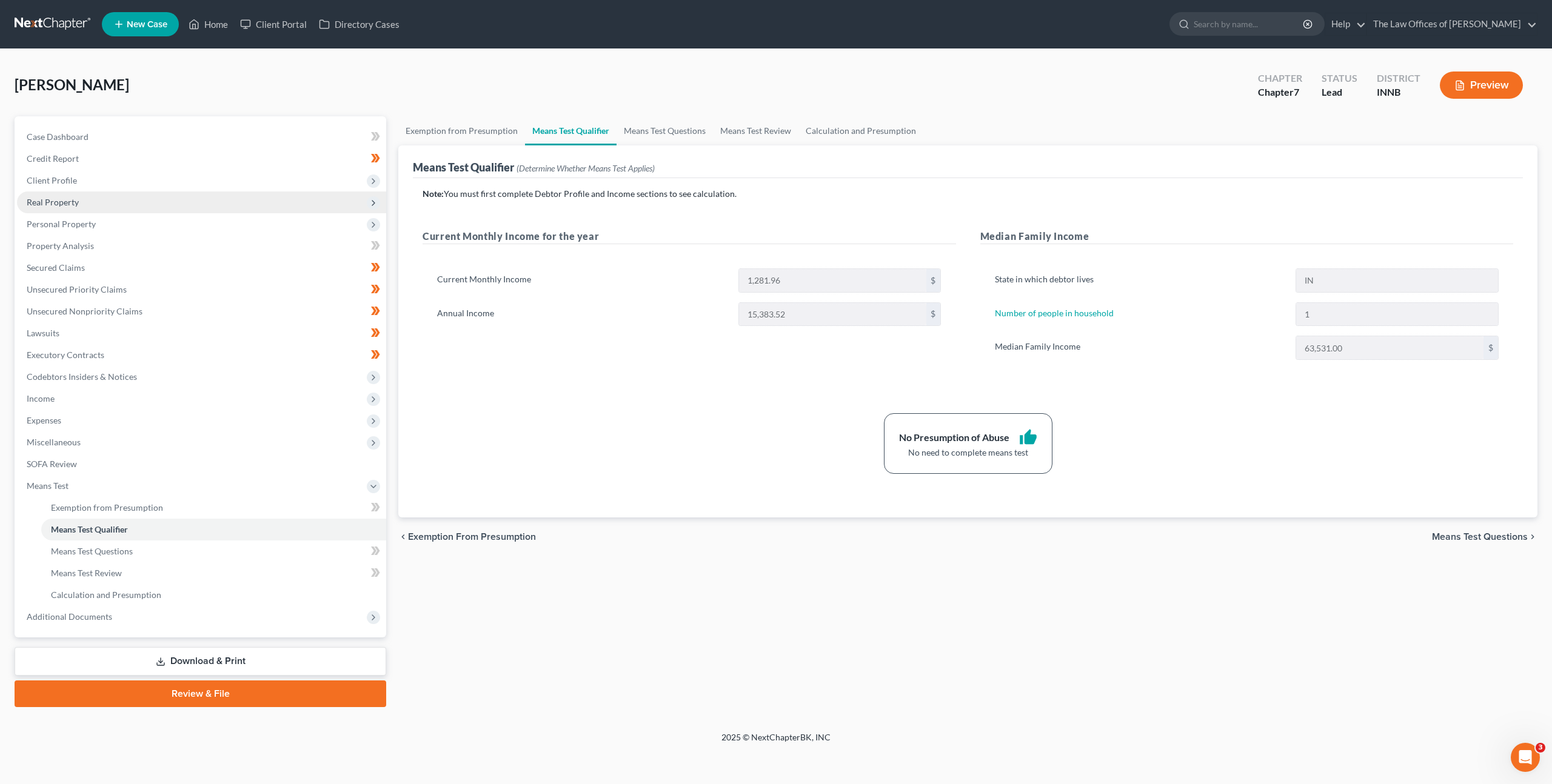
click at [171, 208] on span "Real Property" at bounding box center [201, 202] width 369 height 22
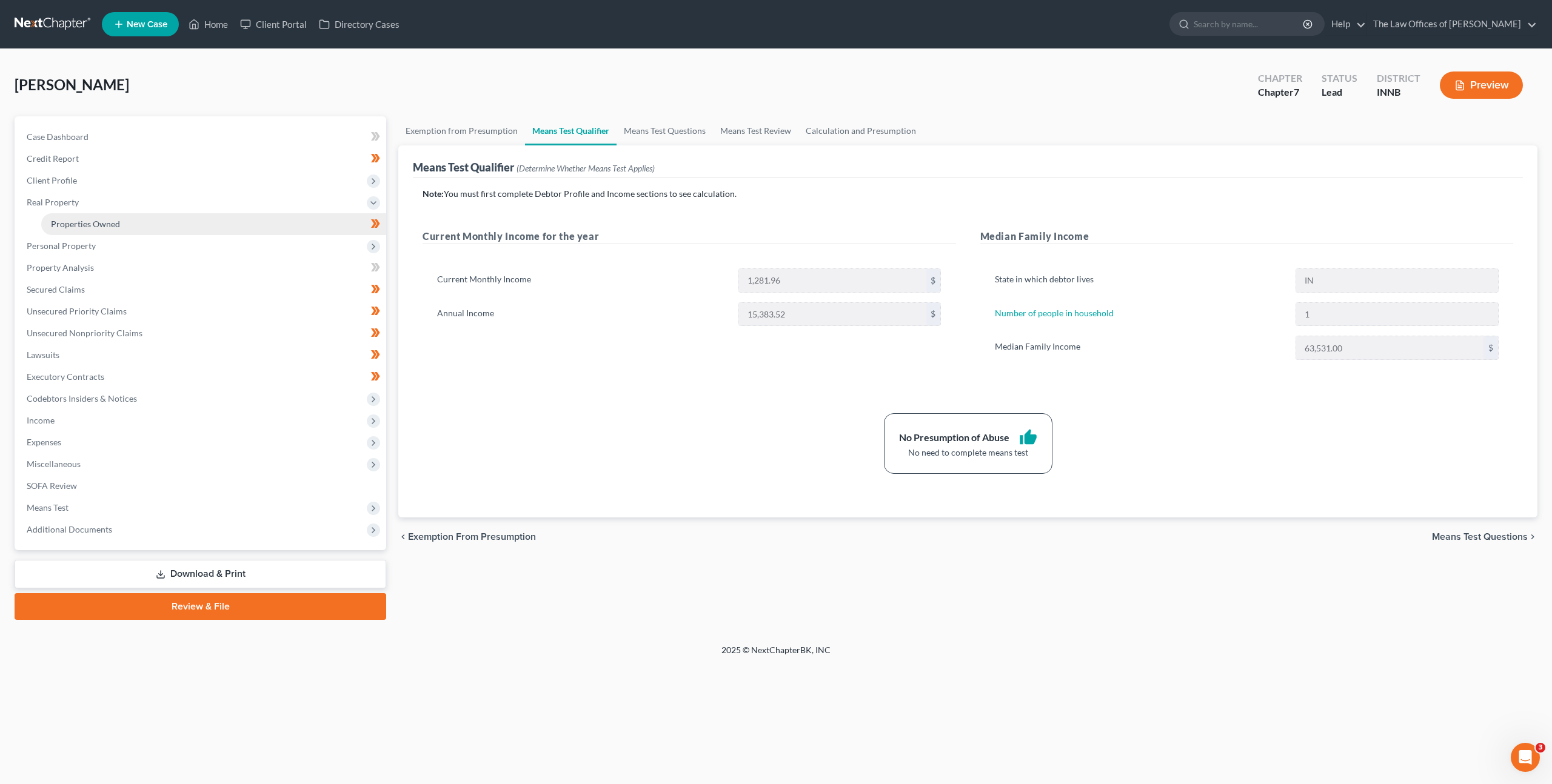
click at [165, 221] on link "Properties Owned" at bounding box center [213, 224] width 345 height 22
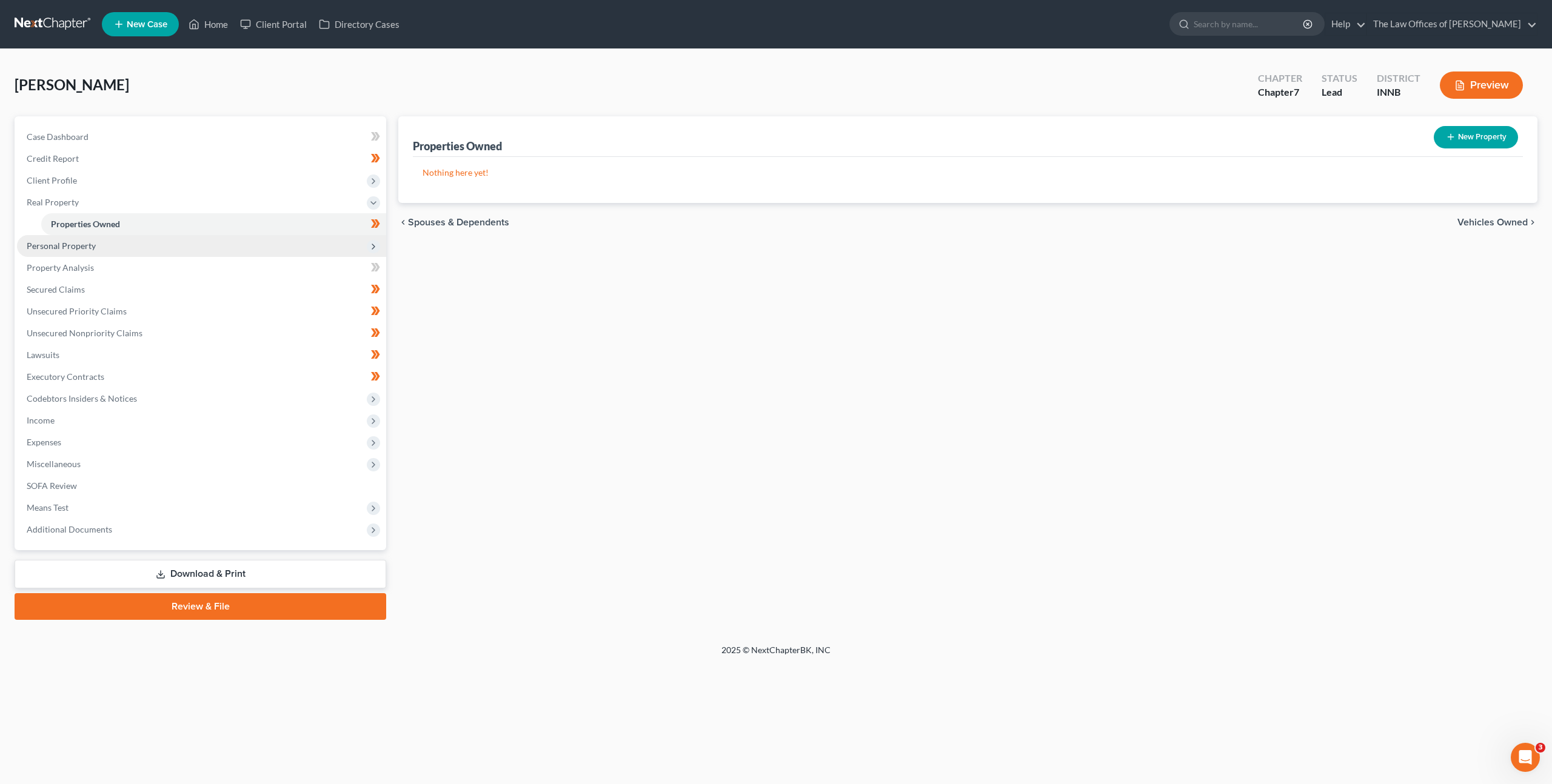
click at [147, 245] on span "Personal Property" at bounding box center [201, 246] width 369 height 22
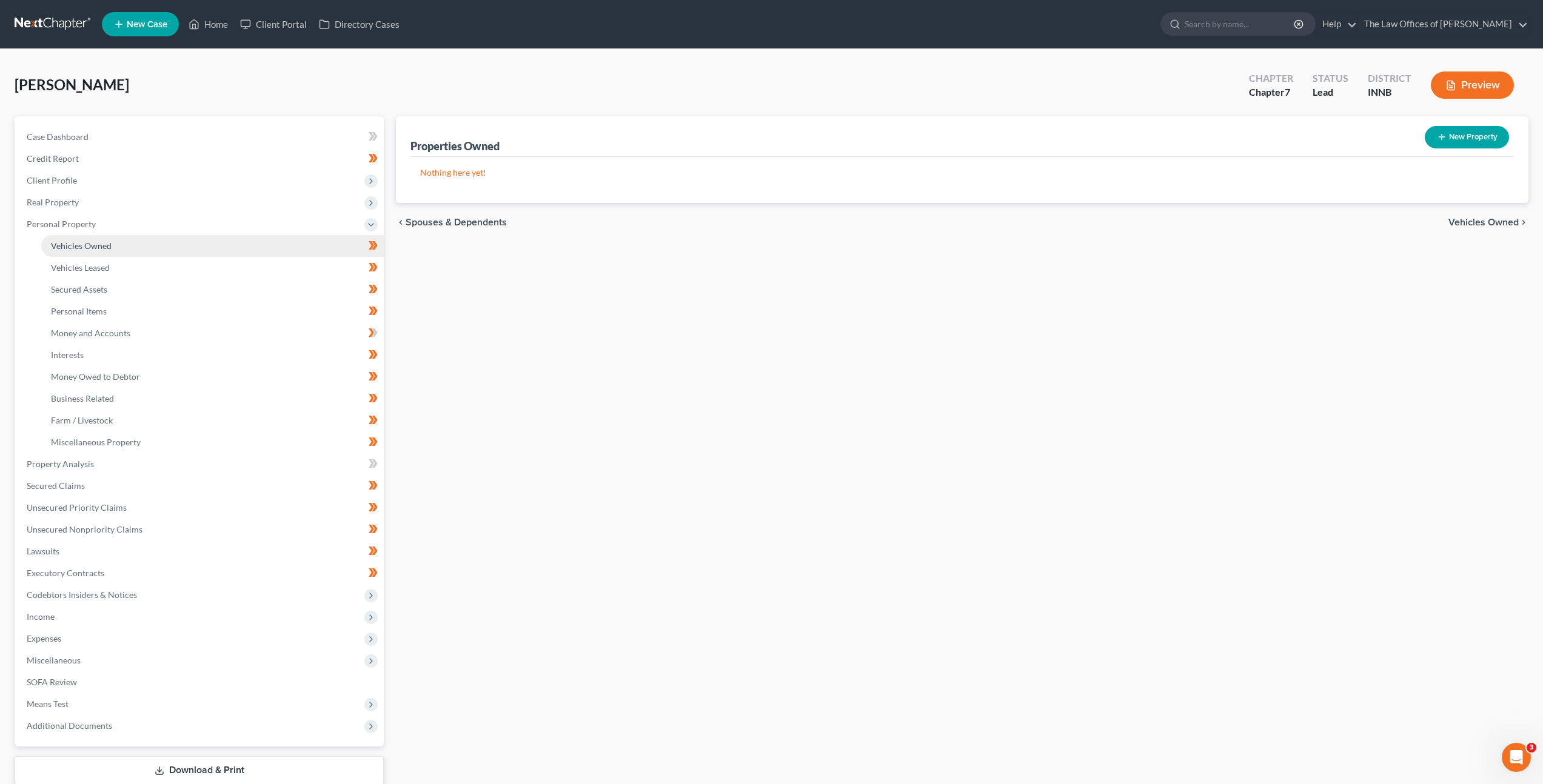
click at [146, 245] on link "Vehicles Owned" at bounding box center [212, 246] width 343 height 22
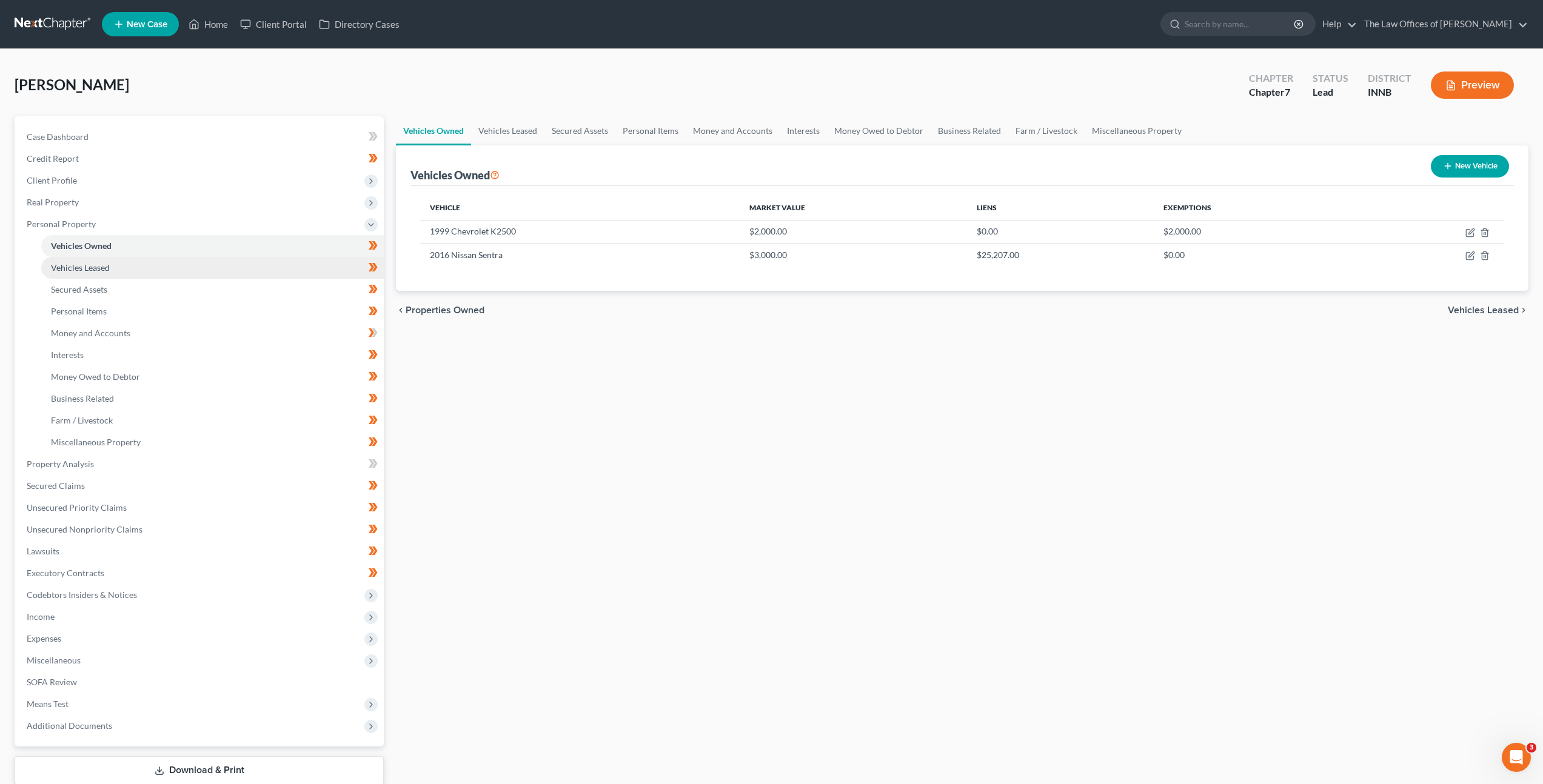
click at [167, 264] on link "Vehicles Leased" at bounding box center [212, 268] width 343 height 22
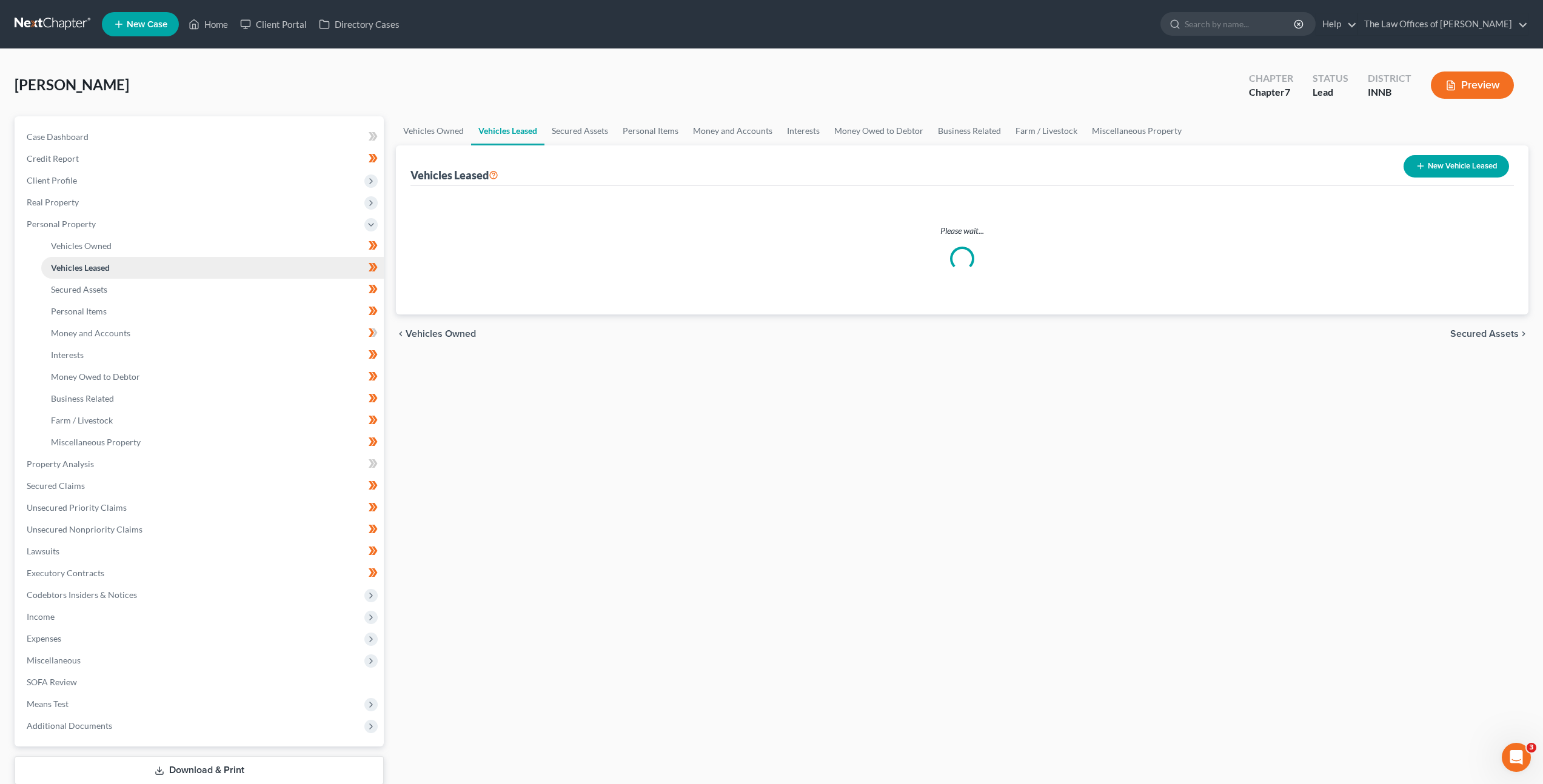
click at [167, 264] on link "Vehicles Leased" at bounding box center [212, 268] width 343 height 22
click at [156, 288] on link "Secured Assets" at bounding box center [212, 290] width 343 height 22
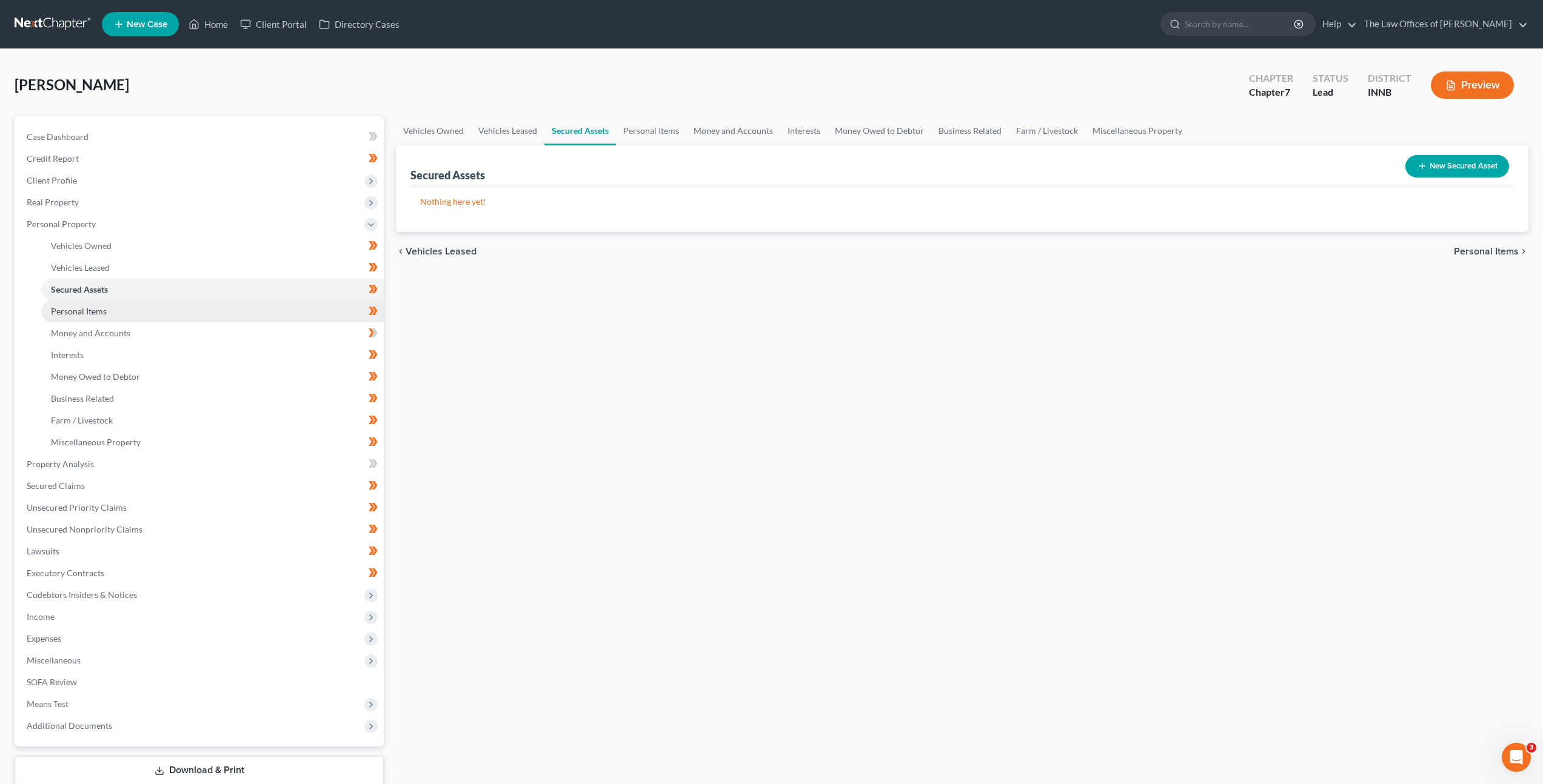
click at [153, 318] on link "Personal Items" at bounding box center [212, 311] width 343 height 22
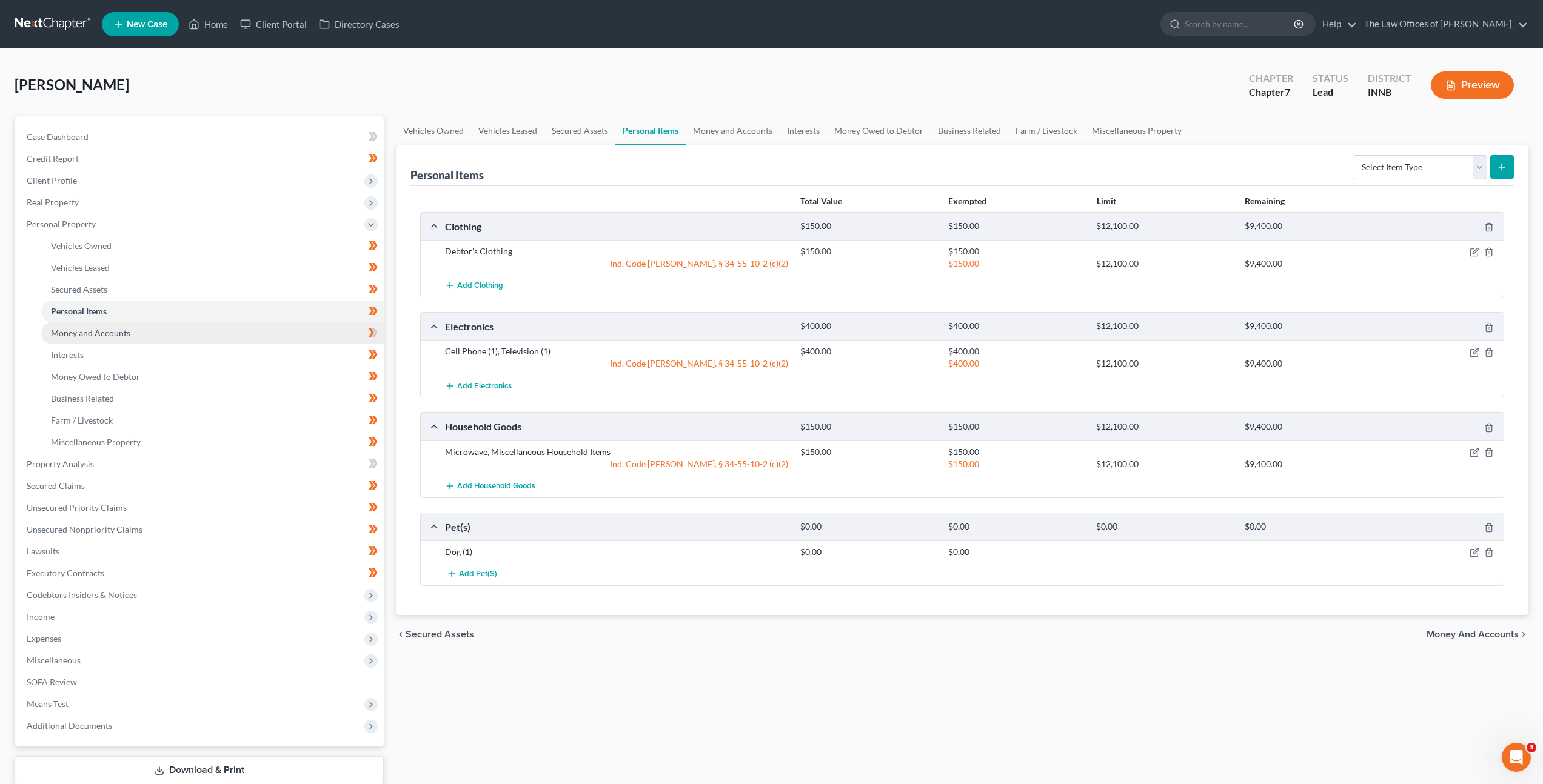
click at [149, 328] on link "Money and Accounts" at bounding box center [212, 333] width 343 height 22
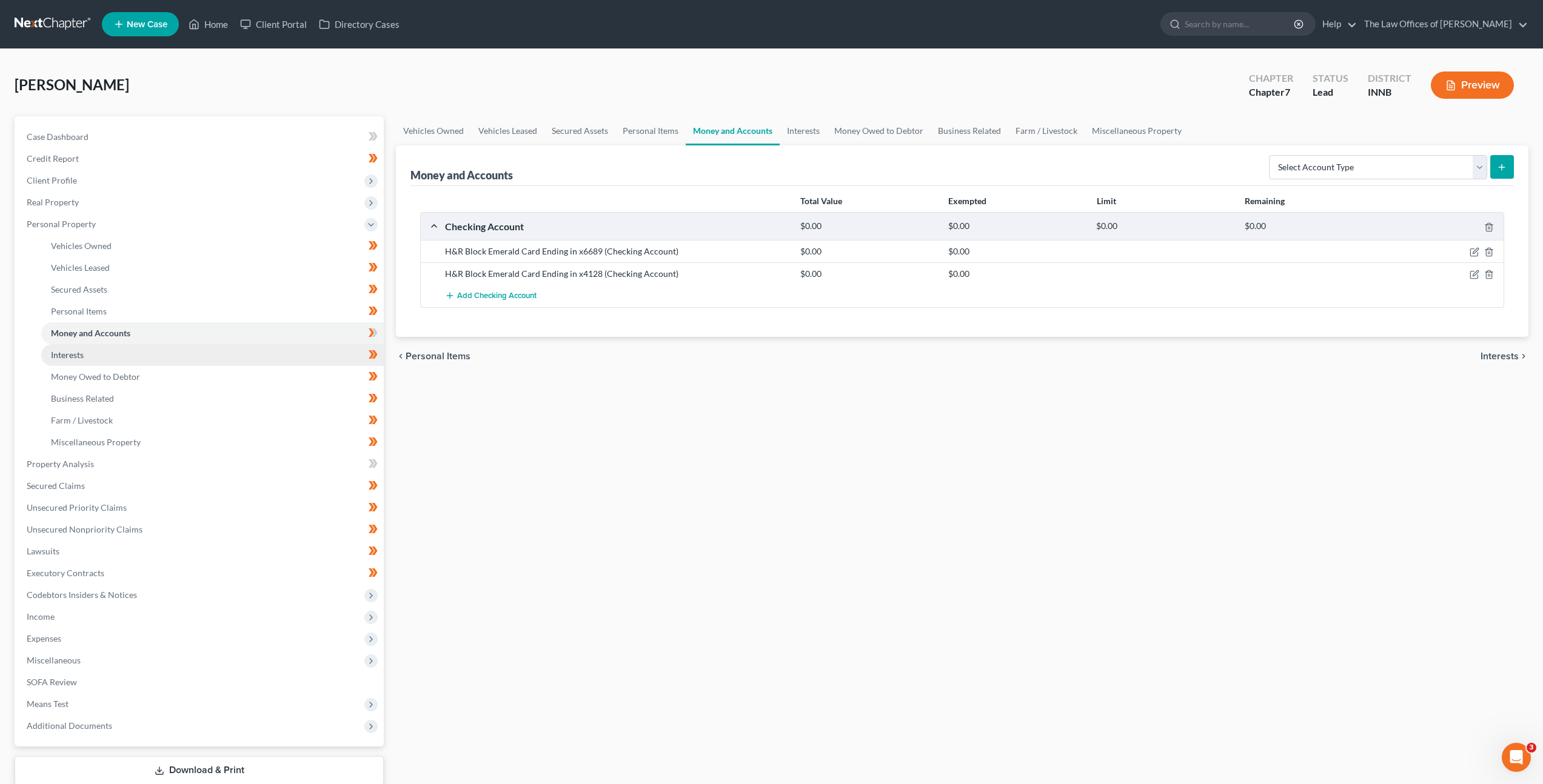
click at [142, 360] on link "Interests" at bounding box center [212, 355] width 343 height 22
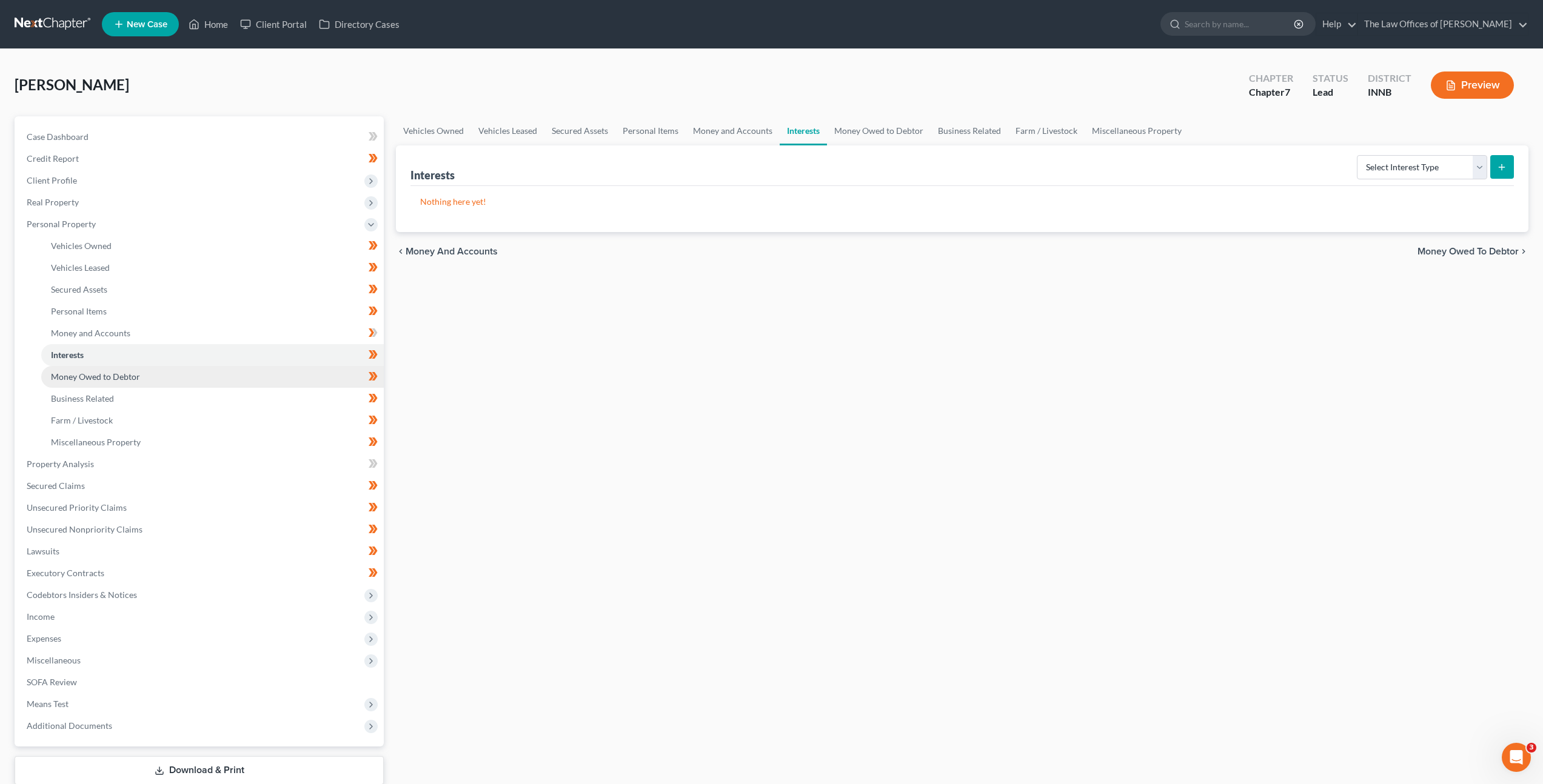
click at [138, 383] on link "Money Owed to Debtor" at bounding box center [212, 376] width 343 height 22
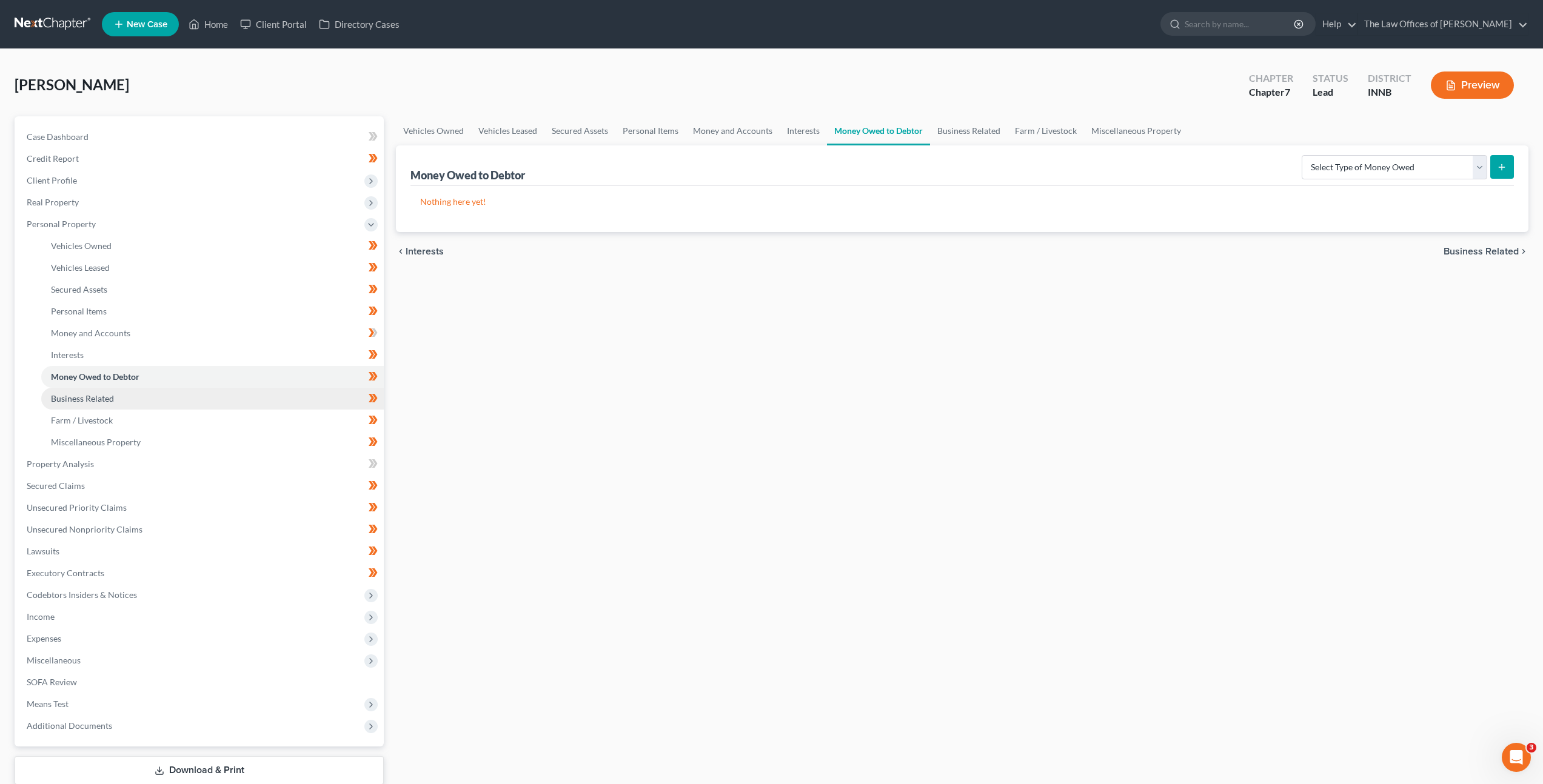
click at [136, 395] on link "Business Related" at bounding box center [212, 399] width 343 height 22
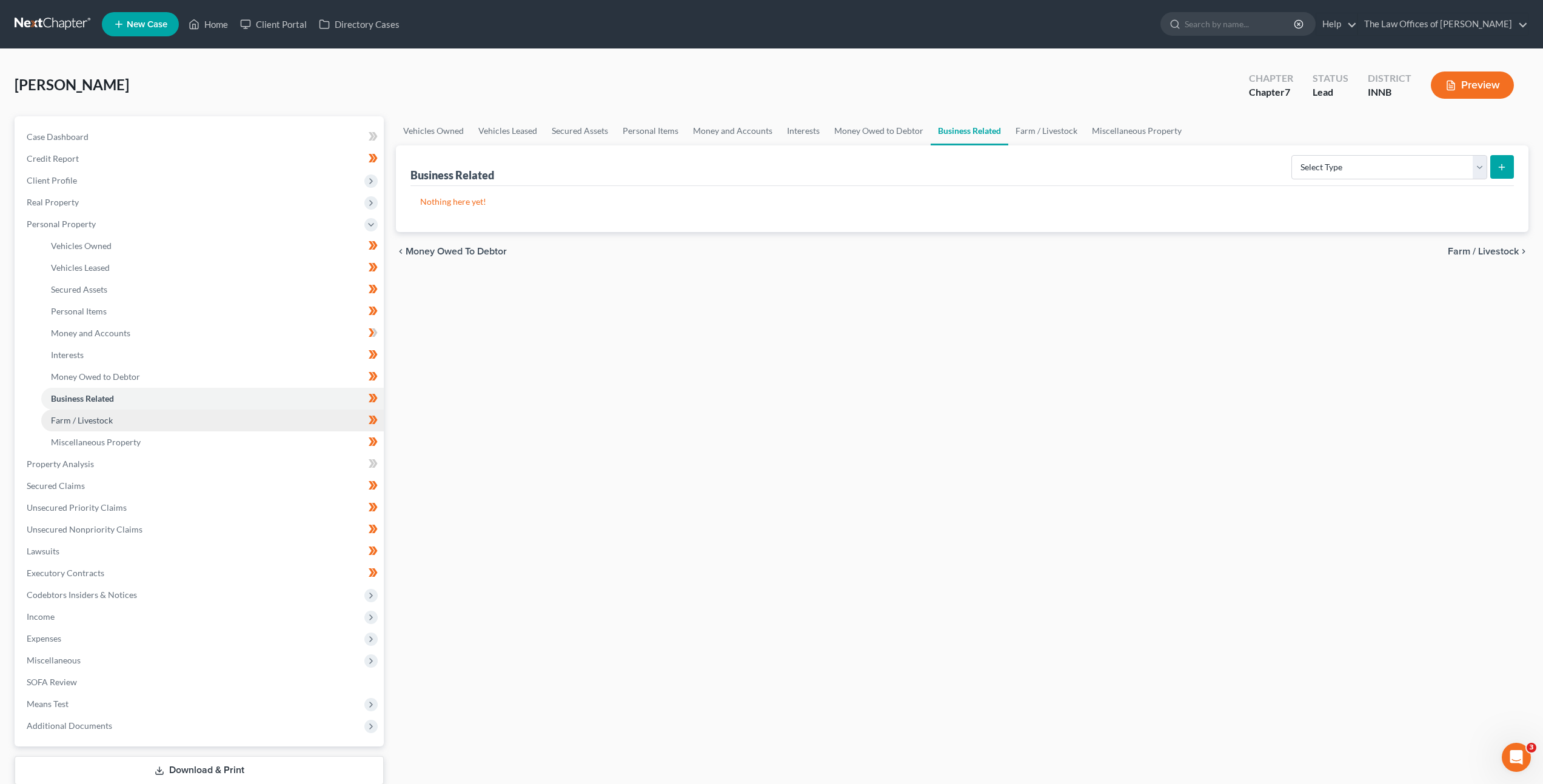
click at [133, 421] on link "Farm / Livestock" at bounding box center [212, 420] width 343 height 22
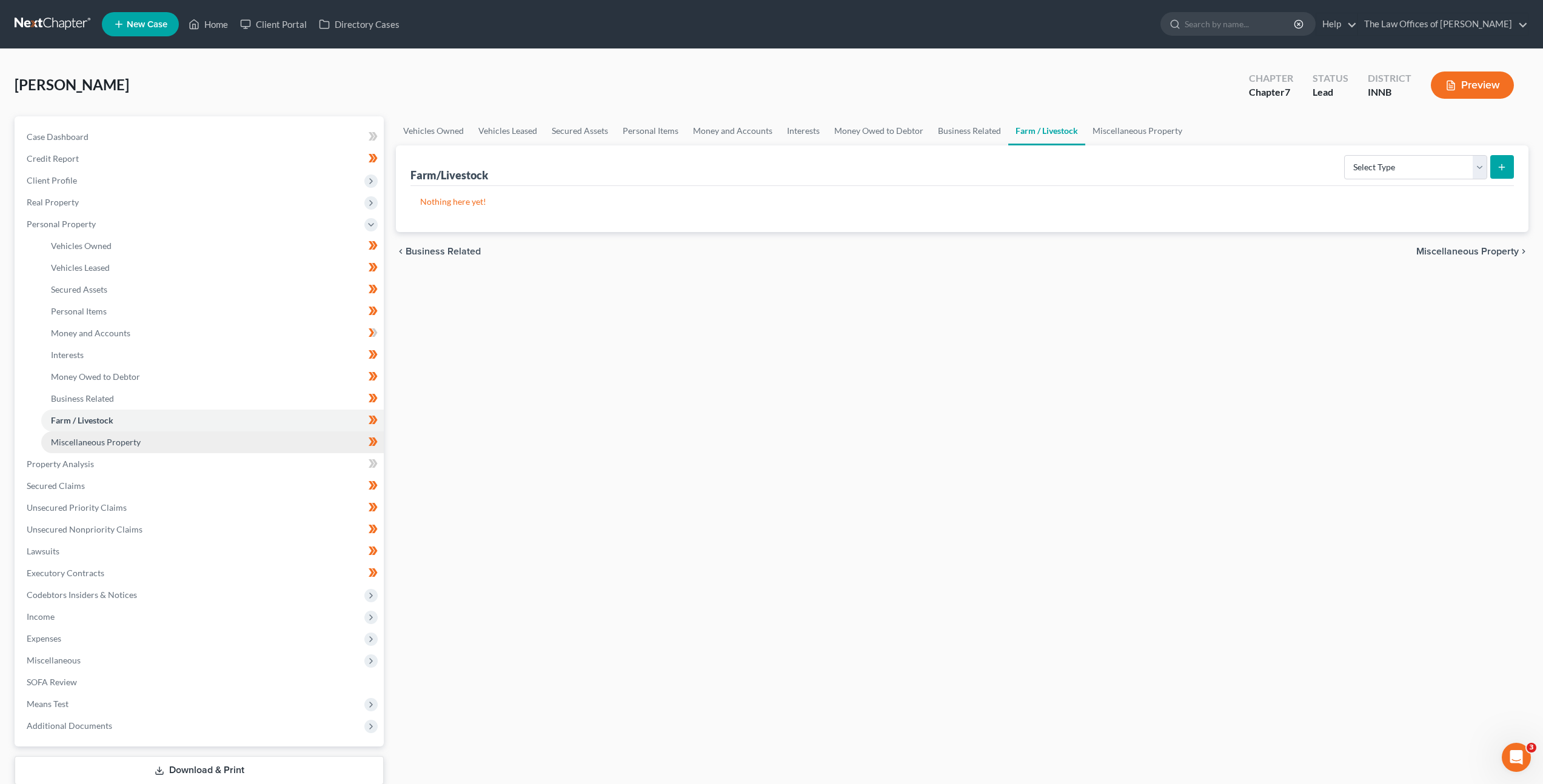
click at [135, 439] on span "Miscellaneous Property" at bounding box center [96, 442] width 90 height 10
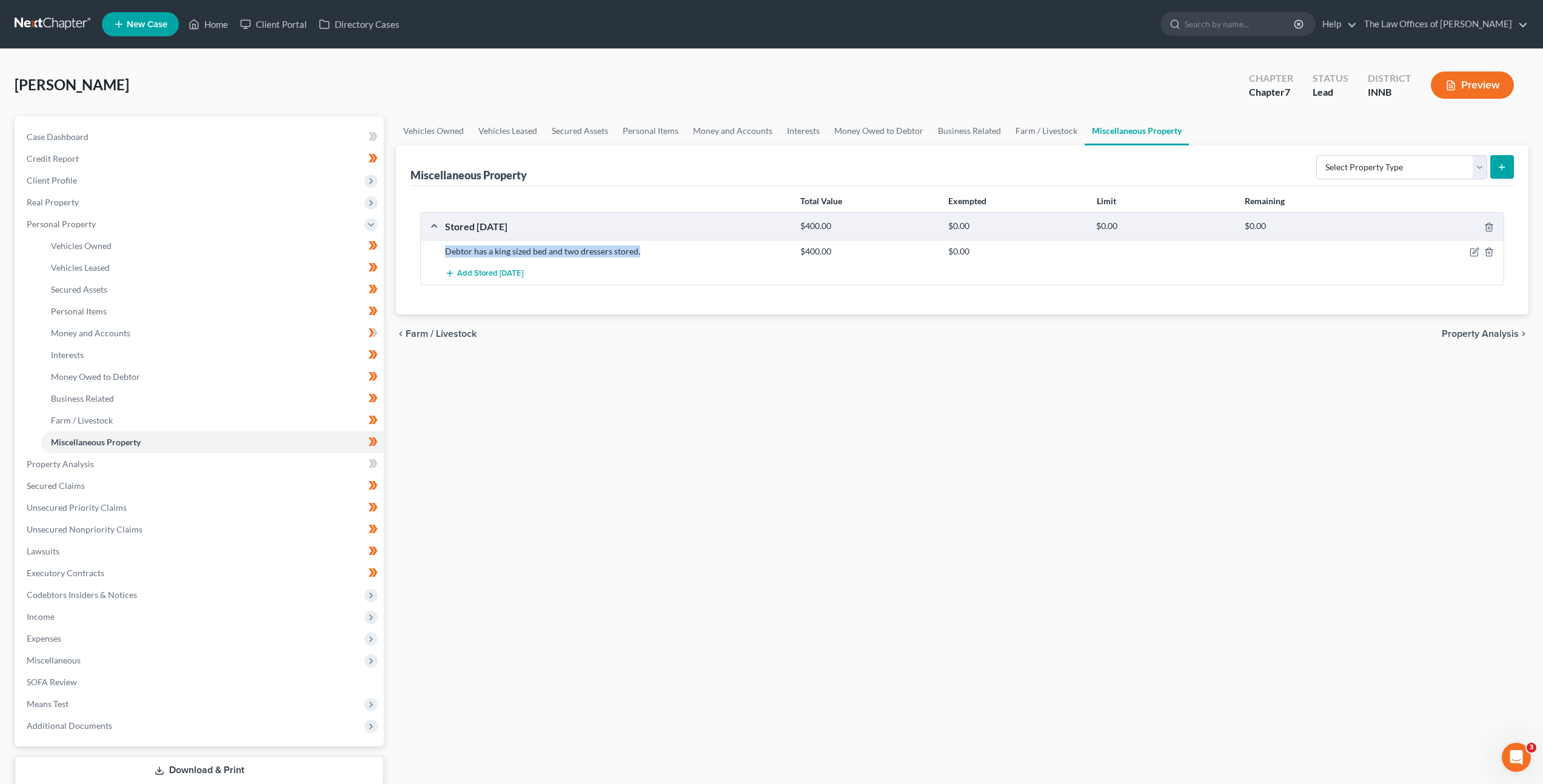
drag, startPoint x: 593, startPoint y: 252, endPoint x: 423, endPoint y: 253, distance: 170.0
click at [423, 253] on div "Debtor has a king sized bed and two dressers stored. $400.00 $0.00" at bounding box center [962, 251] width 1083 height 22
click at [176, 479] on link "Secured Claims" at bounding box center [200, 486] width 367 height 22
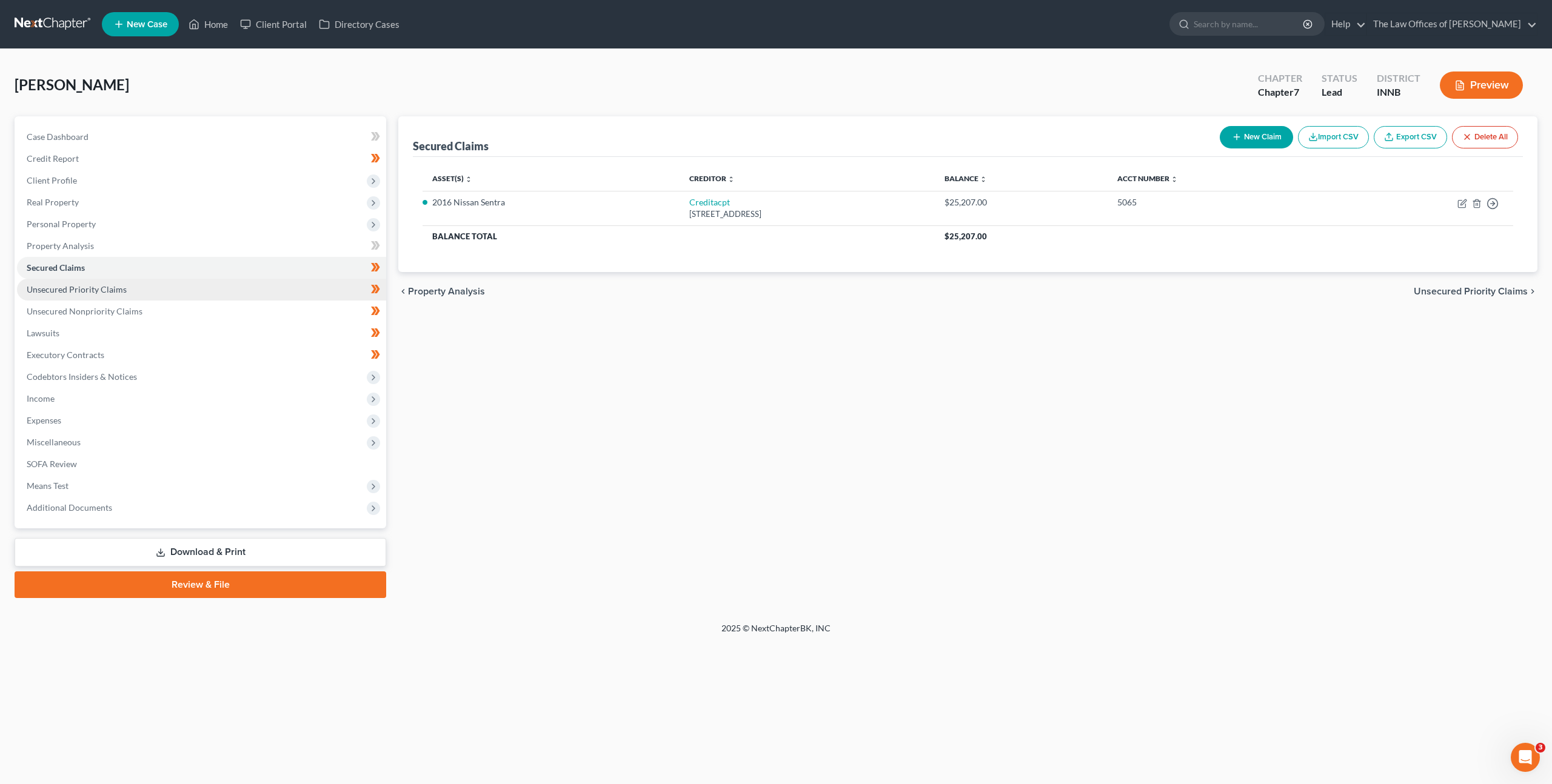
click at [144, 287] on link "Unsecured Priority Claims" at bounding box center [201, 290] width 369 height 22
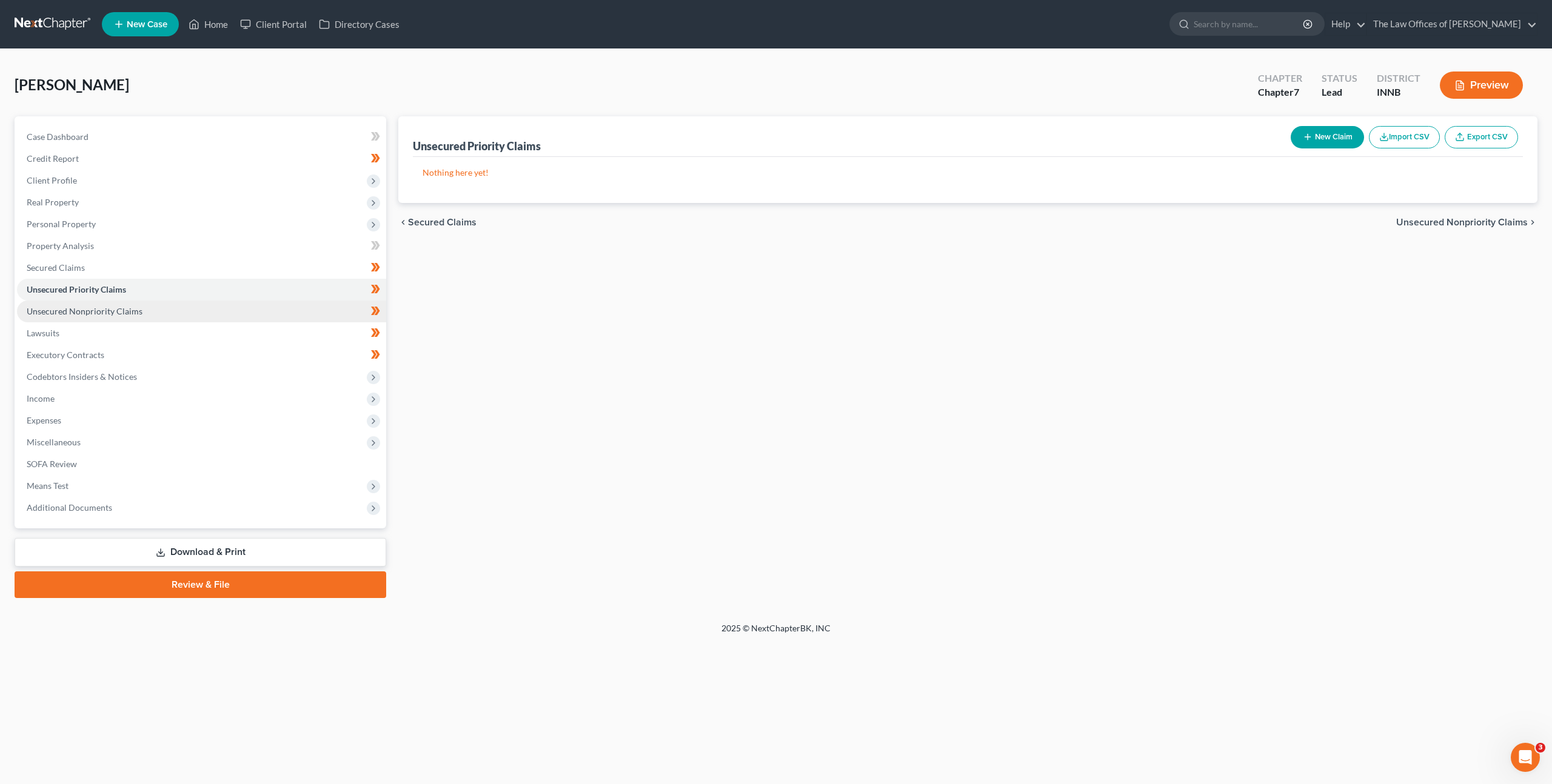
click at [139, 307] on link "Unsecured Nonpriority Claims" at bounding box center [201, 311] width 369 height 22
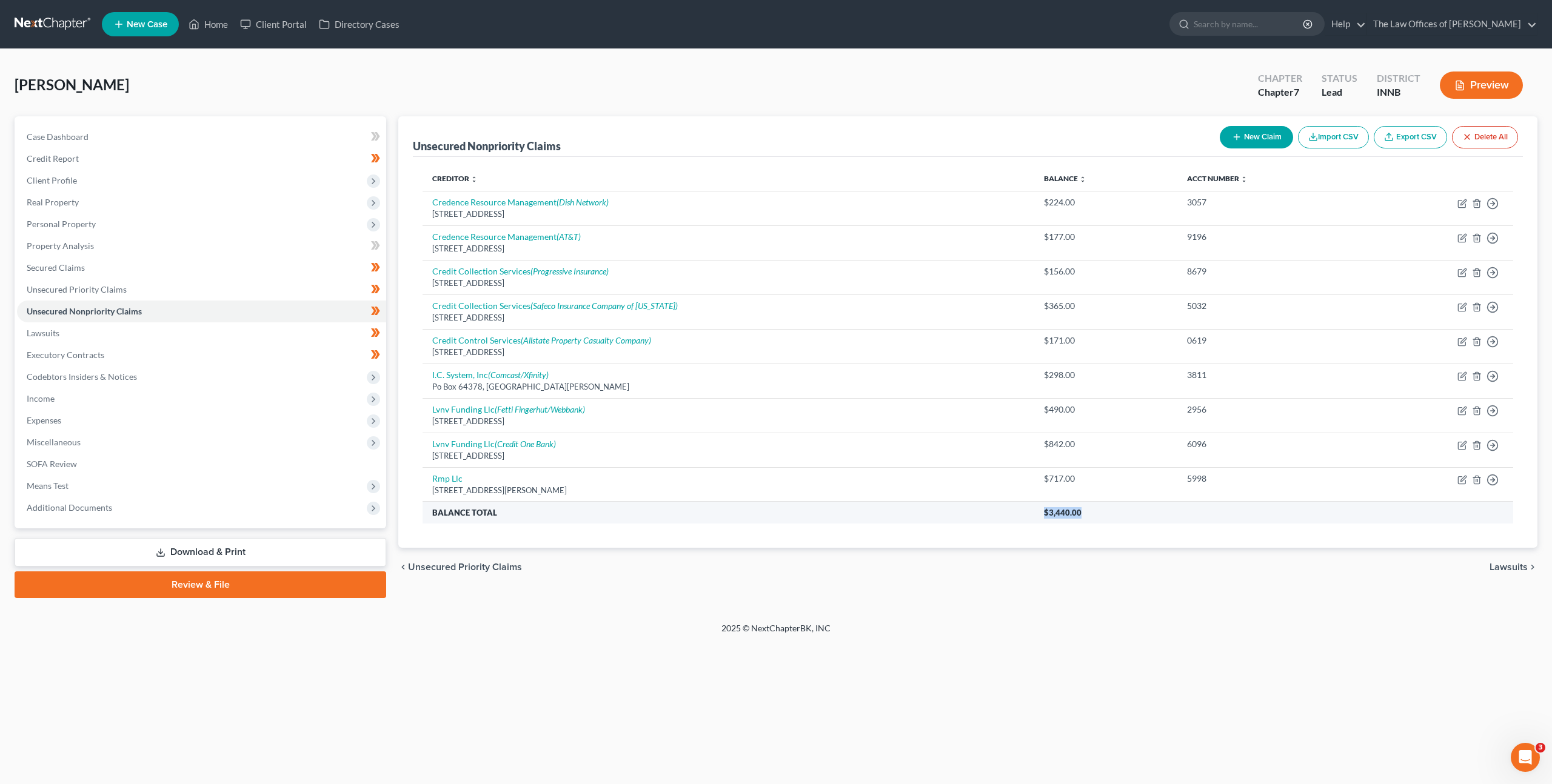
drag, startPoint x: 1073, startPoint y: 514, endPoint x: 994, endPoint y: 509, distance: 79.2
click at [994, 509] on tr "Balance Total $3,440.00" at bounding box center [968, 513] width 1091 height 22
copy tr "$3,440.00"
click at [263, 394] on span "Income" at bounding box center [201, 399] width 369 height 22
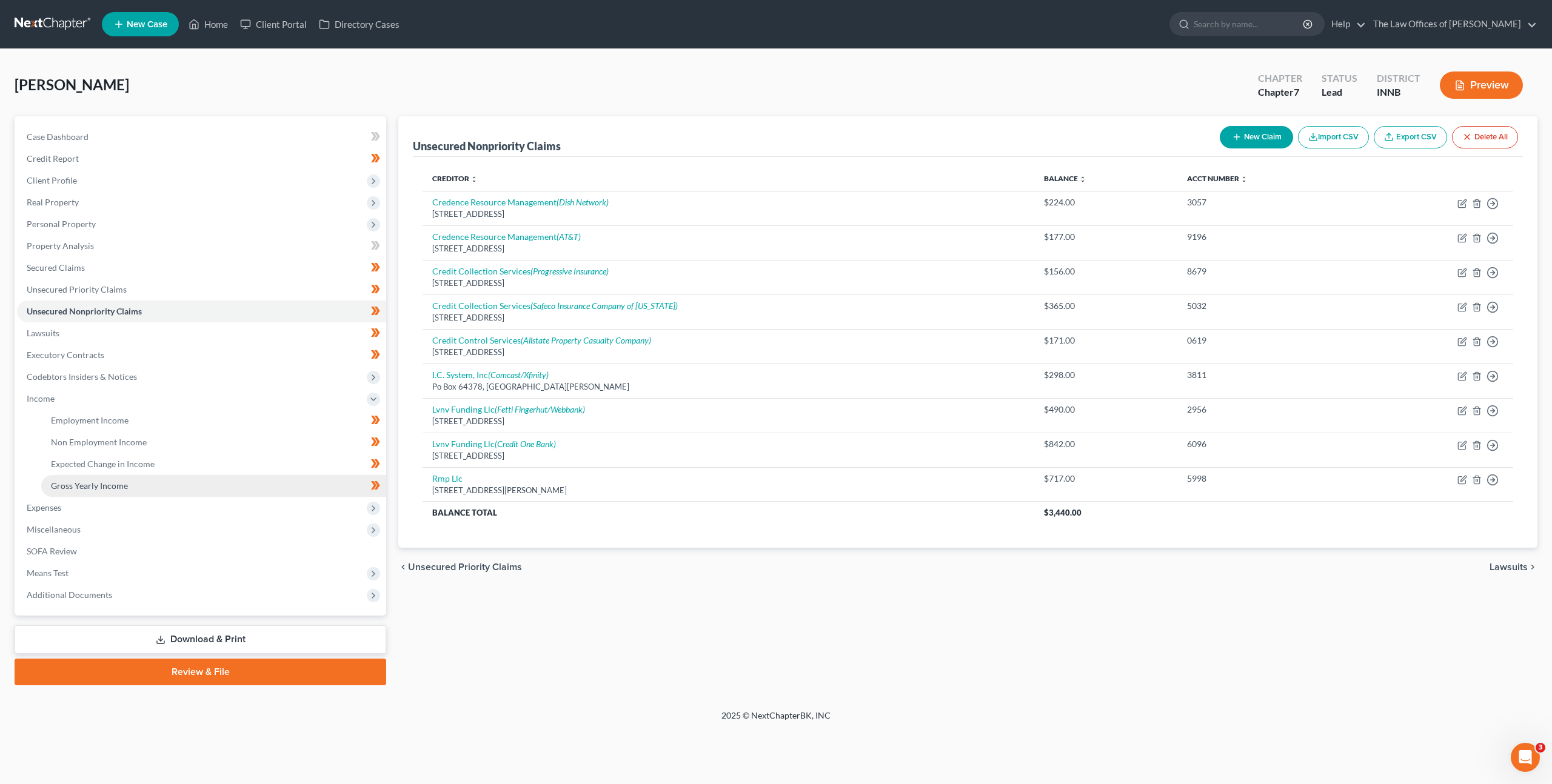
click at [185, 495] on link "Gross Yearly Income" at bounding box center [213, 486] width 345 height 22
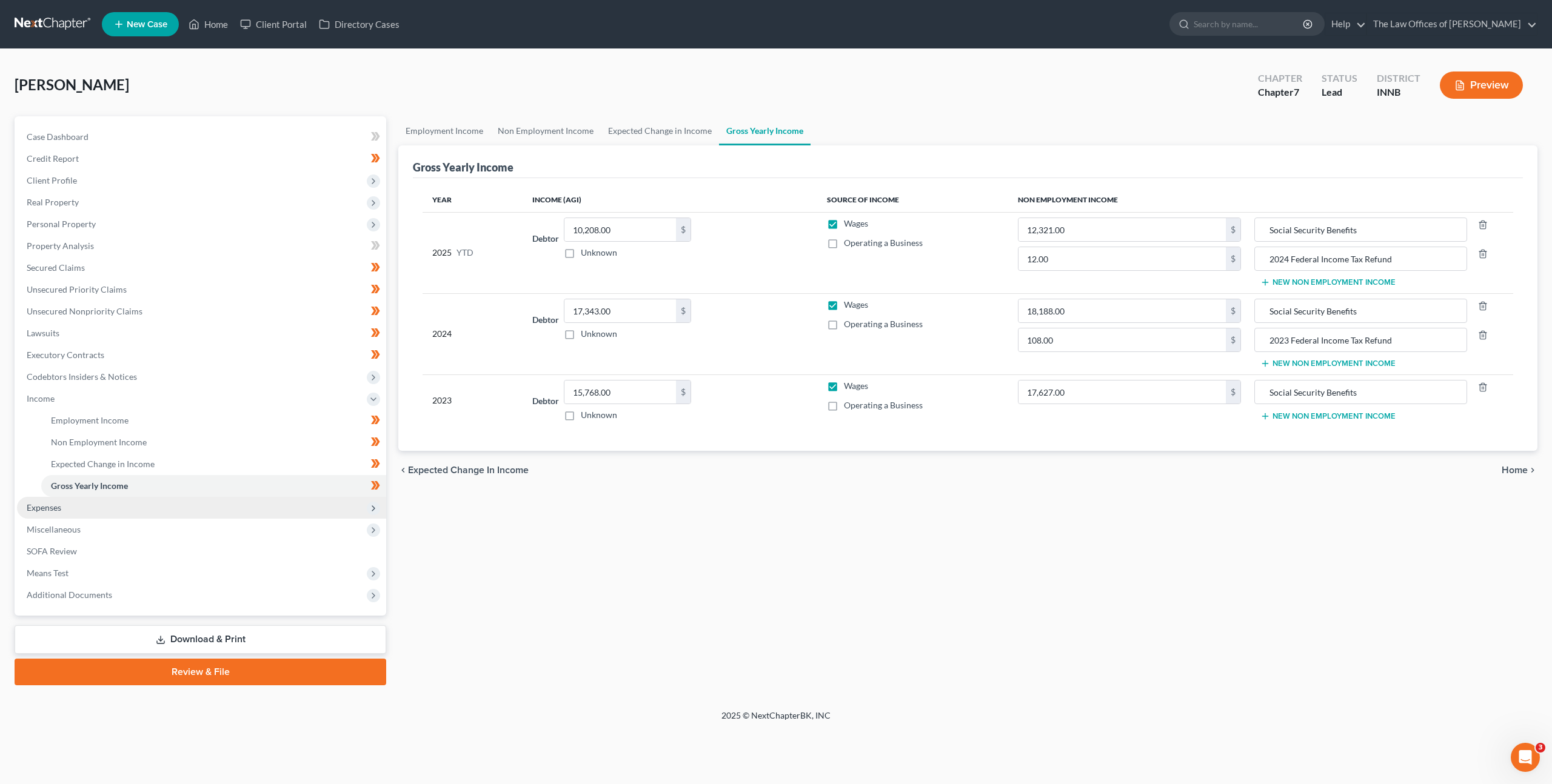
click at [178, 507] on span "Expenses" at bounding box center [201, 507] width 369 height 22
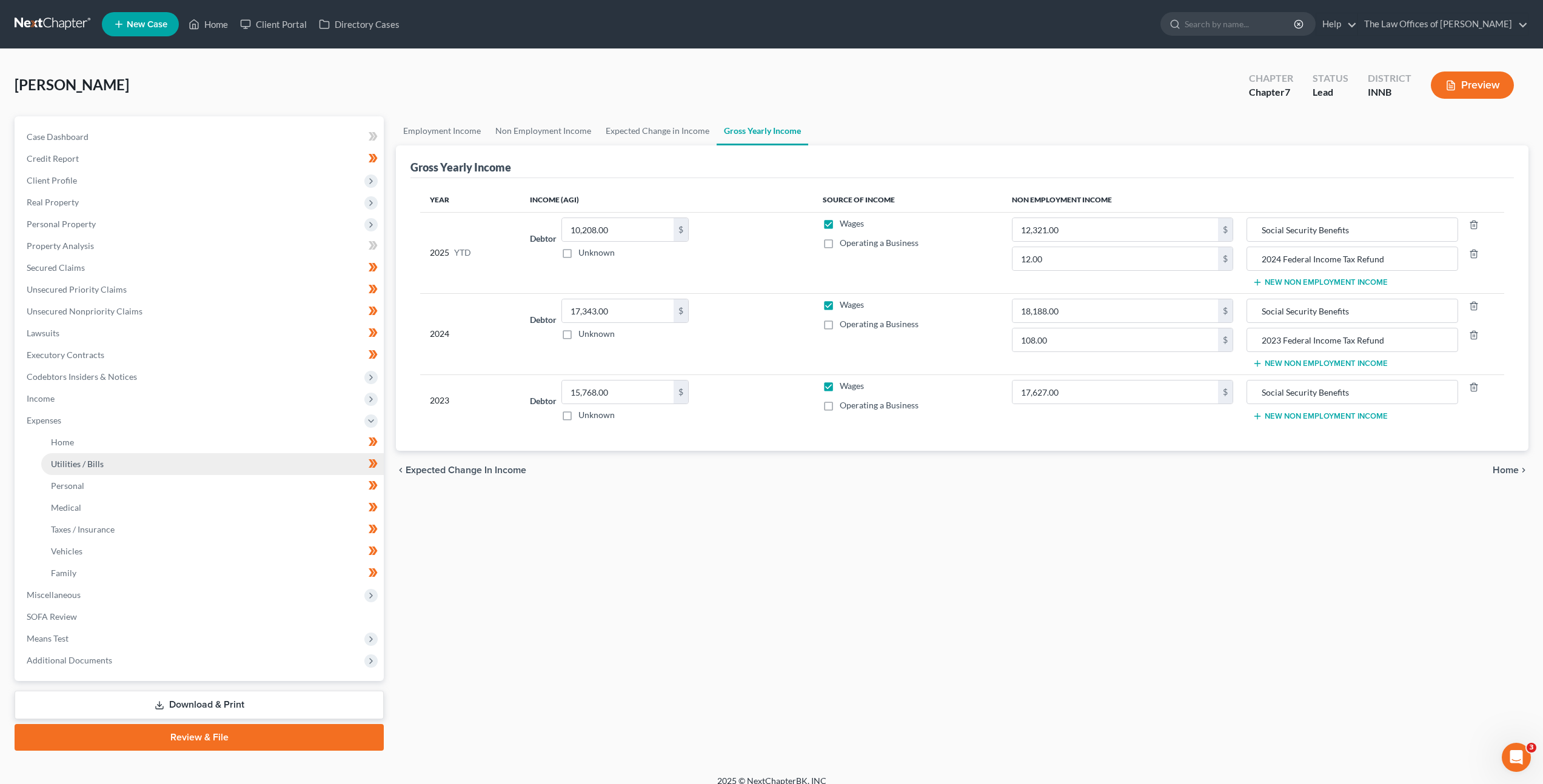
click at [196, 472] on link "Utilities / Bills" at bounding box center [212, 464] width 343 height 22
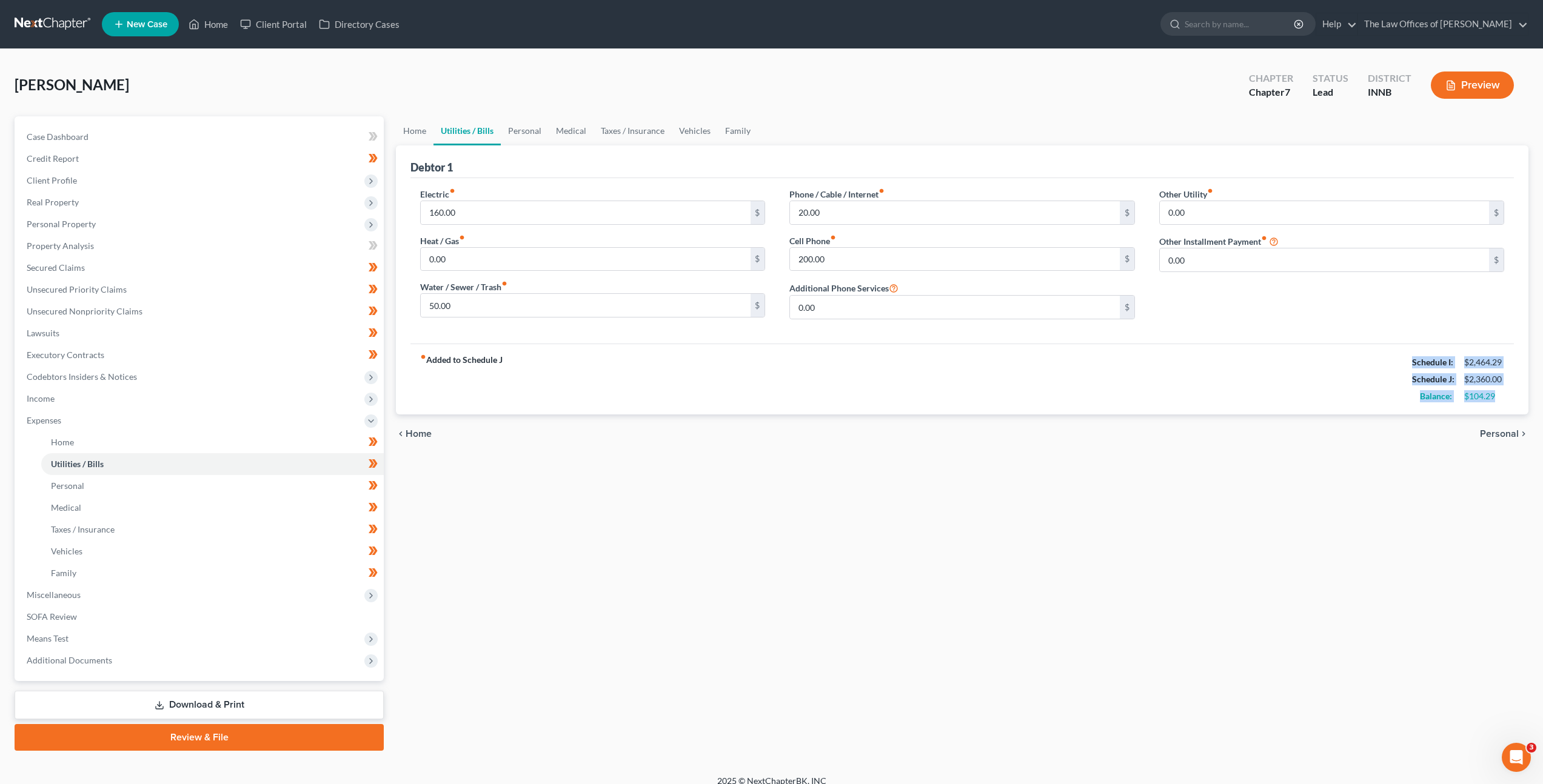
drag, startPoint x: 1457, startPoint y: 386, endPoint x: 1394, endPoint y: 366, distance: 66.1
click at [1394, 366] on div "fiber_manual_record Added to Schedule J Schedule I: $2,464.29 Schedule J: $2,36…" at bounding box center [962, 379] width 1104 height 71
copy div "Schedule I: $2,464.29 Schedule J: $2,360.00 Balance: $104.29"
